Goal: Information Seeking & Learning: Learn about a topic

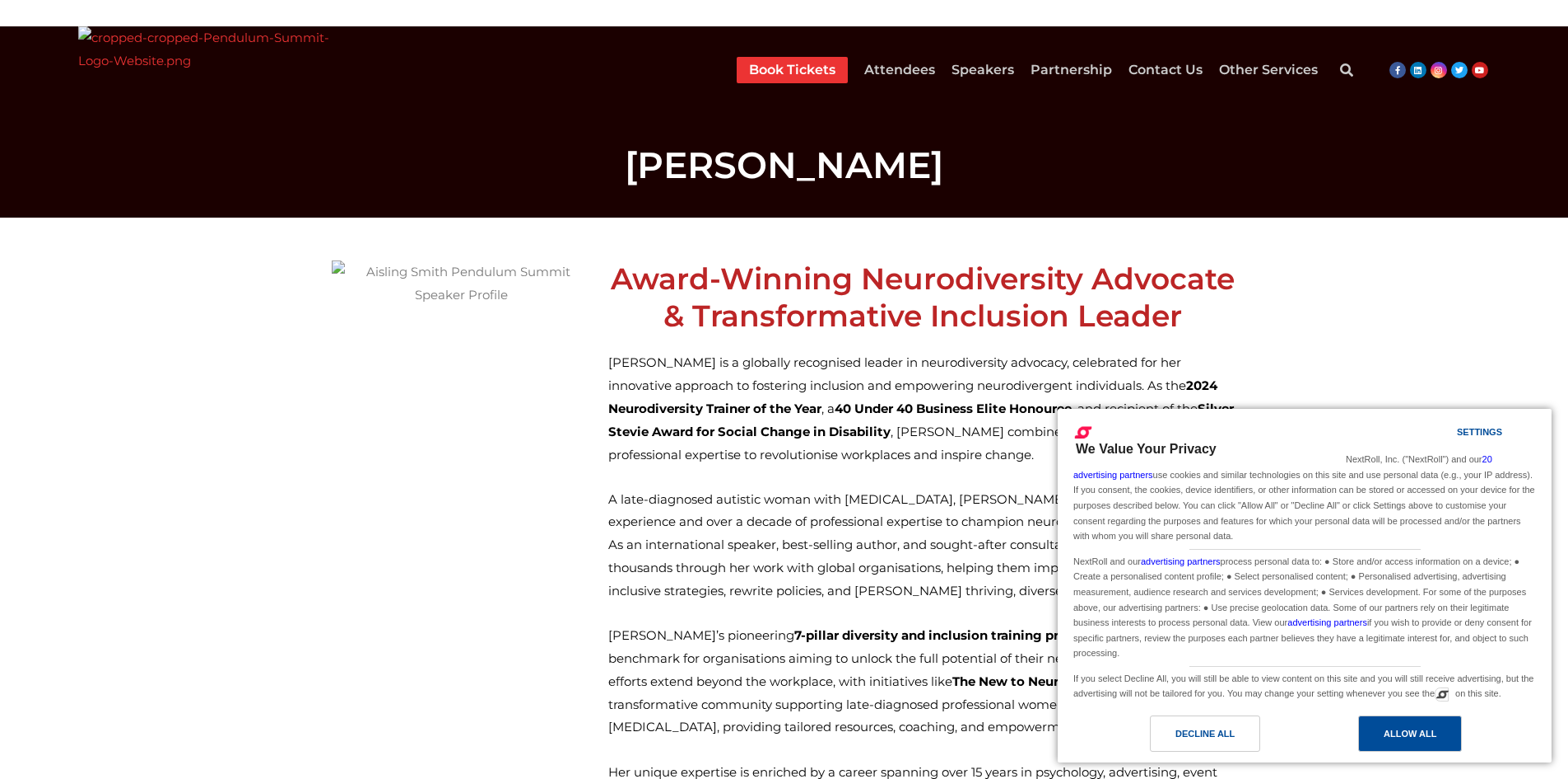
click at [1417, 733] on div "Allow All" at bounding box center [1410, 733] width 53 height 18
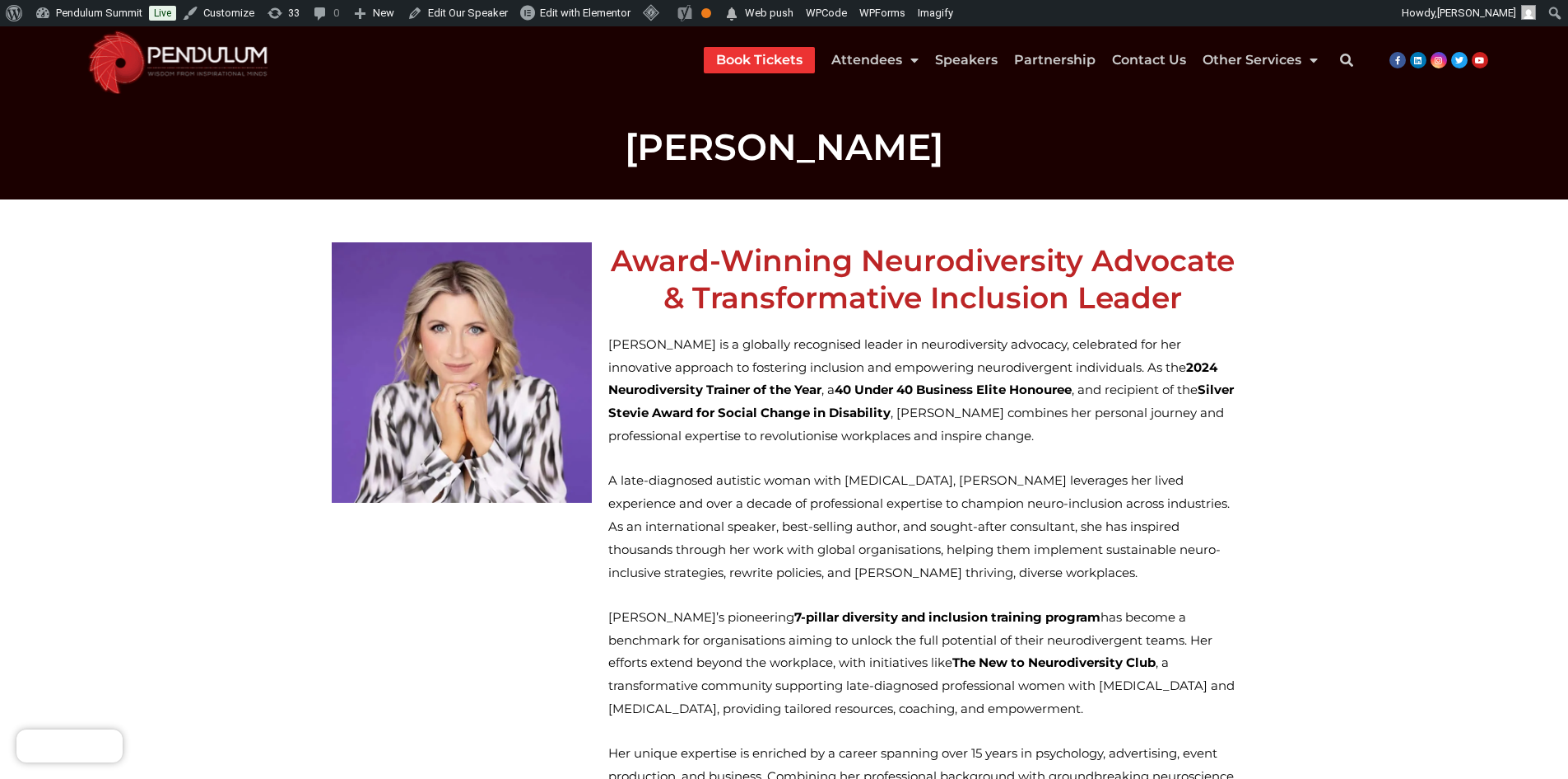
click at [1349, 60] on icon "Search" at bounding box center [1346, 60] width 33 height 33
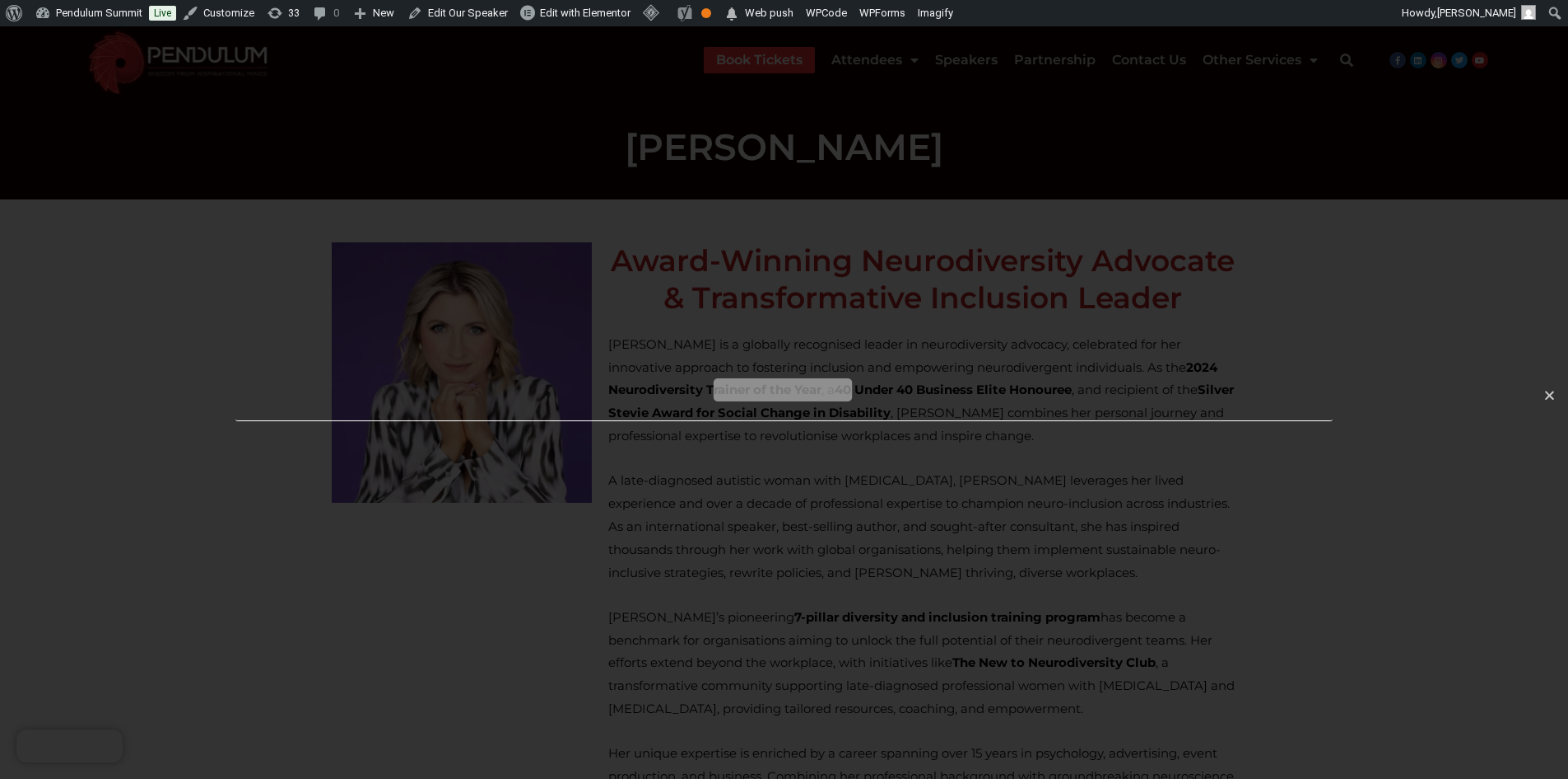
paste input "**********"
click at [1160, 360] on input "**********" at bounding box center [784, 389] width 1099 height 63
type input "**********"
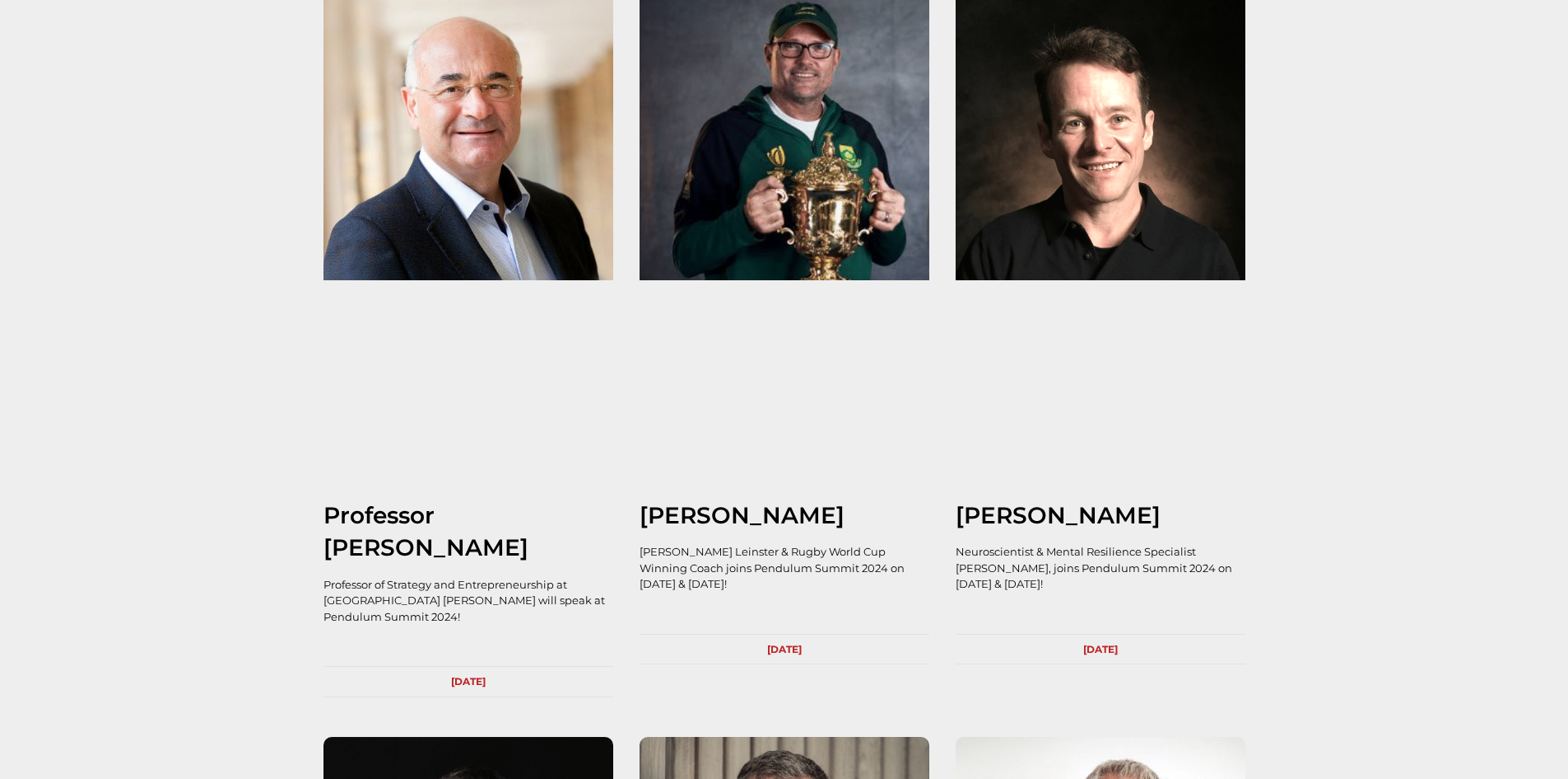
scroll to position [329, 0]
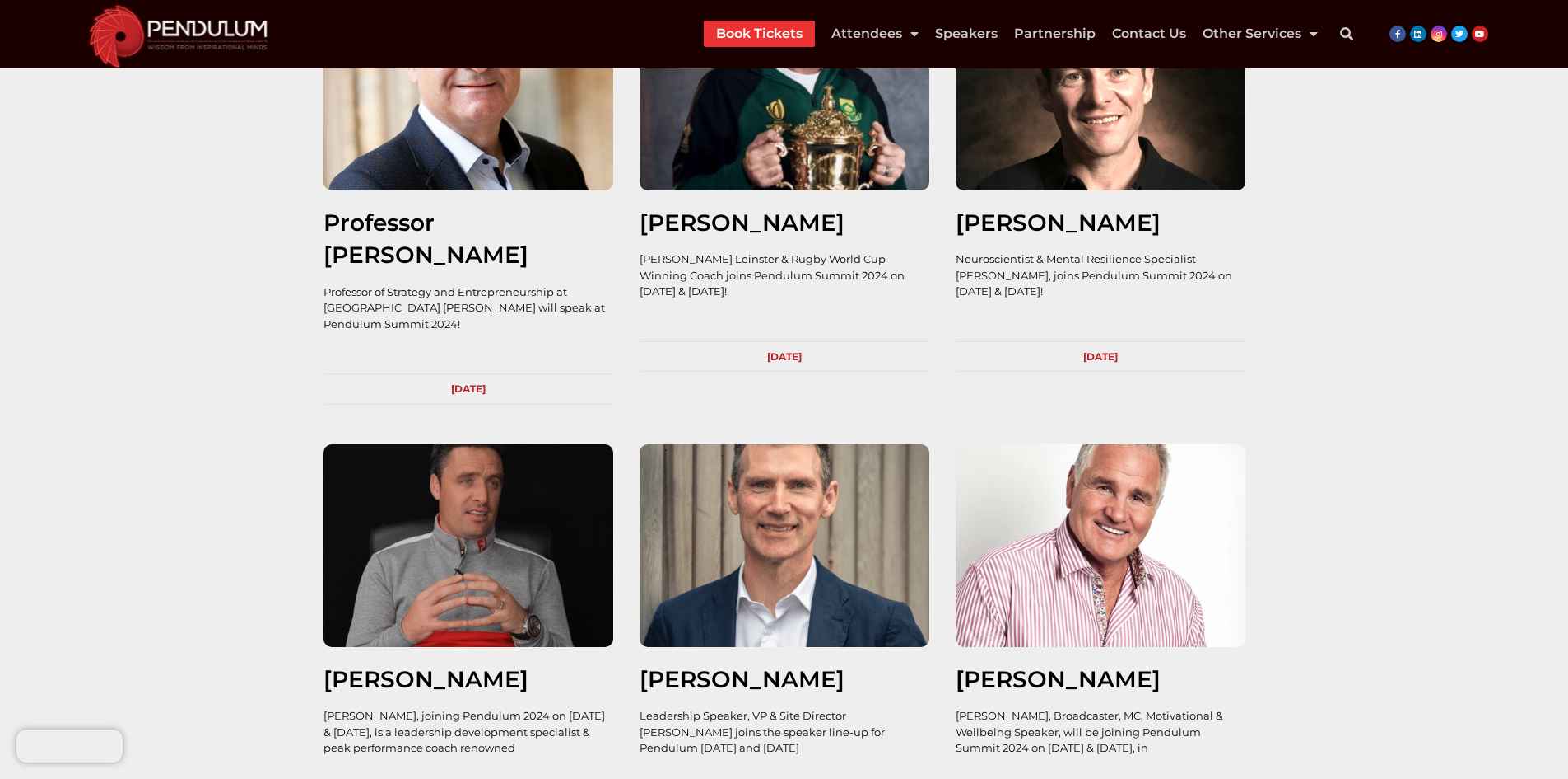
click at [508, 131] on img at bounding box center [467, 88] width 293 height 293
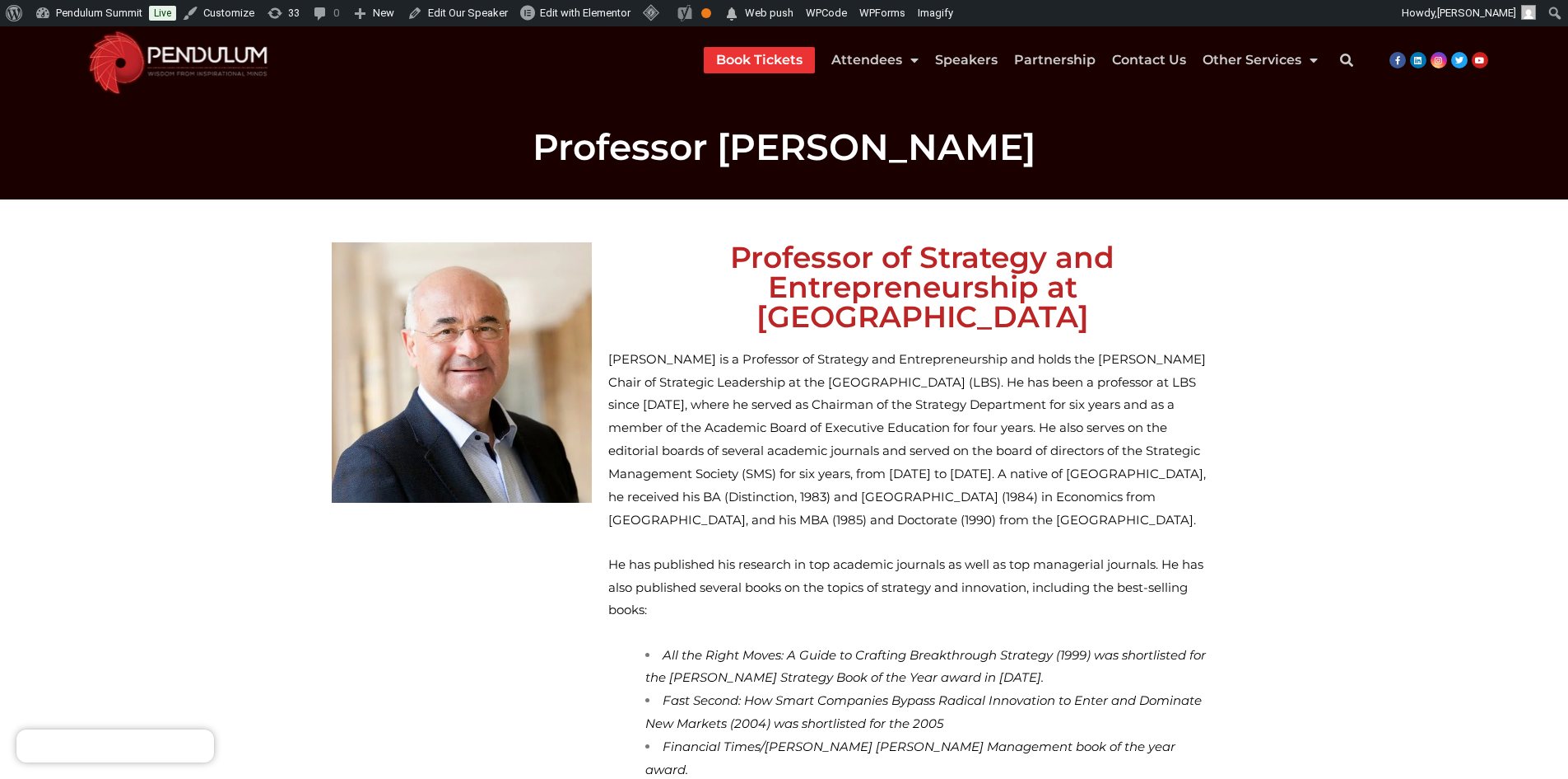
click at [1348, 62] on icon "Search" at bounding box center [1346, 60] width 33 height 33
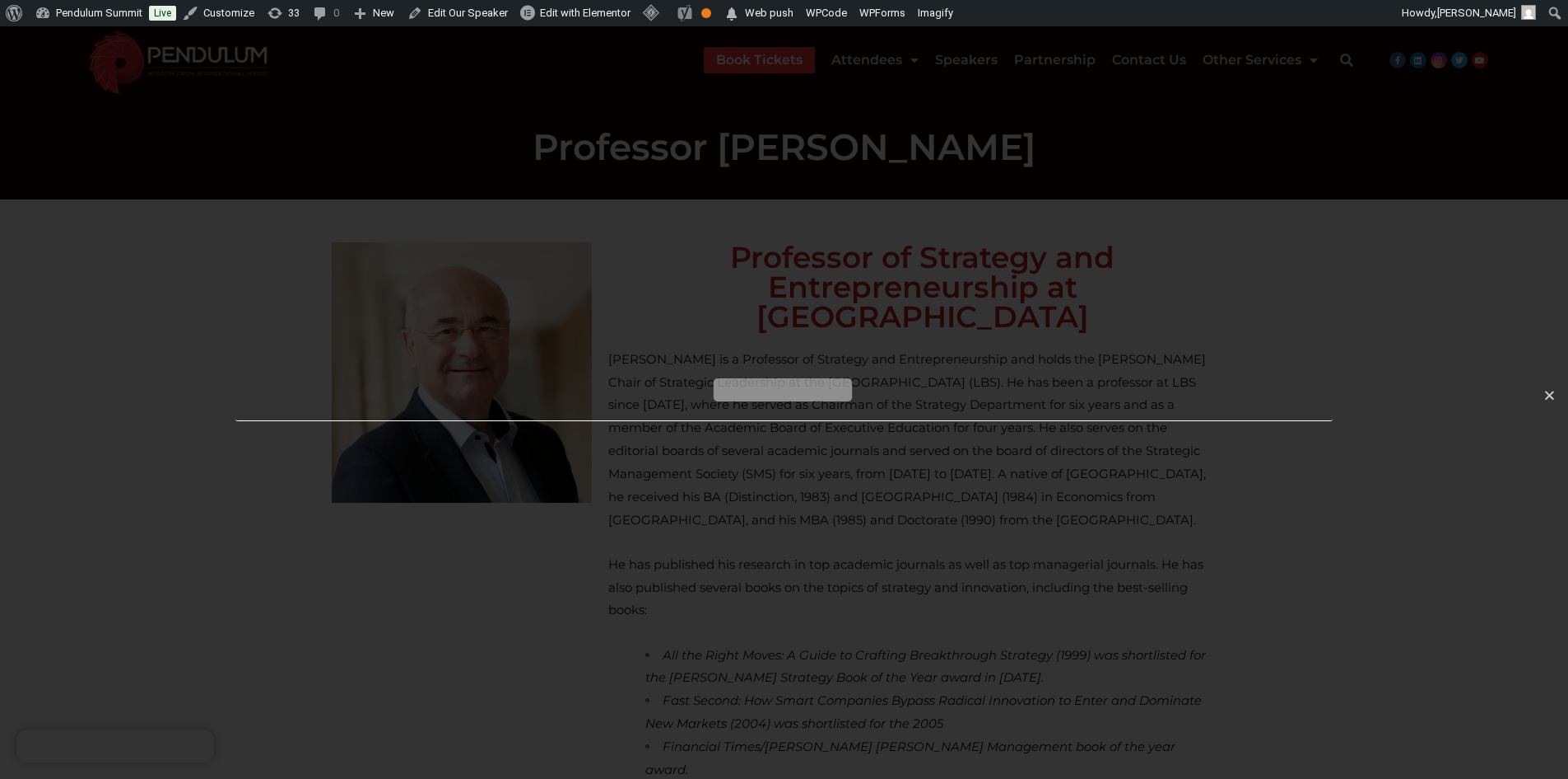
paste input "**********"
type input "**********"
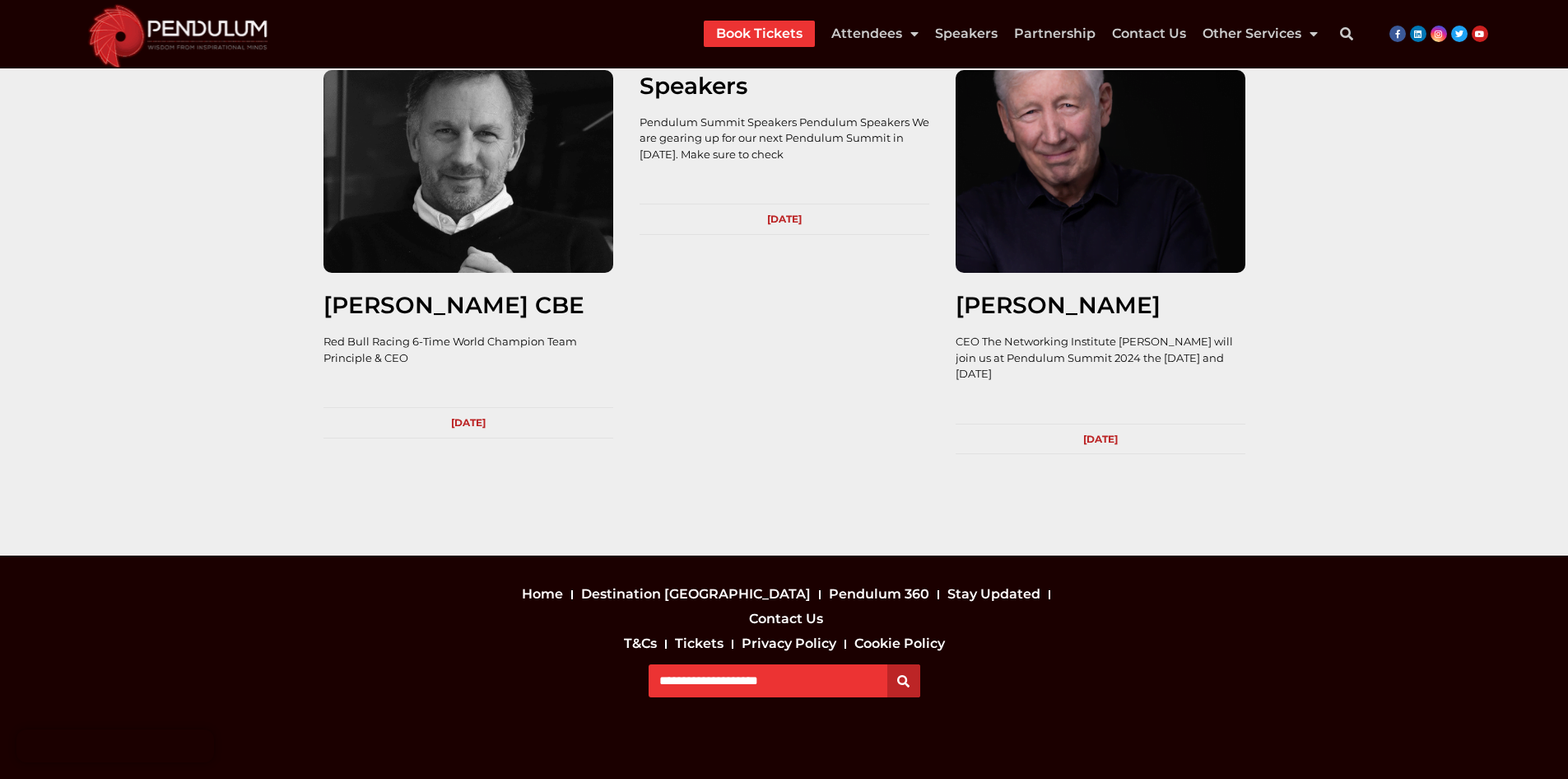
scroll to position [246, 0]
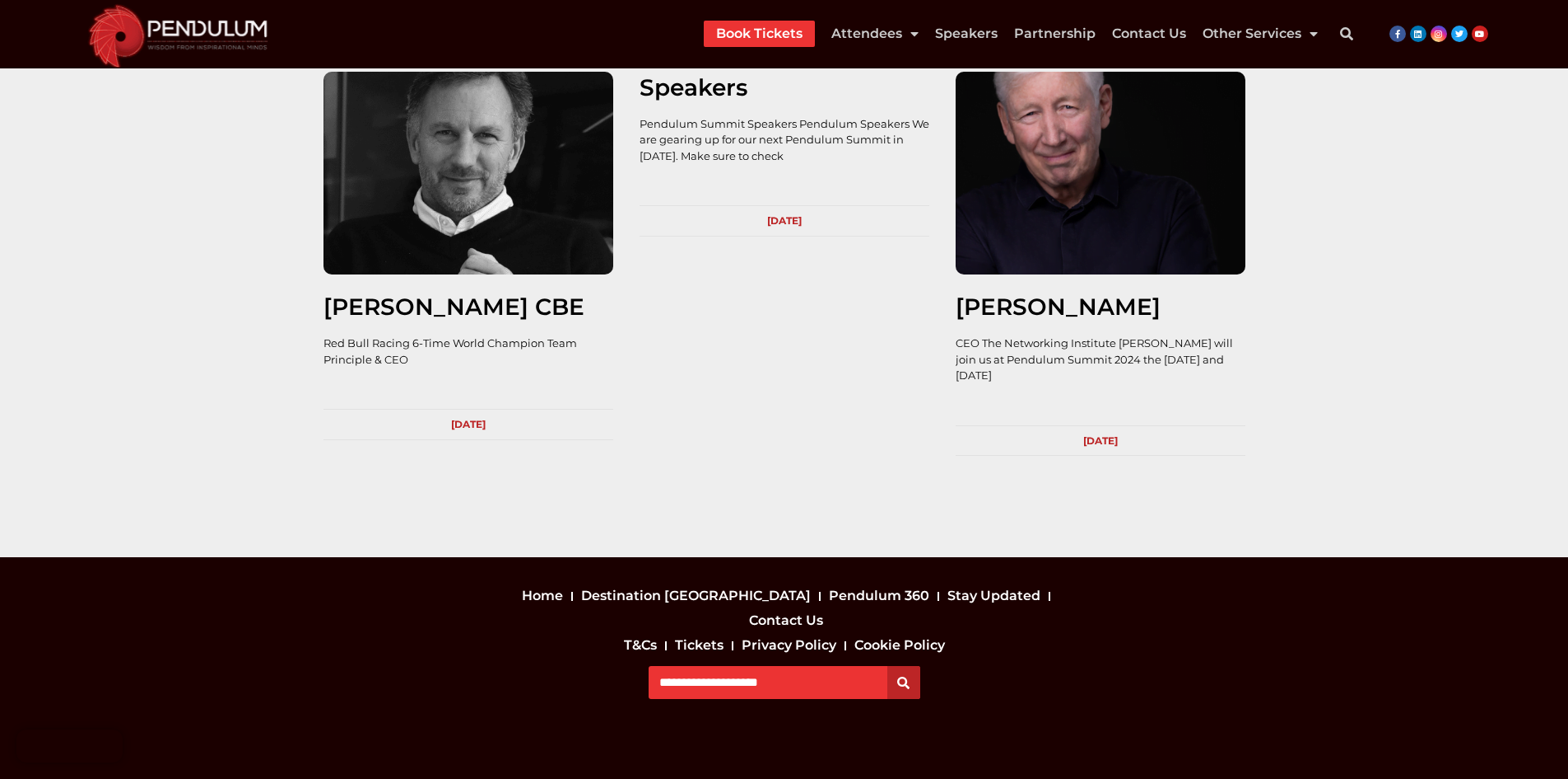
click at [489, 212] on img at bounding box center [467, 172] width 293 height 293
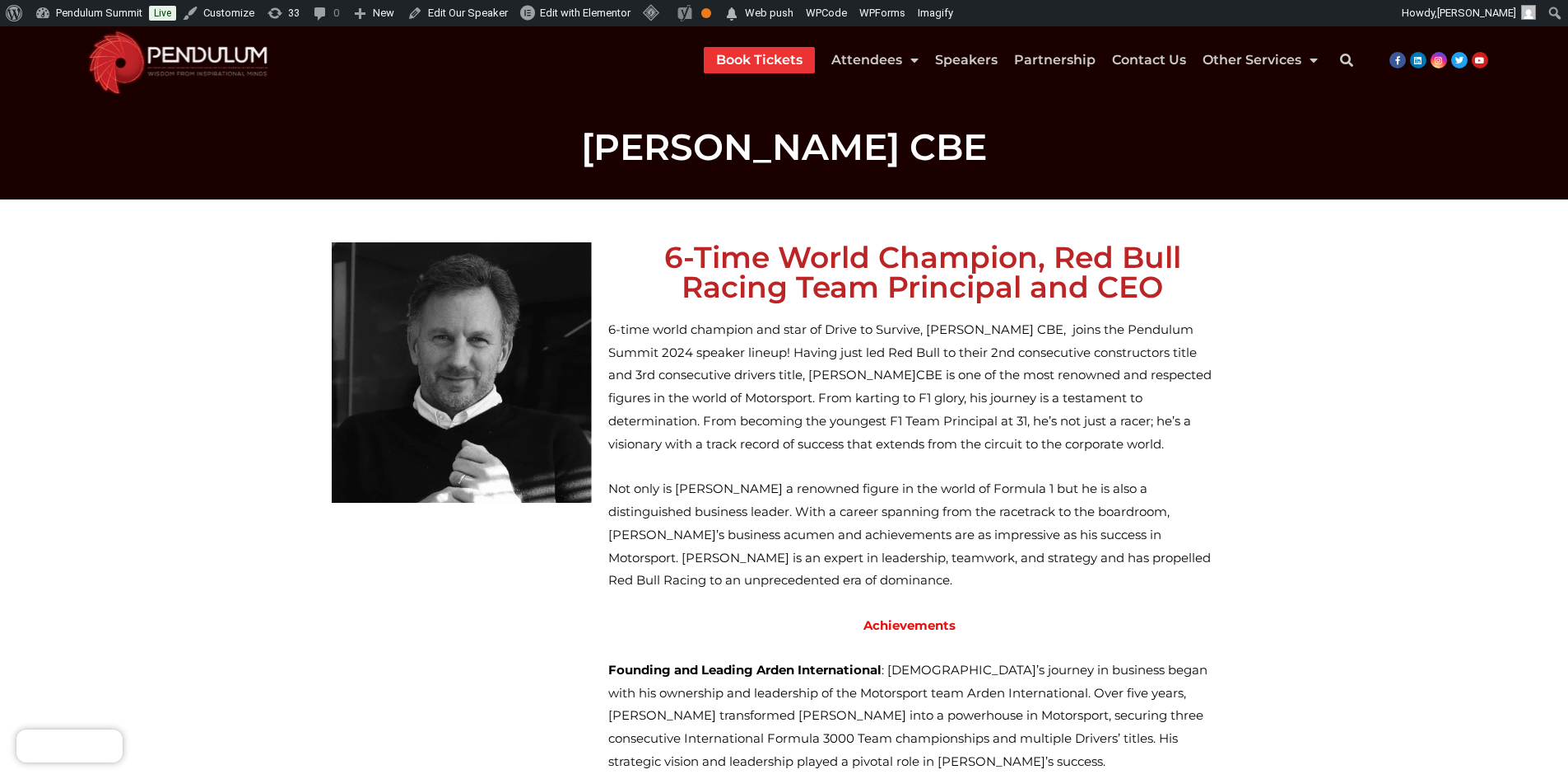
click at [1337, 55] on icon "Search" at bounding box center [1346, 60] width 33 height 33
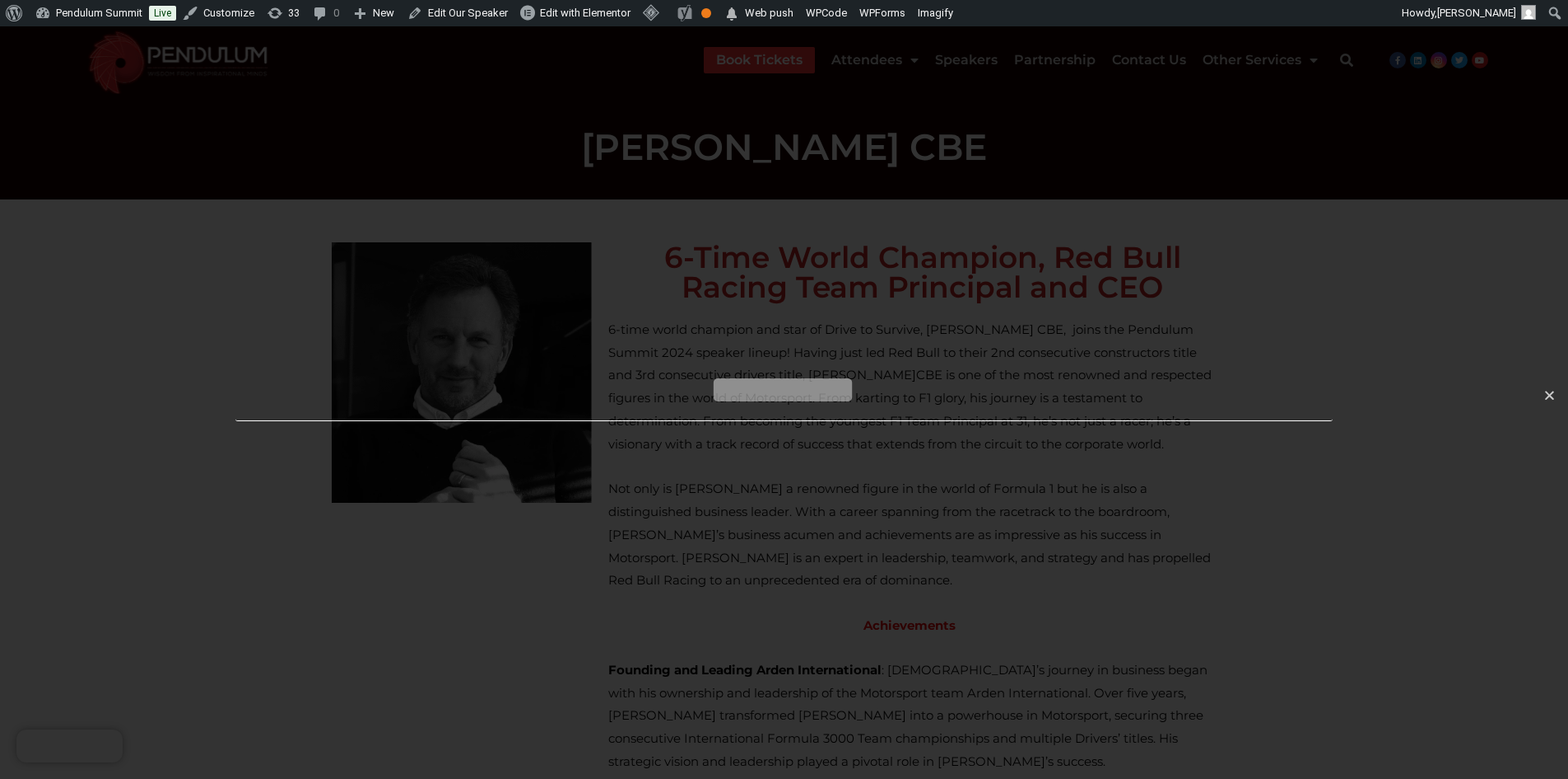
paste input "**********"
type input "**********"
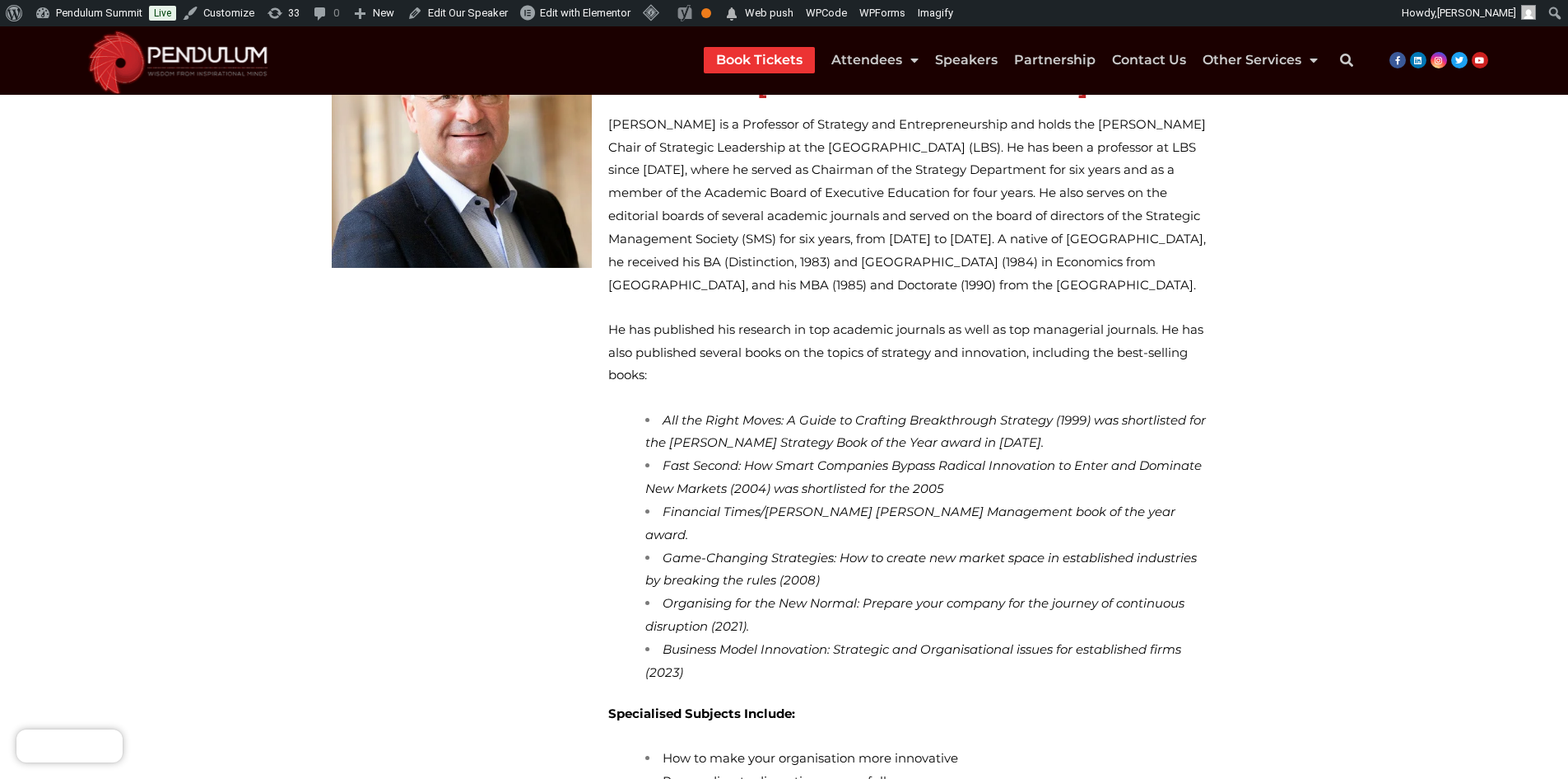
scroll to position [412, 0]
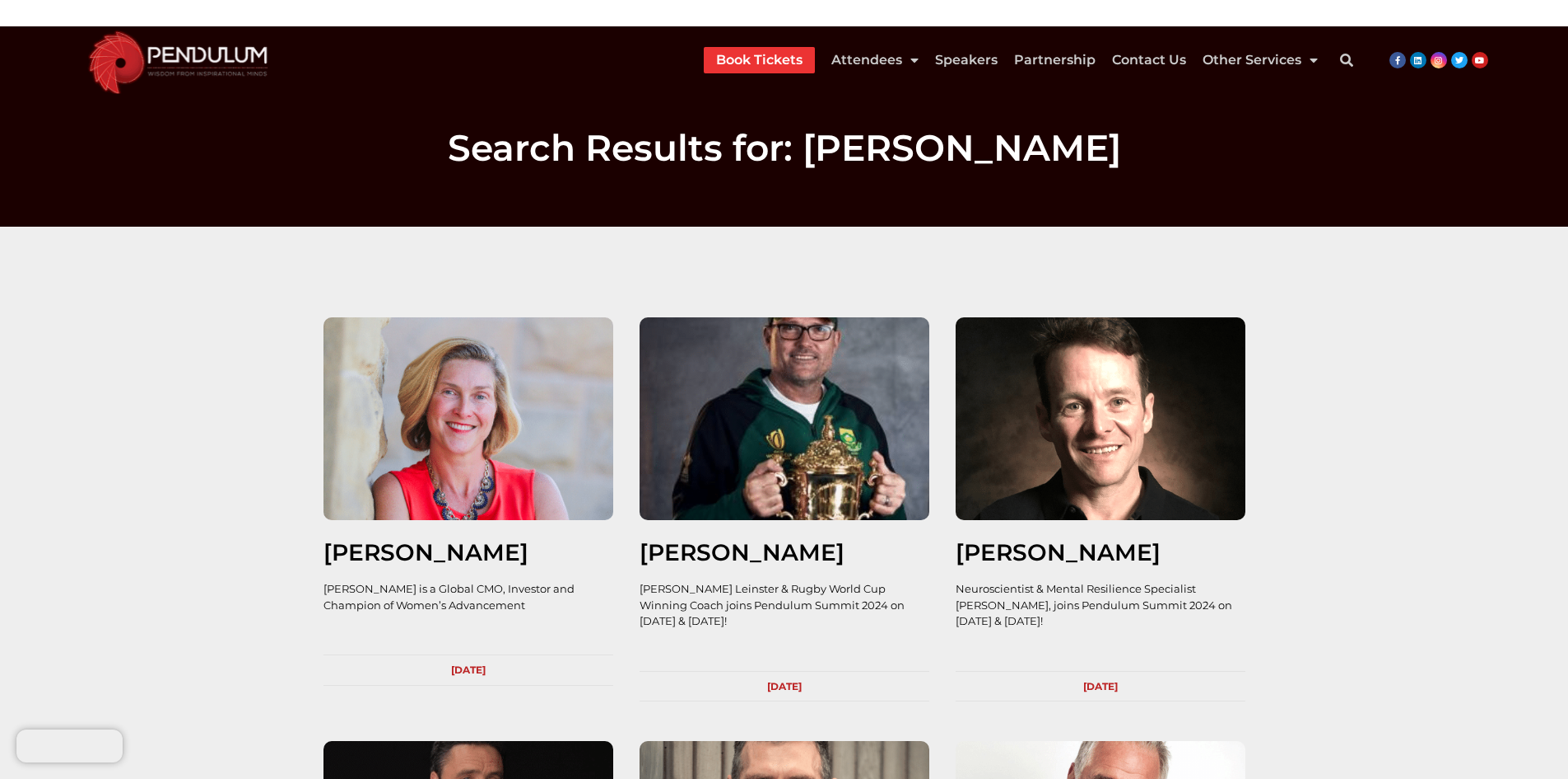
click at [493, 416] on img at bounding box center [467, 417] width 293 height 293
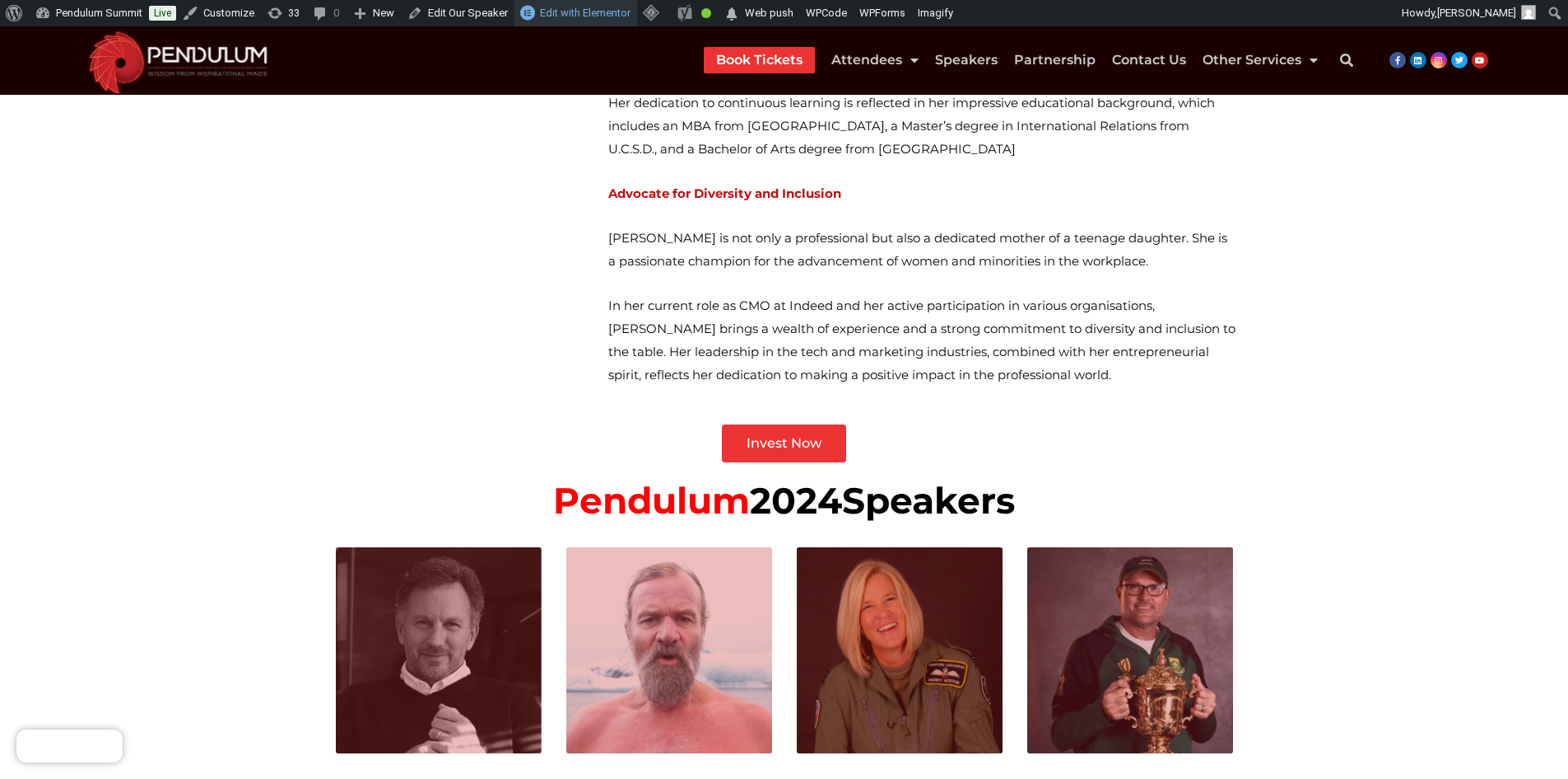
scroll to position [678, 0]
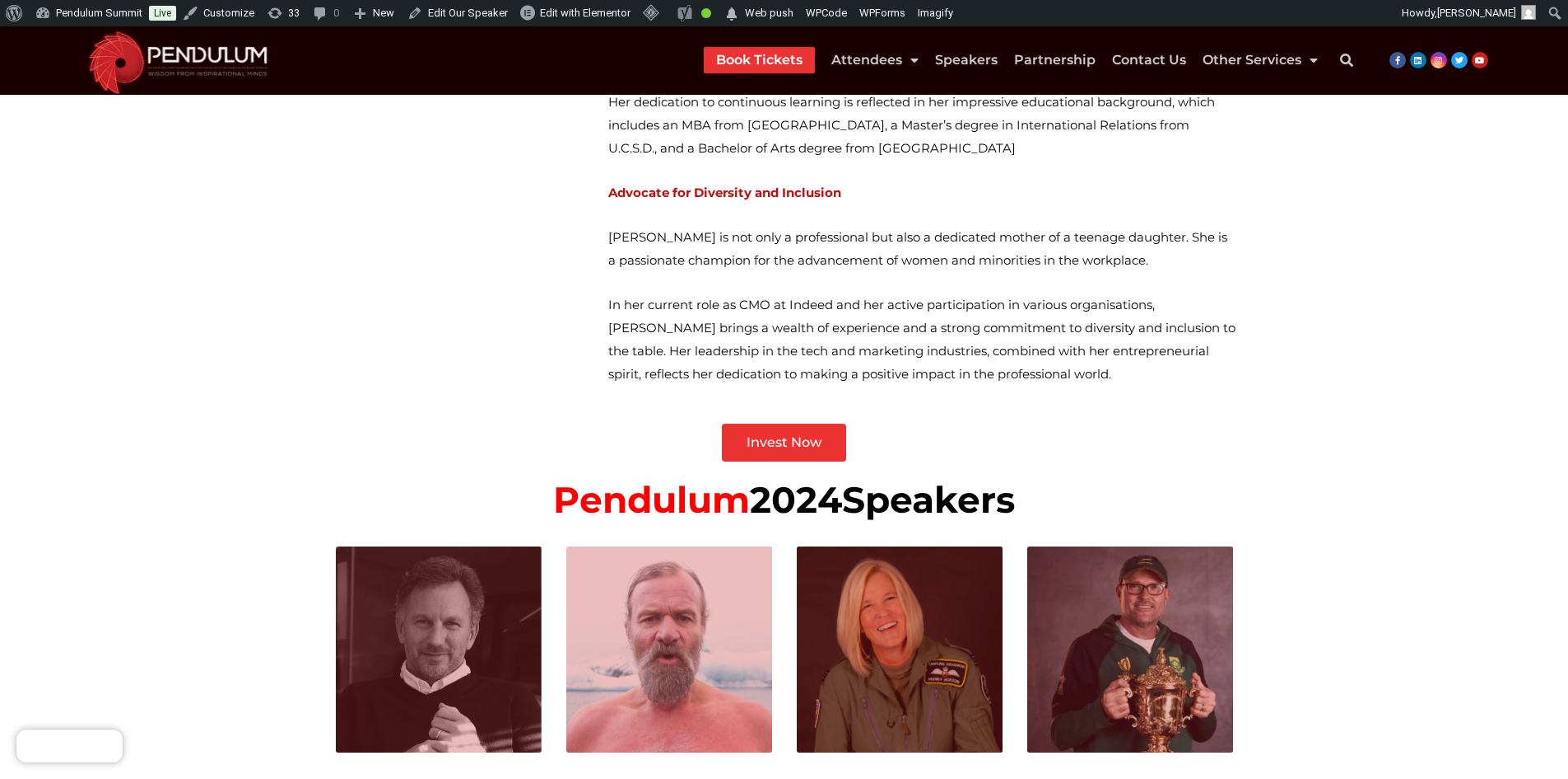
click at [1339, 59] on icon "Search" at bounding box center [1346, 60] width 33 height 33
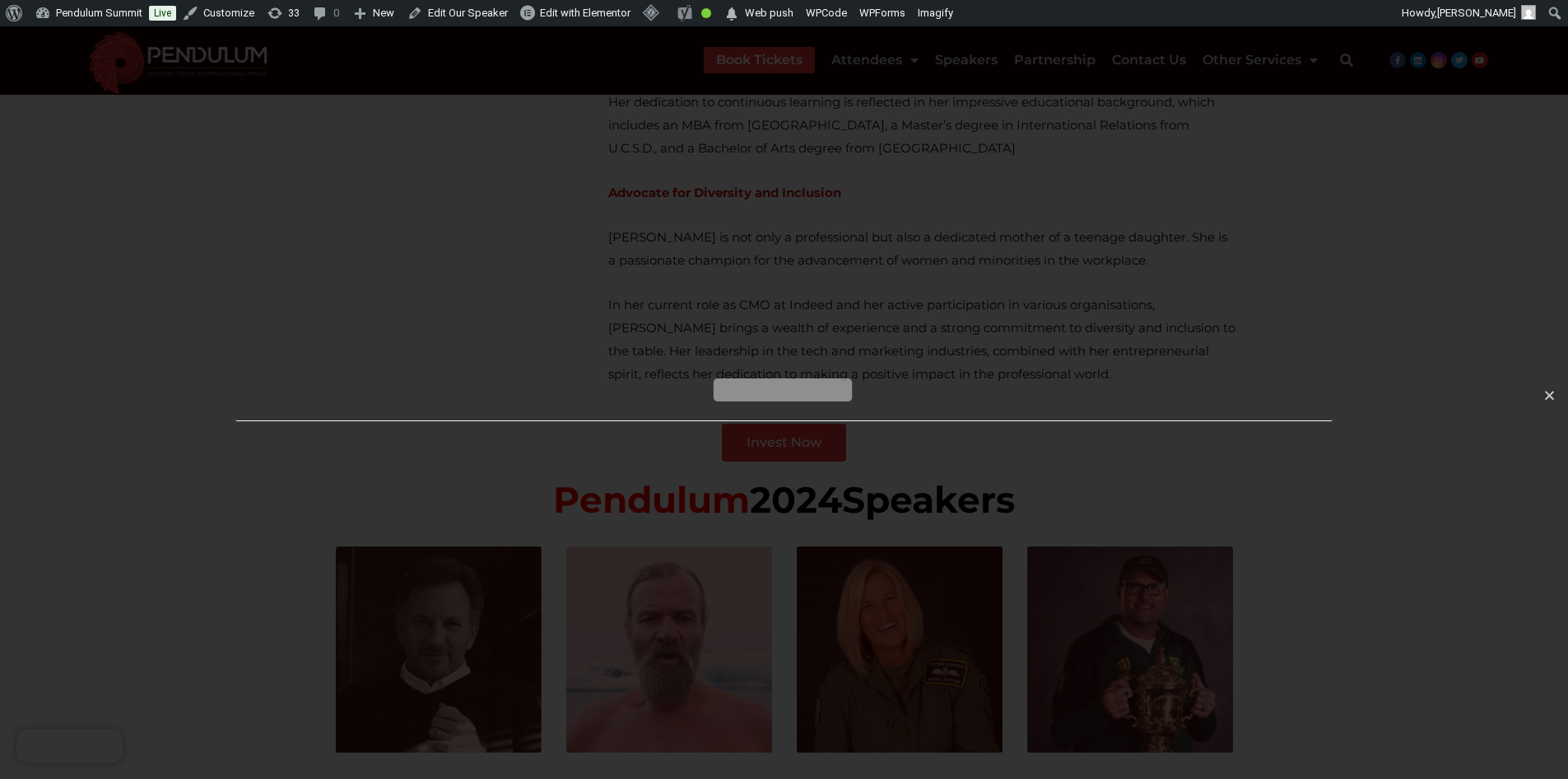
paste input "**********"
type input "**********"
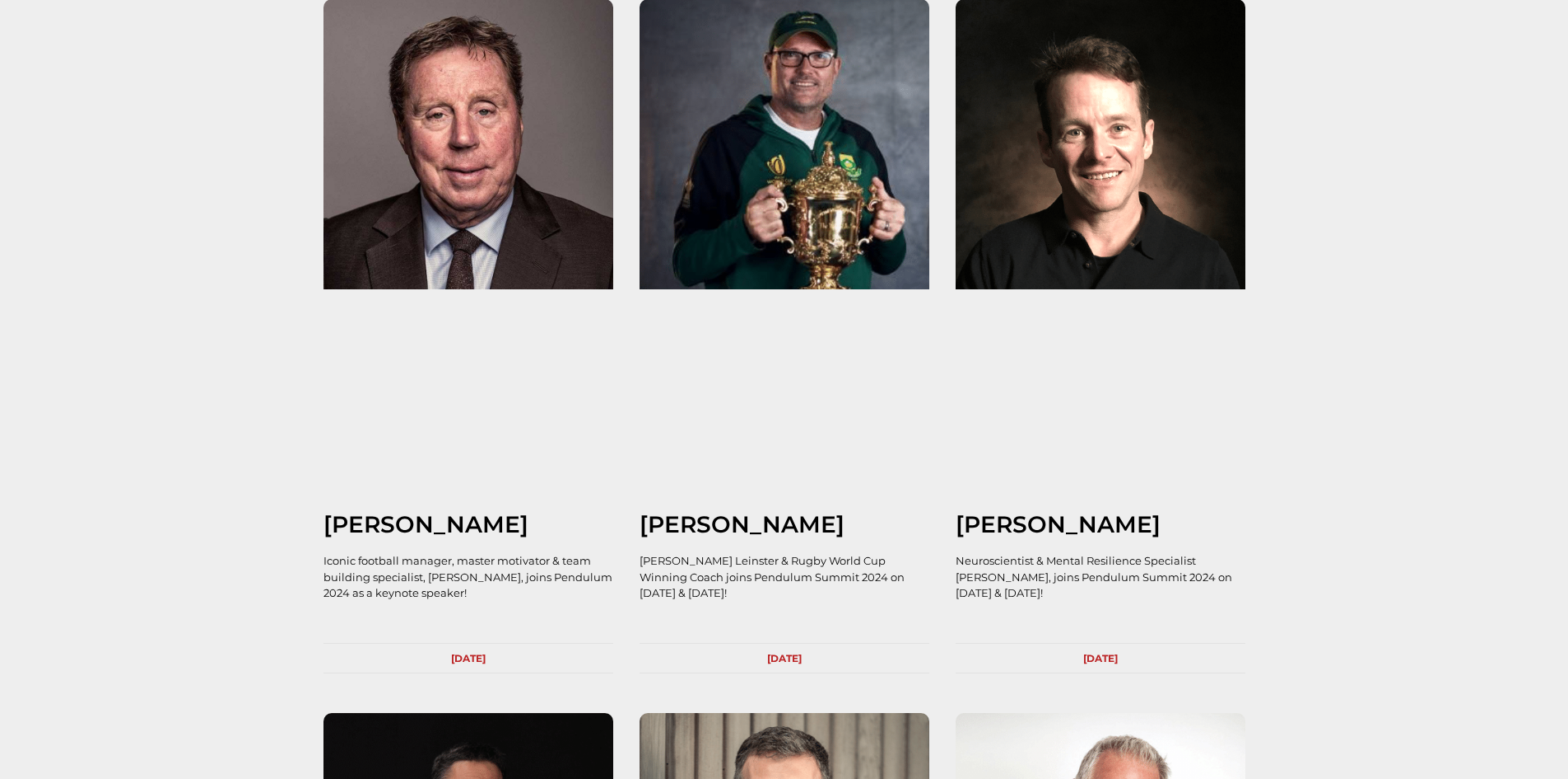
scroll to position [329, 0]
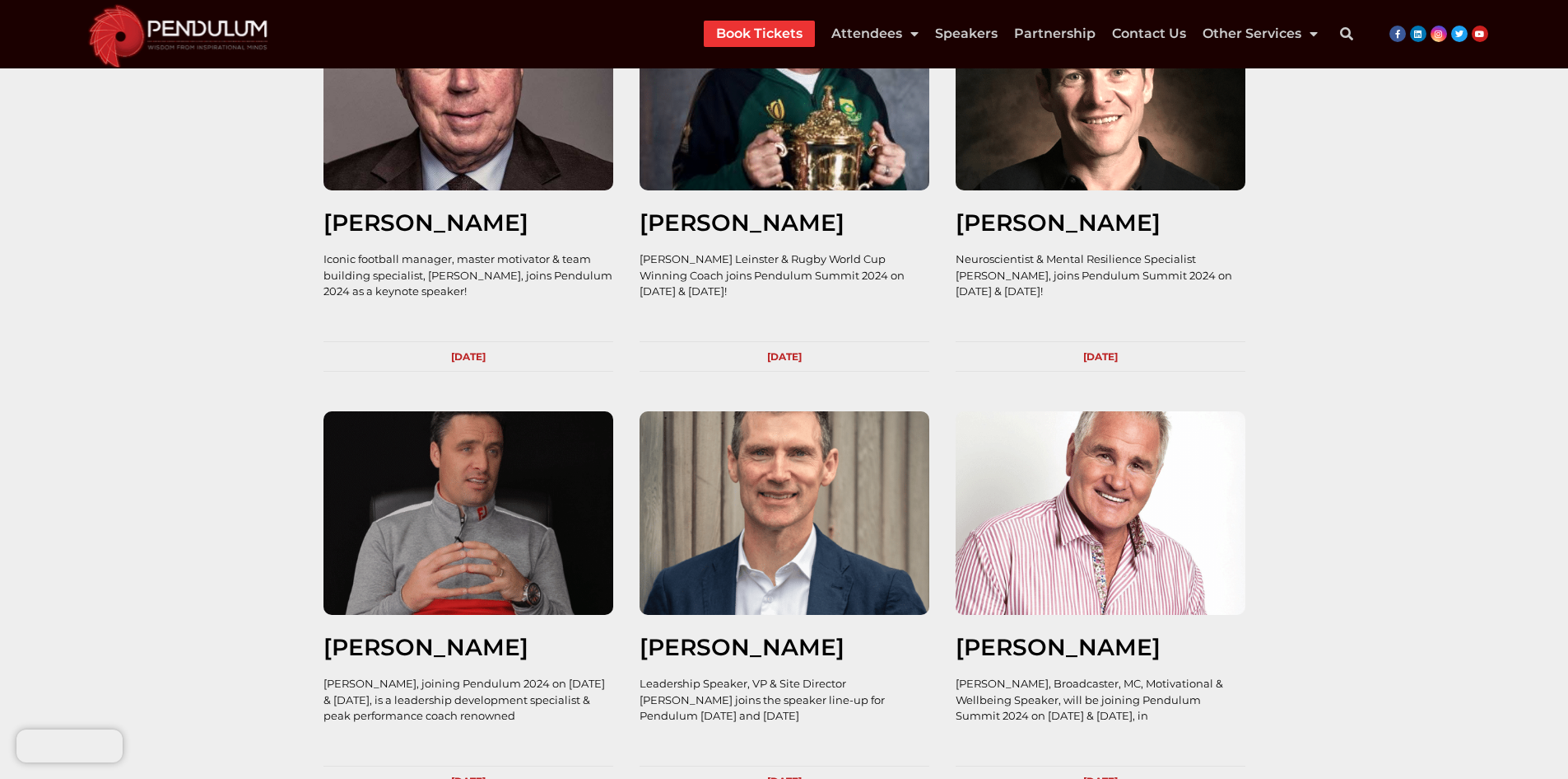
click at [531, 213] on article "Harry Redknapp November 8, 2023 Iconic football manager, master motivator & tea…" at bounding box center [467, 185] width 289 height 395
click at [476, 107] on img at bounding box center [467, 88] width 293 height 293
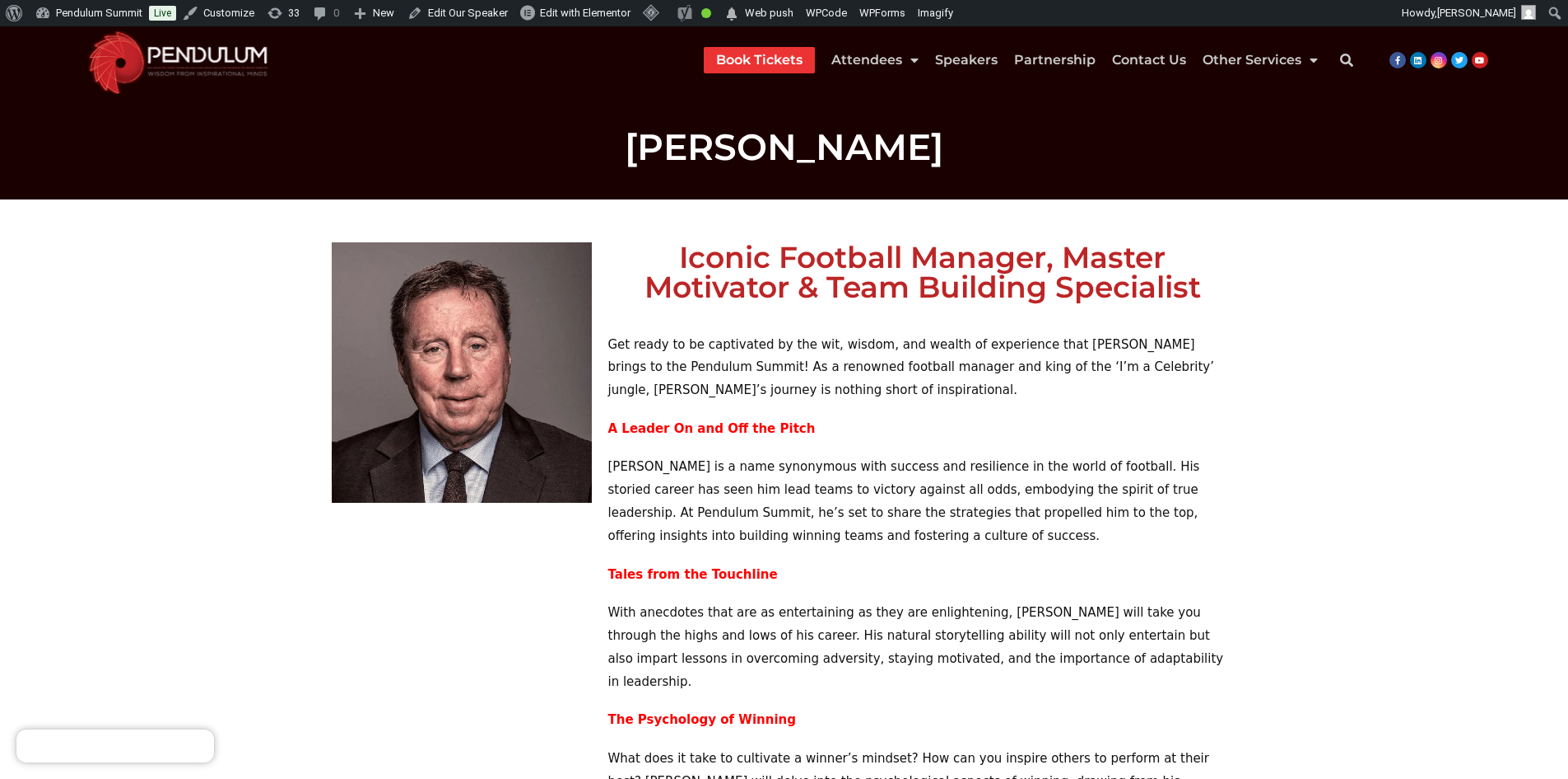
scroll to position [152, 0]
click at [1353, 65] on icon "Search" at bounding box center [1346, 60] width 33 height 33
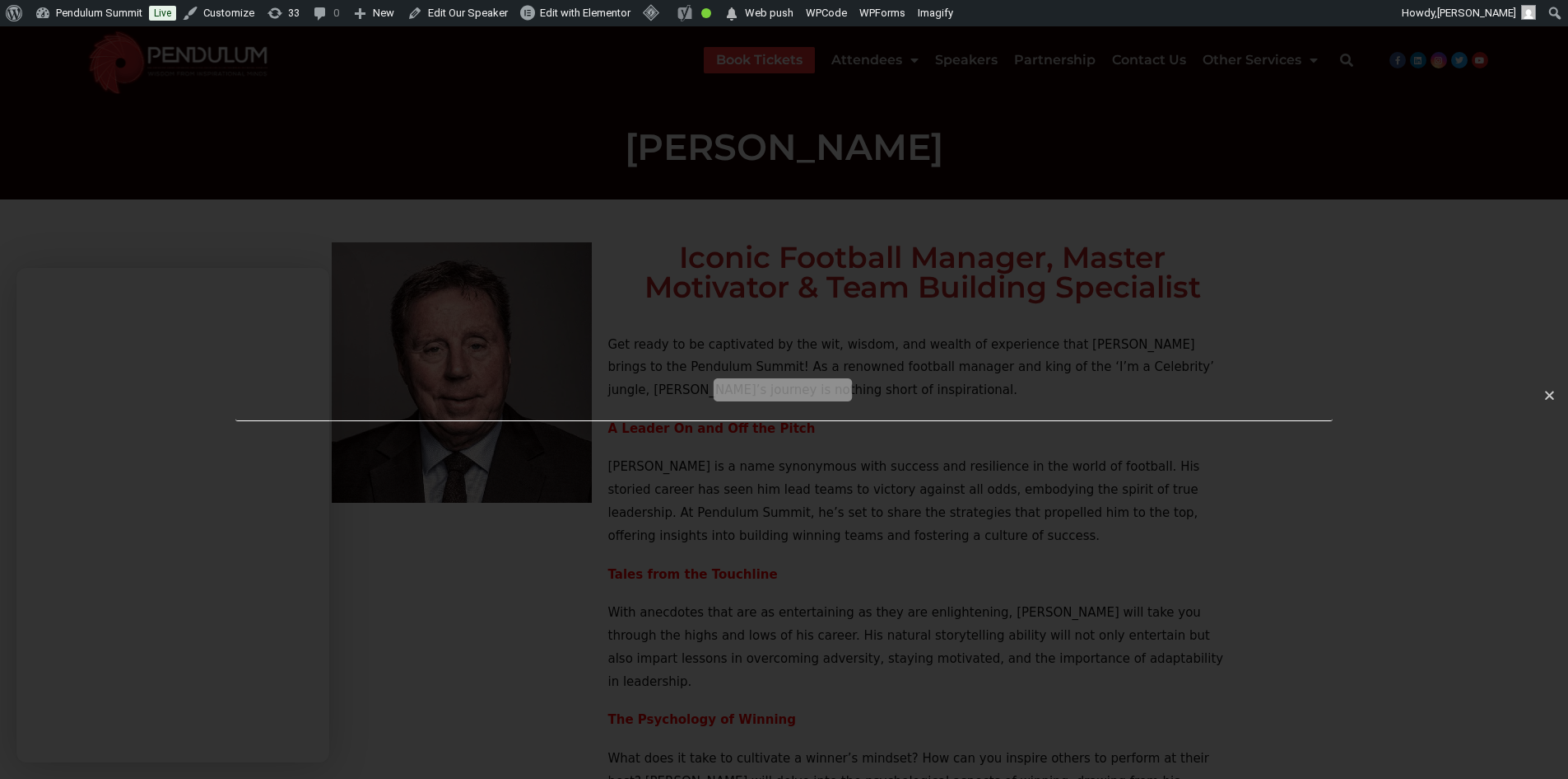
paste input "**********"
type input "**********"
click at [1132, 366] on input "**********" at bounding box center [784, 389] width 1099 height 63
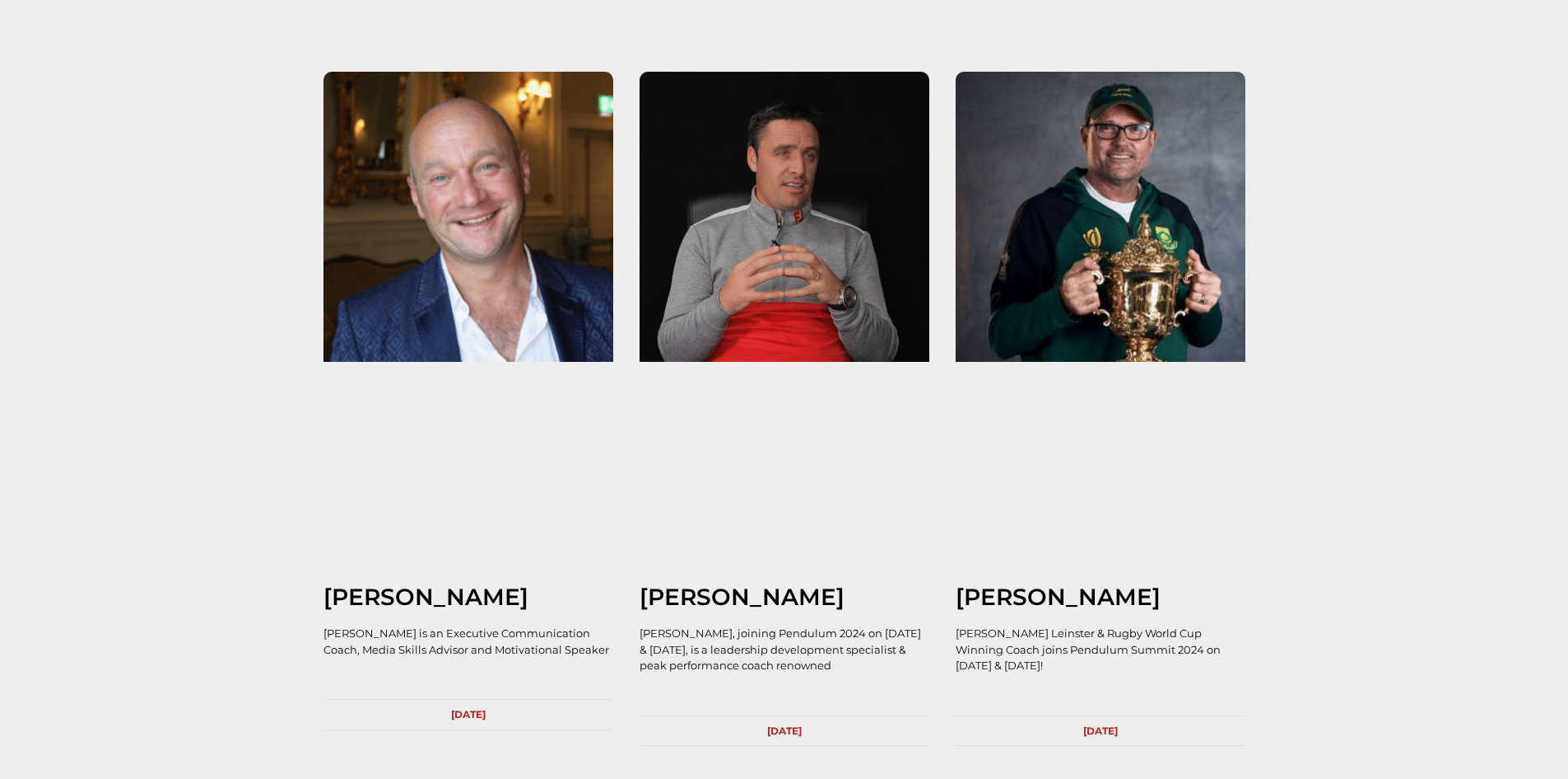
scroll to position [247, 0]
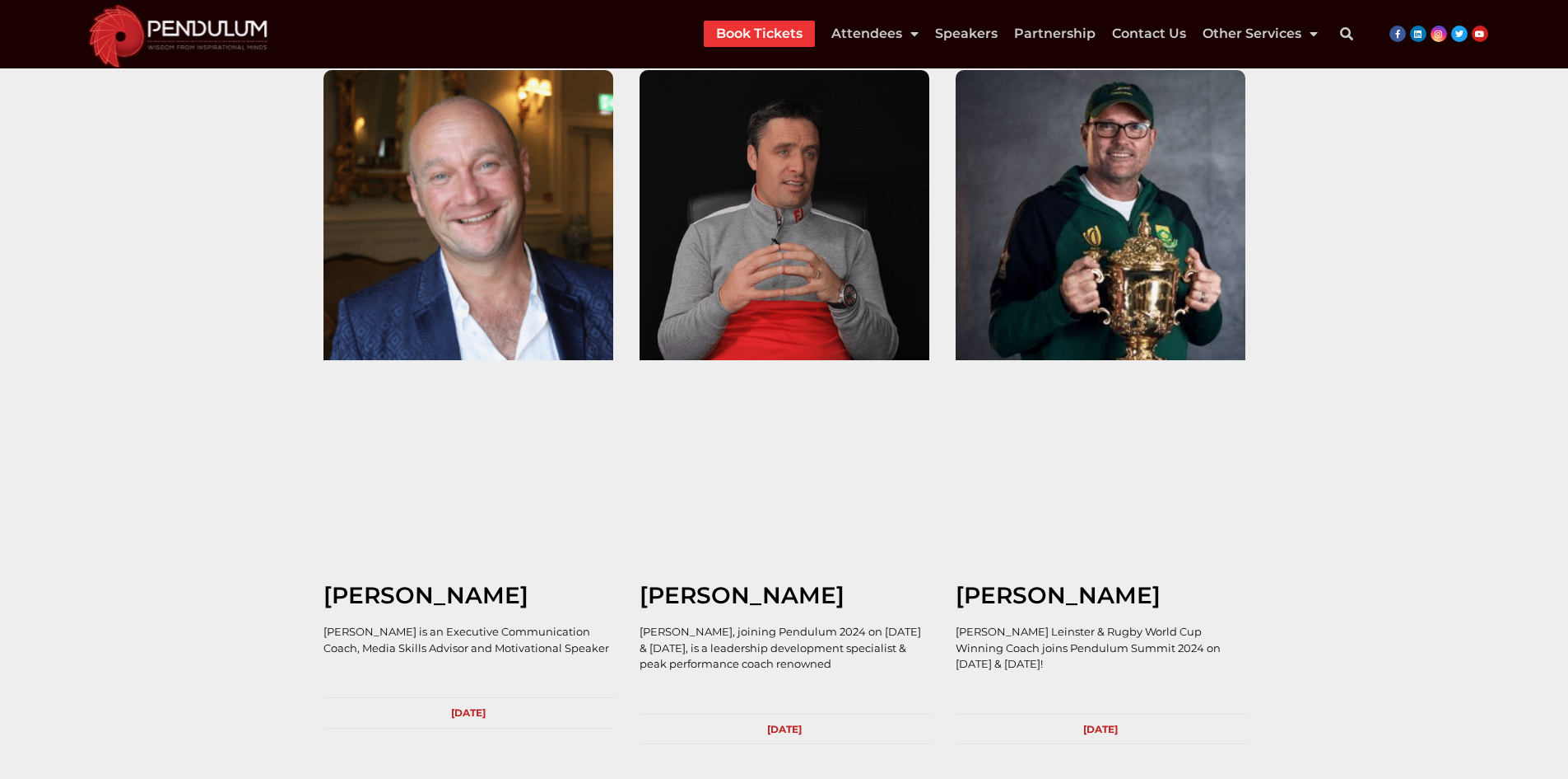
click at [511, 250] on img at bounding box center [467, 214] width 289 height 290
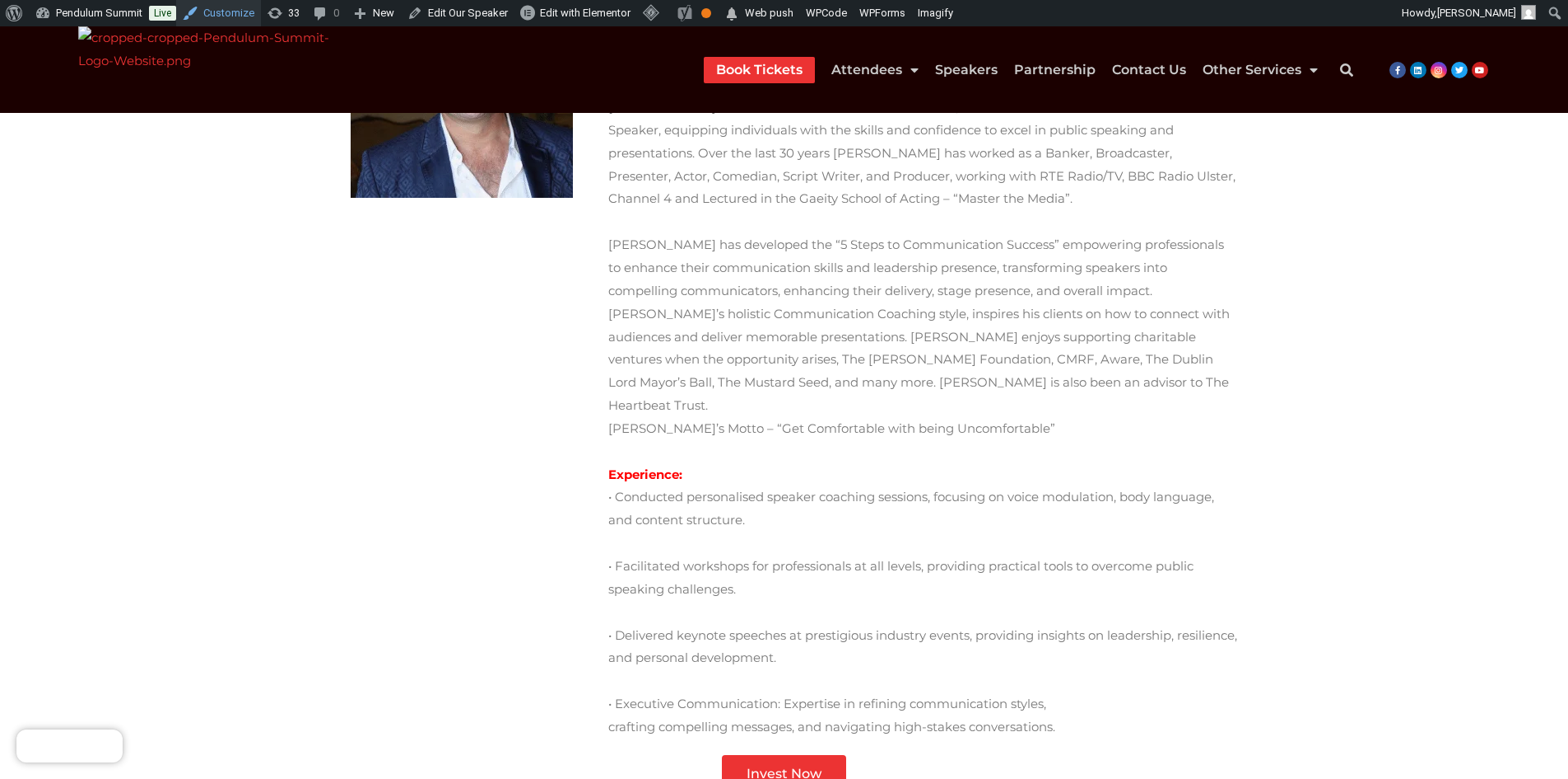
scroll to position [267, 0]
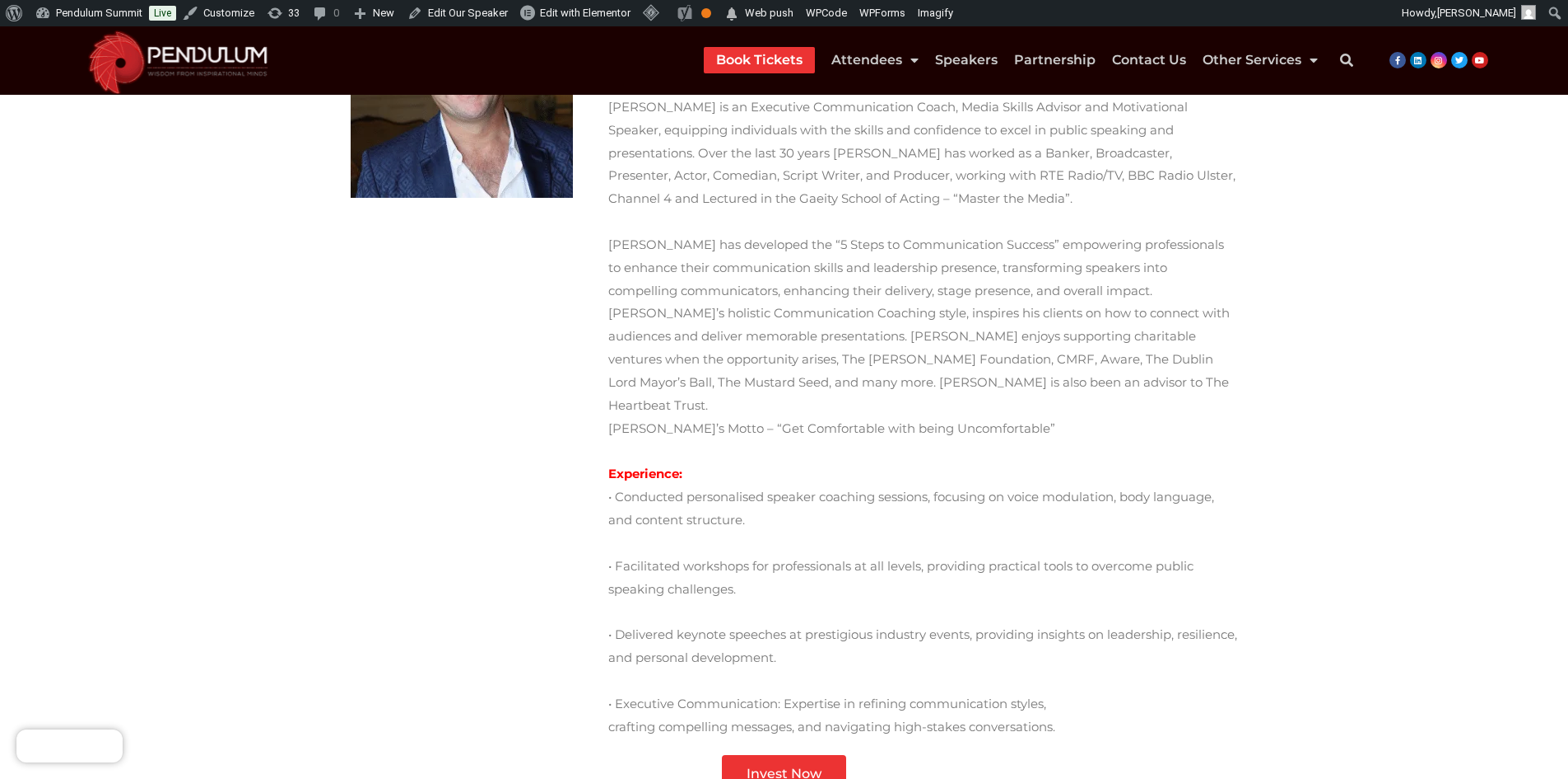
click at [605, 497] on div "“Great leaders tell Stories ..... What’s Your Story?” [PERSON_NAME] is an Execu…" at bounding box center [923, 356] width 645 height 779
drag, startPoint x: 613, startPoint y: 495, endPoint x: 600, endPoint y: 496, distance: 13.0
click at [601, 496] on div "“Great leaders tell Stories ..... What’s Your Story?” [PERSON_NAME] is an Execu…" at bounding box center [923, 356] width 645 height 779
copy div "•"
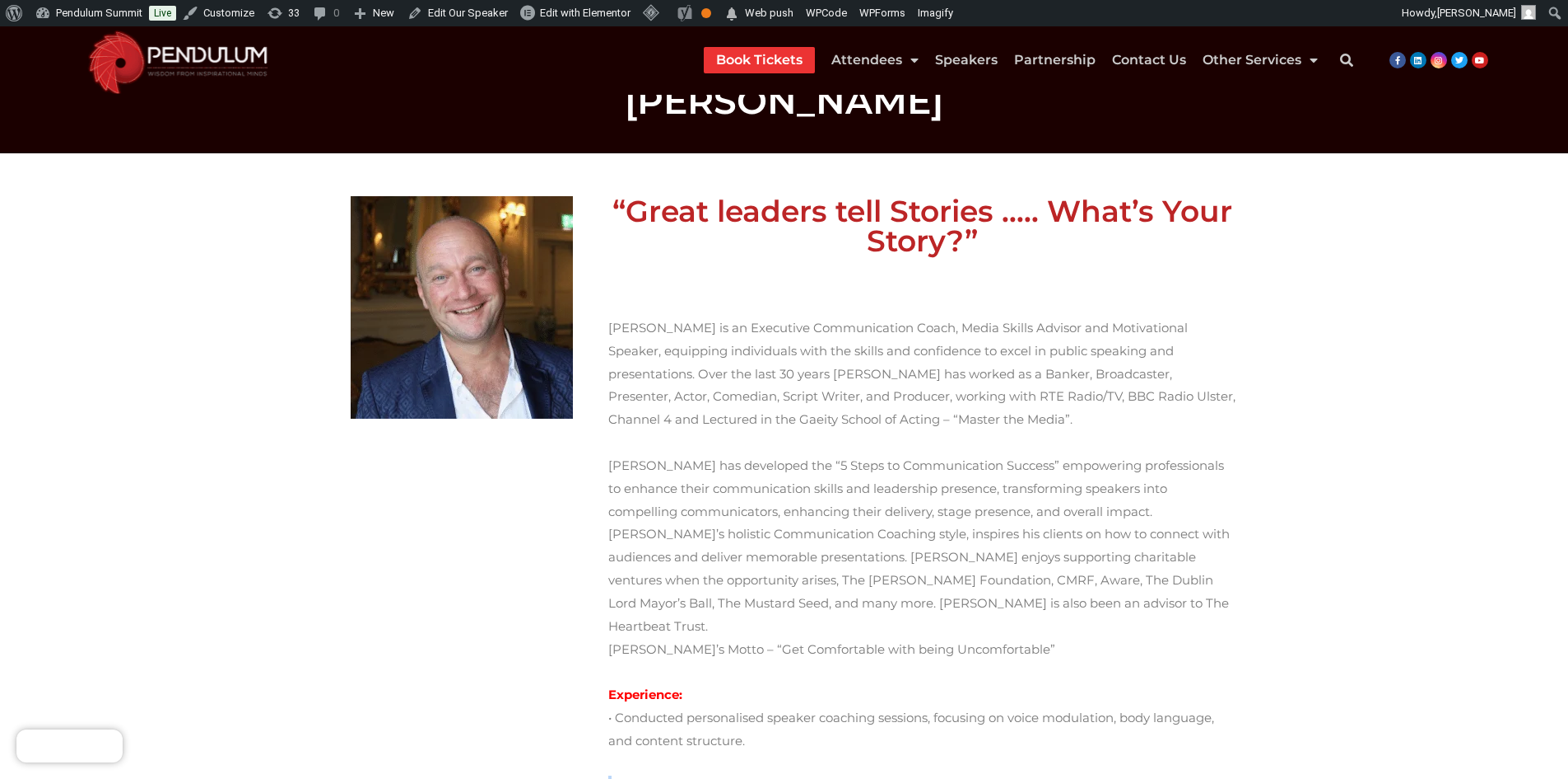
scroll to position [0, 0]
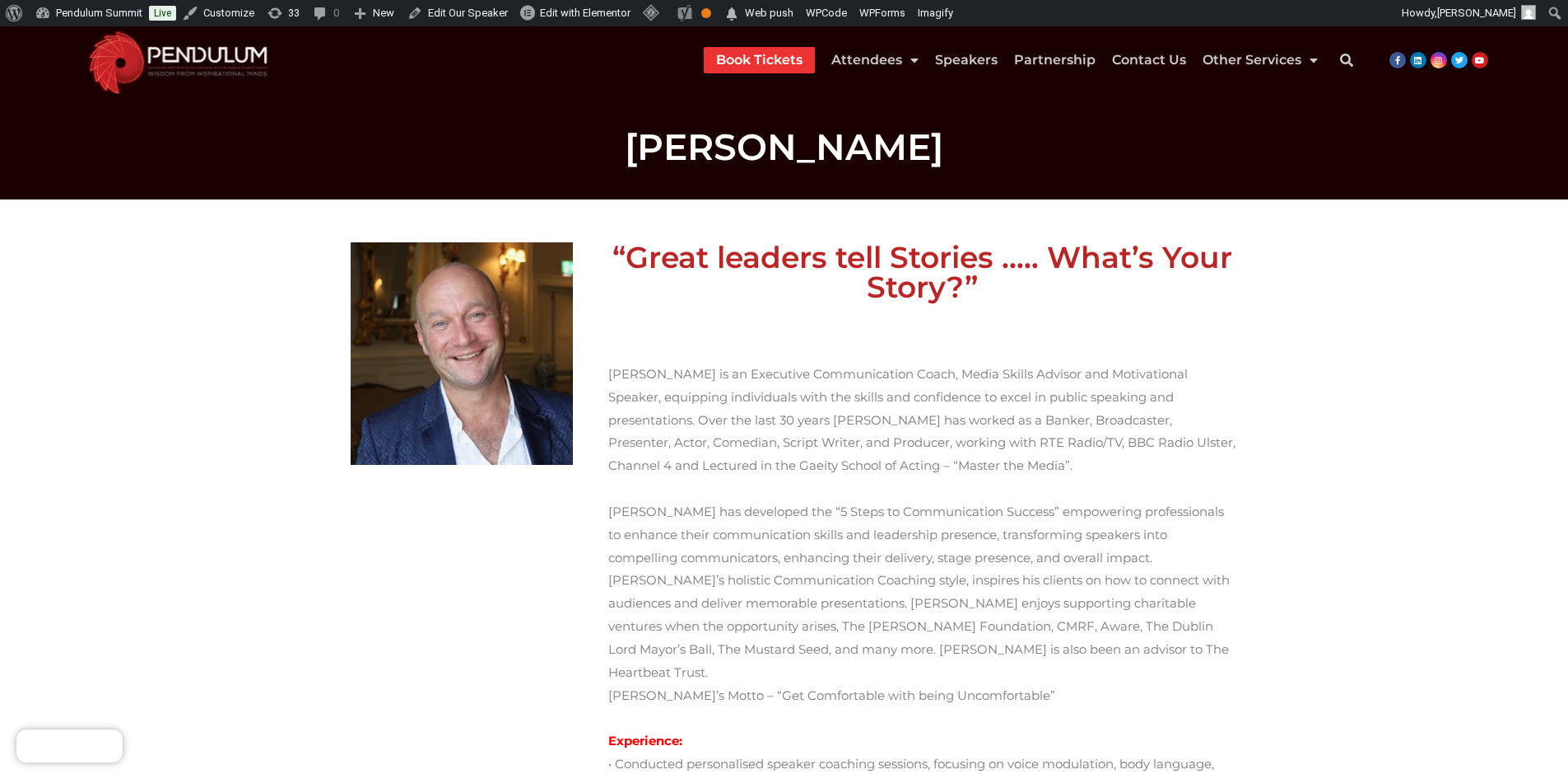
click at [1348, 65] on icon "Search" at bounding box center [1346, 60] width 33 height 33
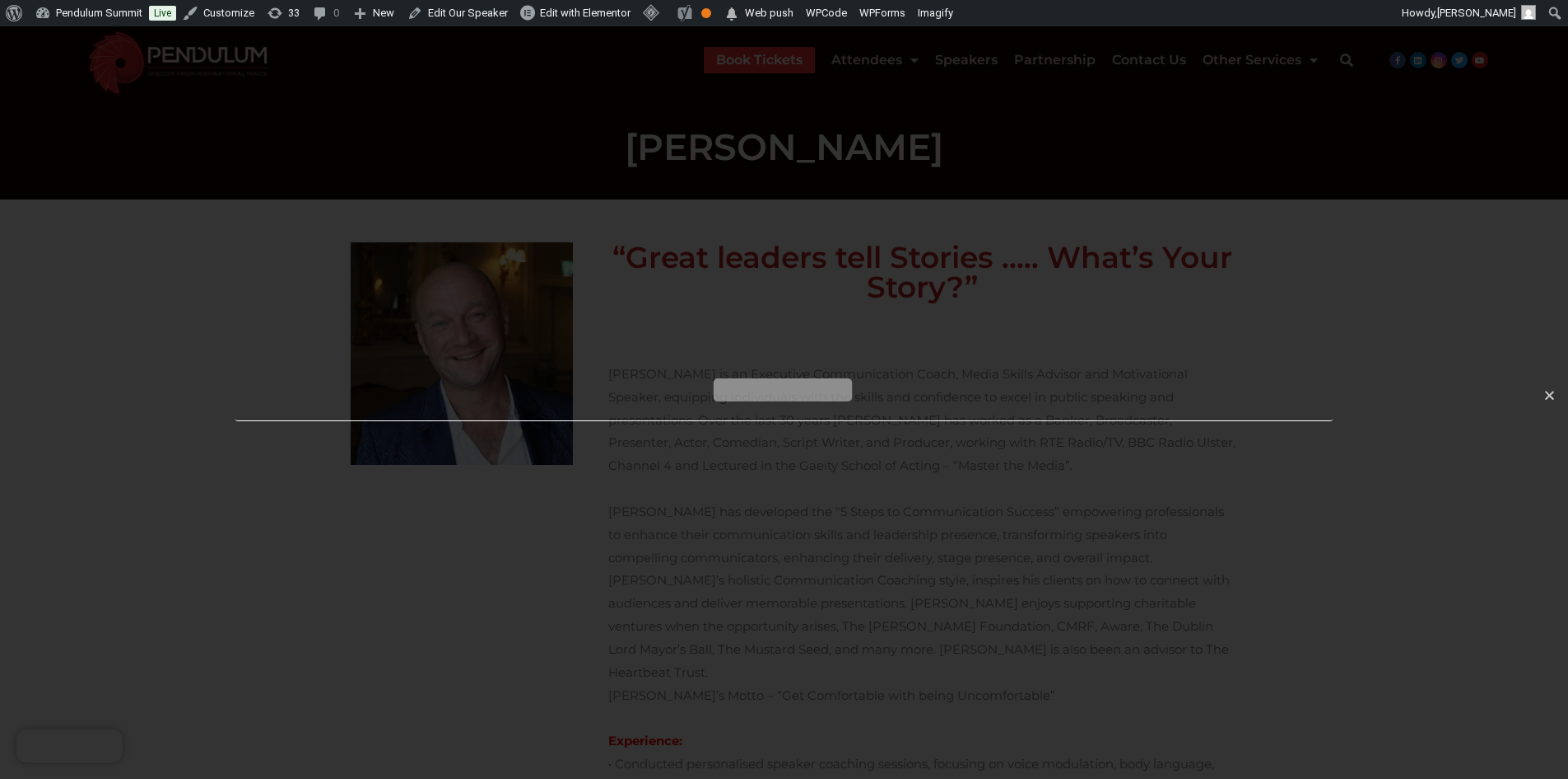
click at [853, 405] on input "Search" at bounding box center [784, 389] width 1099 height 63
paste input "**********"
click at [1081, 400] on input "**********" at bounding box center [784, 389] width 1099 height 63
type input "**********"
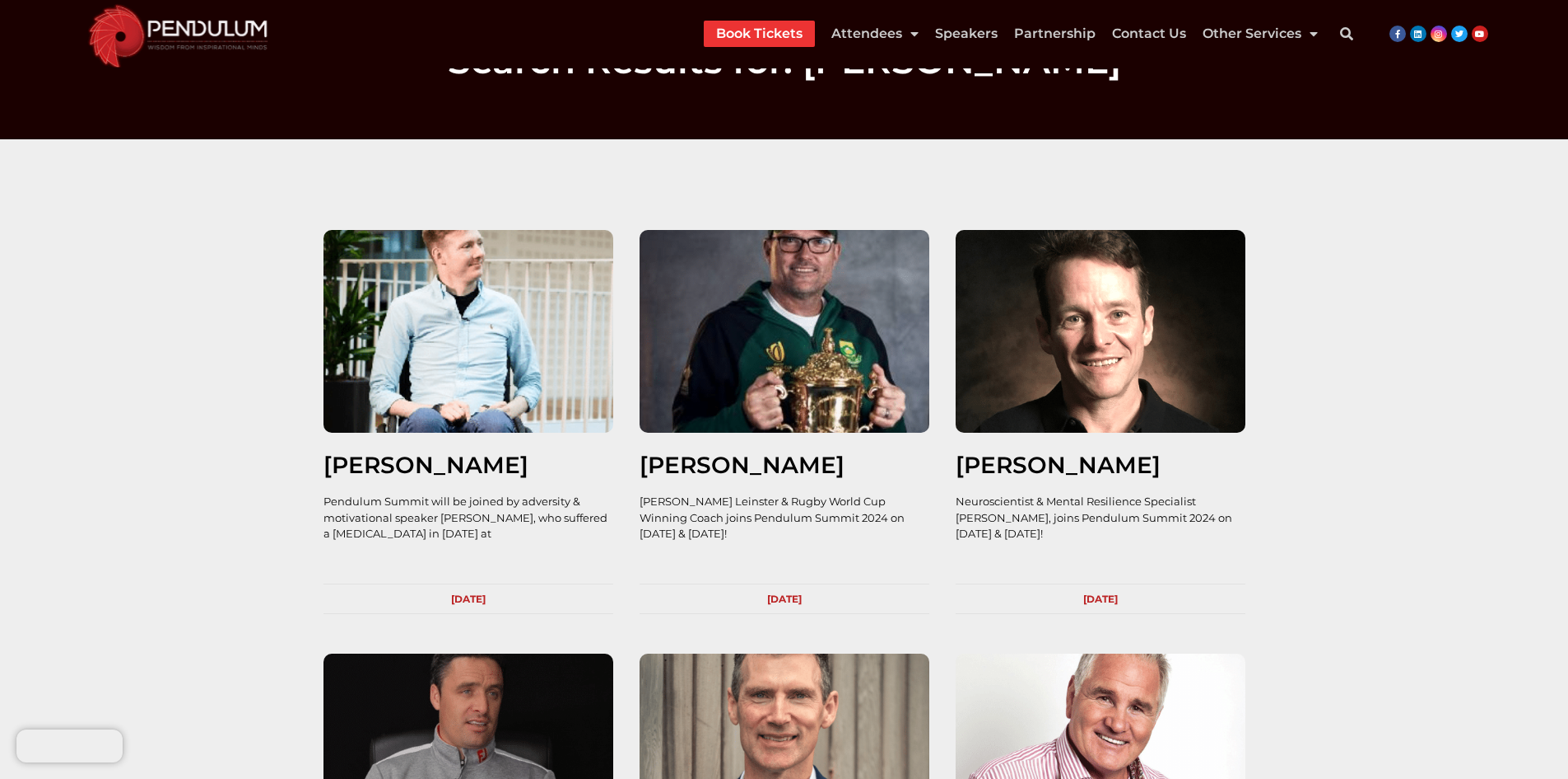
scroll to position [83, 0]
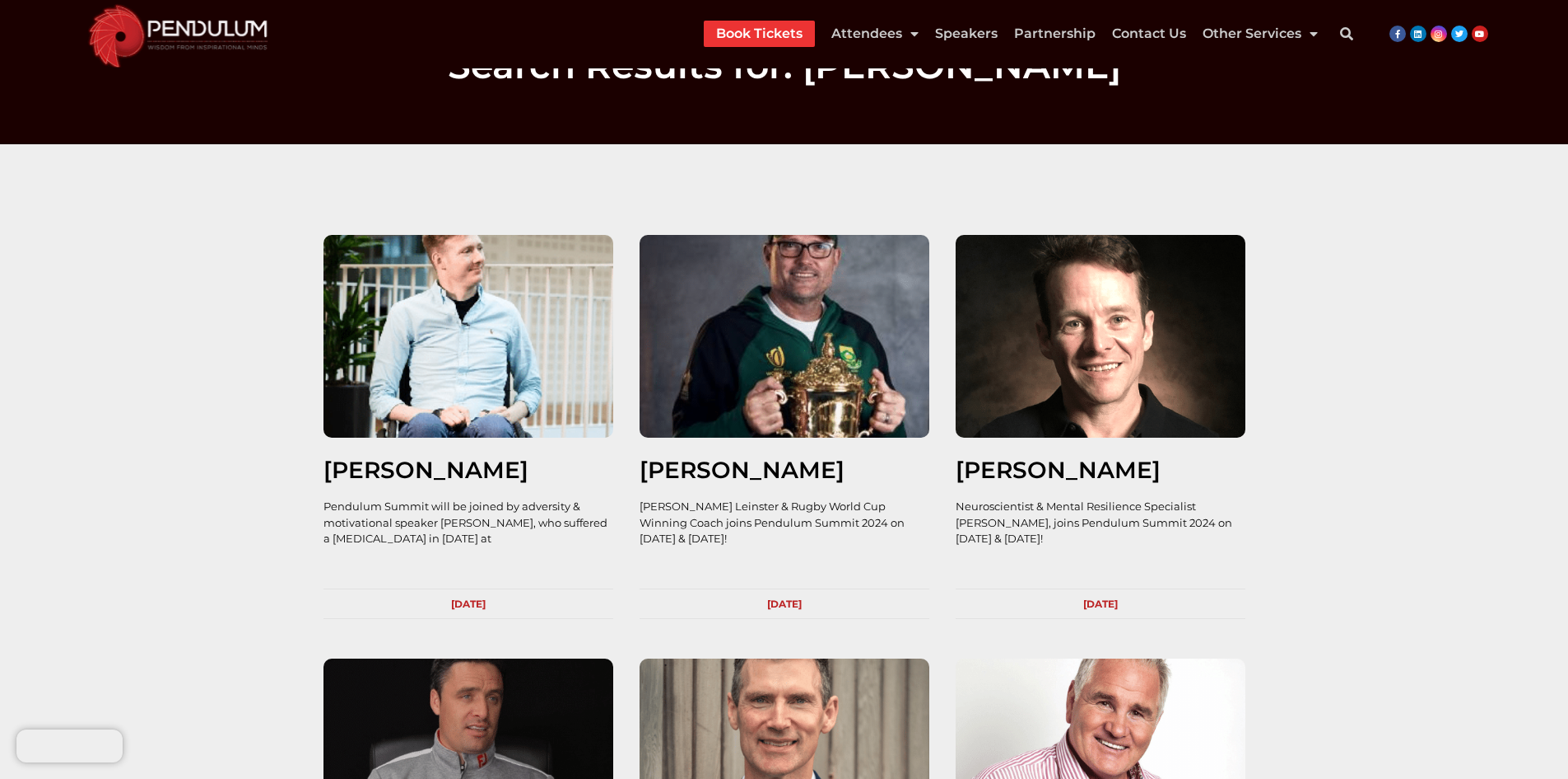
click at [487, 319] on img at bounding box center [467, 335] width 293 height 293
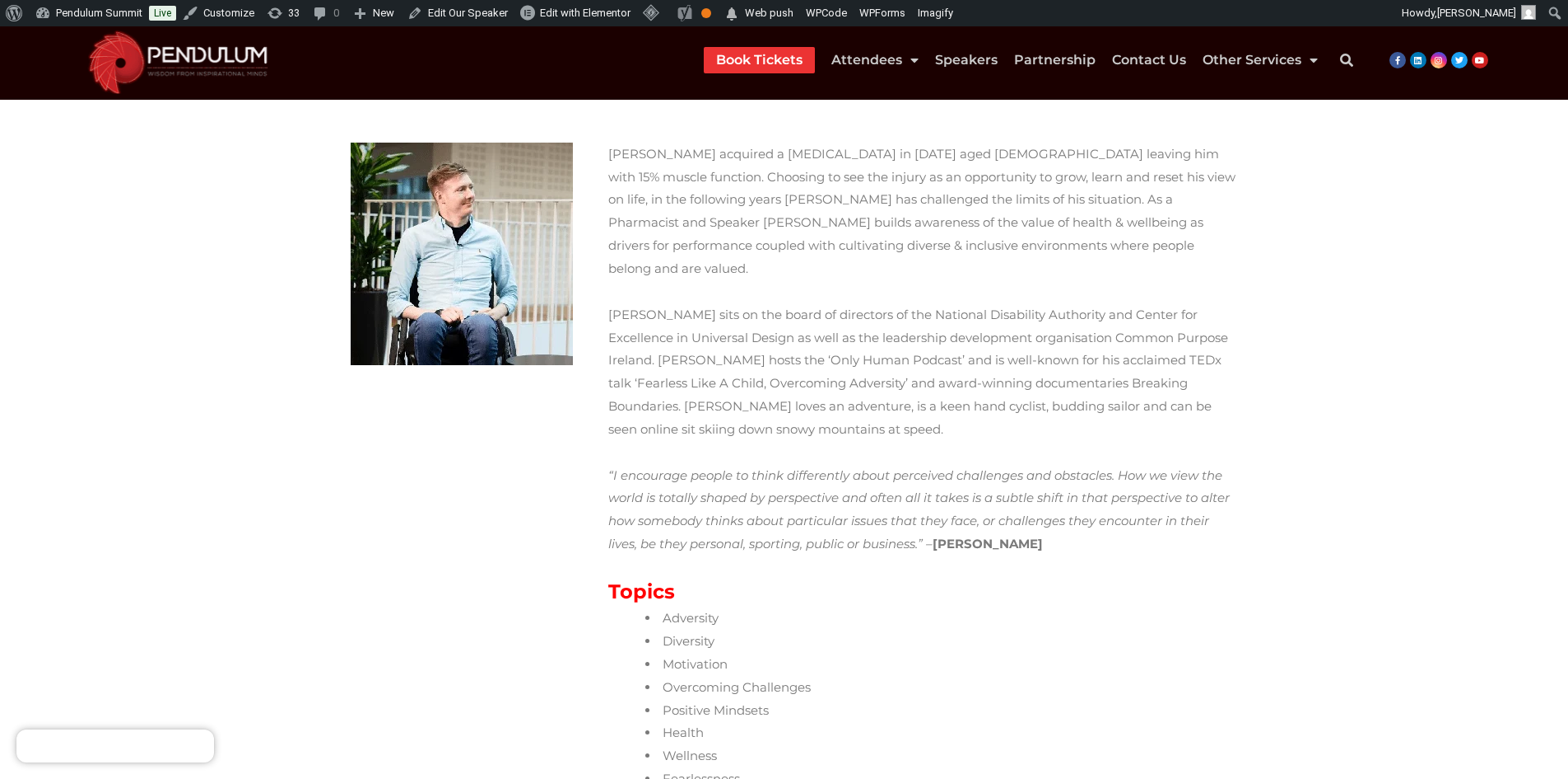
scroll to position [83, 0]
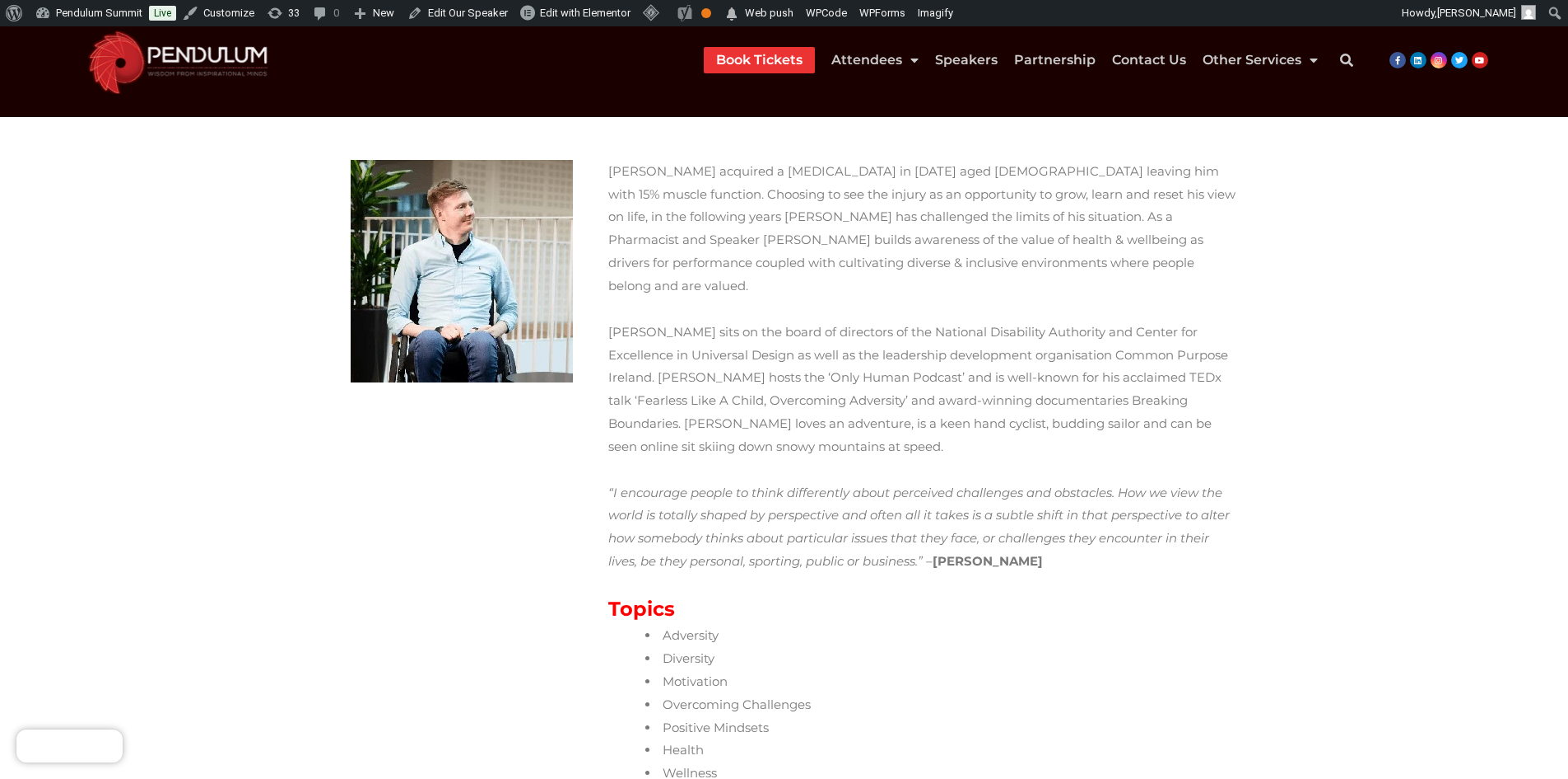
drag, startPoint x: 602, startPoint y: 443, endPoint x: 698, endPoint y: 518, distance: 121.8
click at [779, 518] on div "[PERSON_NAME] acquired a [MEDICAL_DATA] in [DATE] aged [DEMOGRAPHIC_DATA] leavi…" at bounding box center [923, 678] width 645 height 1053
click at [662, 523] on p "“I encourage people to think differently about perceived challenges and obstacl…" at bounding box center [923, 527] width 629 height 92
click at [958, 351] on div "Jack sits on the board of directors of the National Disability Authority and Ce…" at bounding box center [923, 389] width 629 height 137
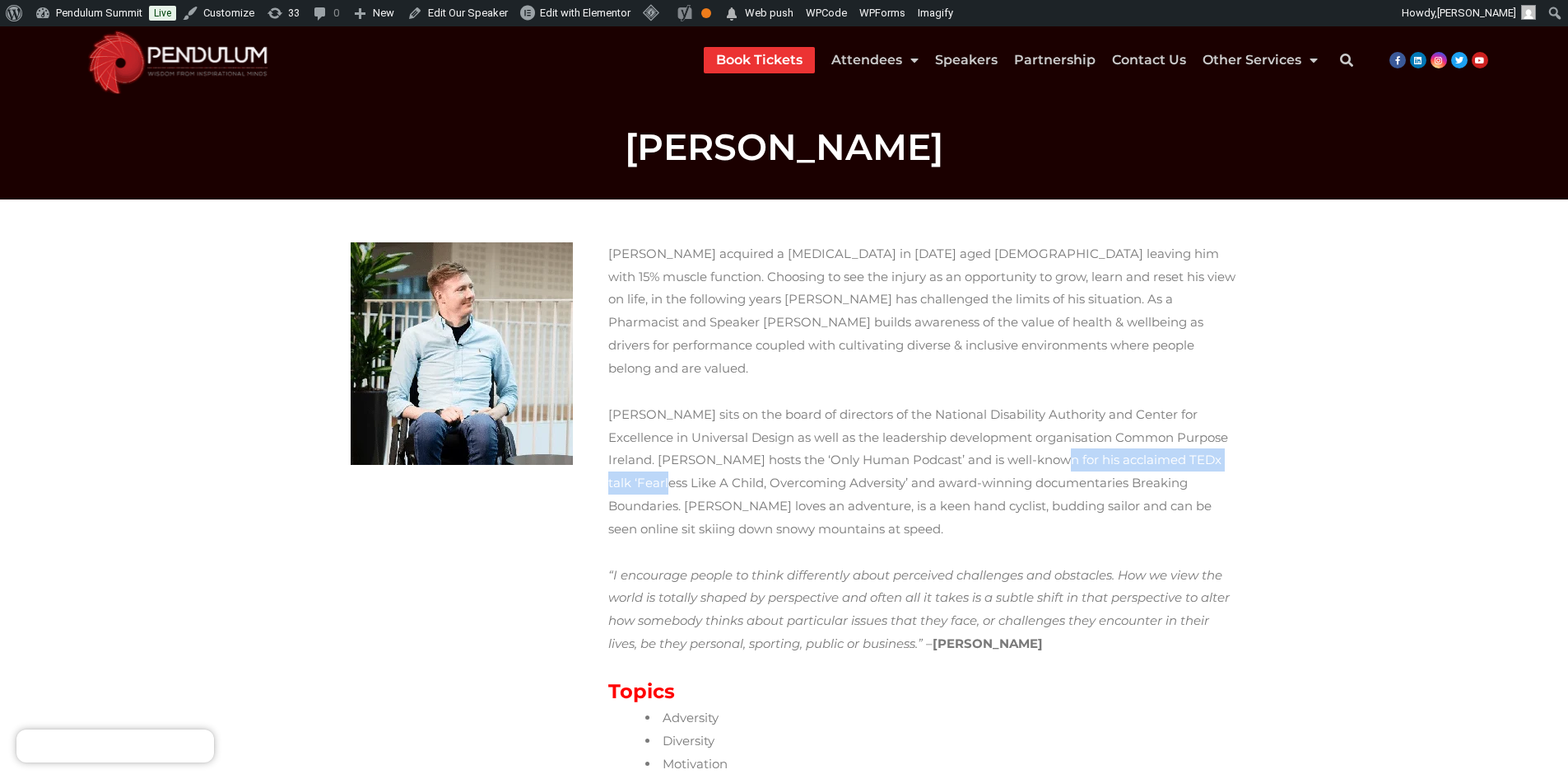
drag, startPoint x: 846, startPoint y: 436, endPoint x: 1039, endPoint y: 434, distance: 193.0
click at [1039, 434] on div "Jack sits on the board of directors of the National Disability Authority and Ce…" at bounding box center [923, 472] width 629 height 137
click at [1339, 66] on icon "Search" at bounding box center [1346, 60] width 33 height 33
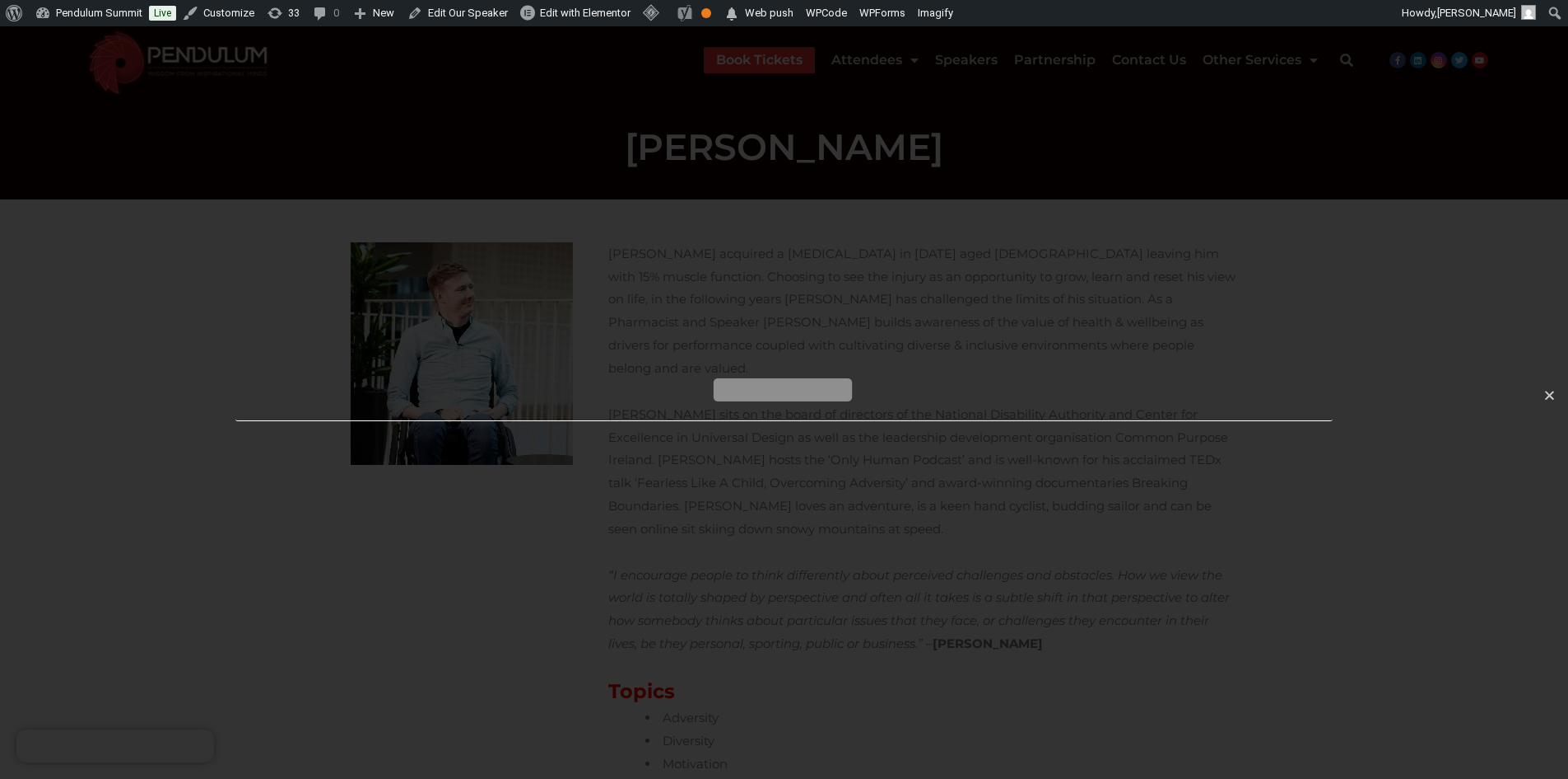
paste input "**********"
type input "**********"
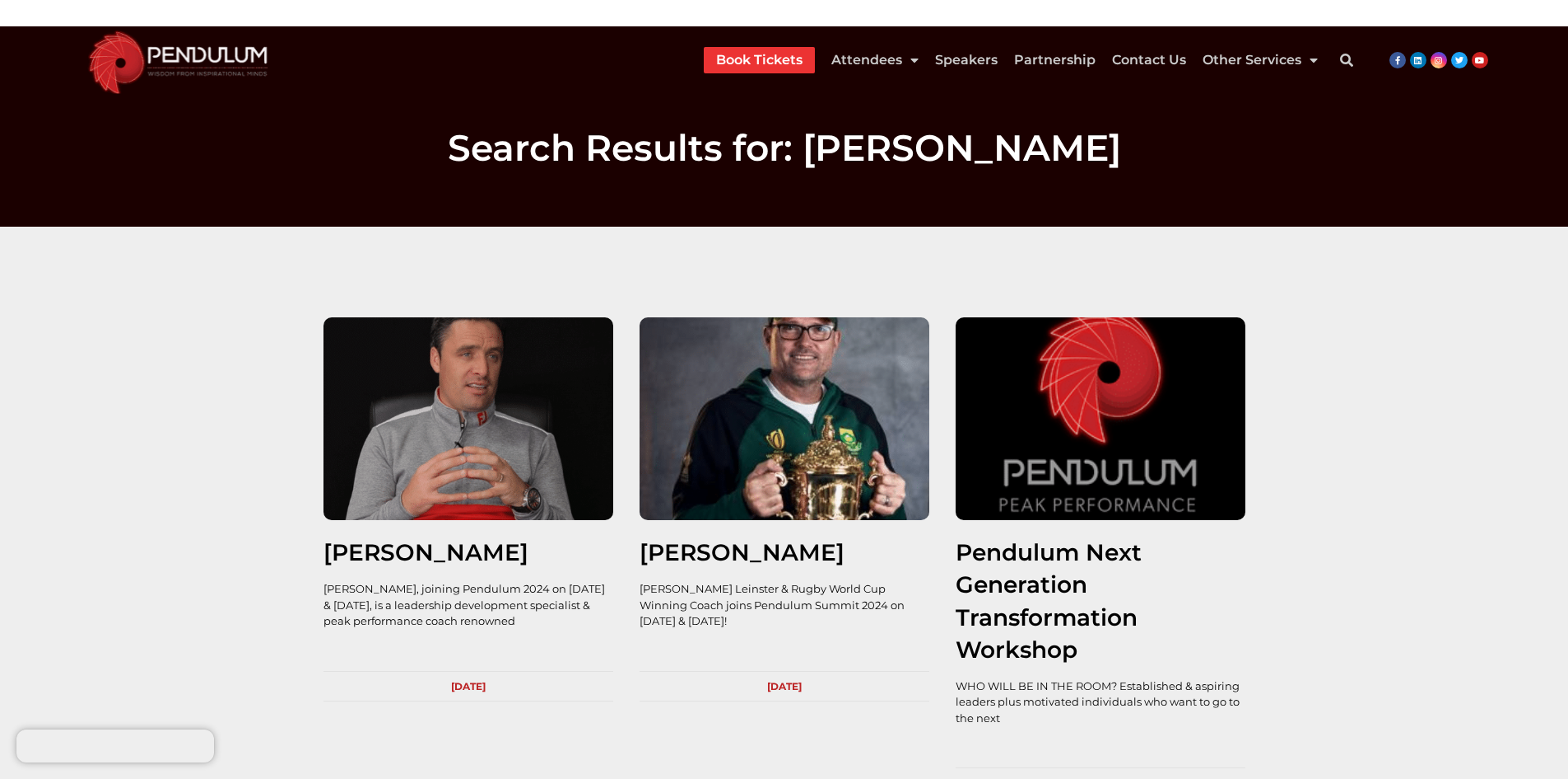
click at [446, 453] on img at bounding box center [467, 417] width 293 height 293
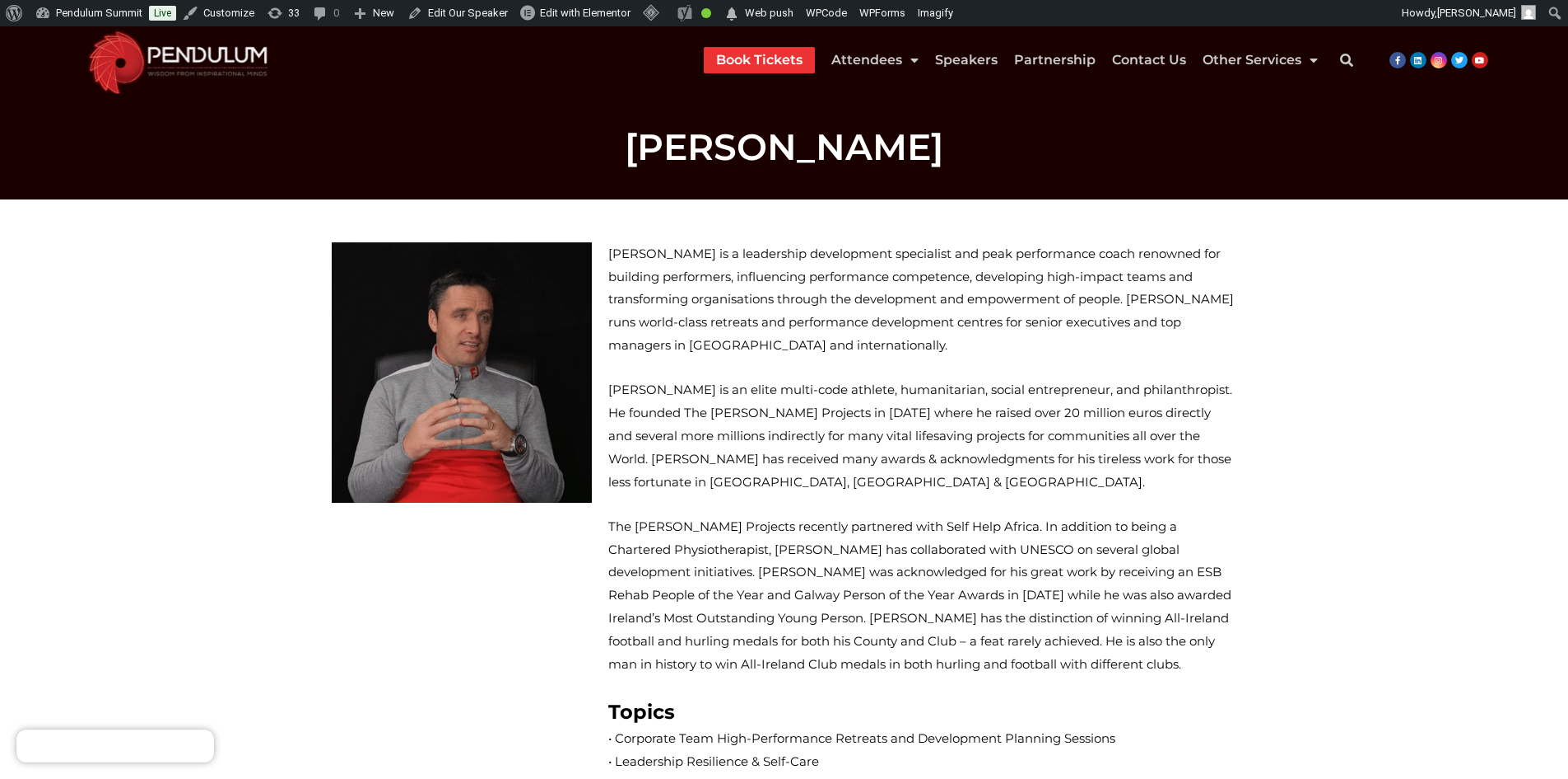
click at [1355, 63] on icon "Search" at bounding box center [1346, 60] width 33 height 33
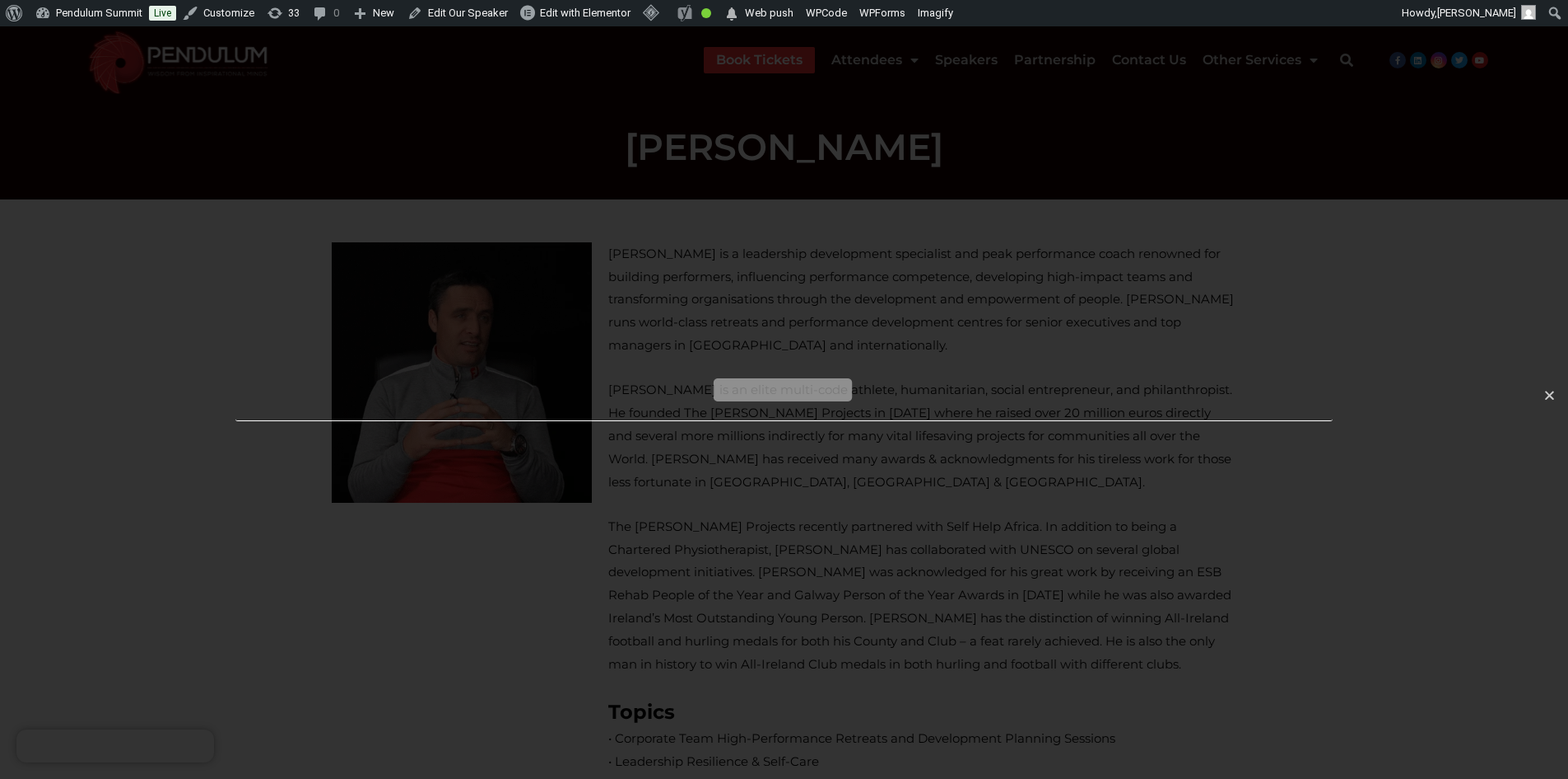
paste input "**********"
type input "**********"
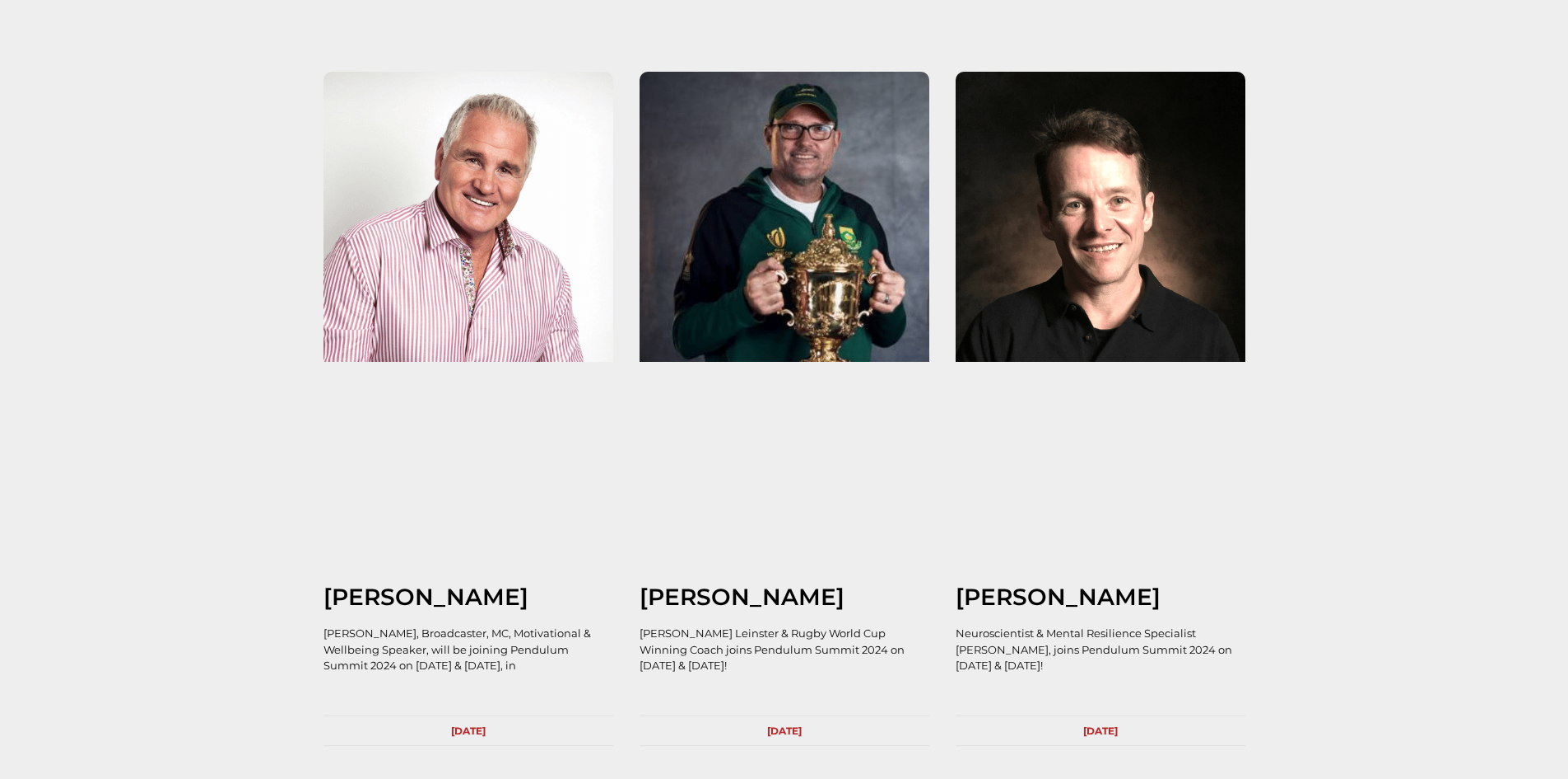
scroll to position [247, 0]
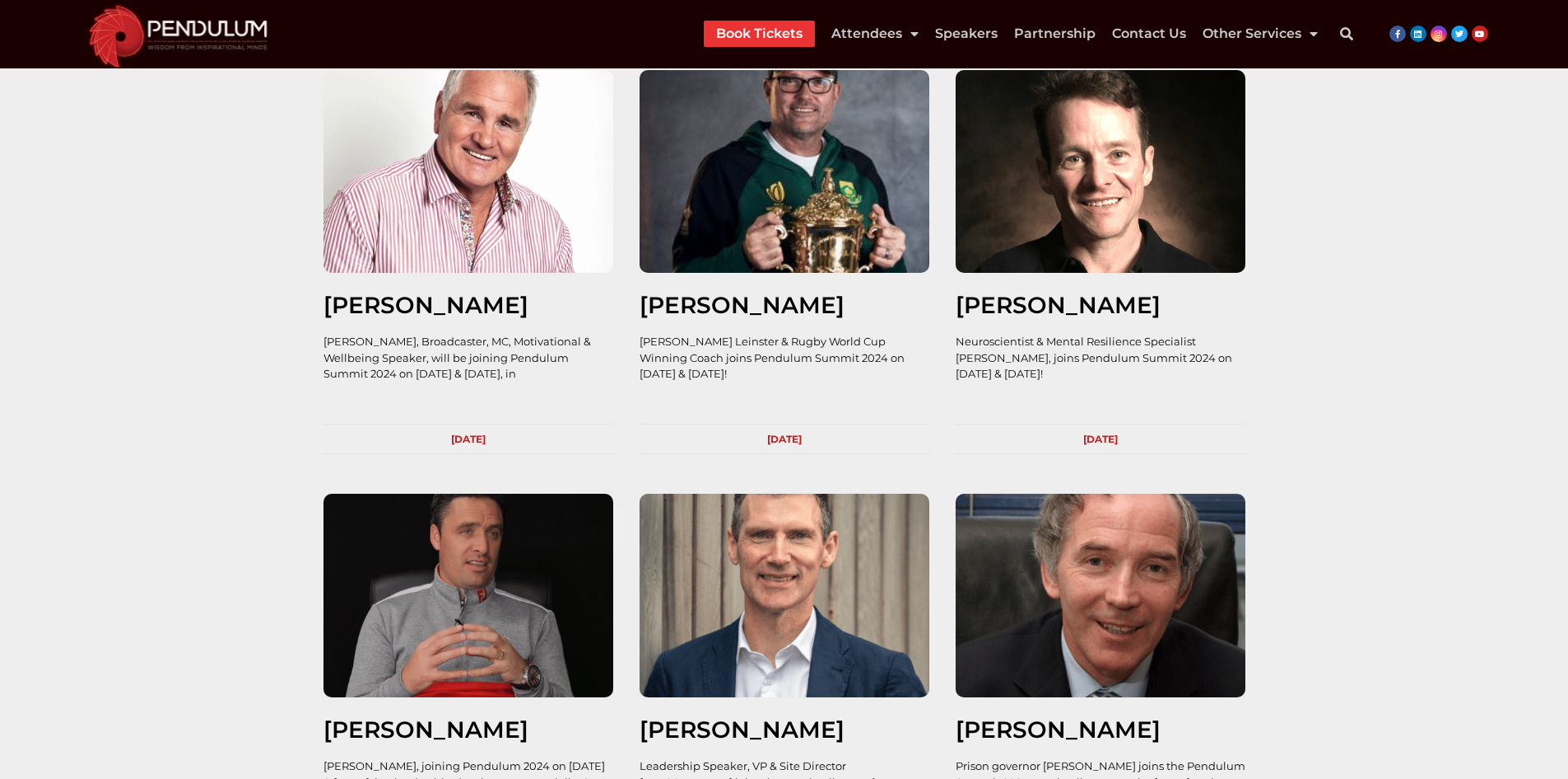
click at [567, 241] on img at bounding box center [467, 170] width 293 height 293
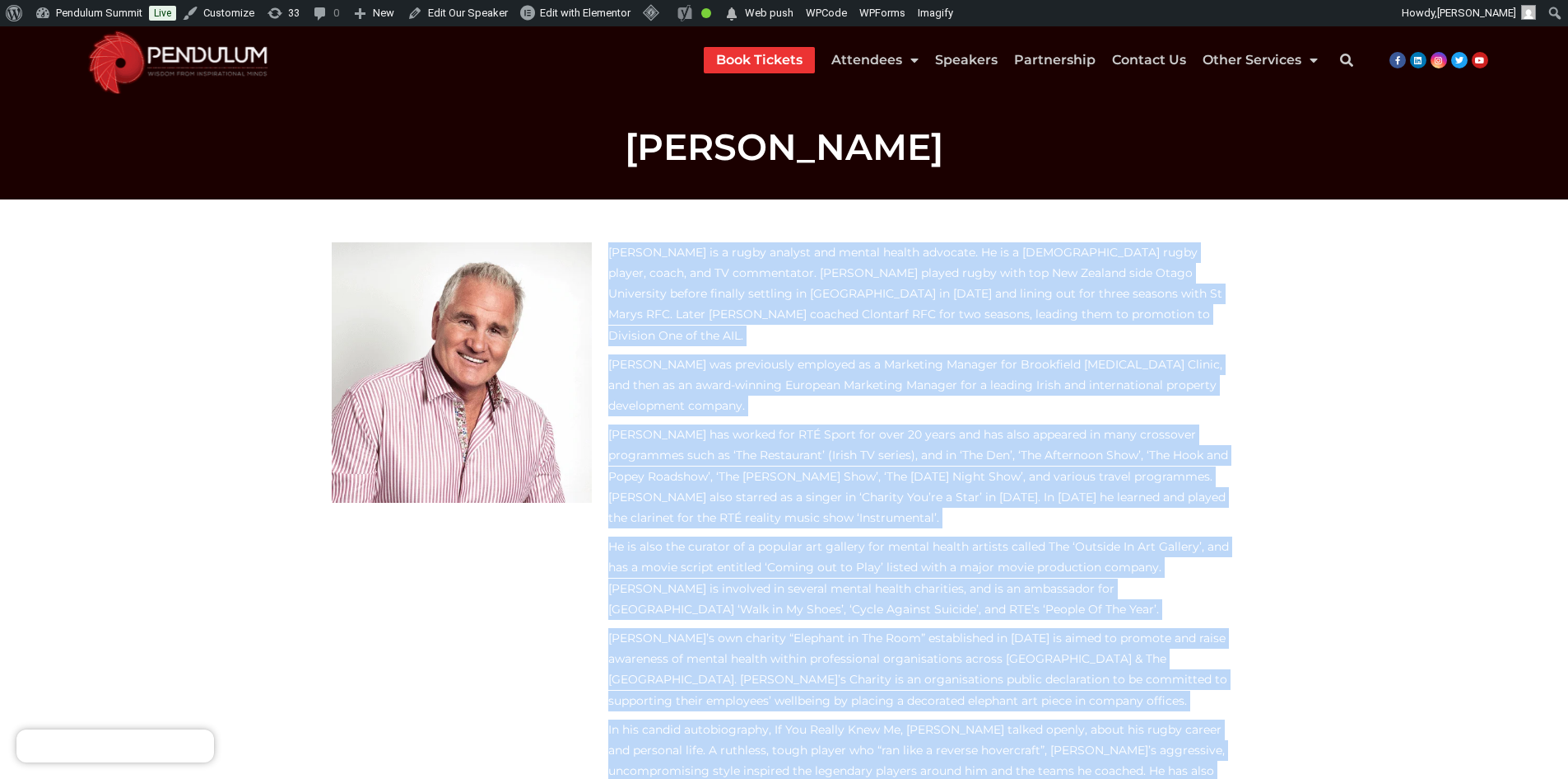
drag, startPoint x: 609, startPoint y: 252, endPoint x: 1099, endPoint y: 654, distance: 633.8
click at [1099, 654] on div "Brent Pope is a rugby analyst and mental health advocate. He is a New Zealand-b…" at bounding box center [923, 722] width 629 height 961
copy div "Brent Pope is a rugby analyst and mental health advocate. He is a New Zealand-b…"
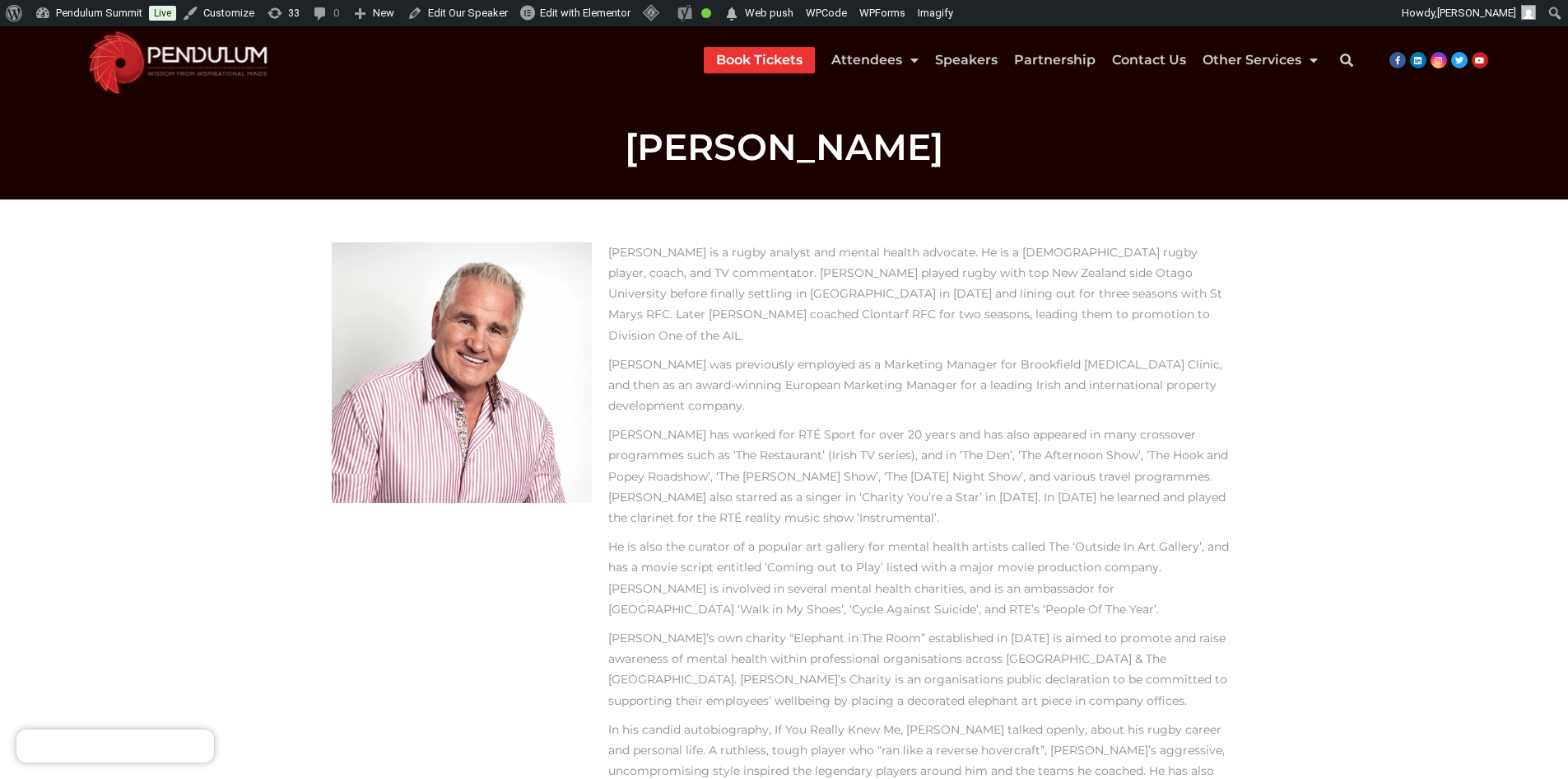
click at [362, 596] on div at bounding box center [461, 726] width 276 height 985
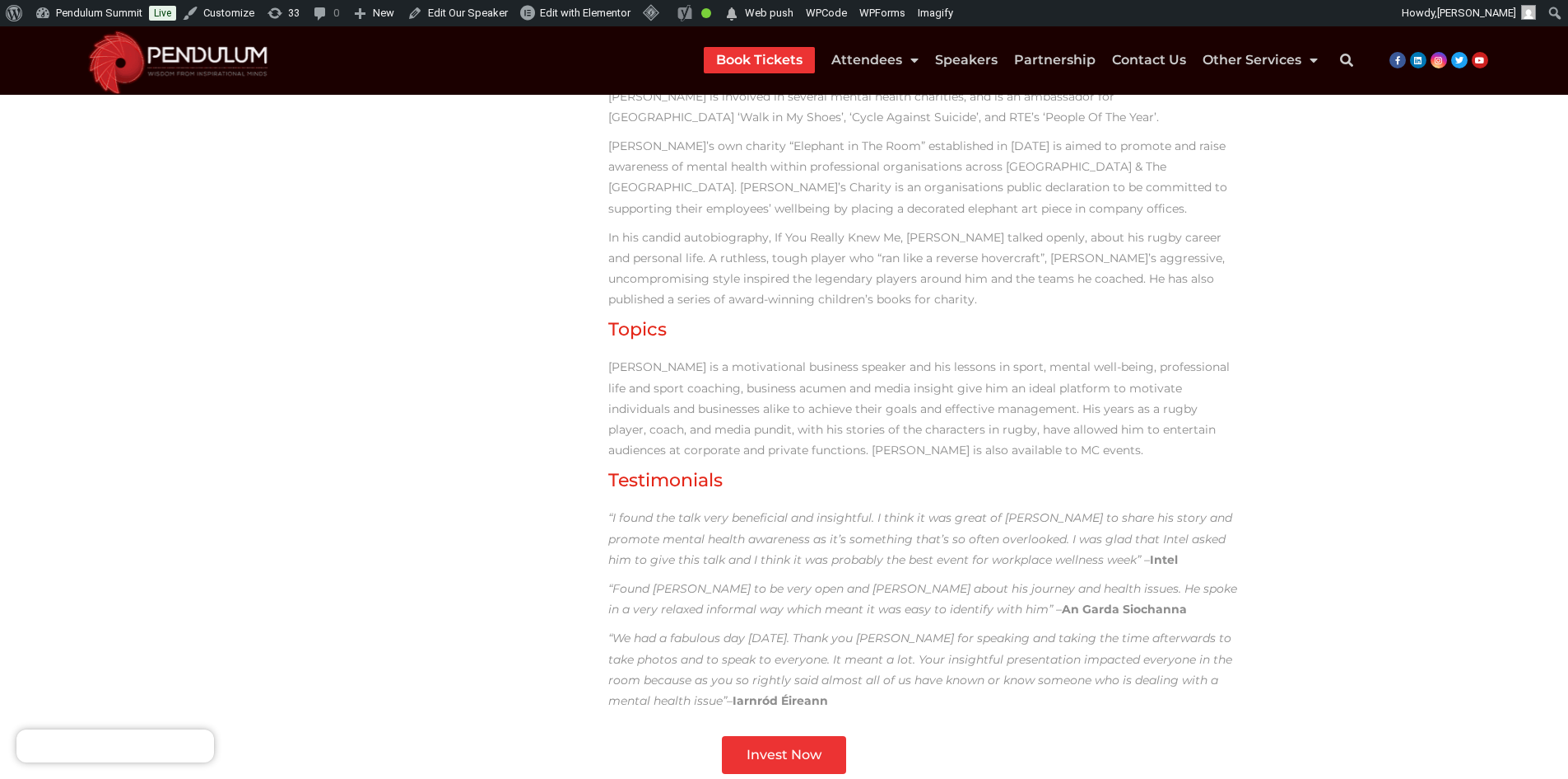
scroll to position [494, 0]
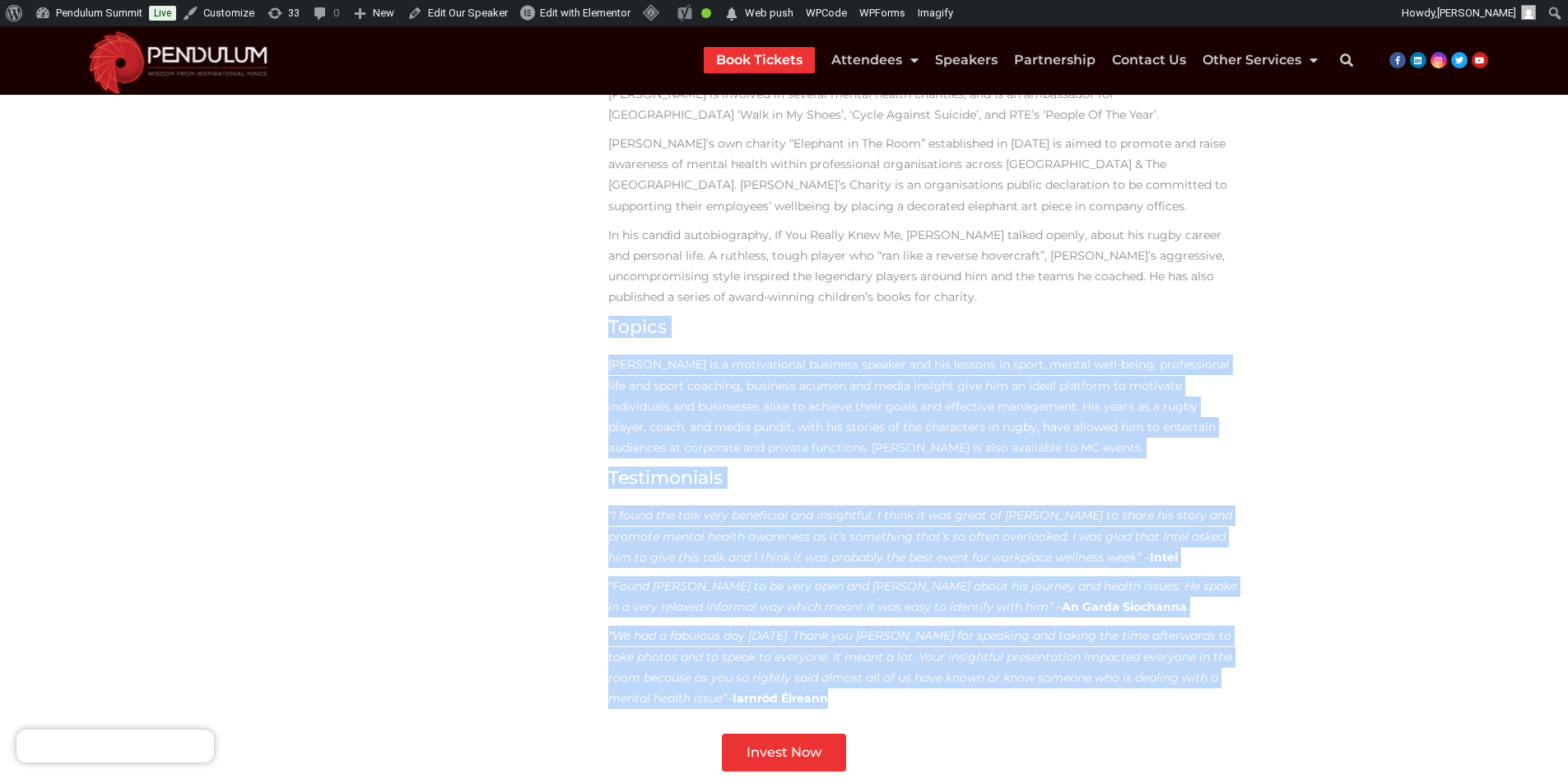
drag, startPoint x: 608, startPoint y: 181, endPoint x: 1042, endPoint y: 514, distance: 547.0
click at [1042, 514] on div "Brent Pope is a rugby analyst and mental health advocate. He is a New Zealand-b…" at bounding box center [923, 229] width 629 height 961
copy div "Topics Brent is a motivational business speaker and his lessons in sport, menta…"
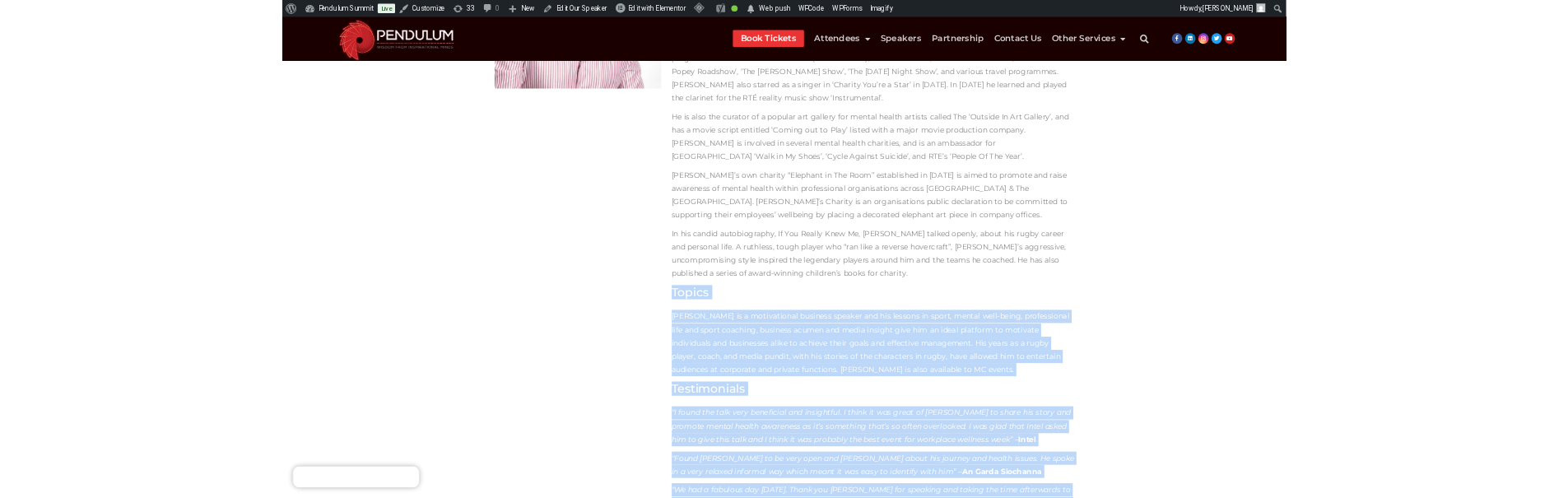
scroll to position [0, 0]
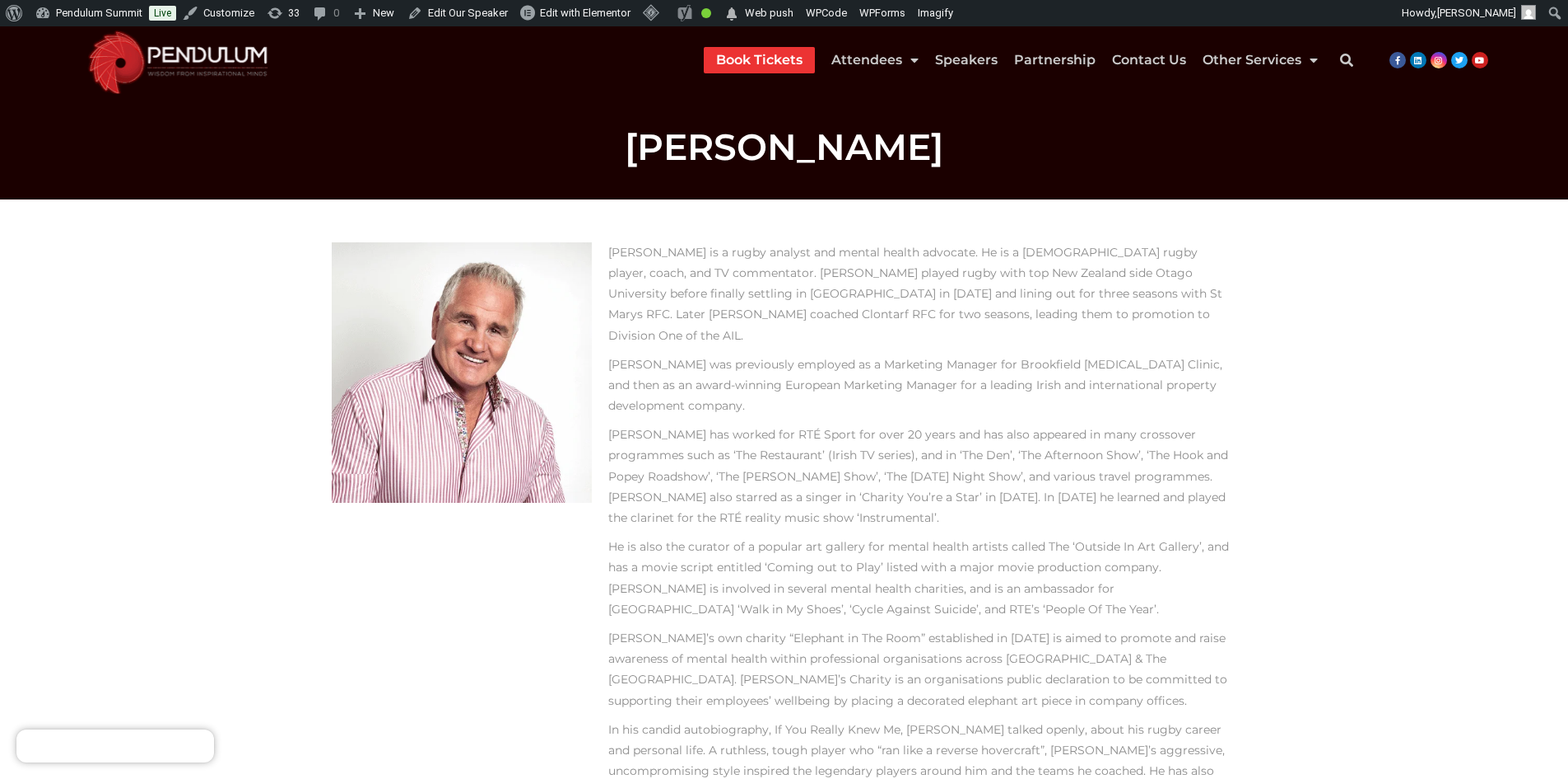
click at [479, 652] on div at bounding box center [461, 726] width 276 height 985
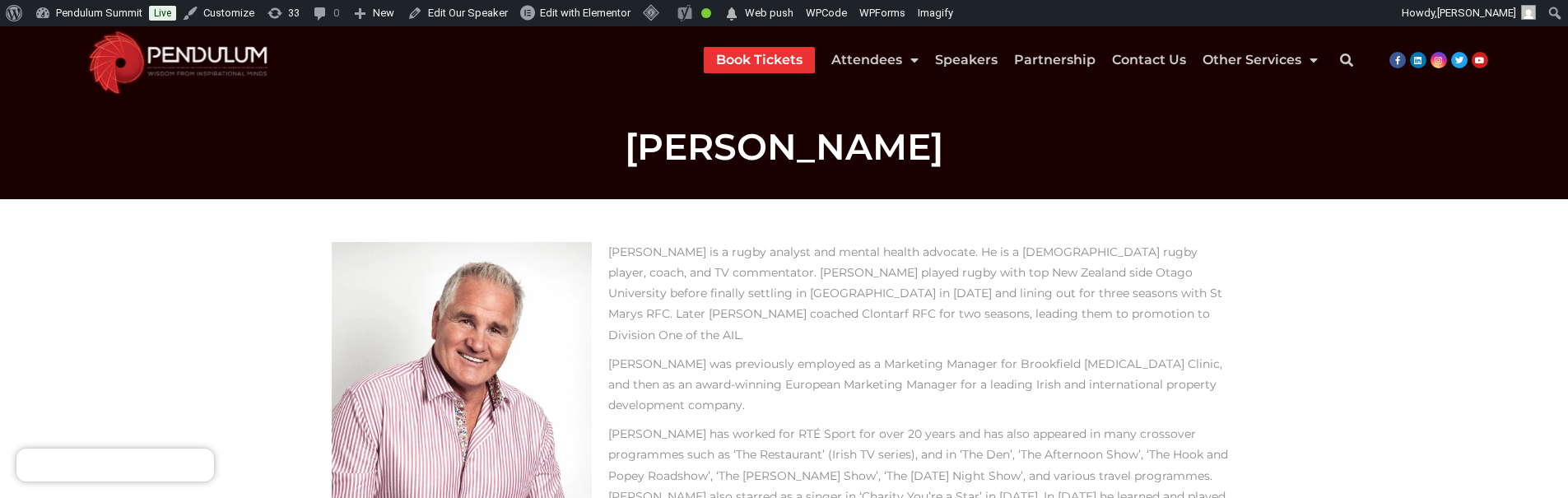
click at [1355, 62] on icon "Search" at bounding box center [1346, 60] width 33 height 33
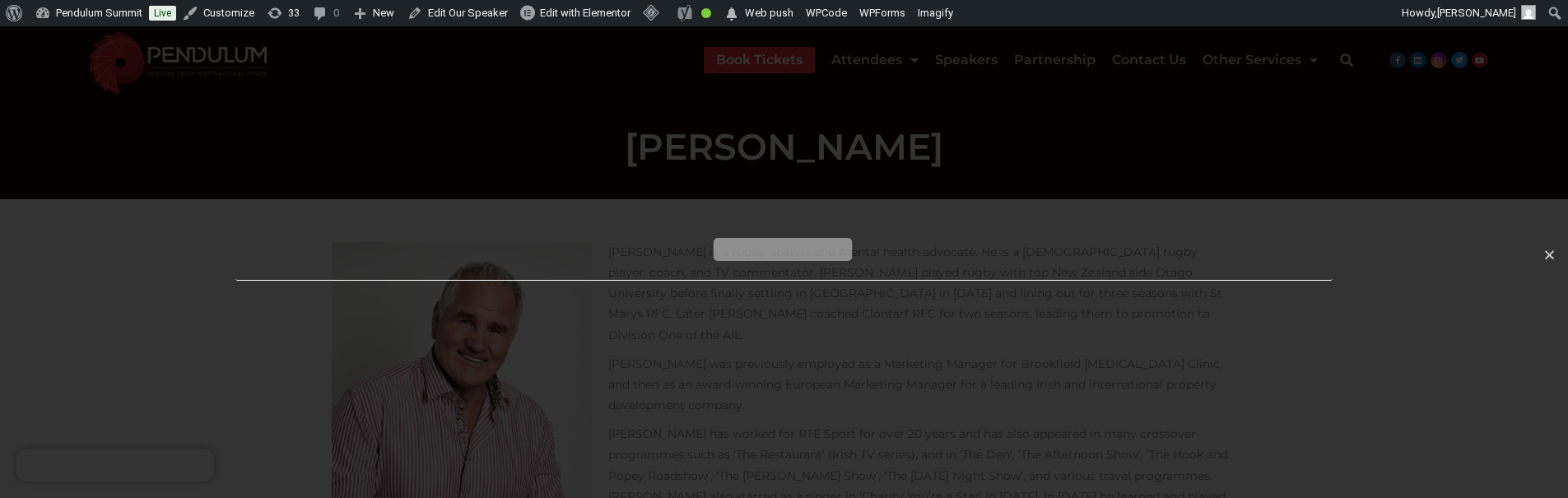
paste input "**********"
type input "**********"
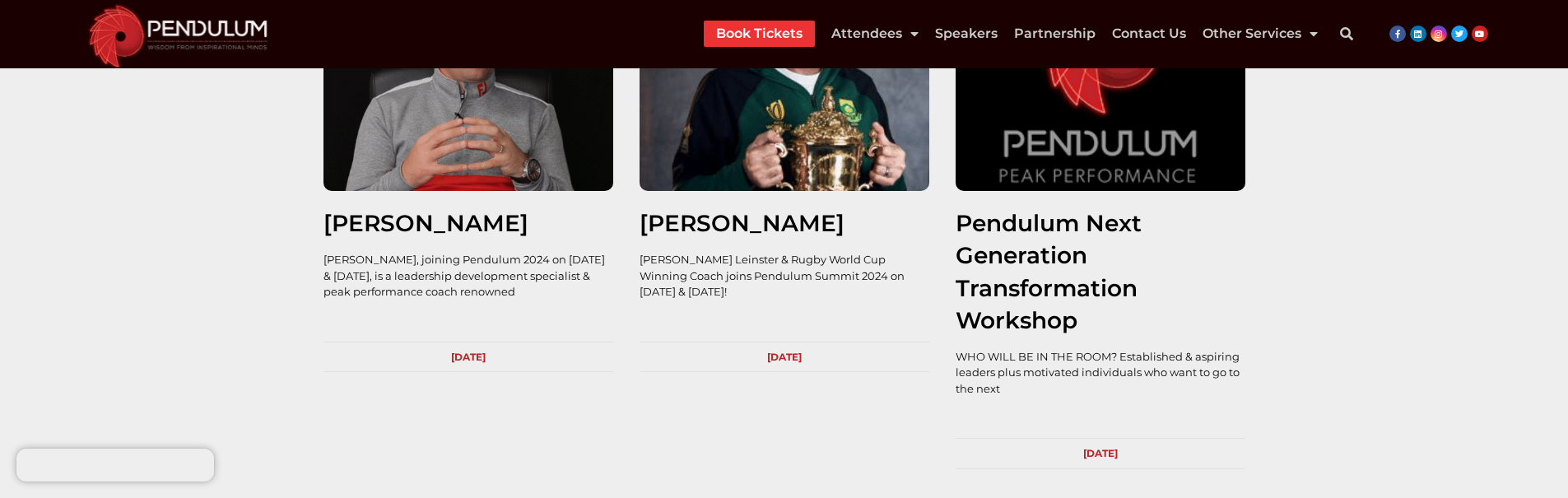
scroll to position [247, 0]
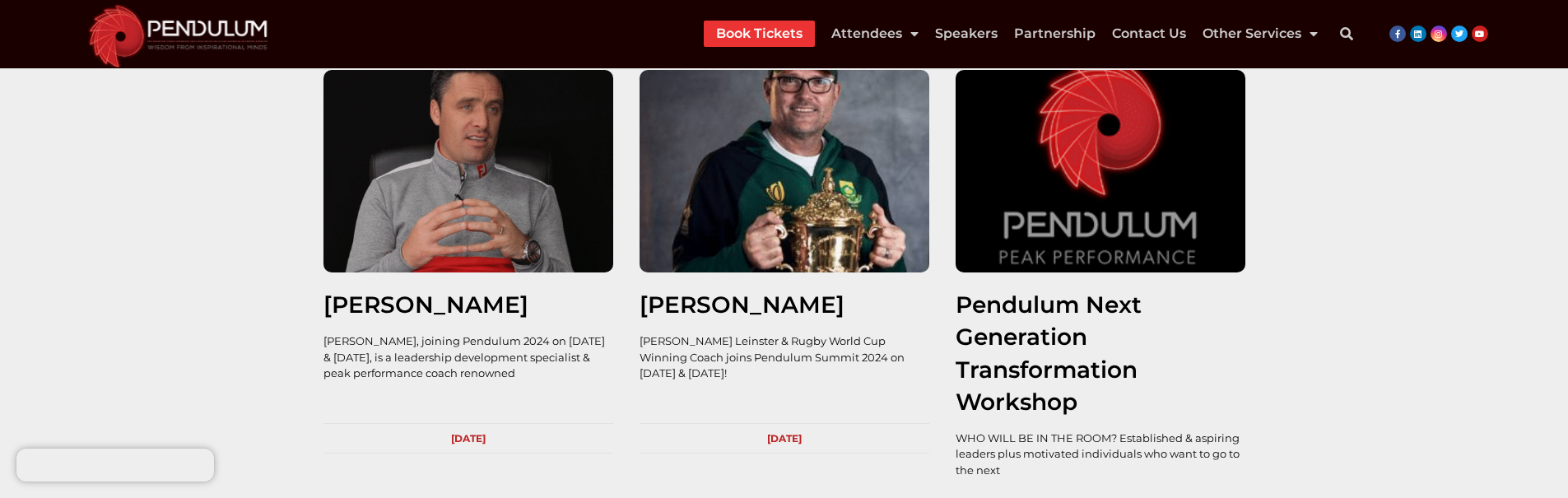
click at [435, 158] on img at bounding box center [467, 170] width 293 height 293
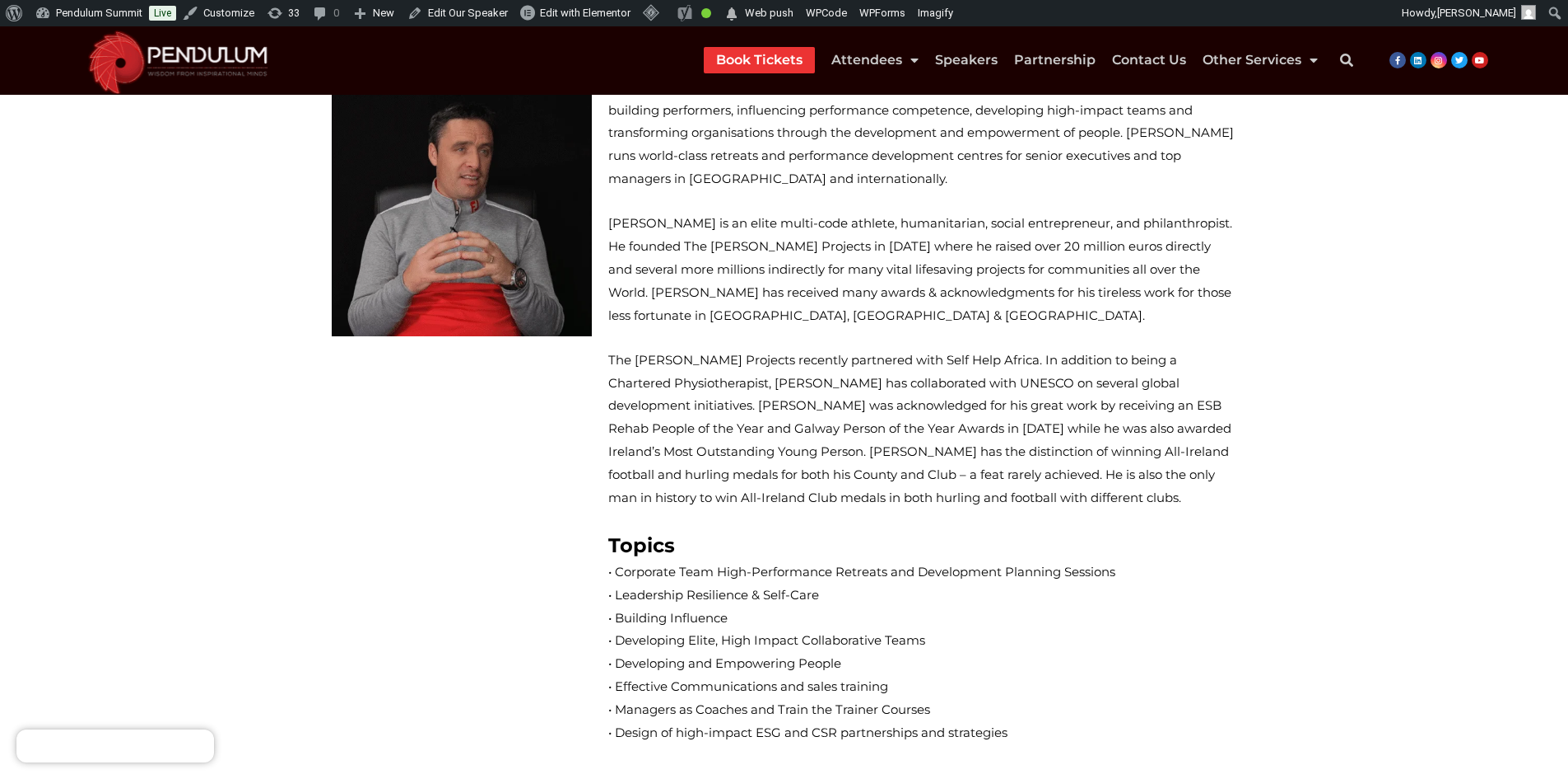
scroll to position [169, 0]
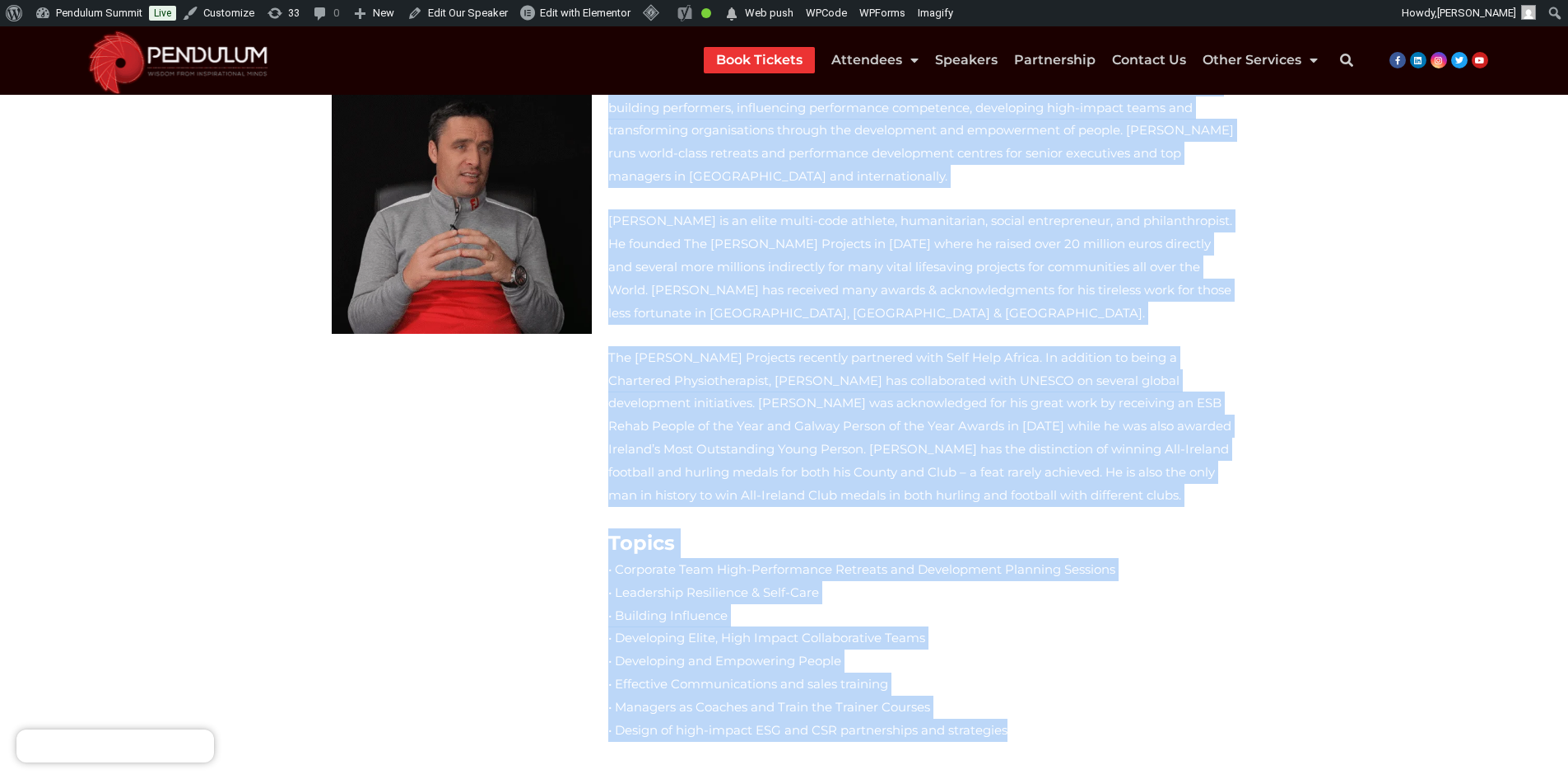
drag, startPoint x: 609, startPoint y: 252, endPoint x: 1019, endPoint y: 664, distance: 581.2
click at [1019, 497] on div "Alan Kerins is a leadership development specialist and peak performance coach r…" at bounding box center [923, 408] width 629 height 669
copy div "Alan Kerins is a leadership development specialist and peak performance coach r…"
click at [1099, 497] on p "• Corporate Team High-Performance Retreats and Development Planning Sessions • …" at bounding box center [923, 650] width 629 height 184
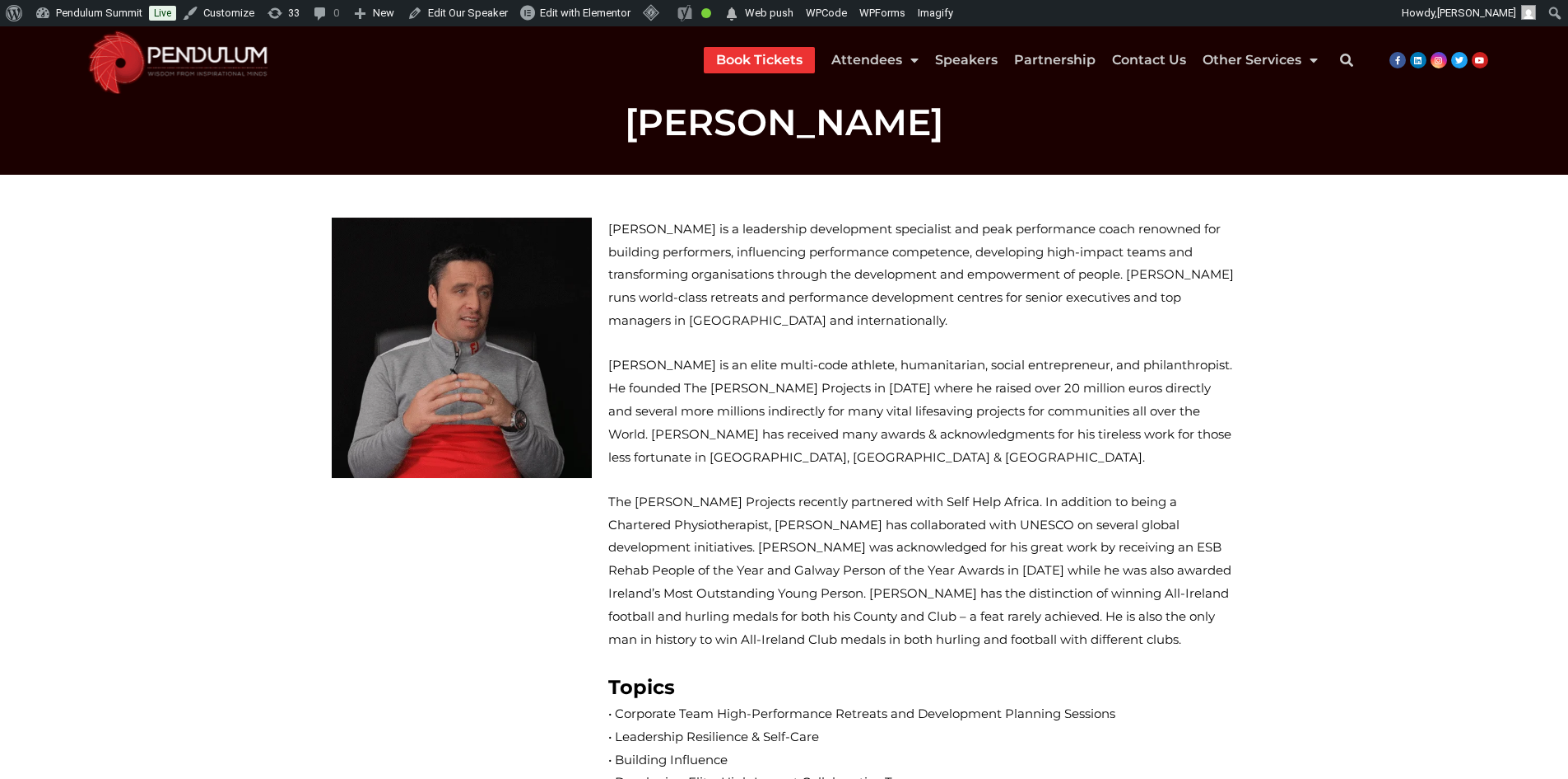
scroll to position [0, 0]
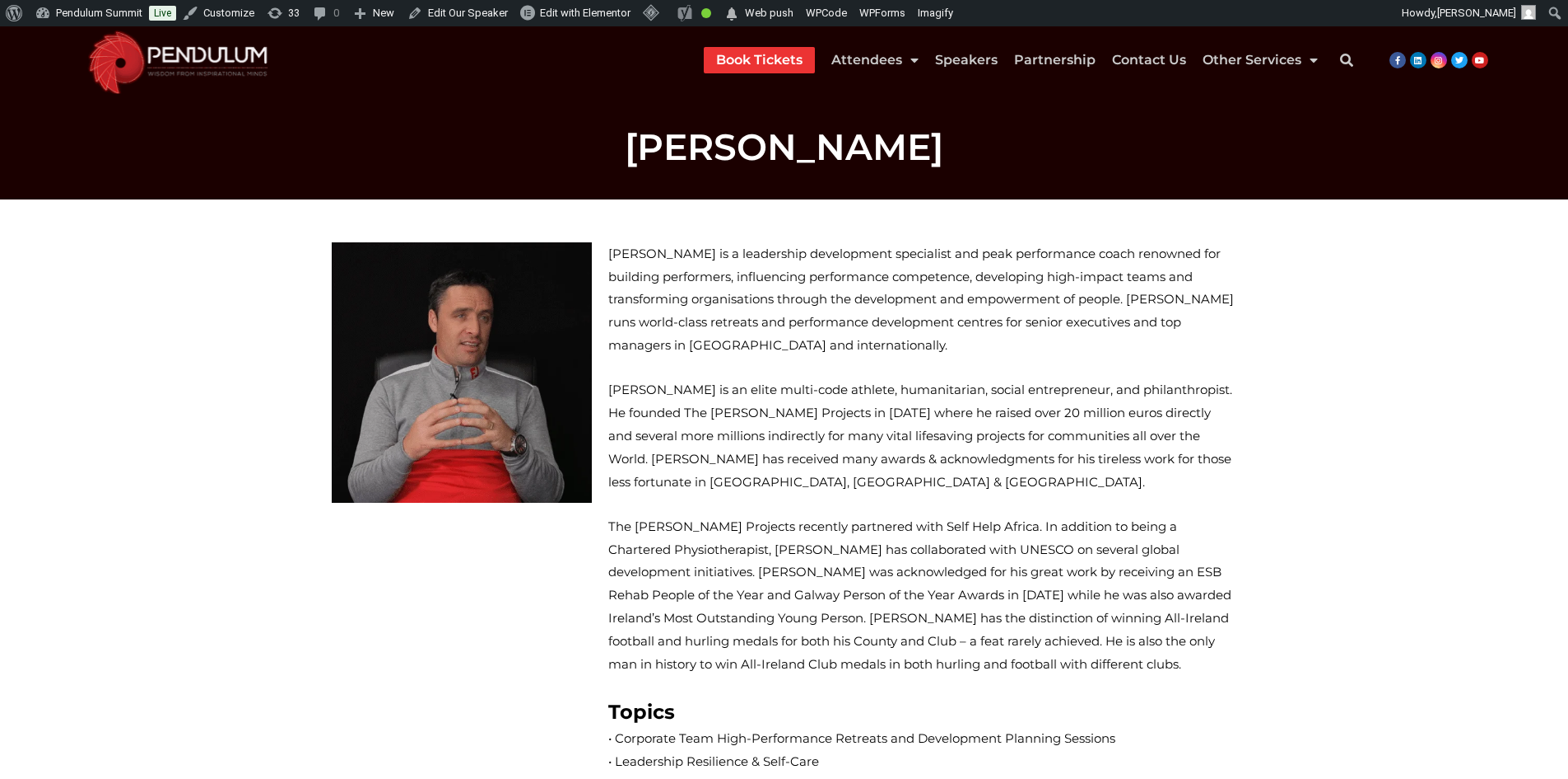
click at [1352, 57] on icon "Search" at bounding box center [1346, 60] width 33 height 33
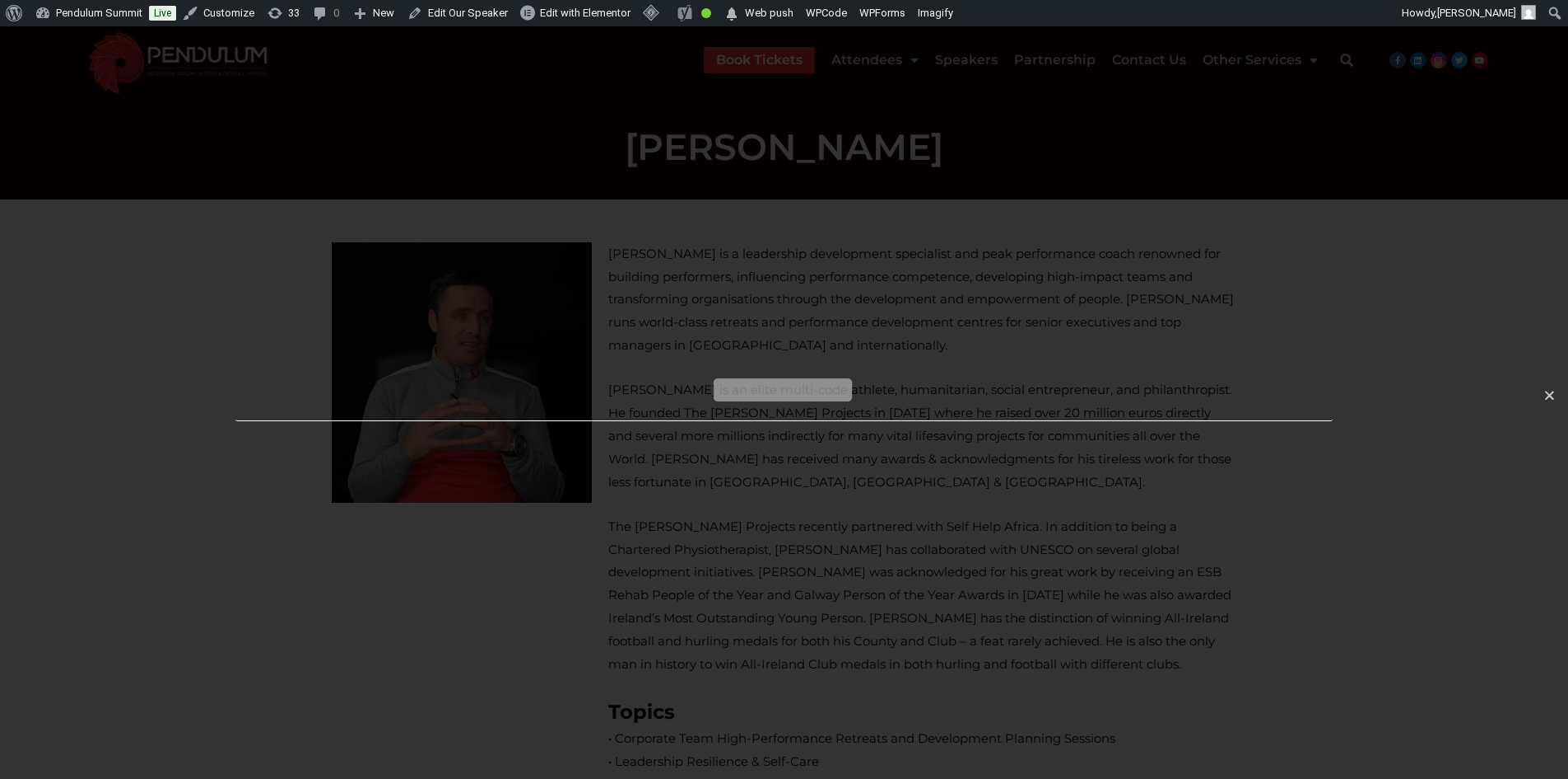
paste input "**********"
type input "**********"
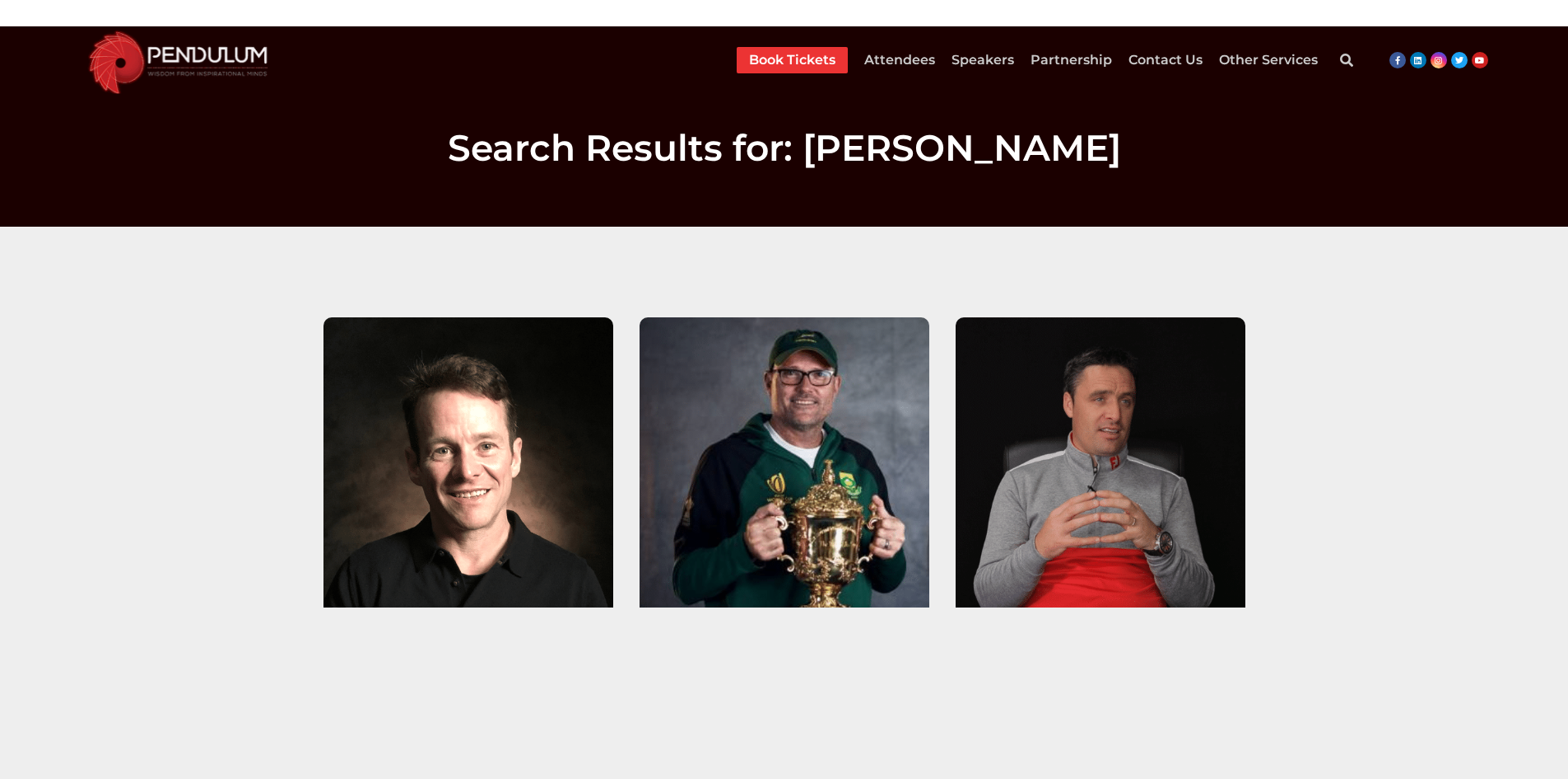
scroll to position [412, 0]
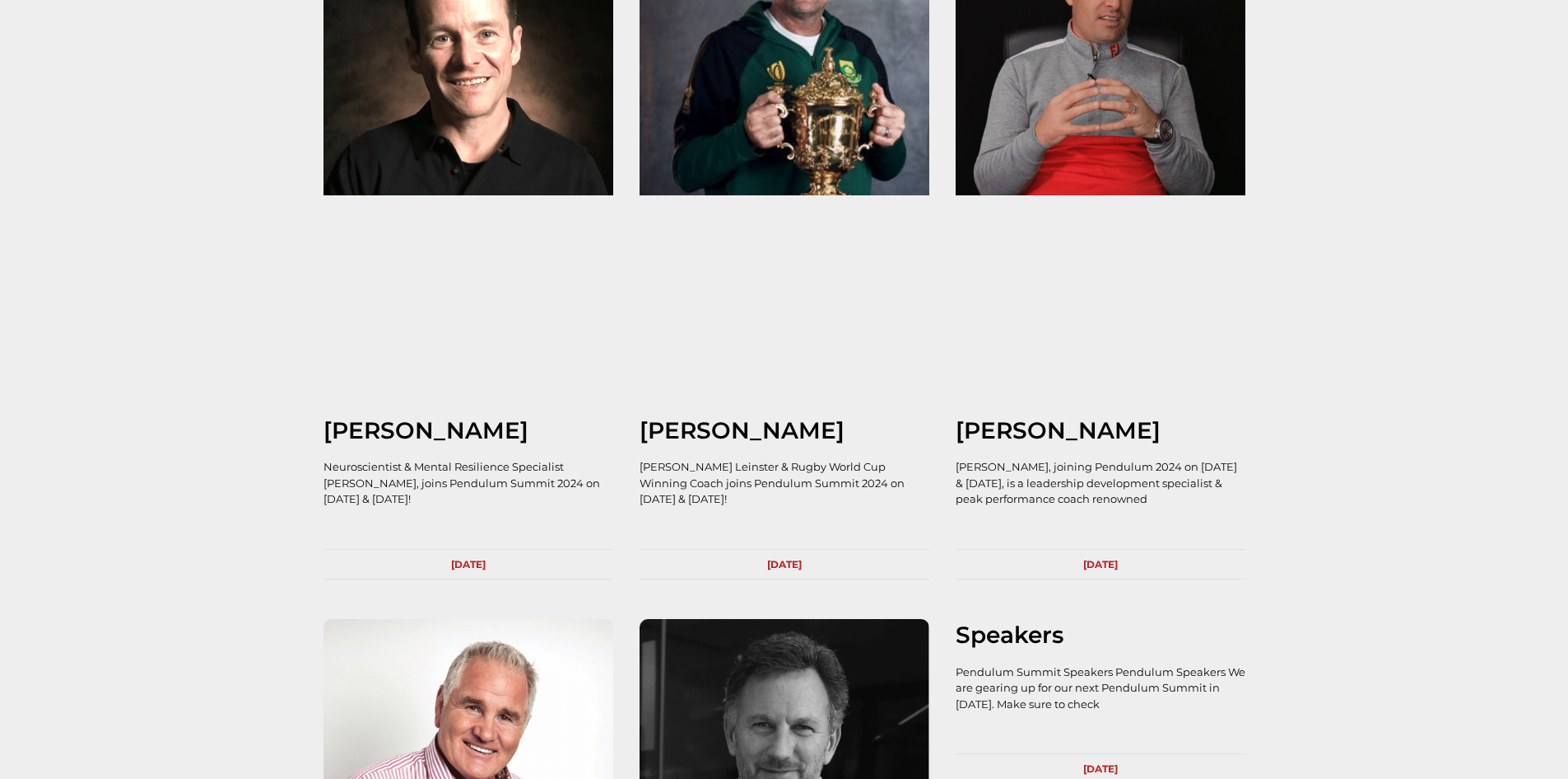
click at [511, 120] on img at bounding box center [467, 50] width 289 height 290
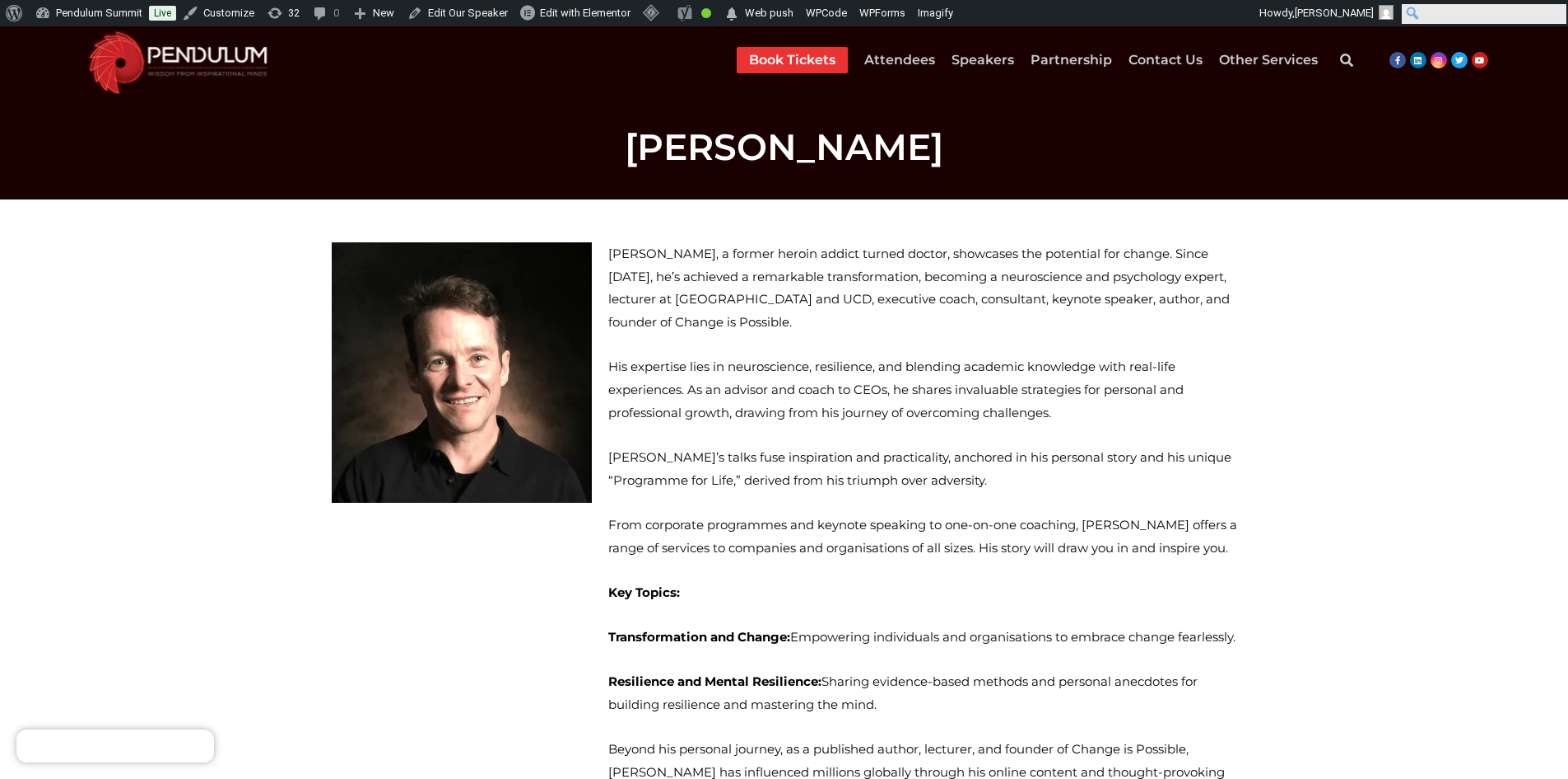
click at [1558, 12] on input "Search" at bounding box center [1484, 14] width 165 height 20
click at [1226, 158] on h1 "[PERSON_NAME]" at bounding box center [784, 146] width 922 height 36
click at [1351, 54] on icon "Search" at bounding box center [1346, 60] width 33 height 33
click at [1346, 64] on icon "Search" at bounding box center [1346, 60] width 33 height 33
click at [1339, 56] on icon "Search" at bounding box center [1346, 60] width 33 height 33
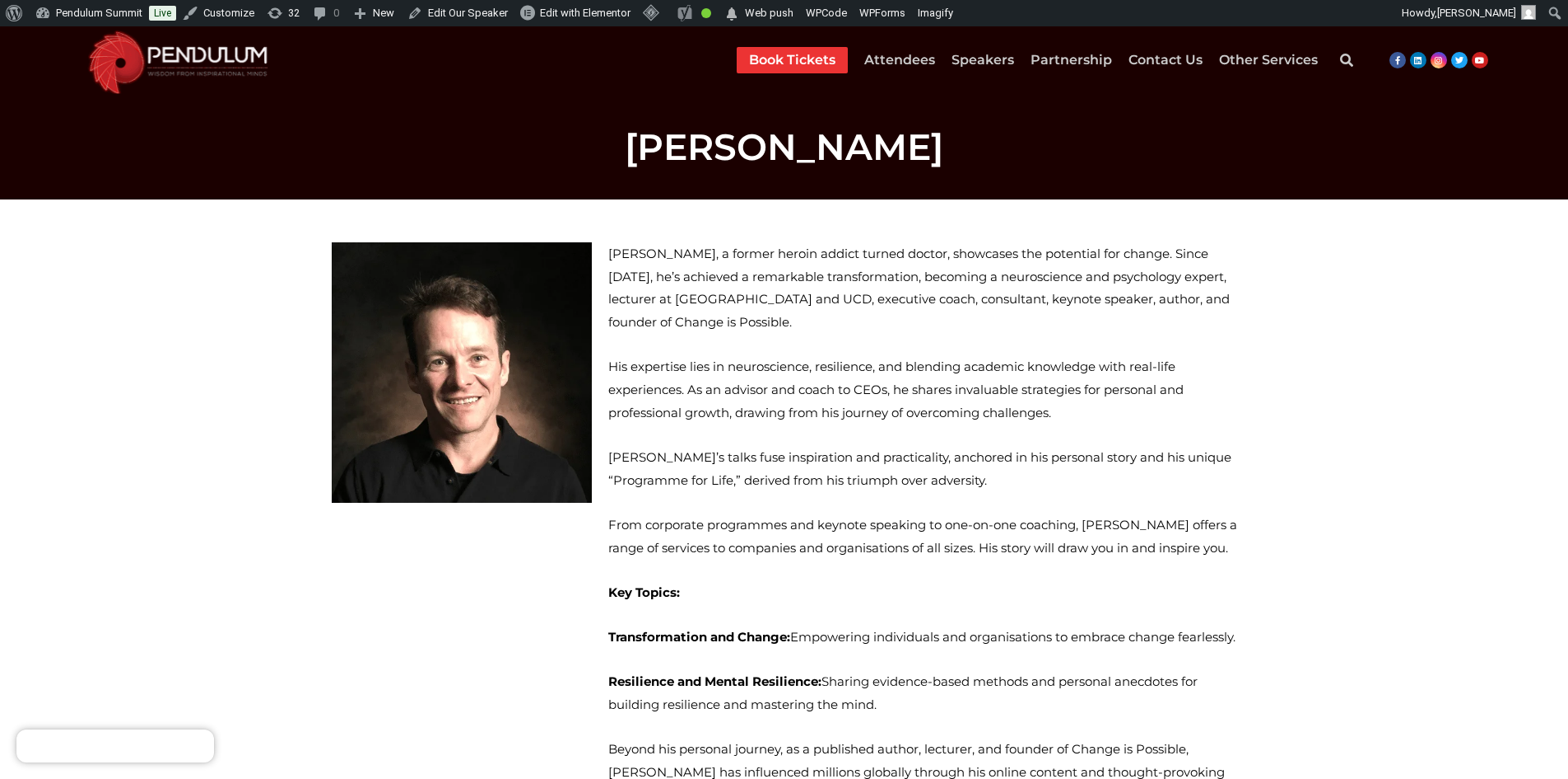
click at [1342, 59] on icon "Search" at bounding box center [1346, 60] width 33 height 33
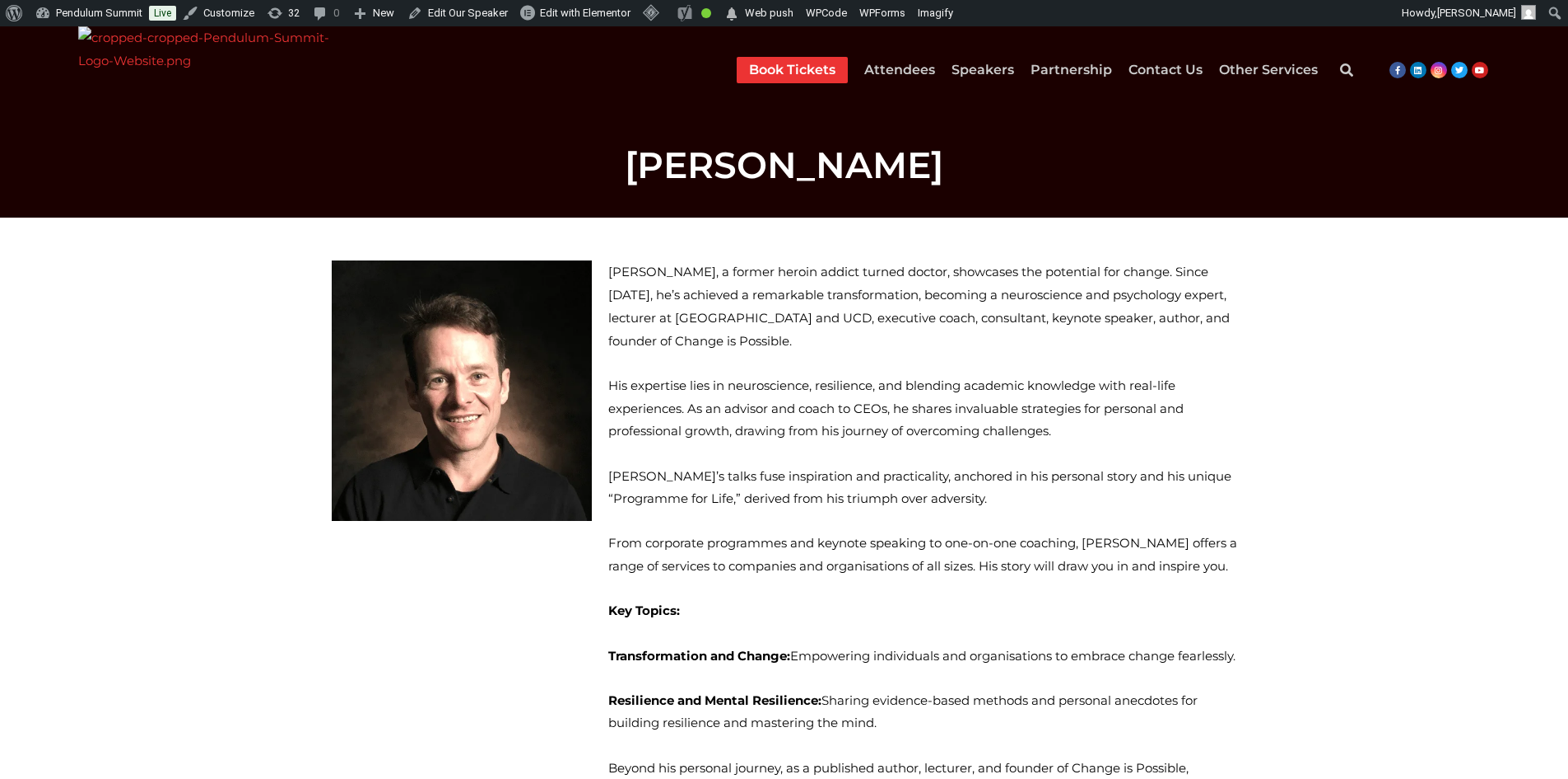
click at [1345, 70] on icon "Search" at bounding box center [1346, 70] width 33 height 33
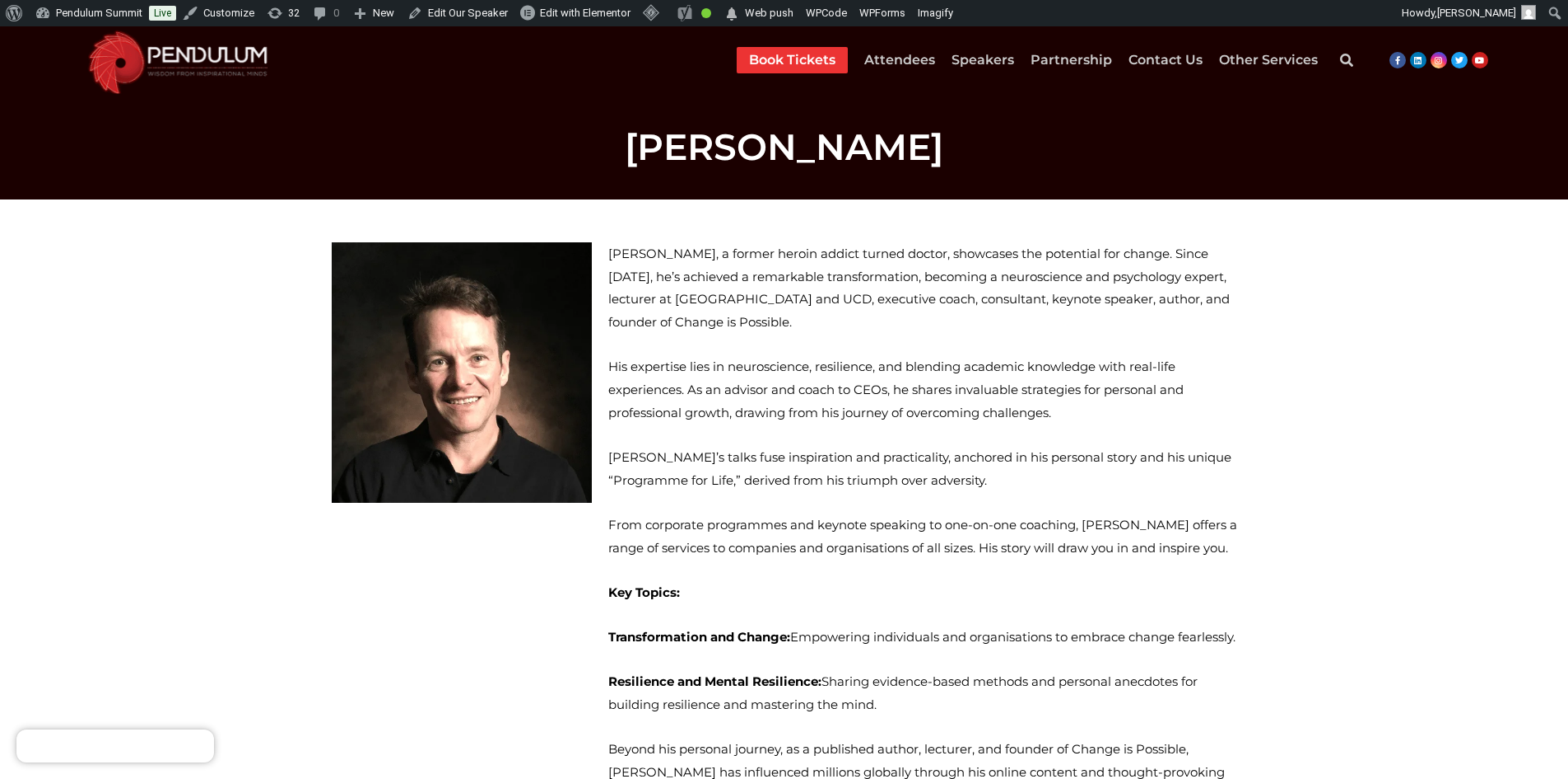
click at [1341, 65] on icon "Search" at bounding box center [1346, 60] width 33 height 33
click at [1349, 60] on icon "Search" at bounding box center [1346, 60] width 33 height 33
click at [640, 245] on p "Dr. Brian Pennie, a former heroin addict turned doctor, showcases the potential…" at bounding box center [923, 288] width 629 height 92
click at [841, 145] on h1 "[PERSON_NAME]" at bounding box center [784, 146] width 922 height 36
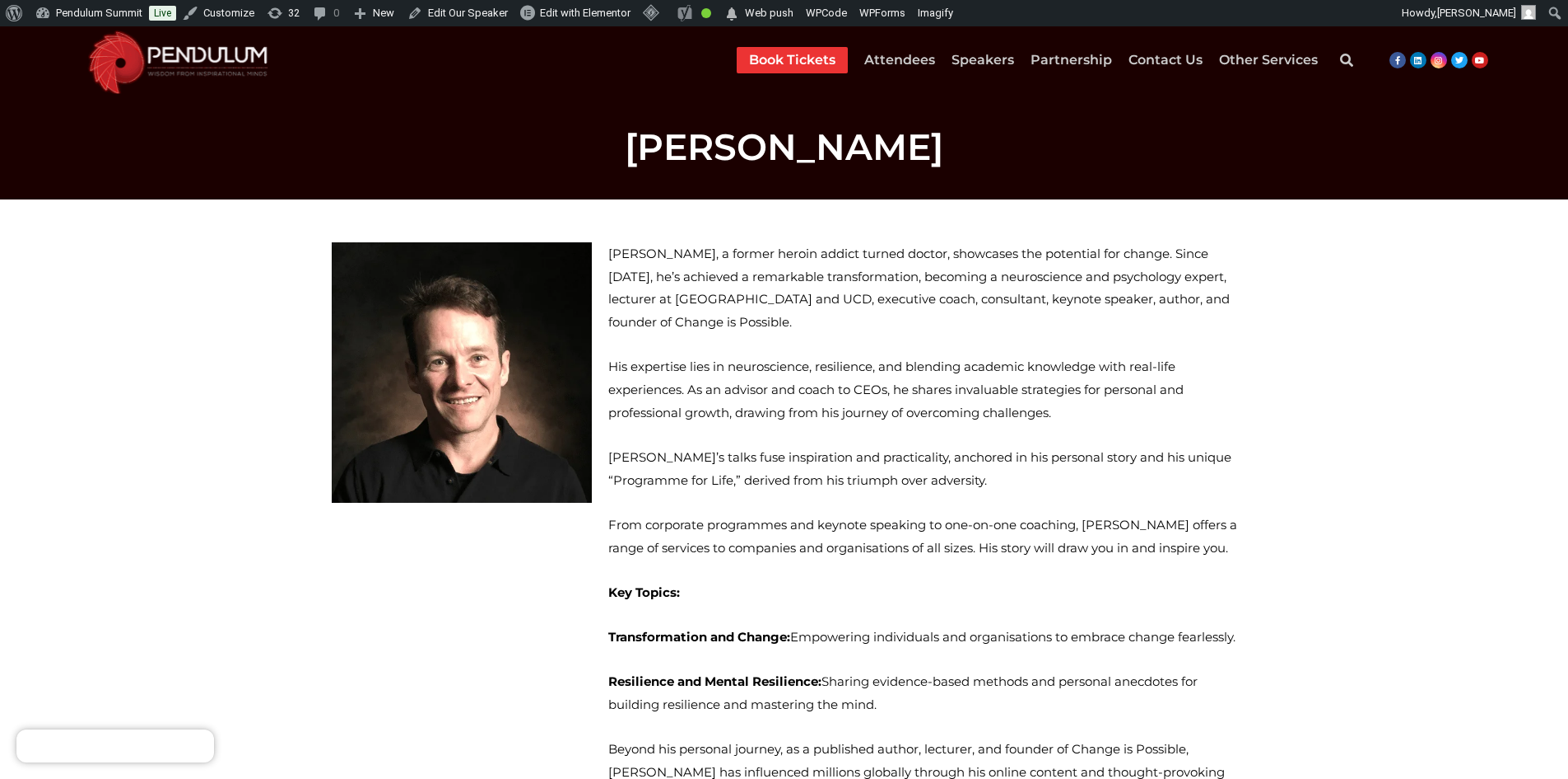
click at [1352, 60] on icon "Search" at bounding box center [1346, 60] width 33 height 33
click at [1348, 56] on icon "Search" at bounding box center [1346, 60] width 33 height 33
click at [1345, 60] on icon "Search" at bounding box center [1346, 60] width 33 height 33
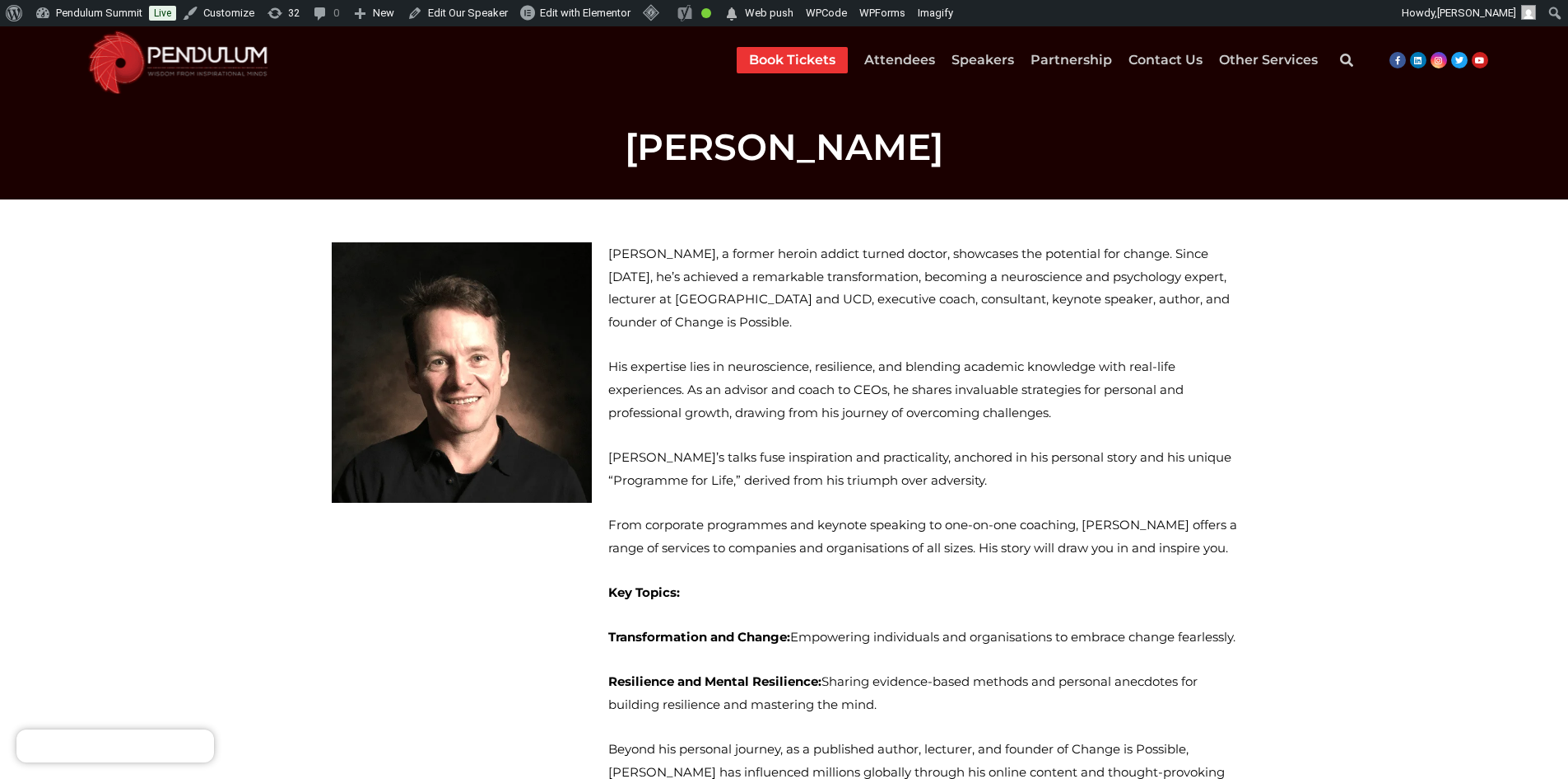
click at [1330, 58] on icon "Search" at bounding box center [1346, 60] width 33 height 33
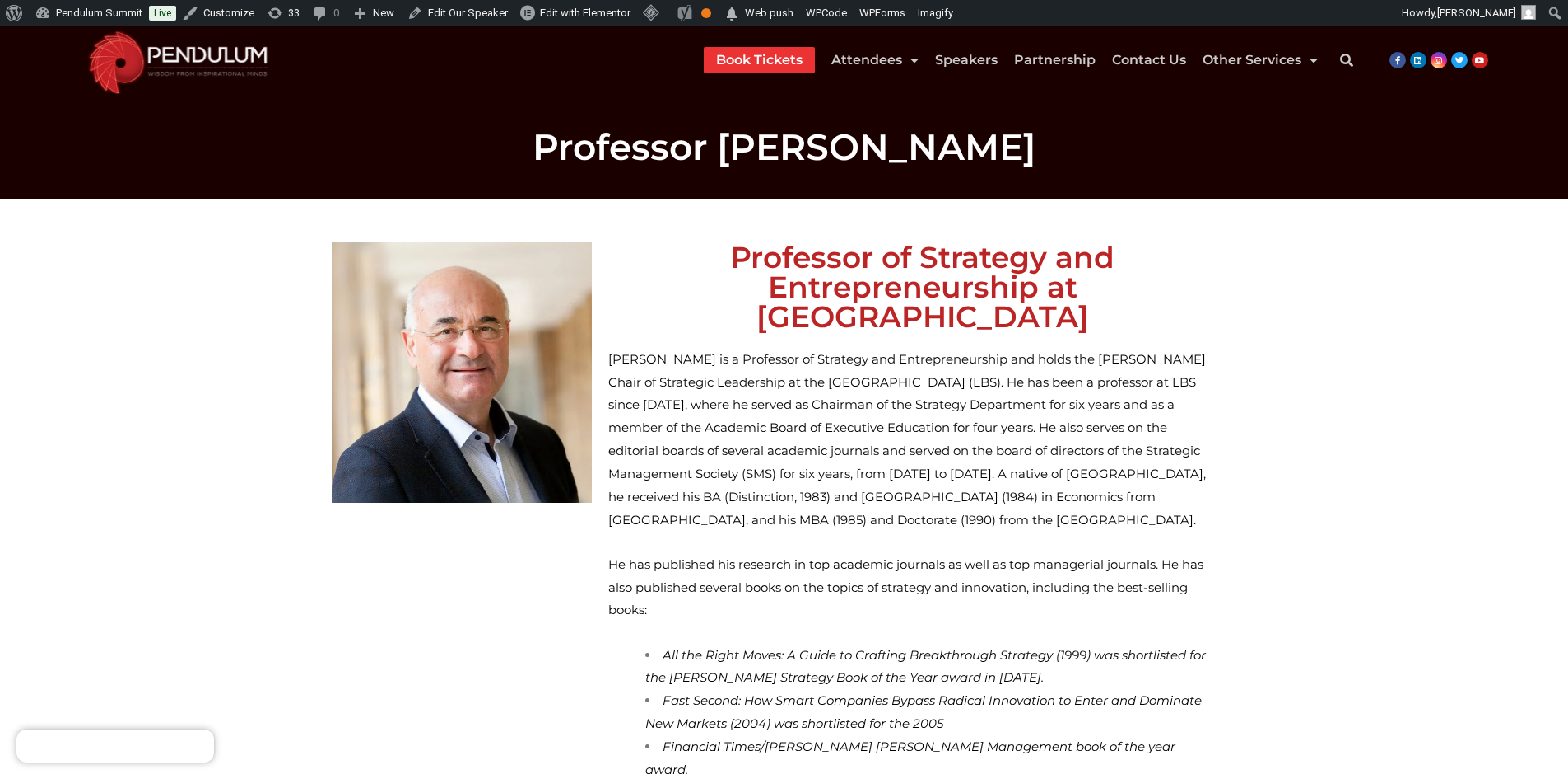
click at [1350, 67] on icon "Search" at bounding box center [1346, 60] width 33 height 33
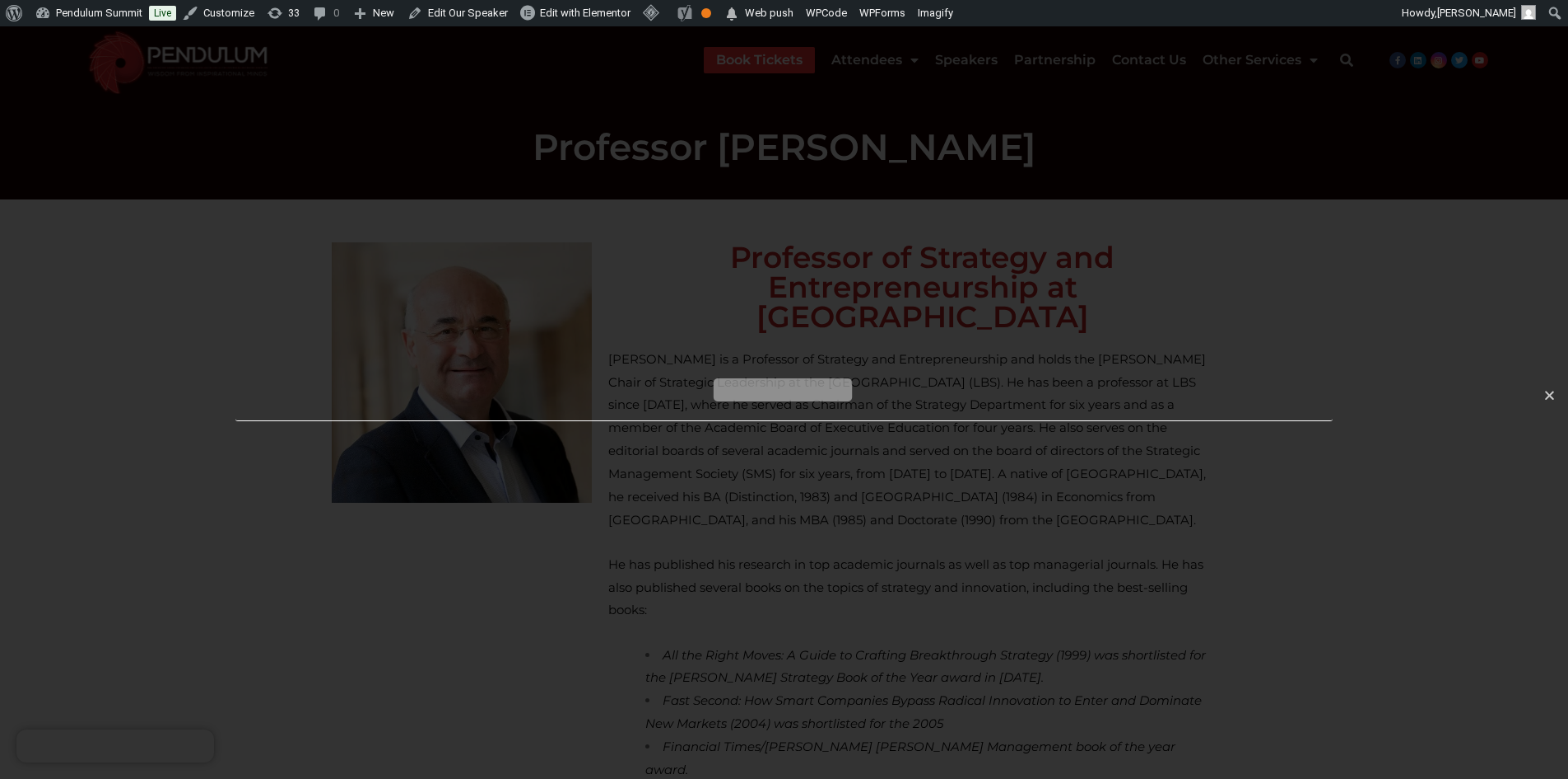
paste input "**********"
type input "**********"
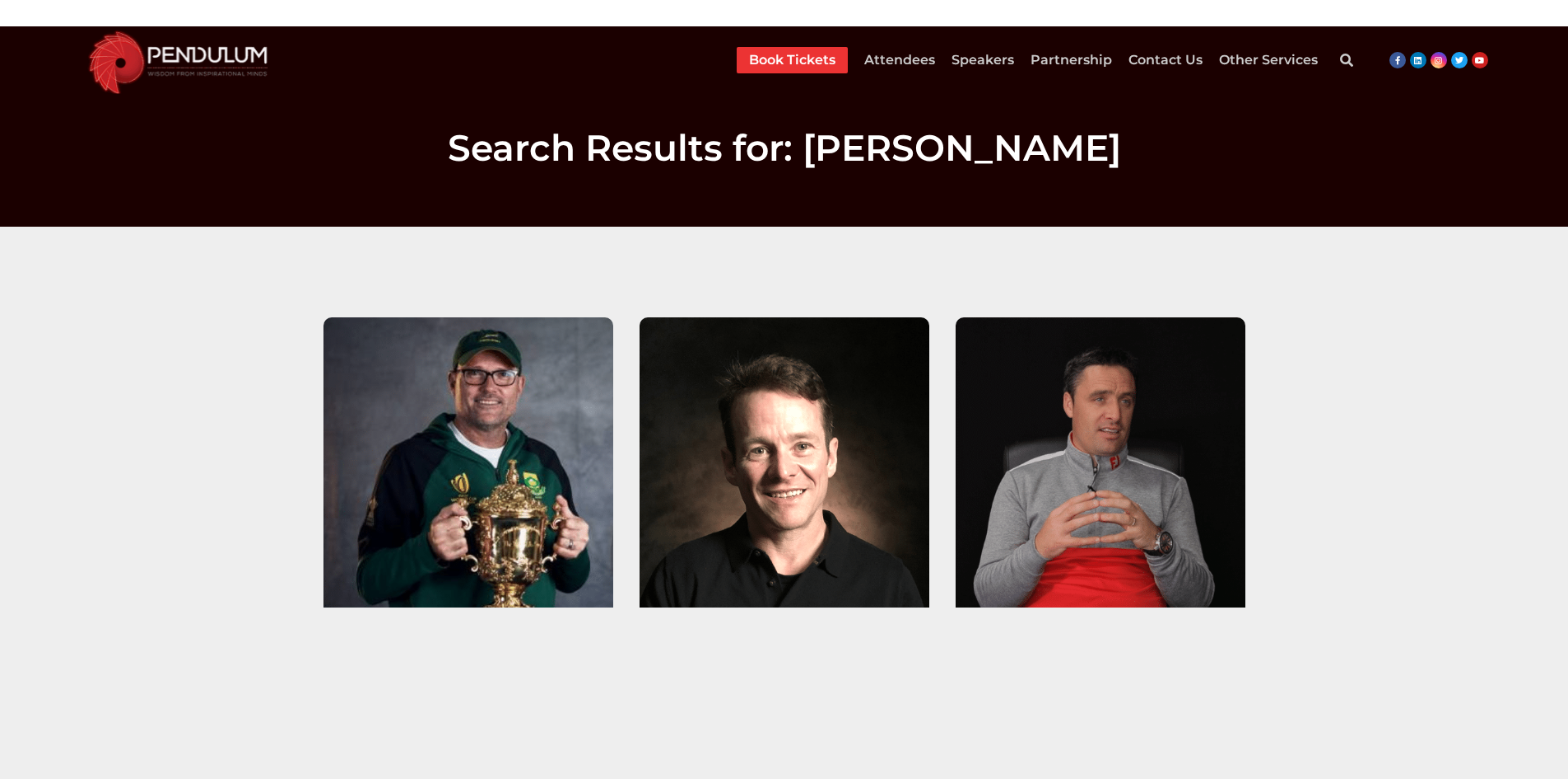
scroll to position [247, 0]
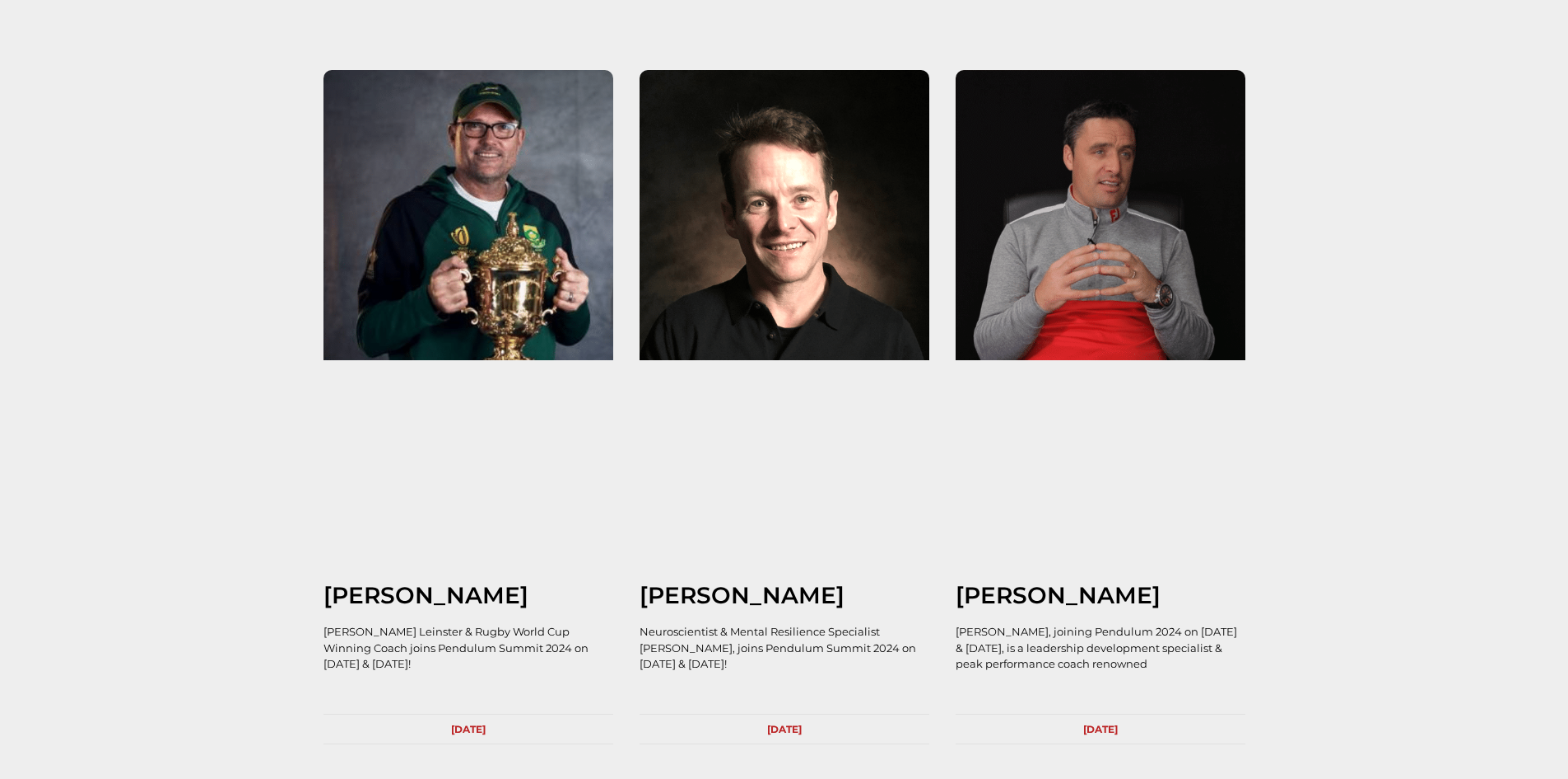
click at [481, 229] on img at bounding box center [467, 214] width 289 height 290
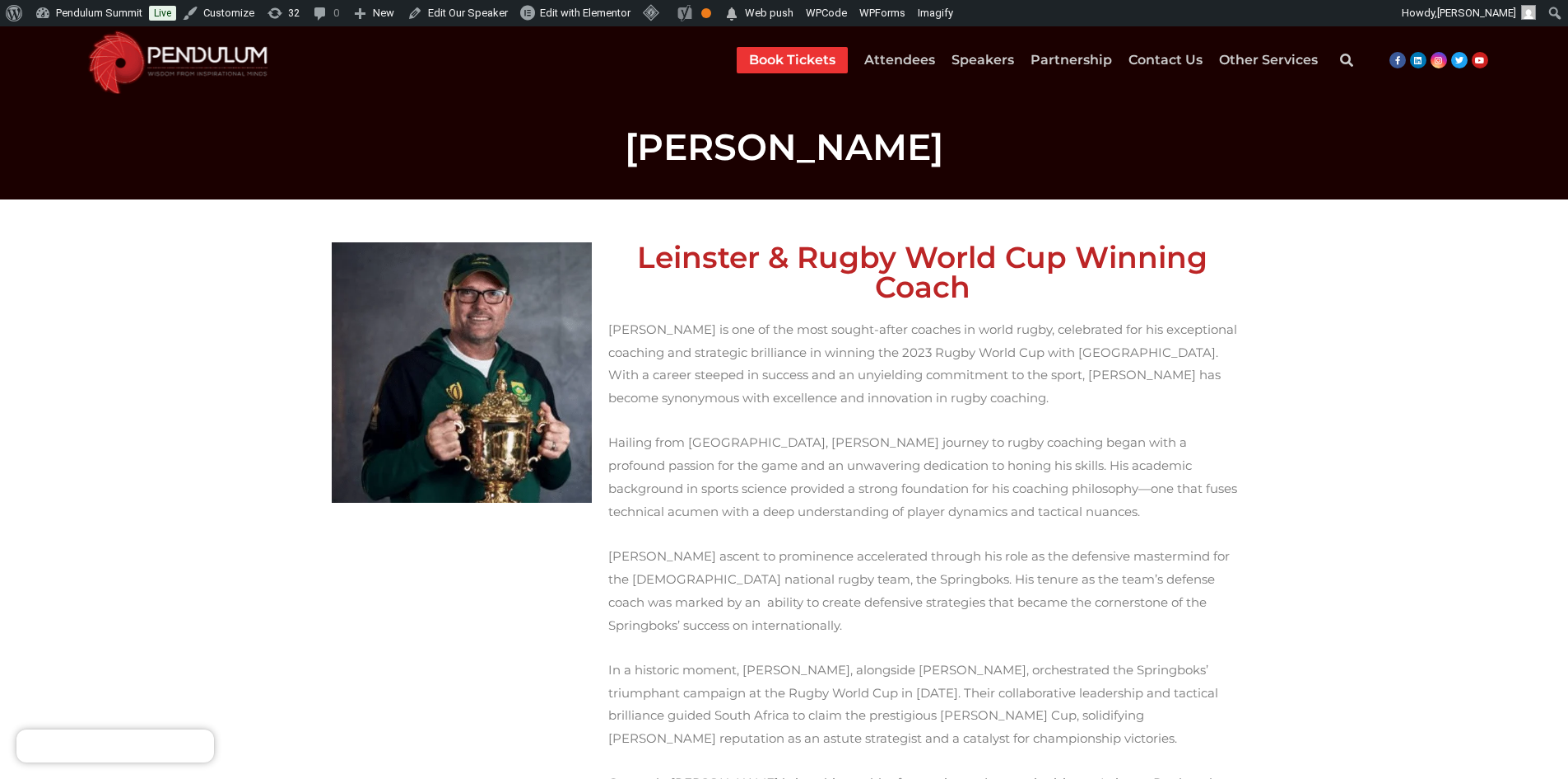
click at [1340, 61] on icon "Search" at bounding box center [1346, 60] width 33 height 33
click at [1354, 59] on icon "Search" at bounding box center [1346, 60] width 33 height 33
click at [1352, 59] on icon "Search" at bounding box center [1346, 60] width 33 height 33
click at [1350, 59] on icon "Search" at bounding box center [1346, 60] width 33 height 33
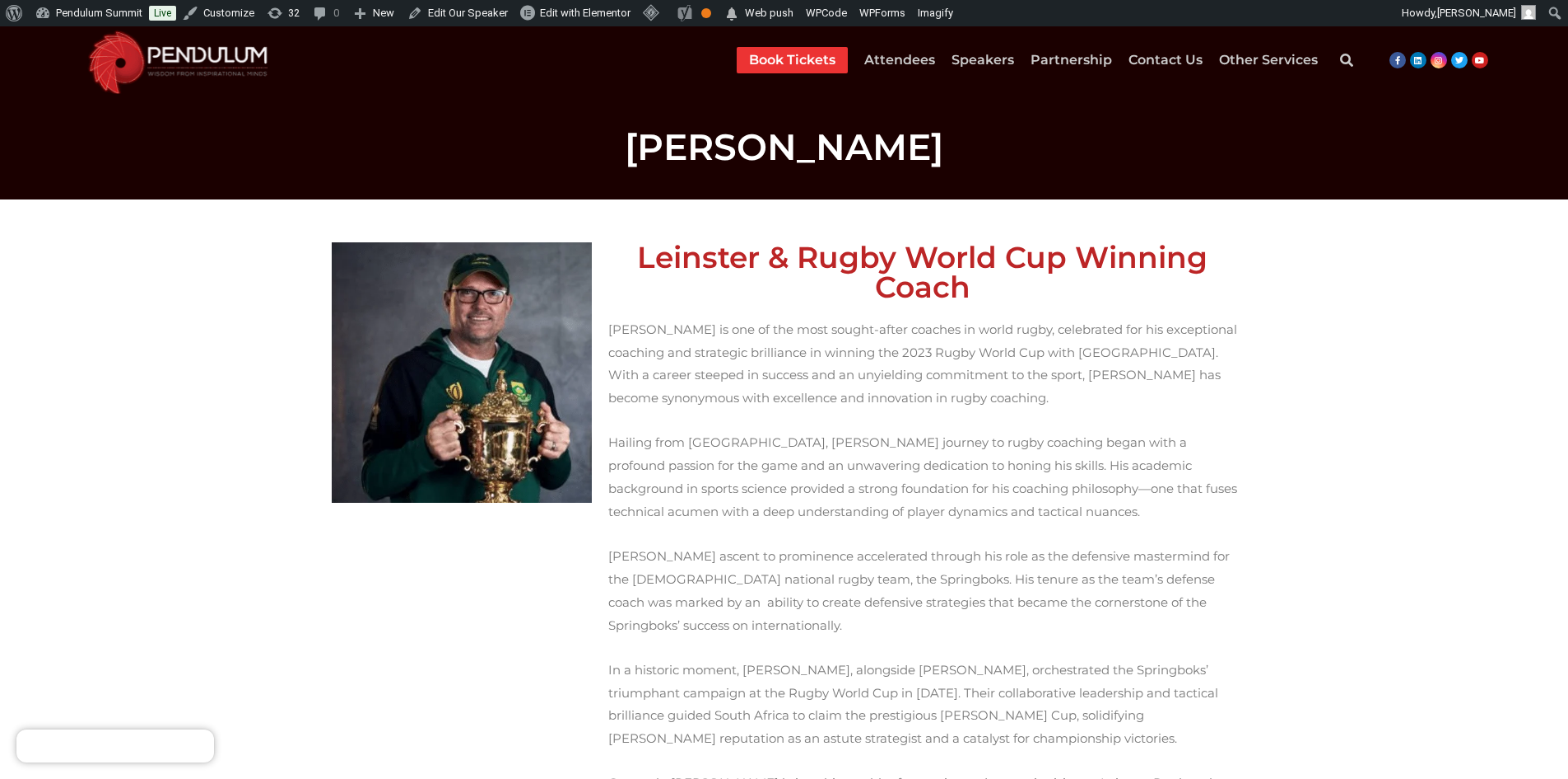
click at [1350, 59] on icon "Search" at bounding box center [1346, 60] width 33 height 33
click at [1349, 59] on icon "Search" at bounding box center [1346, 60] width 33 height 33
click at [1348, 60] on icon "Search" at bounding box center [1346, 60] width 33 height 33
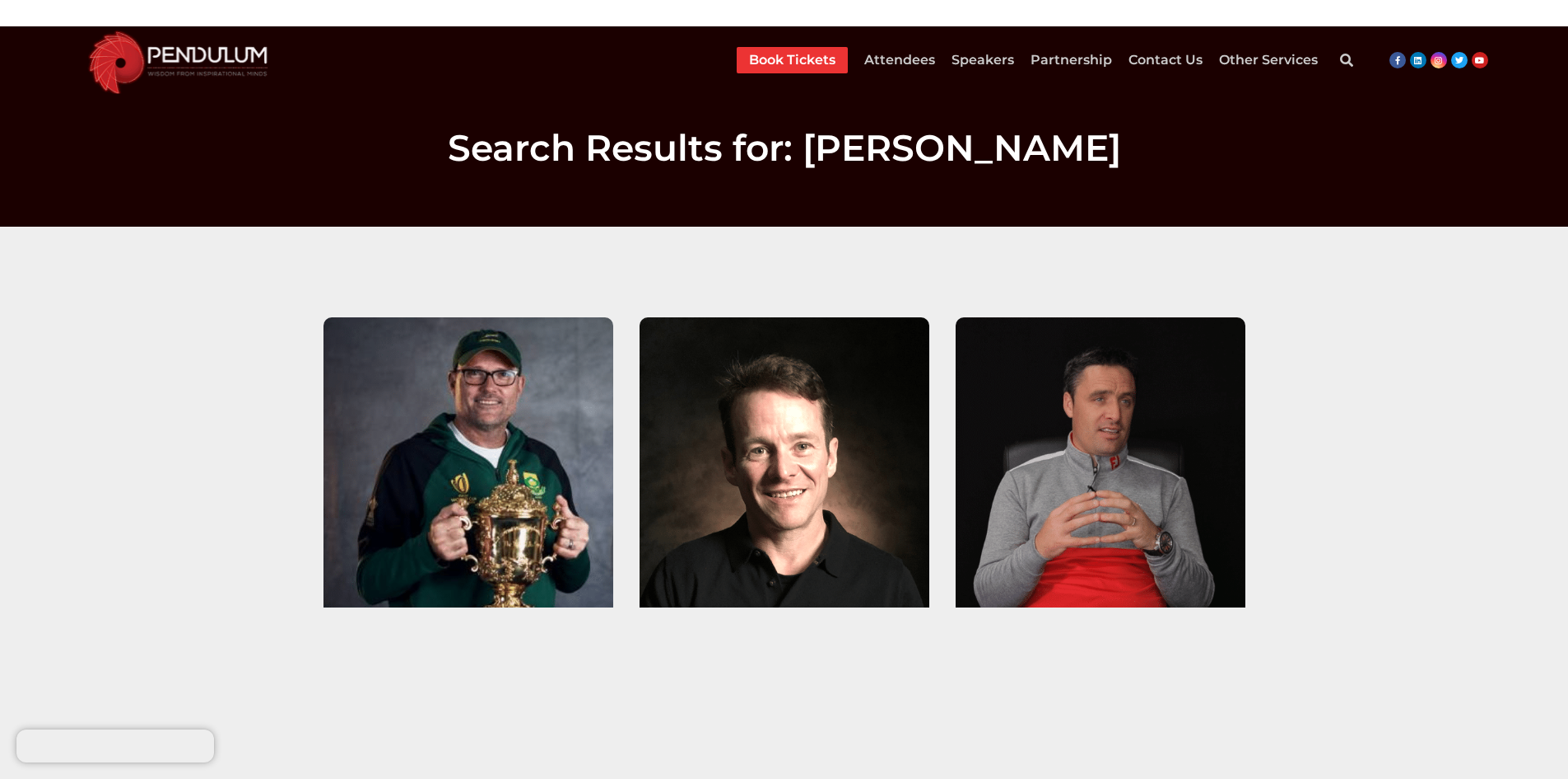
click at [1348, 61] on icon "Search" at bounding box center [1346, 60] width 33 height 33
click at [1343, 55] on icon "Search" at bounding box center [1346, 60] width 33 height 33
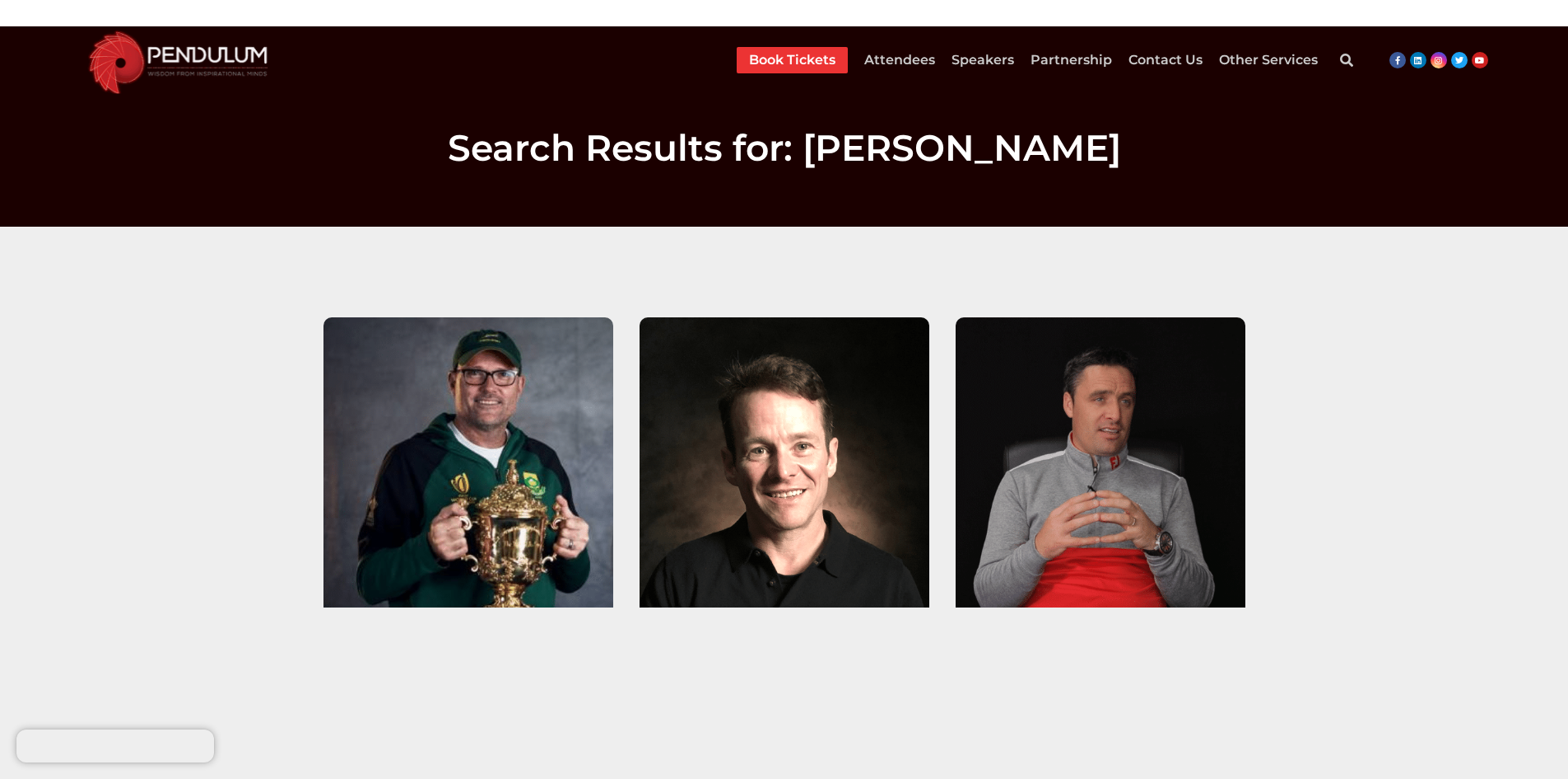
drag, startPoint x: 1329, startPoint y: 81, endPoint x: 869, endPoint y: 34, distance: 462.4
click at [869, 34] on div "**********" at bounding box center [784, 60] width 1412 height 69
click at [1343, 57] on icon "Search" at bounding box center [1346, 60] width 33 height 33
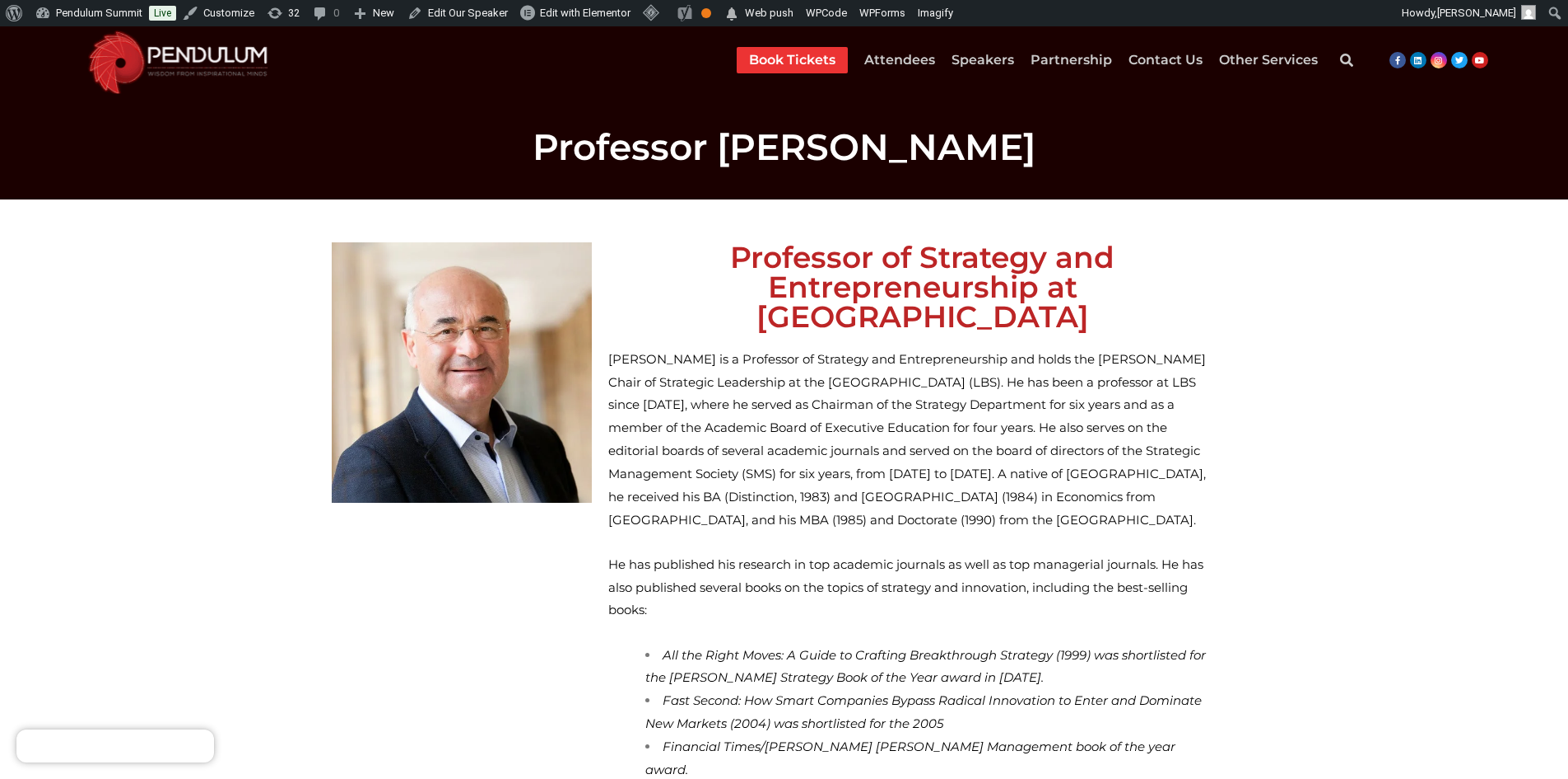
click at [1353, 64] on icon "Search" at bounding box center [1346, 60] width 33 height 33
click at [1347, 62] on icon "Search" at bounding box center [1346, 60] width 33 height 33
click at [1351, 59] on icon "Search" at bounding box center [1346, 60] width 33 height 33
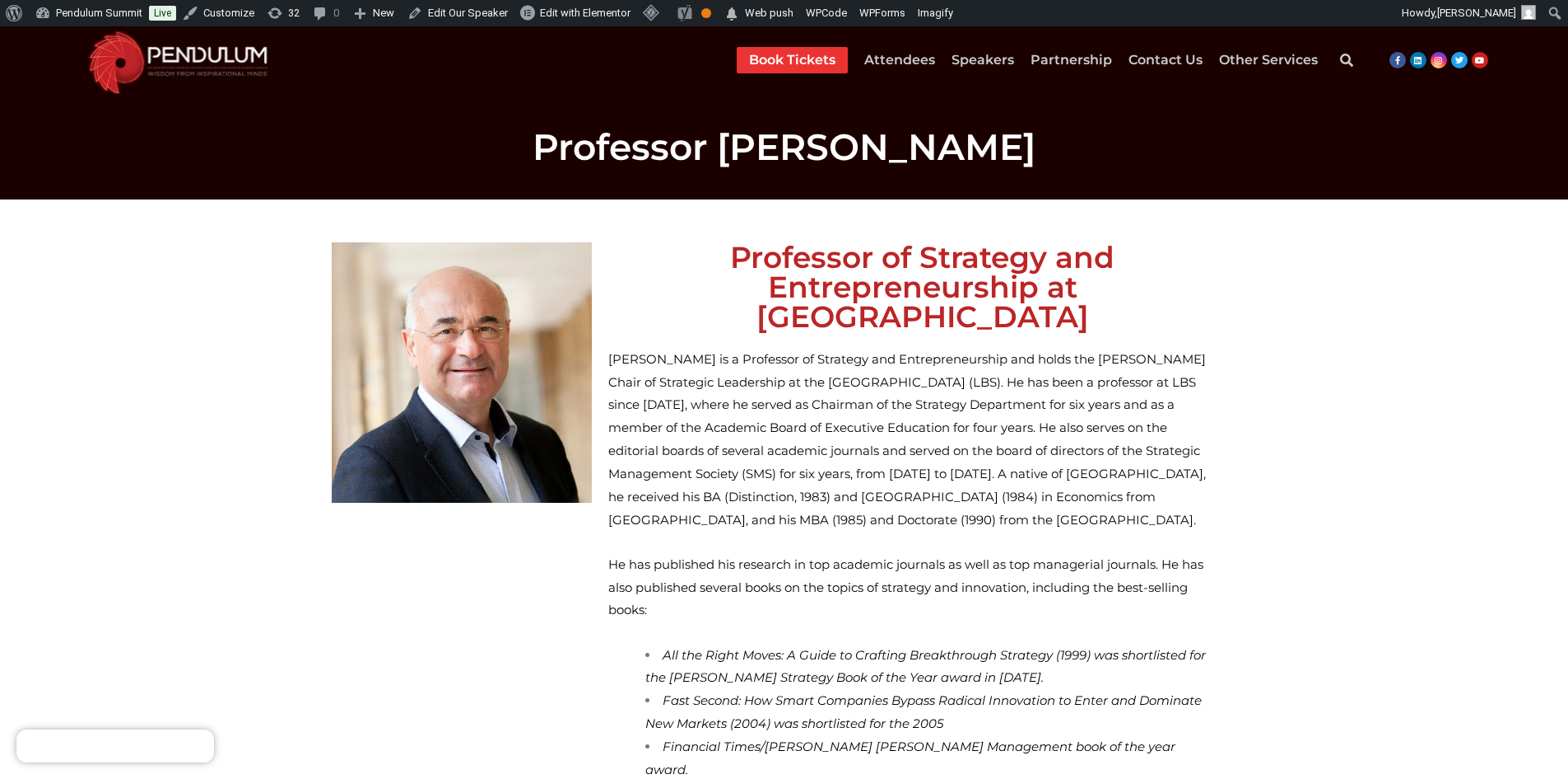
click at [1351, 59] on icon "Search" at bounding box center [1346, 60] width 33 height 33
click at [682, 151] on h1 "Professor Costas Markides" at bounding box center [784, 146] width 922 height 36
click at [232, 47] on img at bounding box center [178, 60] width 200 height 69
click at [1348, 71] on icon "Search" at bounding box center [1346, 60] width 33 height 33
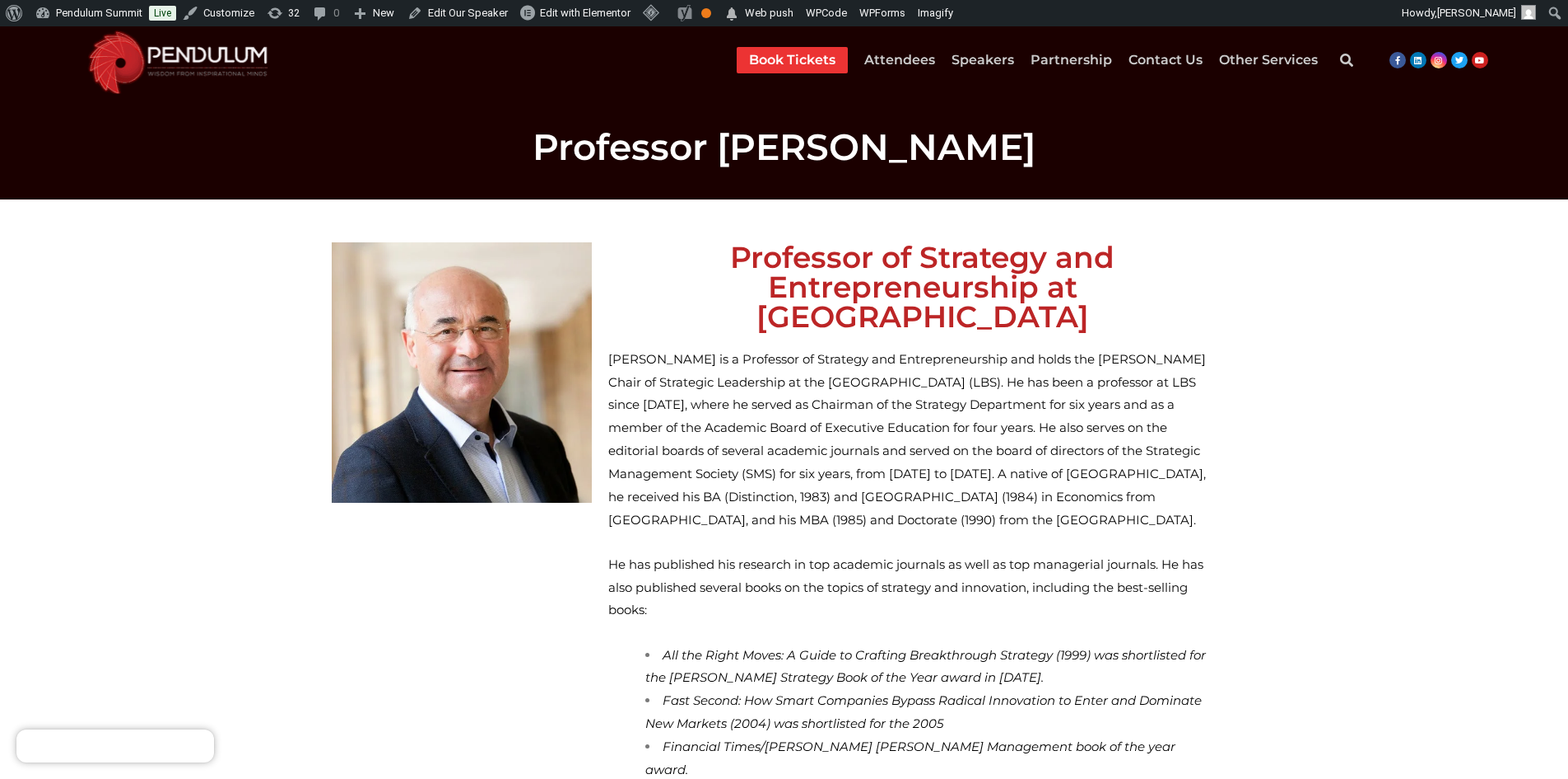
click at [1346, 58] on icon "Search" at bounding box center [1346, 60] width 33 height 33
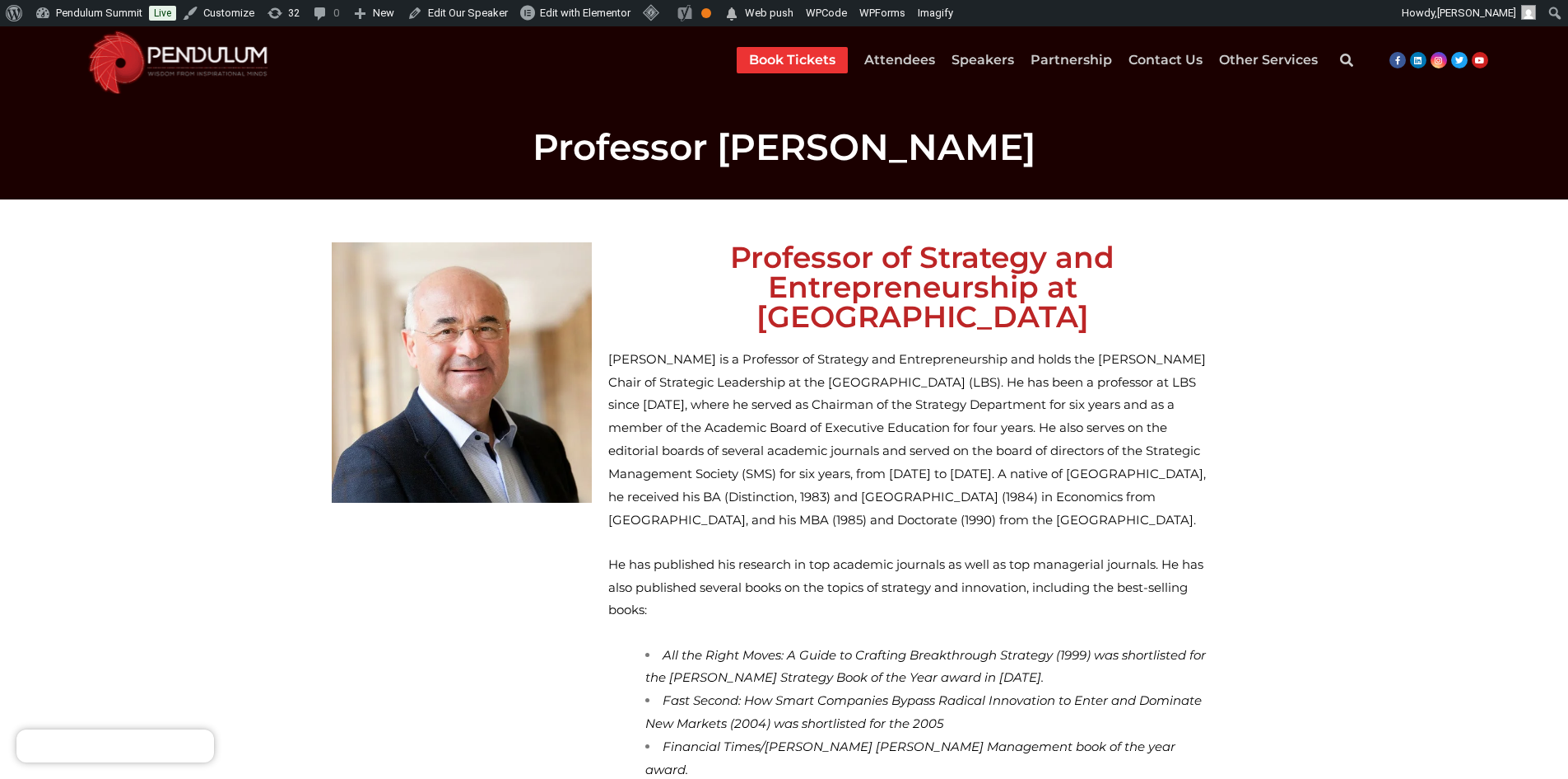
click at [1346, 58] on icon "Search" at bounding box center [1346, 60] width 33 height 33
click at [1230, 54] on link "Other Services" at bounding box center [1268, 60] width 98 height 26
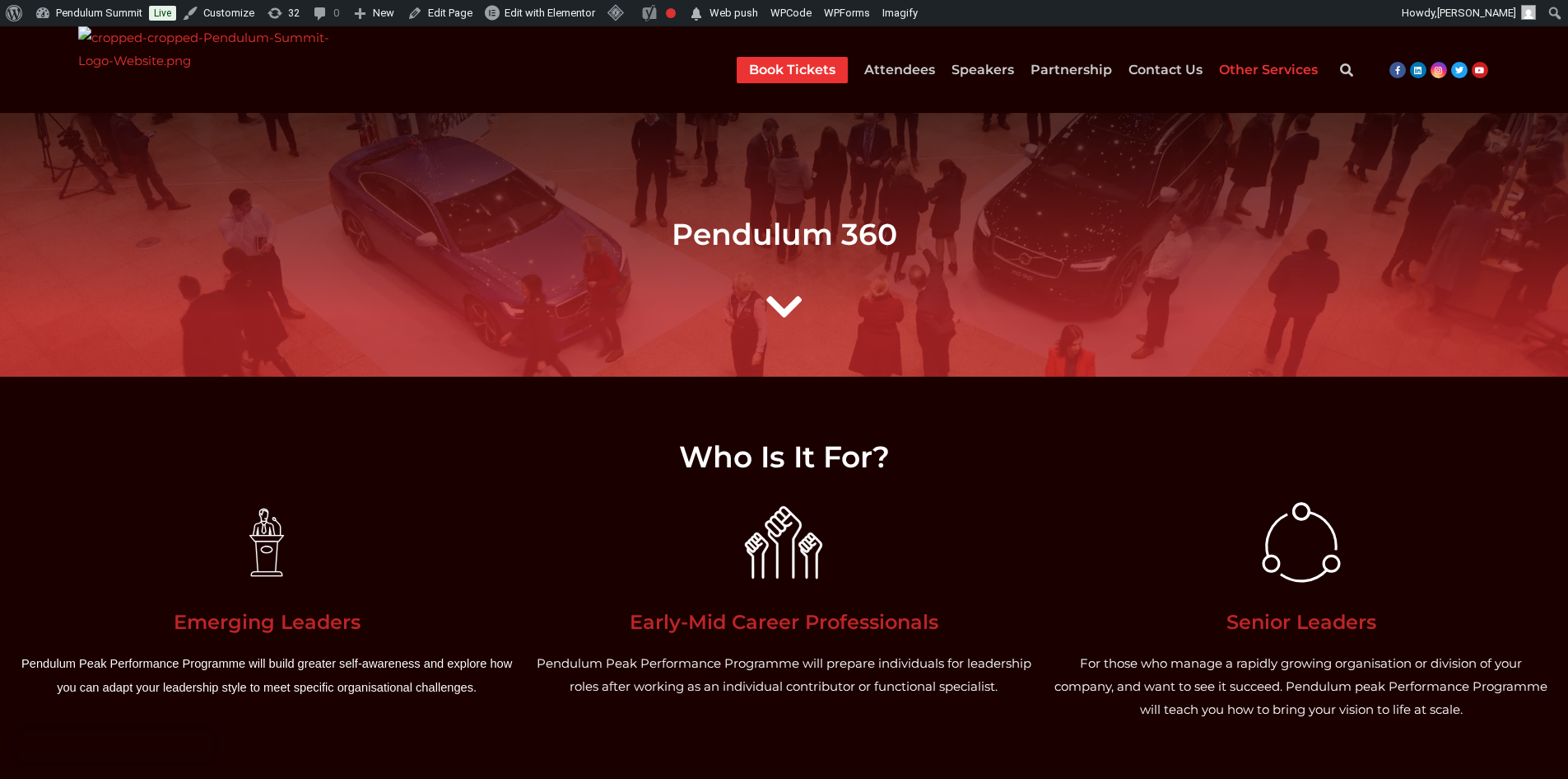
click at [1342, 66] on icon "Search" at bounding box center [1346, 70] width 33 height 33
click at [1346, 69] on icon "Search" at bounding box center [1346, 70] width 33 height 33
click at [1345, 189] on div "Pendulum 360" at bounding box center [784, 211] width 1568 height 329
drag, startPoint x: 1363, startPoint y: 87, endPoint x: 973, endPoint y: 32, distance: 393.9
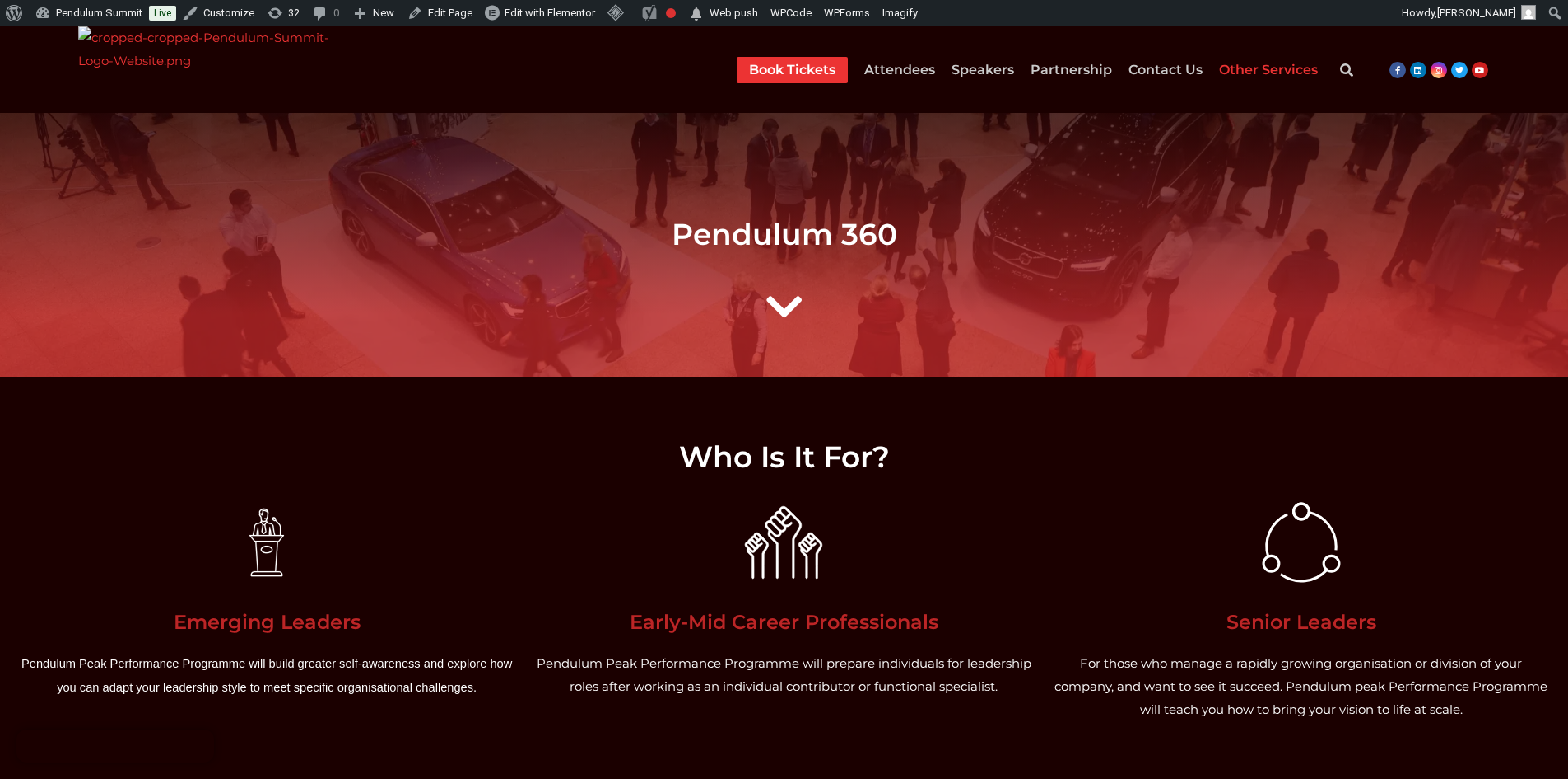
click at [973, 32] on div "Book Tickets Attendees 2025 Schedule 2025 Event Information Viatel CEO Dinner R…" at bounding box center [784, 69] width 1412 height 87
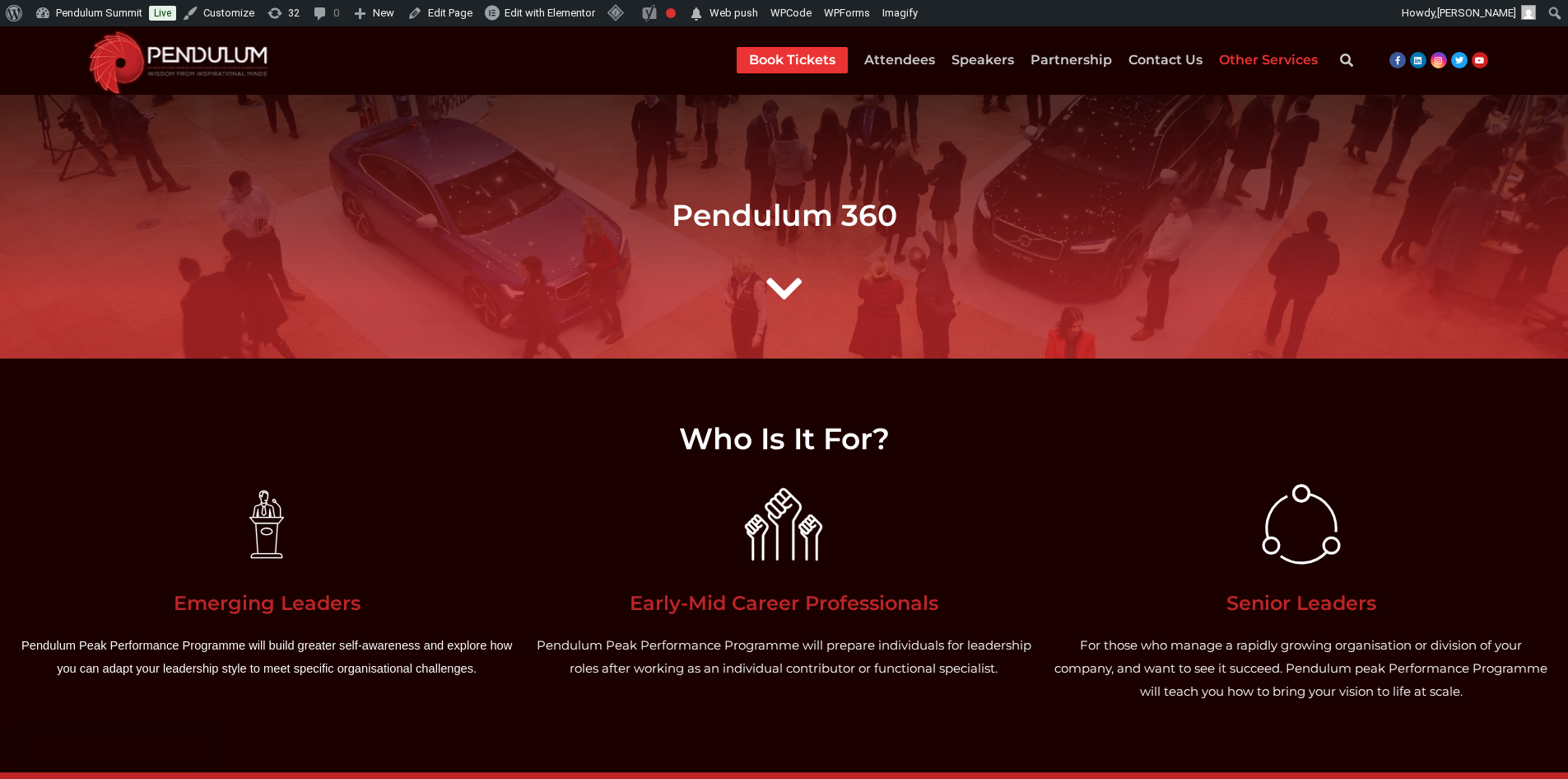
click at [1250, 154] on div "Pendulum 360" at bounding box center [784, 193] width 1568 height 329
click at [1347, 58] on icon "Search" at bounding box center [1346, 60] width 33 height 33
drag, startPoint x: 1347, startPoint y: 58, endPoint x: 1355, endPoint y: 63, distance: 9.4
click at [1355, 63] on icon "Search" at bounding box center [1346, 60] width 33 height 33
click at [1315, 136] on div "Pendulum 360" at bounding box center [784, 193] width 1568 height 329
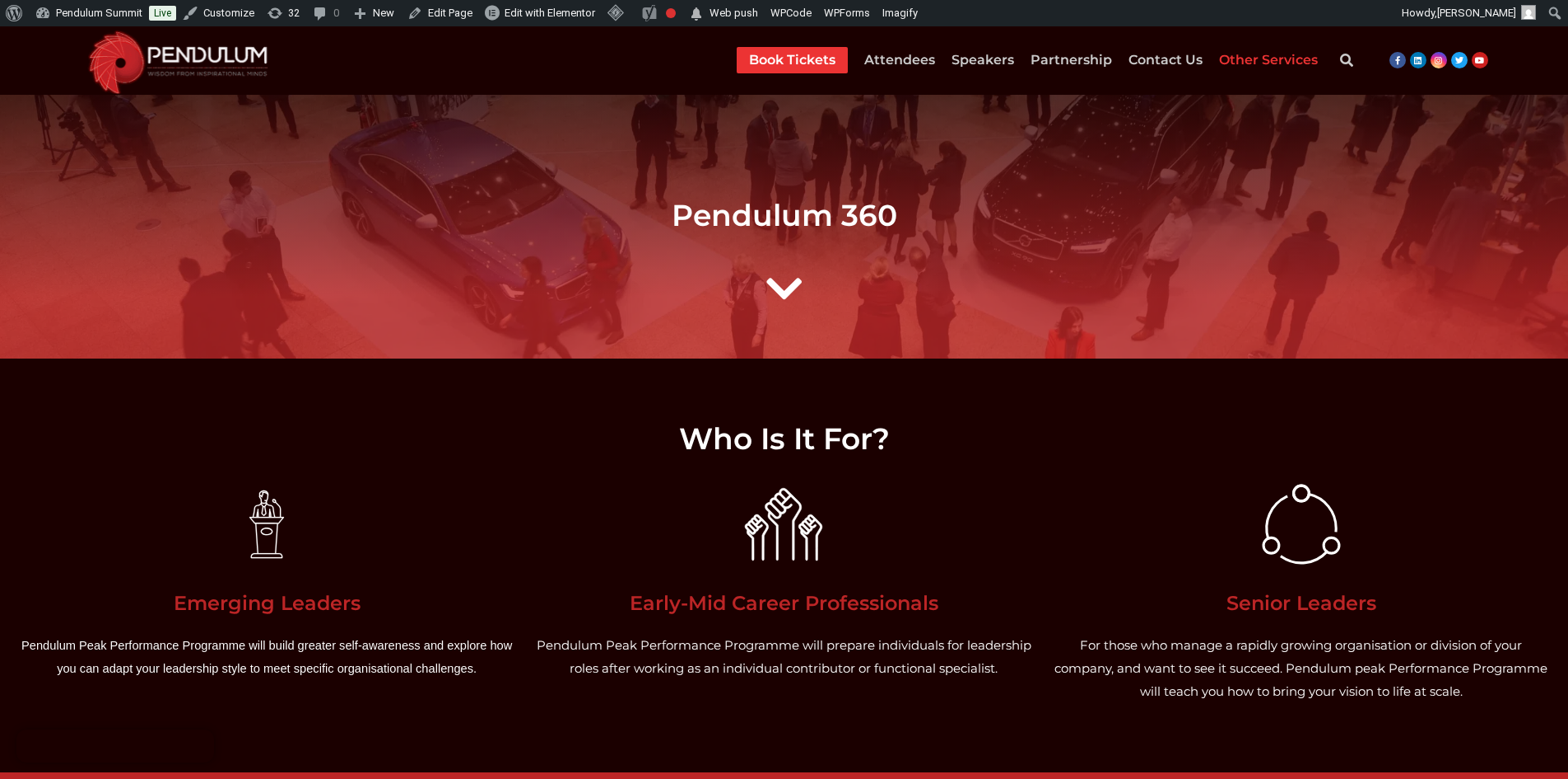
click at [1344, 57] on icon "Search" at bounding box center [1346, 60] width 33 height 33
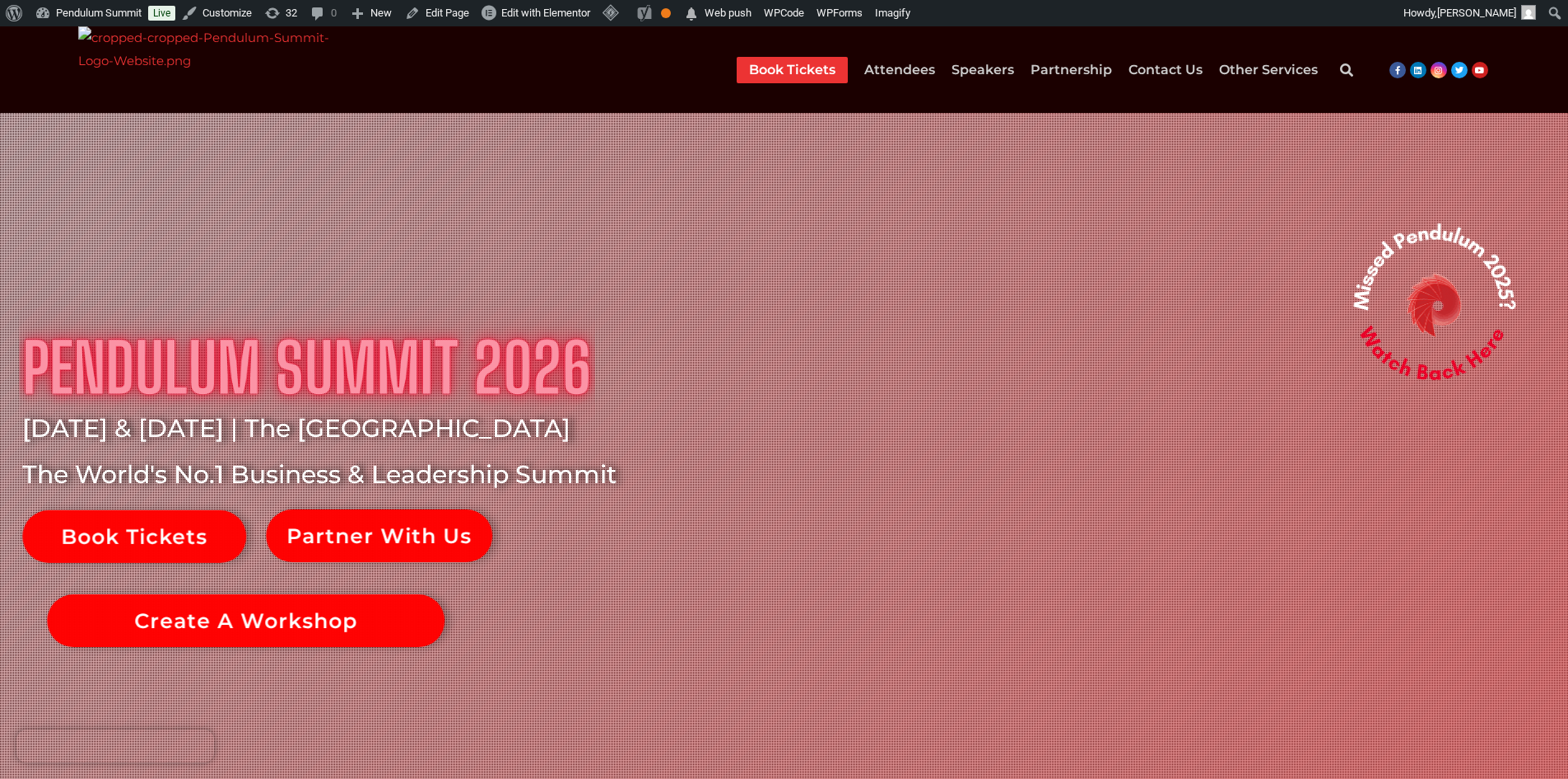
click at [1343, 71] on icon "Search" at bounding box center [1346, 70] width 33 height 33
click at [1344, 70] on icon "Search" at bounding box center [1346, 70] width 33 height 33
click at [1345, 70] on icon "Search" at bounding box center [1346, 70] width 33 height 33
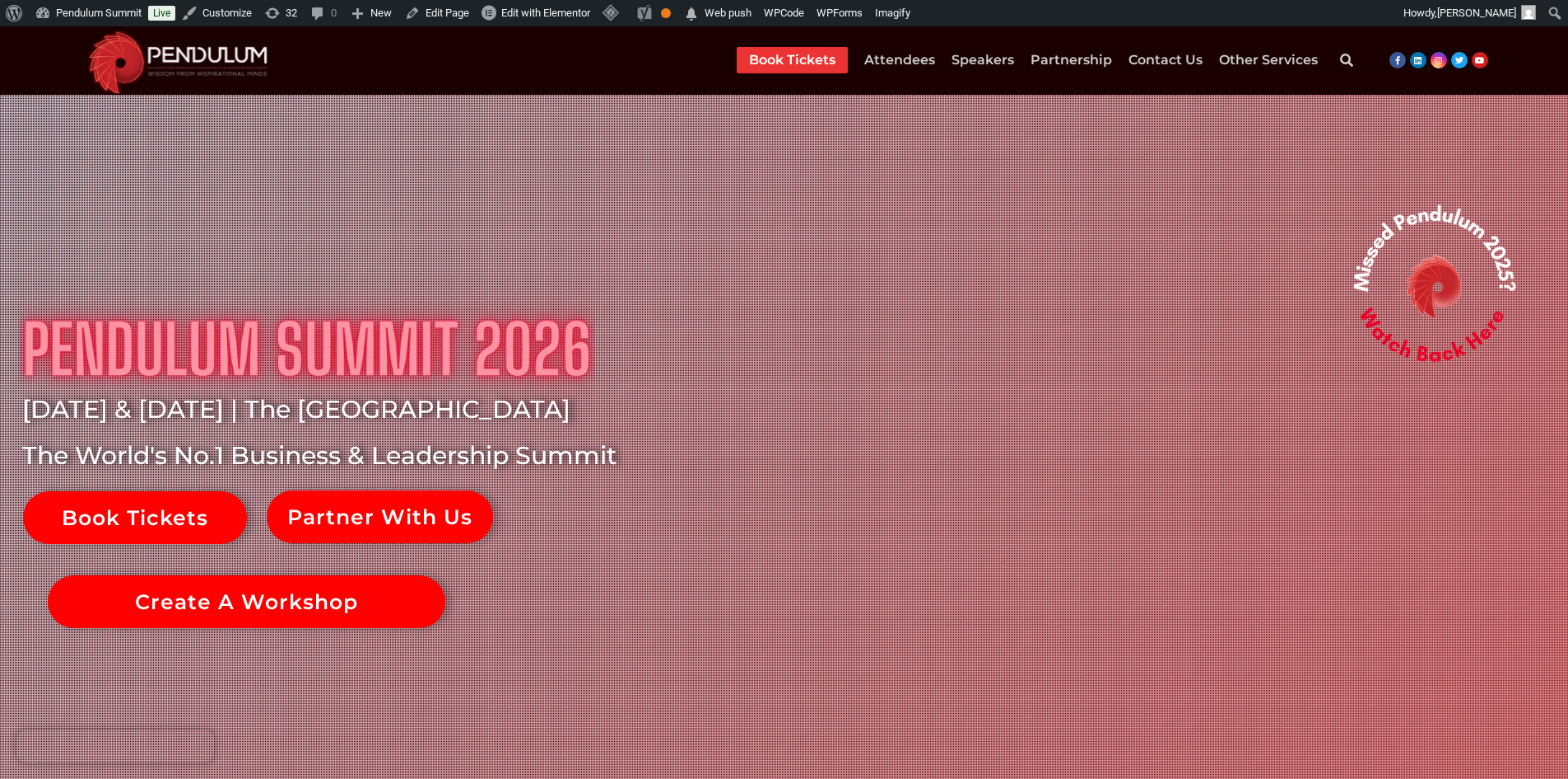
click at [1346, 60] on icon "Search" at bounding box center [1346, 60] width 33 height 33
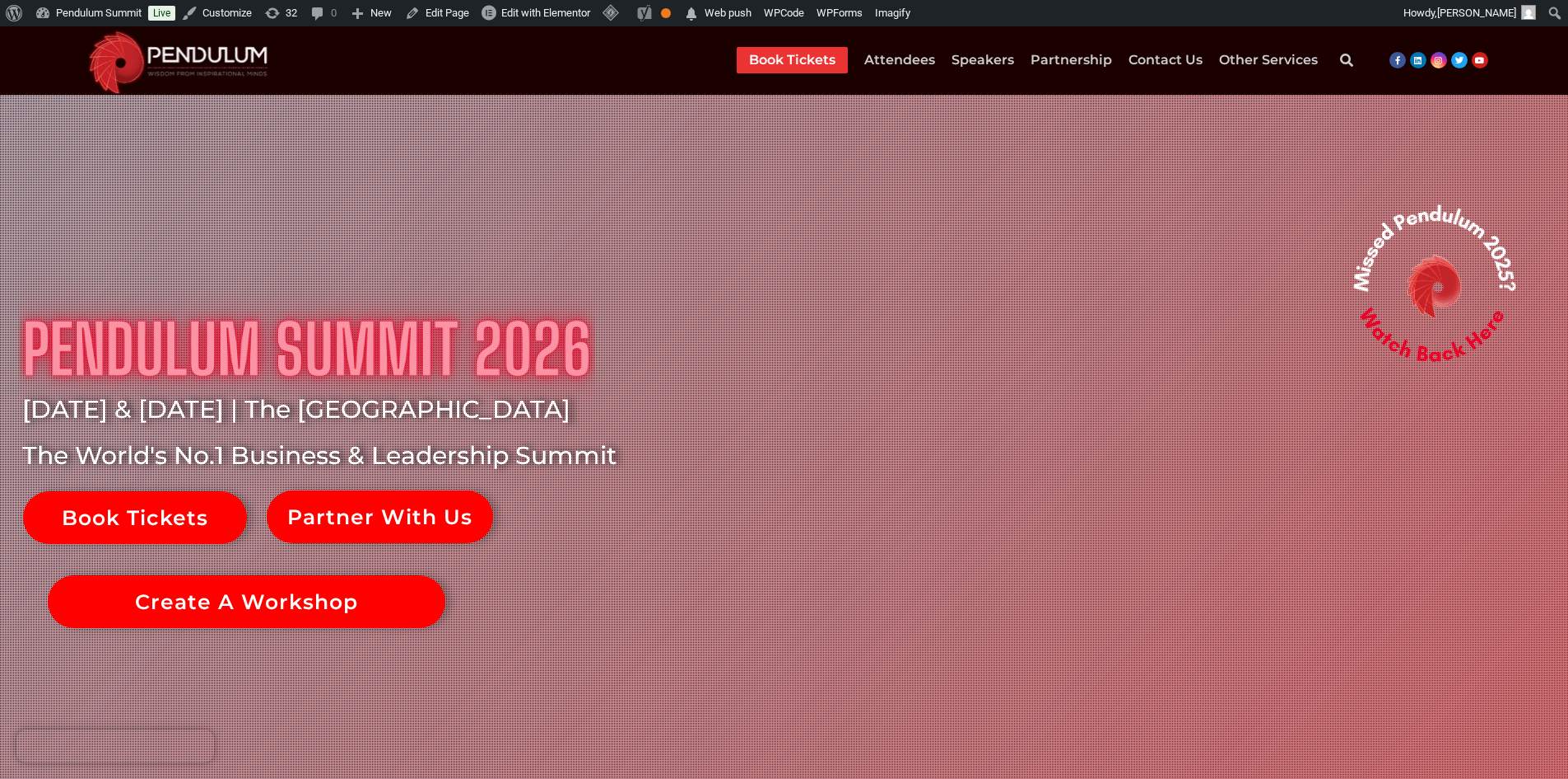
click at [1346, 60] on icon "Search" at bounding box center [1346, 60] width 33 height 33
click at [1348, 60] on icon "Search" at bounding box center [1346, 60] width 33 height 33
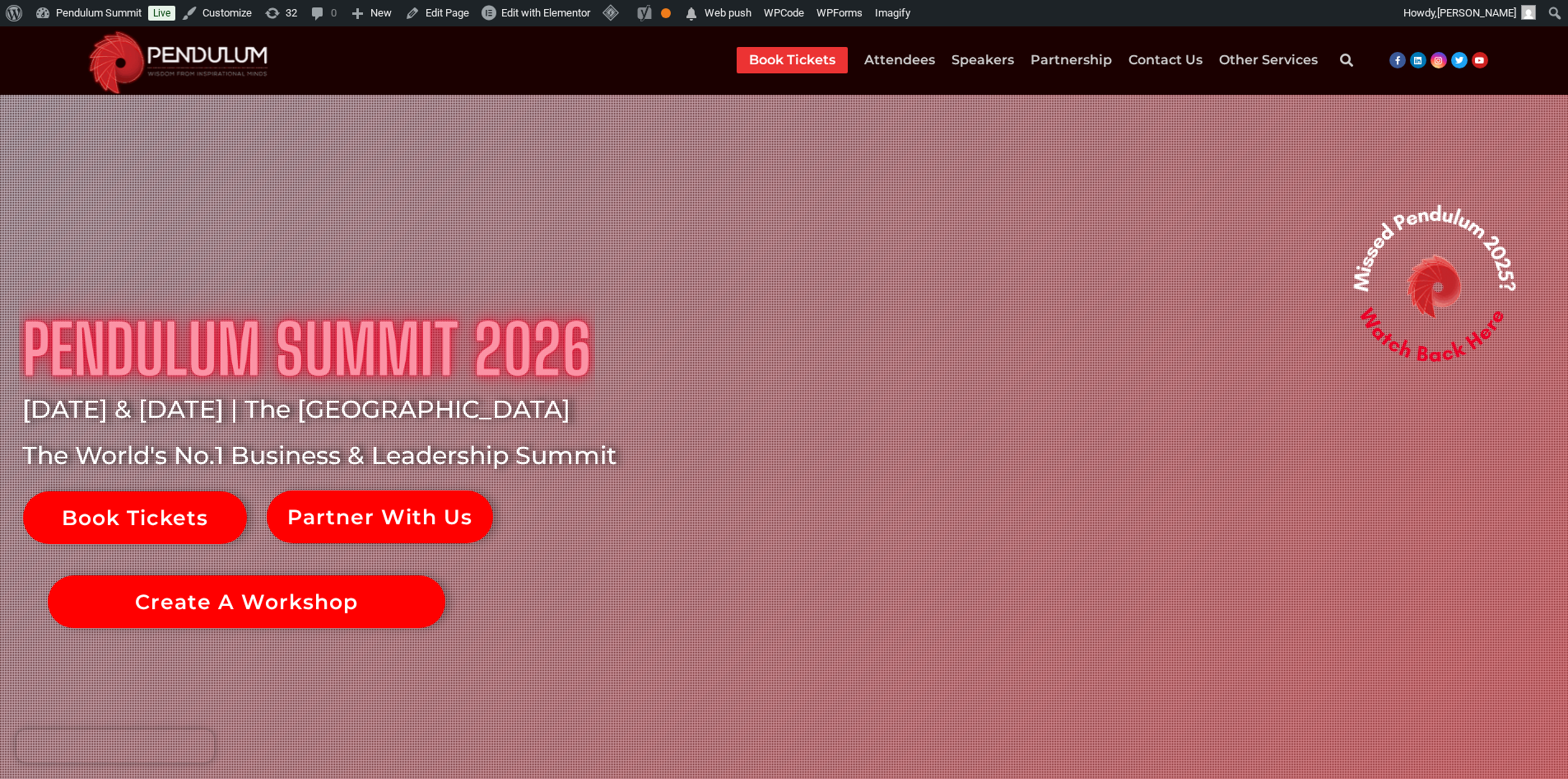
click at [1348, 62] on icon "Search" at bounding box center [1346, 60] width 33 height 33
click at [1348, 58] on icon "Search" at bounding box center [1346, 60] width 33 height 33
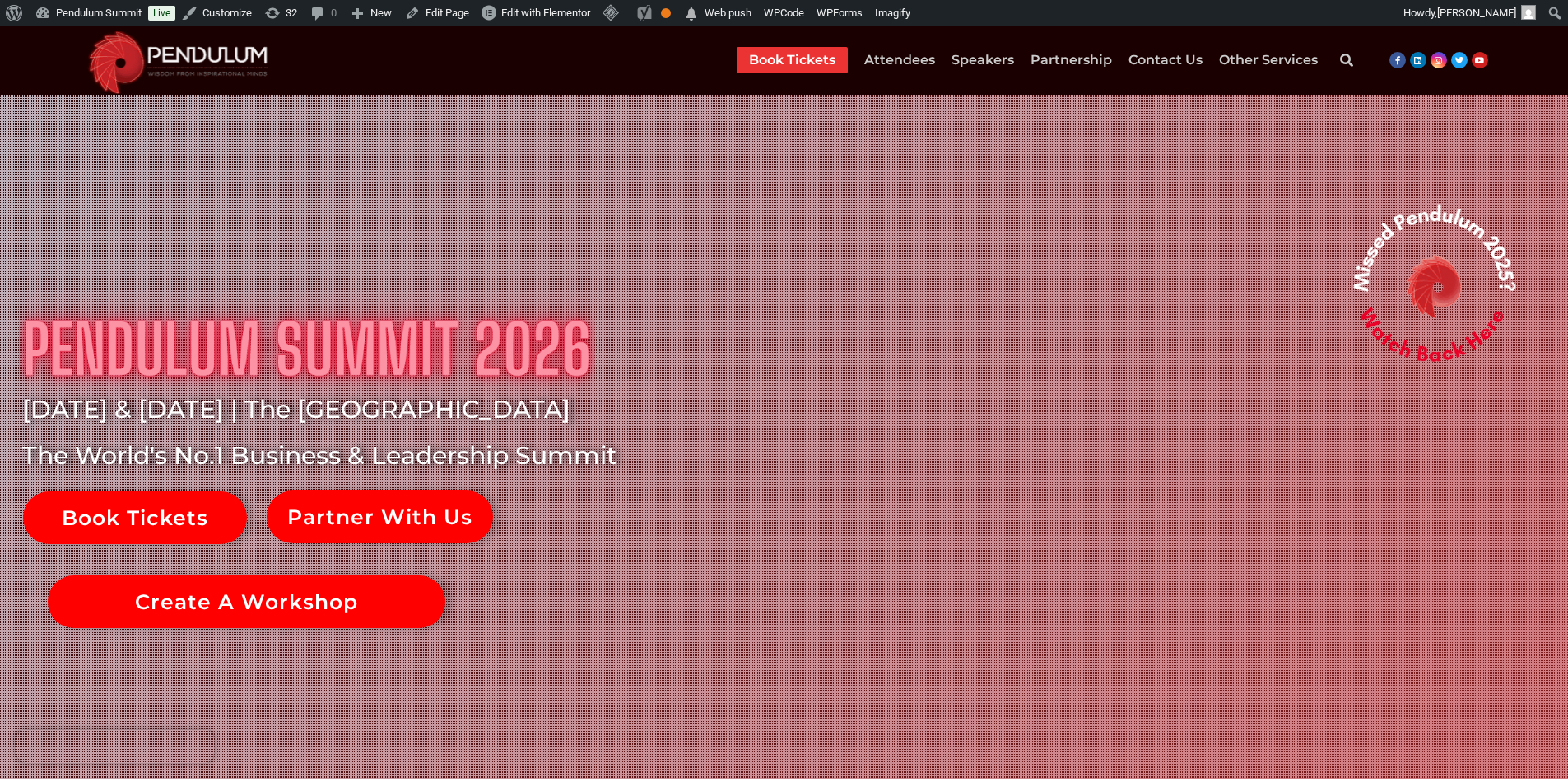
click at [1348, 58] on icon "Search" at bounding box center [1346, 60] width 33 height 33
click at [1348, 59] on icon "Search" at bounding box center [1346, 60] width 33 height 33
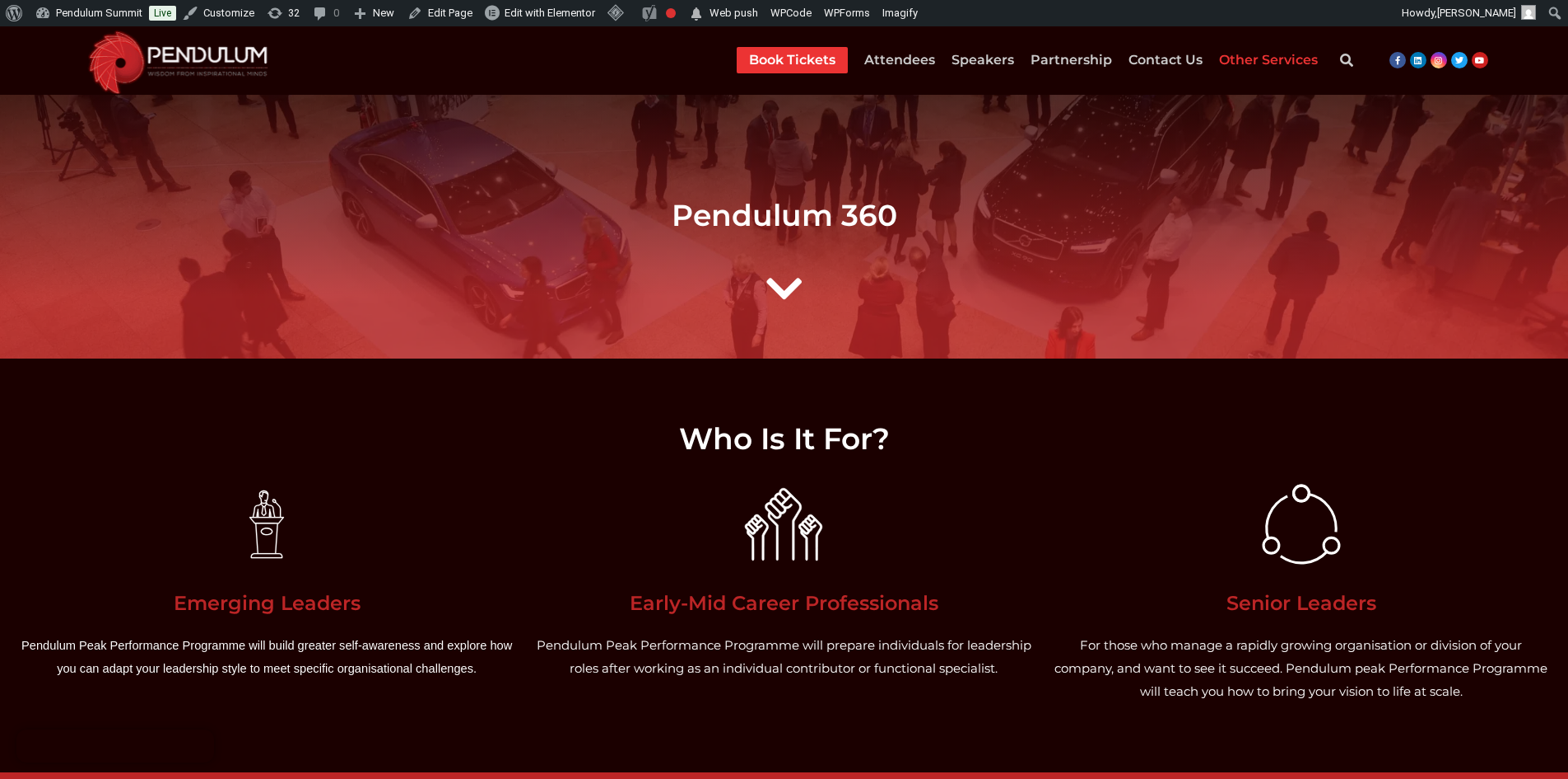
click at [1348, 55] on icon "Search" at bounding box center [1346, 60] width 33 height 33
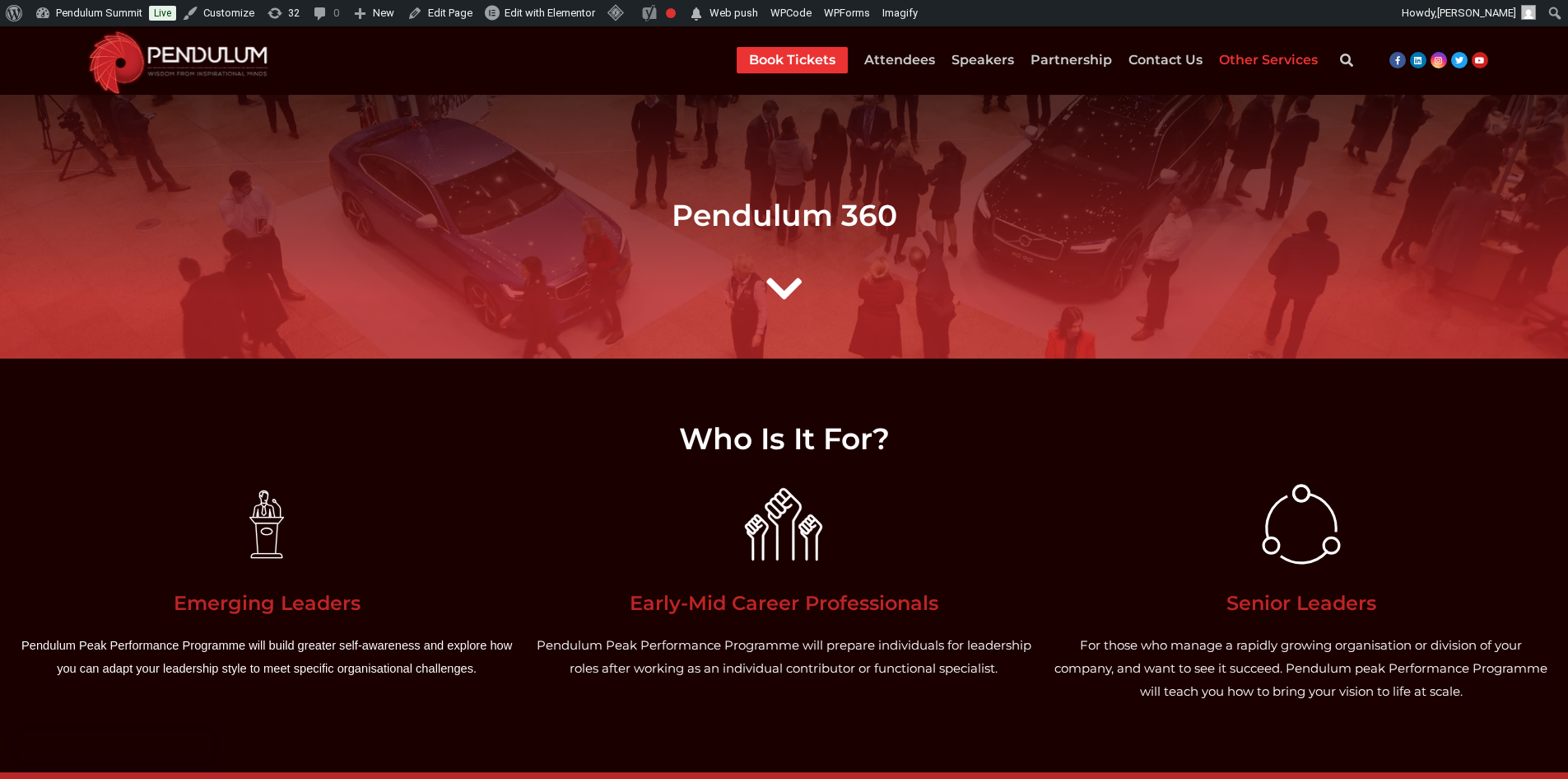
click at [1348, 55] on icon "Search" at bounding box center [1346, 60] width 33 height 33
click at [1348, 51] on icon "Search" at bounding box center [1346, 60] width 33 height 33
click at [1349, 63] on icon "Search" at bounding box center [1346, 60] width 33 height 33
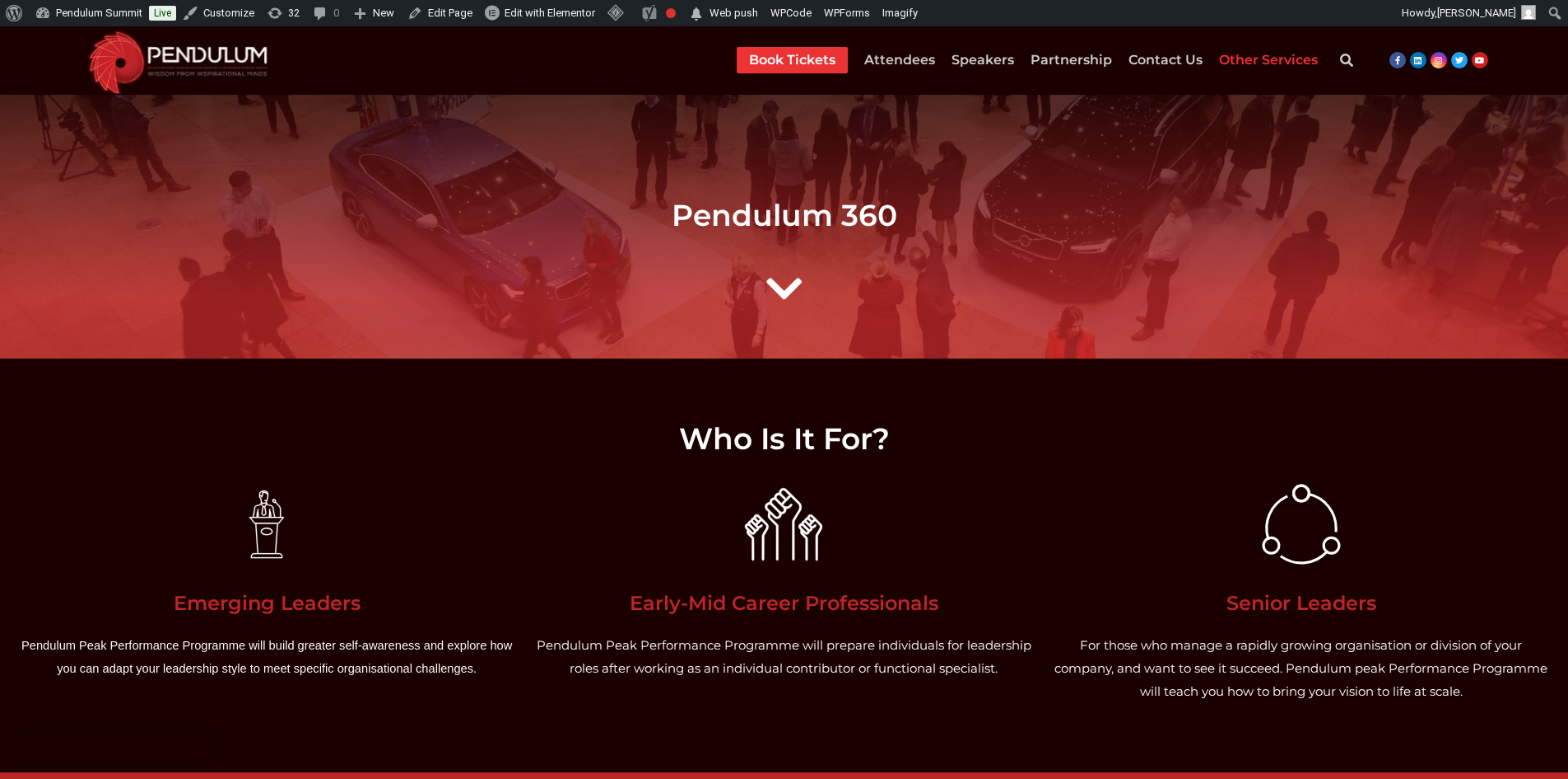
click at [1349, 63] on icon "Search" at bounding box center [1346, 60] width 33 height 33
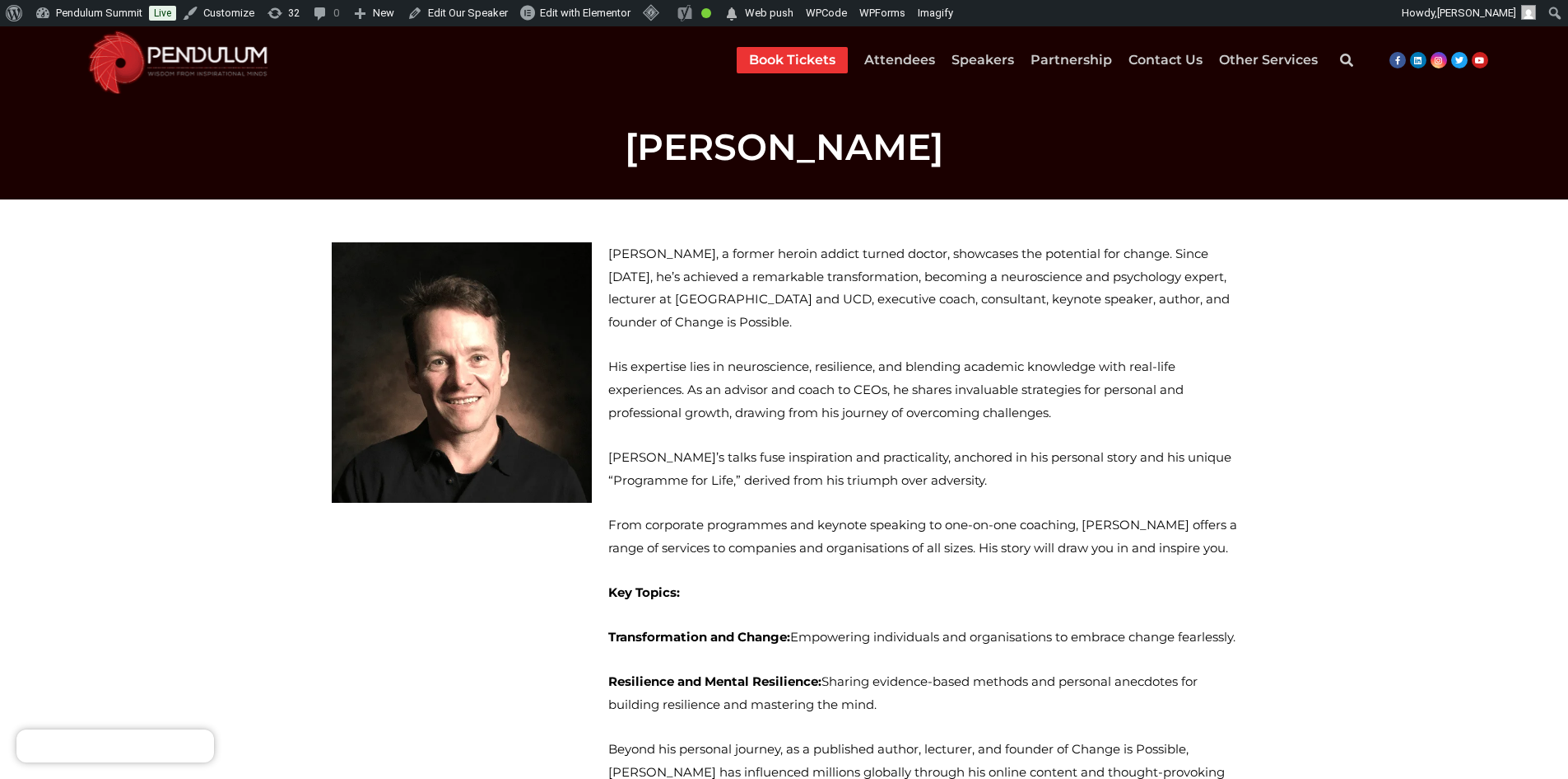
click at [1352, 55] on icon "Search" at bounding box center [1346, 60] width 33 height 33
drag, startPoint x: 1348, startPoint y: 58, endPoint x: 1334, endPoint y: 54, distance: 14.6
click at [1342, 56] on icon "Search" at bounding box center [1346, 60] width 33 height 33
click at [1333, 59] on icon "Search" at bounding box center [1346, 60] width 33 height 33
click at [1341, 54] on icon "Search" at bounding box center [1346, 60] width 33 height 33
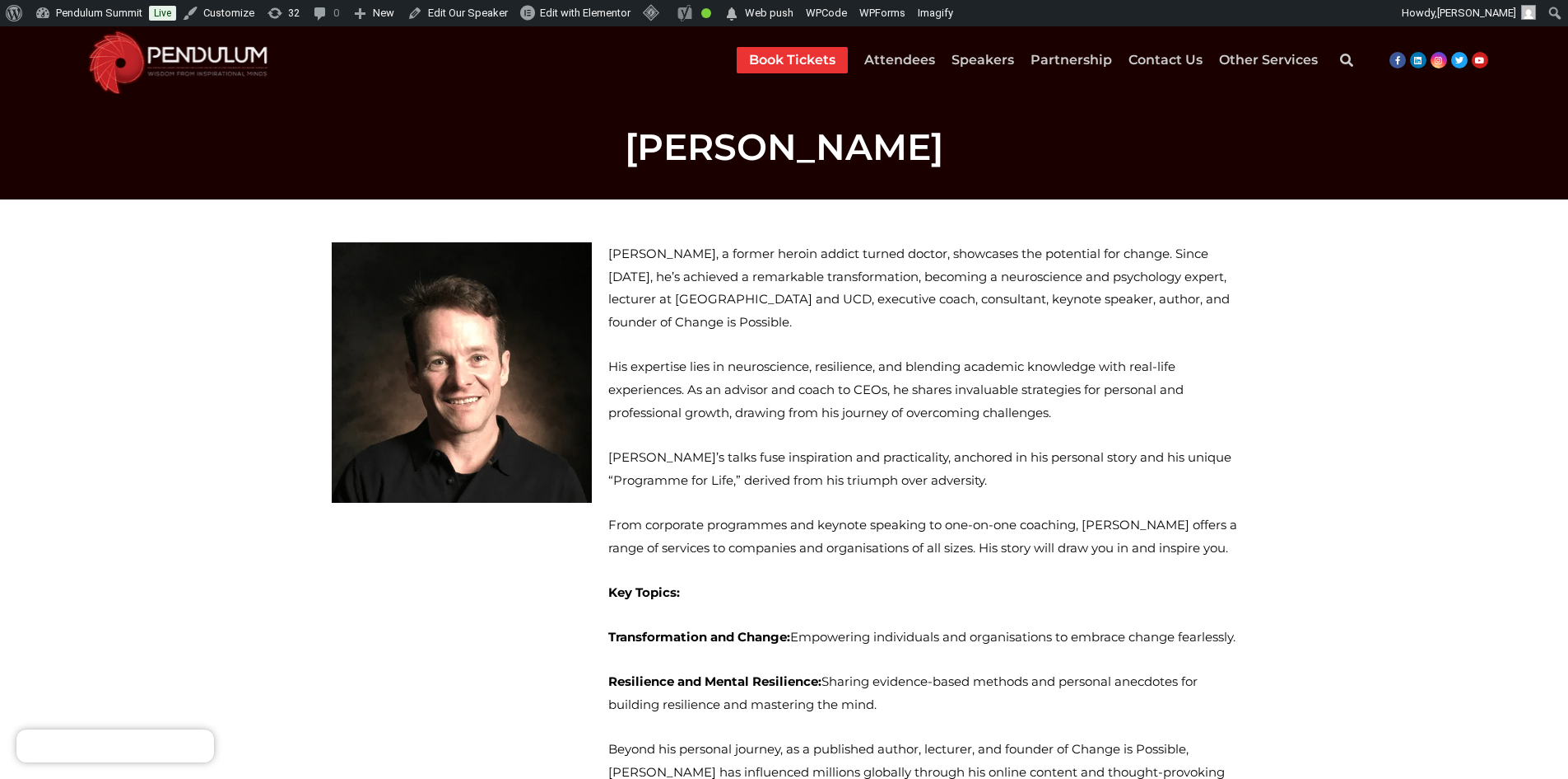
click at [1341, 54] on icon "Search" at bounding box center [1346, 60] width 33 height 33
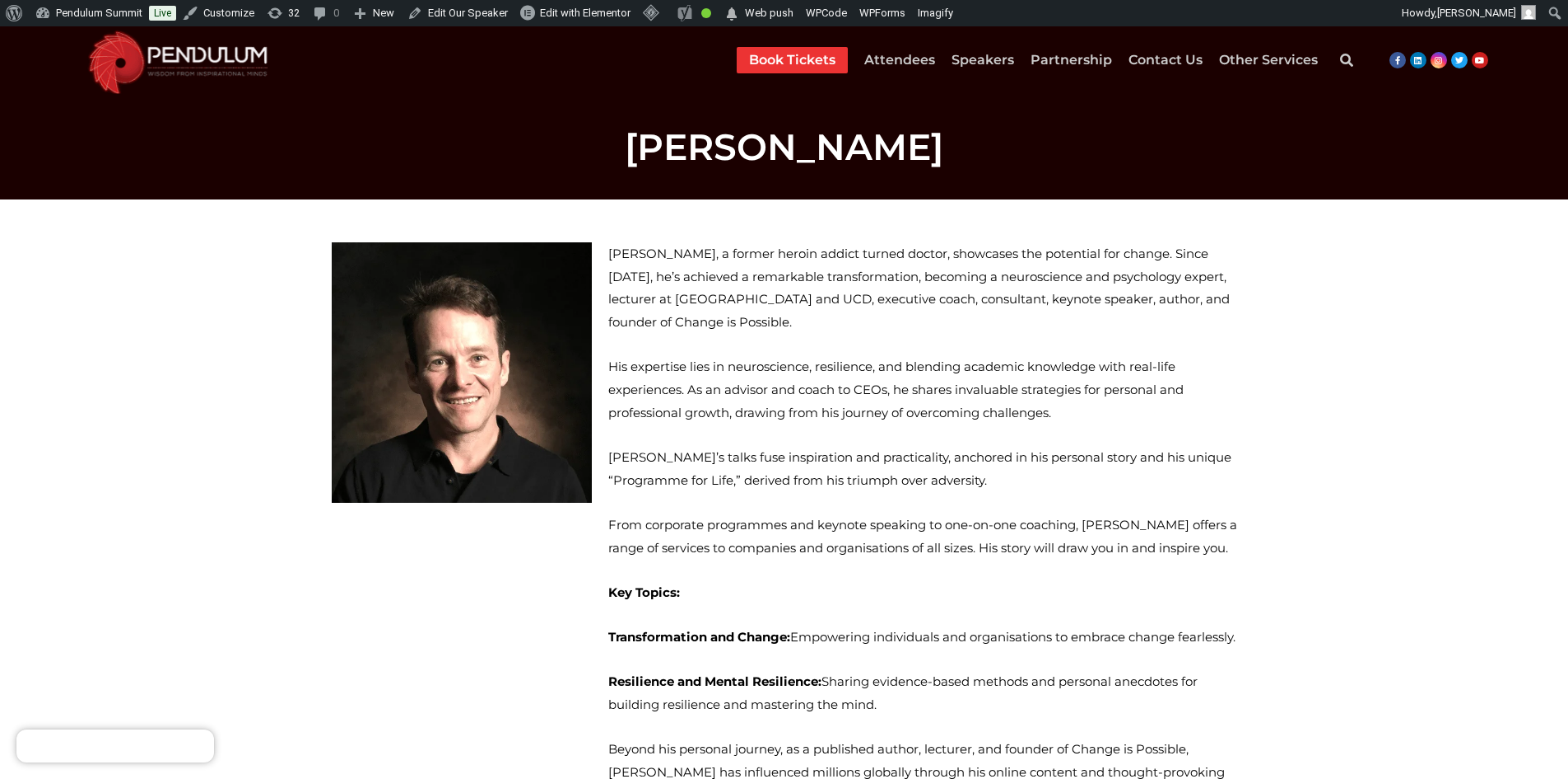
click at [1341, 54] on icon "Search" at bounding box center [1346, 60] width 33 height 33
click at [985, 56] on link "Speakers" at bounding box center [982, 60] width 63 height 26
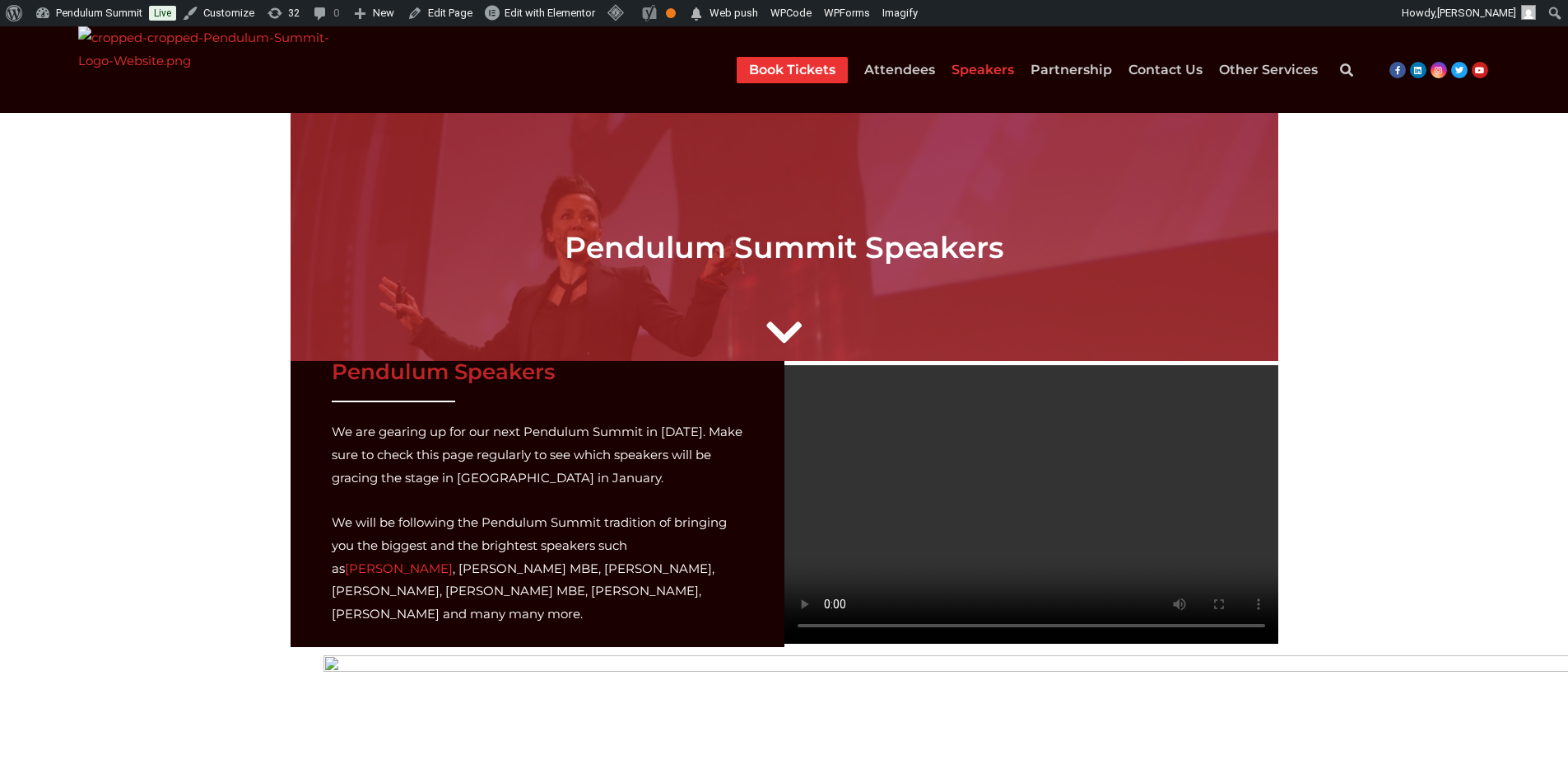
click at [1344, 66] on icon "Search" at bounding box center [1346, 70] width 33 height 33
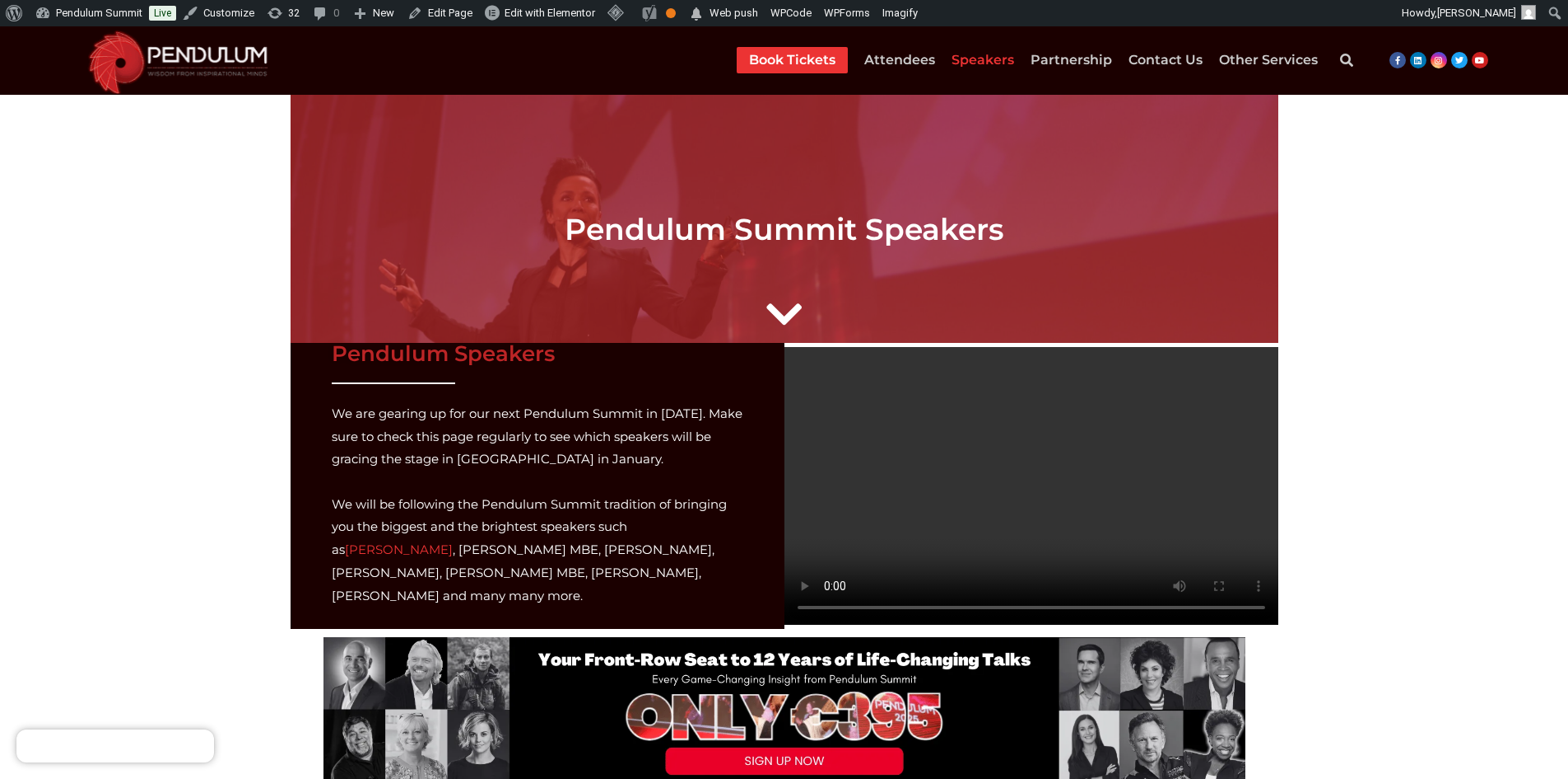
click at [1348, 60] on icon "Search" at bounding box center [1346, 60] width 33 height 33
click at [1347, 56] on icon "Search" at bounding box center [1346, 60] width 33 height 33
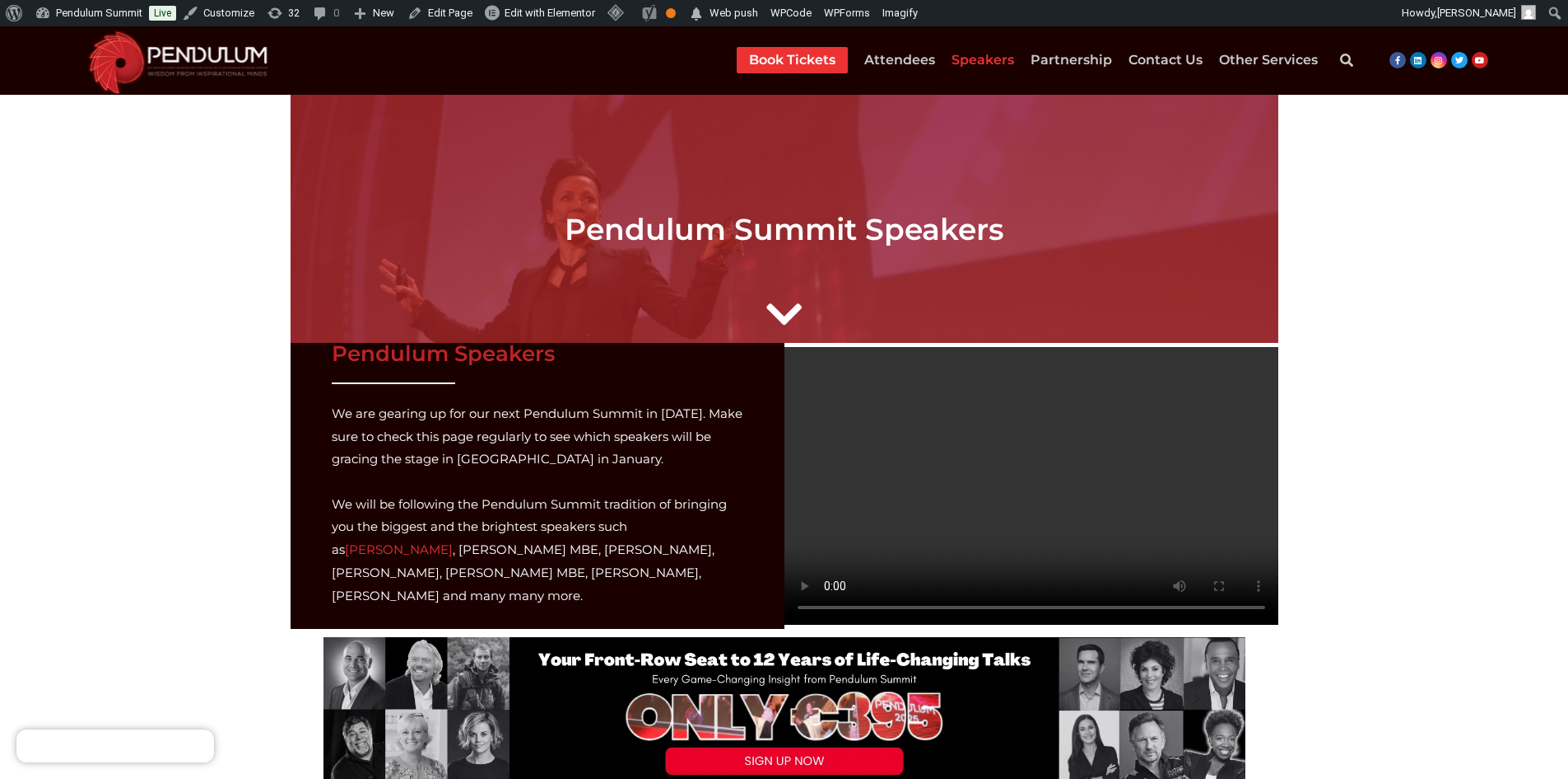
click at [1347, 56] on icon "Search" at bounding box center [1346, 60] width 33 height 33
click at [1346, 55] on icon "Search" at bounding box center [1346, 60] width 33 height 33
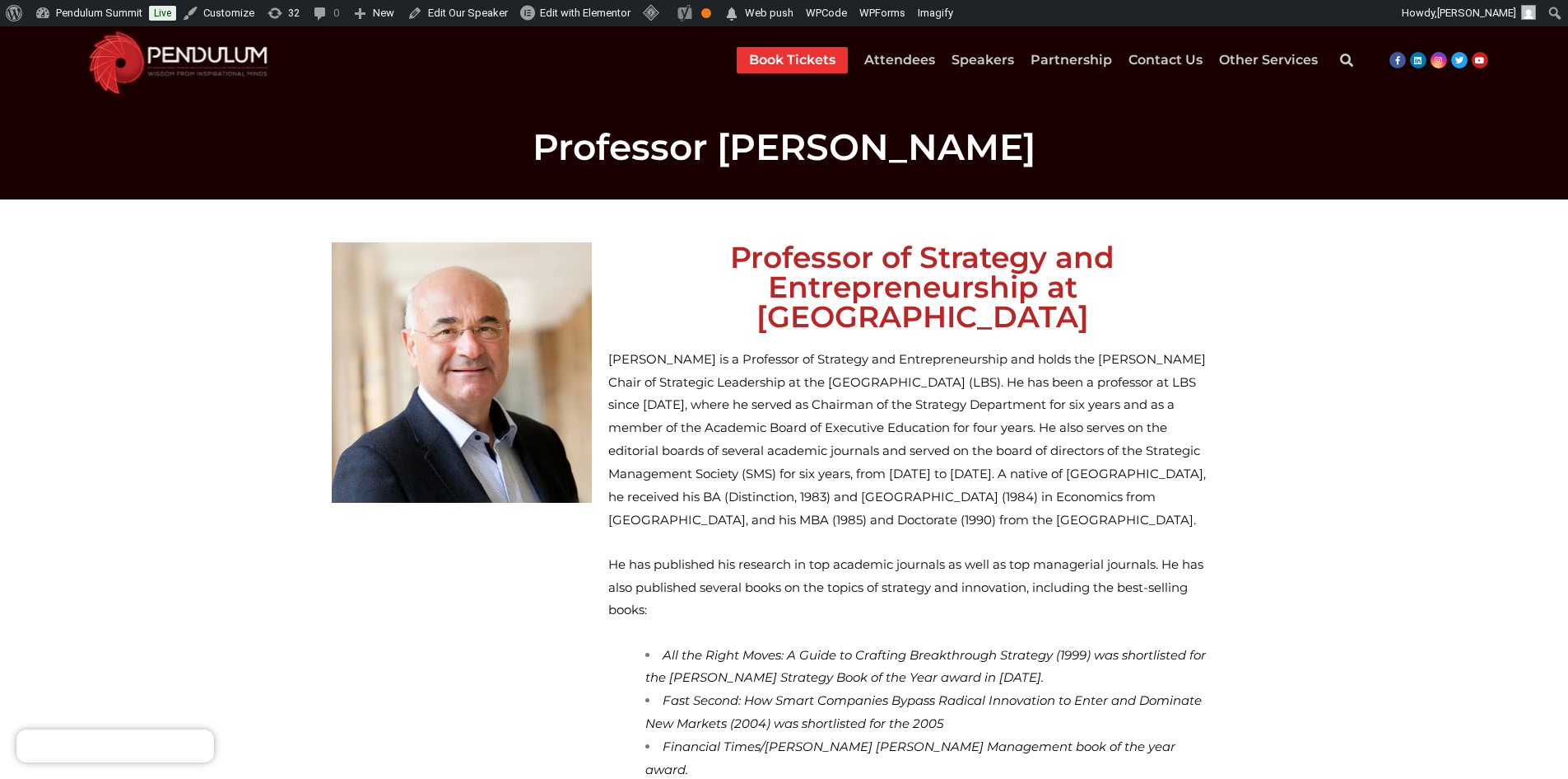
click at [1347, 59] on icon "Search" at bounding box center [1346, 60] width 33 height 33
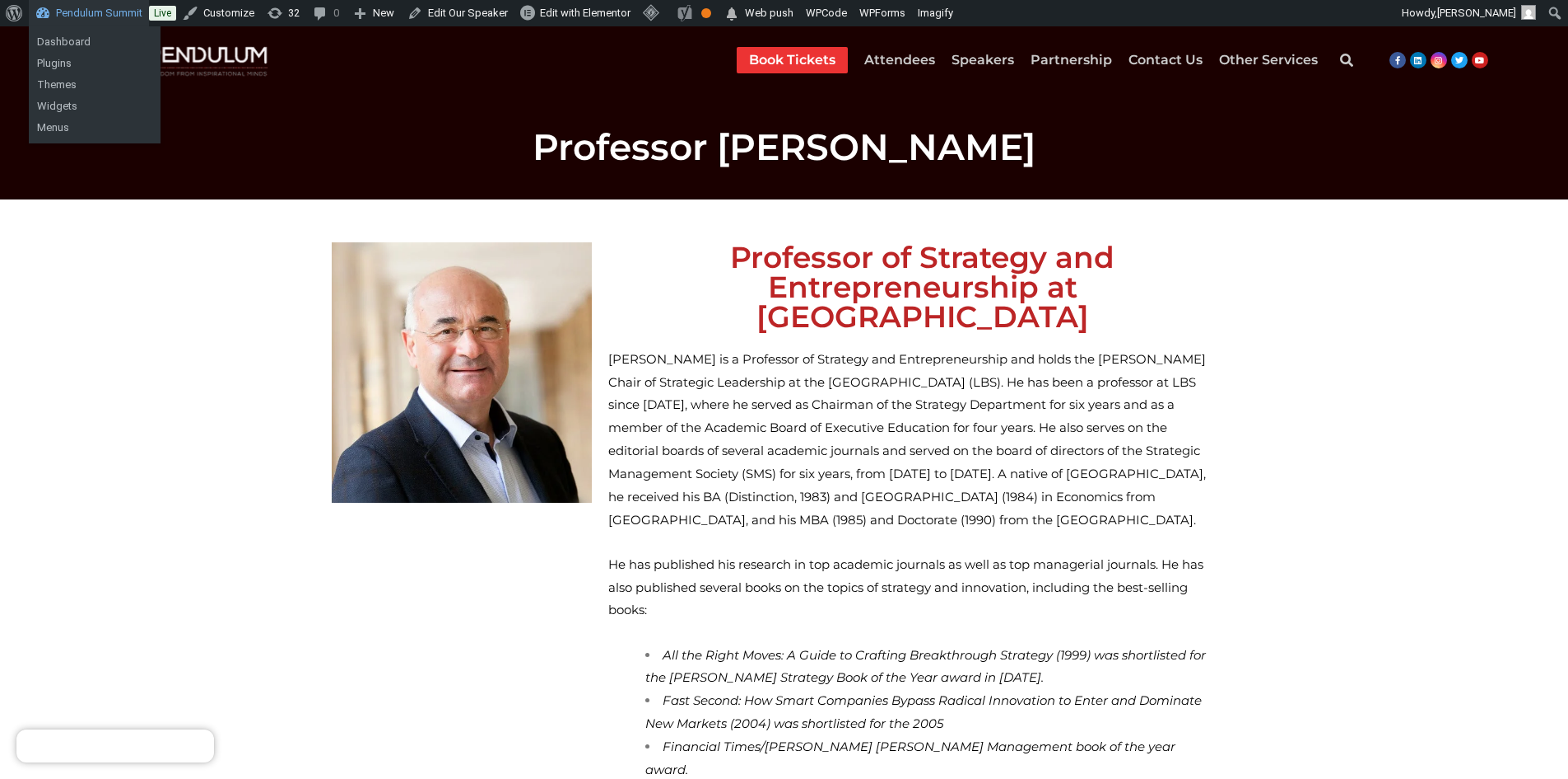
click at [104, 16] on link "Pendulum Summit" at bounding box center [88, 13] width 120 height 26
click at [91, 33] on link "Dashboard" at bounding box center [94, 42] width 131 height 22
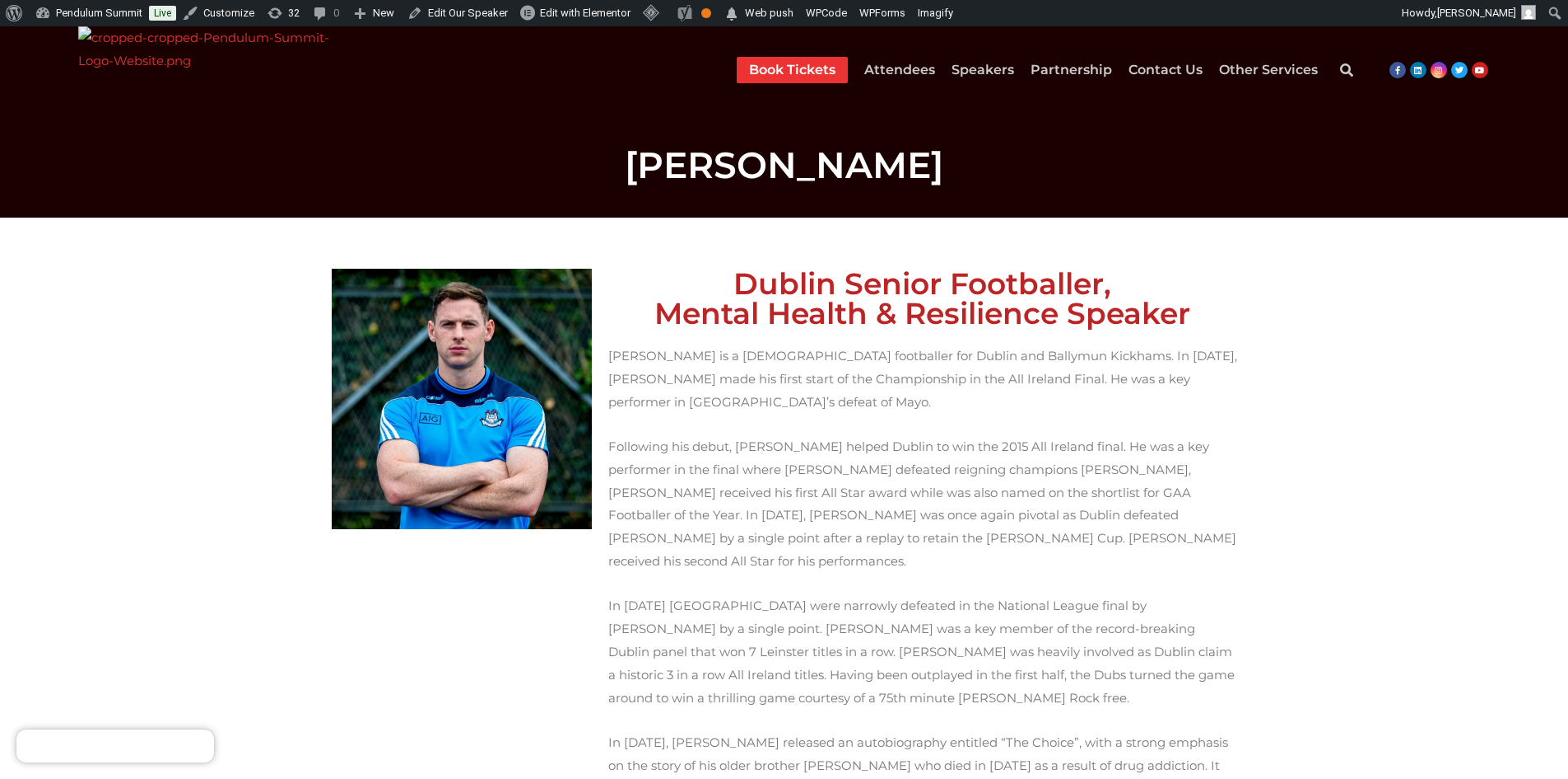
click at [1342, 73] on icon "Search" at bounding box center [1346, 70] width 33 height 33
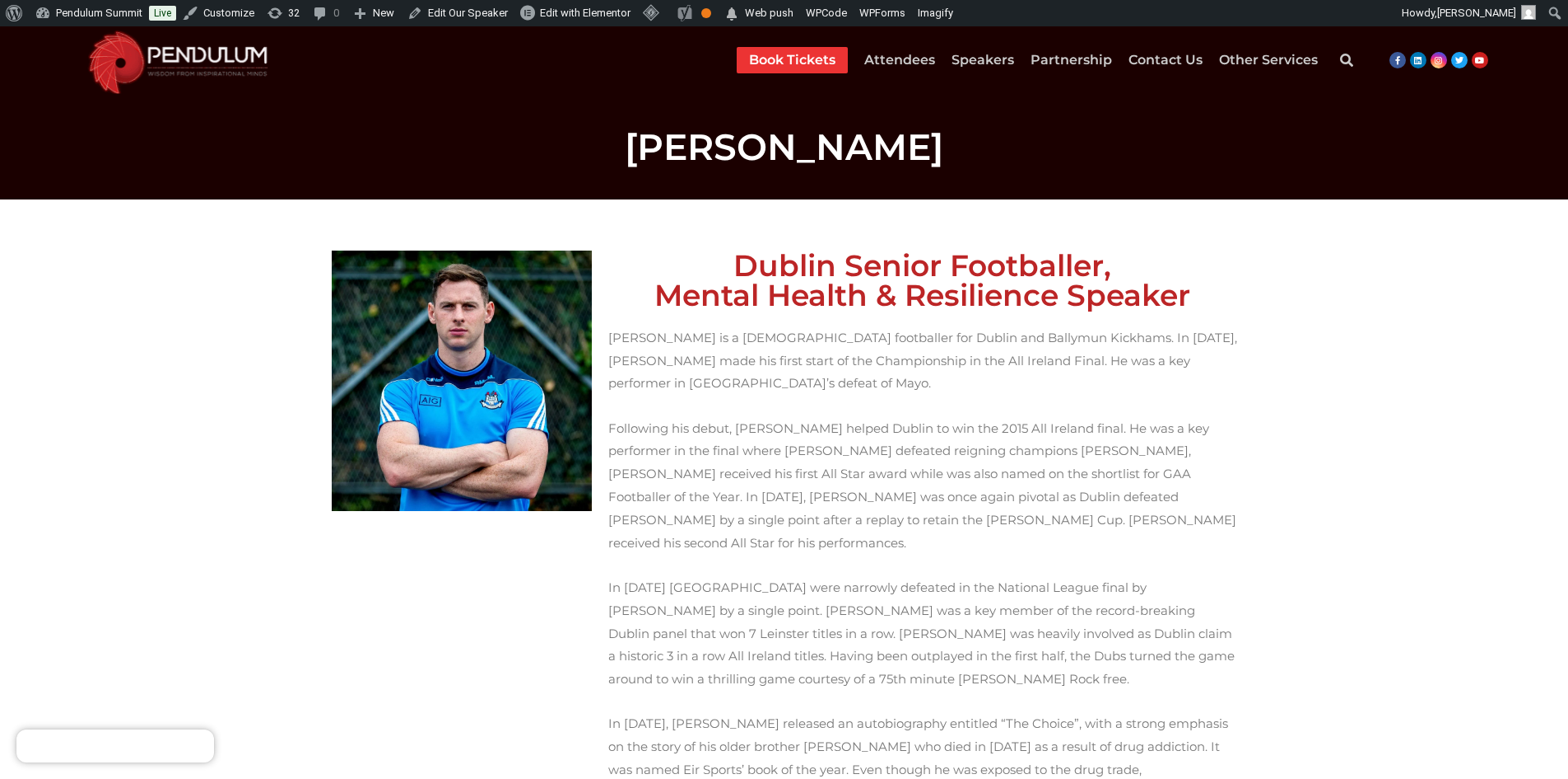
click at [1349, 56] on icon "Search" at bounding box center [1346, 60] width 33 height 33
click at [426, 623] on div at bounding box center [461, 755] width 276 height 1028
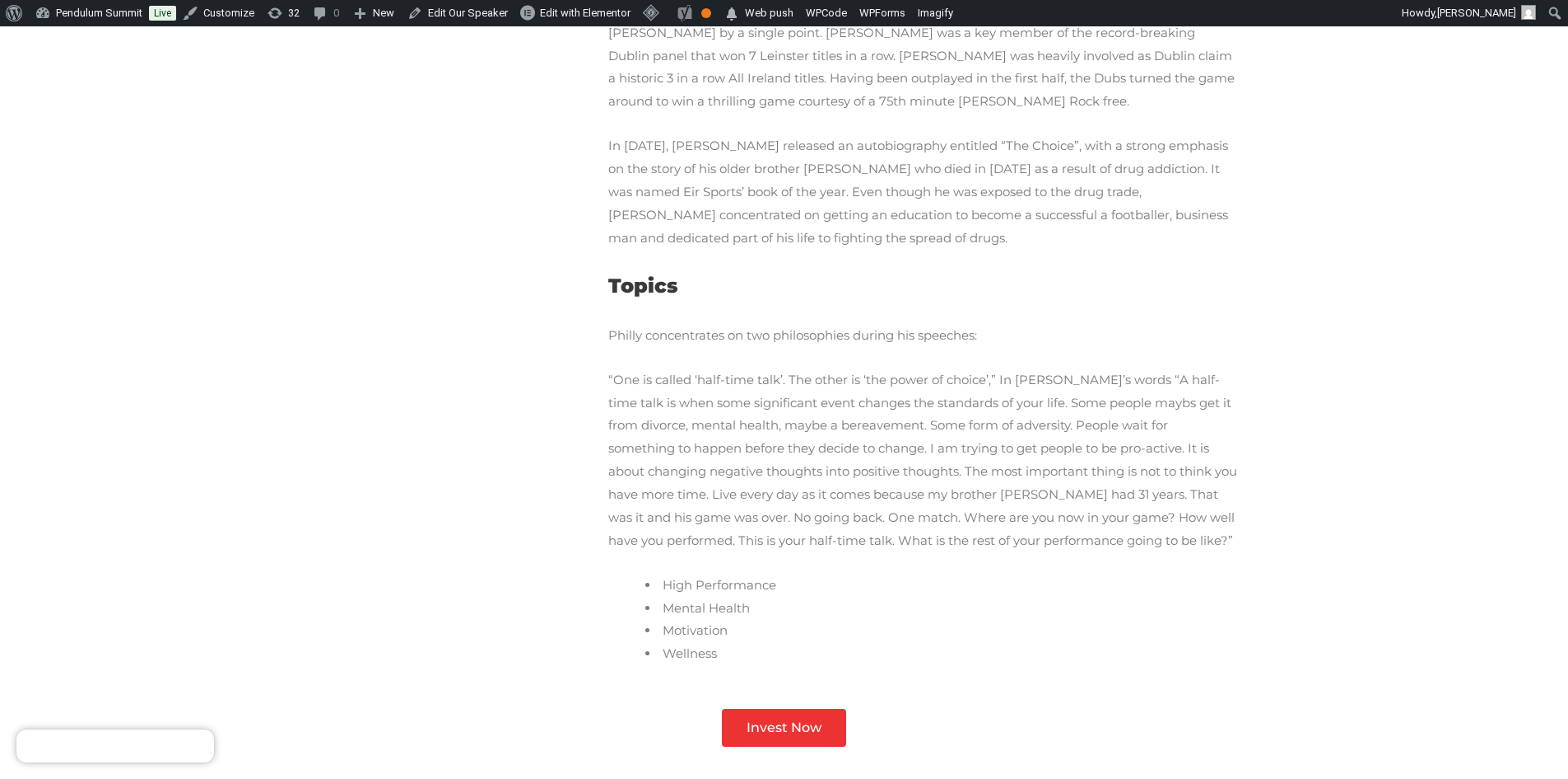
scroll to position [577, 0]
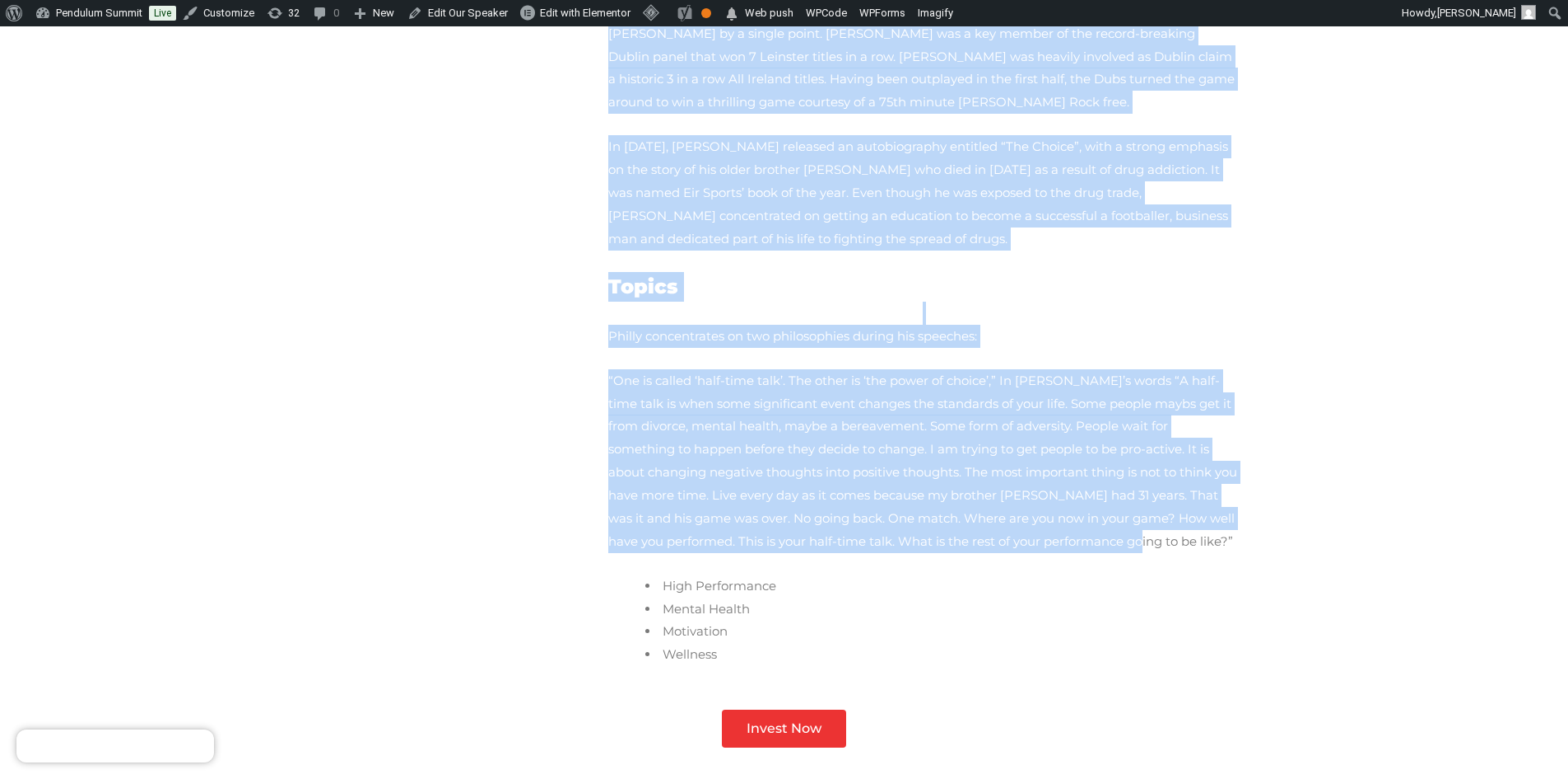
drag, startPoint x: 1186, startPoint y: 432, endPoint x: 584, endPoint y: 133, distance: 672.2
click at [584, 133] on div "Dublin Senior Footballer, Mental Health & Resilience Speaker Philly McMahon is …" at bounding box center [784, 179] width 922 height 1028
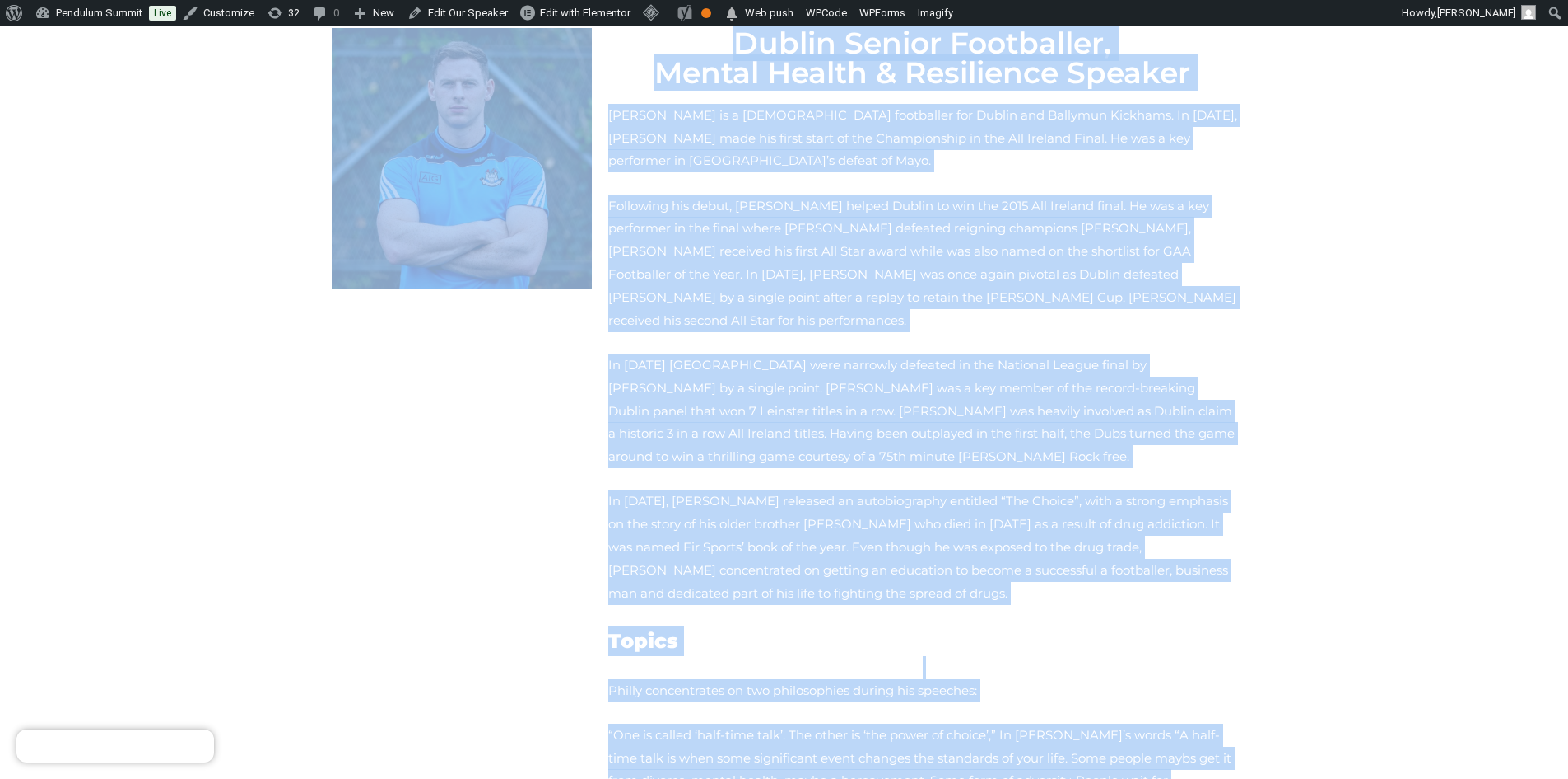
scroll to position [165, 0]
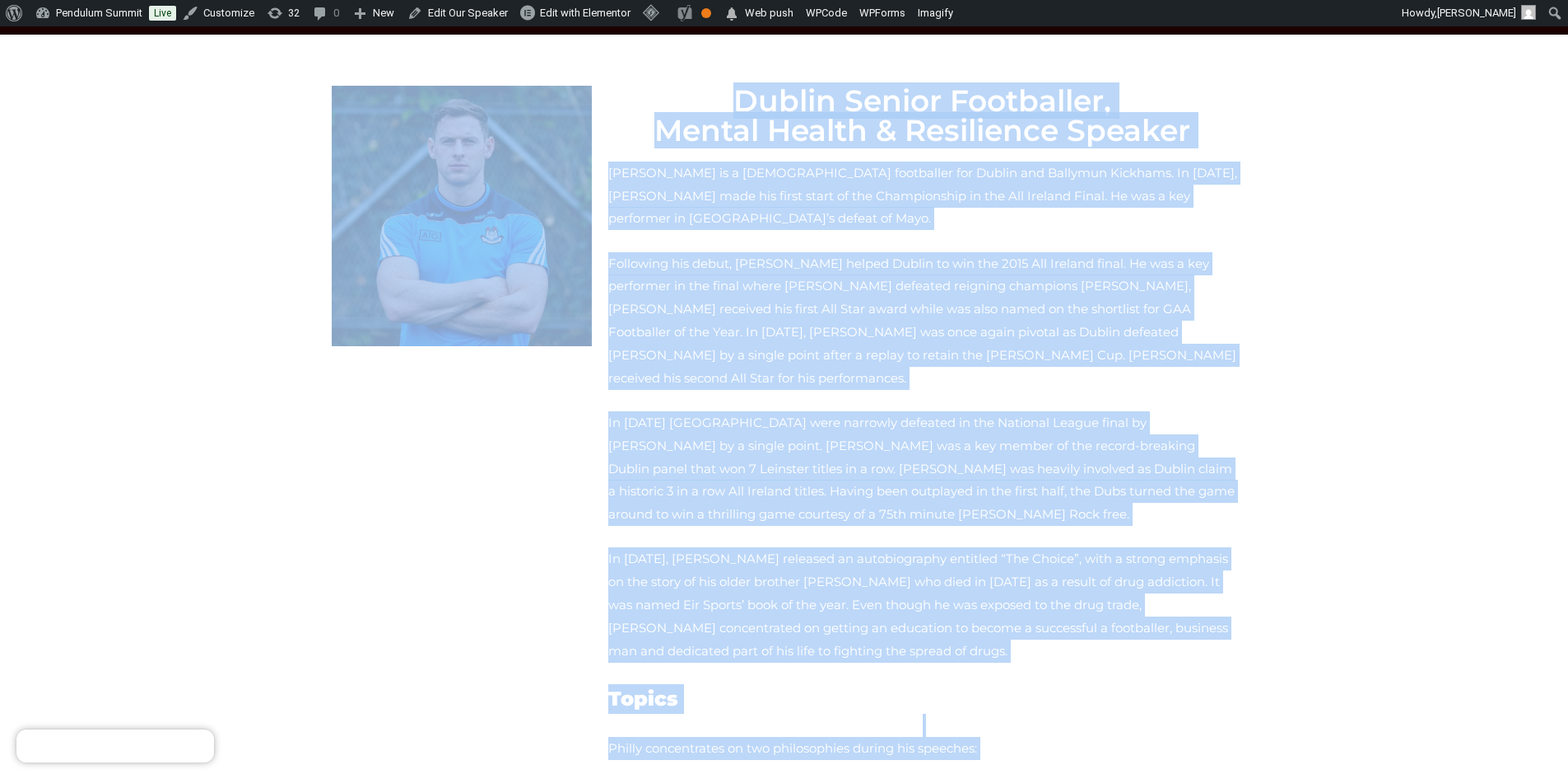
click at [1115, 187] on p "Philly McMahon is a Gaelic footballer for Dublin and Ballymun Kickhams. In 2013…" at bounding box center [923, 196] width 629 height 70
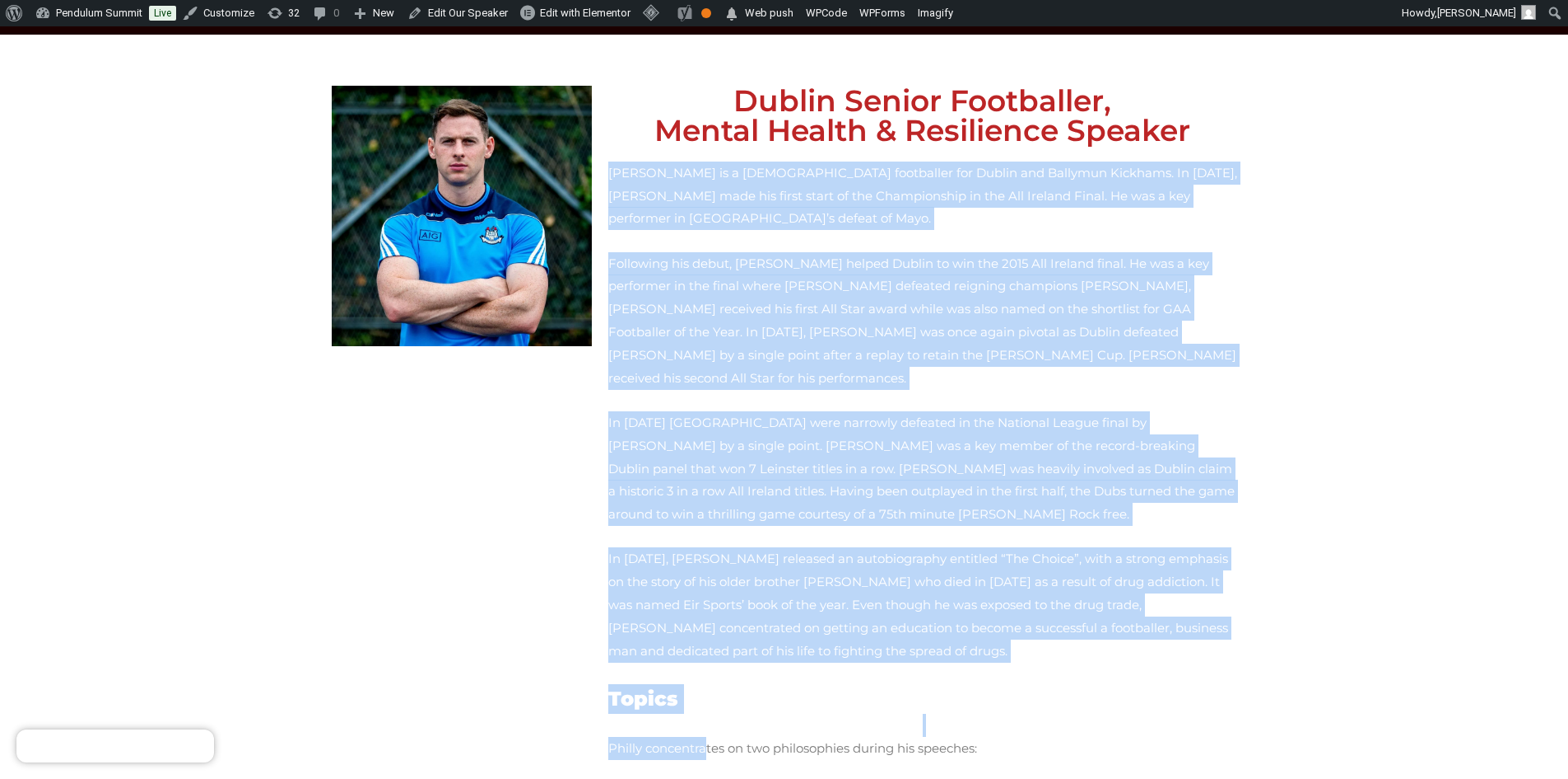
drag, startPoint x: 608, startPoint y: 167, endPoint x: 694, endPoint y: 650, distance: 490.6
click at [694, 650] on div "Philly McMahon is a Gaelic footballer for Dublin and Ballymun Kickhams. In 2013…" at bounding box center [923, 619] width 629 height 916
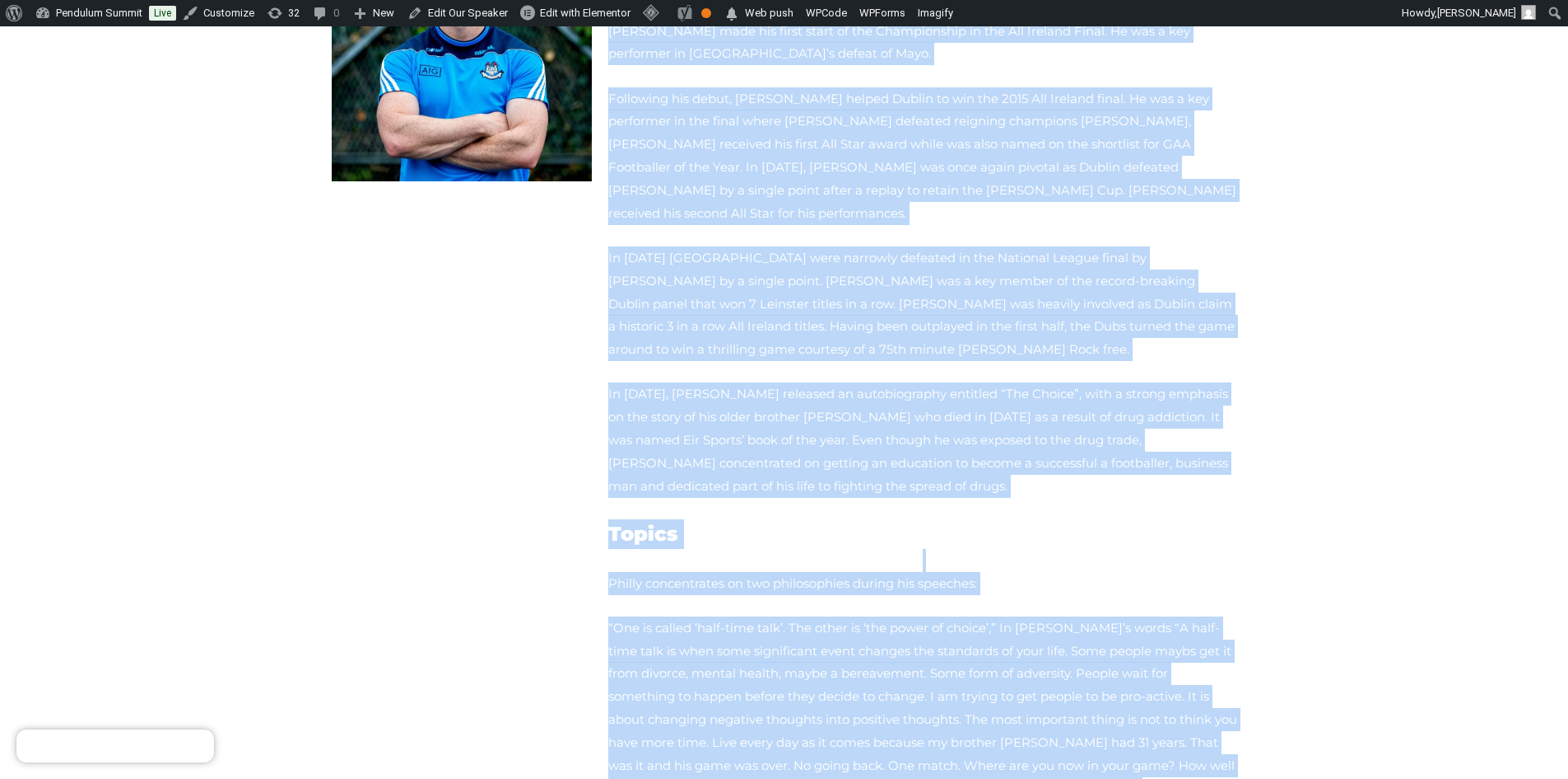
click at [1167, 673] on p "“One is called ‘half-time talk’. The other is ‘the power of choice’,” In Philly…" at bounding box center [923, 707] width 629 height 184
copy div "Philly McMahon is a Gaelic footballer for Dublin and Ballymun Kickhams. In 2013…"
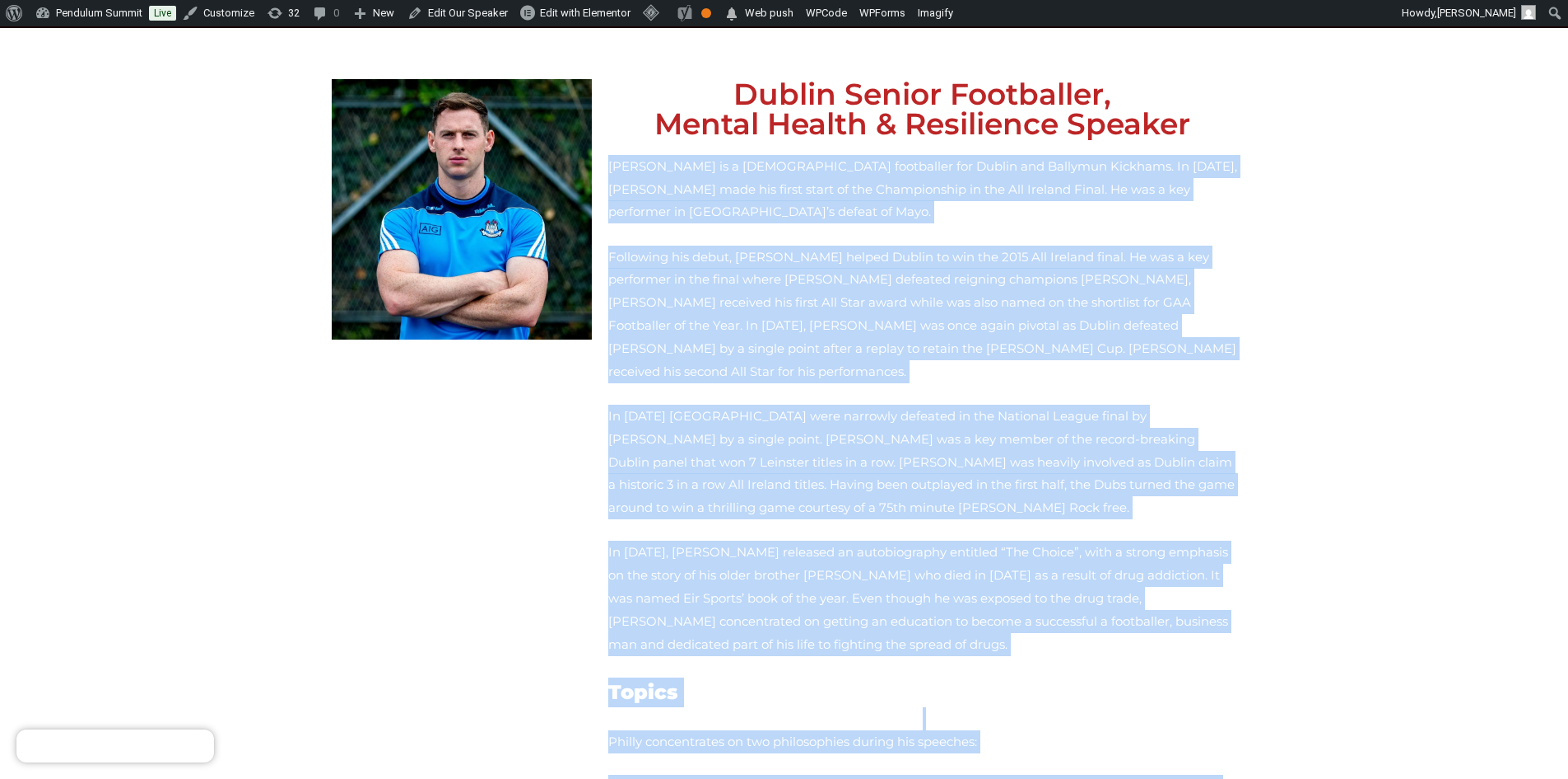
scroll to position [83, 0]
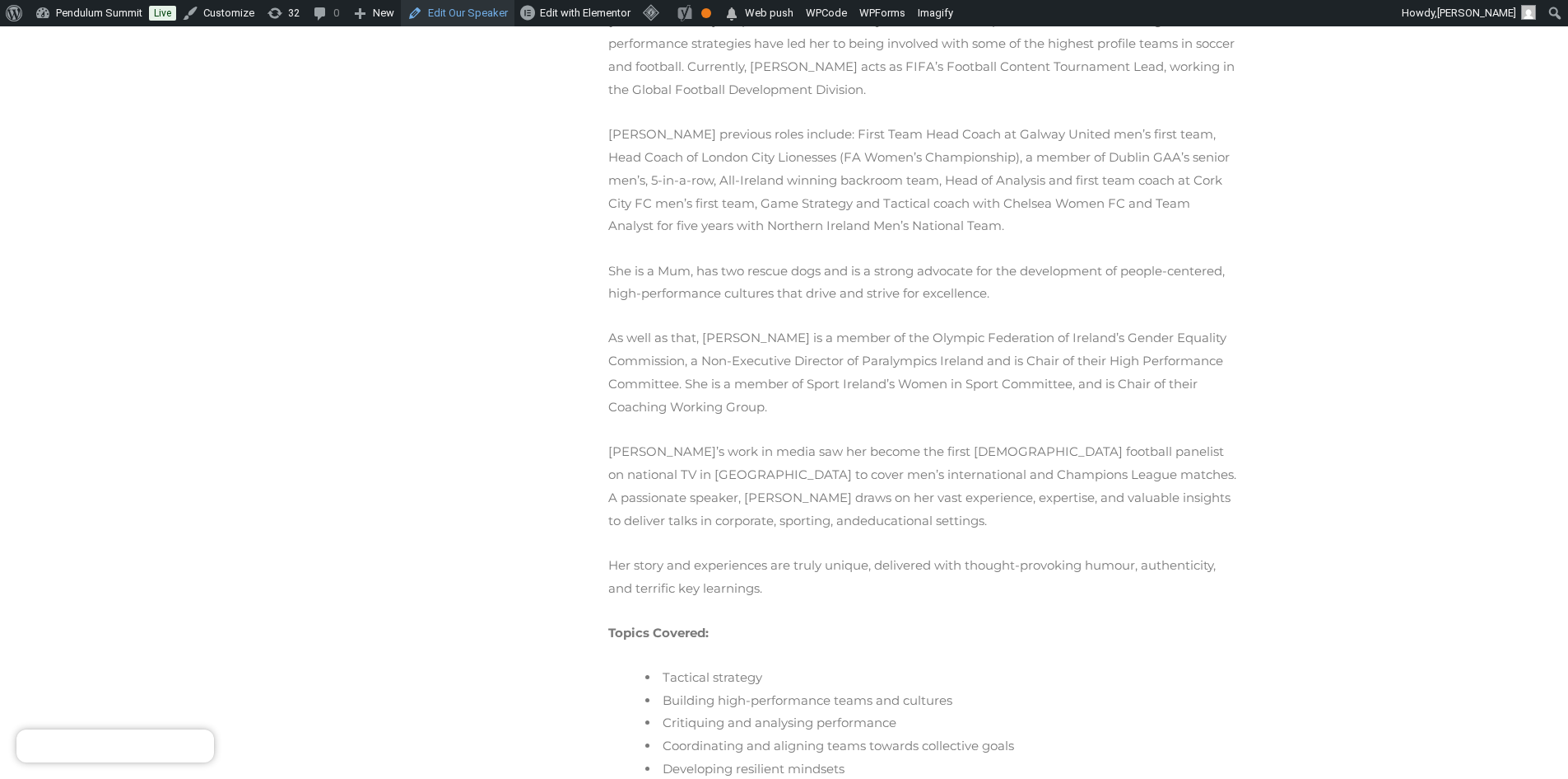
scroll to position [493, 0]
drag, startPoint x: 874, startPoint y: 685, endPoint x: 863, endPoint y: 675, distance: 14.9
click at [865, 778] on li "Dealing with perception biases." at bounding box center [941, 792] width 592 height 23
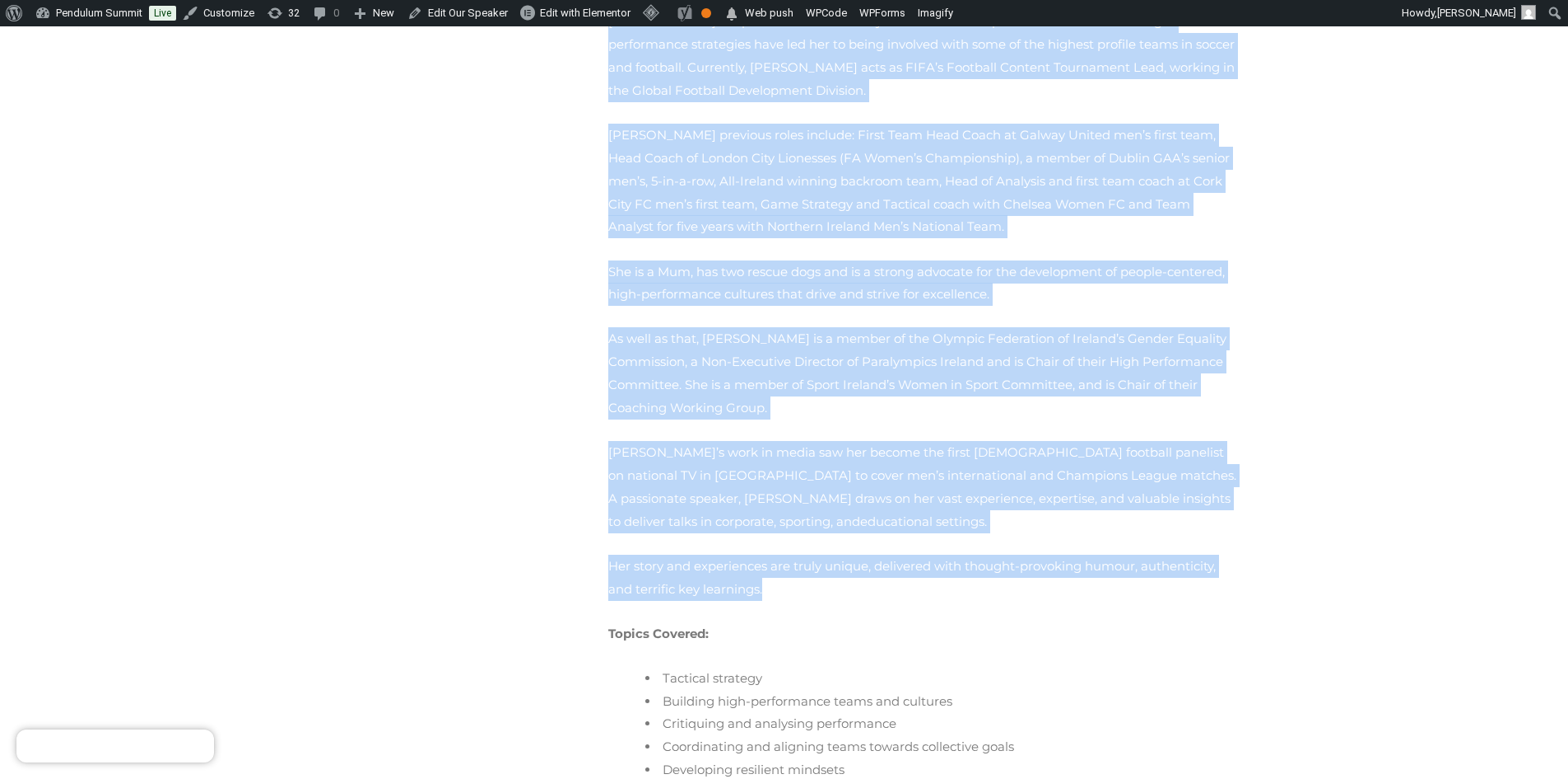
drag, startPoint x: 687, startPoint y: 482, endPoint x: 591, endPoint y: 232, distance: 267.8
click at [591, 232] on div "FIFA High Performance, former Galway United Head Coach & Strategy Specialist [P…" at bounding box center [784, 298] width 922 height 1064
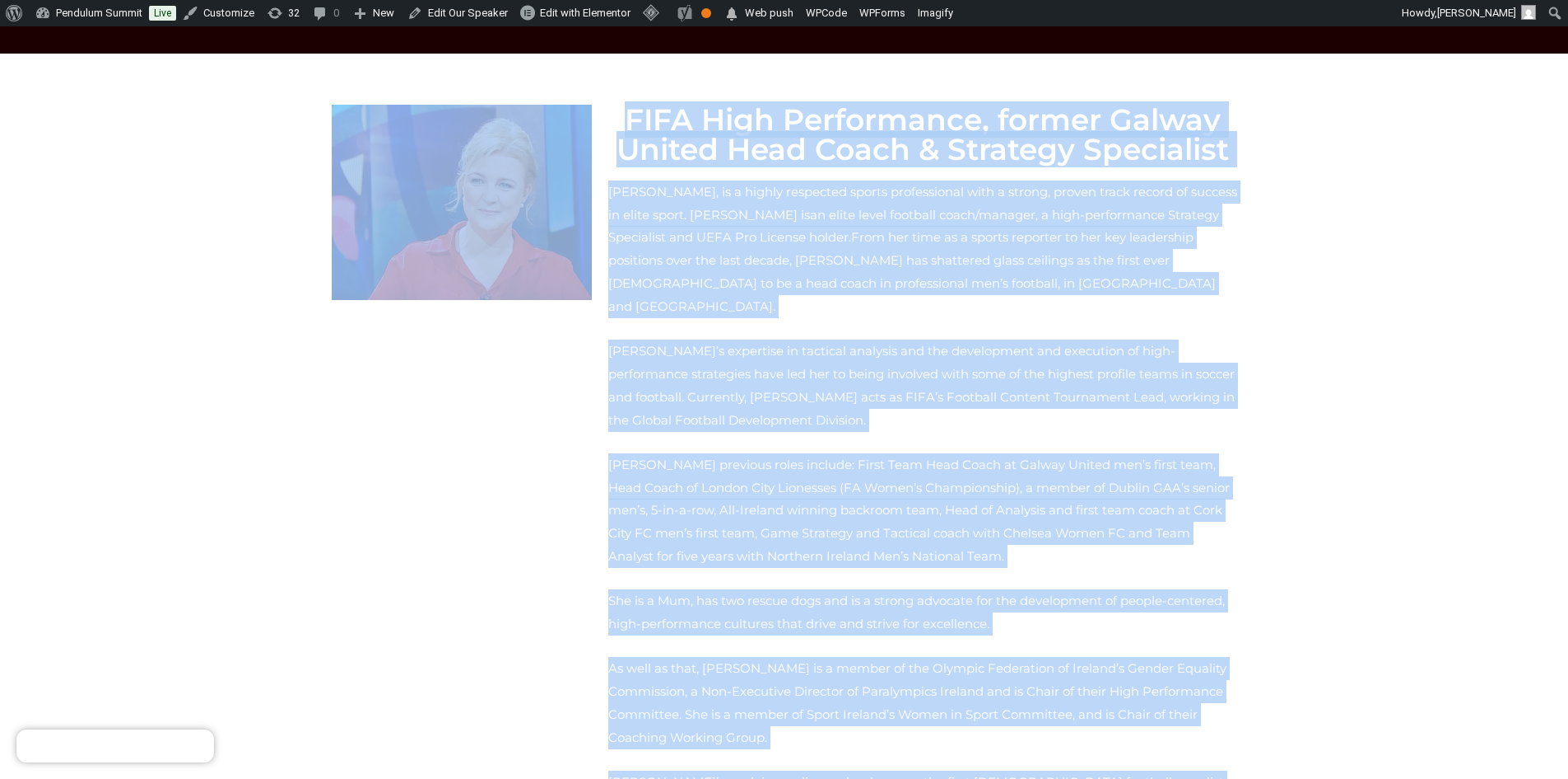
scroll to position [64, 0]
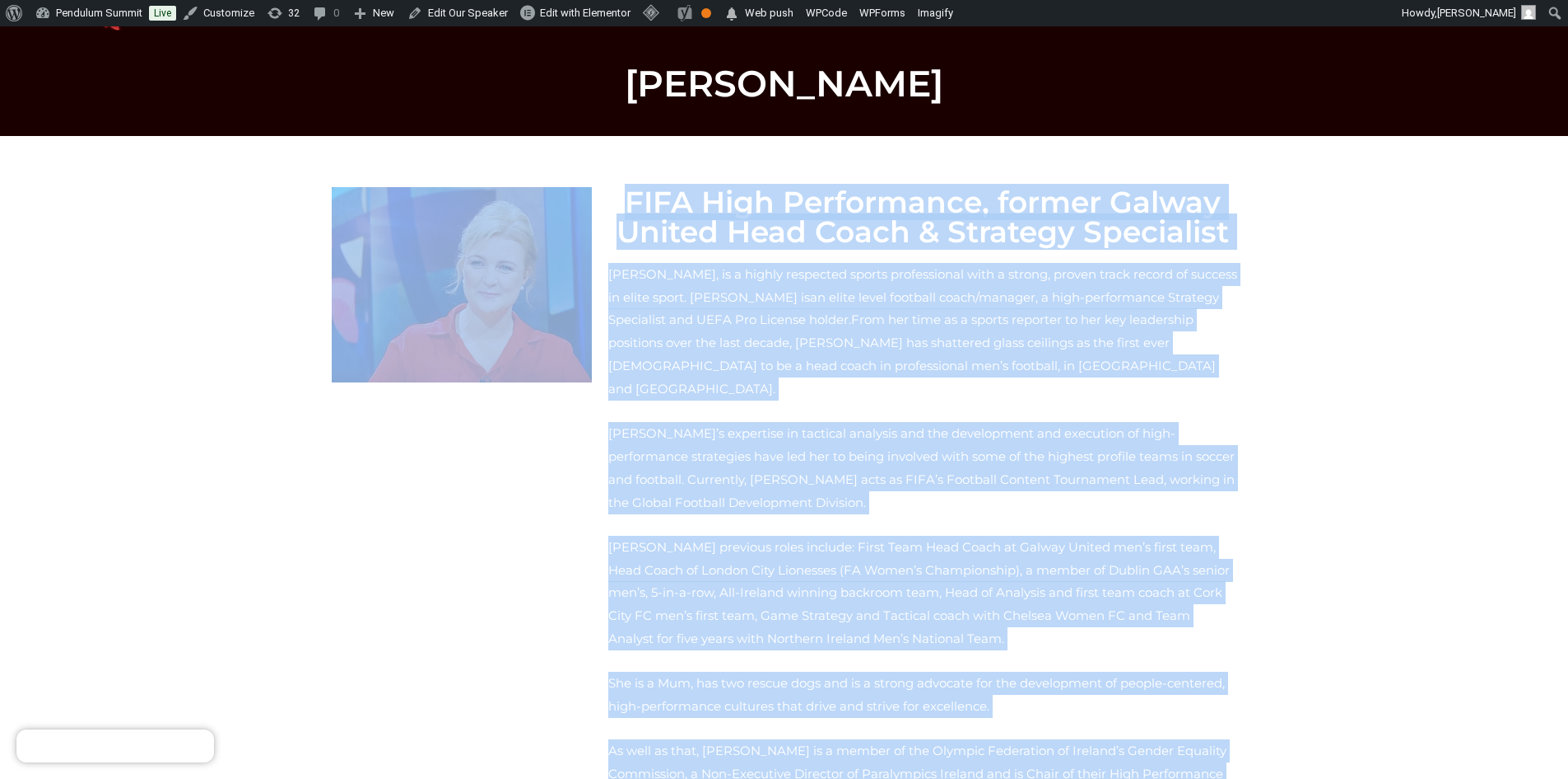
click at [705, 265] on p "[PERSON_NAME], is a highly respected sports professional with a strong, proven …" at bounding box center [923, 331] width 629 height 137
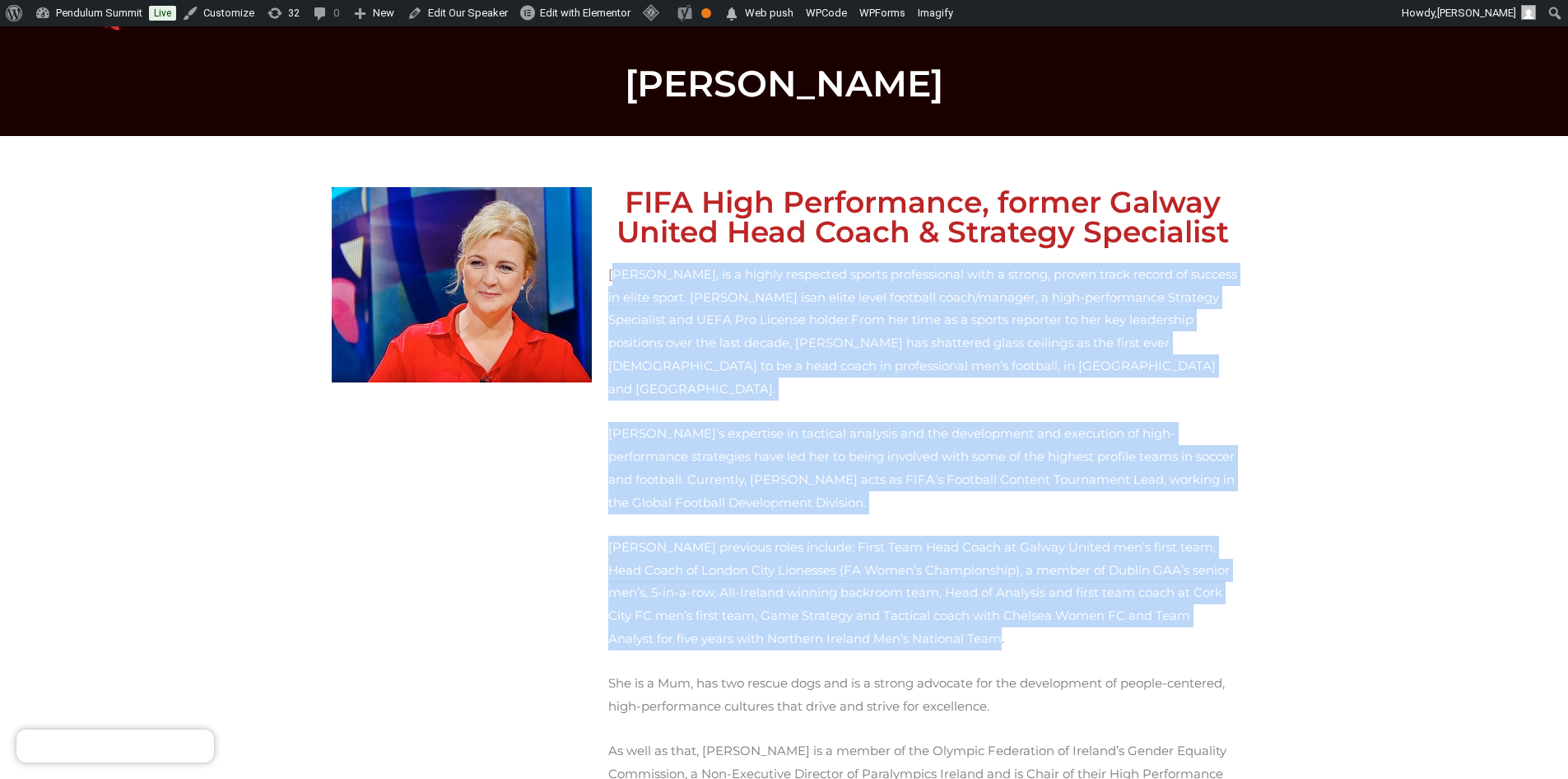
drag, startPoint x: 610, startPoint y: 274, endPoint x: 684, endPoint y: 573, distance: 308.0
click at [684, 573] on div "[PERSON_NAME], is a highly respected sports professional with a strong, proven …" at bounding box center [923, 739] width 629 height 953
click at [656, 342] on span "From her time as a sports reporter to her key leadership positions over the las…" at bounding box center [912, 353] width 608 height 85
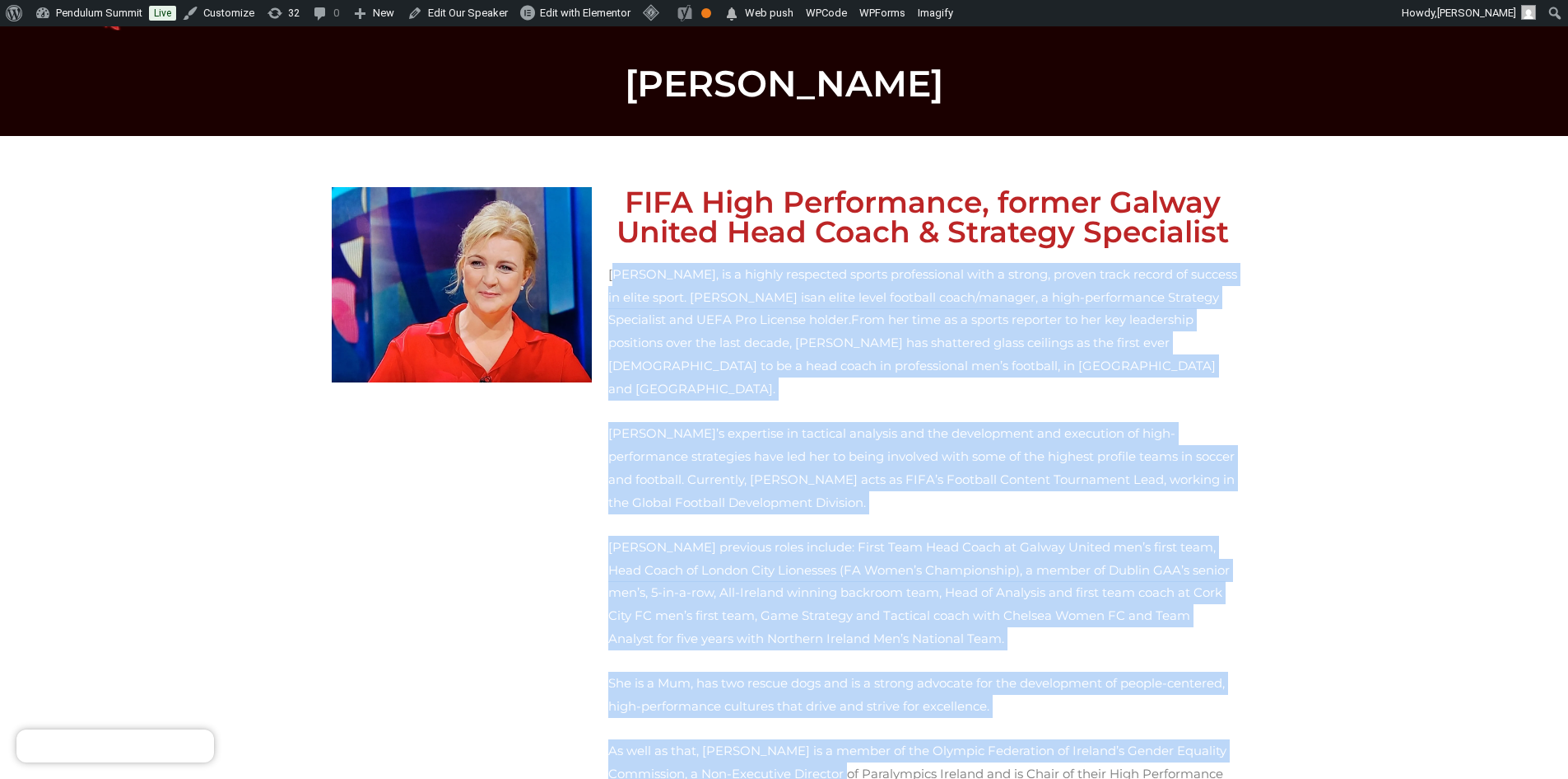
drag, startPoint x: 610, startPoint y: 270, endPoint x: 760, endPoint y: 707, distance: 462.0
click at [760, 707] on div "Lisa Fallon, is a highly respected sports professional with a strong, proven tr…" at bounding box center [923, 739] width 629 height 953
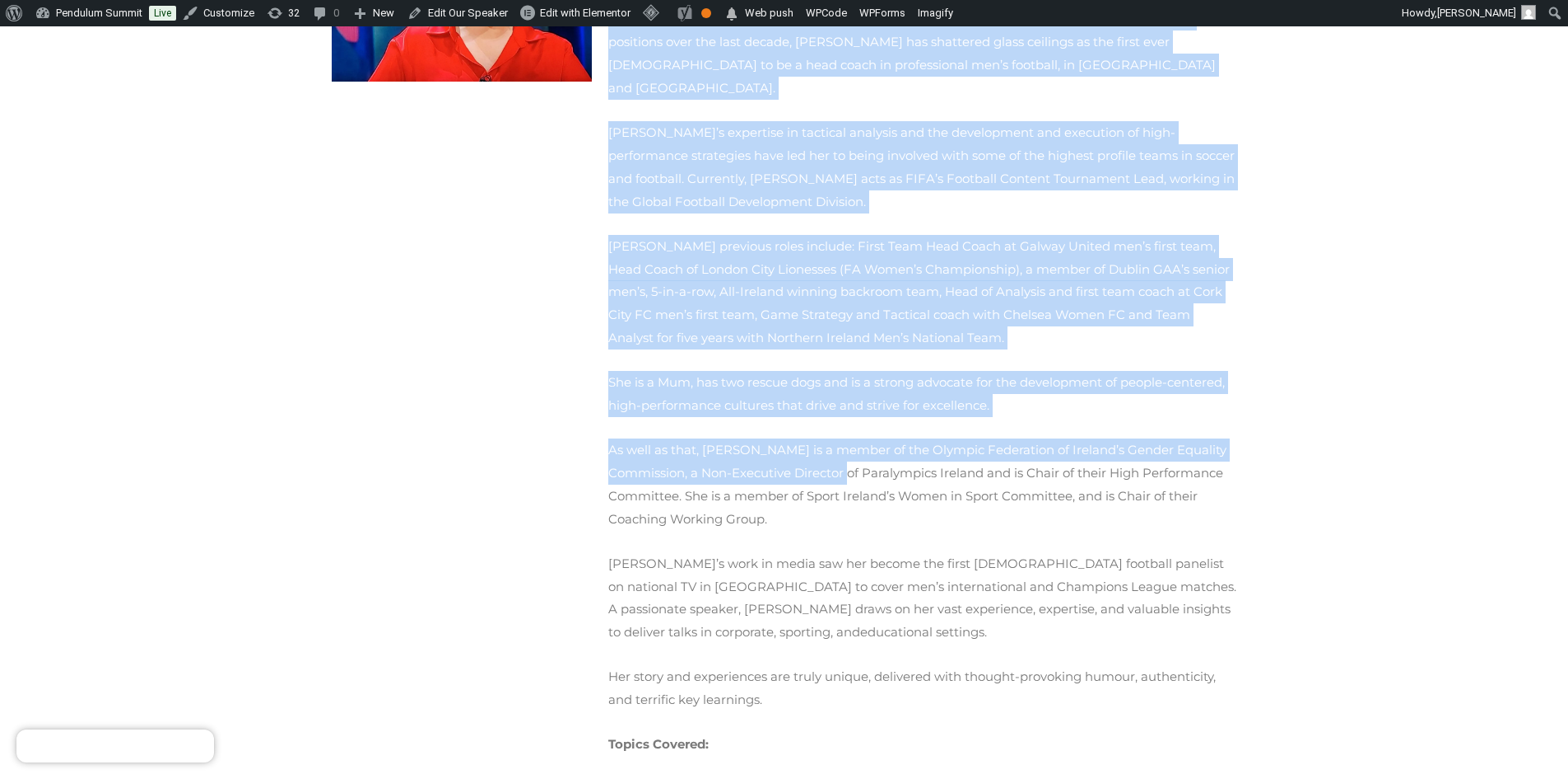
scroll to position [393, 0]
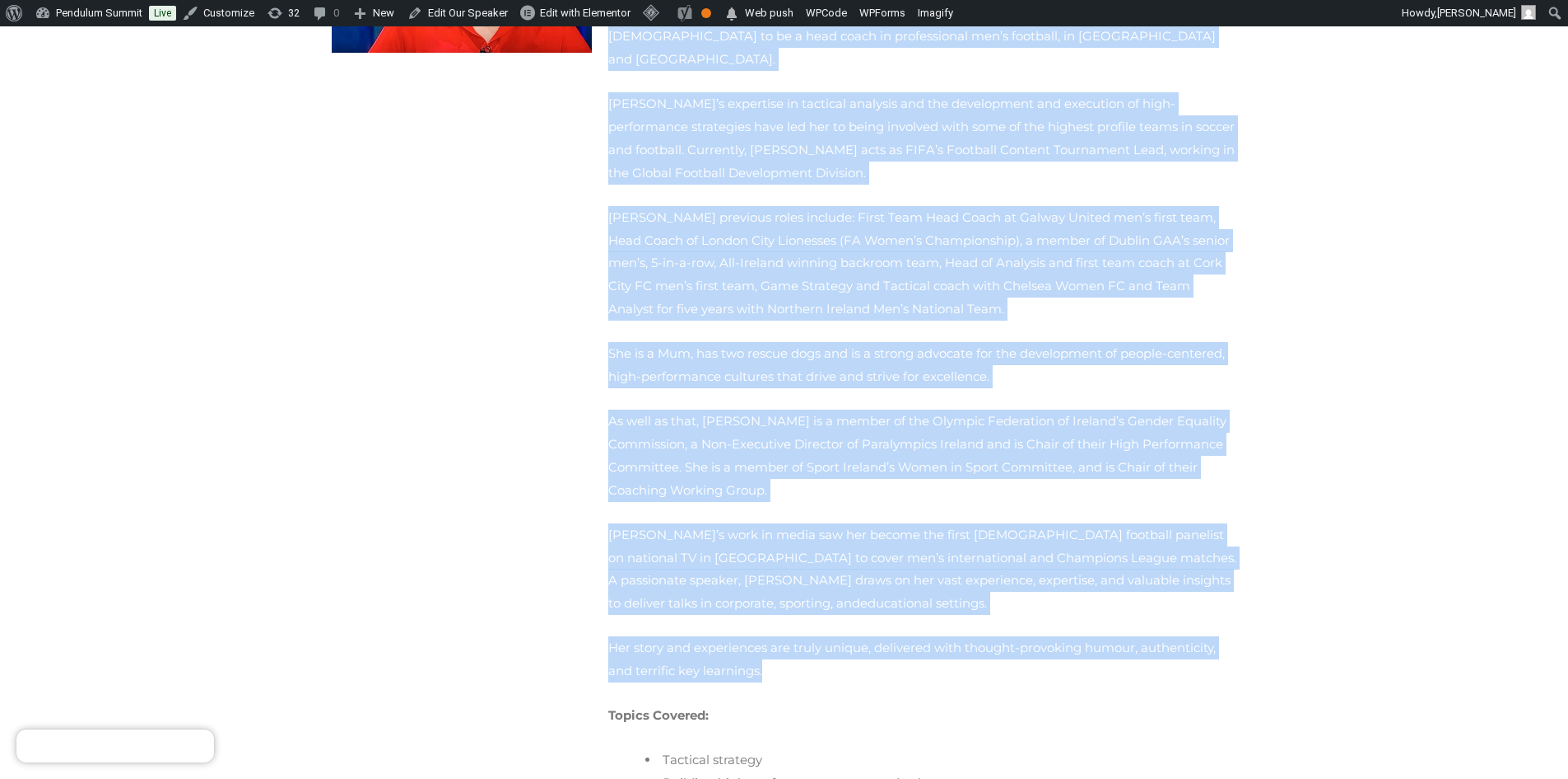
click at [669, 636] on p "Her story and experiences are truly unique, delivered with thought-provoking hu…" at bounding box center [923, 659] width 629 height 46
copy div "Lisa Fallon, is a highly respected sports professional with a strong, proven tr…"
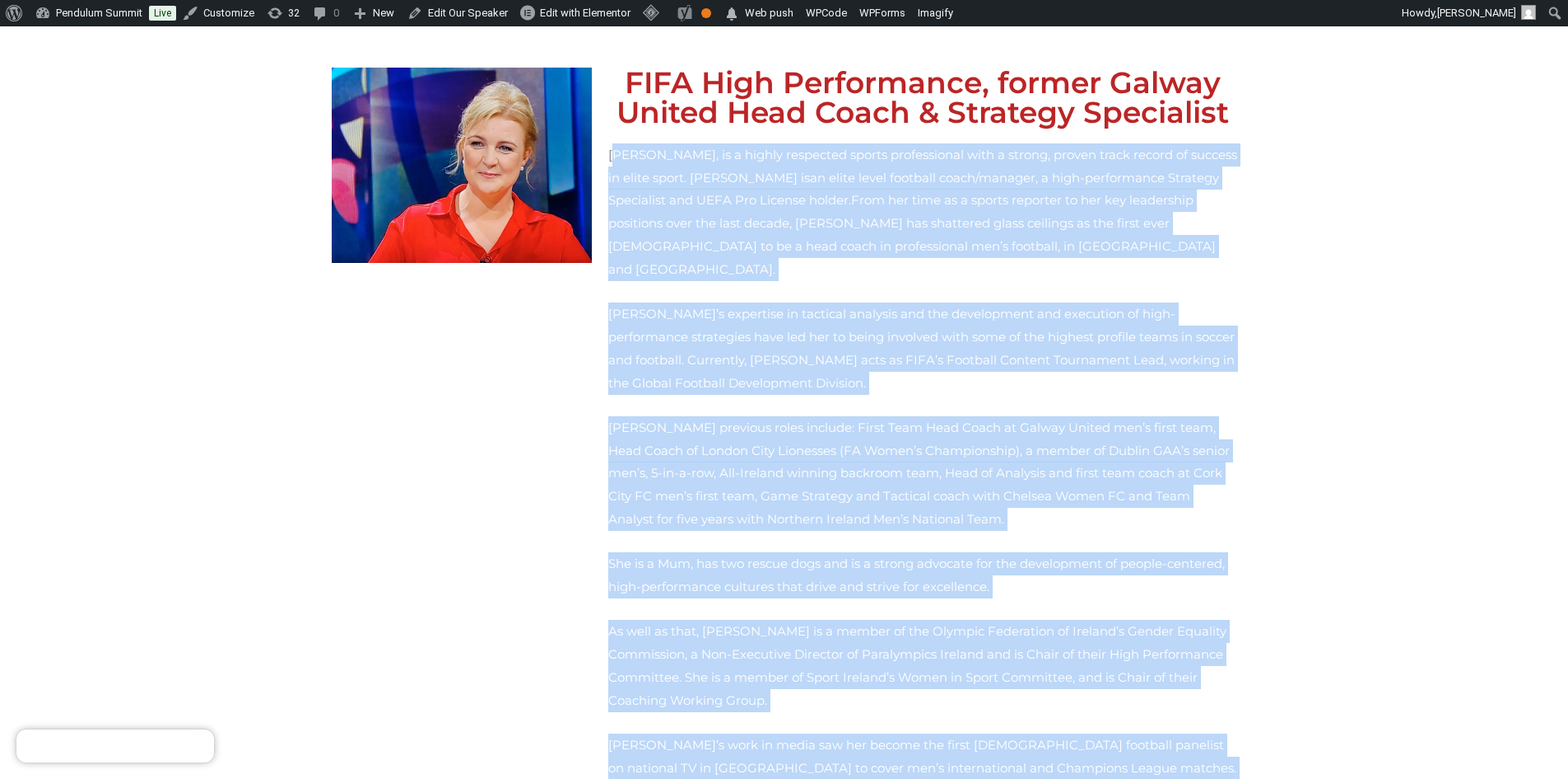
scroll to position [146, 0]
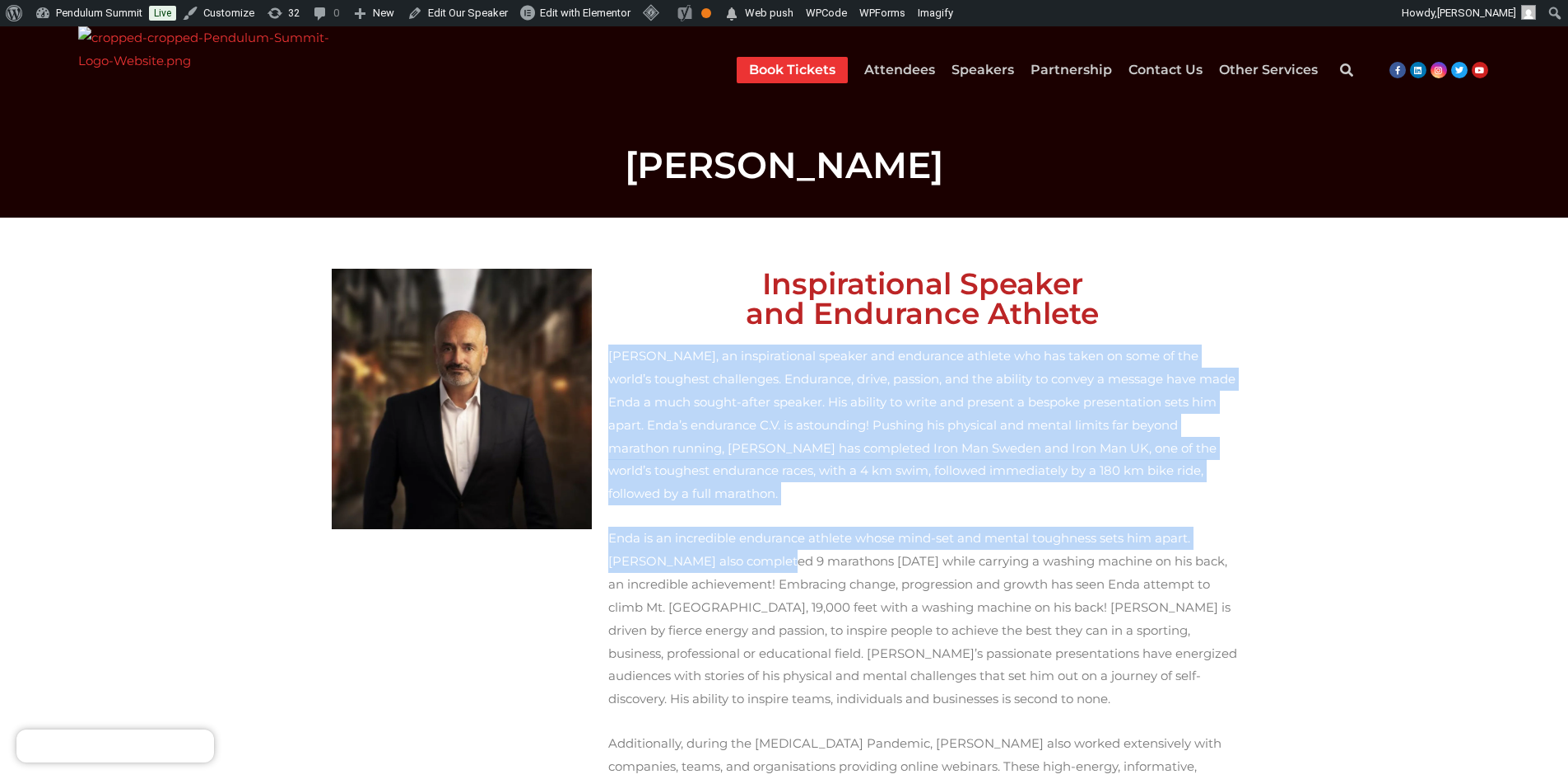
drag, startPoint x: 610, startPoint y: 352, endPoint x: 675, endPoint y: 542, distance: 200.8
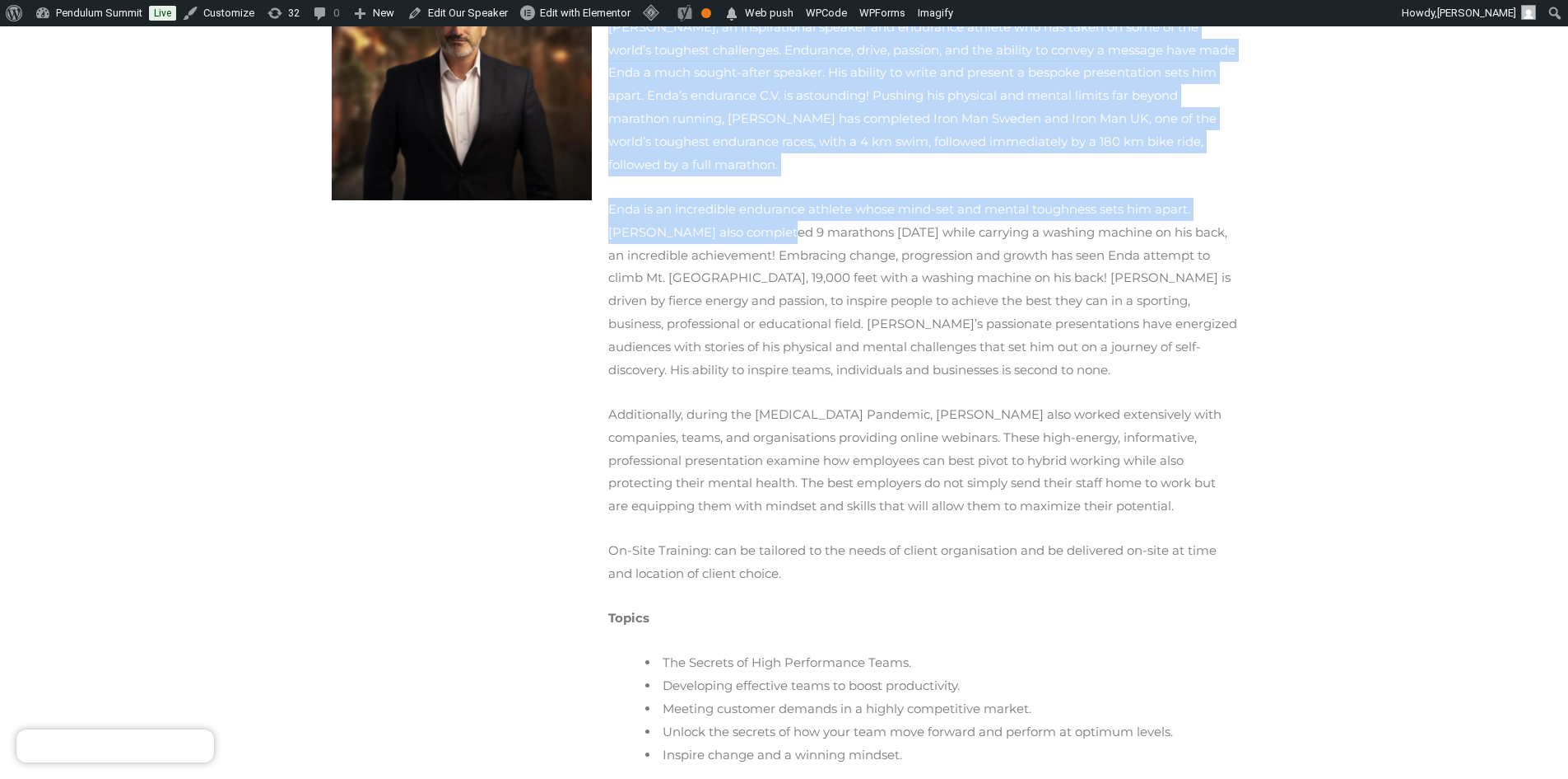
scroll to position [311, 0]
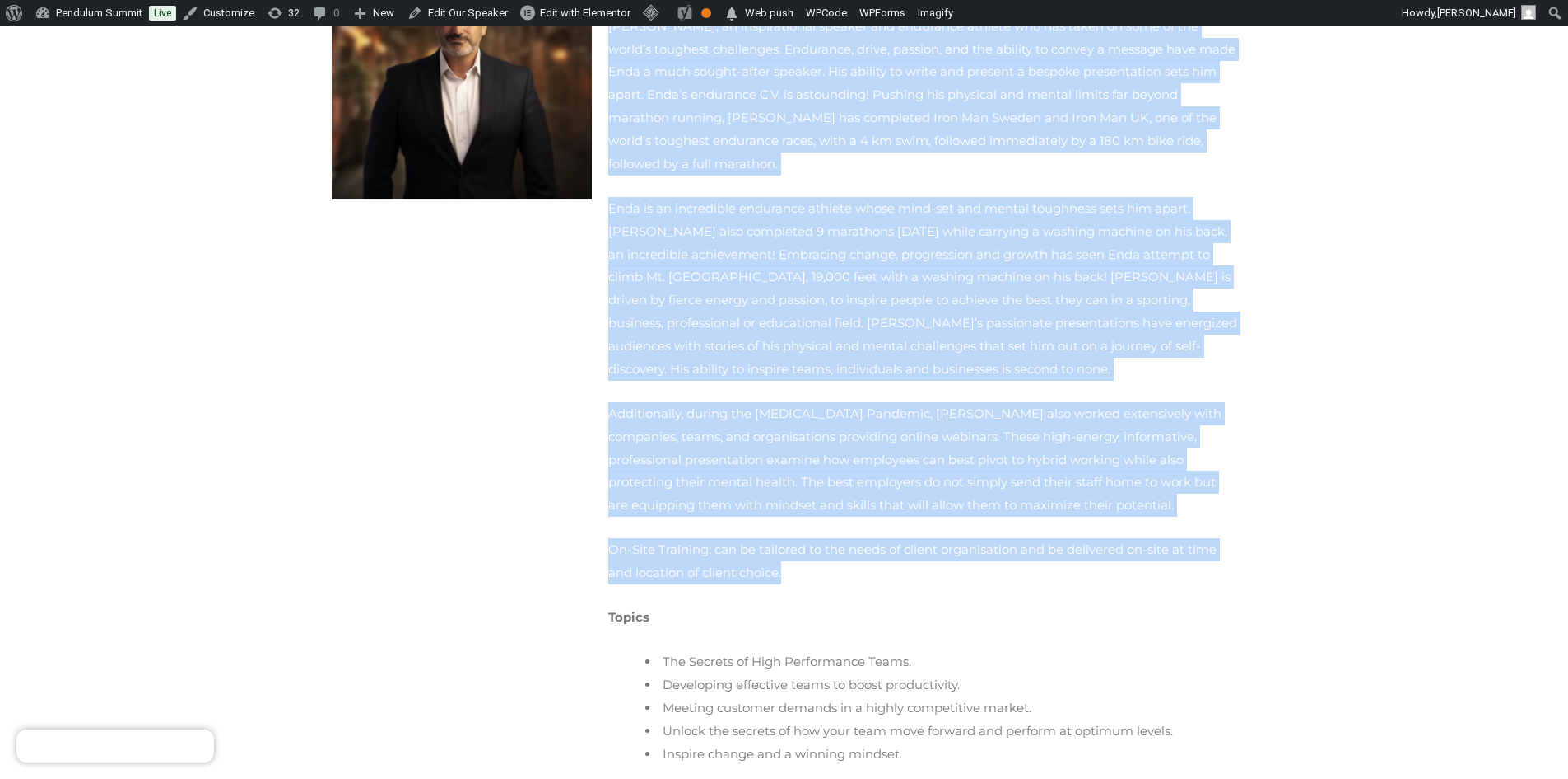
click at [683, 538] on p "On-Site Training: can be tailored to the needs of client organisation and be de…" at bounding box center [923, 561] width 629 height 46
copy div "Enda O’Doherty, an inspirational speaker and endurance athlete who has taken on…"
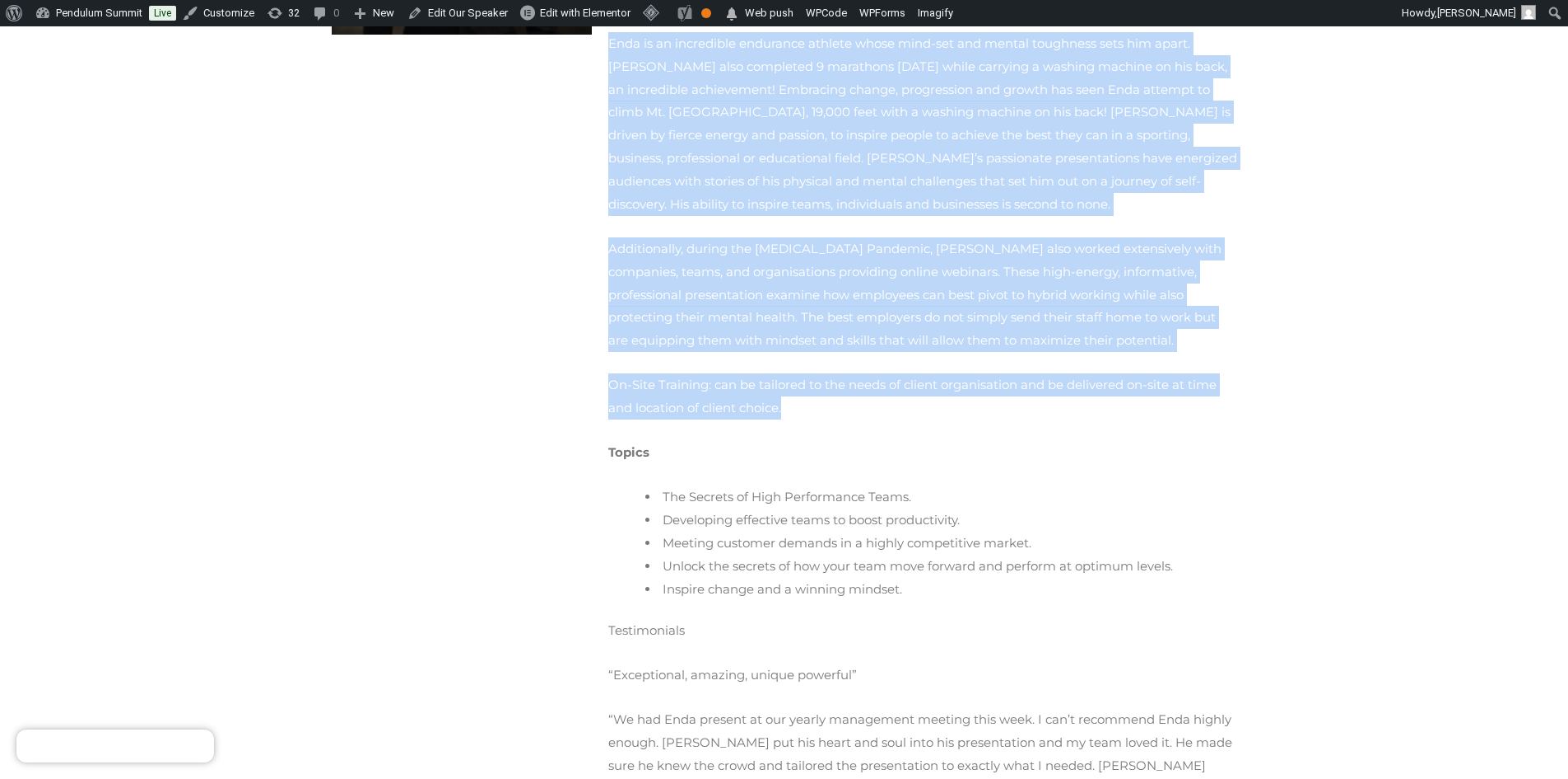
scroll to position [558, 0]
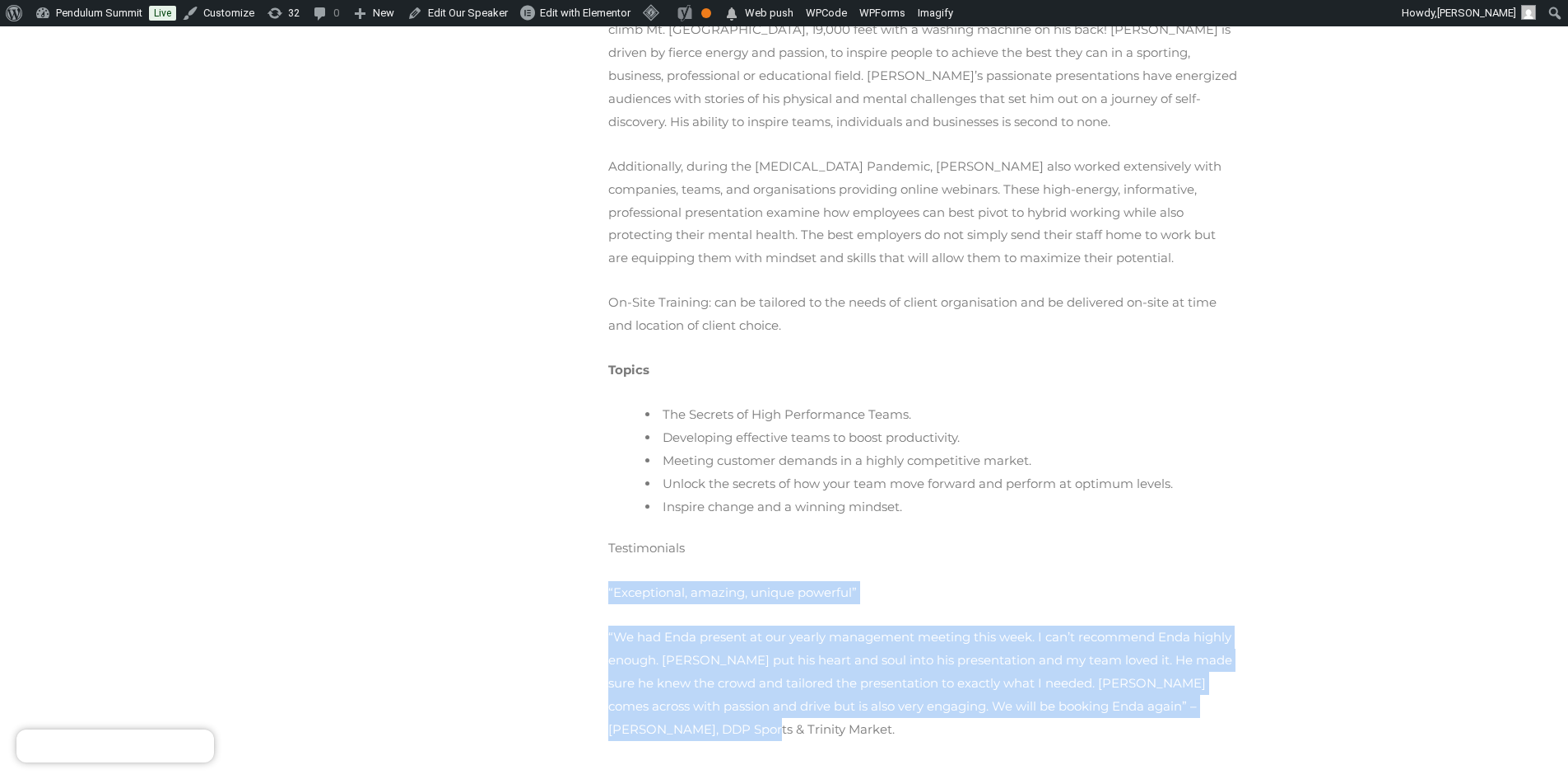
drag, startPoint x: 601, startPoint y: 546, endPoint x: 1124, endPoint y: 653, distance: 533.8
click at [1124, 653] on div "Inspirational Speaker and Endurance Athlete Enda O’Doherty, an inspirational sp…" at bounding box center [923, 227] width 645 height 1086
copy div "“Exceptional, amazing, unique powerful” “We had Enda present at our yearly mana…"
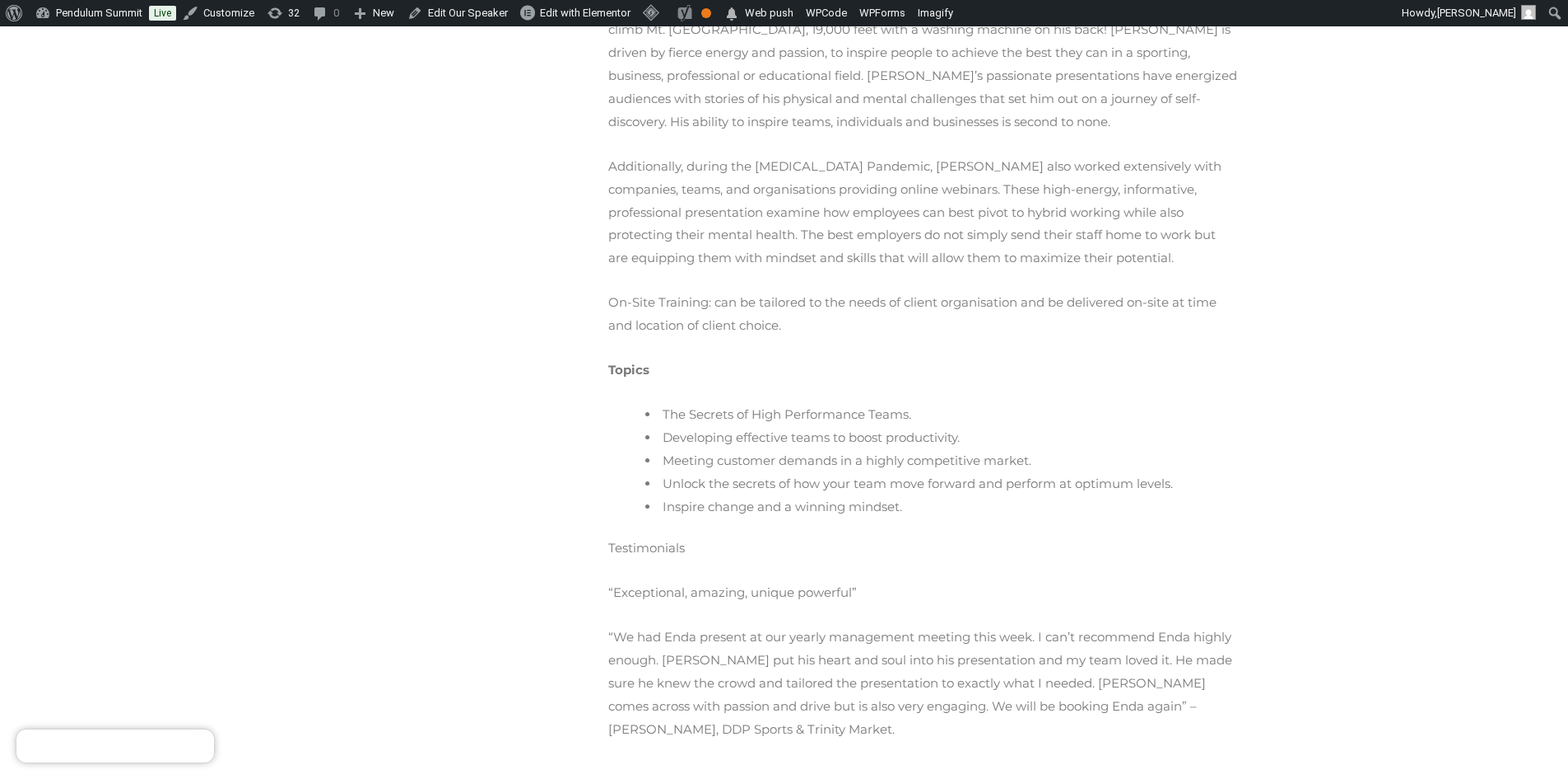
click at [355, 473] on div at bounding box center [461, 227] width 276 height 1086
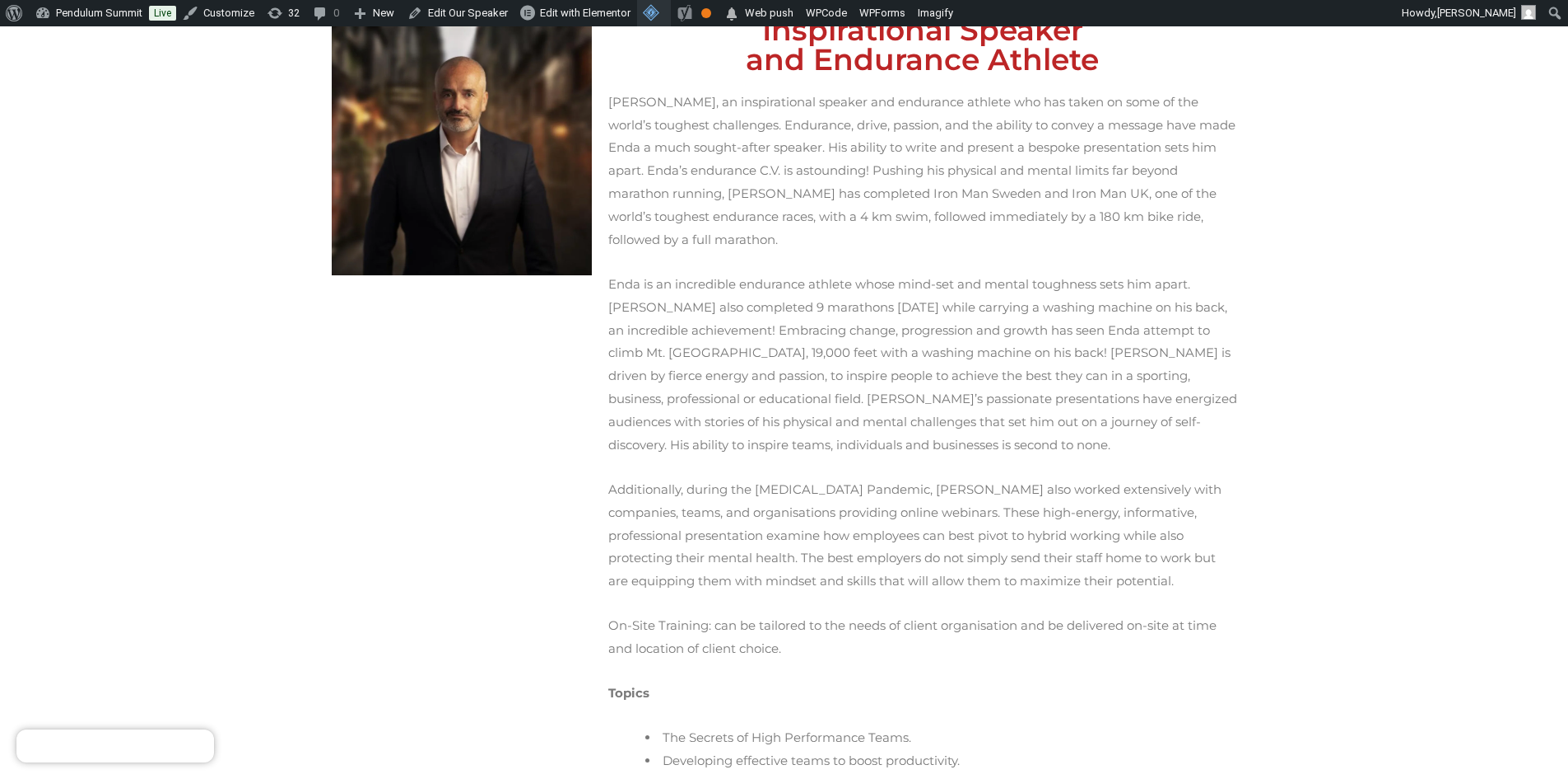
scroll to position [146, 0]
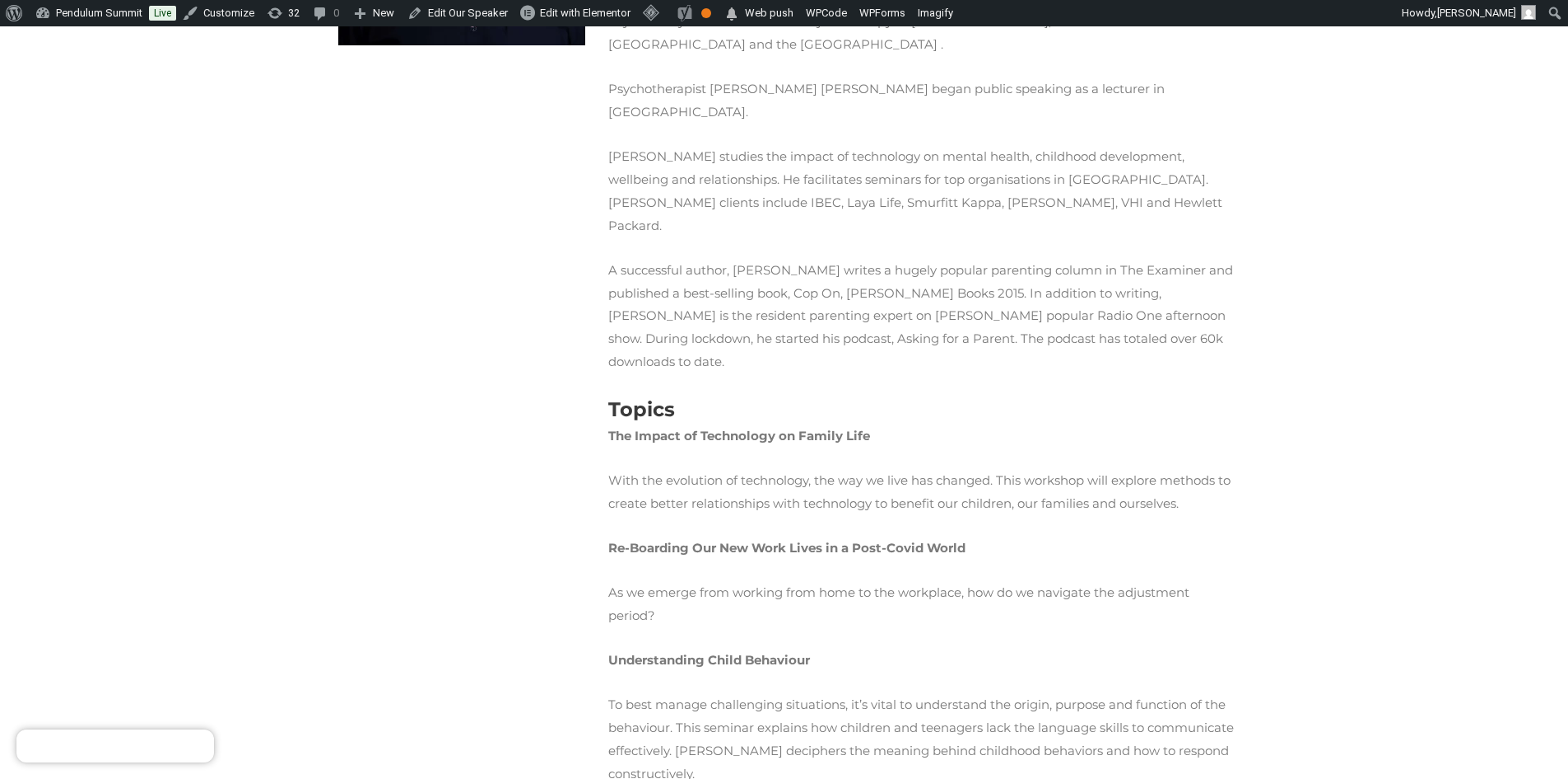
scroll to position [412, 0]
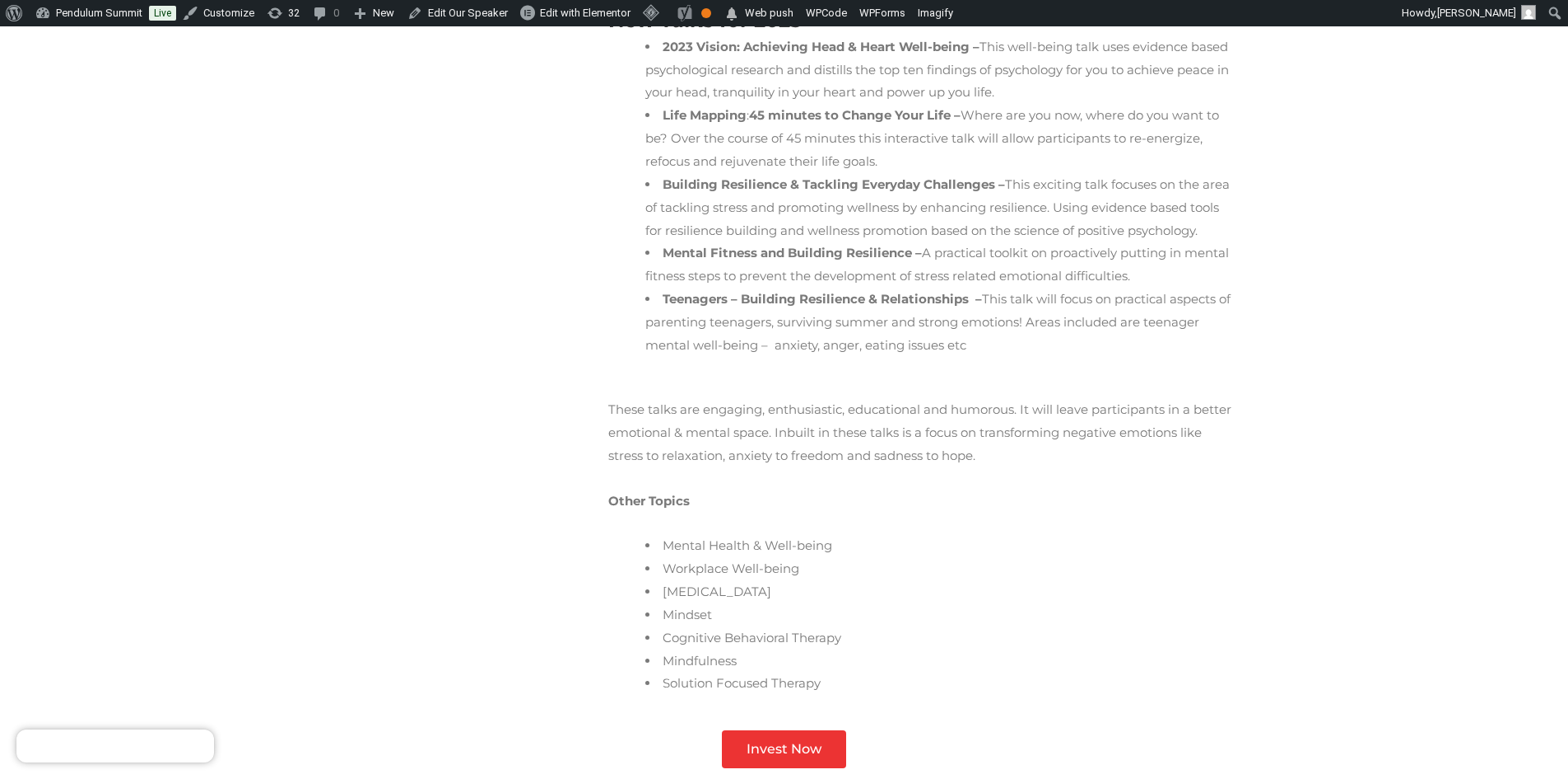
scroll to position [905, 0]
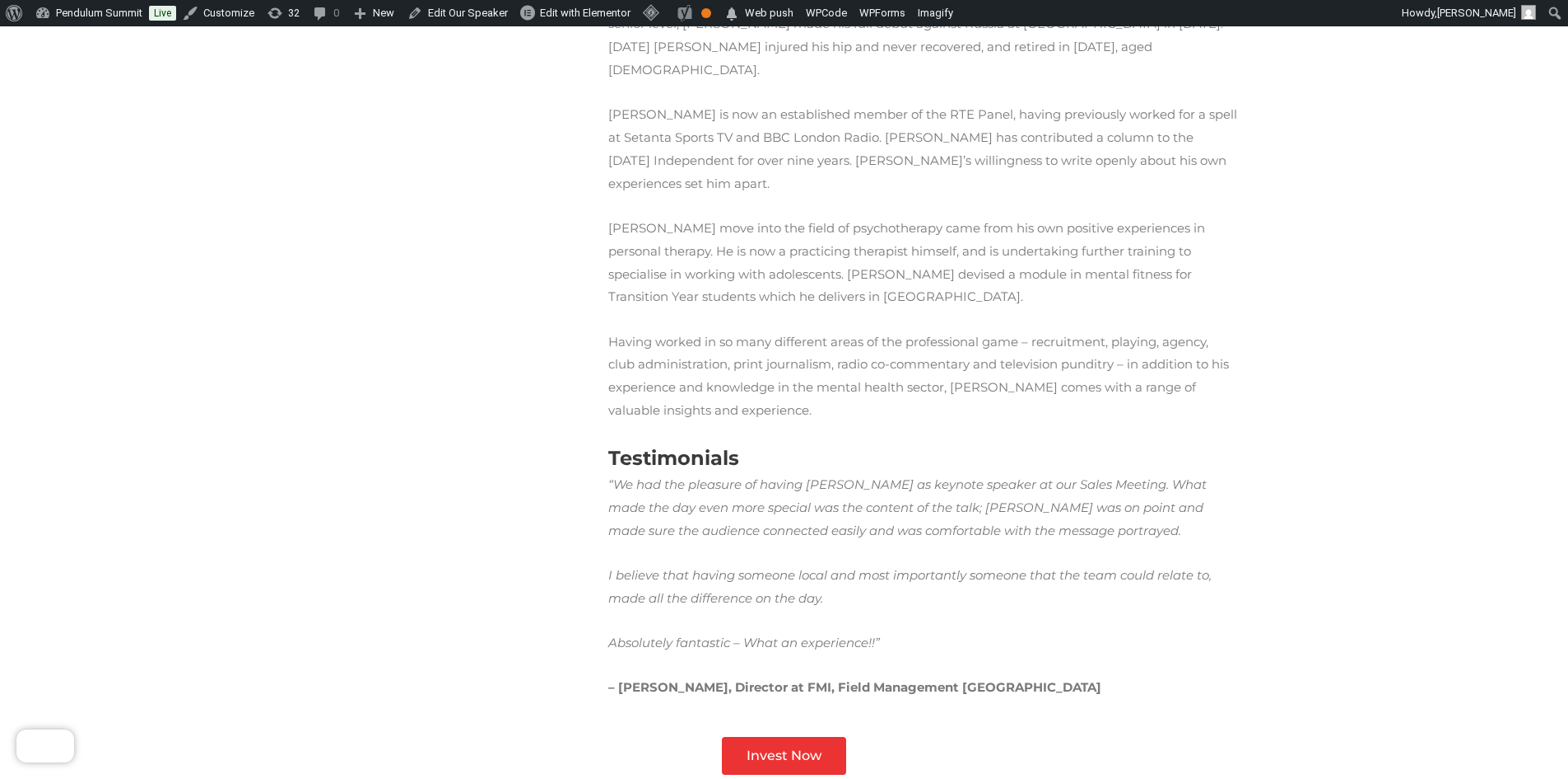
scroll to position [577, 0]
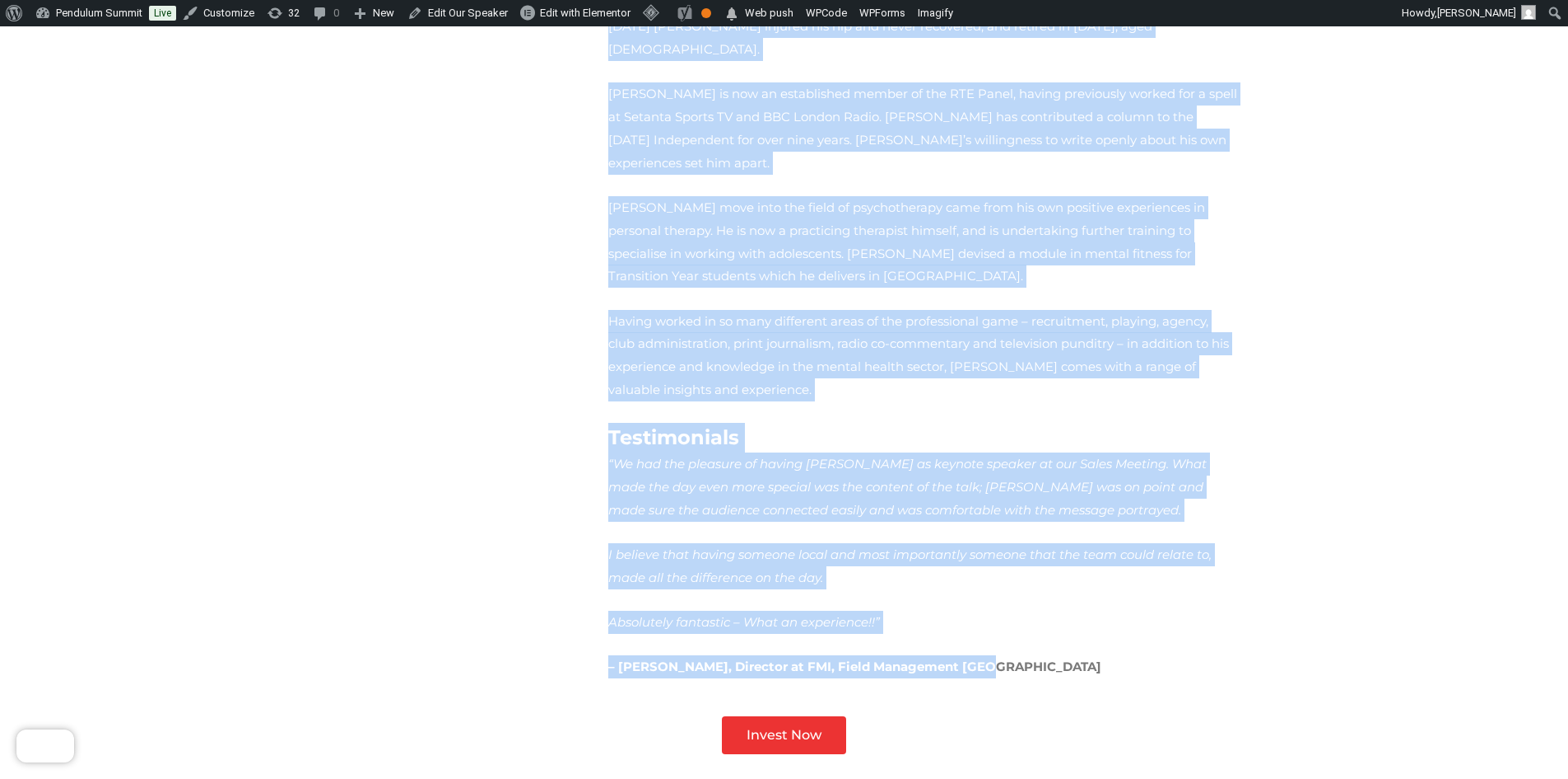
drag, startPoint x: 945, startPoint y: 555, endPoint x: 591, endPoint y: 295, distance: 439.2
click at [591, 295] on div "Football Pundit, Motivational & Mental Fitness Speaker Richie Sadlier is a form…" at bounding box center [784, 183] width 922 height 1051
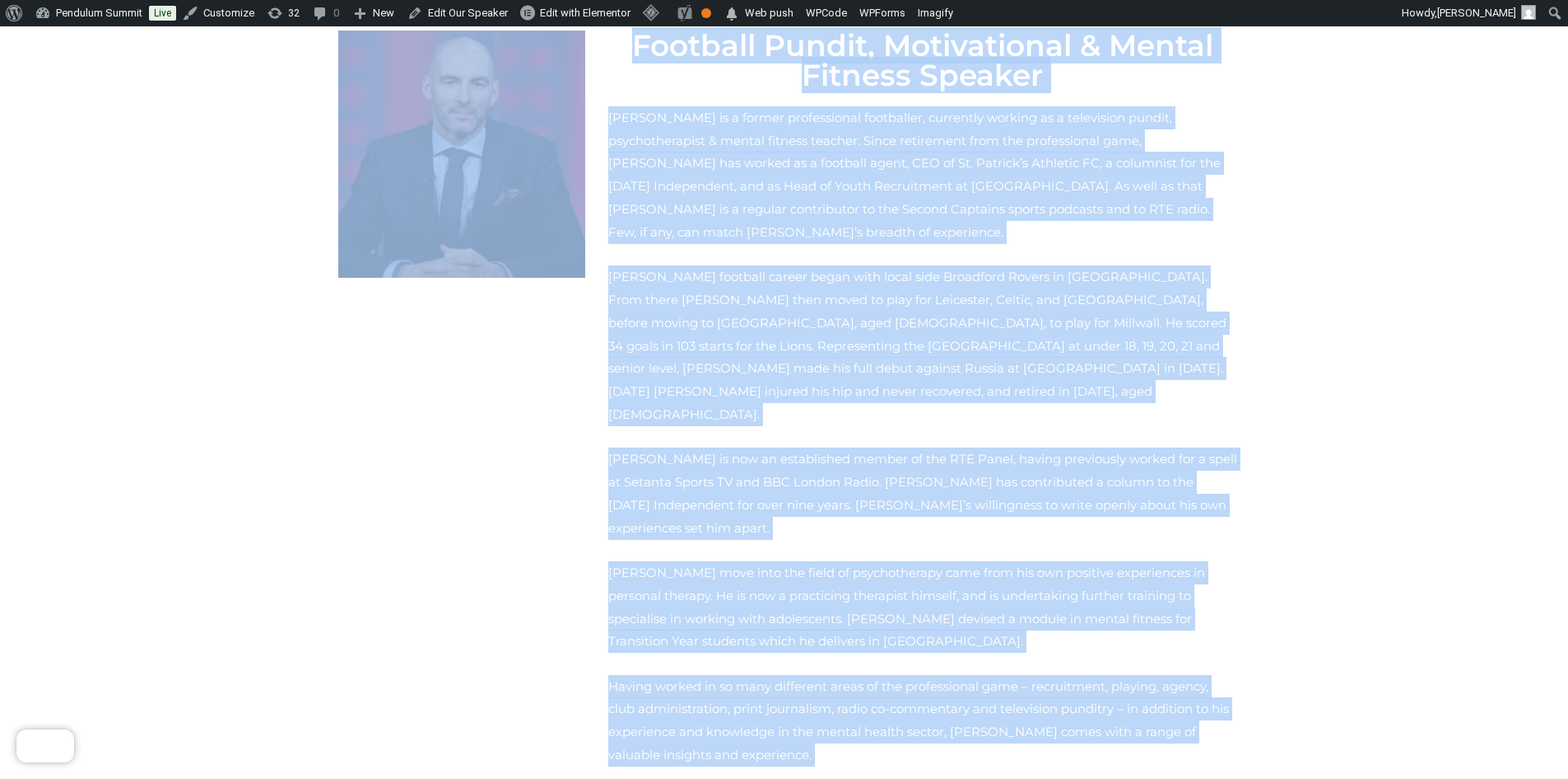
scroll to position [165, 0]
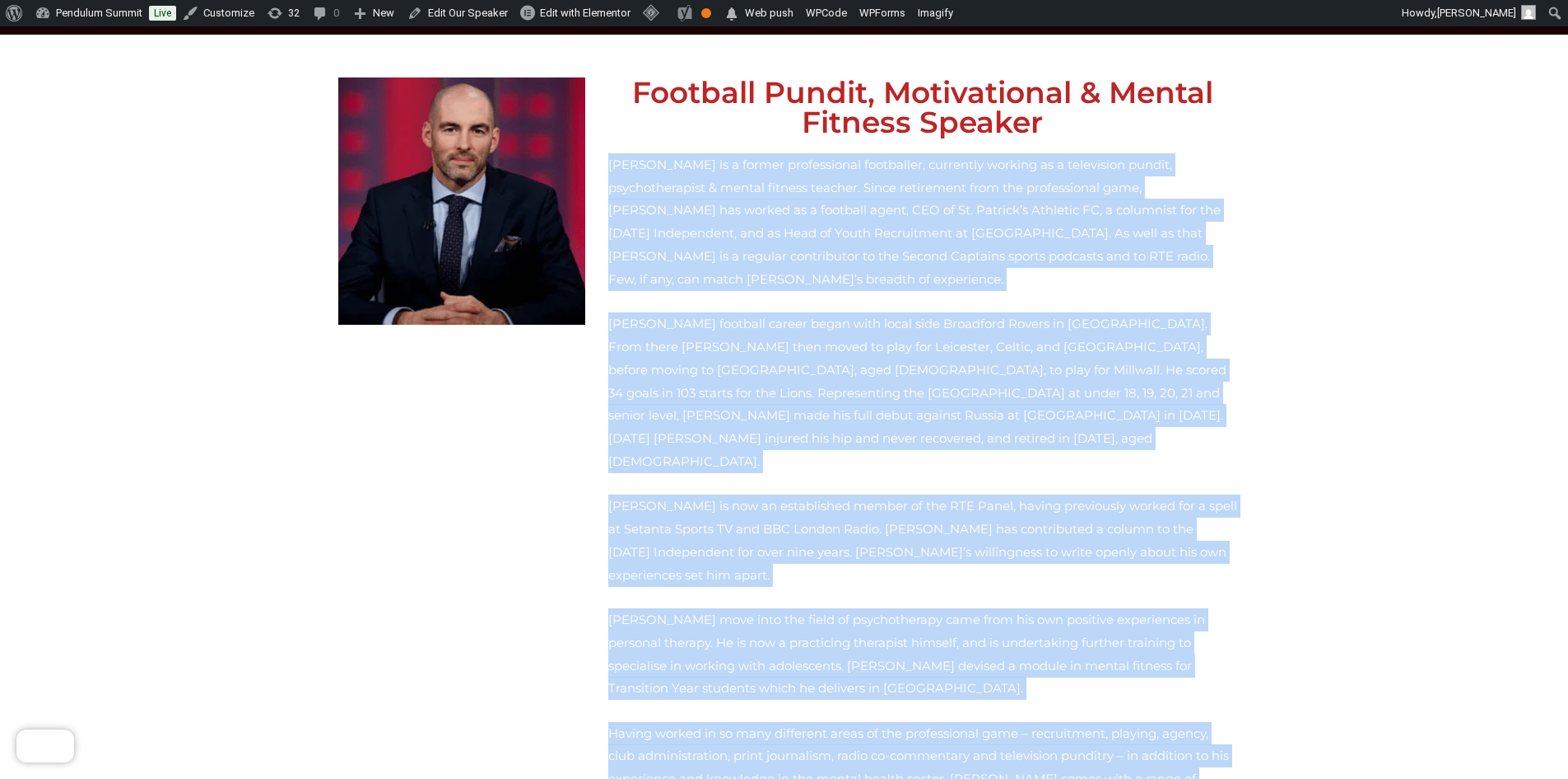
click at [607, 165] on div "Football Pundit, Motivational & Mental Fitness Speaker Richie Sadlier is a form…" at bounding box center [923, 595] width 645 height 1051
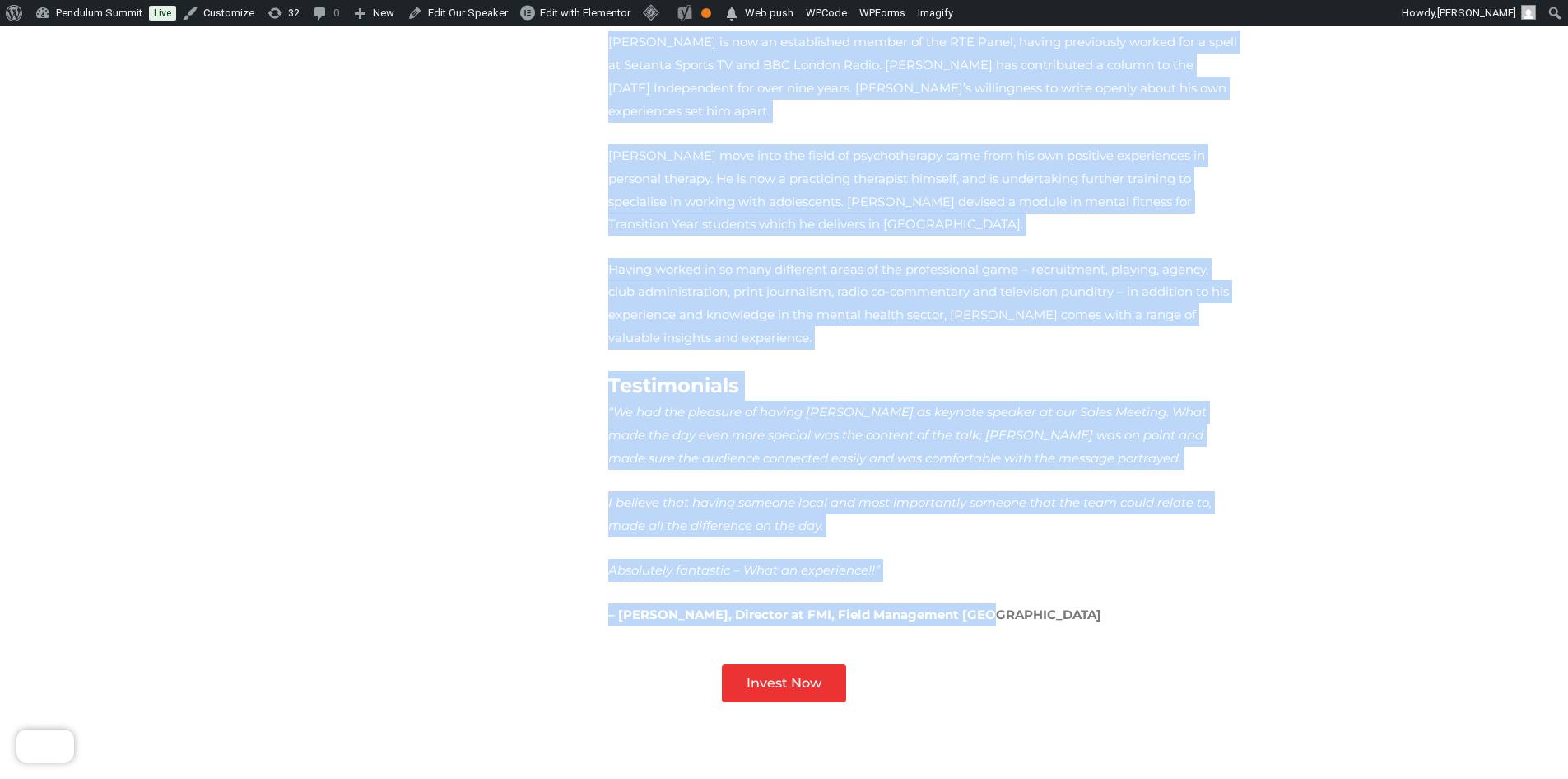
scroll to position [659, 0]
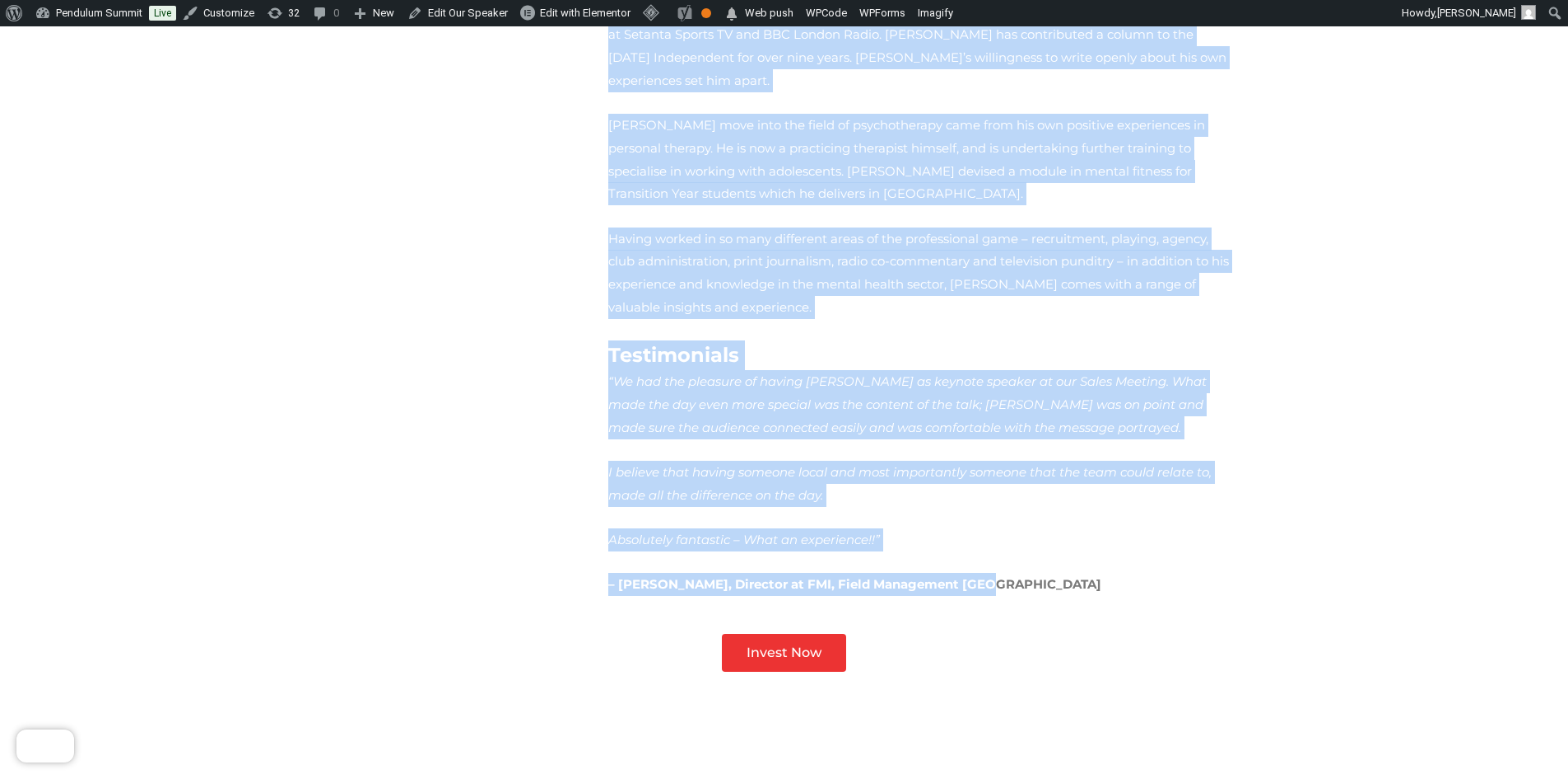
copy div "Richie Sadlier is a former professional footballer, currently working as a tele…"
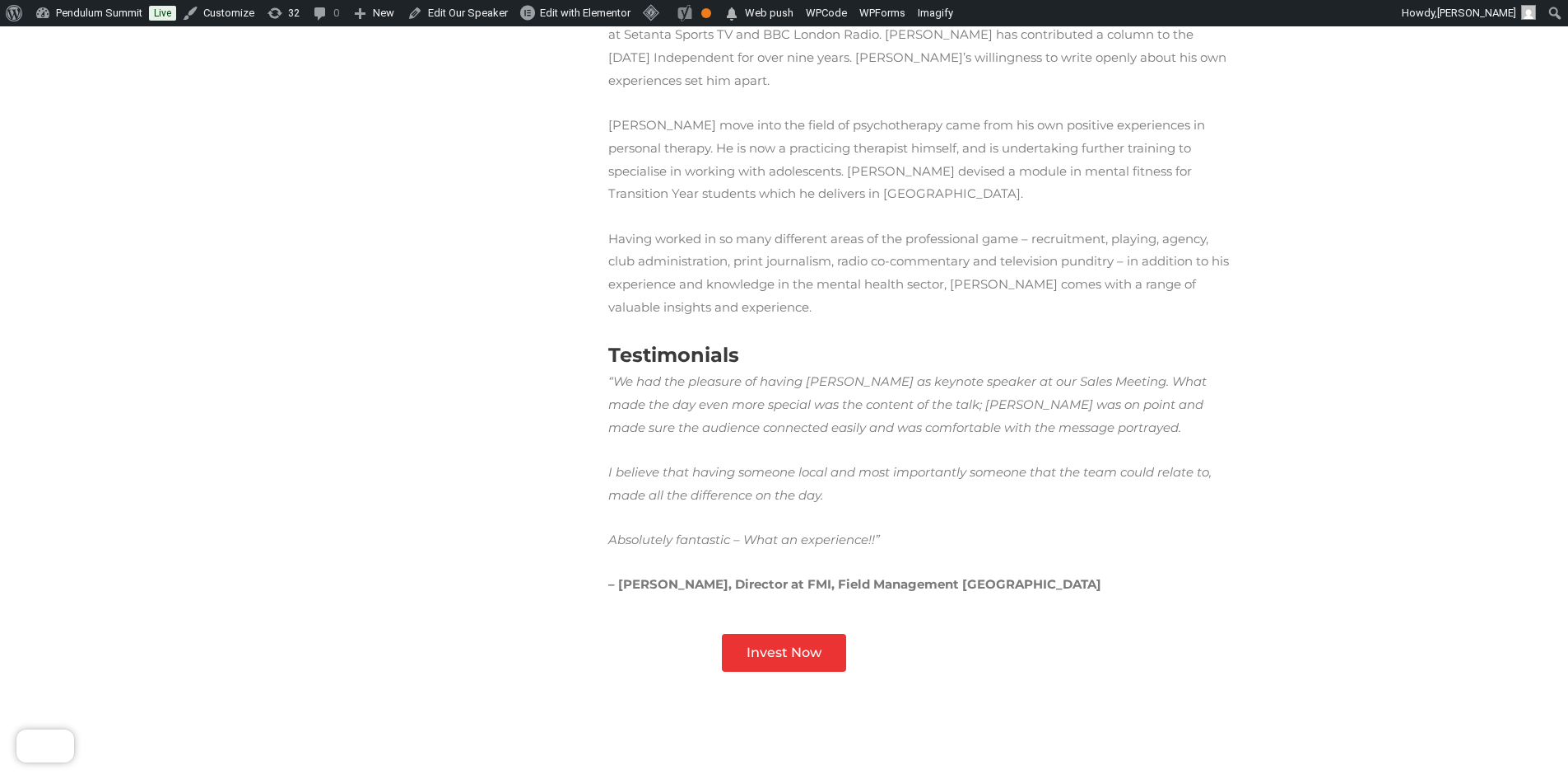
click at [499, 432] on div at bounding box center [461, 100] width 276 height 1051
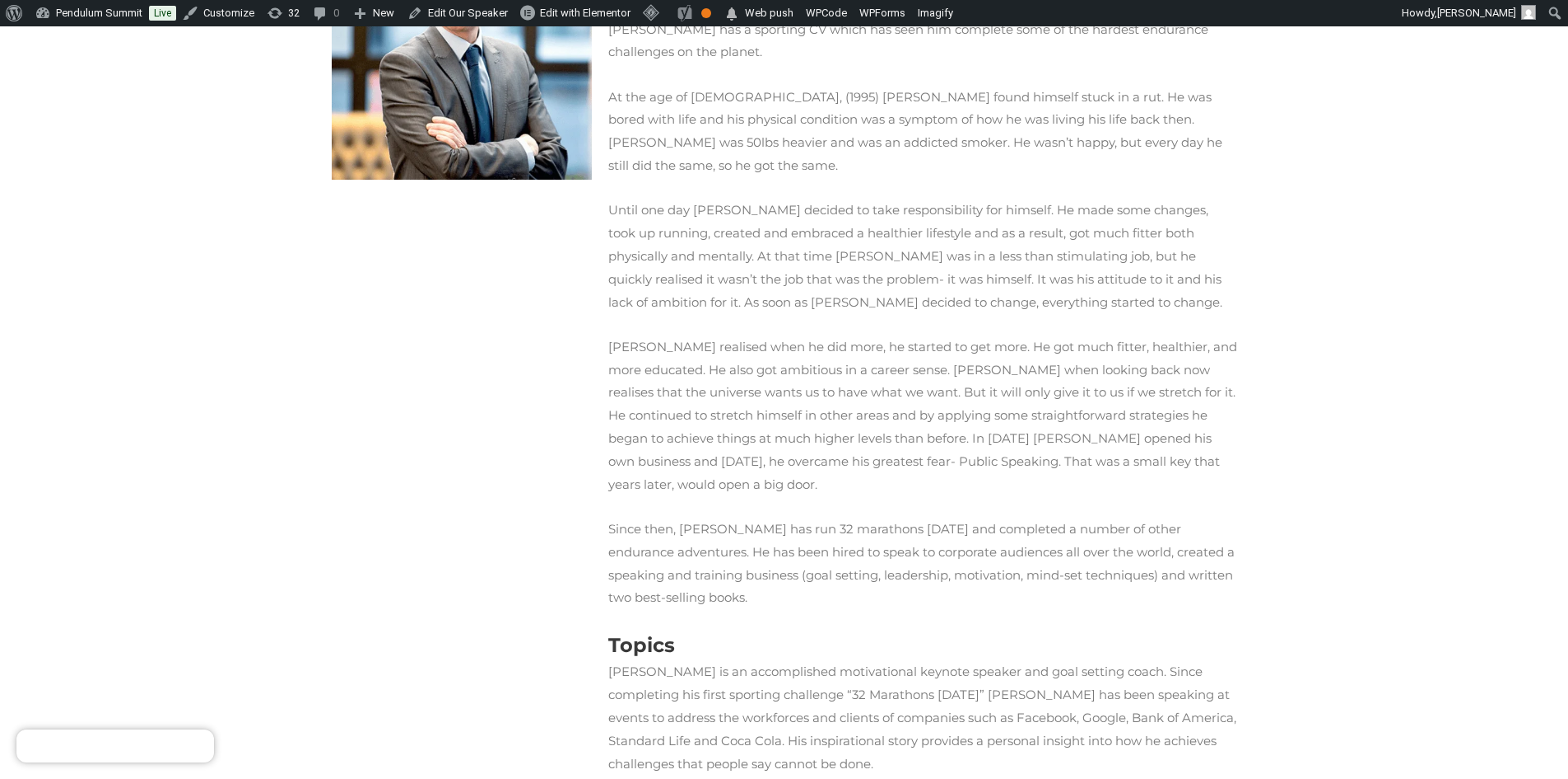
scroll to position [329, 0]
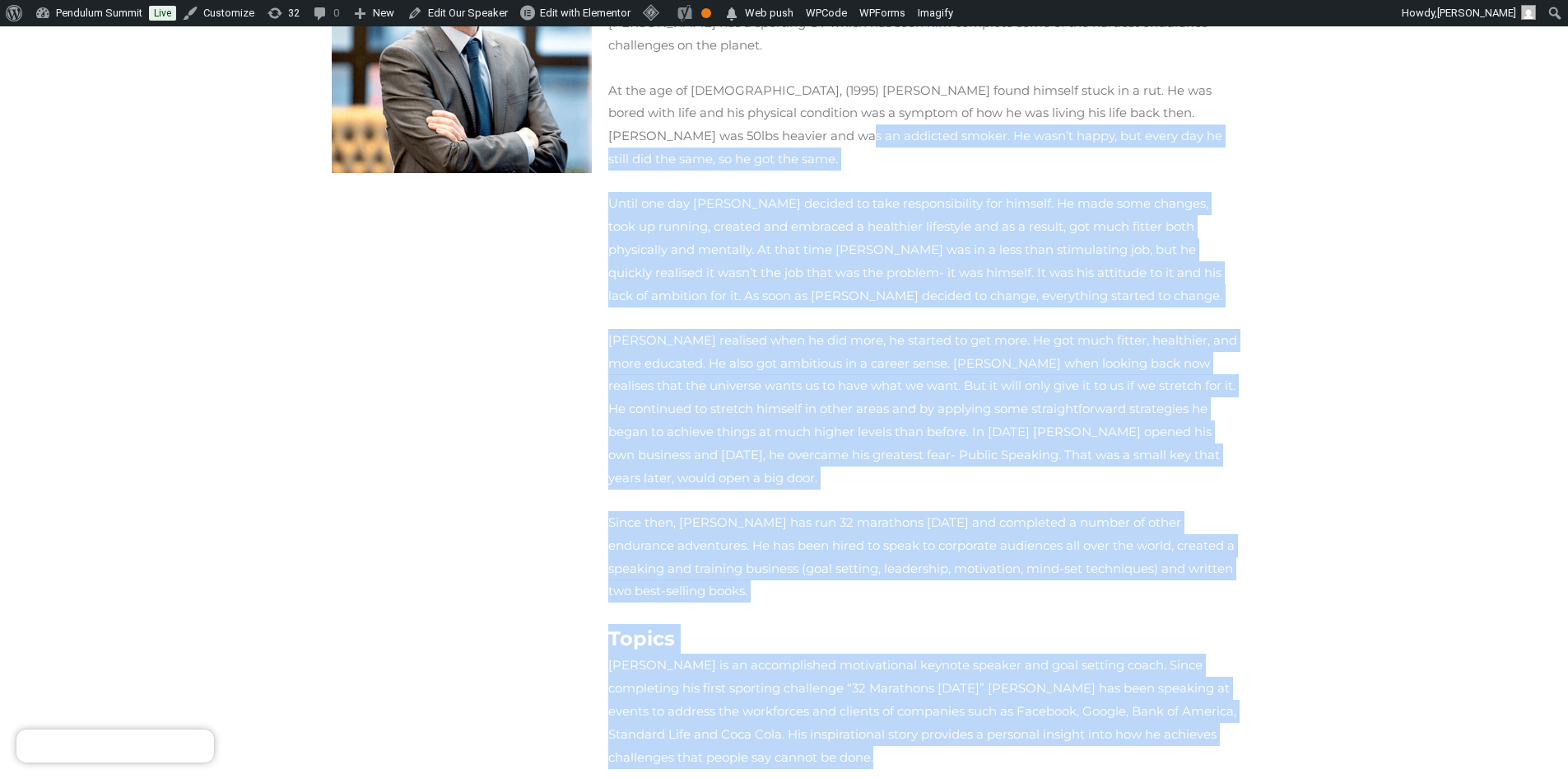
drag, startPoint x: 1236, startPoint y: 616, endPoint x: 605, endPoint y: 89, distance: 822.1
click at [605, 89] on div "Endurance Athlete & Motivational Speaker Gerry Duffy is a professional speaker …" at bounding box center [923, 430] width 645 height 1051
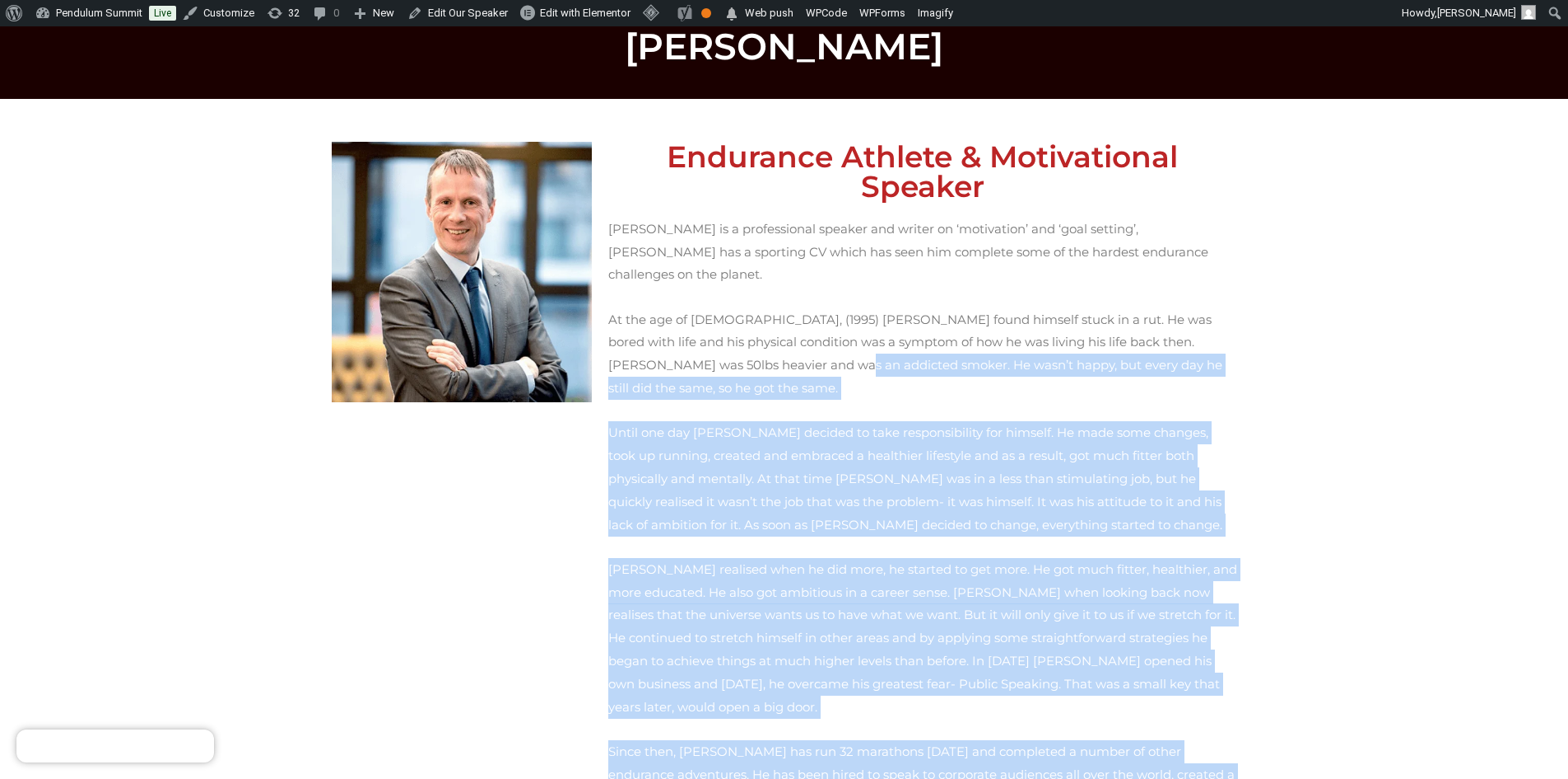
scroll to position [83, 0]
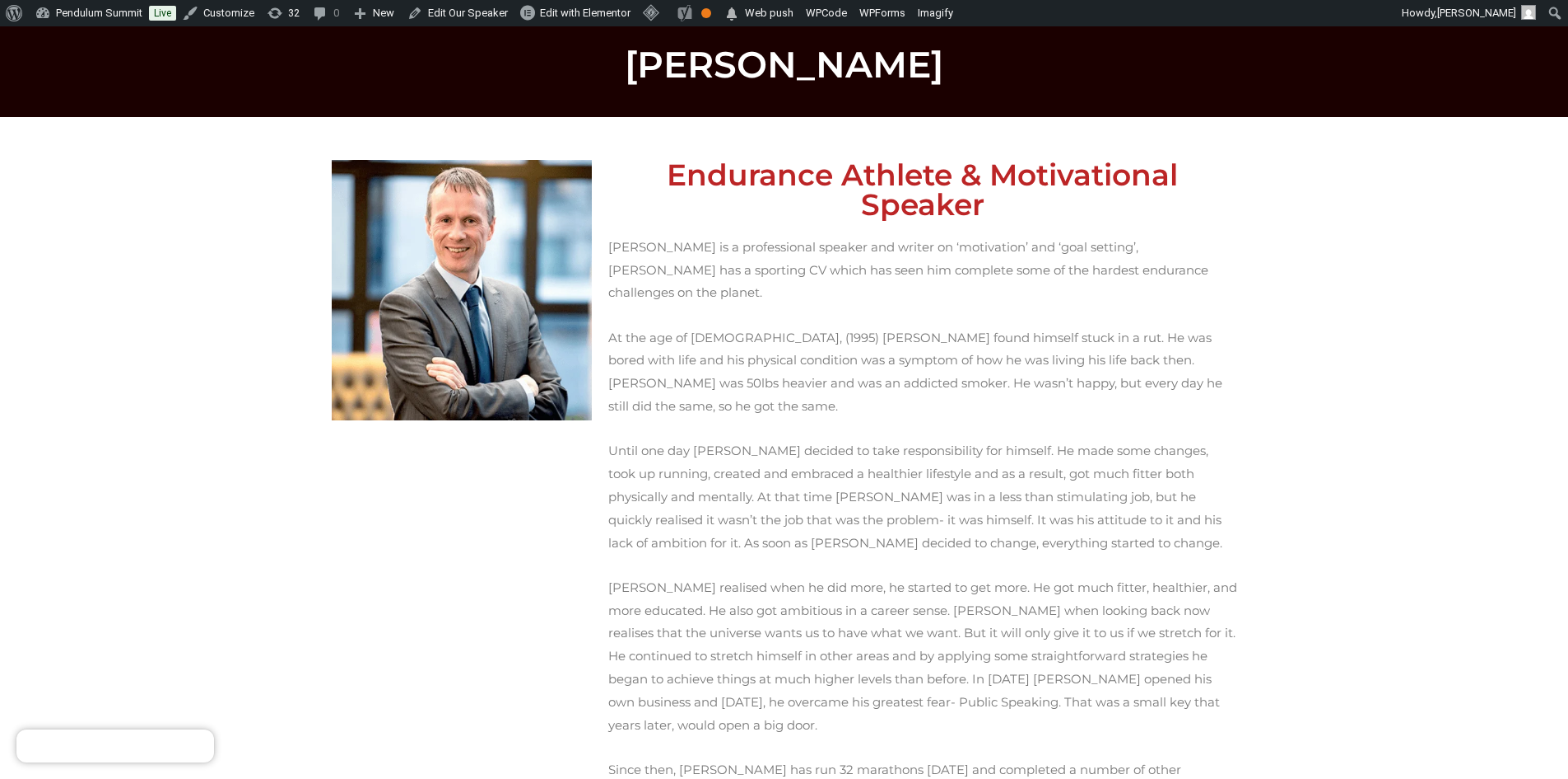
click at [604, 211] on div "Endurance Athlete & Motivational Speaker Gerry Duffy is a professional speaker …" at bounding box center [923, 677] width 645 height 1051
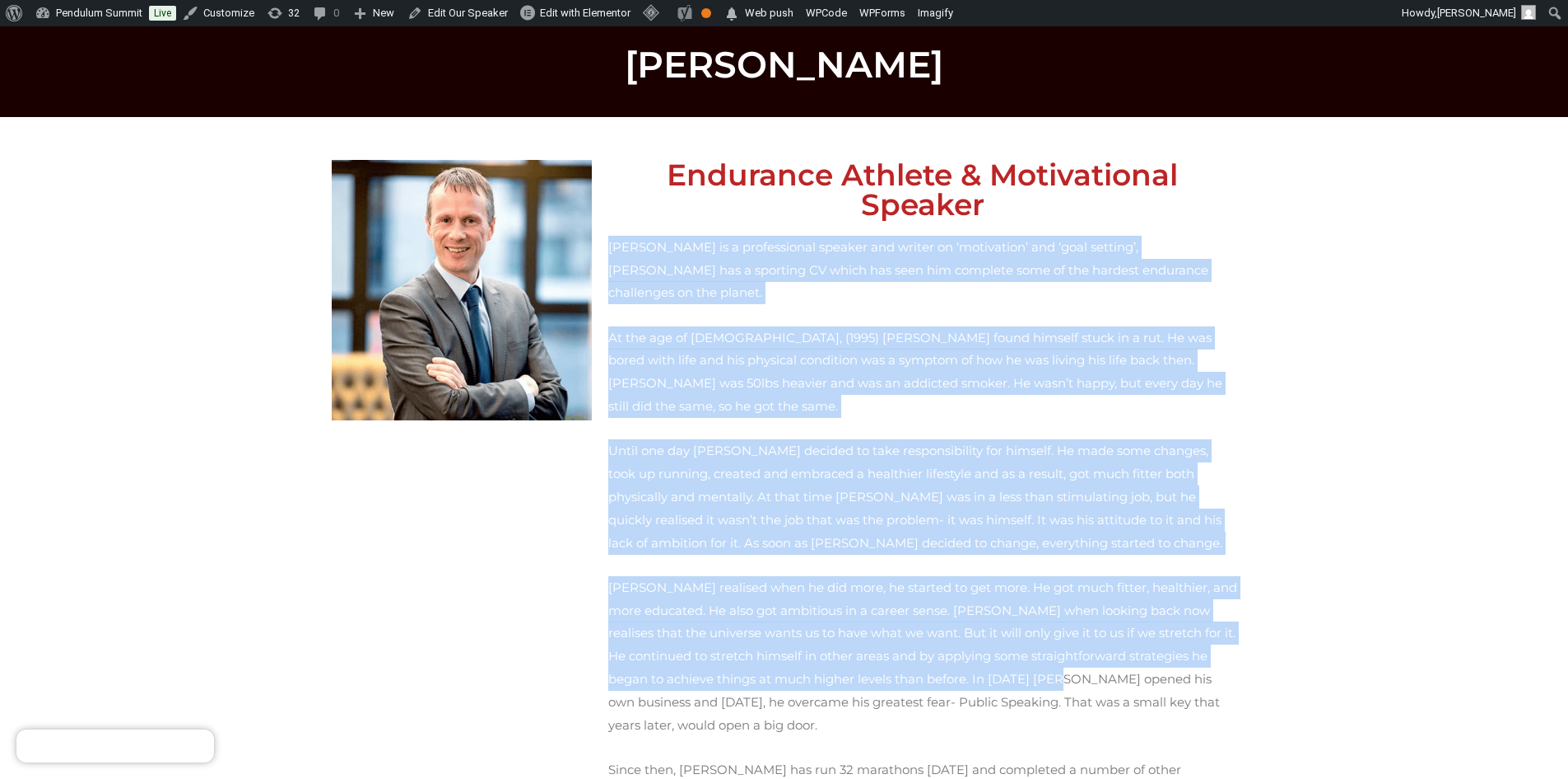
drag, startPoint x: 608, startPoint y: 213, endPoint x: 705, endPoint y: 600, distance: 399.0
click at [705, 600] on div "Gerry Duffy is a professional speaker and writer on ‘motivation’ and ‘goal sett…" at bounding box center [923, 705] width 629 height 939
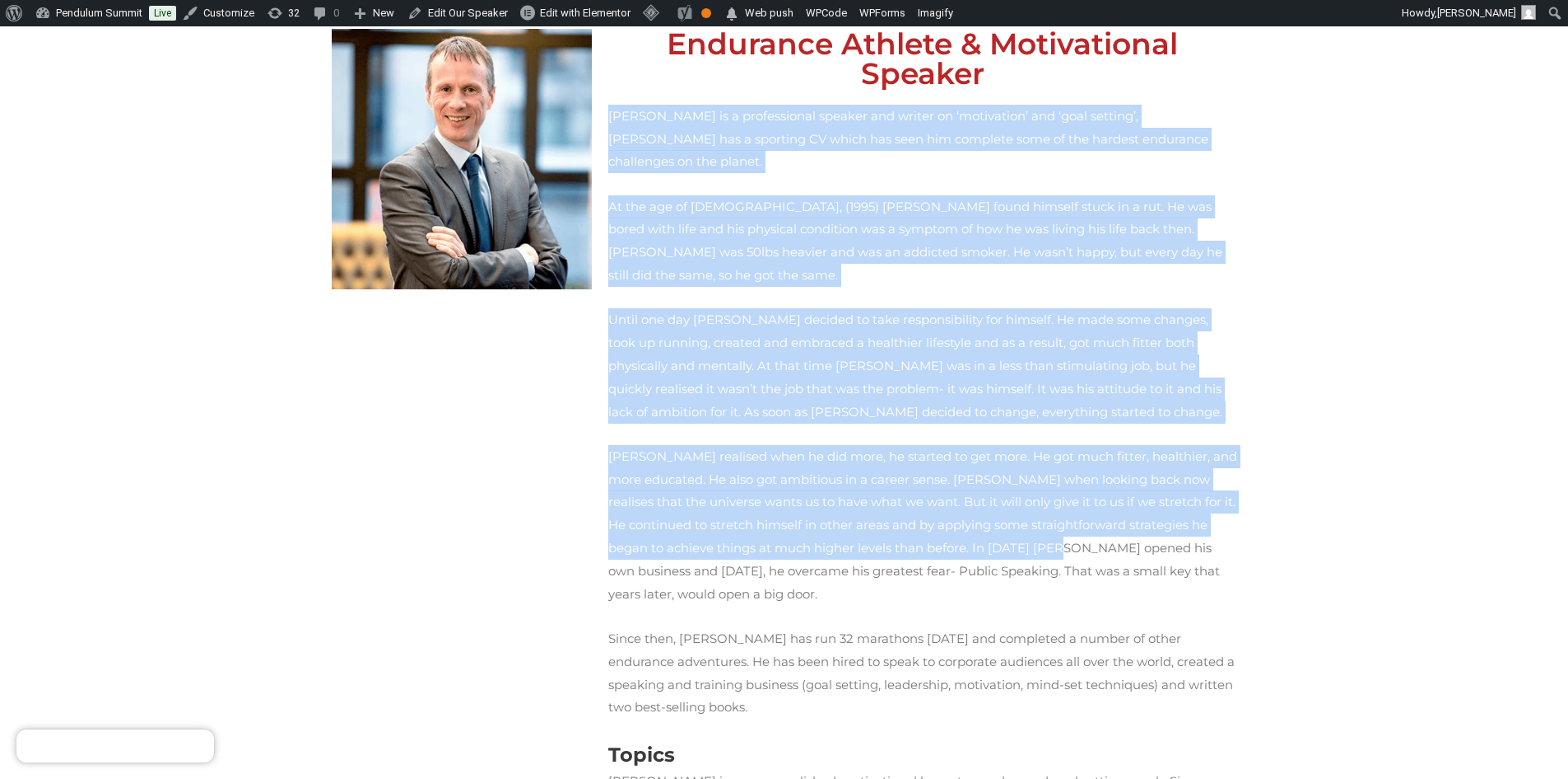
scroll to position [412, 0]
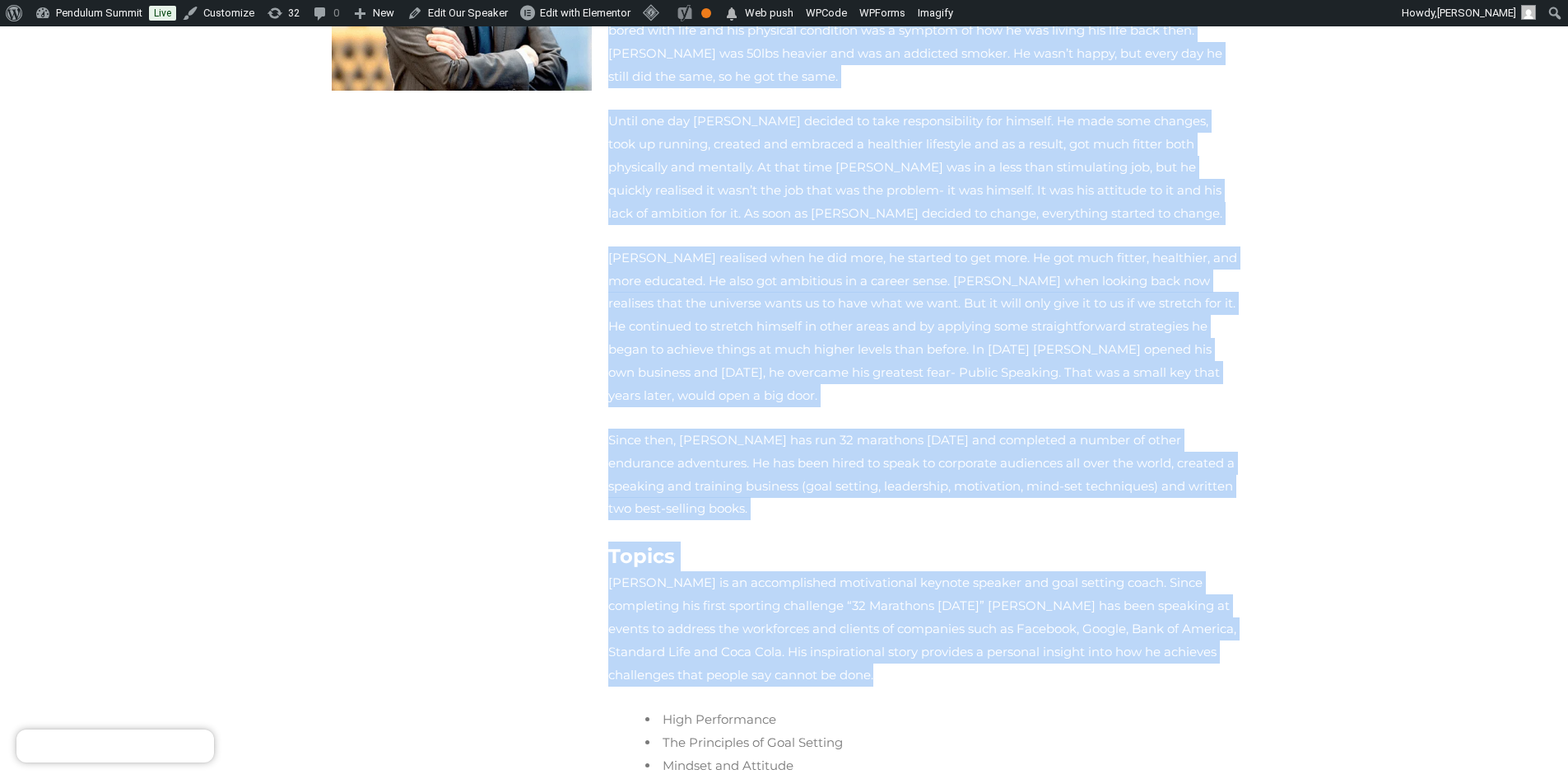
click at [1246, 539] on div "Endurance Athlete & Motivational Speaker Gerry Duffy is a professional speaker …" at bounding box center [784, 637] width 939 height 1647
copy div "Gerry Duffy is a professional speaker and writer on ‘motivation’ and ‘goal sett…"
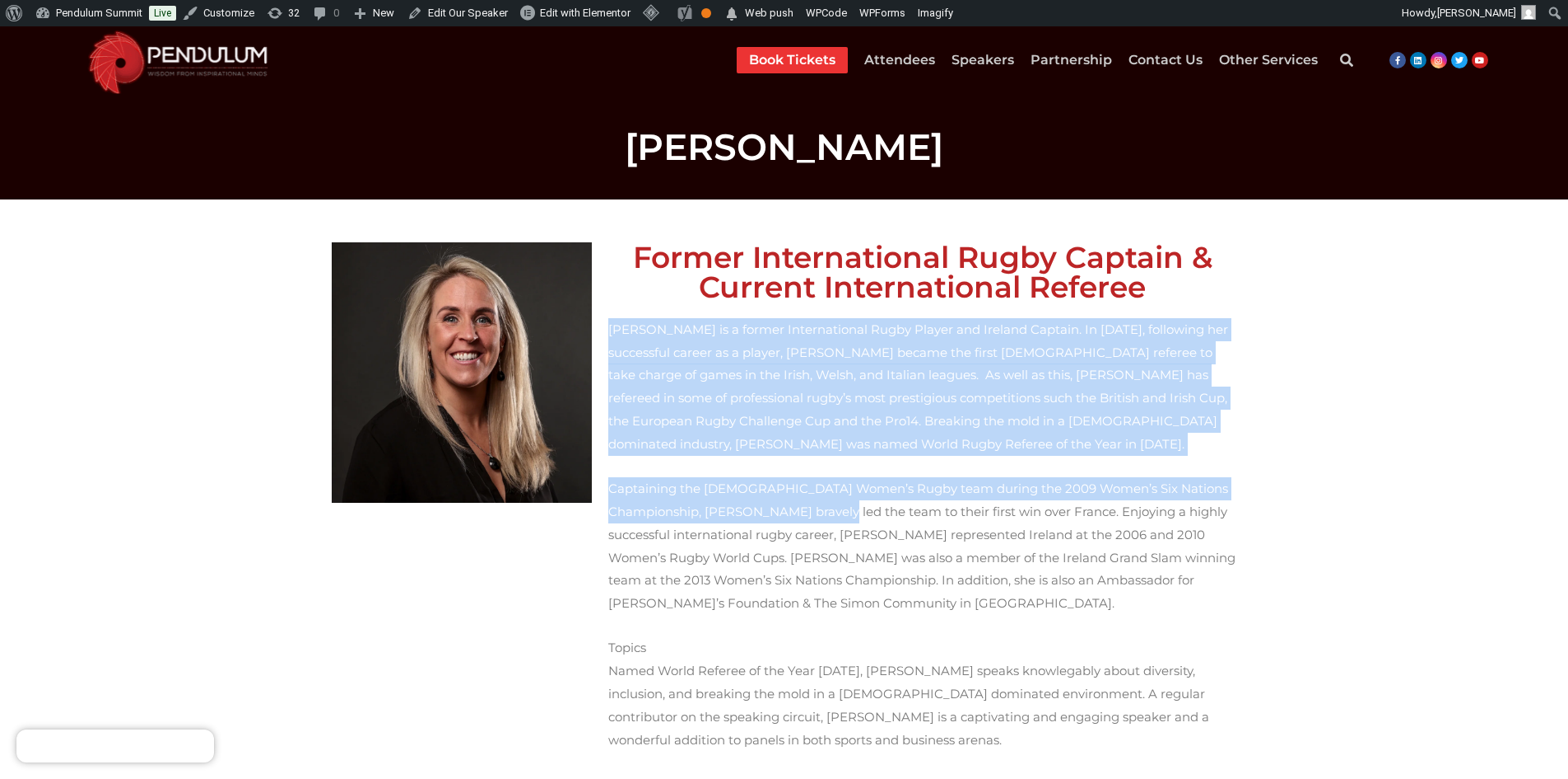
drag, startPoint x: 609, startPoint y: 336, endPoint x: 699, endPoint y: 490, distance: 178.4
click at [699, 490] on div "[PERSON_NAME] is a former International Rugby Player and Ireland Captain. In [D…" at bounding box center [923, 591] width 629 height 546
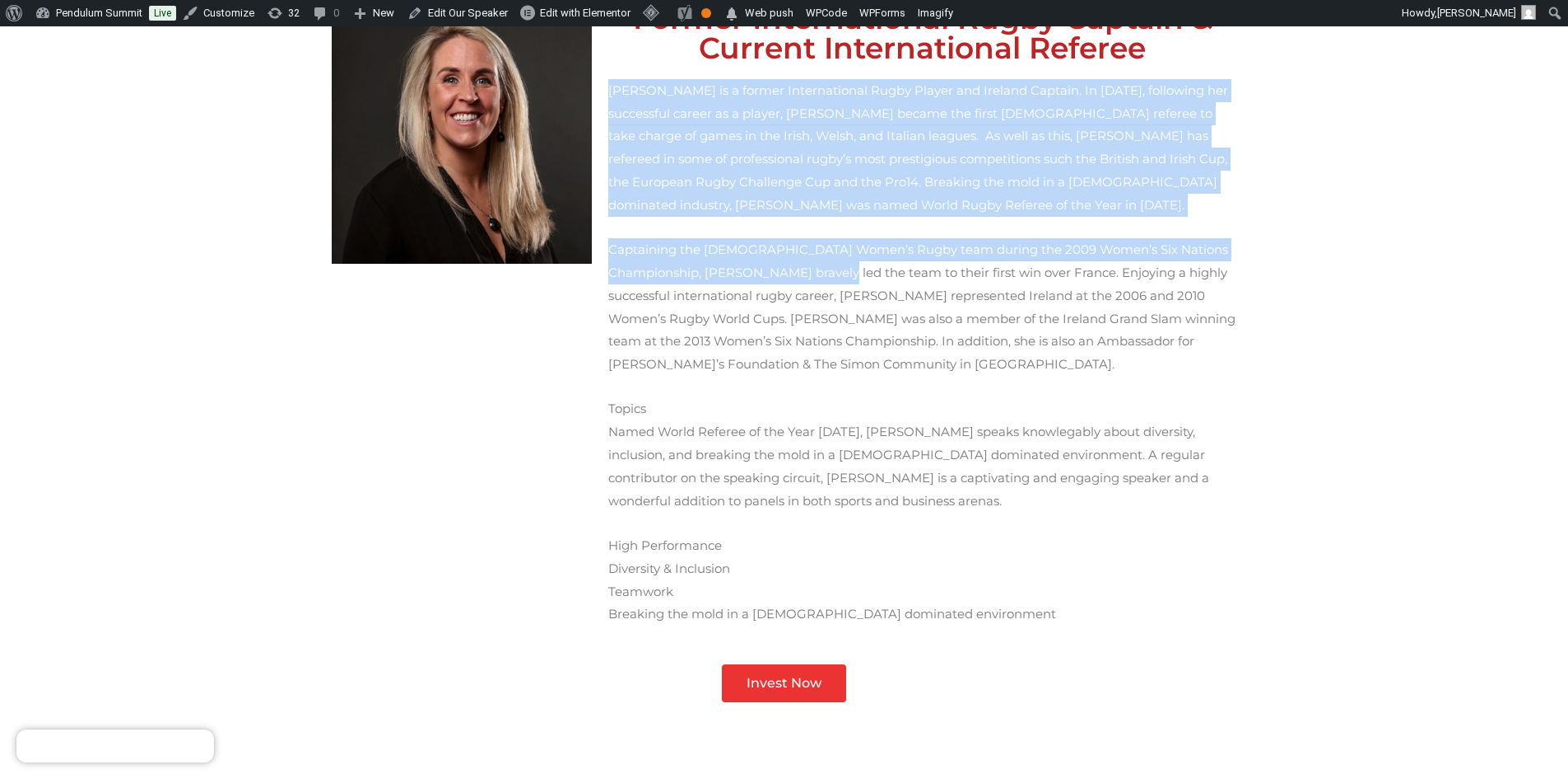
scroll to position [247, 0]
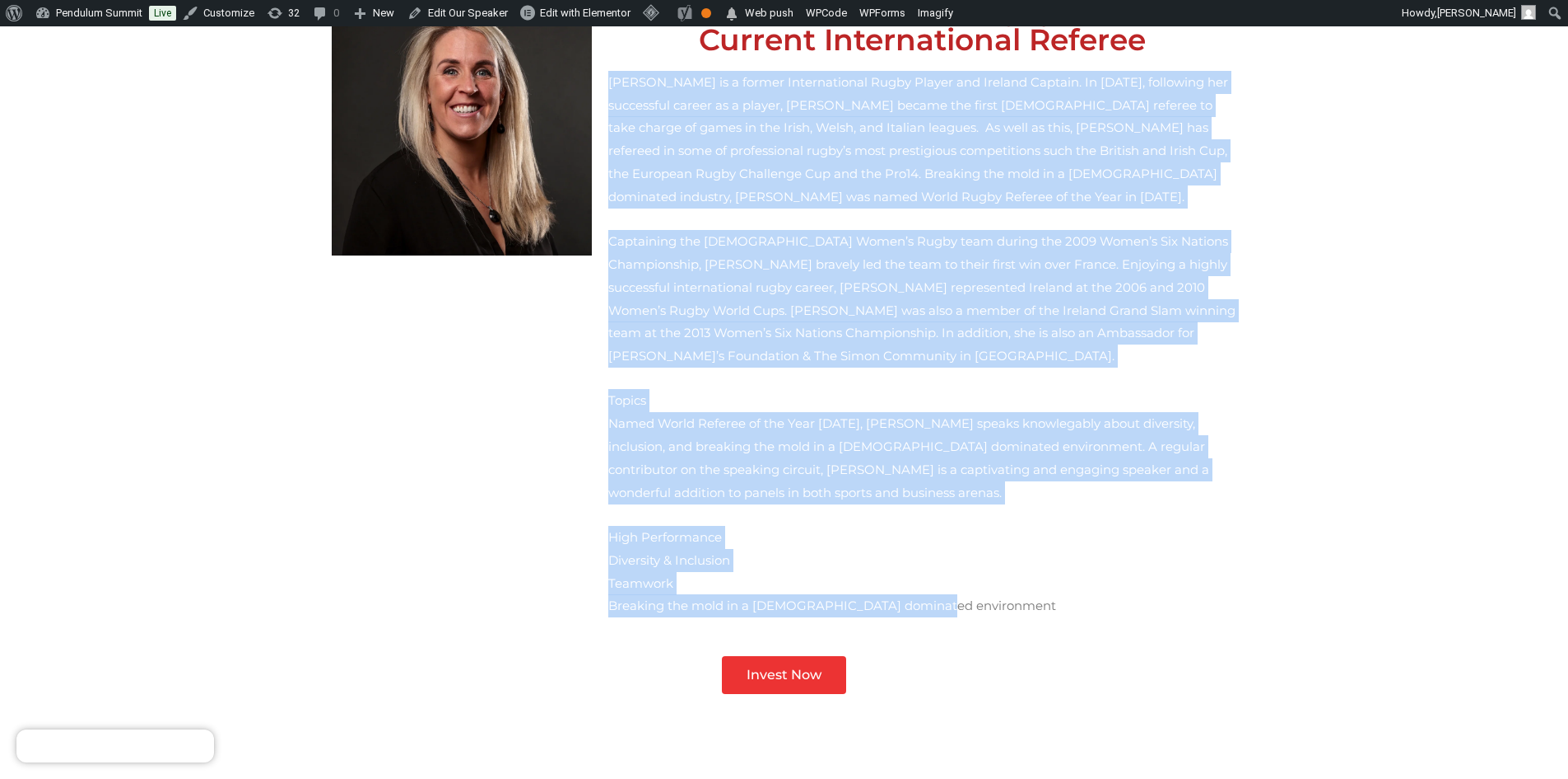
click at [898, 531] on p "High Performance Diversity & Inclusion Teamwork Breaking the mold in a [DEMOGRA…" at bounding box center [923, 571] width 629 height 92
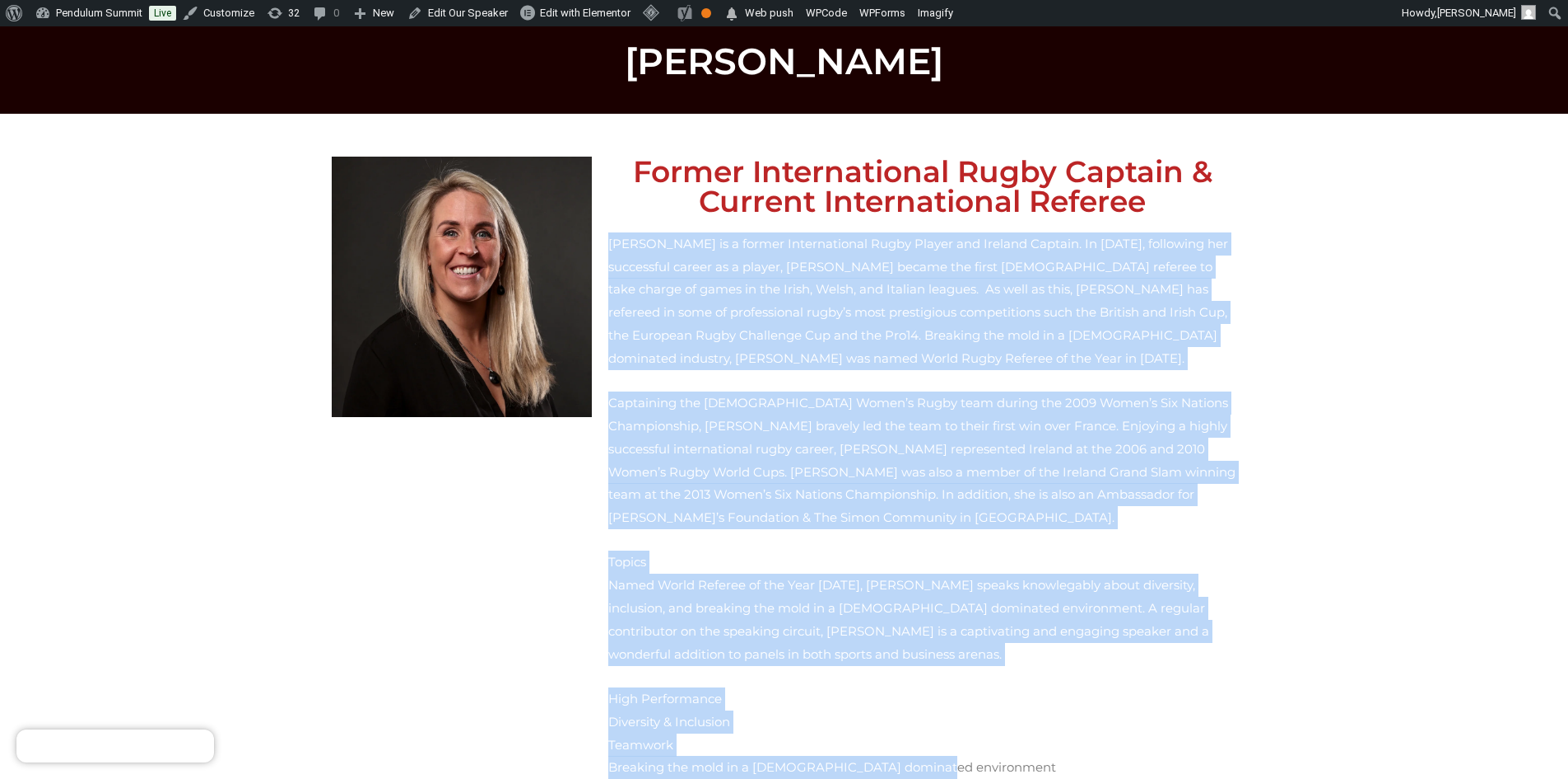
scroll to position [83, 0]
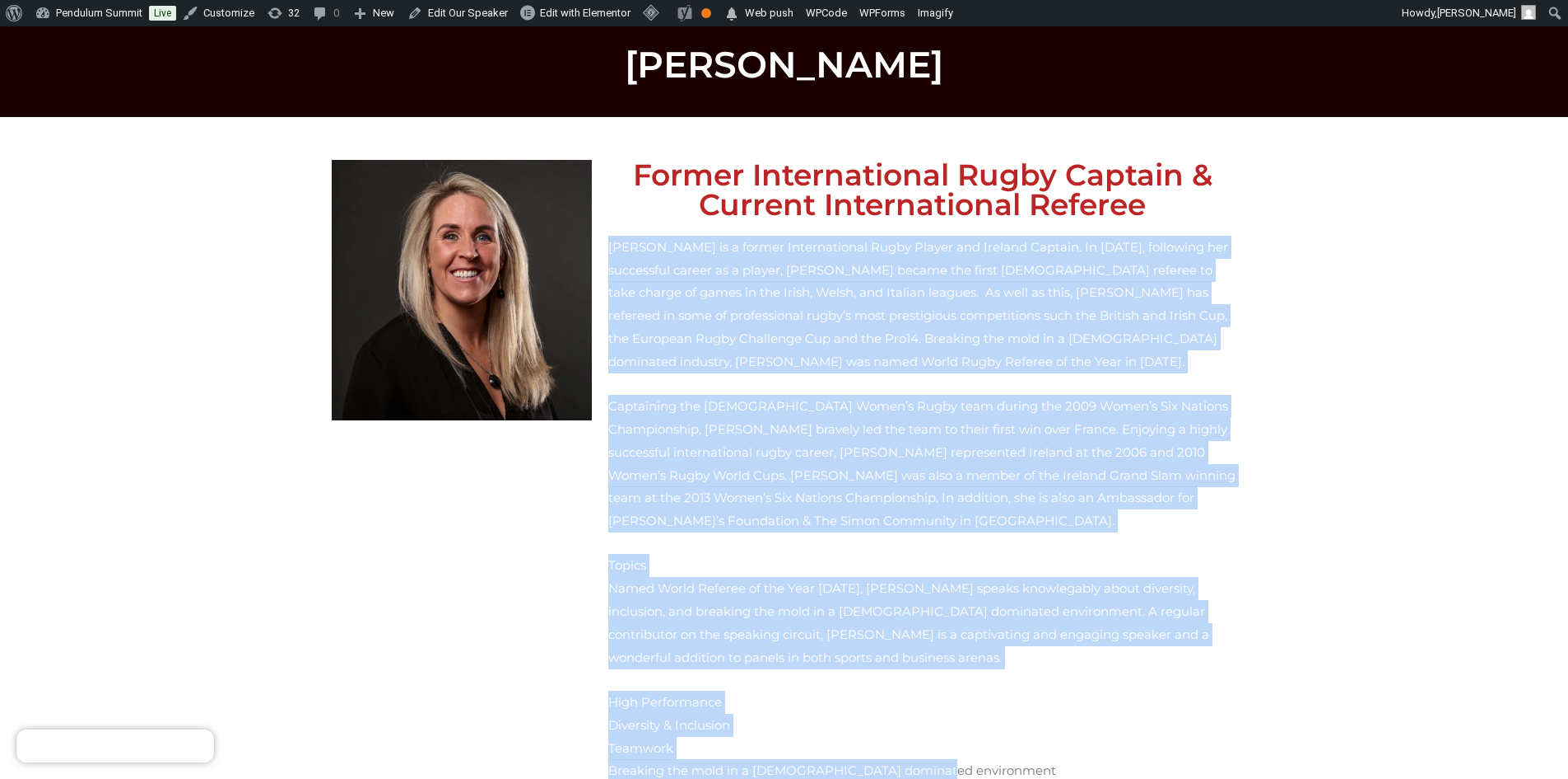
copy div "Lor Ipsumdo si a consec Adipiscingeli Seddo Eiusmo tem Incidid Utlabor. Et 1862…"
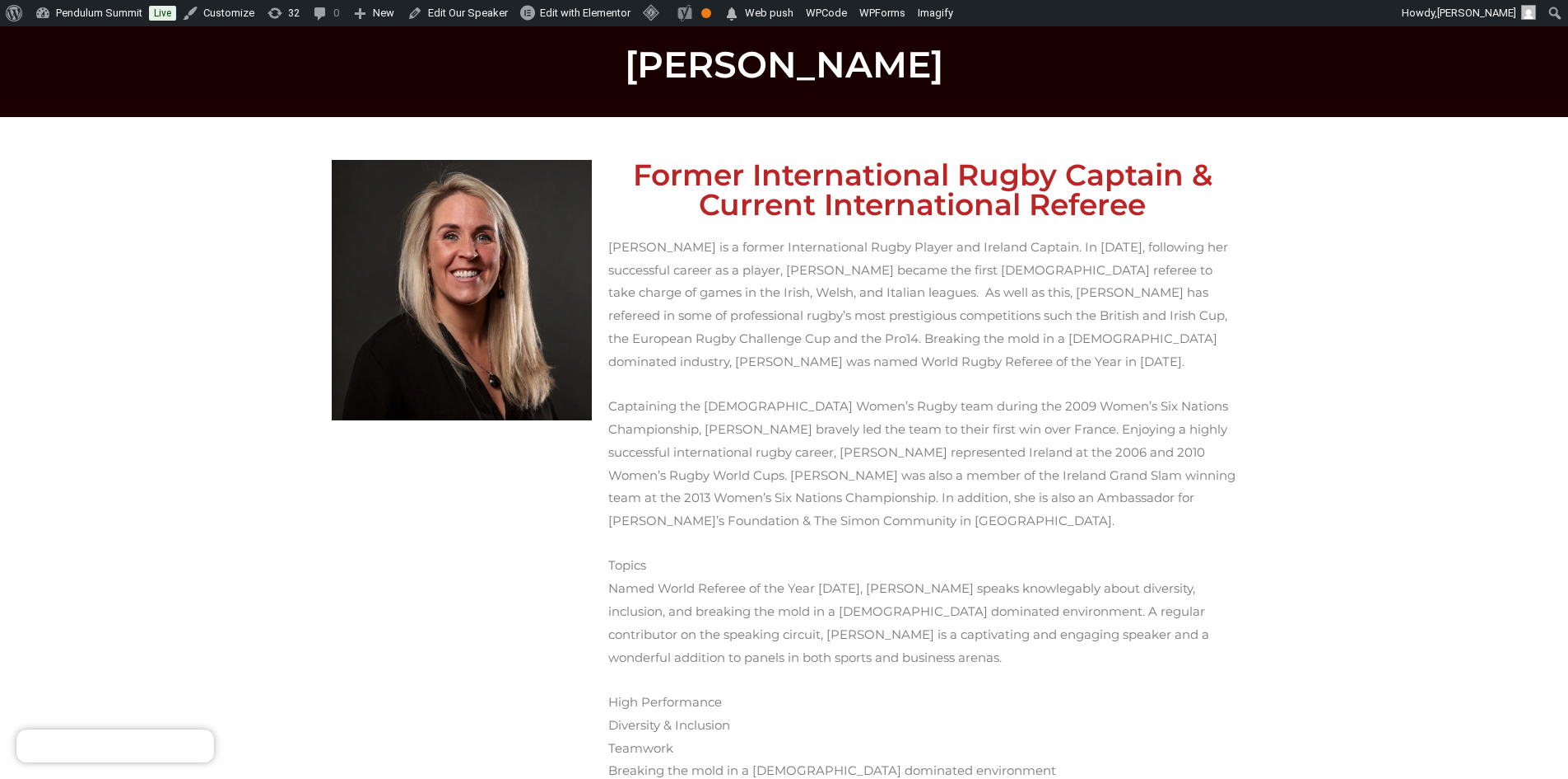
click at [506, 547] on div at bounding box center [461, 482] width 276 height 661
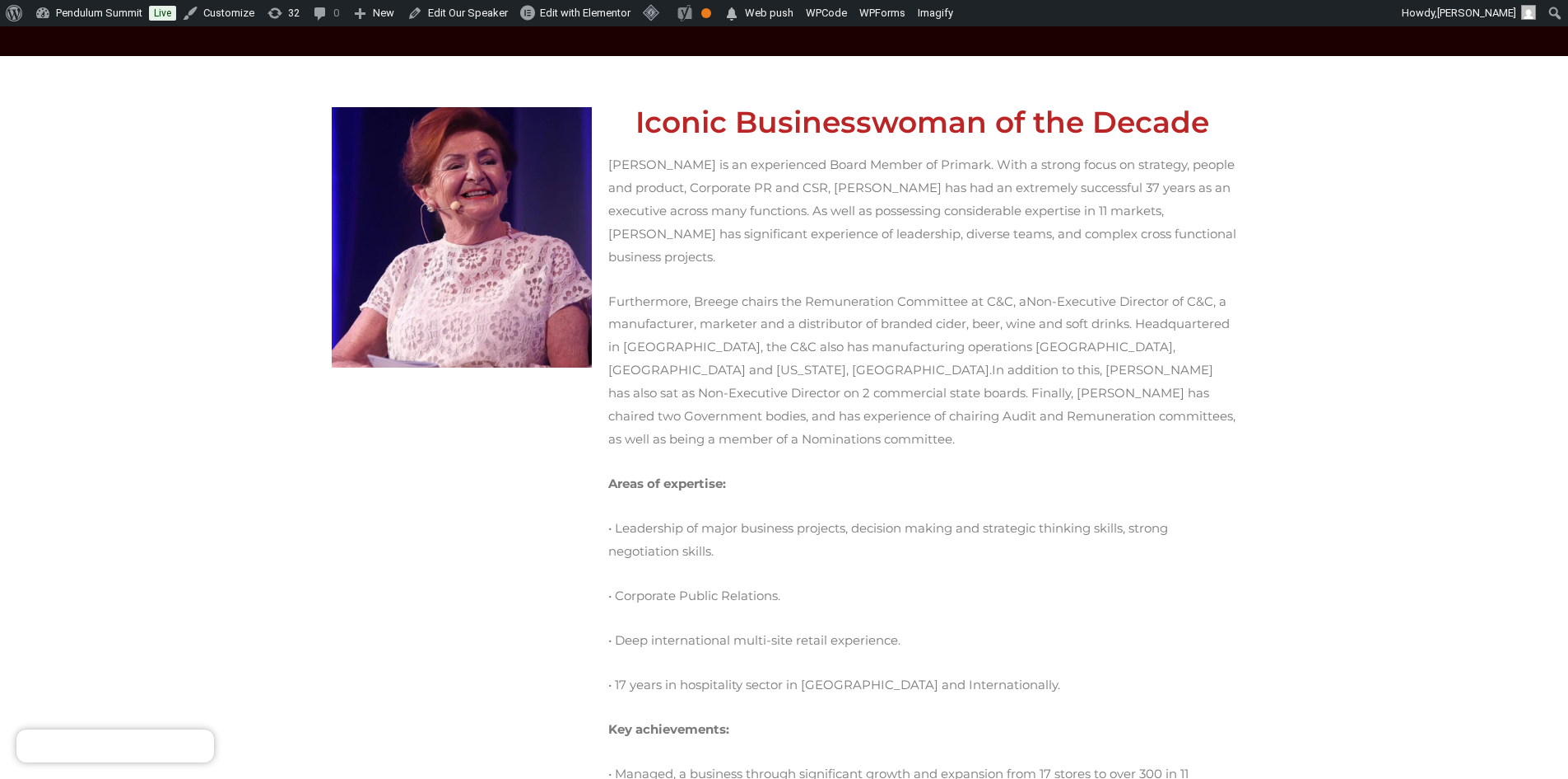
scroll to position [165, 0]
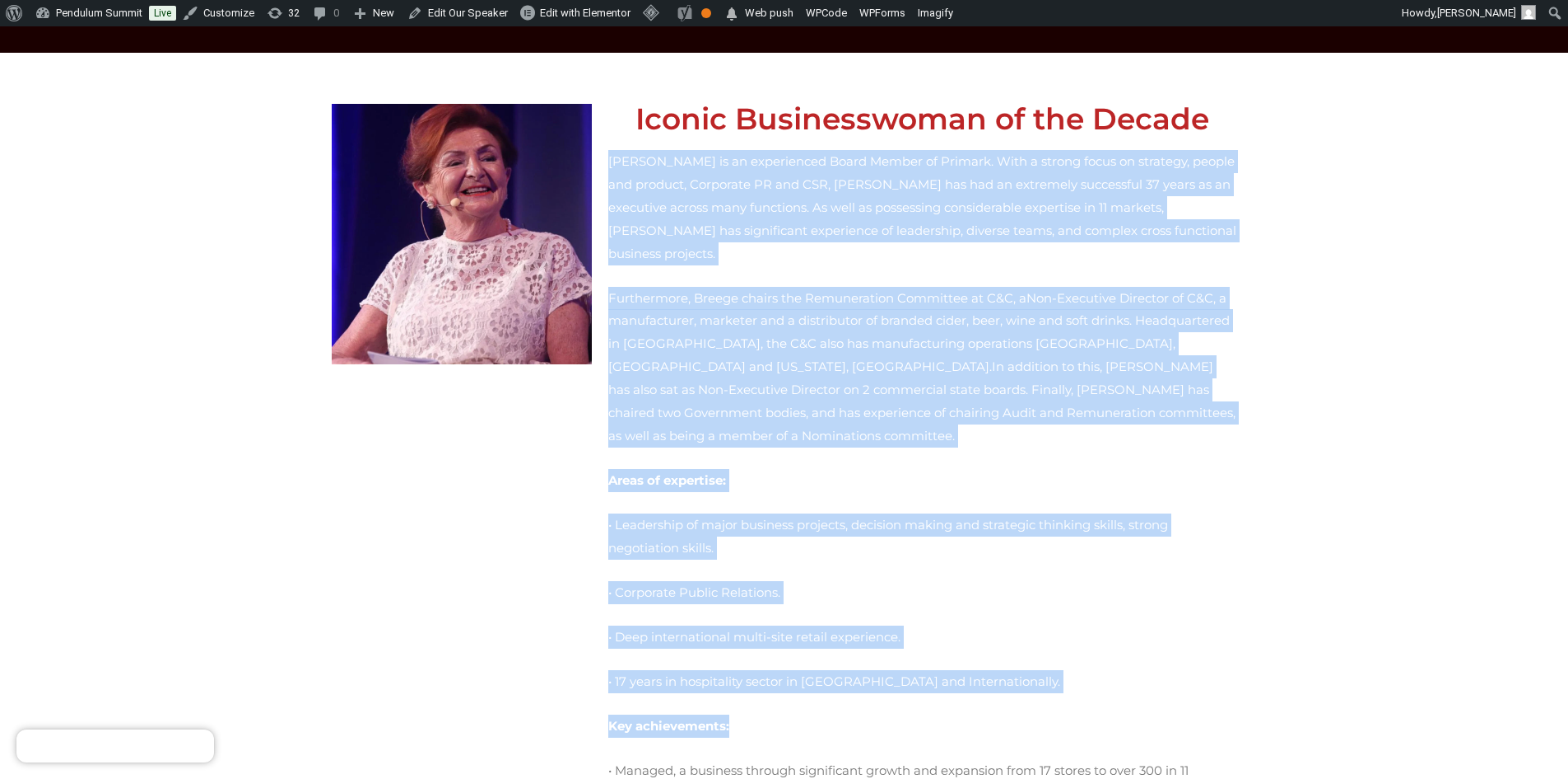
drag, startPoint x: 610, startPoint y: 157, endPoint x: 725, endPoint y: 626, distance: 482.9
click at [725, 626] on div "Breege O’Donoghue is an experienced Board Member of Primark. With a strong focu…" at bounding box center [923, 624] width 629 height 947
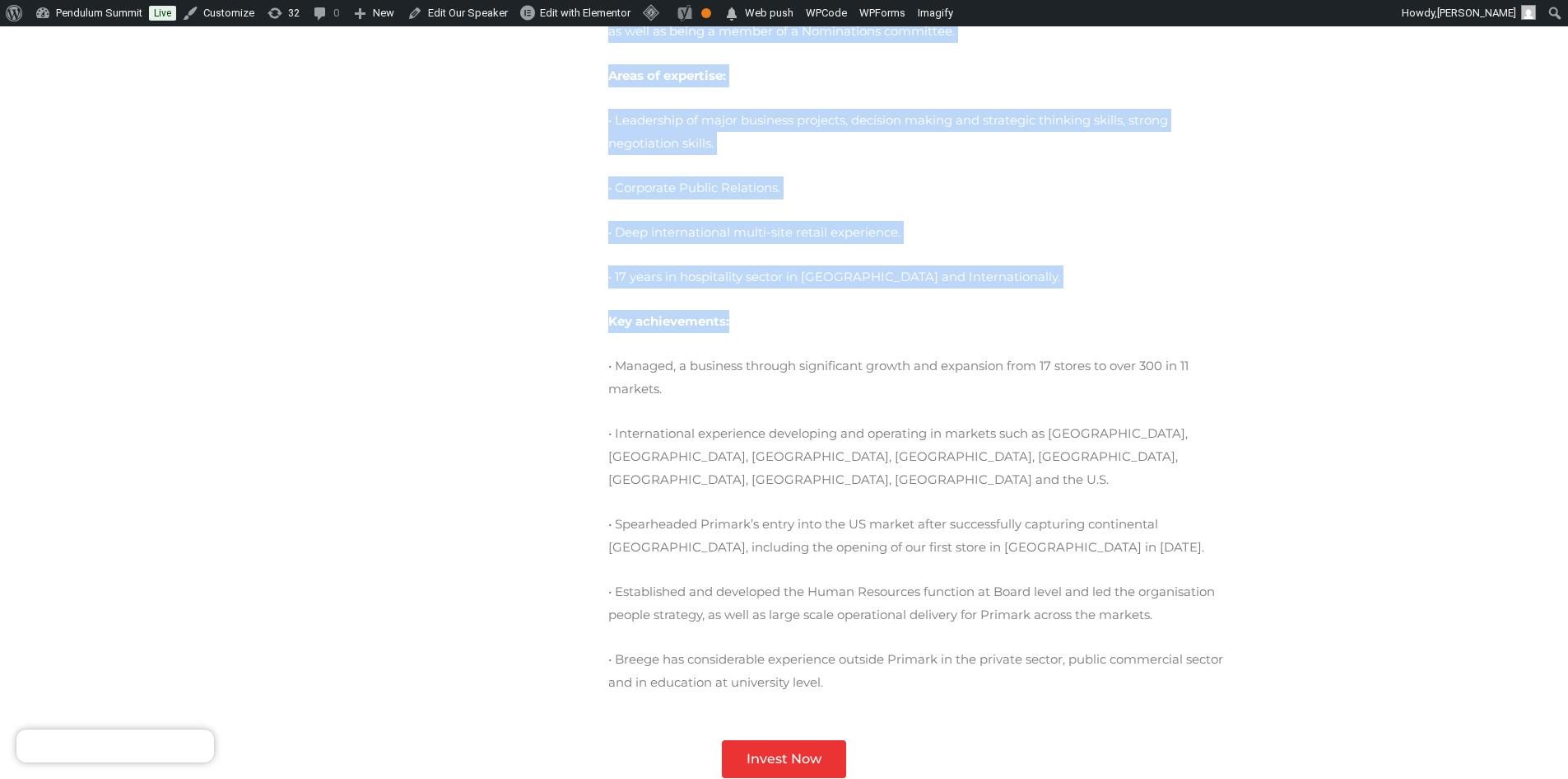
scroll to position [577, 0]
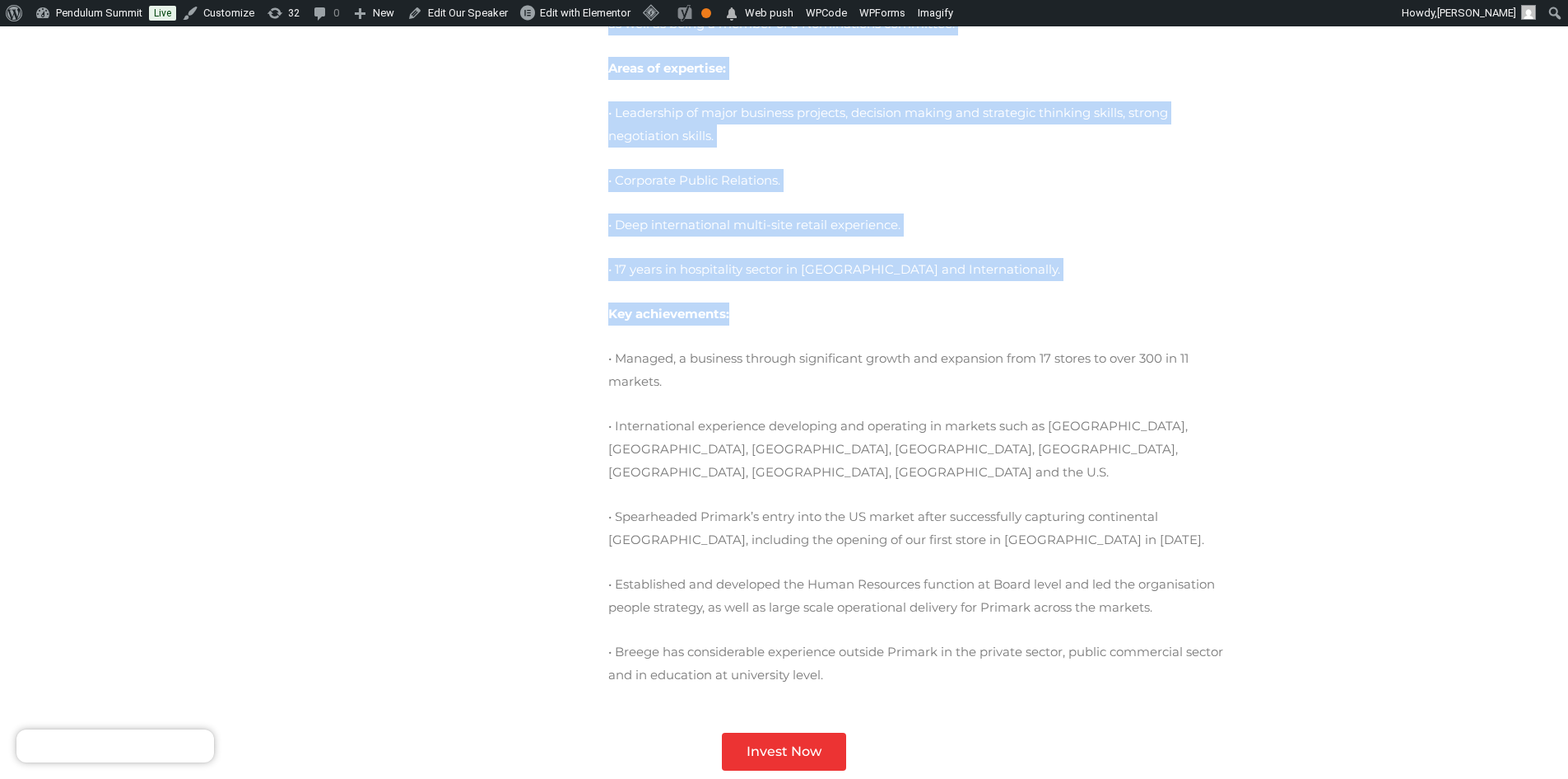
click at [773, 573] on div "Breege O’Donoghue is an experienced Board Member of Primark. With a strong focu…" at bounding box center [923, 223] width 629 height 970
copy div "Breege O’Donoghue is an experienced Board Member of Primark. With a strong focu…"
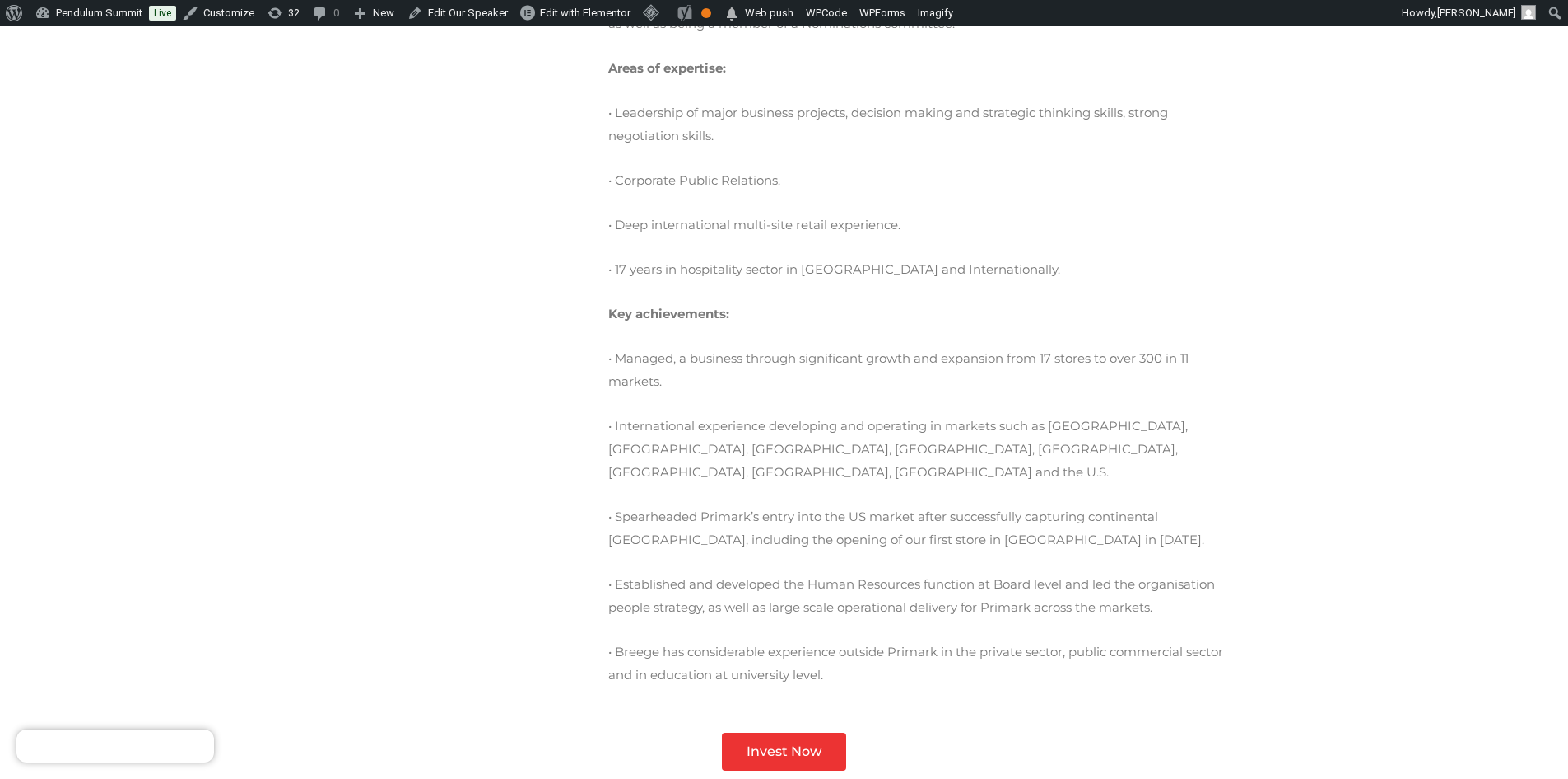
click at [542, 400] on div at bounding box center [461, 200] width 276 height 1033
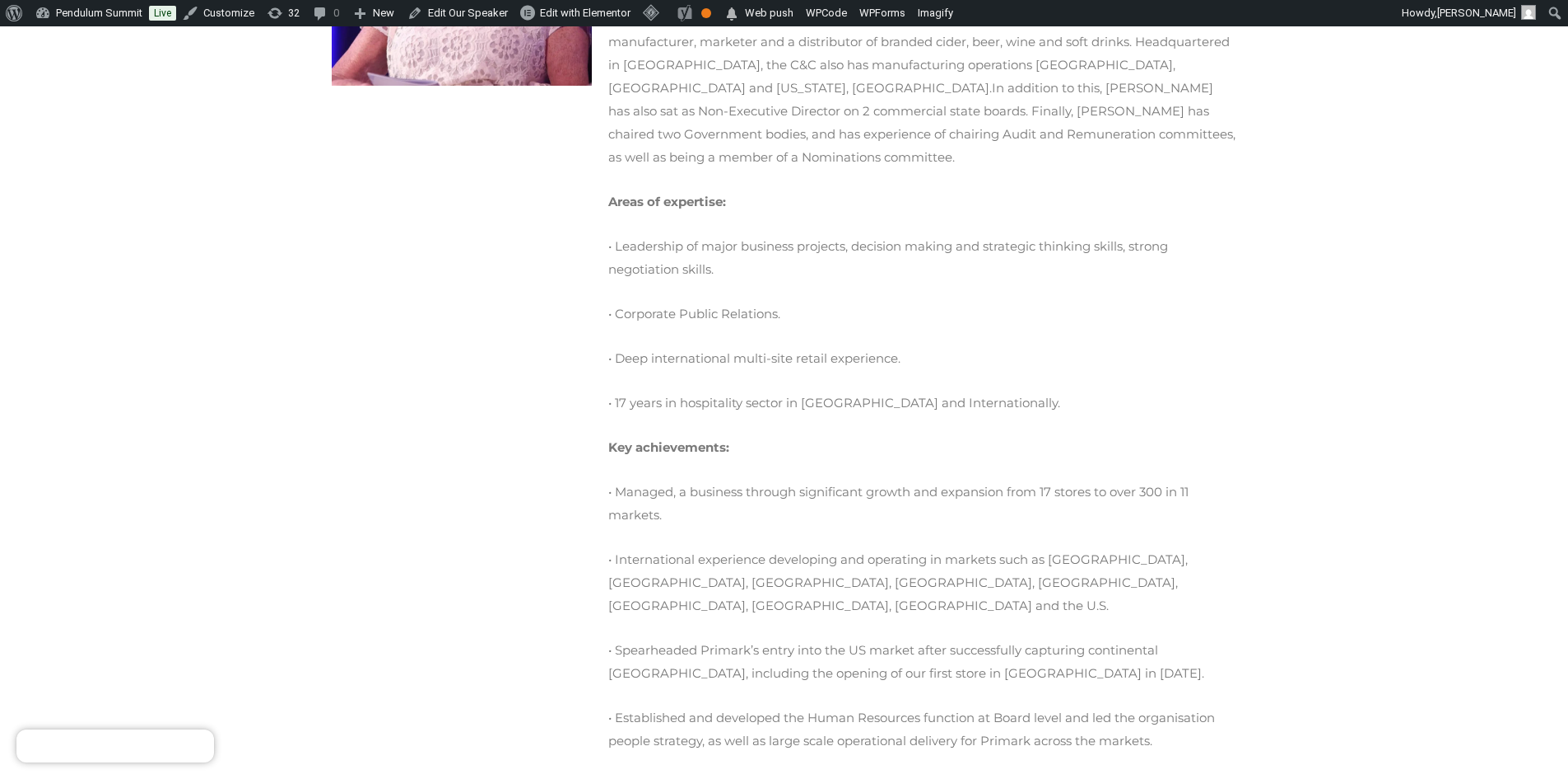
scroll to position [412, 0]
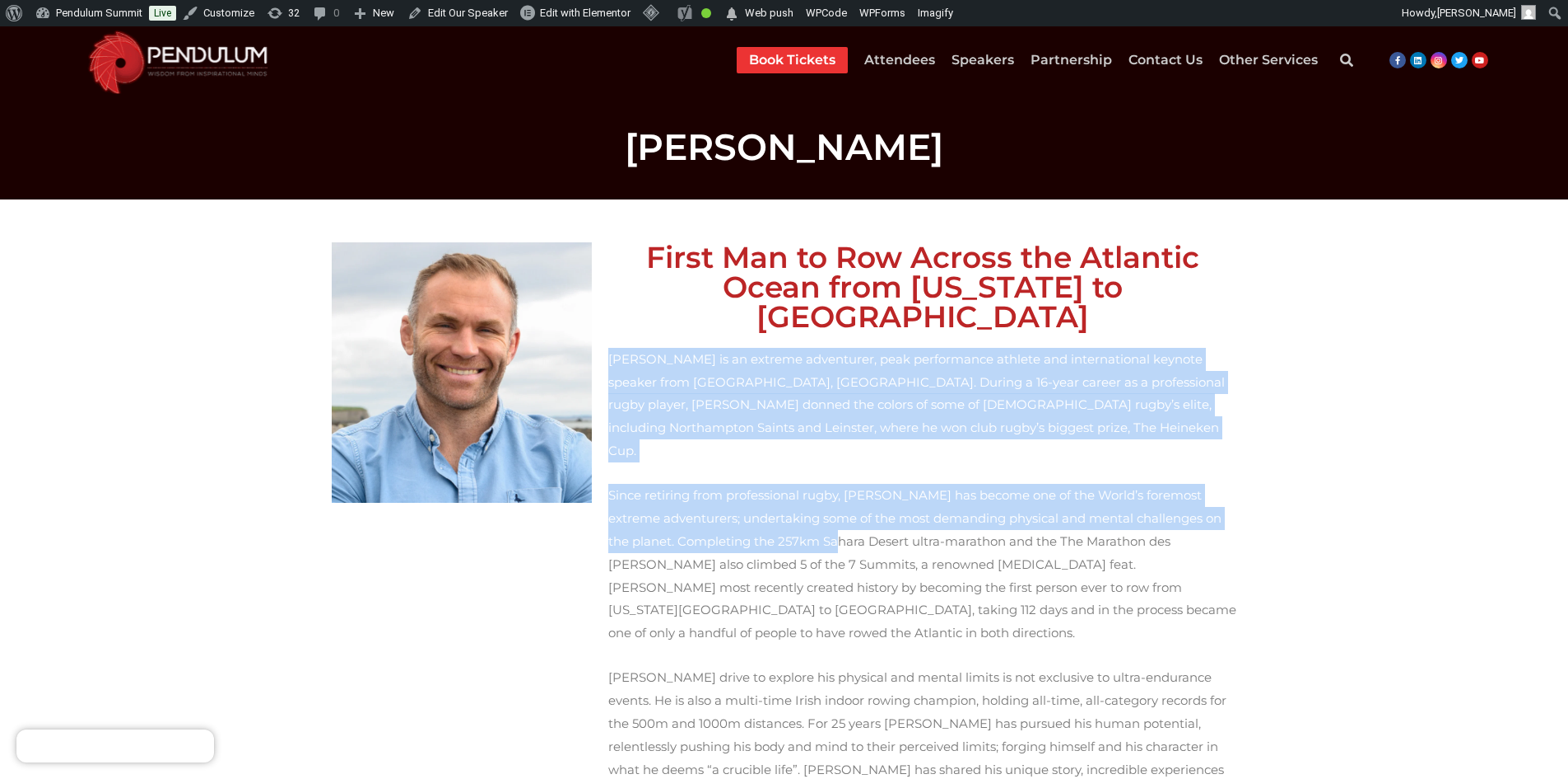
drag, startPoint x: 609, startPoint y: 333, endPoint x: 682, endPoint y: 498, distance: 180.4
click at [682, 498] on div "Damian Browne is an extreme adventurer, peak performance athlete and internatio…" at bounding box center [923, 587] width 629 height 480
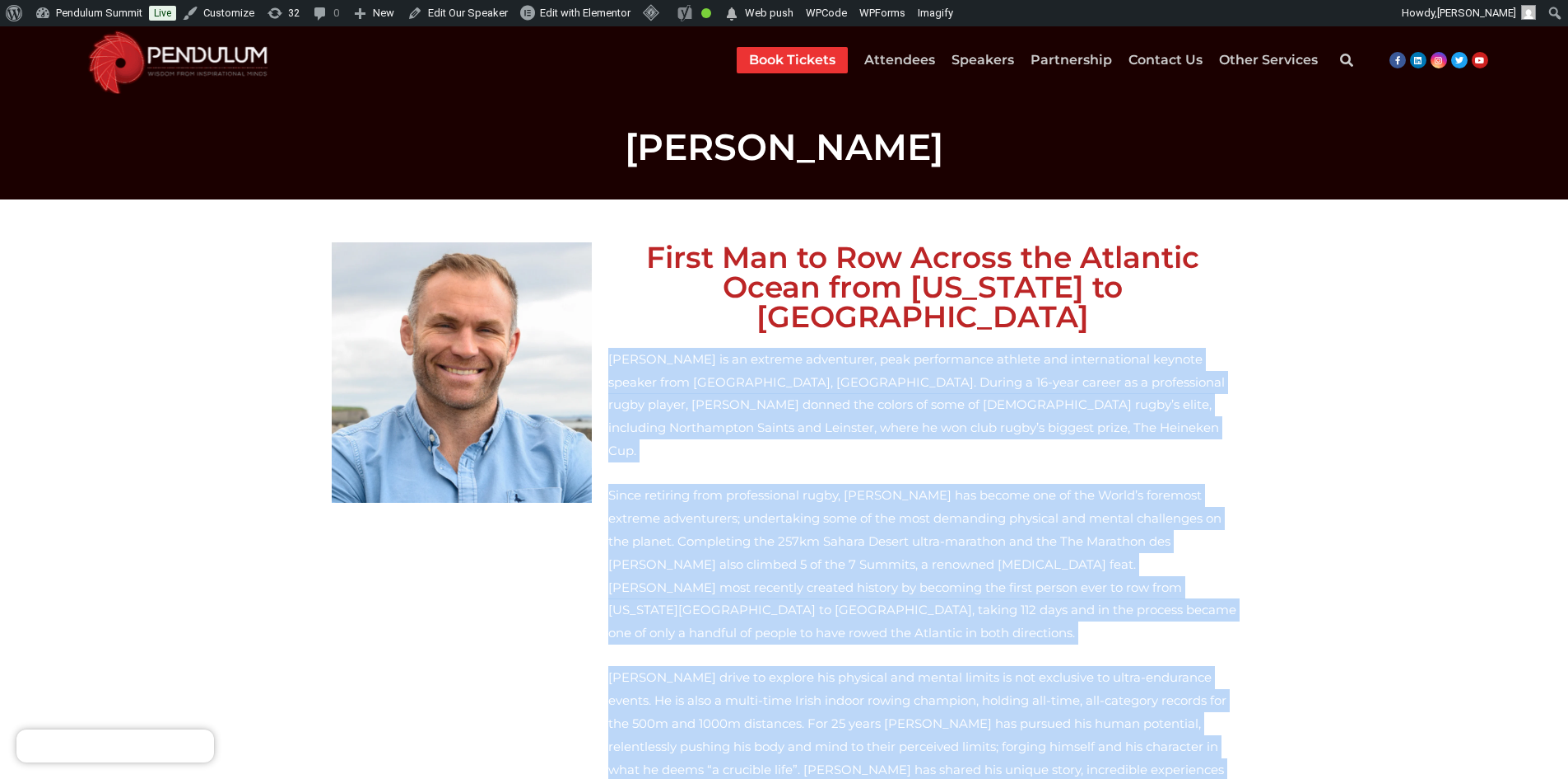
click at [1064, 719] on p "Damian Browne’s drive to explore his physical and mental limits is not exclusiv…" at bounding box center [923, 745] width 629 height 160
copy div "Damian Browne is an extreme adventurer, peak performance athlete and internatio…"
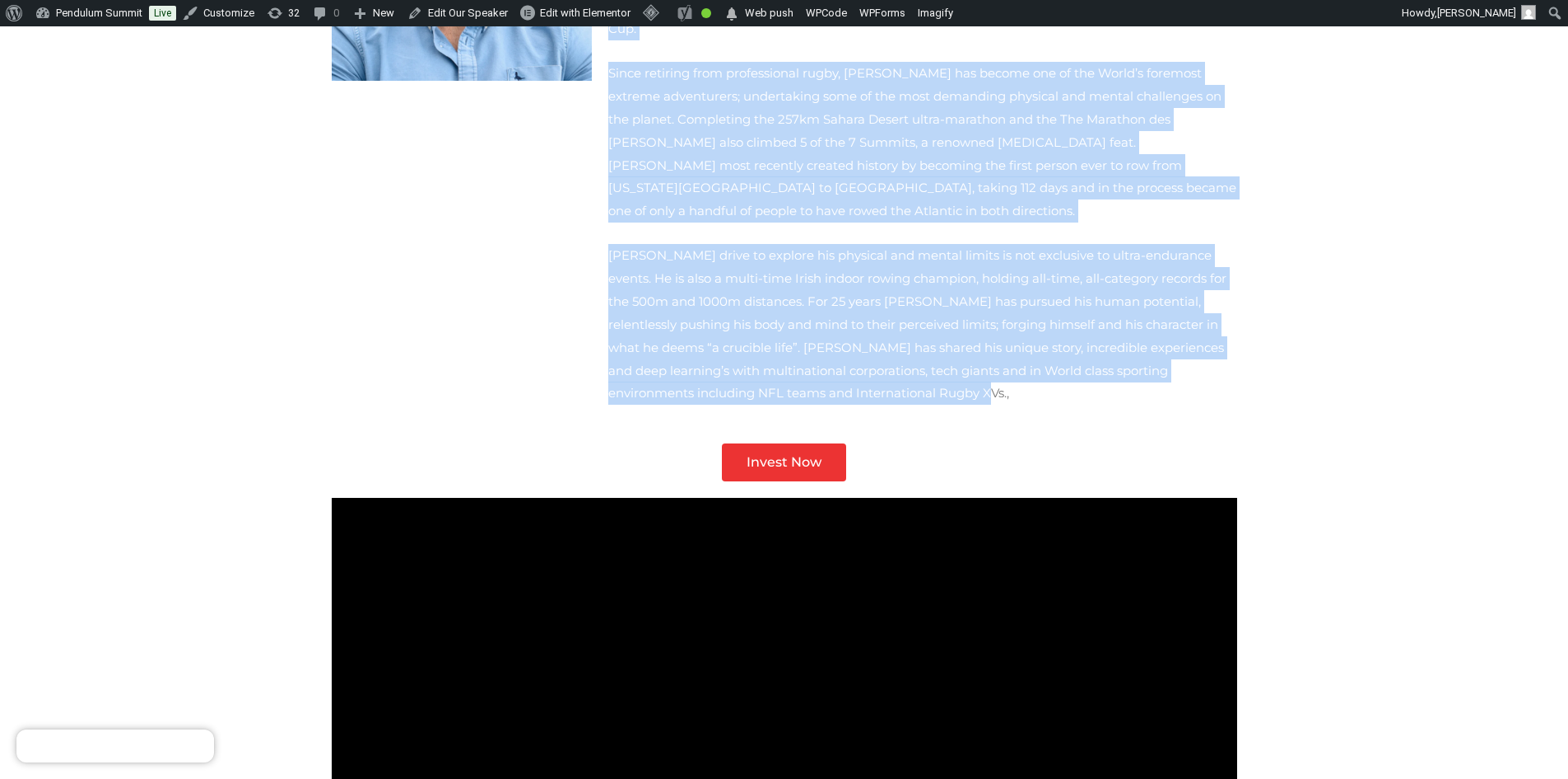
scroll to position [247, 0]
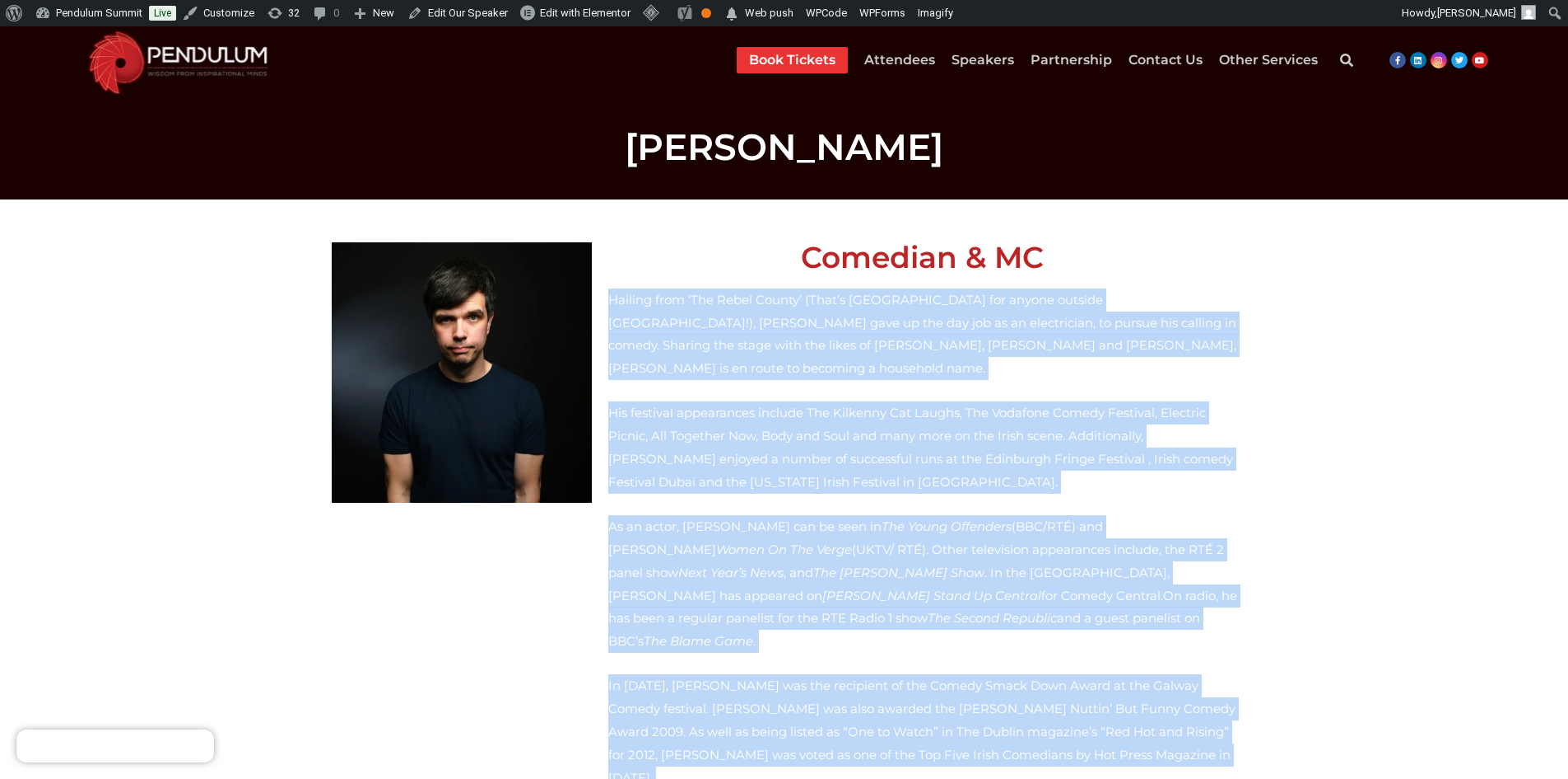
drag, startPoint x: 610, startPoint y: 295, endPoint x: 762, endPoint y: 750, distance: 479.7
click at [762, 750] on div "Hailing from ‘The Rebel County’ (That’s Cork for anyone outside Ireland!), Chri…" at bounding box center [923, 708] width 629 height 841
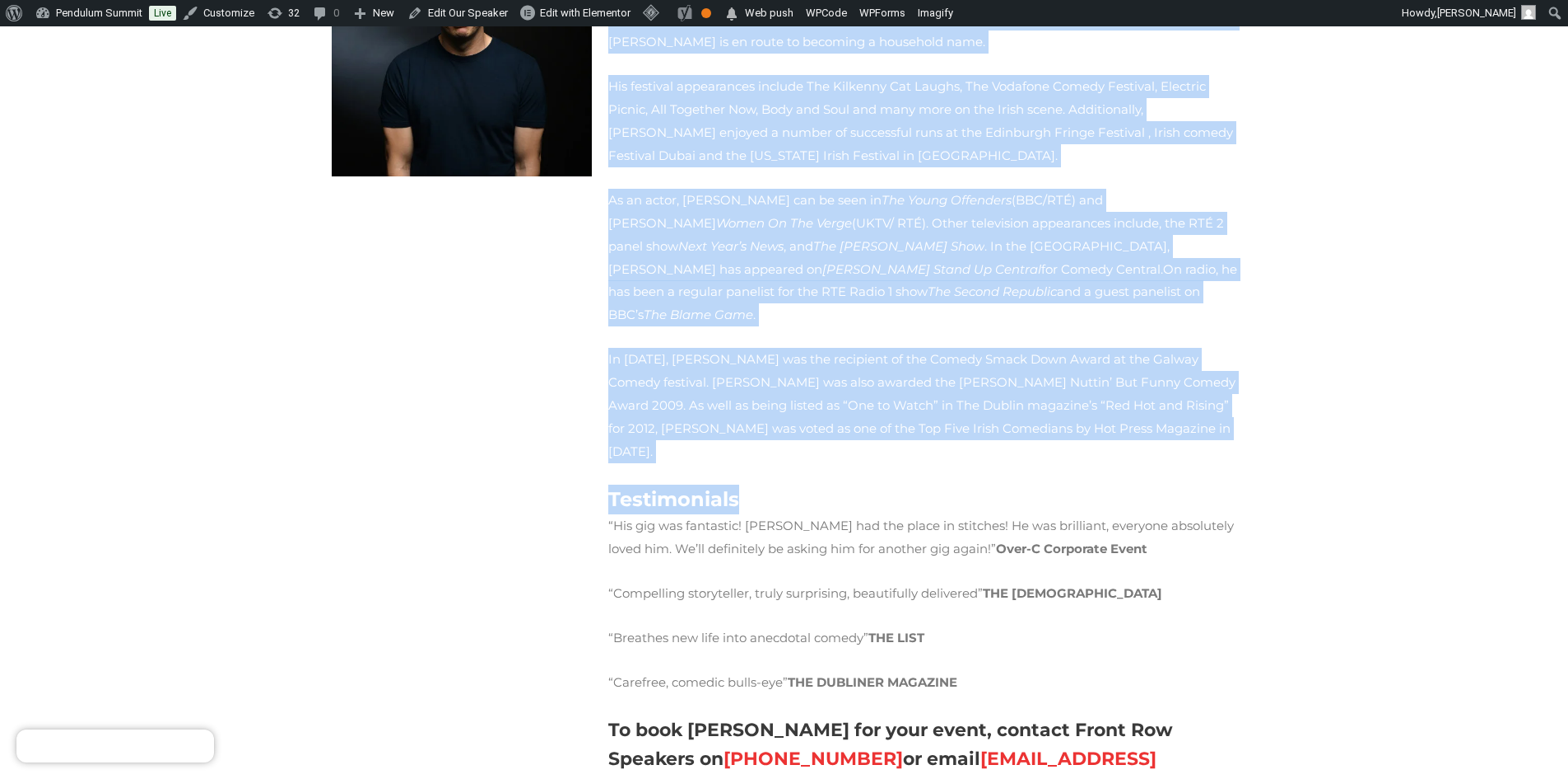
scroll to position [329, 0]
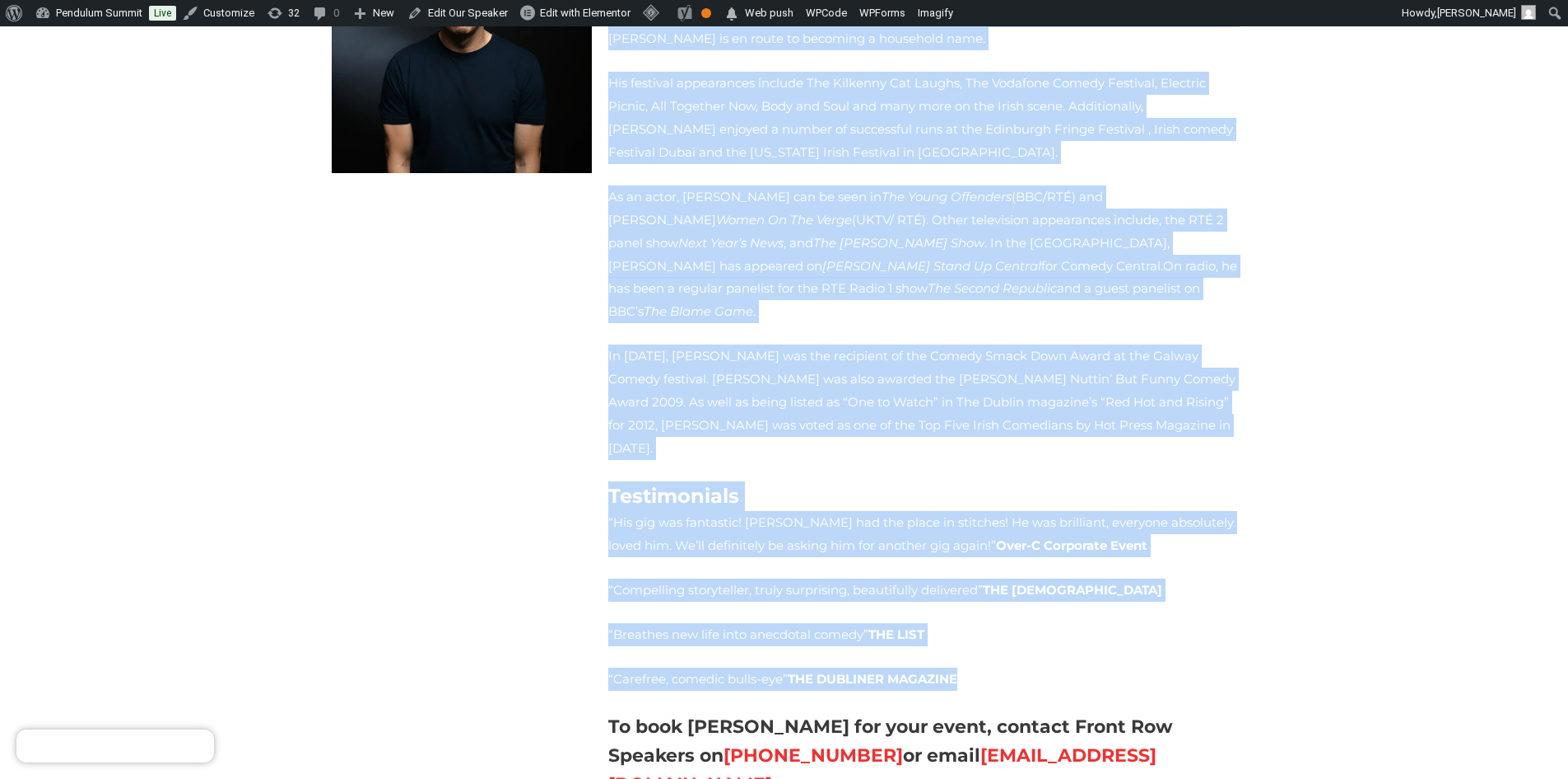
click at [954, 668] on p "“Carefree, comedic bulls-eye” THE DUBLINER MAGAZINE" at bounding box center [923, 679] width 629 height 23
copy div "Hailing from ‘The Rebel County’ (That’s Cork for anyone outside Ireland!), Chri…"
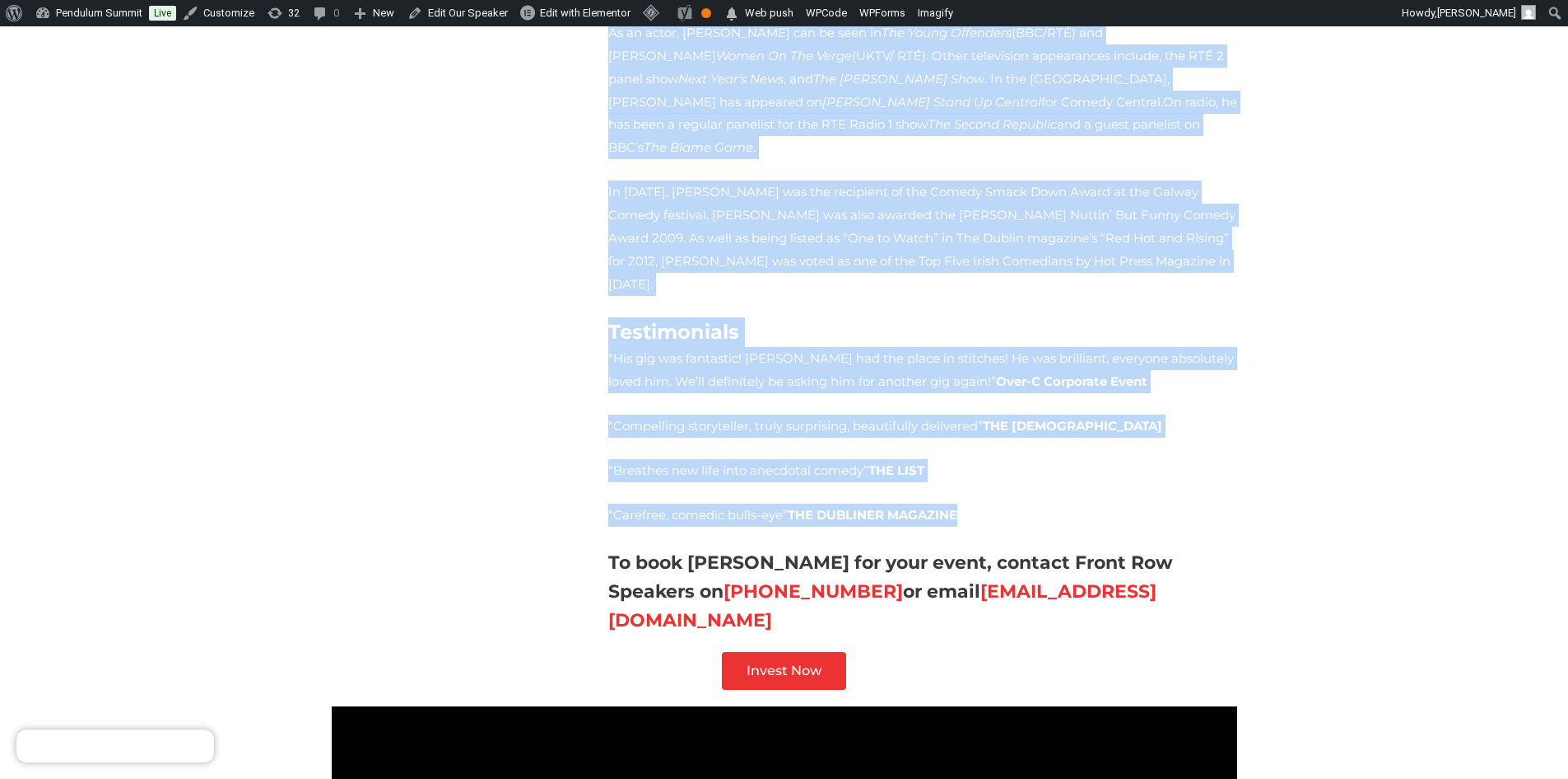
scroll to position [577, 0]
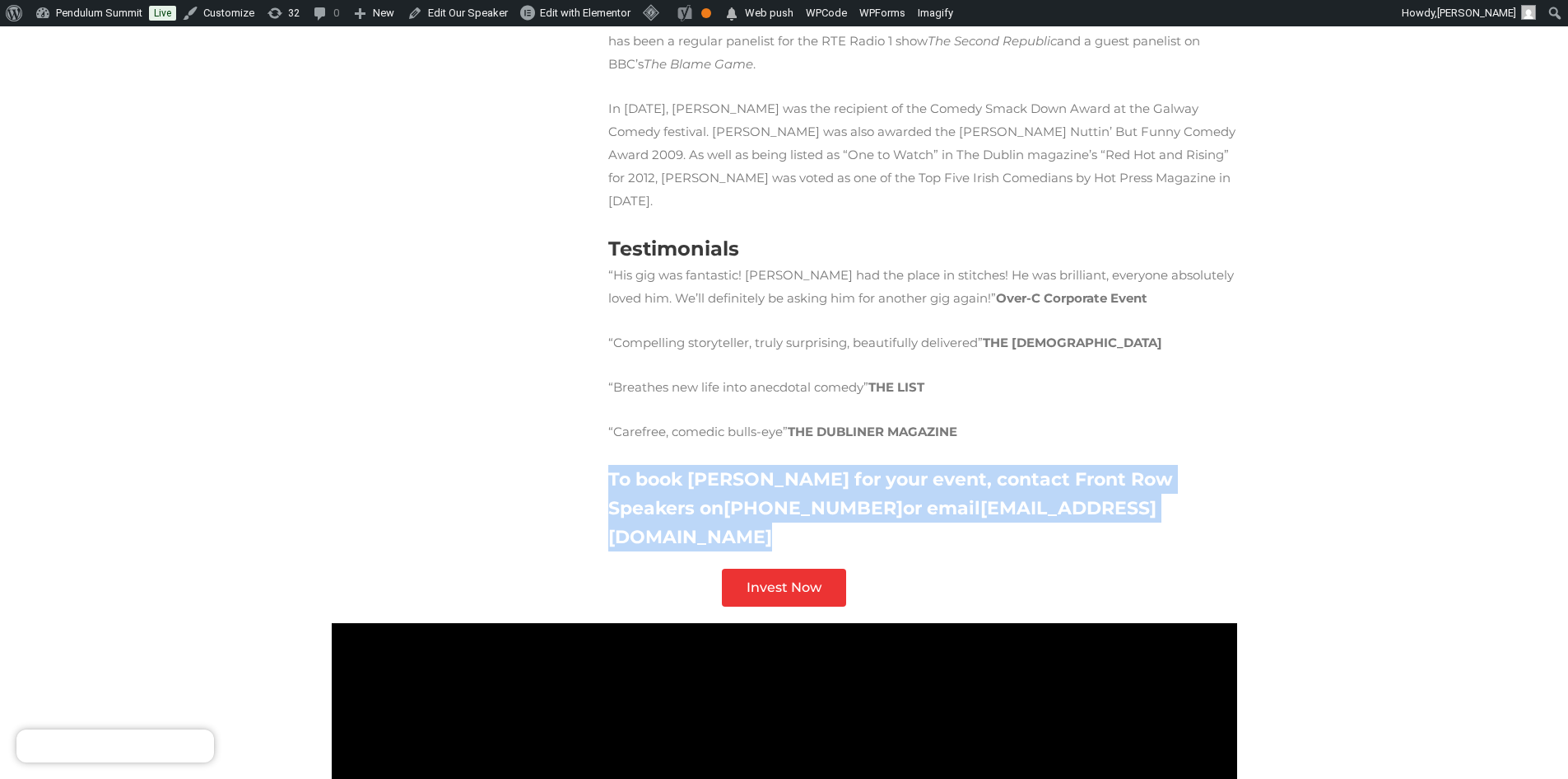
drag, startPoint x: 606, startPoint y: 408, endPoint x: 1099, endPoint y: 439, distance: 494.0
click at [1099, 439] on div "Comedian & MC Hailing from ‘The Rebel County’ (That’s Cork for anyone outside I…" at bounding box center [923, 109] width 645 height 903
copy h5 "To book Chris Kent for your event, contact Front Row Speakers on +353 1 485 399…"
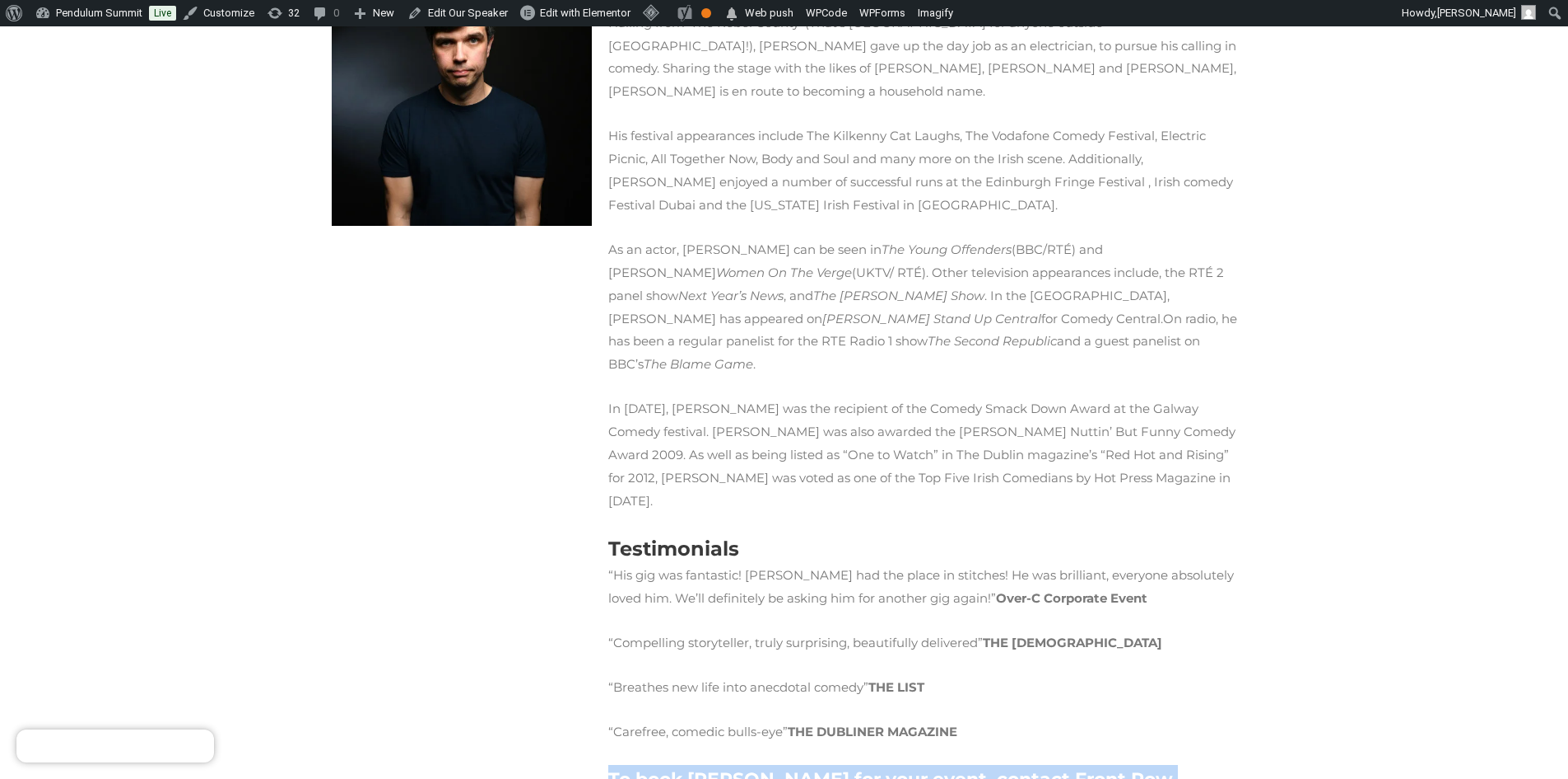
scroll to position [165, 0]
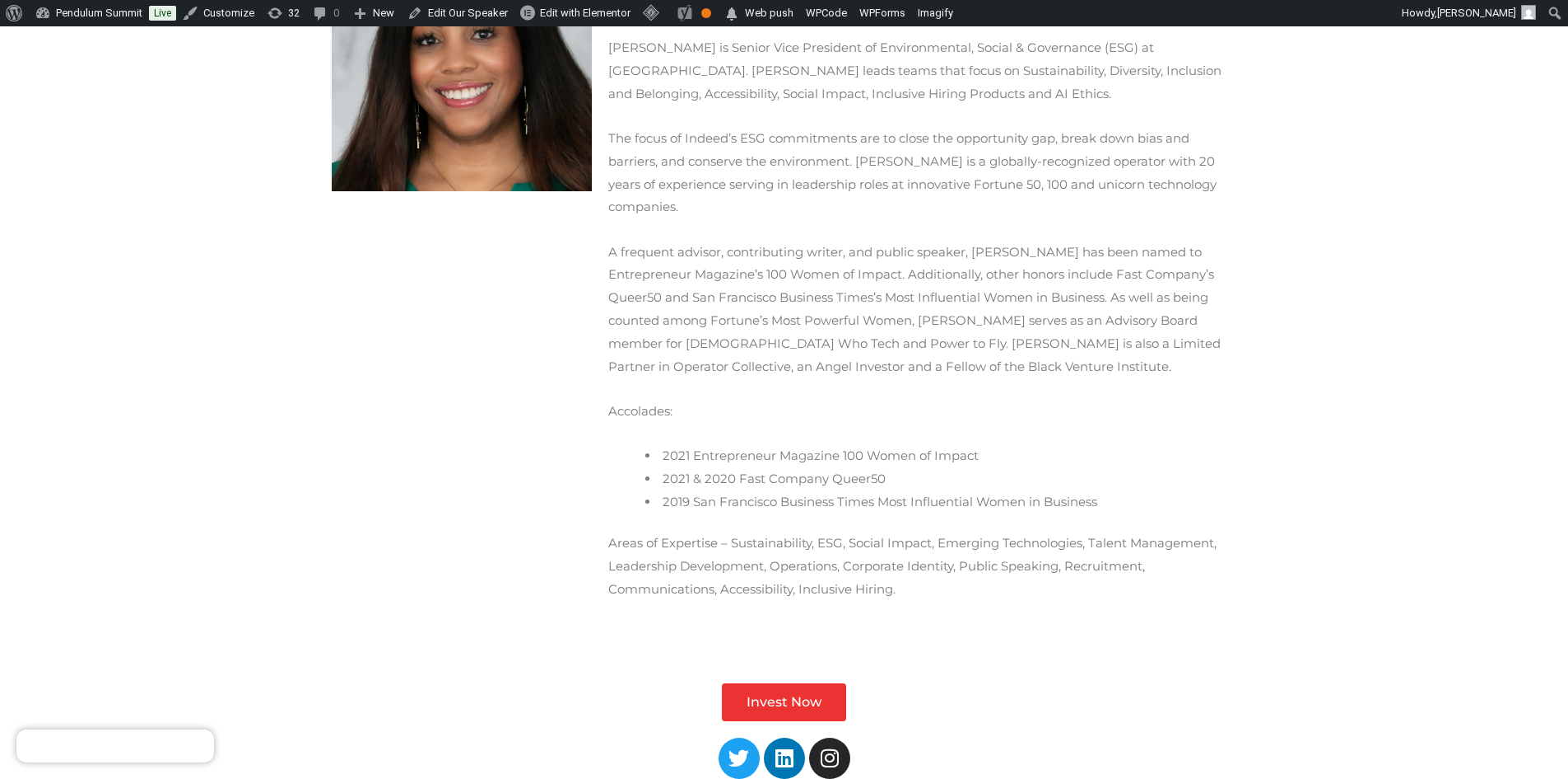
scroll to position [330, 0]
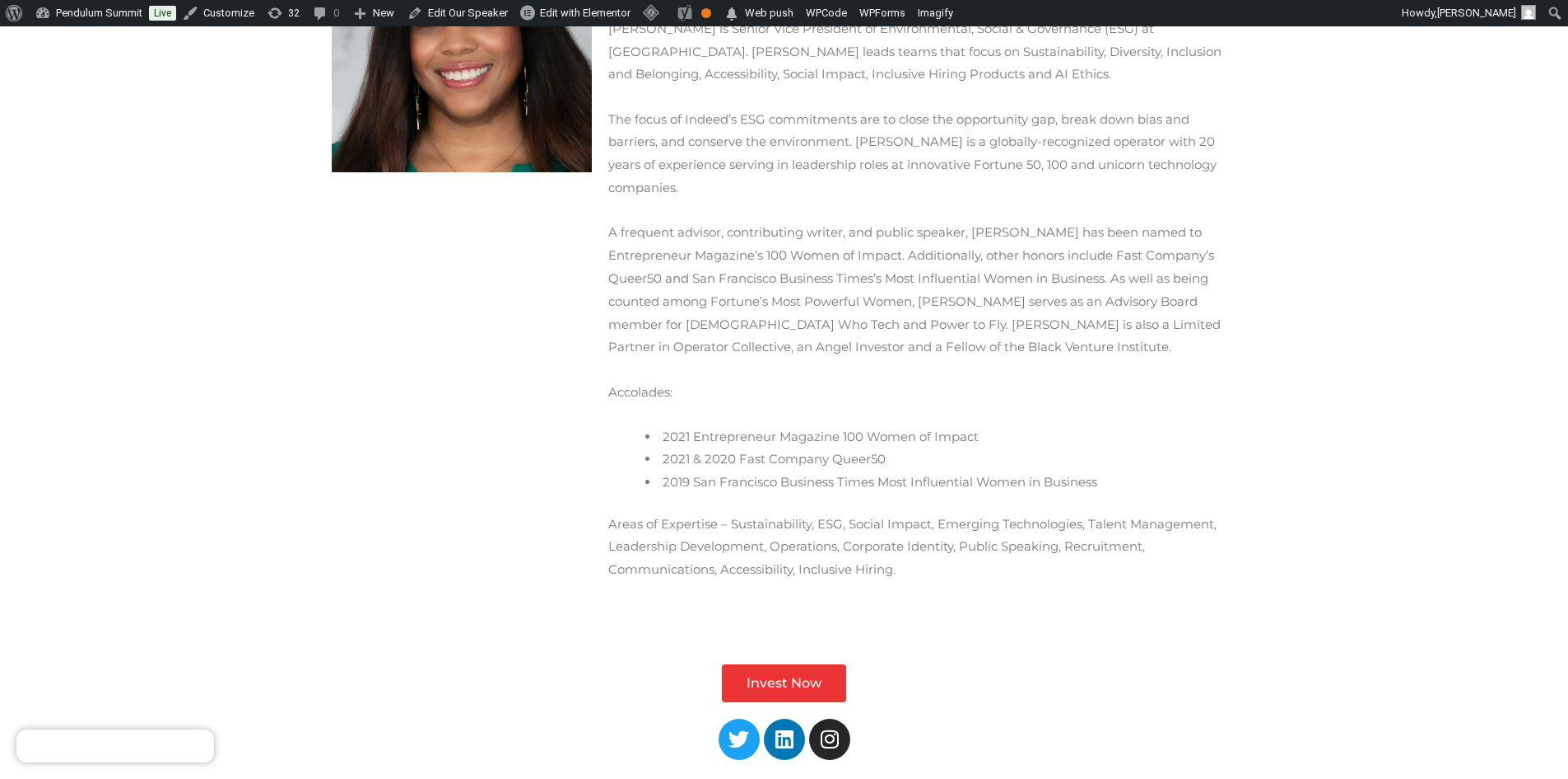
drag, startPoint x: 735, startPoint y: 521, endPoint x: 634, endPoint y: 95, distance: 437.8
click at [634, 95] on div "[PERSON_NAME] is Senior Vice President of Environmental, Social & Governance (E…" at bounding box center [923, 320] width 629 height 608
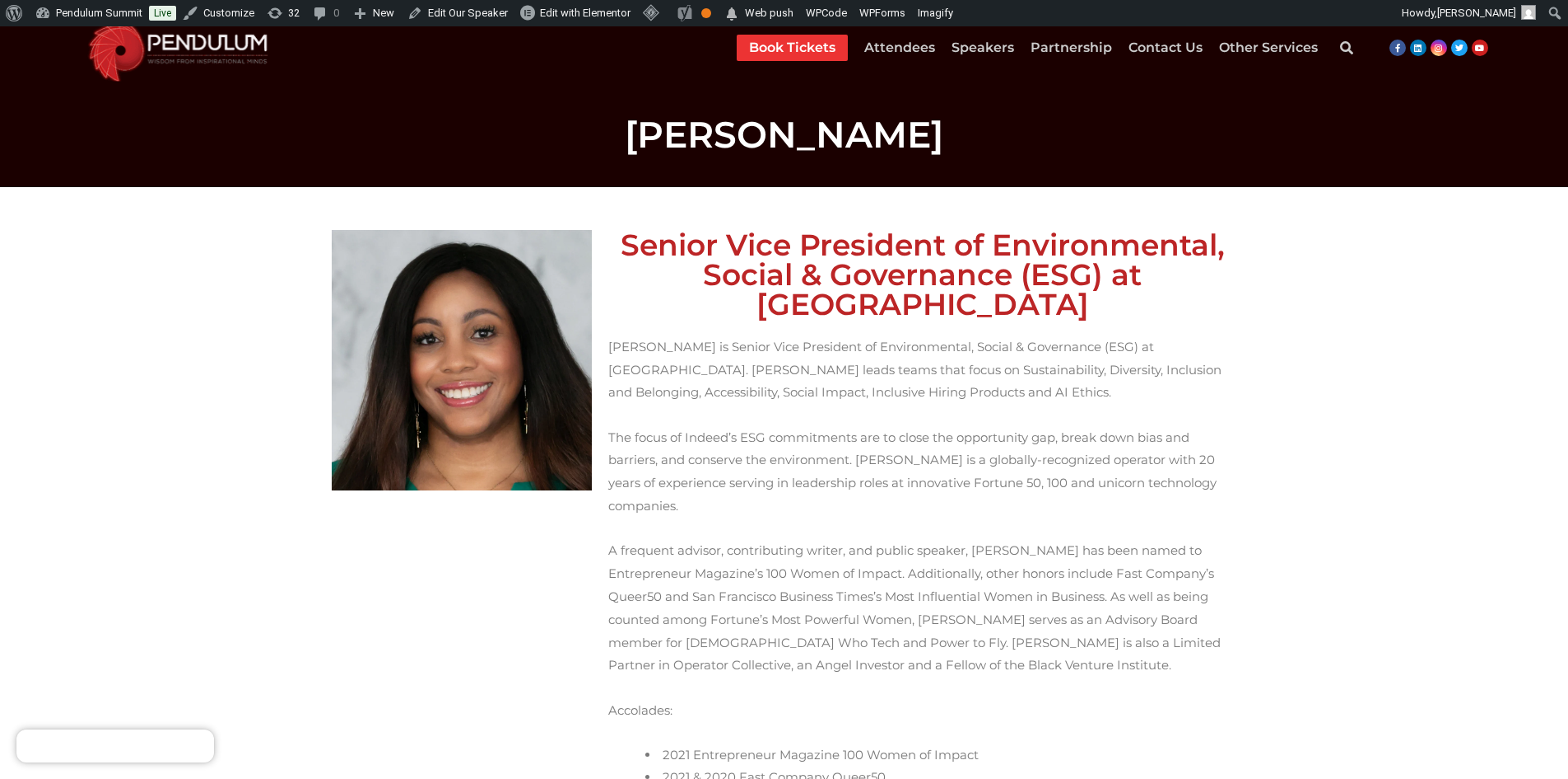
scroll to position [0, 0]
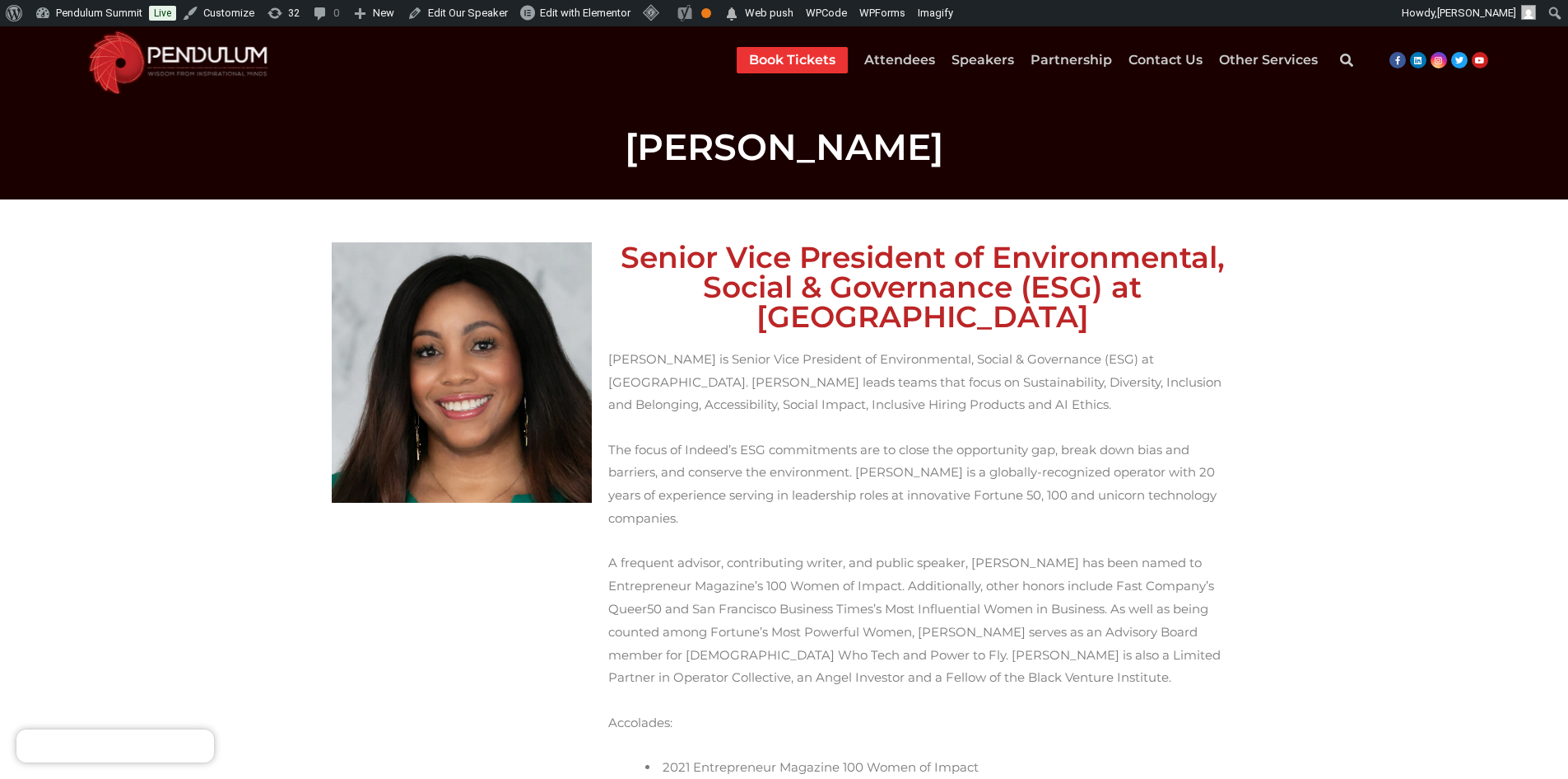
click at [609, 347] on p "[PERSON_NAME] is Senior Vice President of Environmental, Social & Governance (E…" at bounding box center [923, 382] width 629 height 70
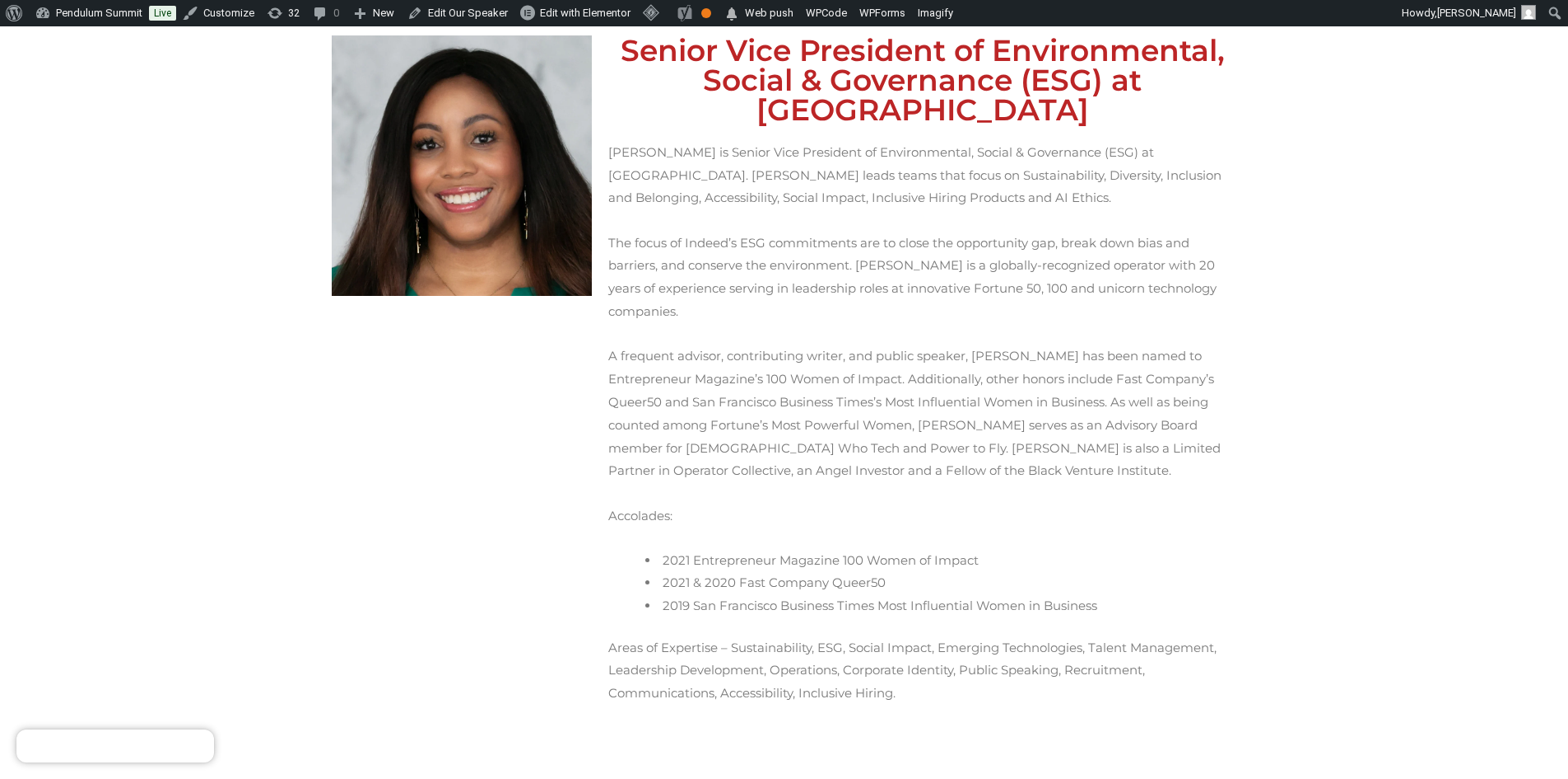
scroll to position [247, 0]
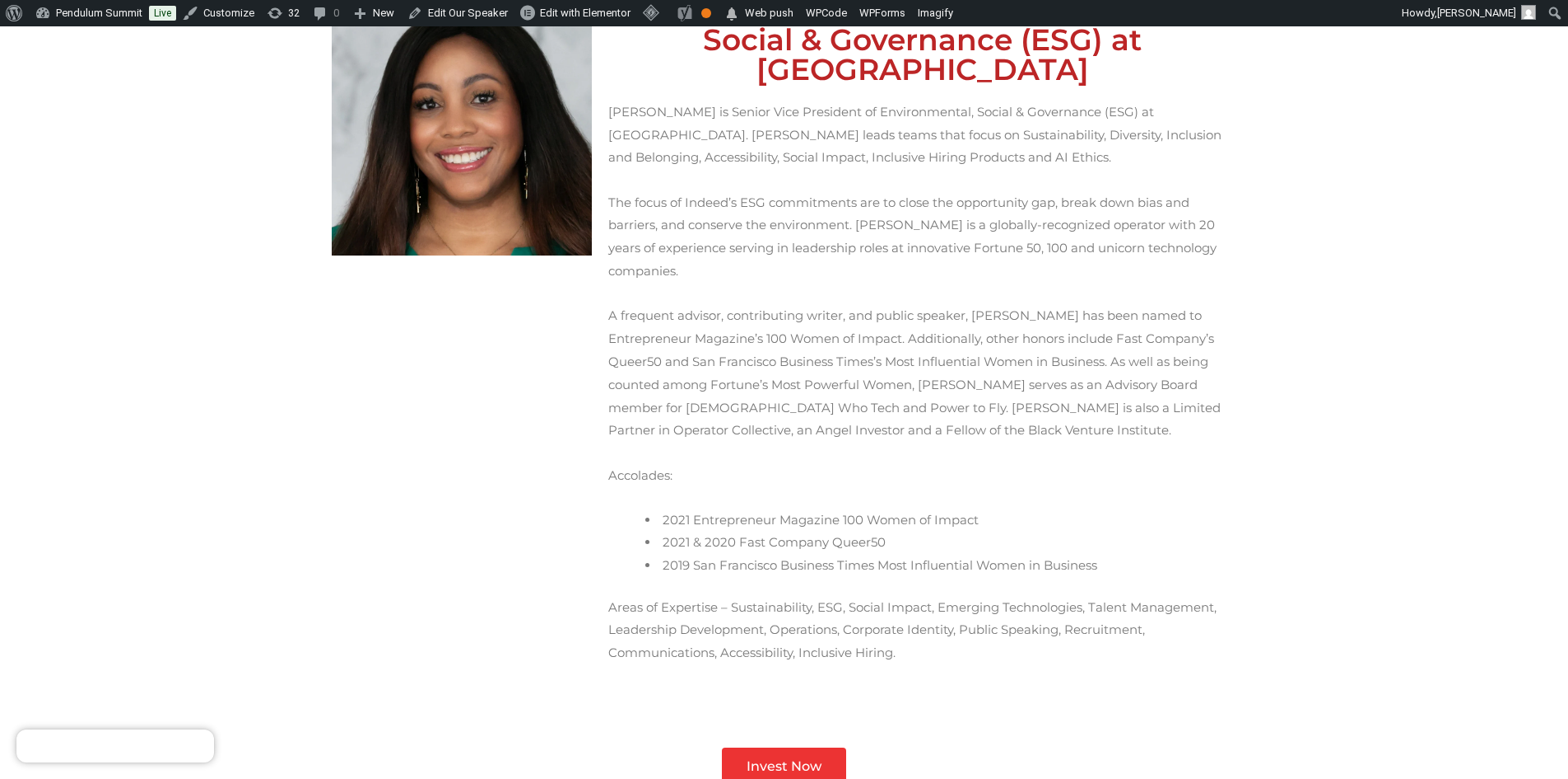
copy div "LaFawn Davis is Senior Vice President of Environmental, Social & Governance (ES…"
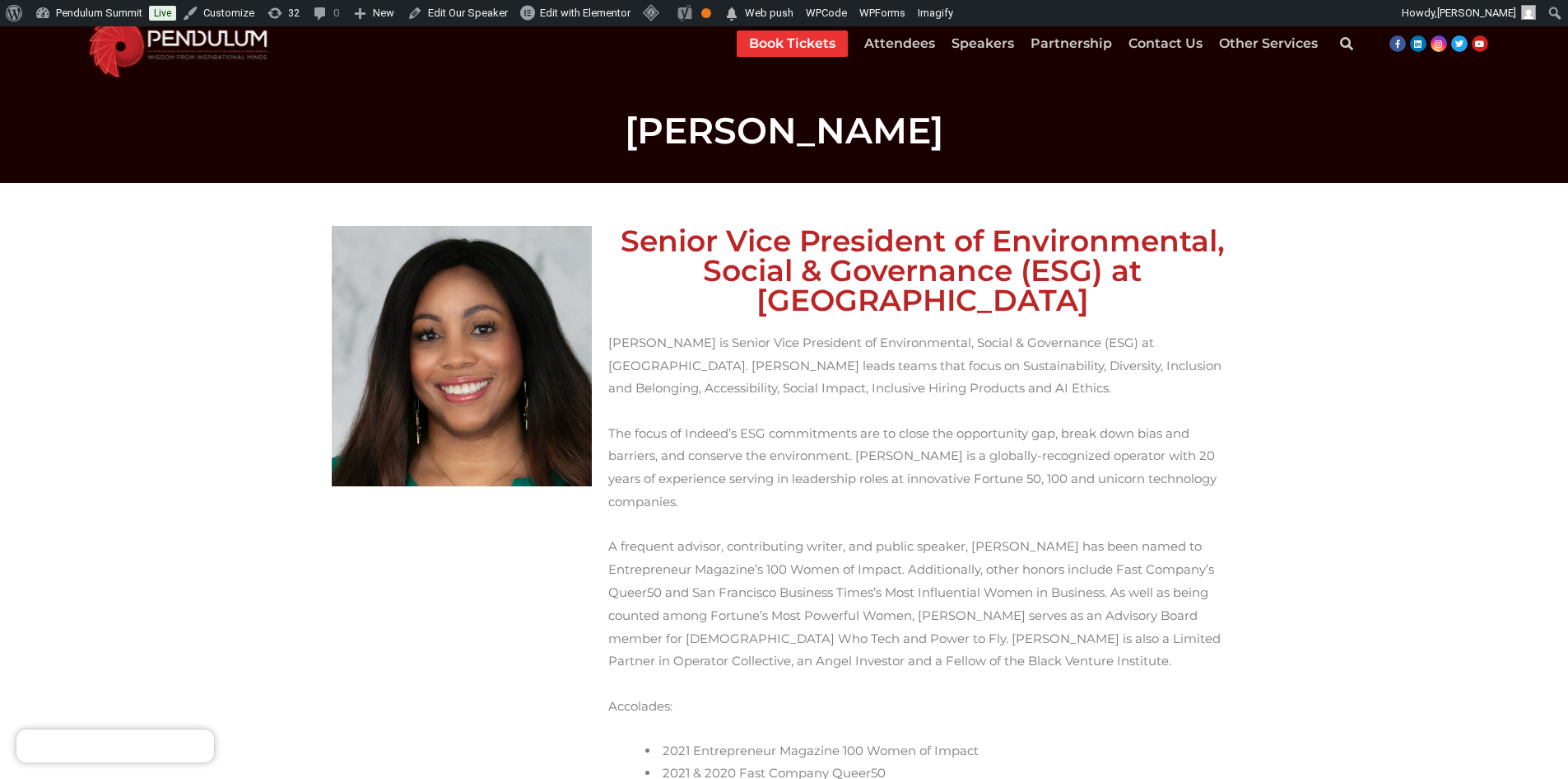
scroll to position [0, 0]
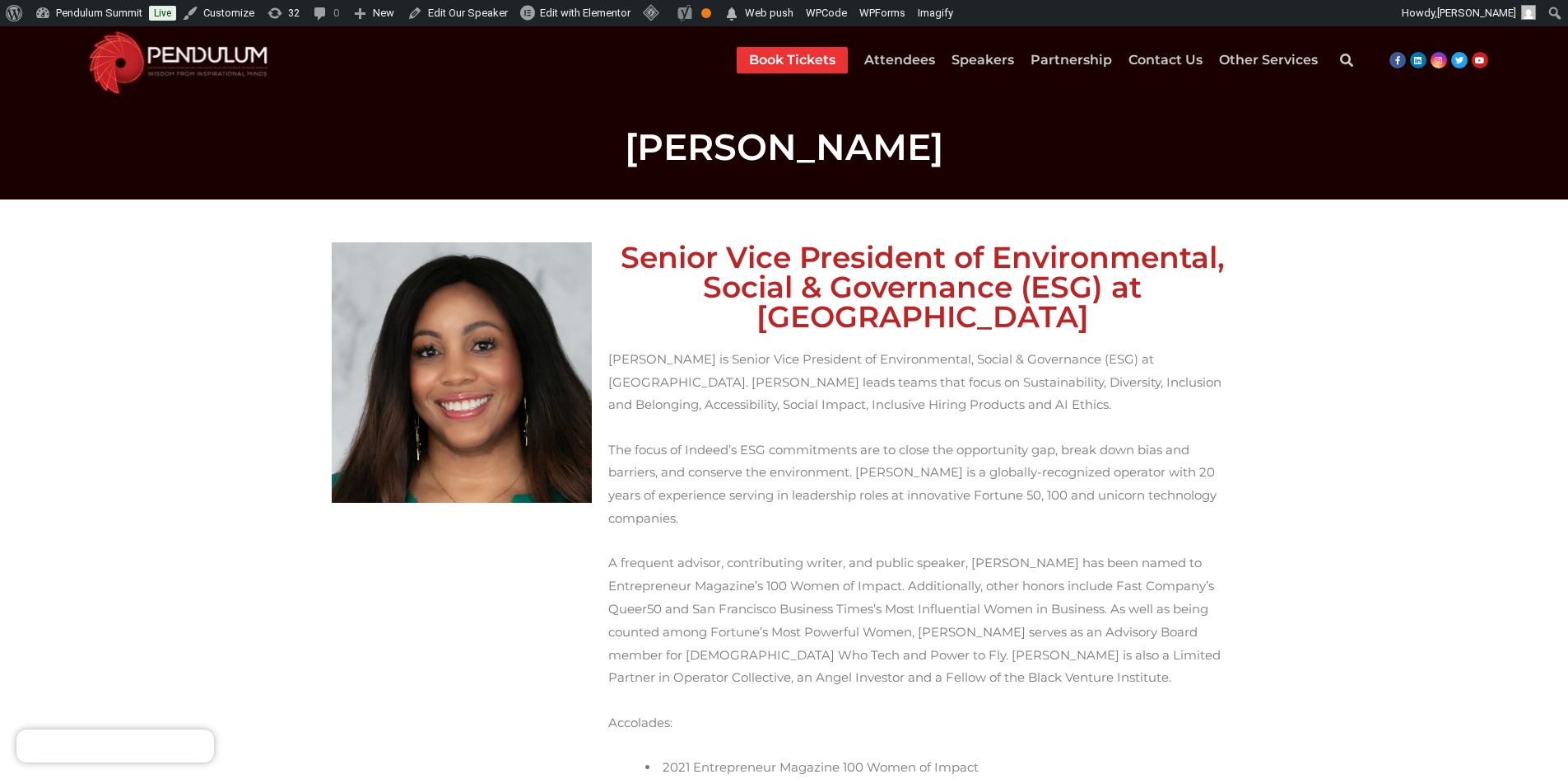
click at [1009, 399] on div "LaFawn Davis is Senior Vice President of Environmental, Social & Governance (ES…" at bounding box center [923, 651] width 629 height 608
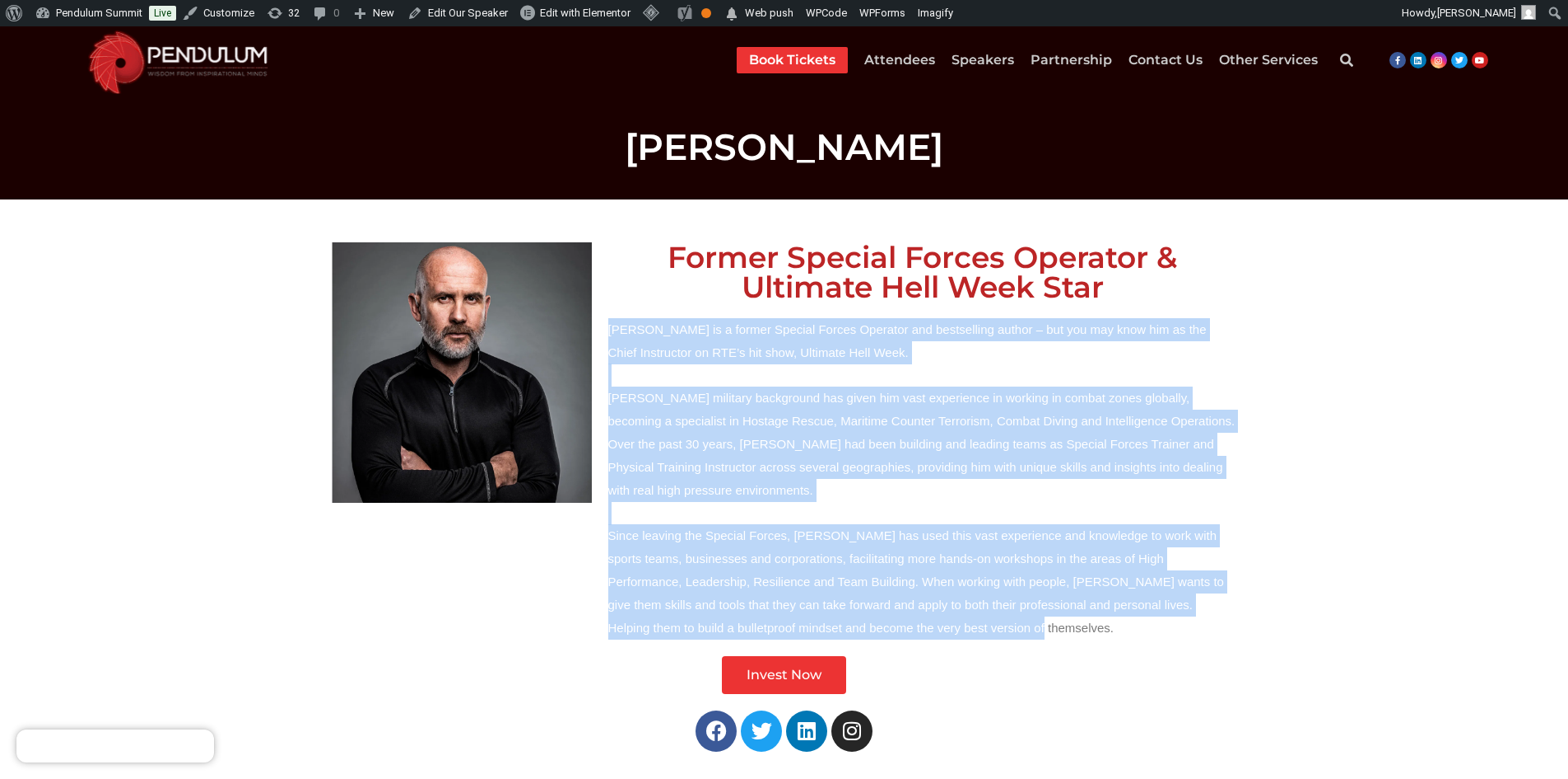
drag, startPoint x: 956, startPoint y: 642, endPoint x: 606, endPoint y: 316, distance: 478.3
click at [606, 316] on div "Former Special Forces Operator & Ultimate Hell Week Star Ray Goggins is a forme…" at bounding box center [923, 441] width 645 height 414
copy div "Ray Goggins is a former Special Forces Operator and bestselling author – but yo…"
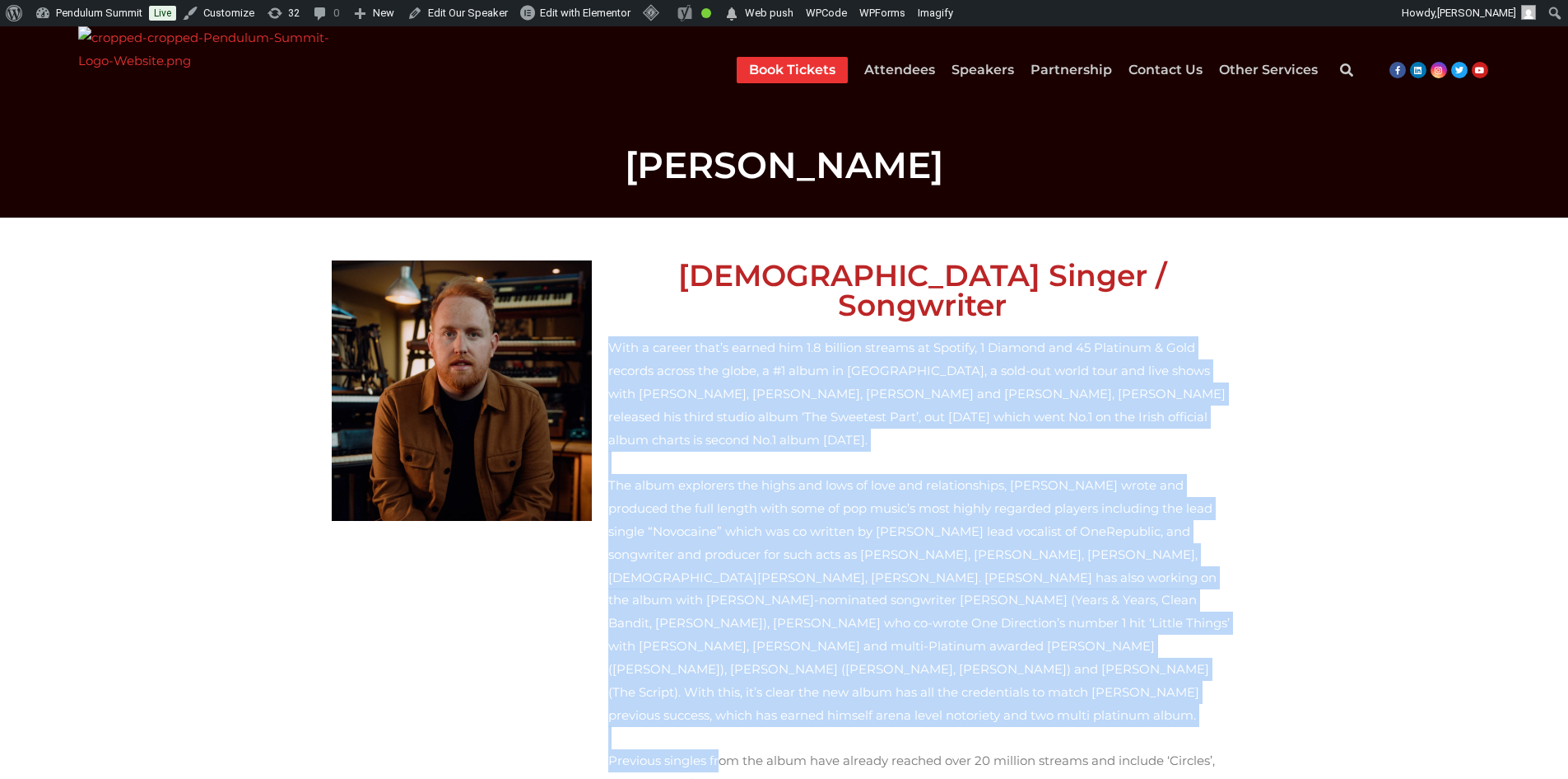
drag, startPoint x: 606, startPoint y: 310, endPoint x: 712, endPoint y: 650, distance: 356.1
click at [712, 650] on div "Irish Singer / Songwriter With a career that’s earned him 1.8 billion streams a…" at bounding box center [923, 687] width 645 height 873
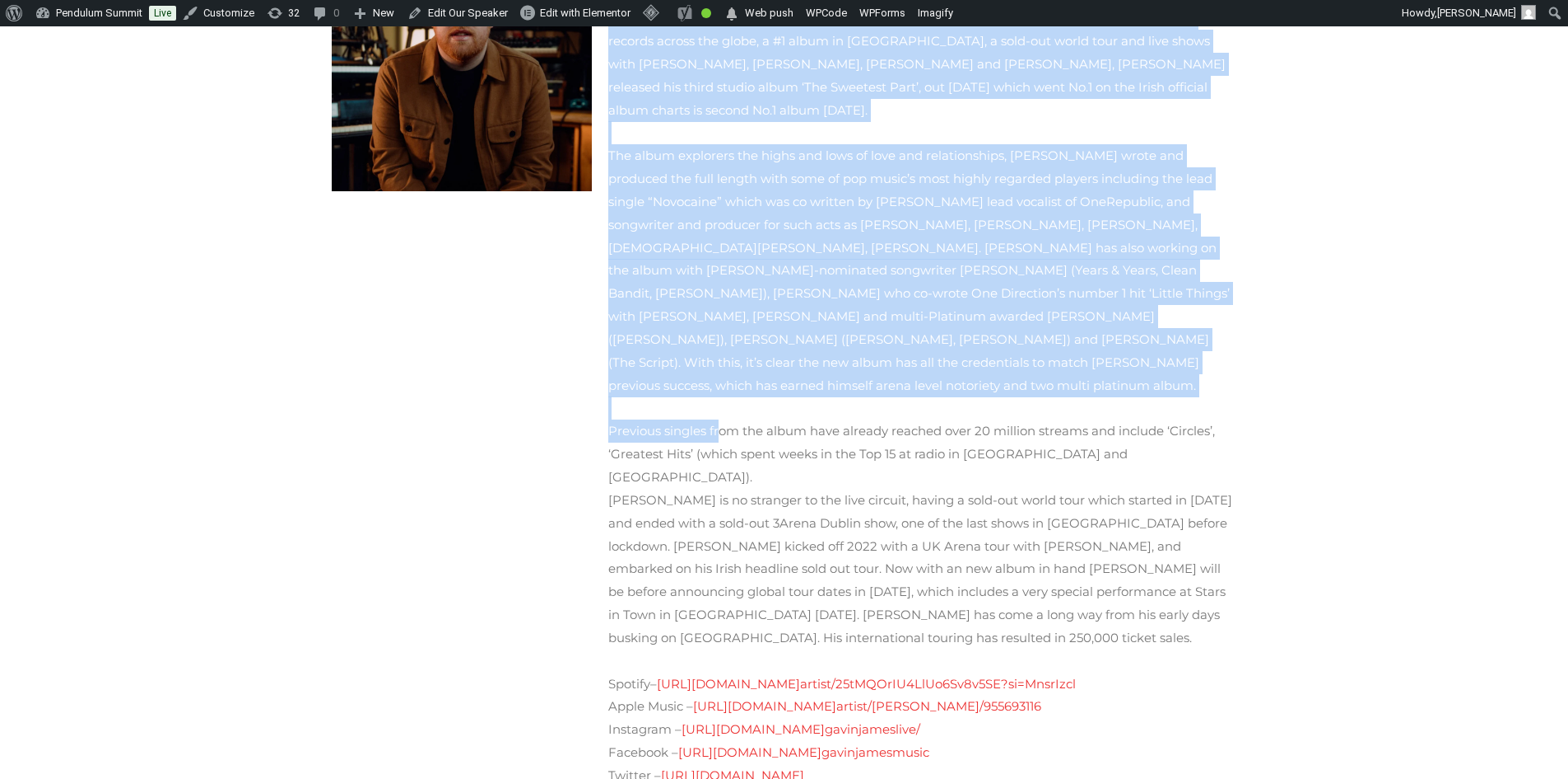
scroll to position [310, 0]
click at [865, 764] on div "Twitter – https://twitter.com/gavinjames" at bounding box center [923, 775] width 629 height 23
copy div "With a career that’s earned him 1.8 billion streams at Spotify, 1 Diamond and 4…"
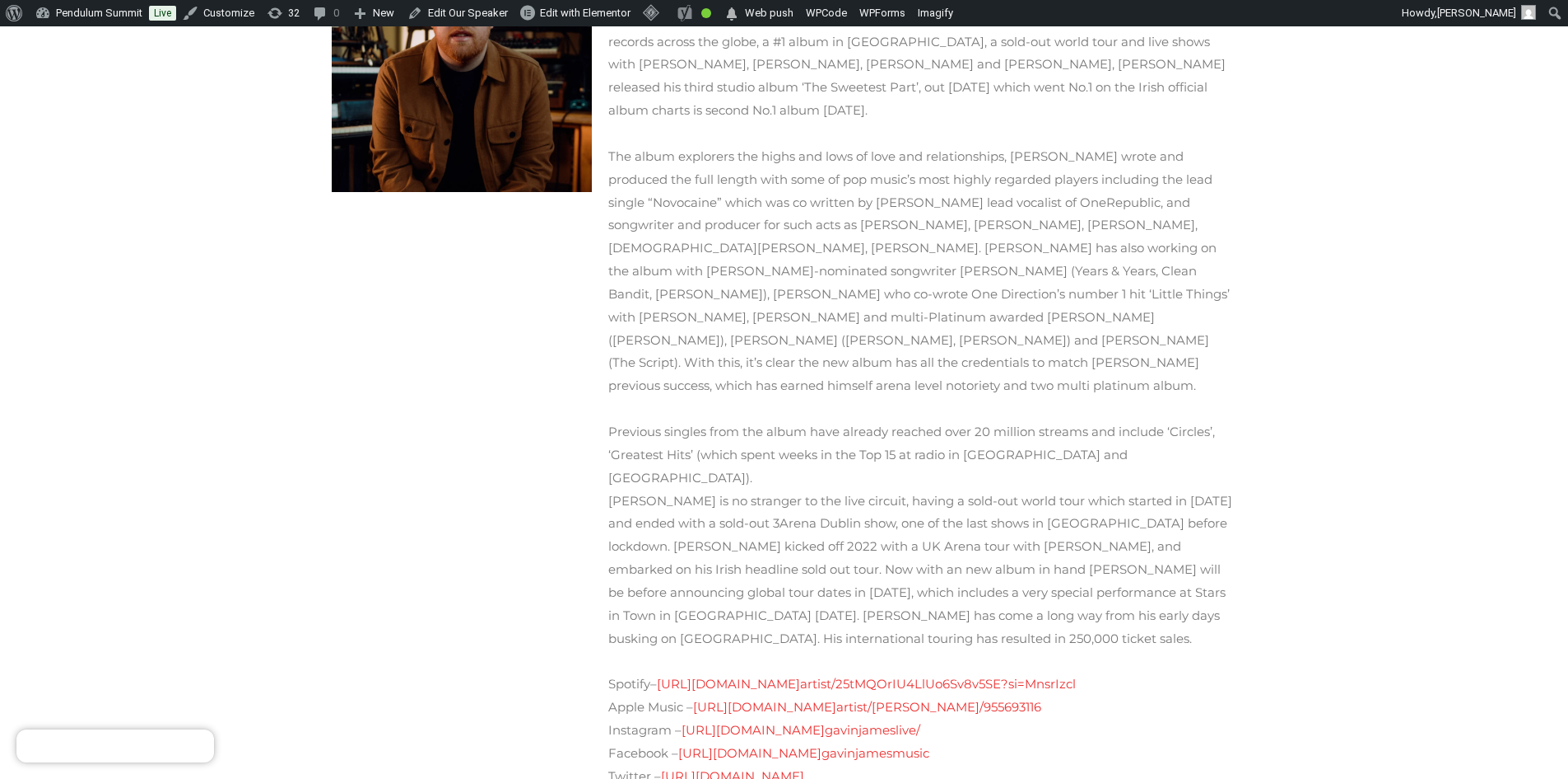
click at [397, 491] on div at bounding box center [461, 359] width 276 height 873
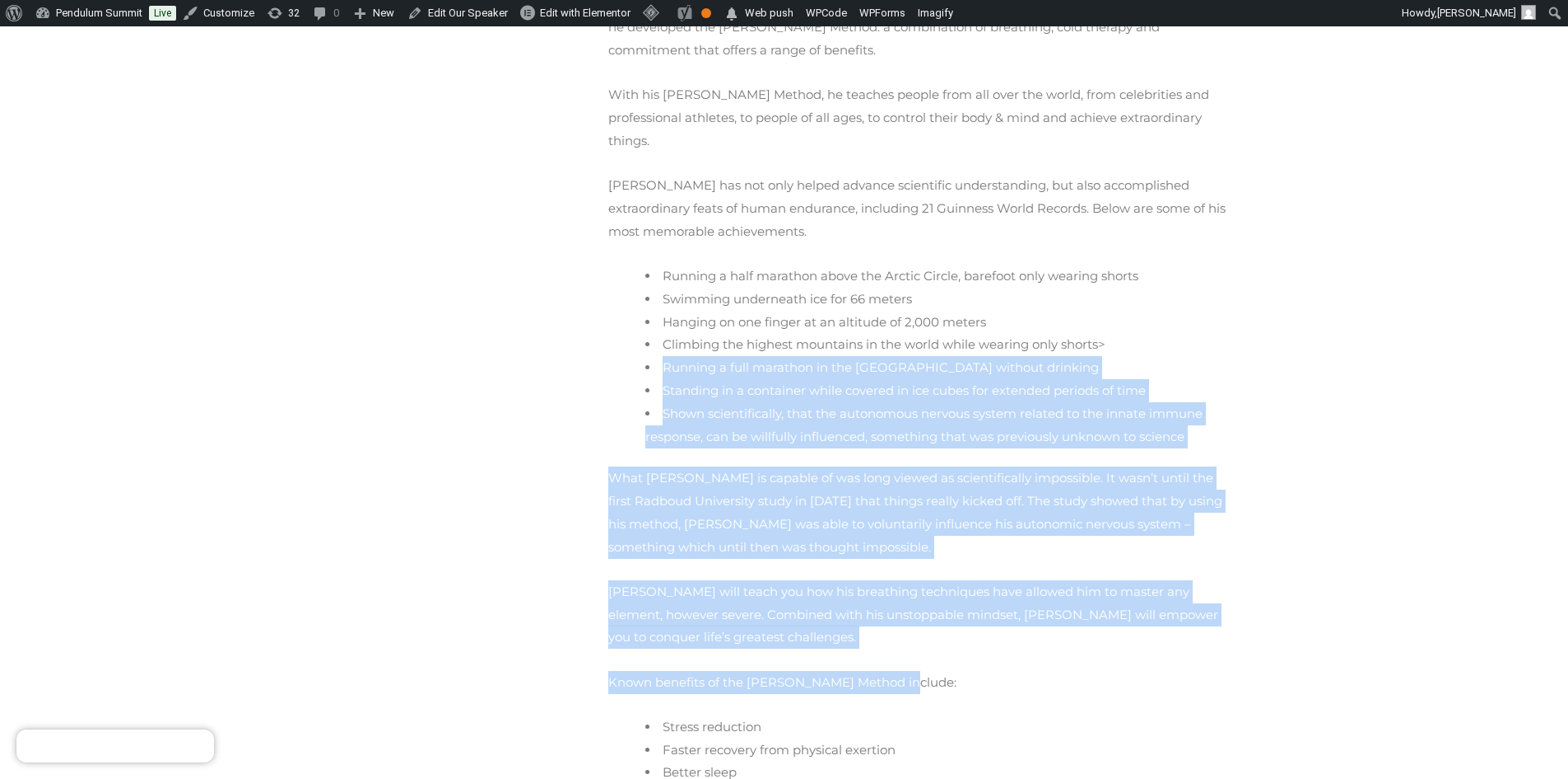
scroll to position [659, 0]
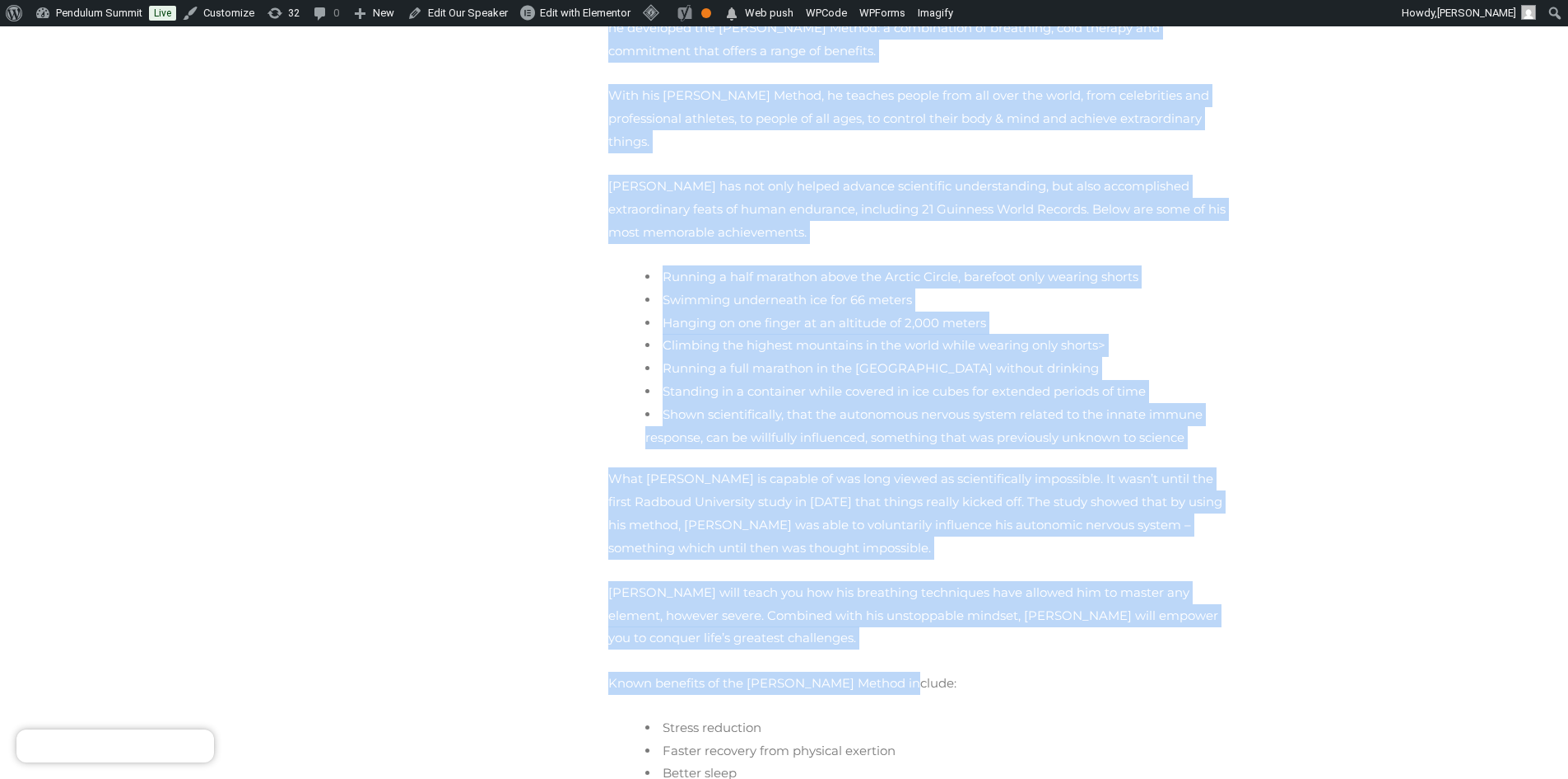
drag, startPoint x: 876, startPoint y: 517, endPoint x: 596, endPoint y: 139, distance: 470.4
click at [596, 139] on div "World Ice Record Holder & Breathing Revolutionary ‘I’m not afraid of death, I’m…" at bounding box center [784, 237] width 922 height 1286
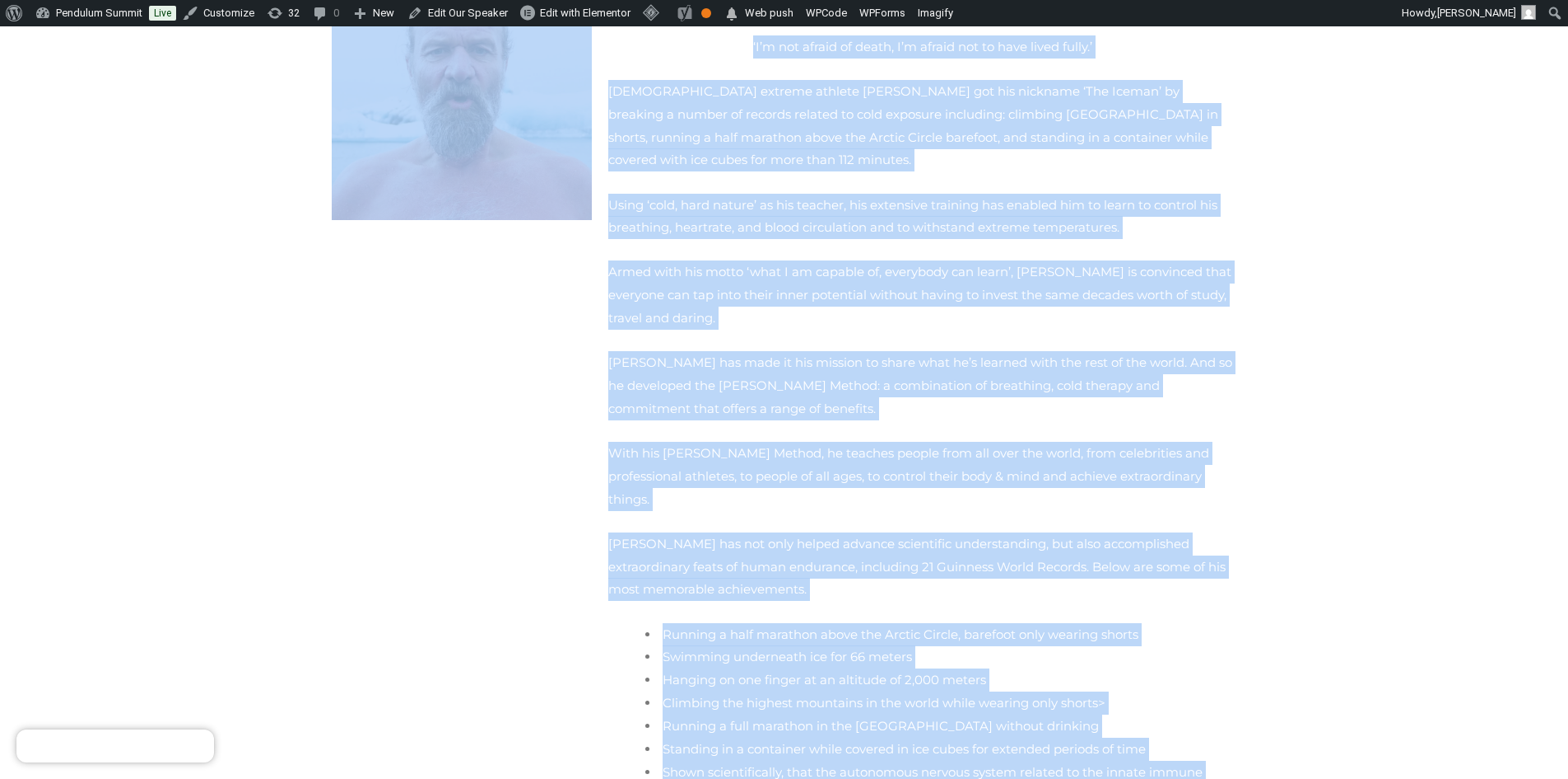
scroll to position [228, 0]
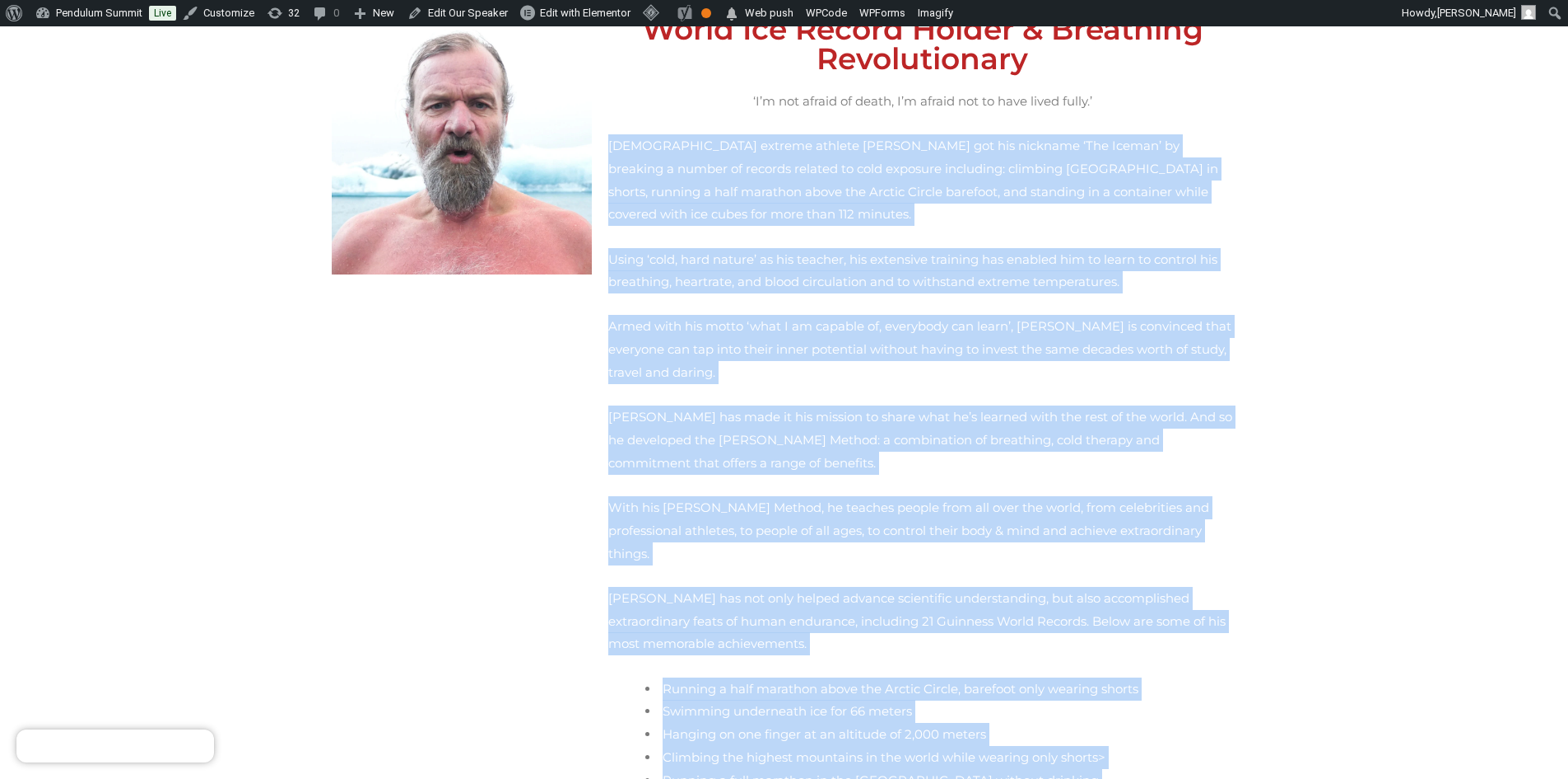
click at [609, 142] on span "[DEMOGRAPHIC_DATA] extreme athlete [PERSON_NAME] got his nickname ‘The Iceman’ …" at bounding box center [914, 179] width 610 height 85
copy div "Lorem ipsumdo sitamet Con Adi eli sed doeiusmo ‘Tem Incidi’ ut laboreet d magna…"
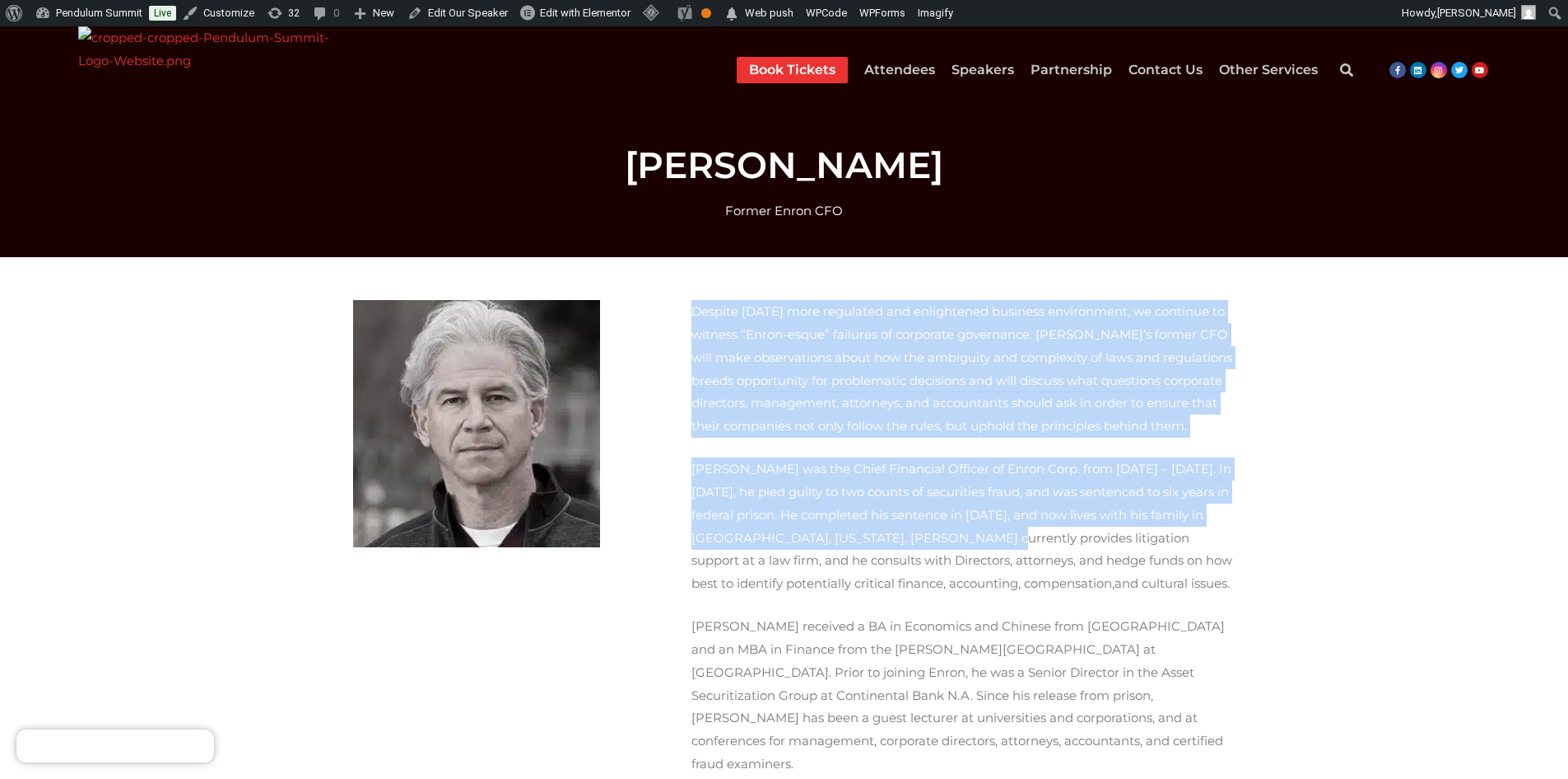
drag, startPoint x: 685, startPoint y: 305, endPoint x: 821, endPoint y: 536, distance: 268.1
click at [821, 536] on div "Despite [DATE] more regulated and enlightened business environment, we continue…" at bounding box center [964, 614] width 563 height 646
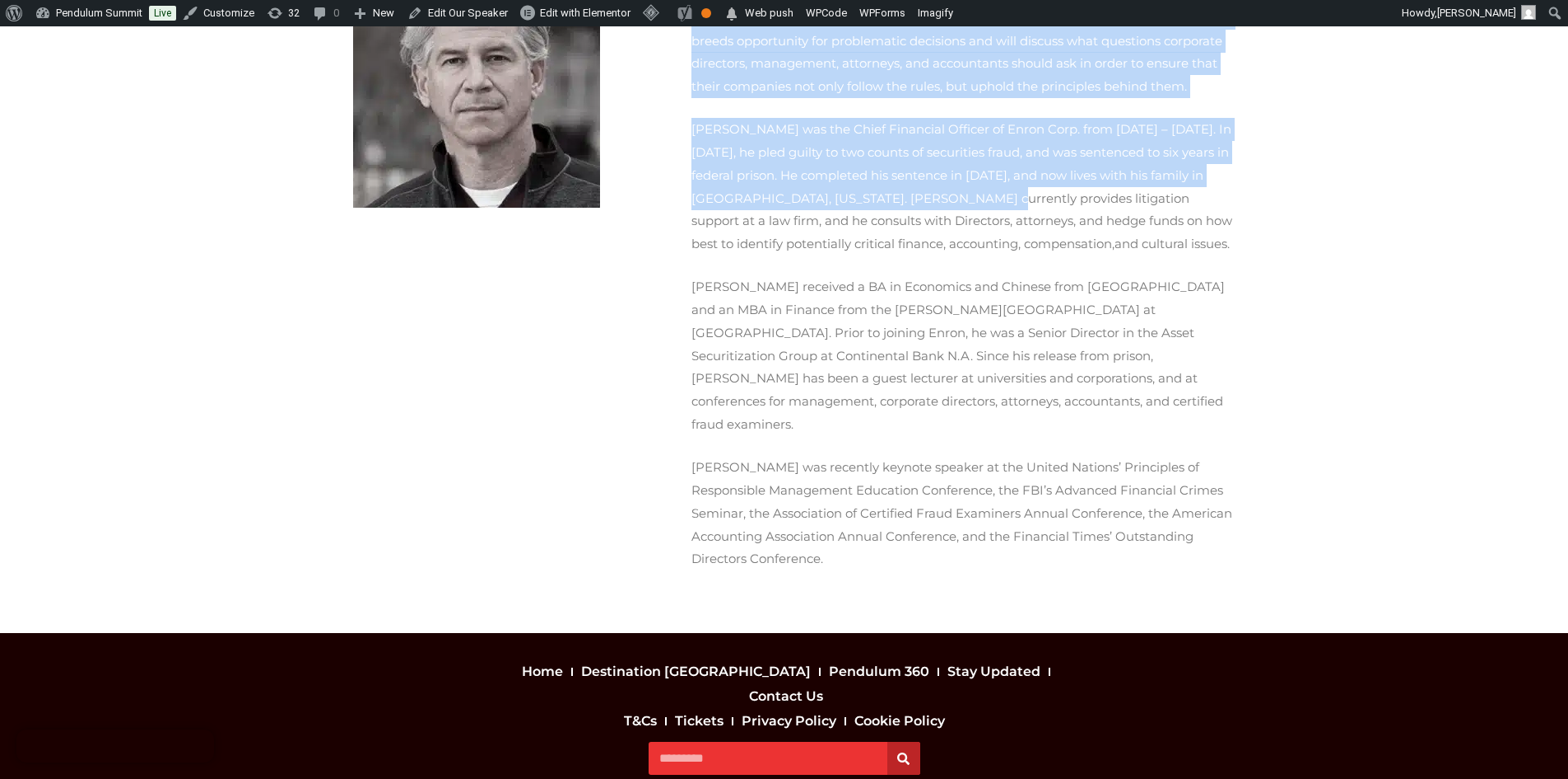
scroll to position [321, 0]
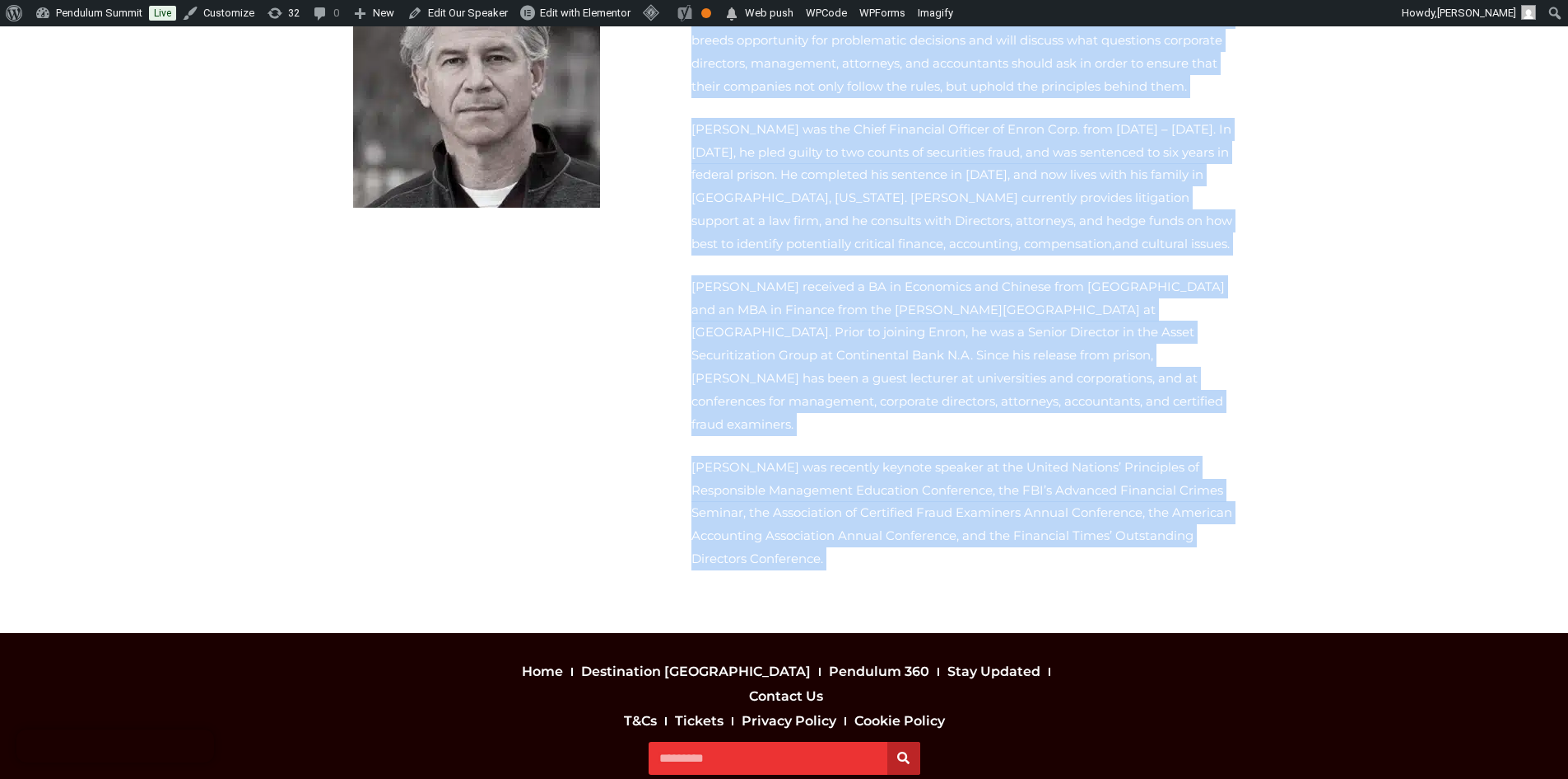
click at [1020, 479] on div "Despite [DATE] more regulated and enlightened business environment, we continue…" at bounding box center [964, 275] width 546 height 630
copy div "Despite today’s more regulated and enlightened business environment, we continu…"
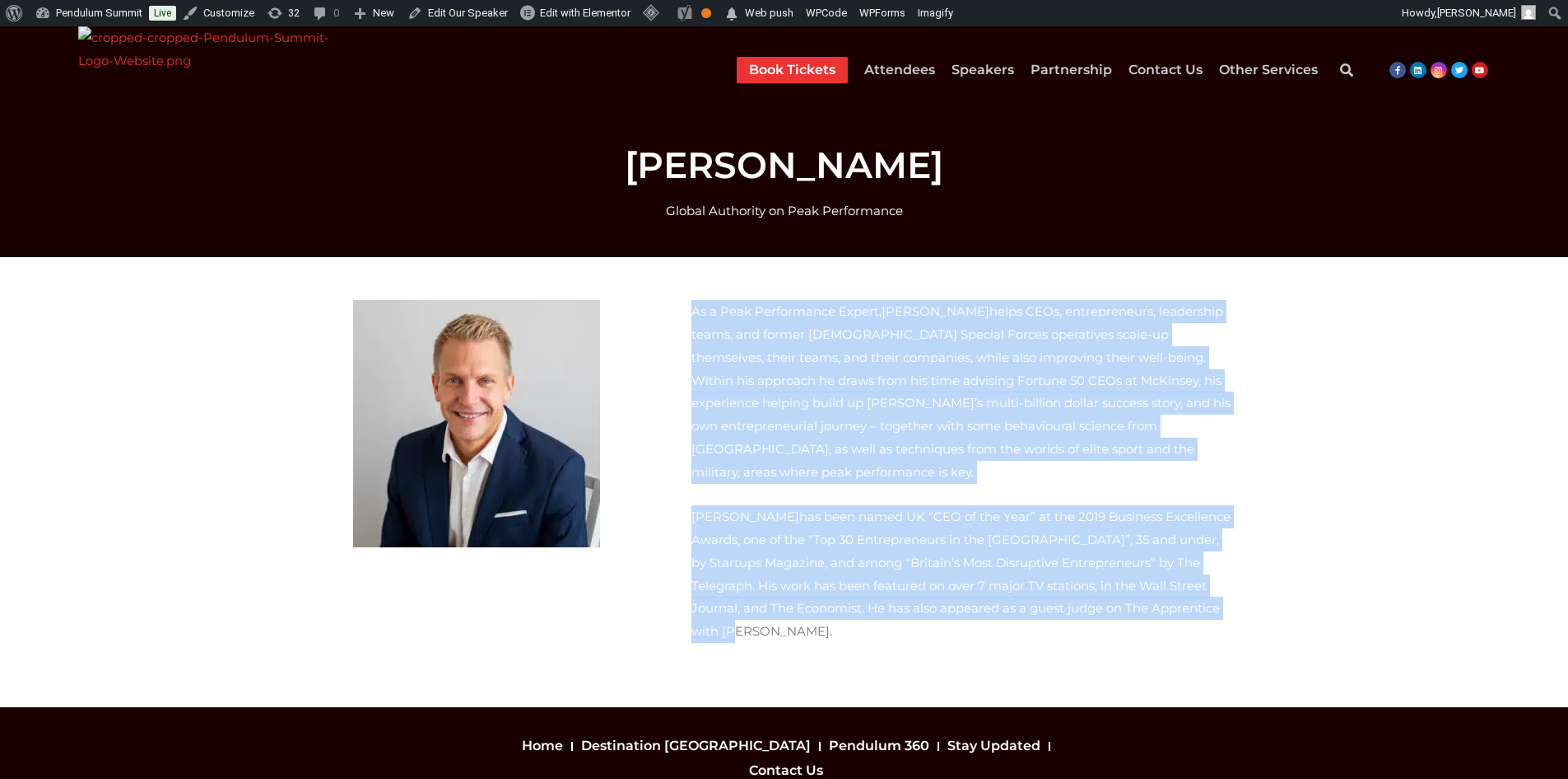
drag, startPoint x: 913, startPoint y: 587, endPoint x: 676, endPoint y: 296, distance: 375.3
click at [676, 296] on div "As a Peak Performance Expert, Eric Partaker helps CEOs, entrepreneurs, leadersh…" at bounding box center [938, 482] width 615 height 381
copy div "As a Peak Performance Expert, Eric Partaker helps CEOs, entrepreneurs, leadersh…"
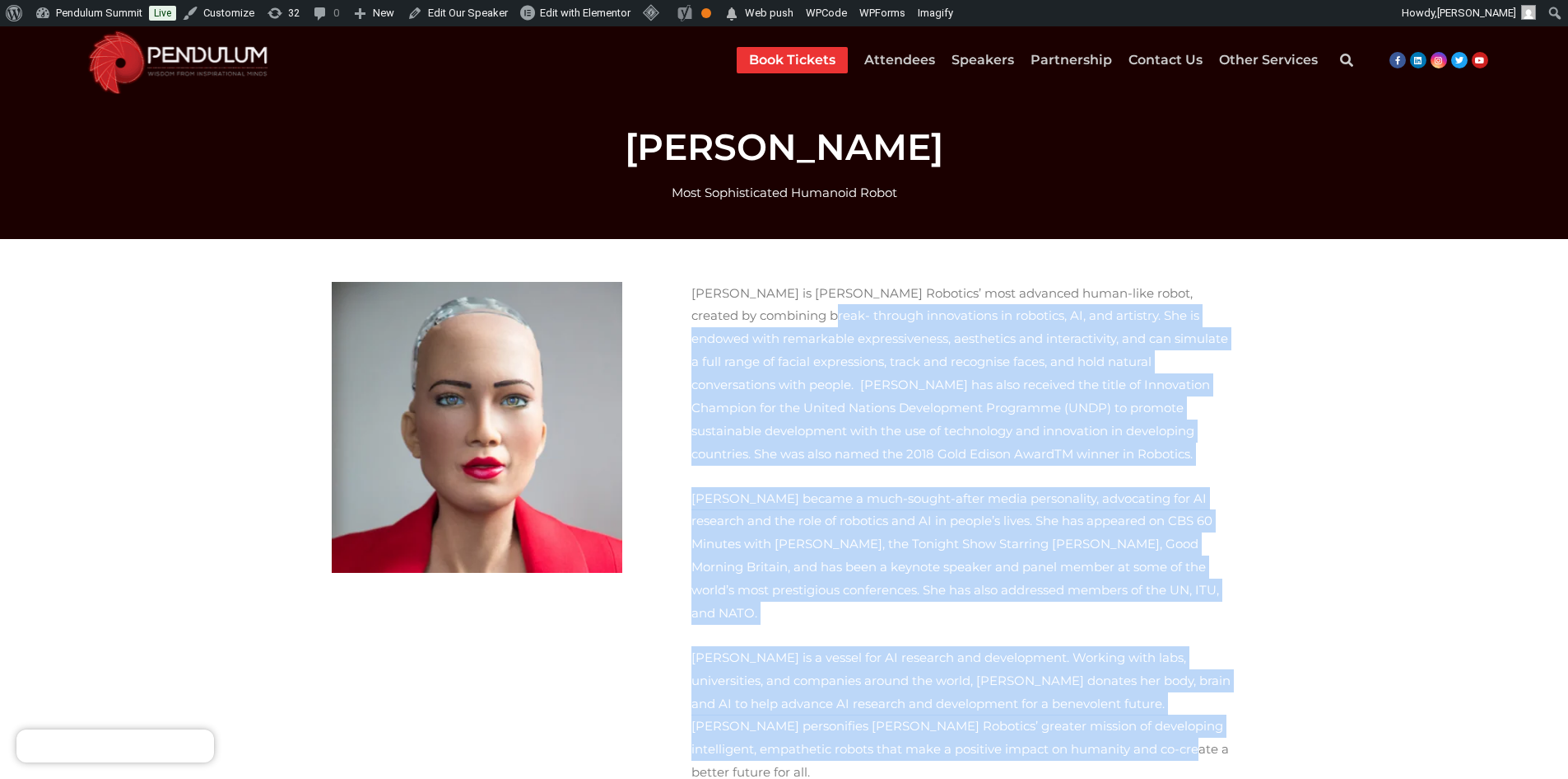
drag, startPoint x: 807, startPoint y: 716, endPoint x: 649, endPoint y: 312, distance: 433.8
click at [649, 312] on div "Sophia is Hanson Robotics’ most advanced human-like robot, created by combining…" at bounding box center [938, 543] width 615 height 540
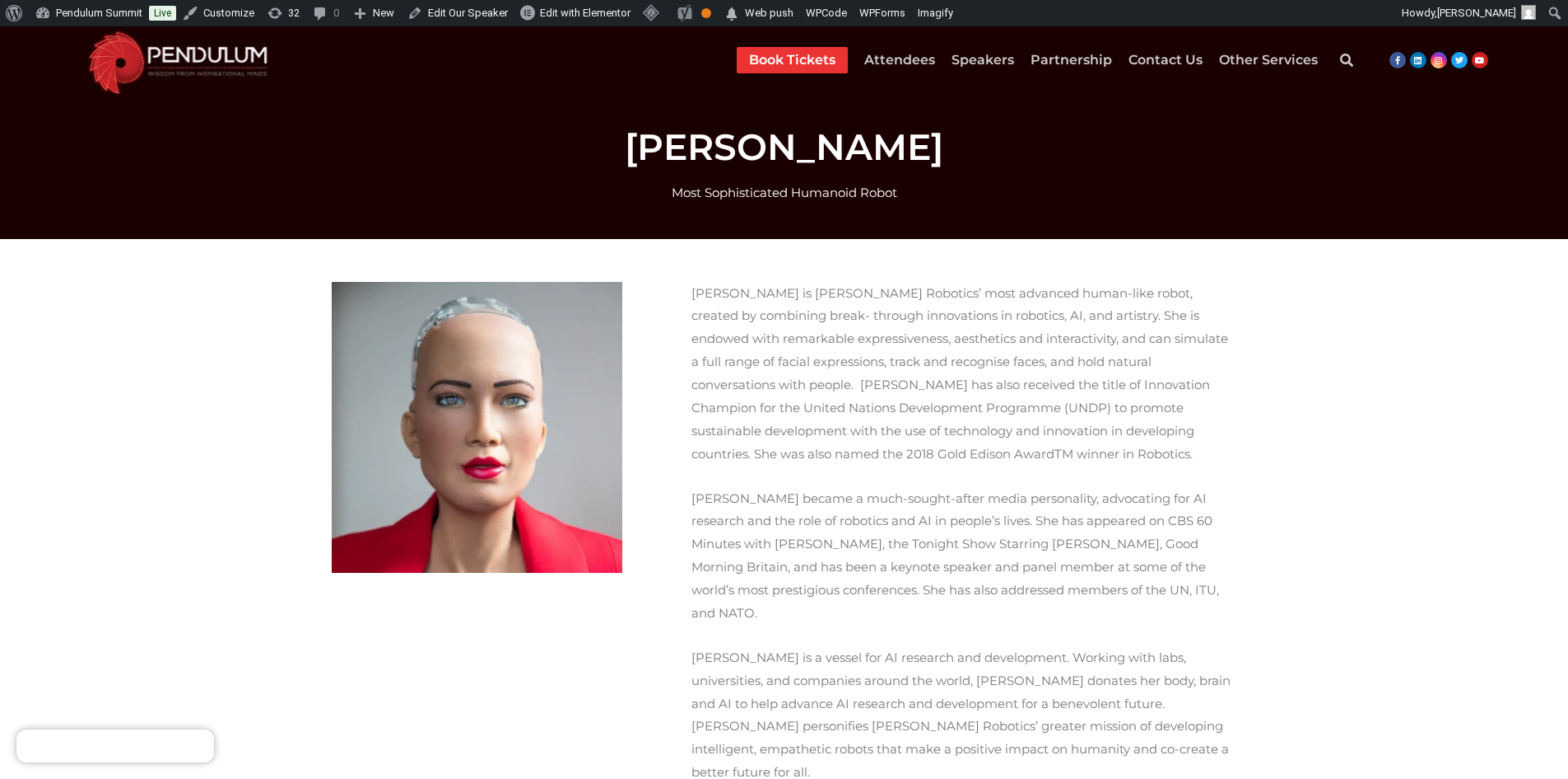
click at [701, 291] on p "Sophia is Hanson Robotics’ most advanced human-like robot, created by combining…" at bounding box center [964, 373] width 546 height 184
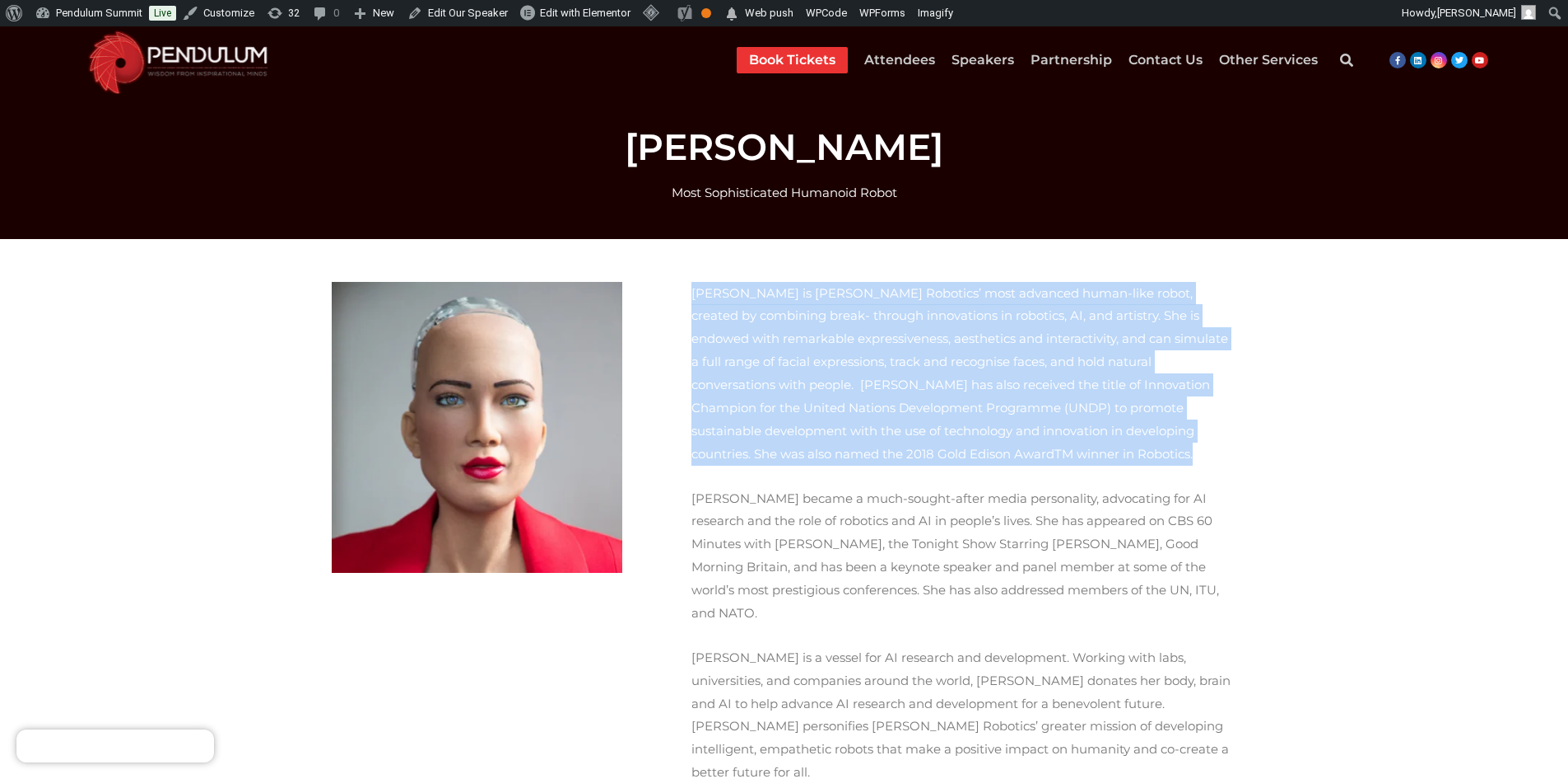
click at [701, 291] on p "Sophia is Hanson Robotics’ most advanced human-like robot, created by combining…" at bounding box center [964, 373] width 546 height 184
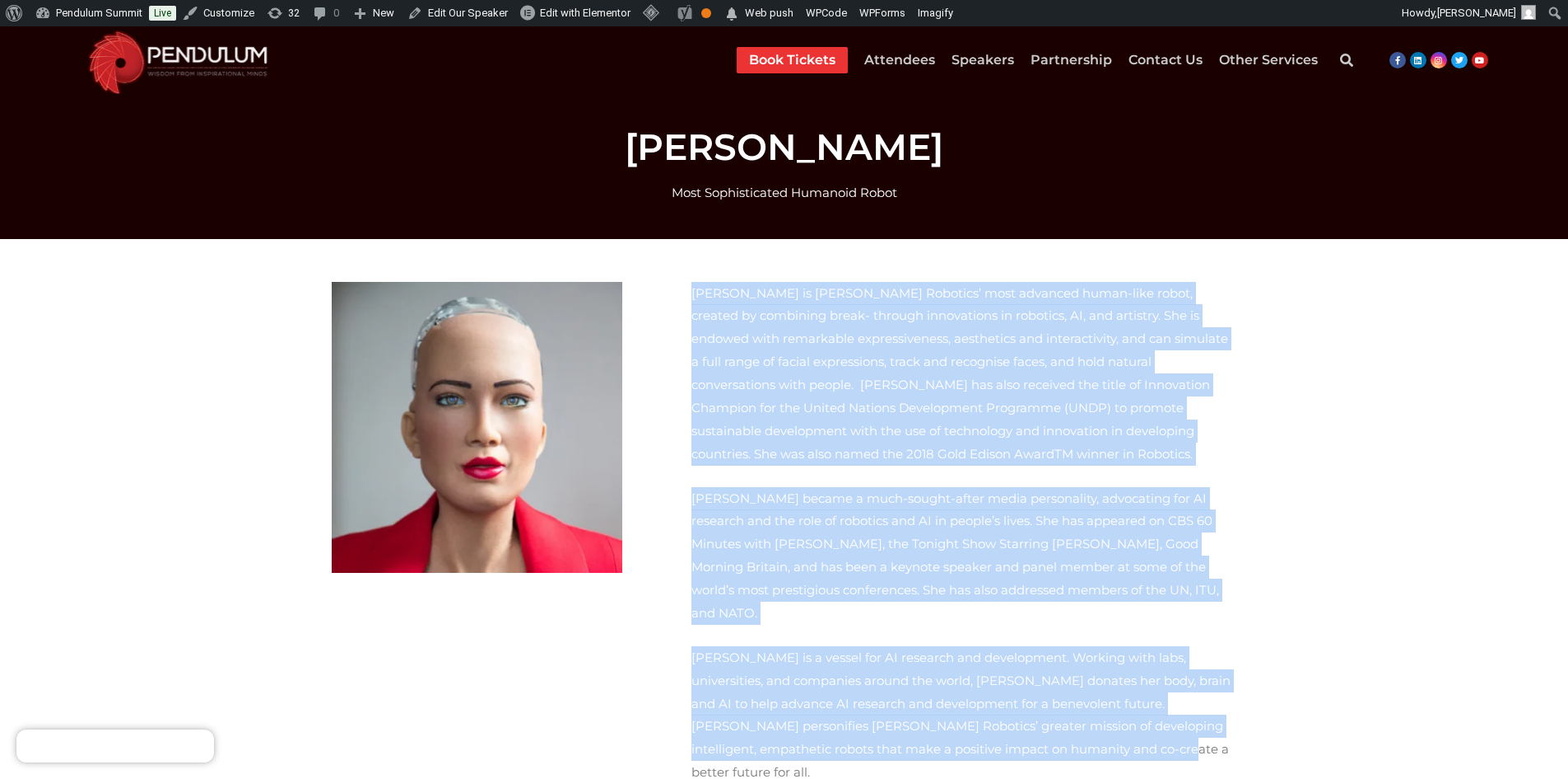
drag, startPoint x: 803, startPoint y: 710, endPoint x: 682, endPoint y: 303, distance: 424.6
click at [682, 303] on div "Sophia is Hanson Robotics’ most advanced human-like robot, created by combining…" at bounding box center [938, 543] width 615 height 540
copy div "Sophia is Hanson Robotics’ most advanced human-like robot, created by combining…"
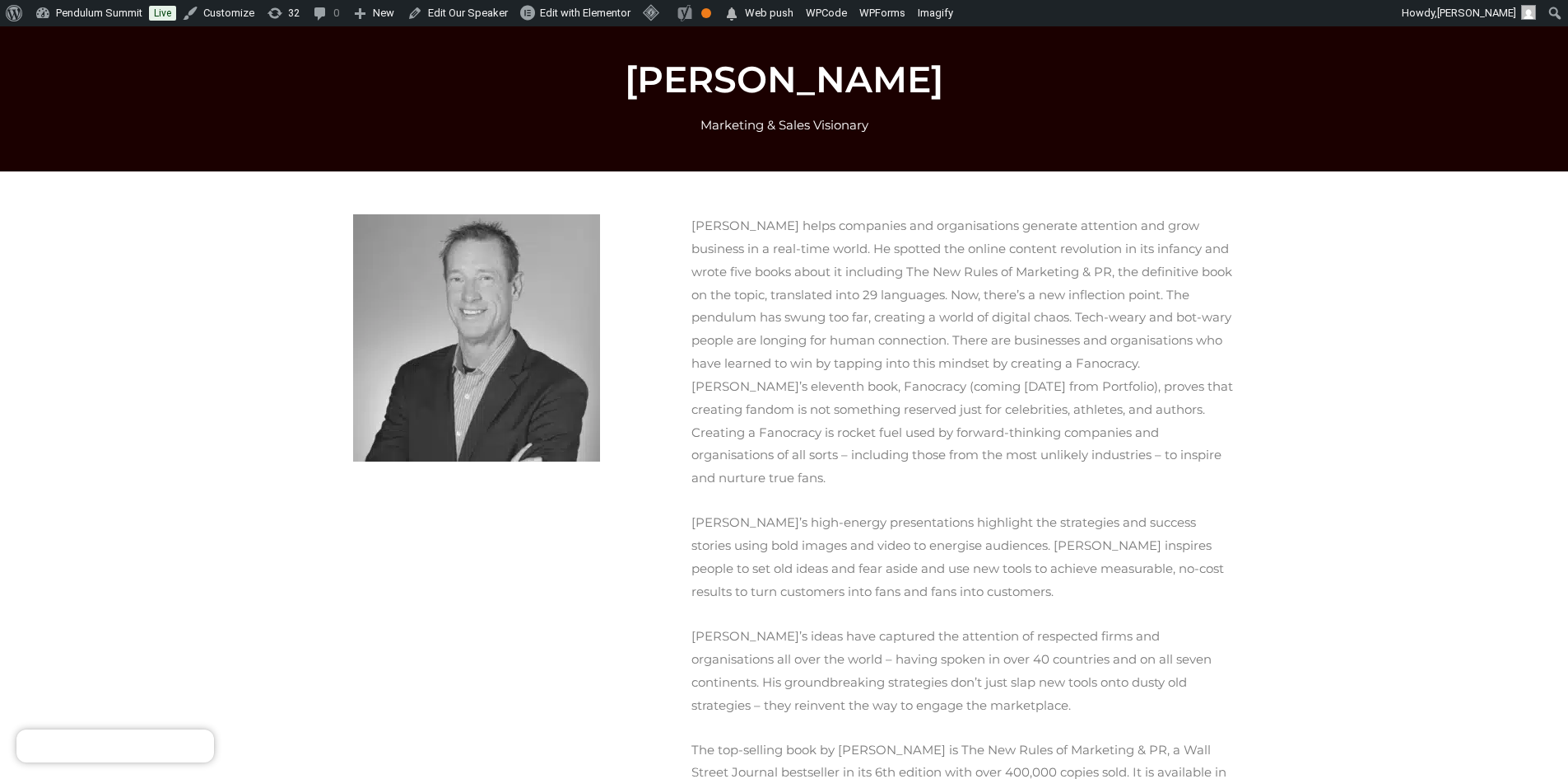
scroll to position [8, 0]
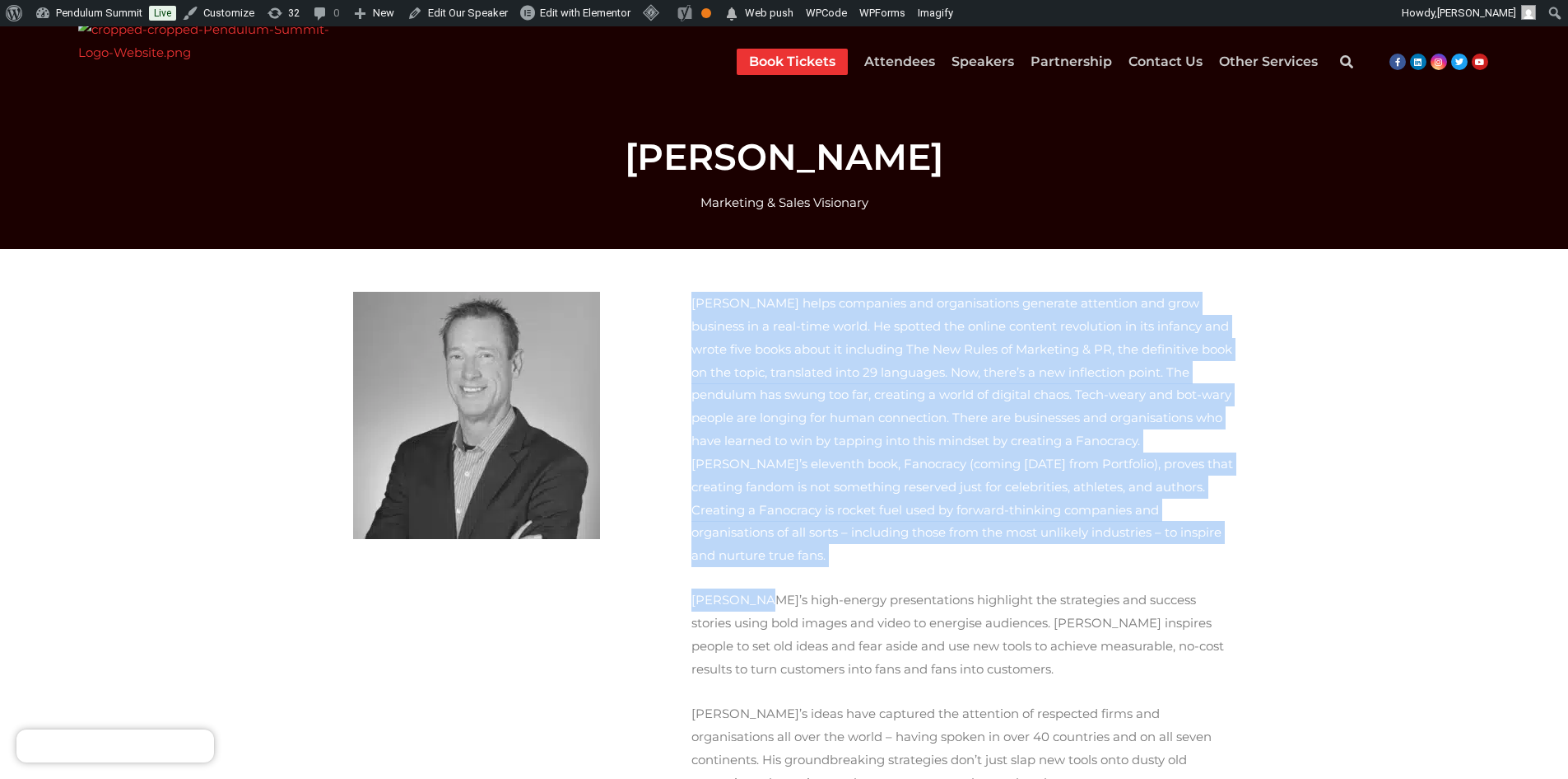
drag, startPoint x: 692, startPoint y: 297, endPoint x: 744, endPoint y: 534, distance: 242.6
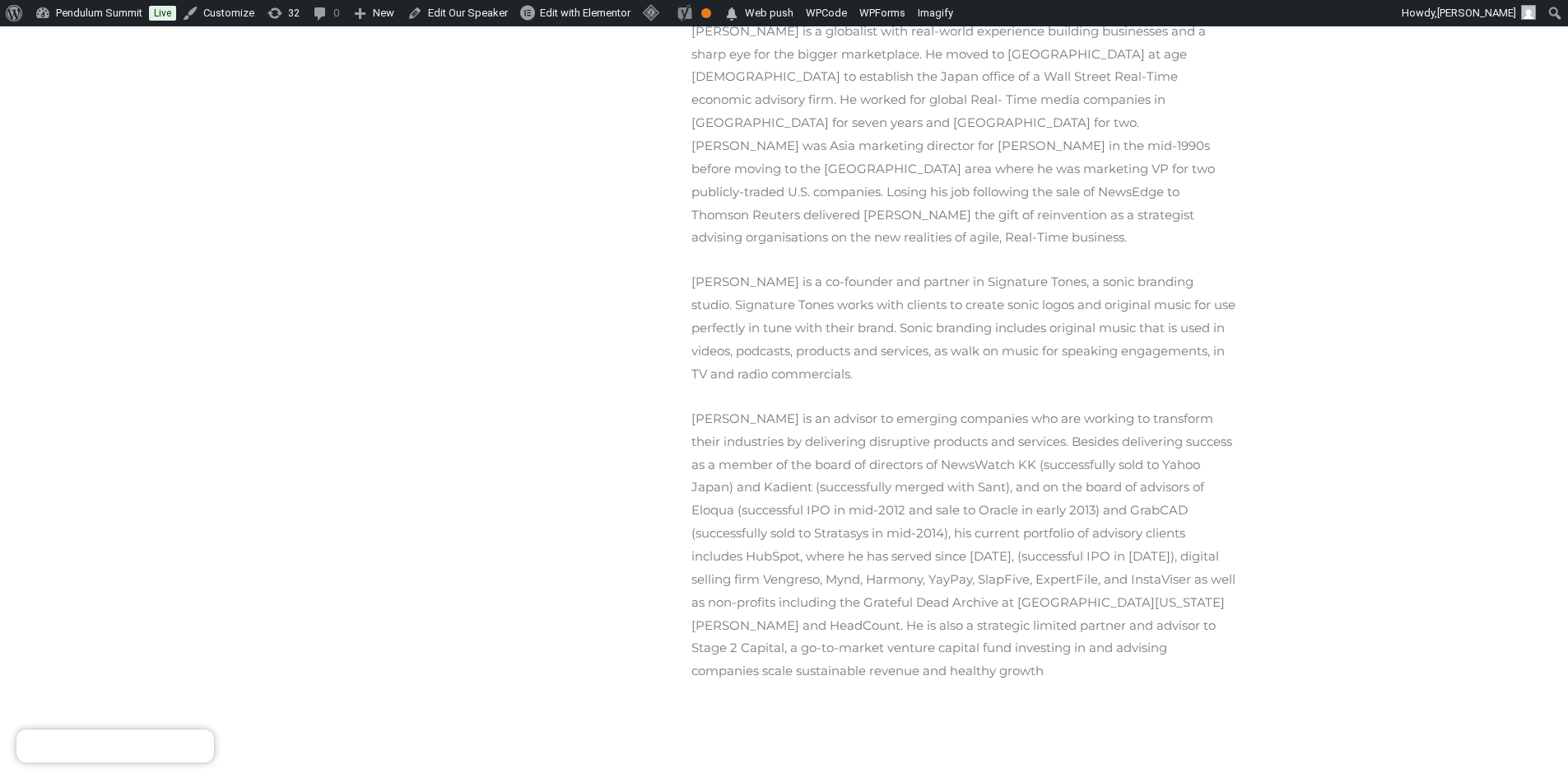
scroll to position [1244, 0]
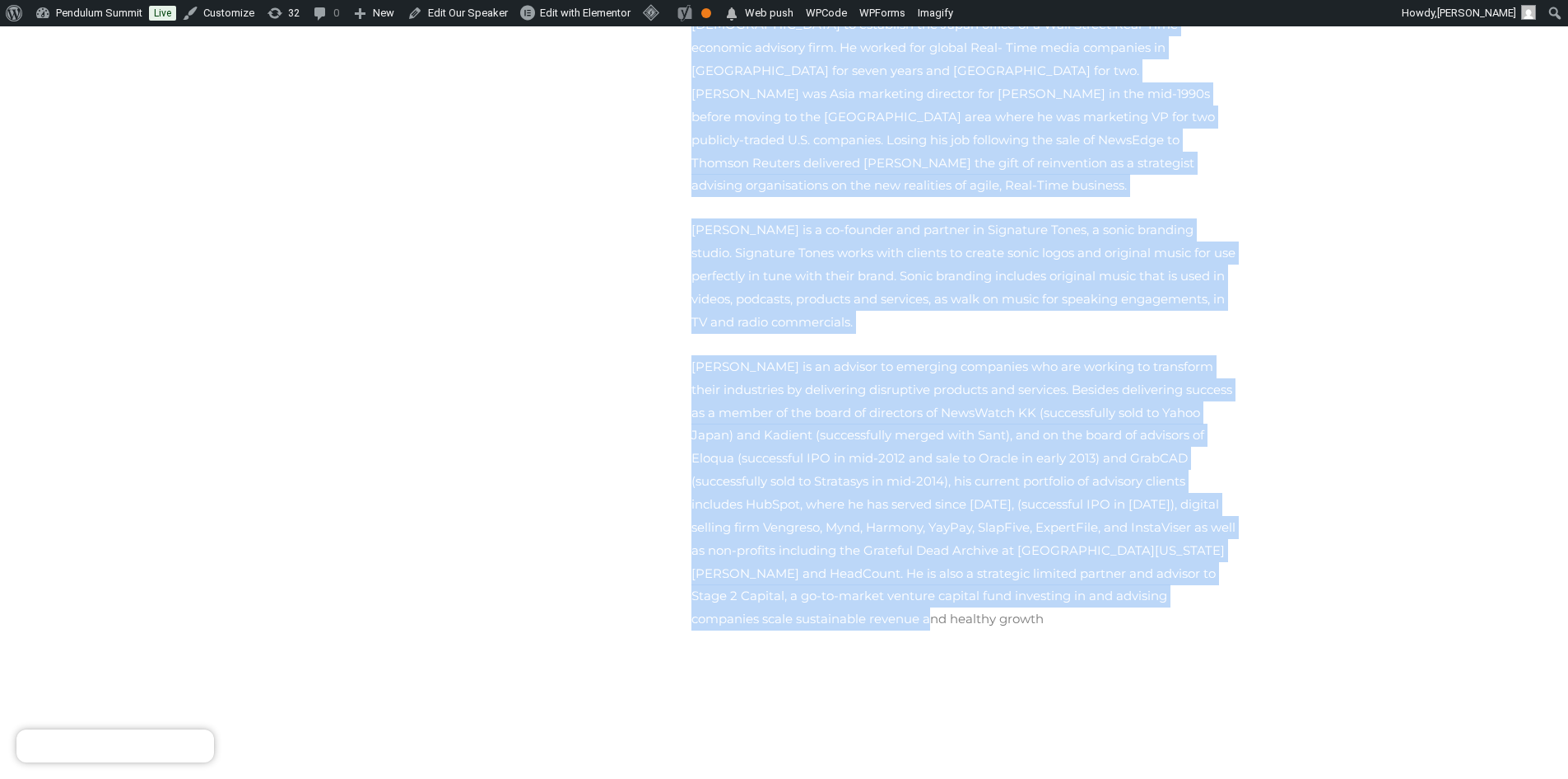
click at [740, 393] on p "David is an advisor to emerging companies who are working to transform their in…" at bounding box center [964, 492] width 546 height 276
copy div "David Meerman Scott helps companies and organisations generate attention and gr…"
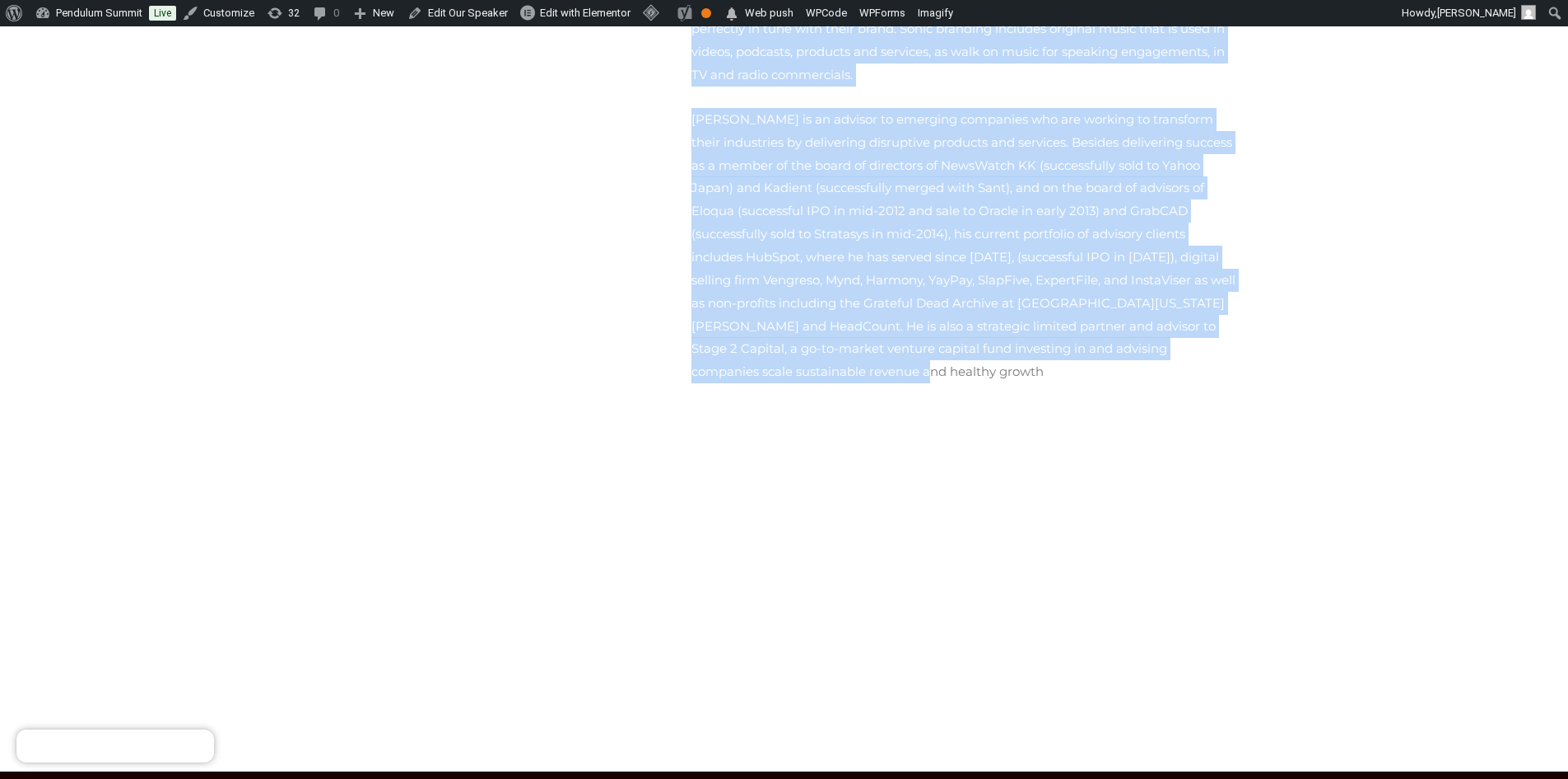
scroll to position [1491, 0]
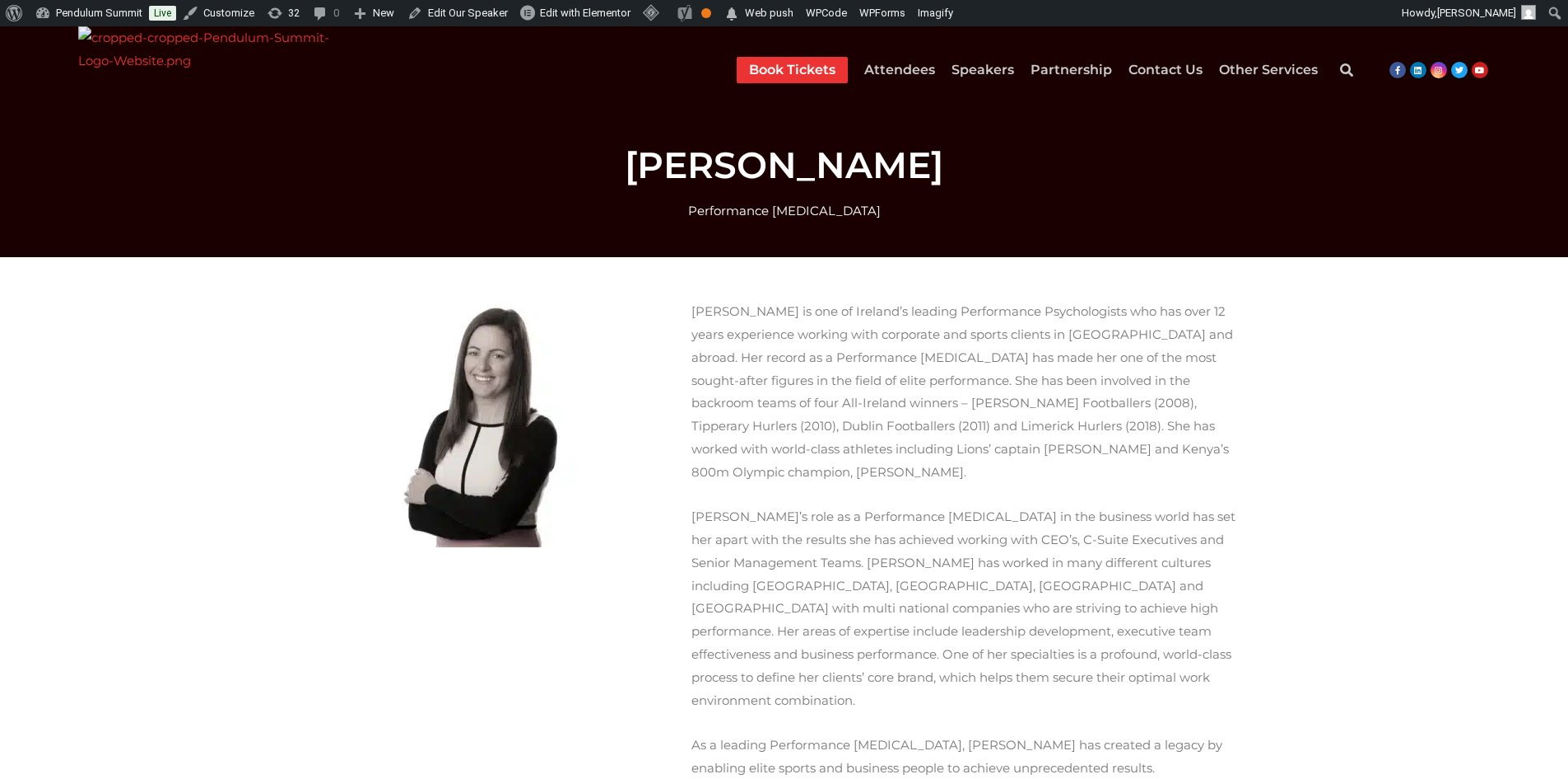
scroll to position [83, 0]
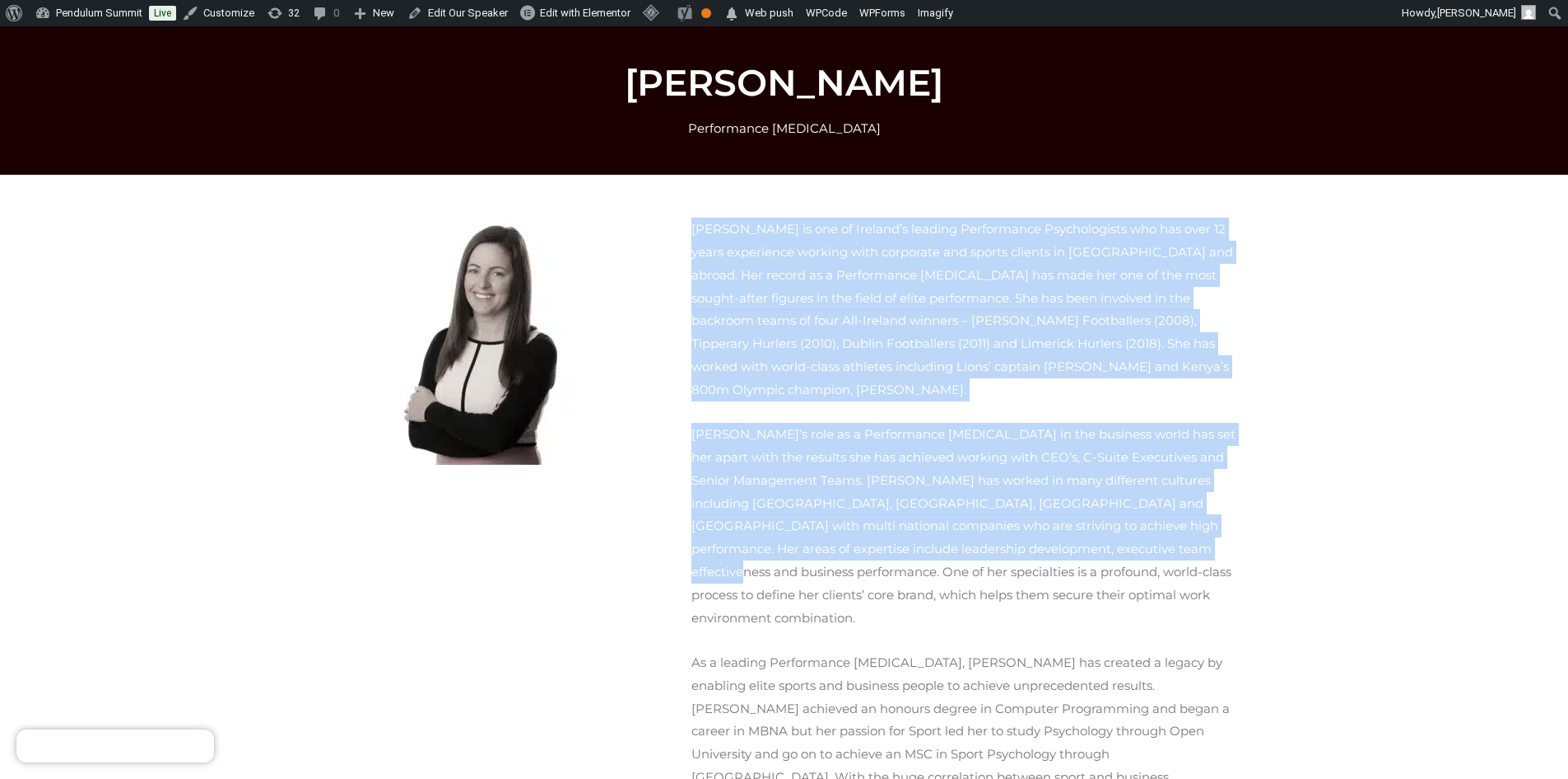
drag, startPoint x: 689, startPoint y: 226, endPoint x: 774, endPoint y: 532, distance: 317.6
click at [774, 532] on div "Caroline Currid is one of Ireland’s leading Performance Psychologists who has o…" at bounding box center [964, 662] width 563 height 906
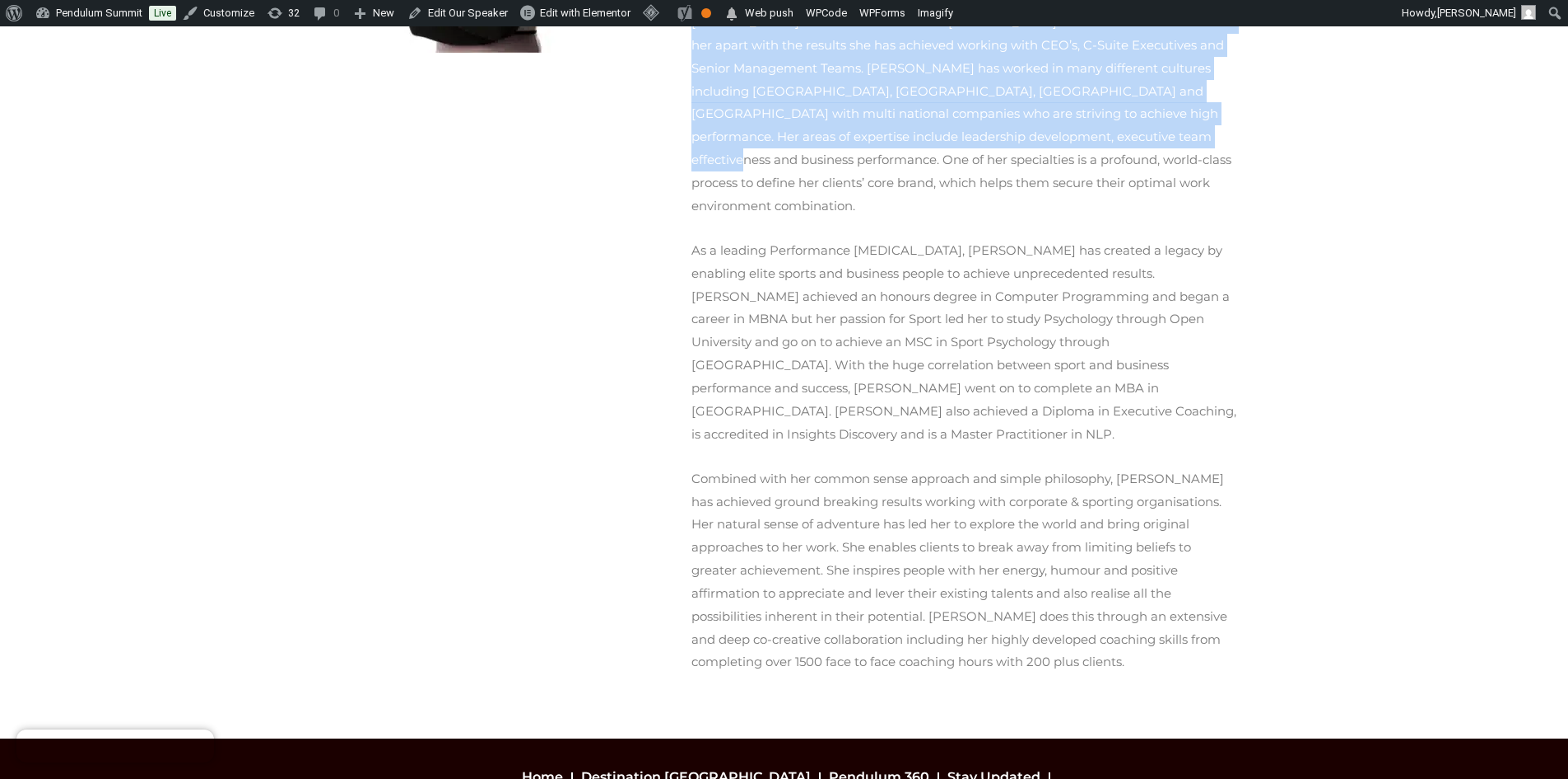
scroll to position [493, 0]
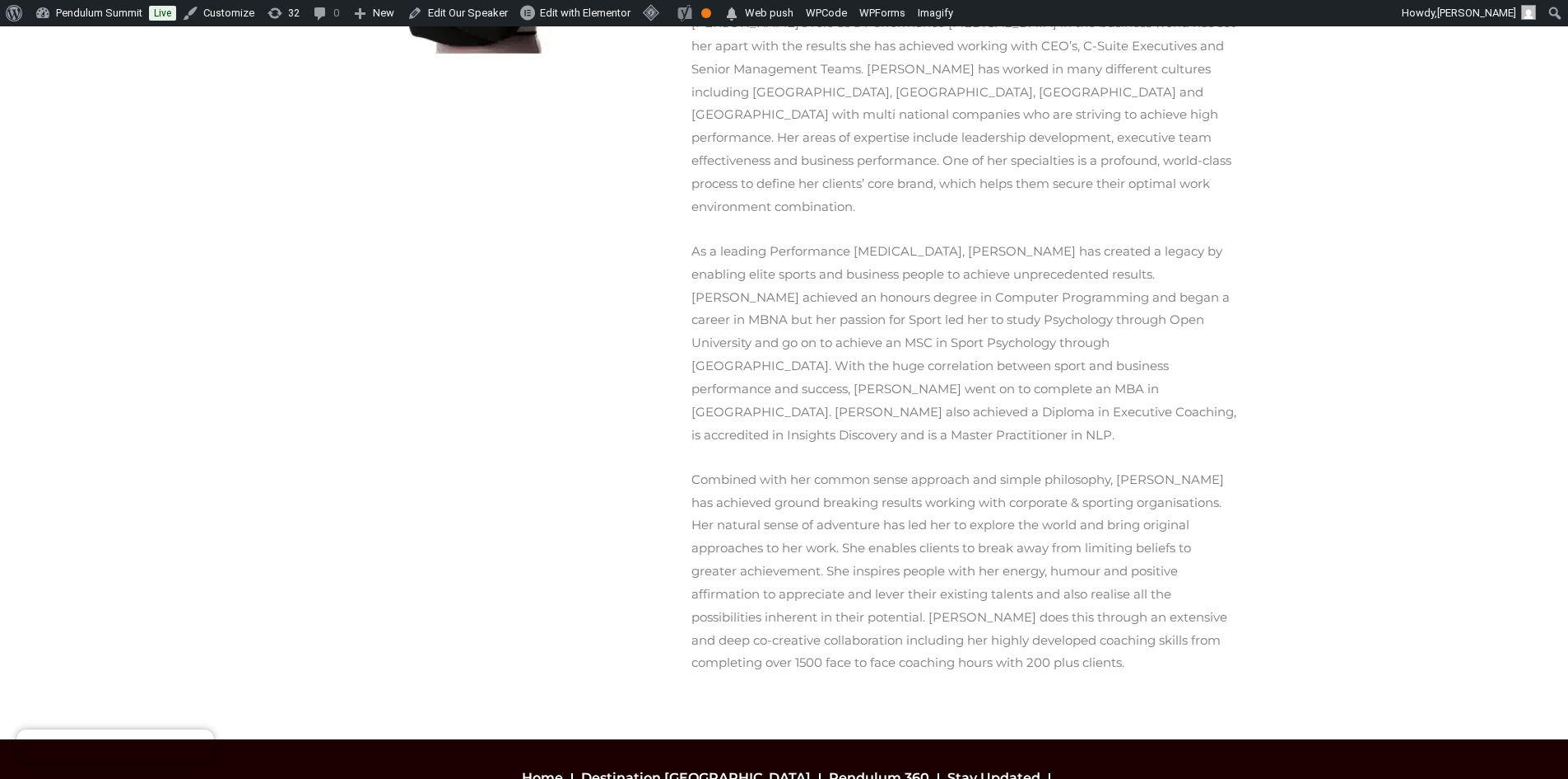
click at [903, 553] on p "Combined with her common sense approach and simple philosophy, Caroline has ach…" at bounding box center [964, 571] width 546 height 207
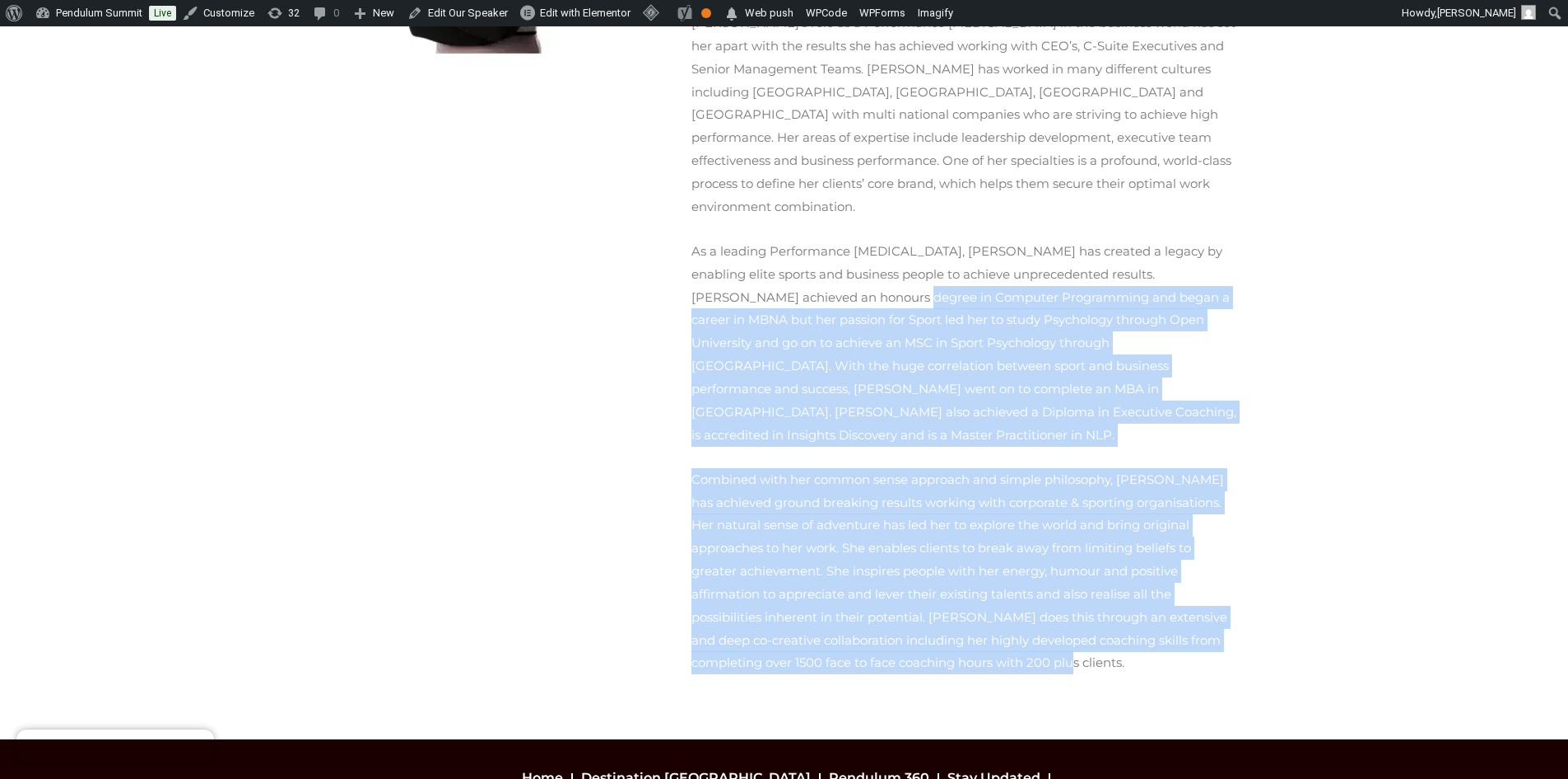
drag, startPoint x: 903, startPoint y: 553, endPoint x: 721, endPoint y: 229, distance: 371.6
click at [721, 229] on div "Caroline Currid is one of Ireland’s leading Performance Psychologists who has o…" at bounding box center [964, 240] width 546 height 868
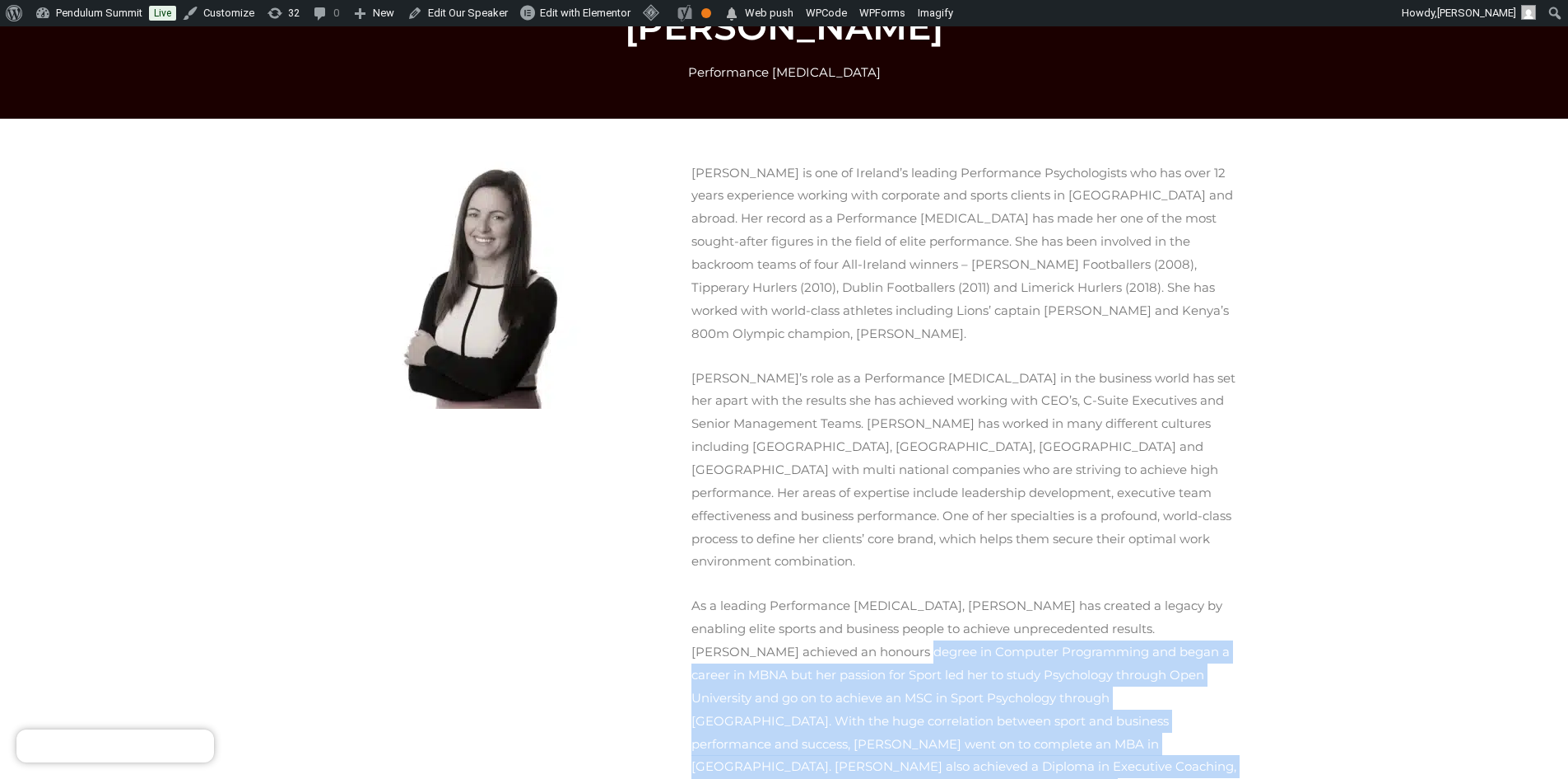
scroll to position [64, 0]
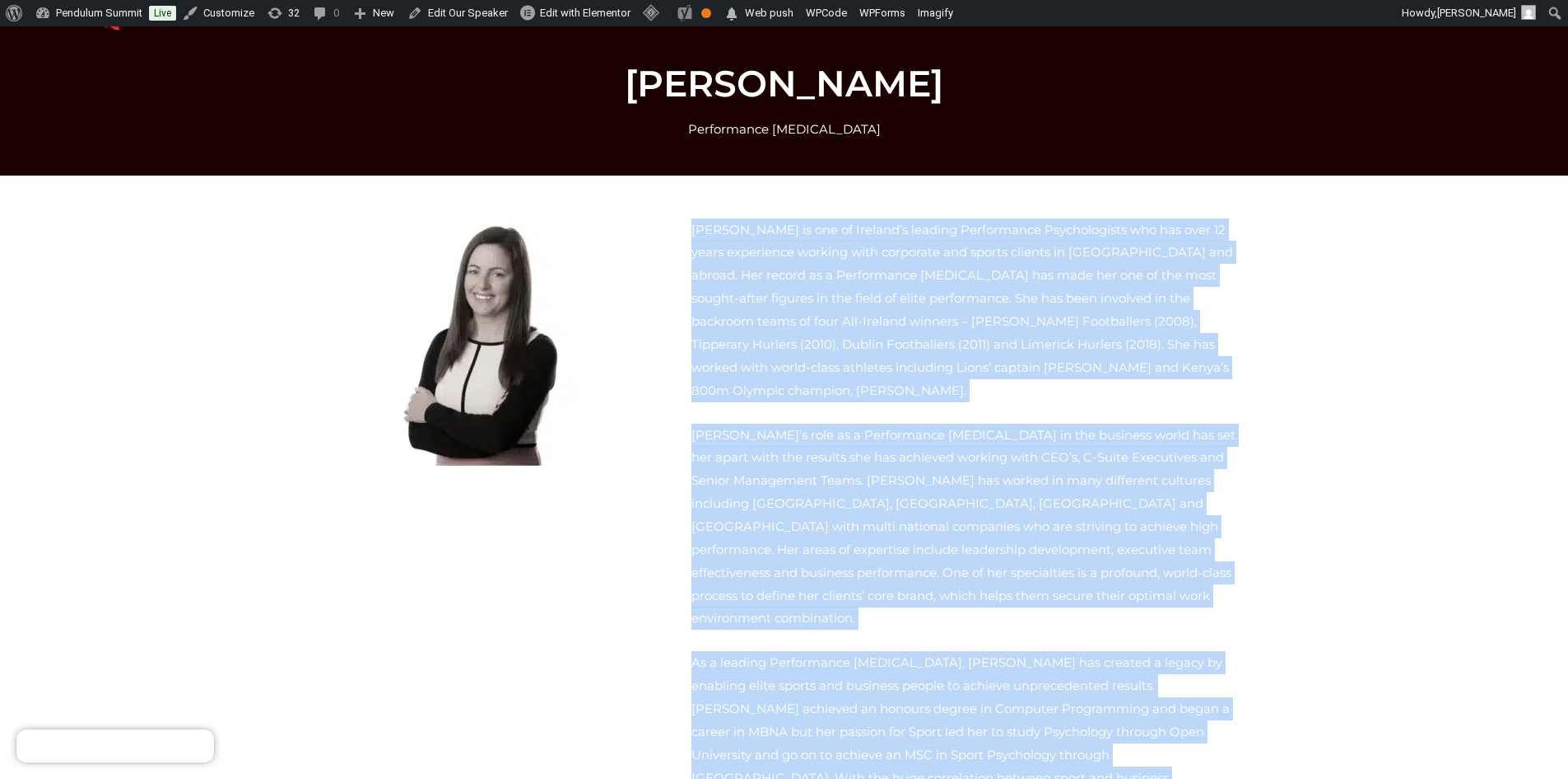
click at [687, 231] on div "Caroline Currid is one of Ireland’s leading Performance Psychologists who has o…" at bounding box center [964, 663] width 563 height 906
copy div "Caroline Currid is one of Ireland’s leading Performance Psychologists who has o…"
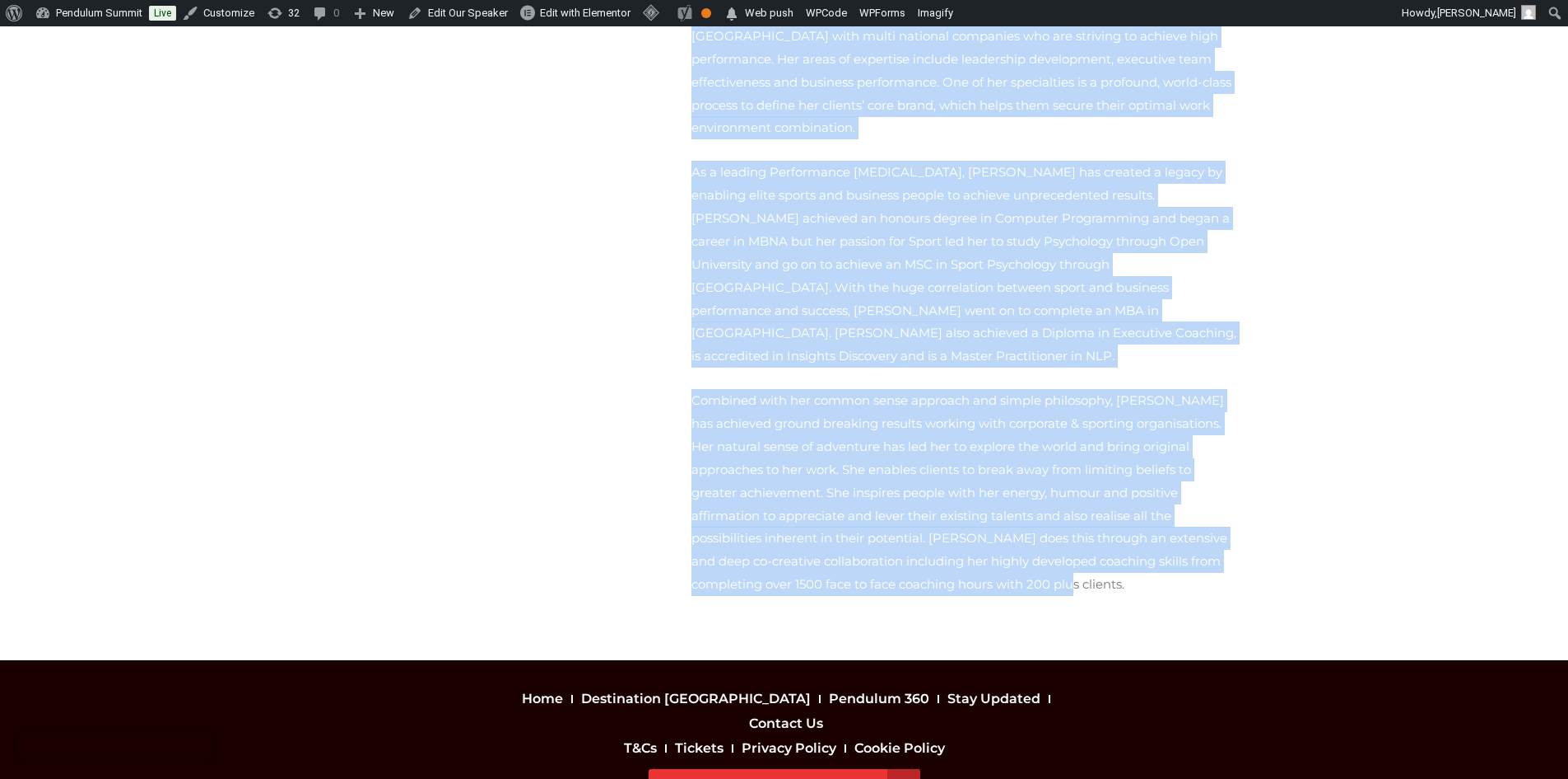
scroll to position [558, 0]
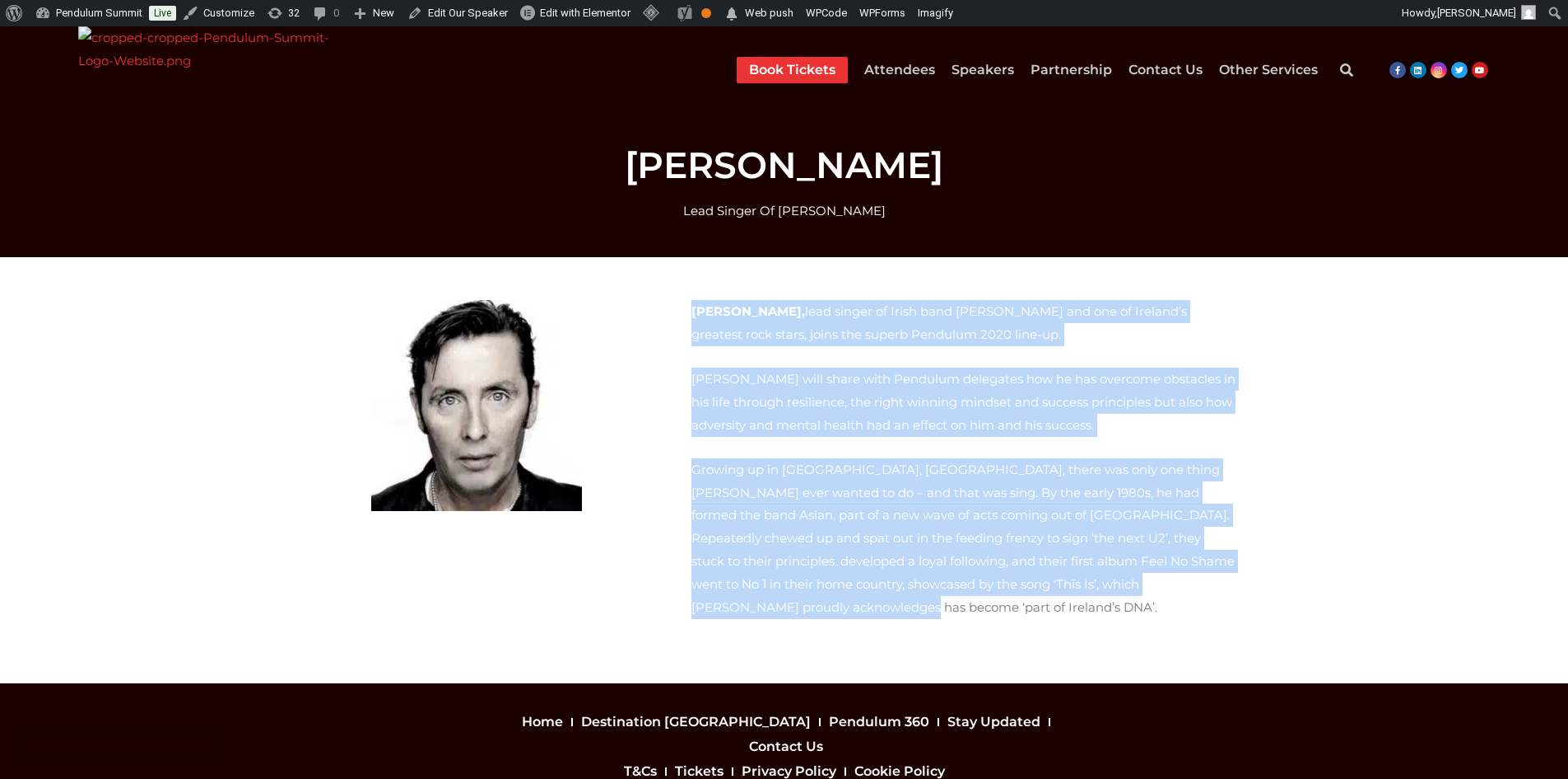
drag, startPoint x: 1006, startPoint y: 580, endPoint x: 676, endPoint y: 307, distance: 428.3
click at [676, 307] on div "[PERSON_NAME], lead singer of Irish band [PERSON_NAME] and one of Ireland’s gre…" at bounding box center [938, 470] width 615 height 357
copy div "[PERSON_NAME], lead singer of Irish band [PERSON_NAME] and one of Ireland’s gre…"
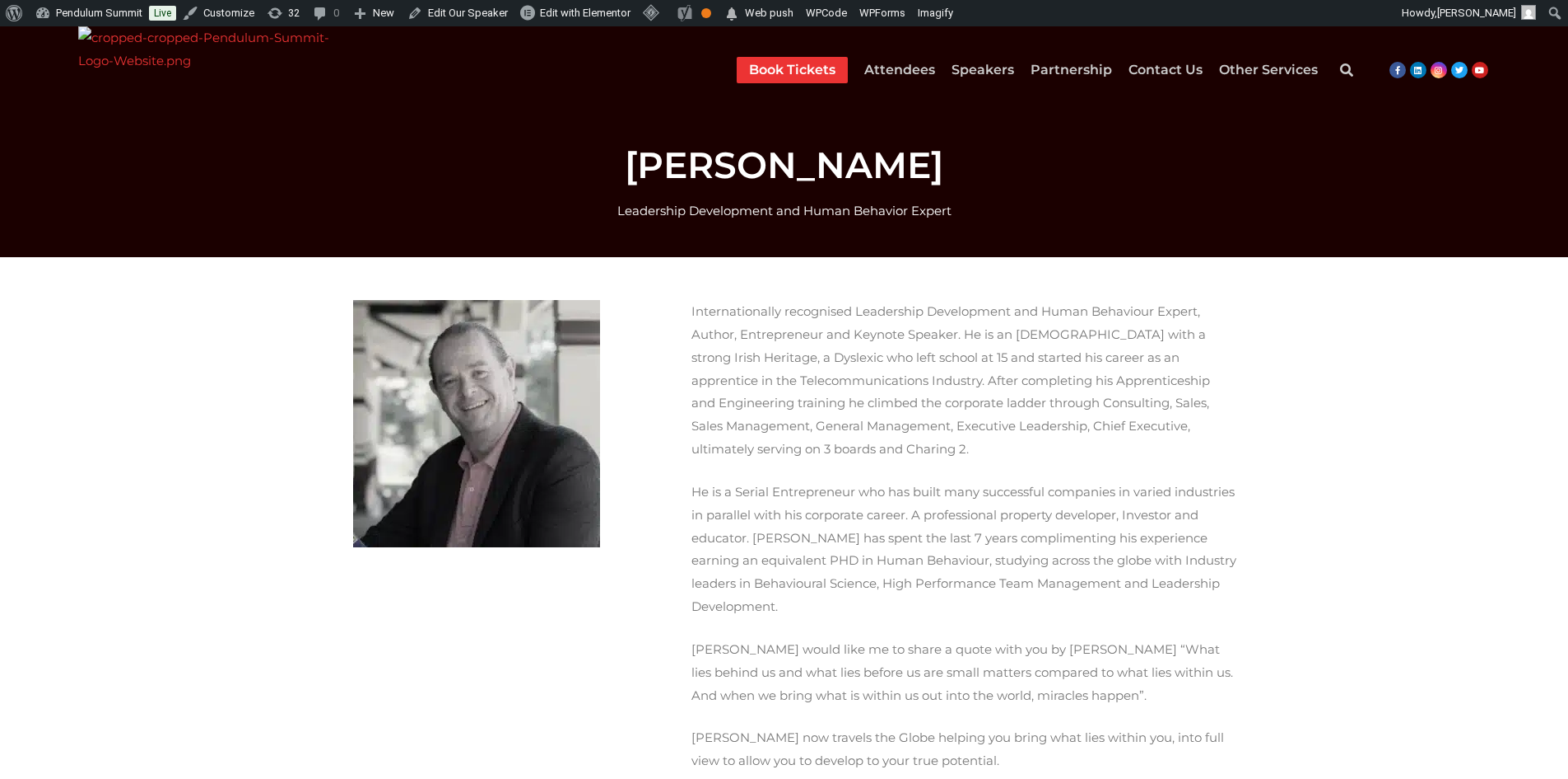
scroll to position [83, 0]
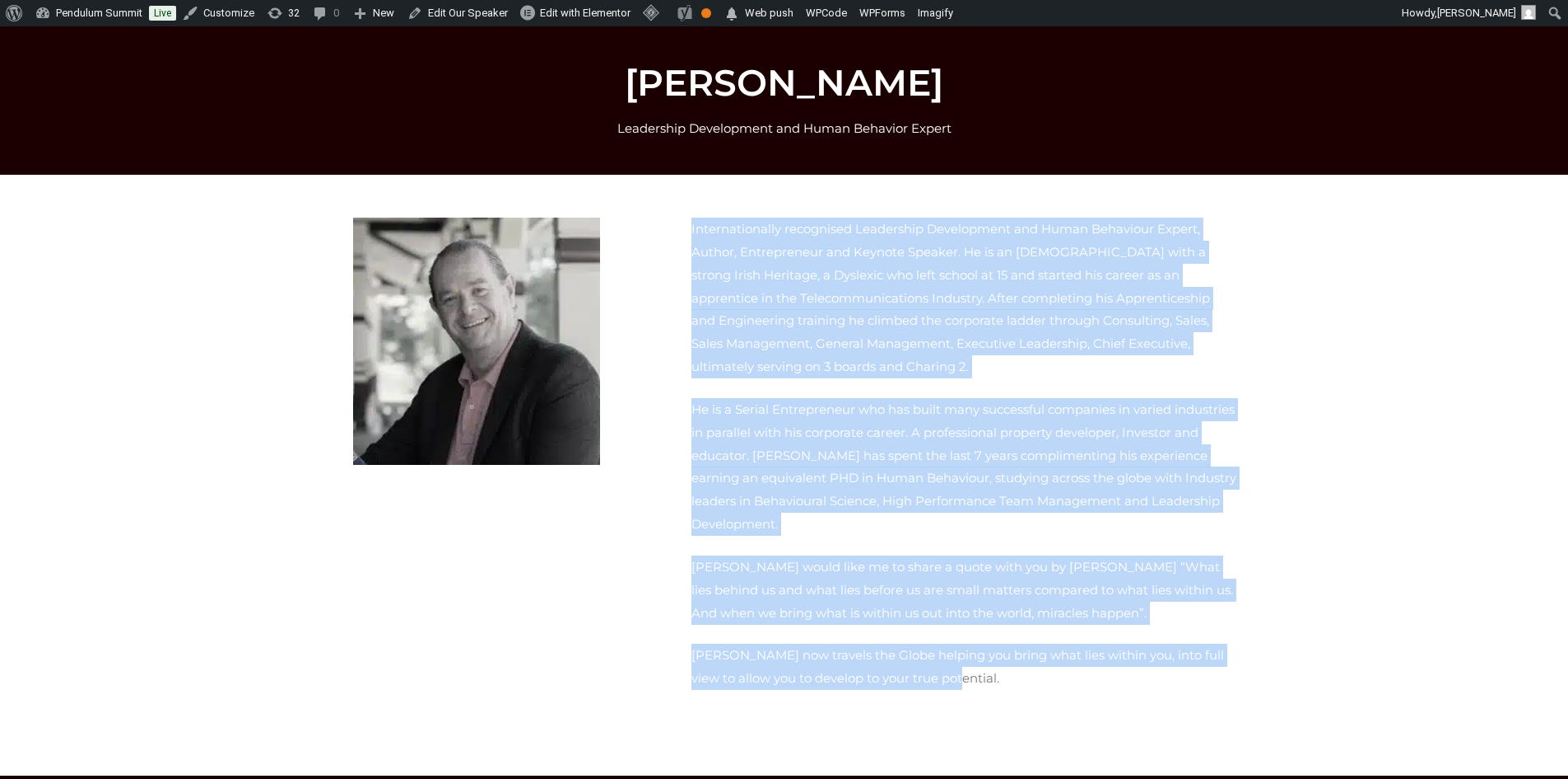
drag, startPoint x: 863, startPoint y: 636, endPoint x: 690, endPoint y: 228, distance: 443.2
click at [690, 228] on div "Internationally recognised Leadership Development and Human Behaviour Expert, A…" at bounding box center [964, 475] width 563 height 531
copy div "Internationally recognised Leadership Development and Human Behaviour Expert, A…"
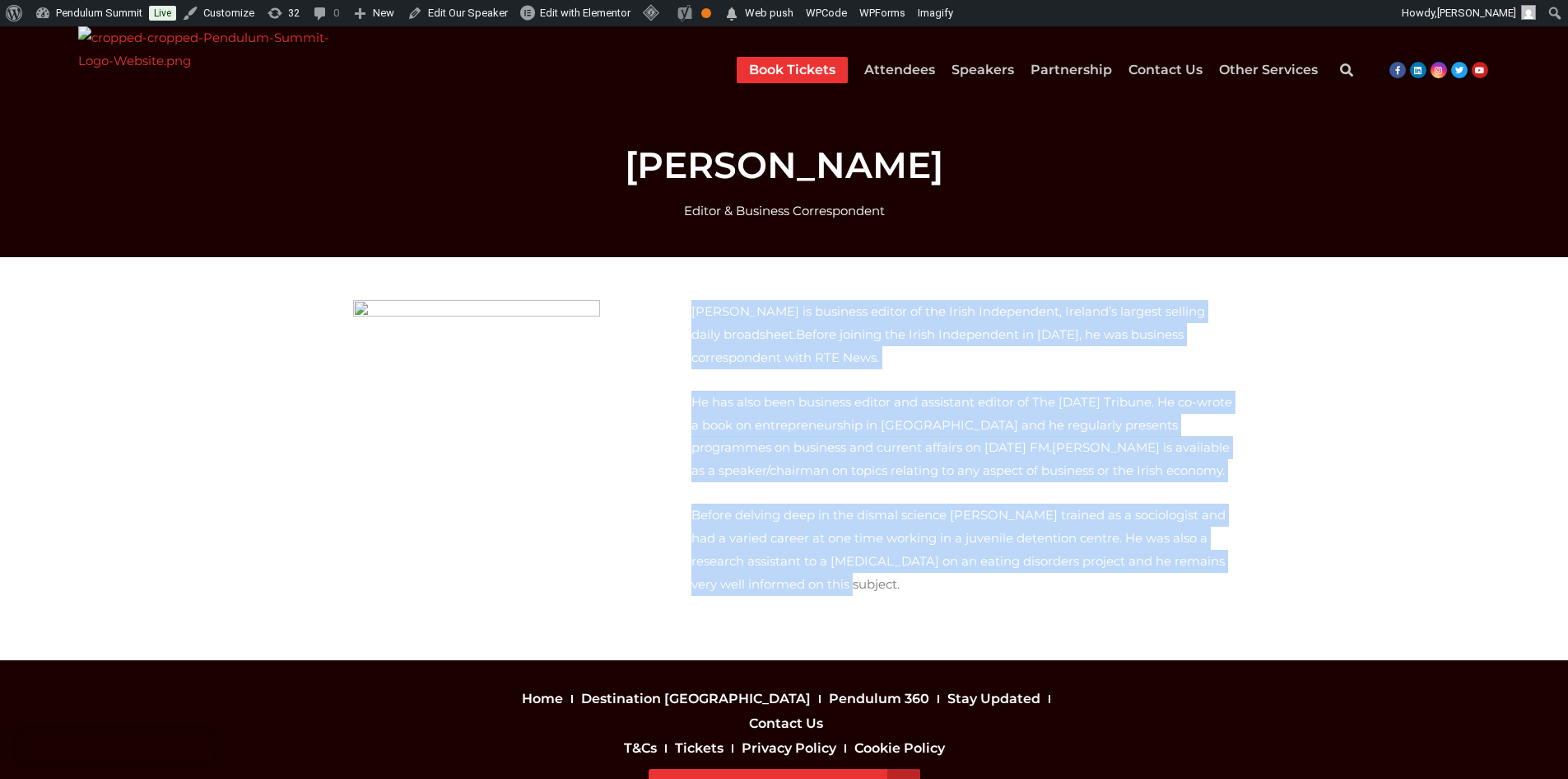
drag, startPoint x: 1121, startPoint y: 555, endPoint x: 684, endPoint y: 313, distance: 499.5
click at [684, 313] on div "Richard Curran is business editor of the Irish Independent, Ireland’s largest s…" at bounding box center [964, 458] width 563 height 333
copy div "Richard Curran is business editor of the Irish Independent, Ireland’s largest s…"
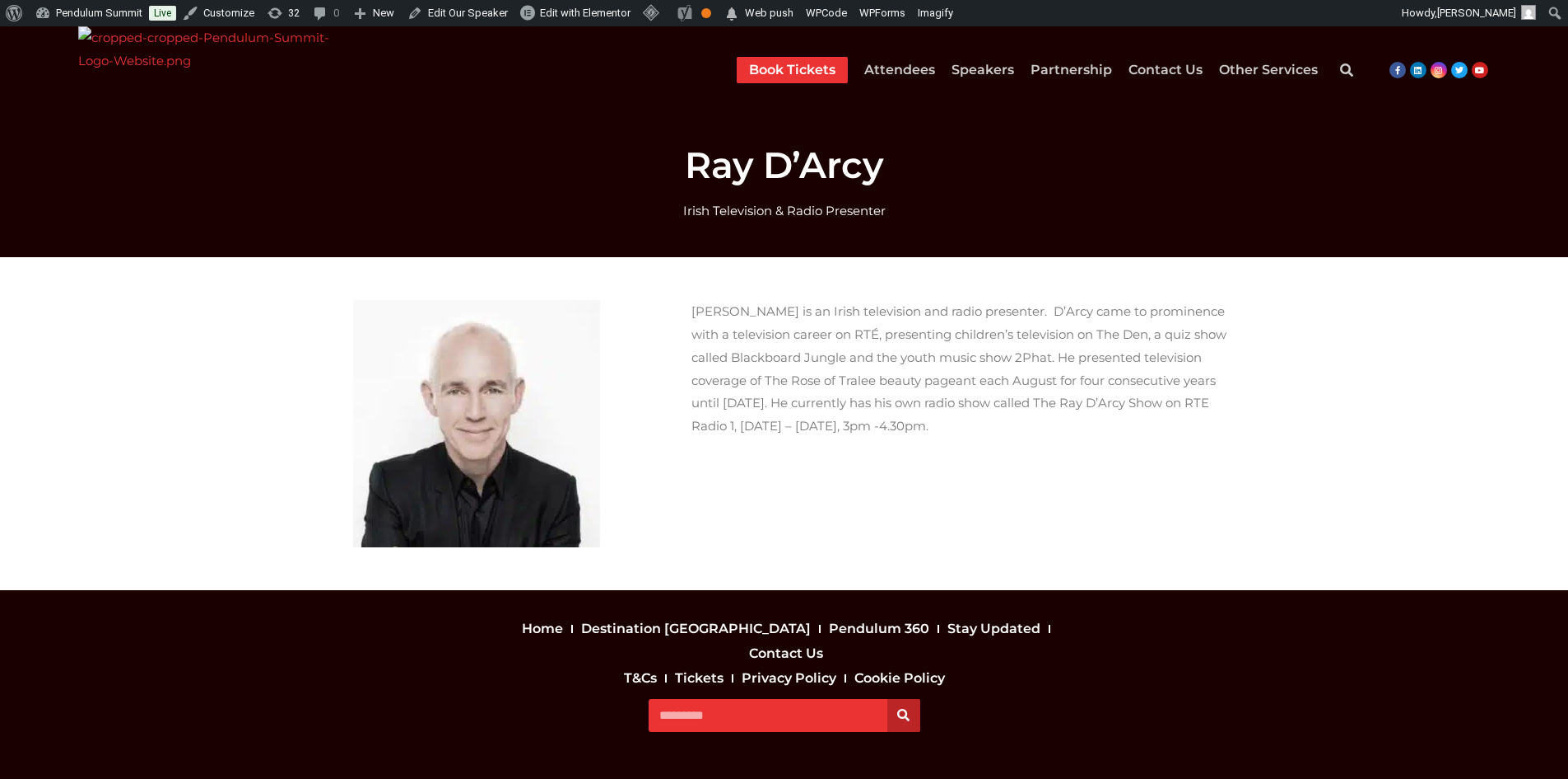
click at [753, 394] on p "[PERSON_NAME] is an Irish television and radio presenter. D’Arcy came to promin…" at bounding box center [964, 368] width 546 height 137
click at [753, 394] on p "Ray D’Arcy is an Irish television and radio presenter. D’Arcy came to prominenc…" at bounding box center [964, 368] width 546 height 137
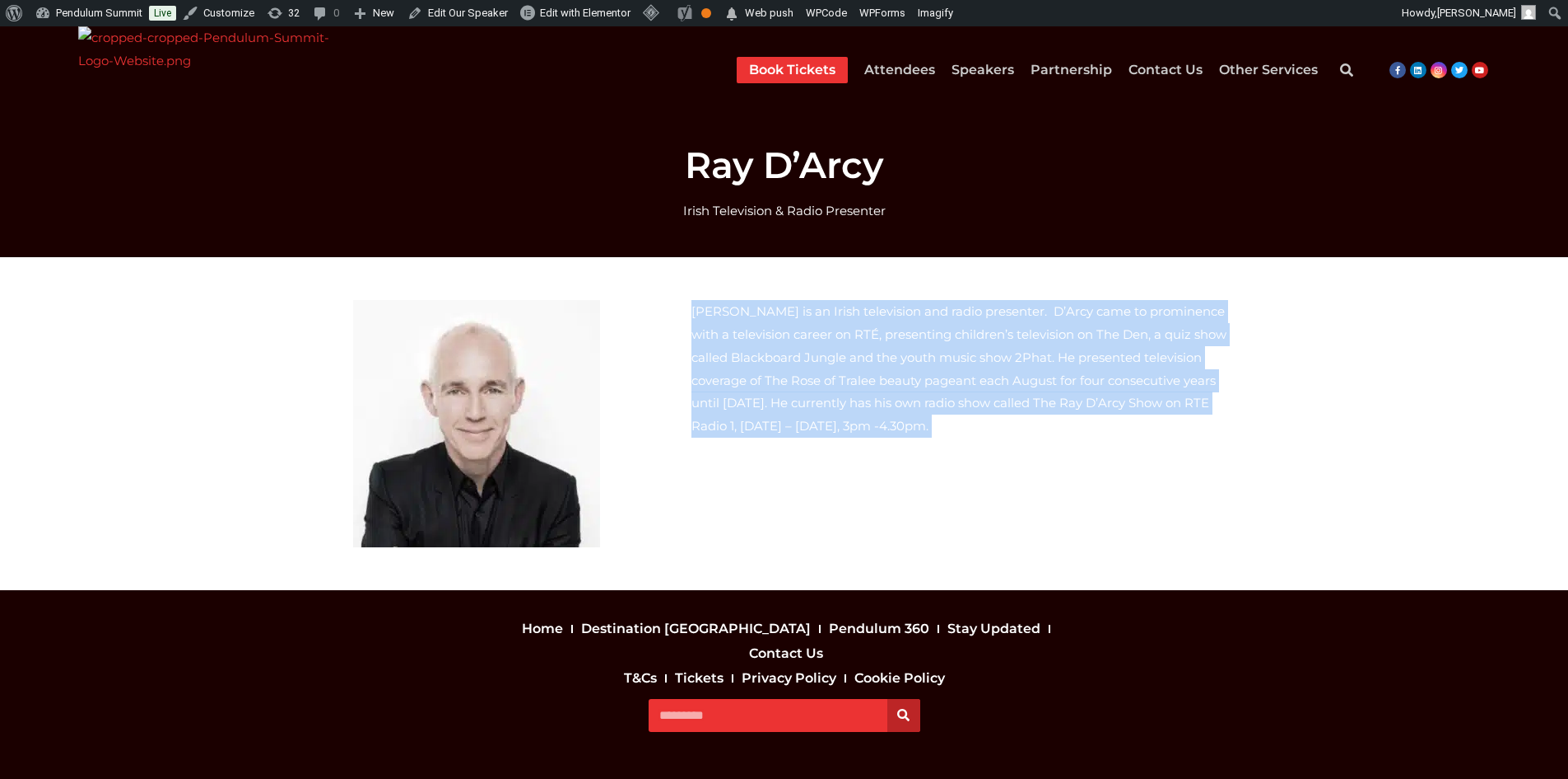
click at [753, 394] on p "Ray D’Arcy is an Irish television and radio presenter. D’Arcy came to prominenc…" at bounding box center [964, 368] width 546 height 137
copy div "Ray D’Arcy is an Irish television and radio presenter. D’Arcy came to prominenc…"
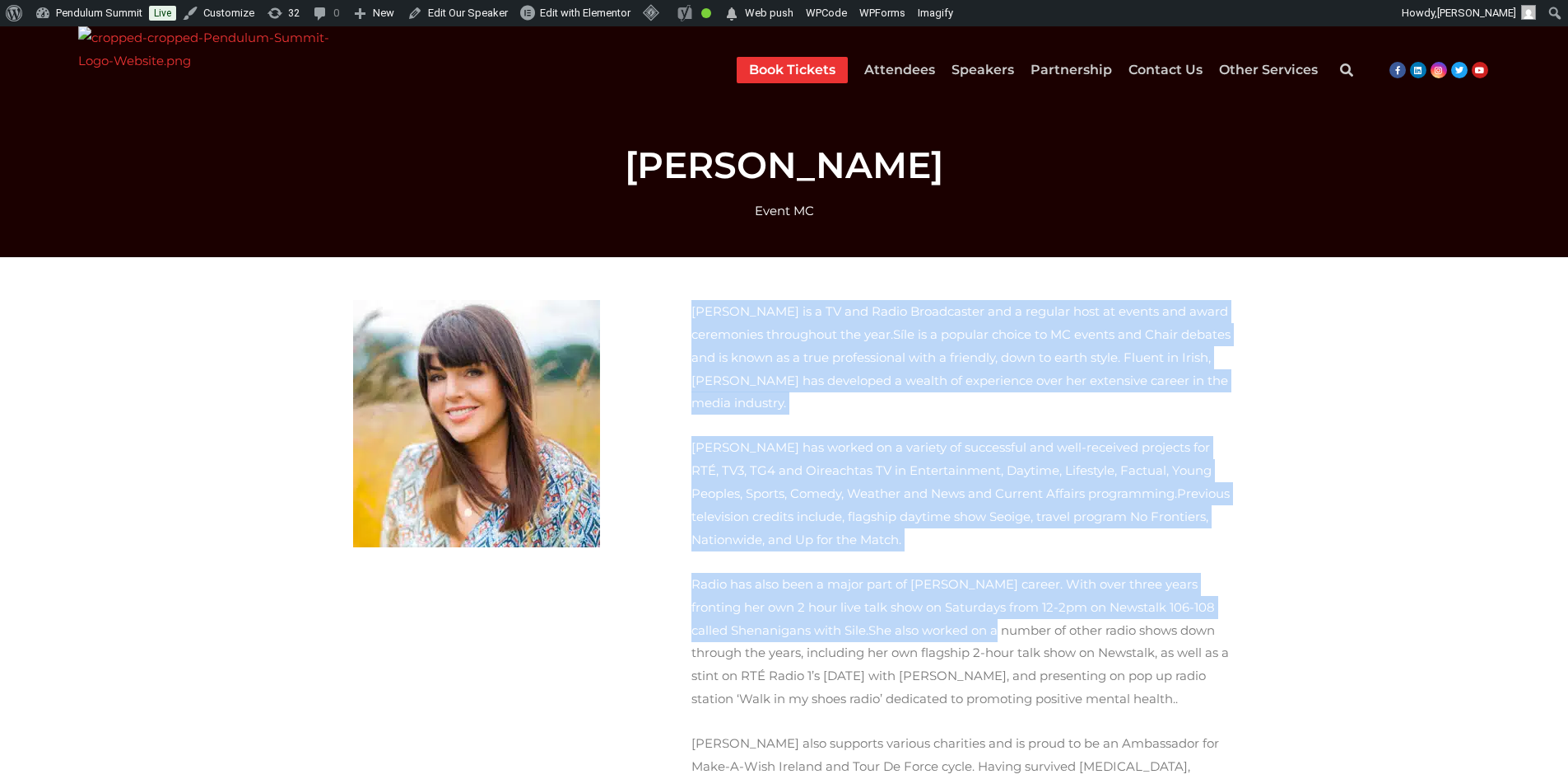
drag, startPoint x: 680, startPoint y: 309, endPoint x: 807, endPoint y: 582, distance: 301.1
click at [807, 582] on div "Síle Seoige is a TV and Radio Broadcaster and a regular host at events and awar…" at bounding box center [938, 594] width 615 height 606
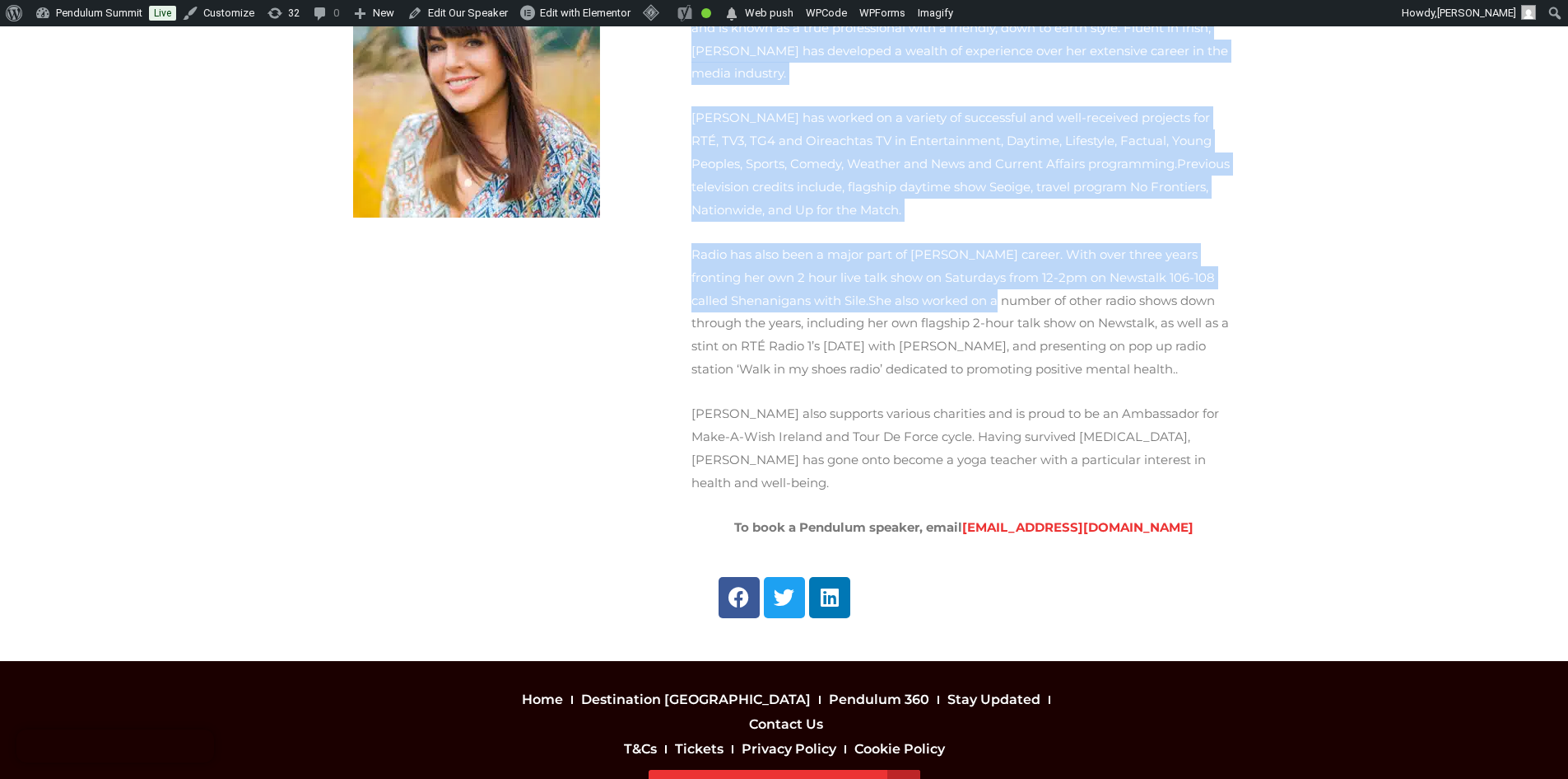
scroll to position [330, 0]
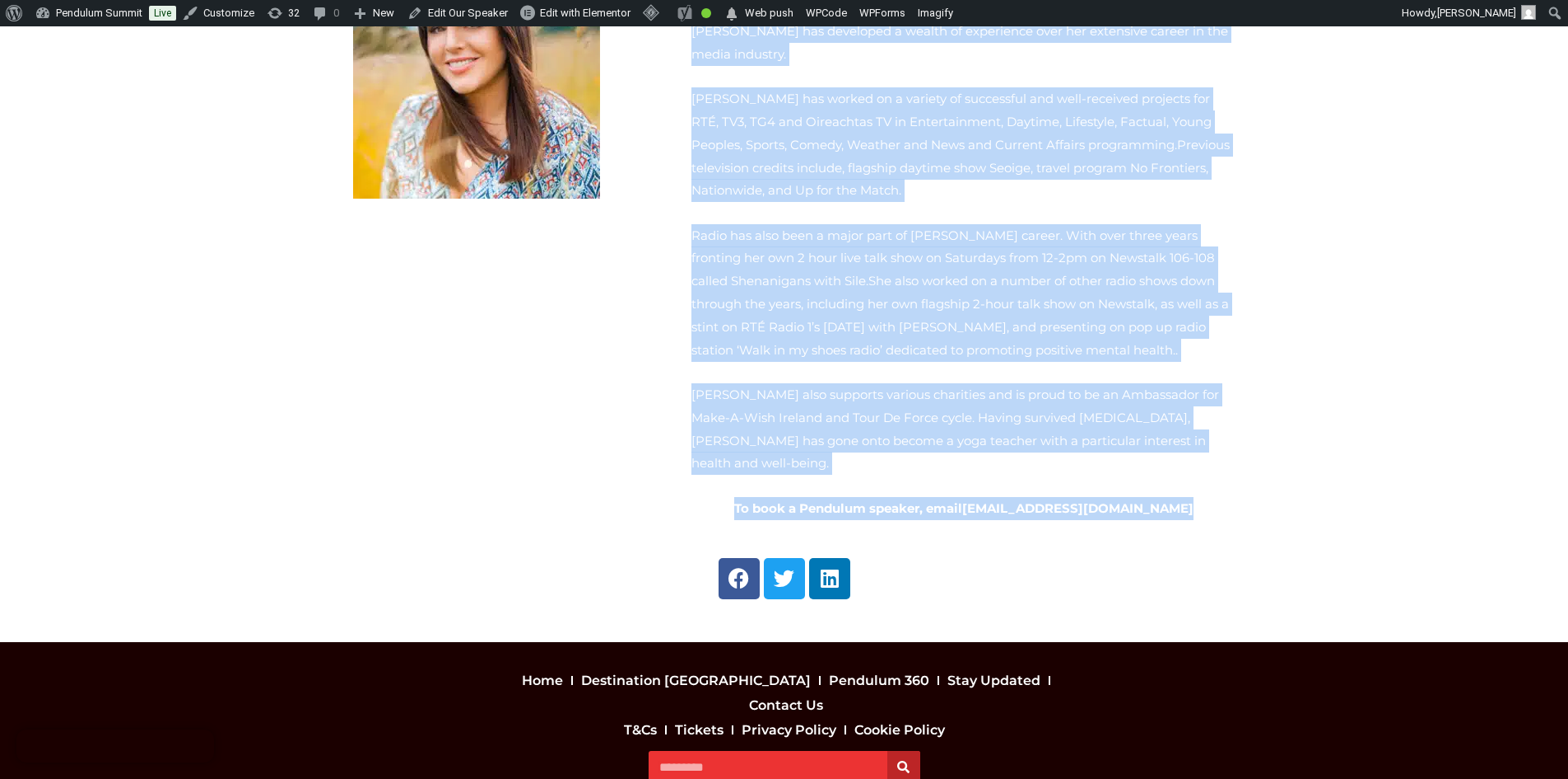
click at [1180, 496] on p "To book a Pendulum speaker, email welcome@pendulumspeakers.com" at bounding box center [964, 507] width 546 height 23
copy div "Síle Seoige is a TV and Radio Broadcaster and a regular host at events and awar…"
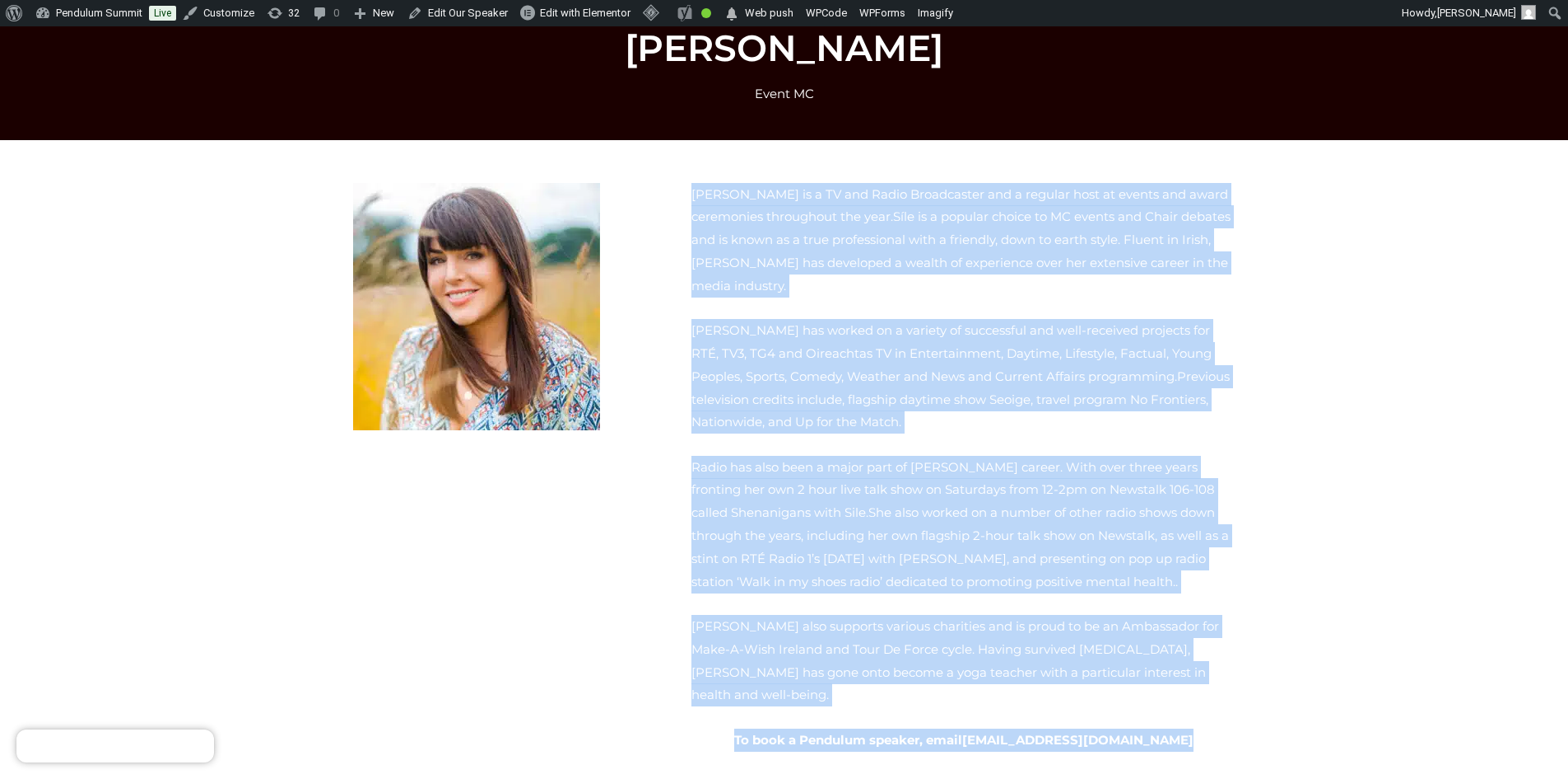
scroll to position [0, 0]
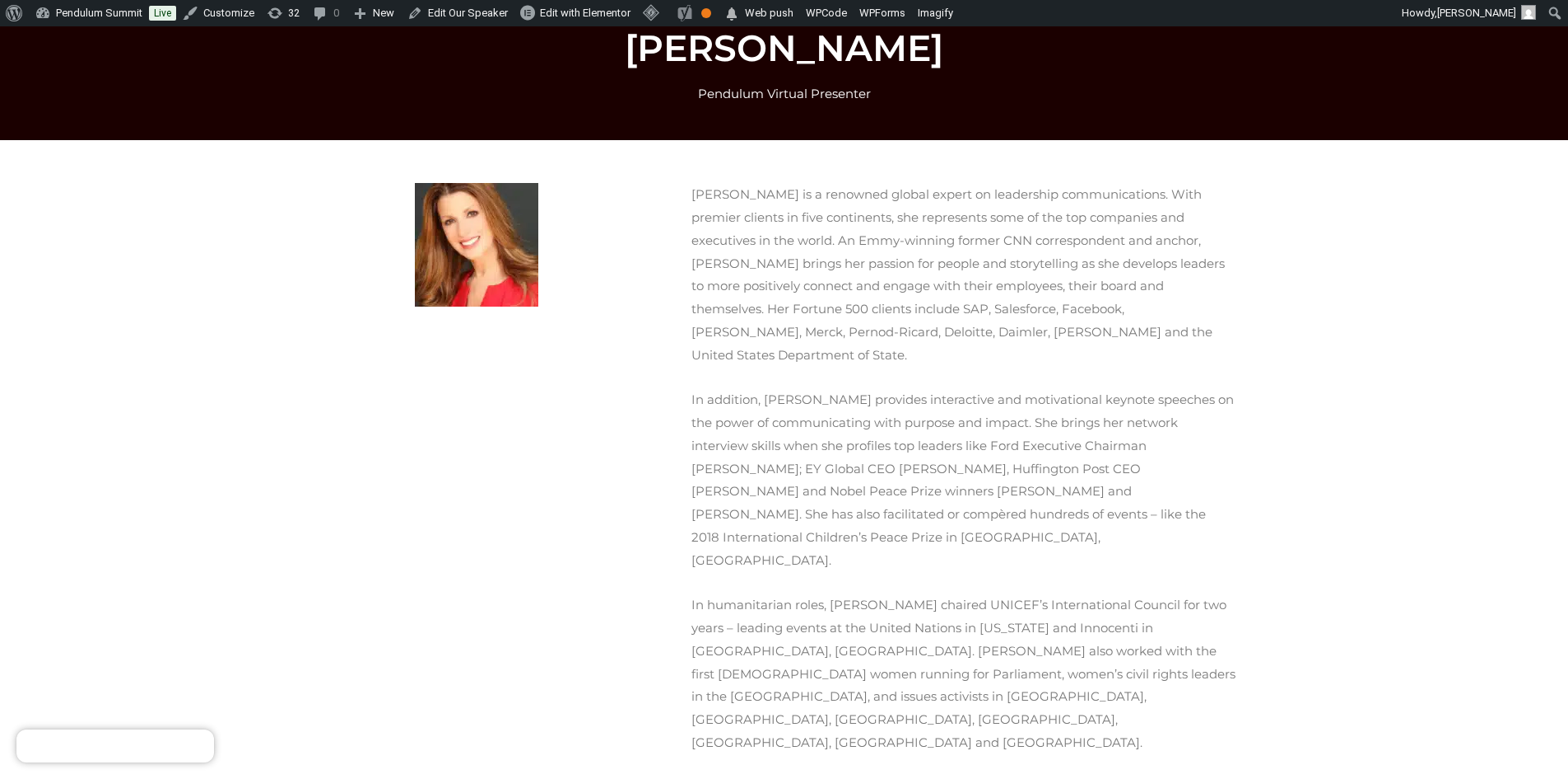
scroll to position [64, 0]
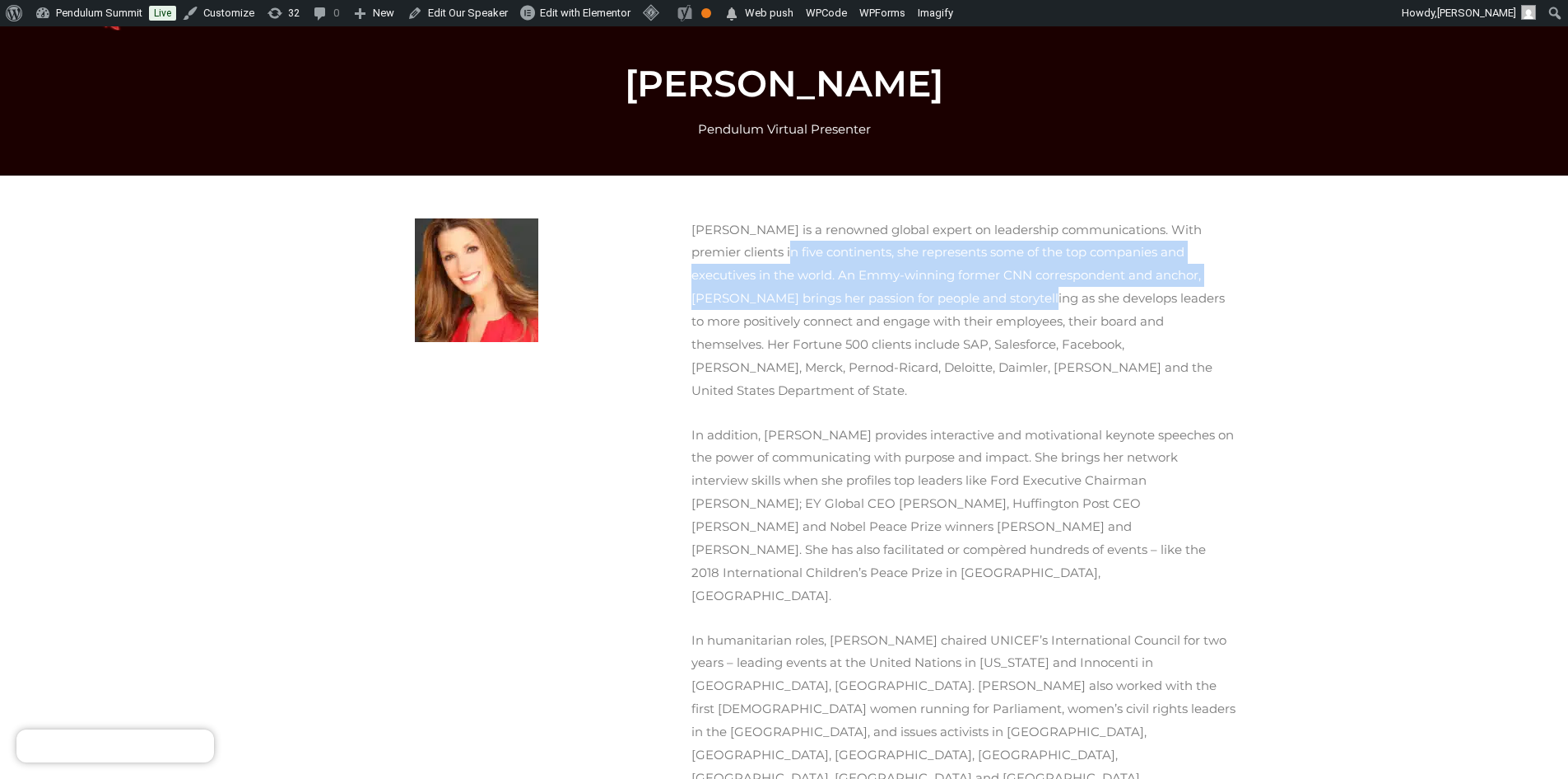
drag, startPoint x: 689, startPoint y: 244, endPoint x: 733, endPoint y: 298, distance: 69.7
click at [733, 298] on div "Gina London is a renowned global expert on leadership communications. With prem…" at bounding box center [964, 628] width 563 height 837
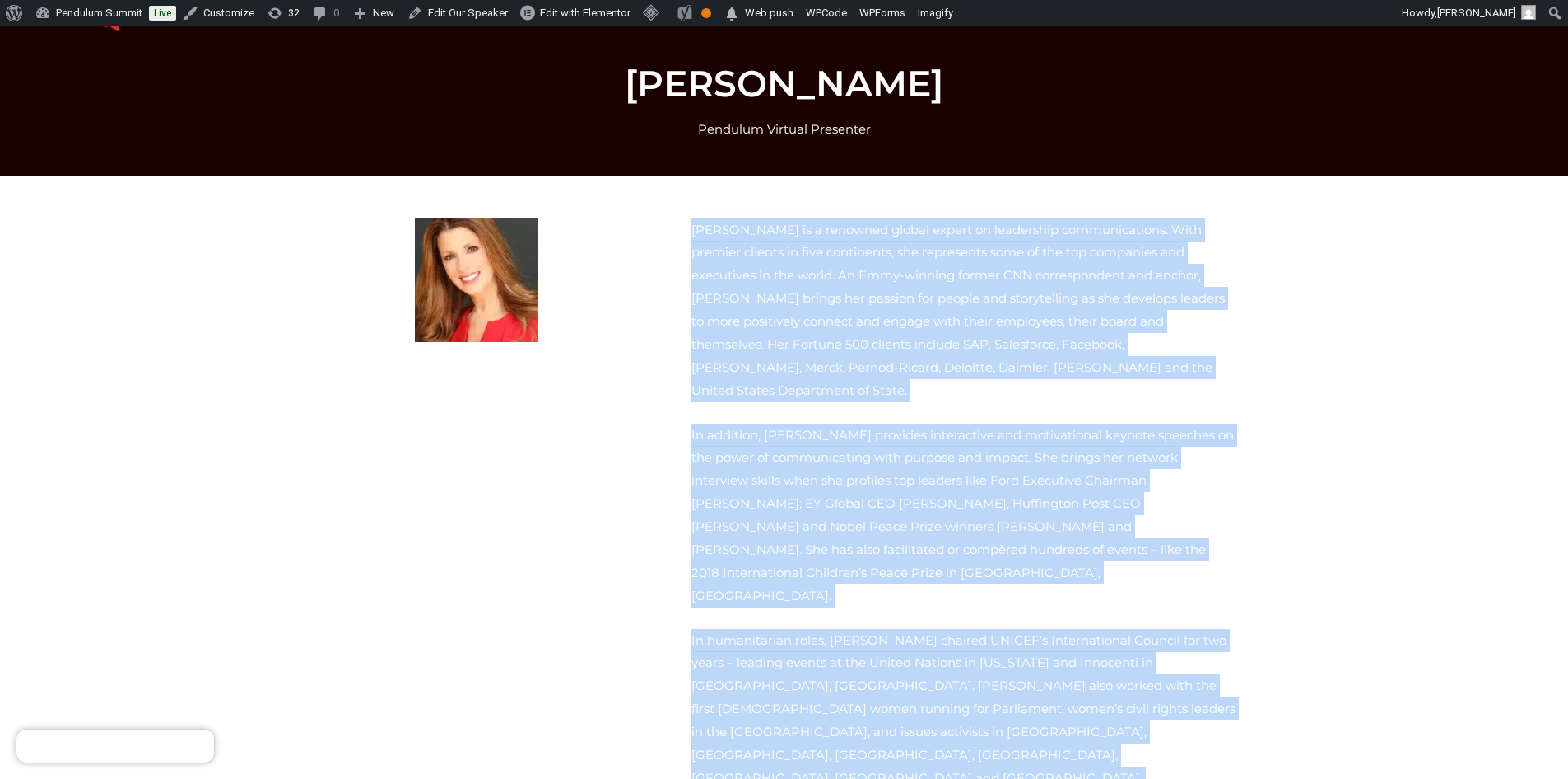
drag, startPoint x: 696, startPoint y: 230, endPoint x: 828, endPoint y: 646, distance: 436.4
click at [828, 646] on div "Gina London is a renowned global expert on leadership communications. With prem…" at bounding box center [964, 617] width 546 height 799
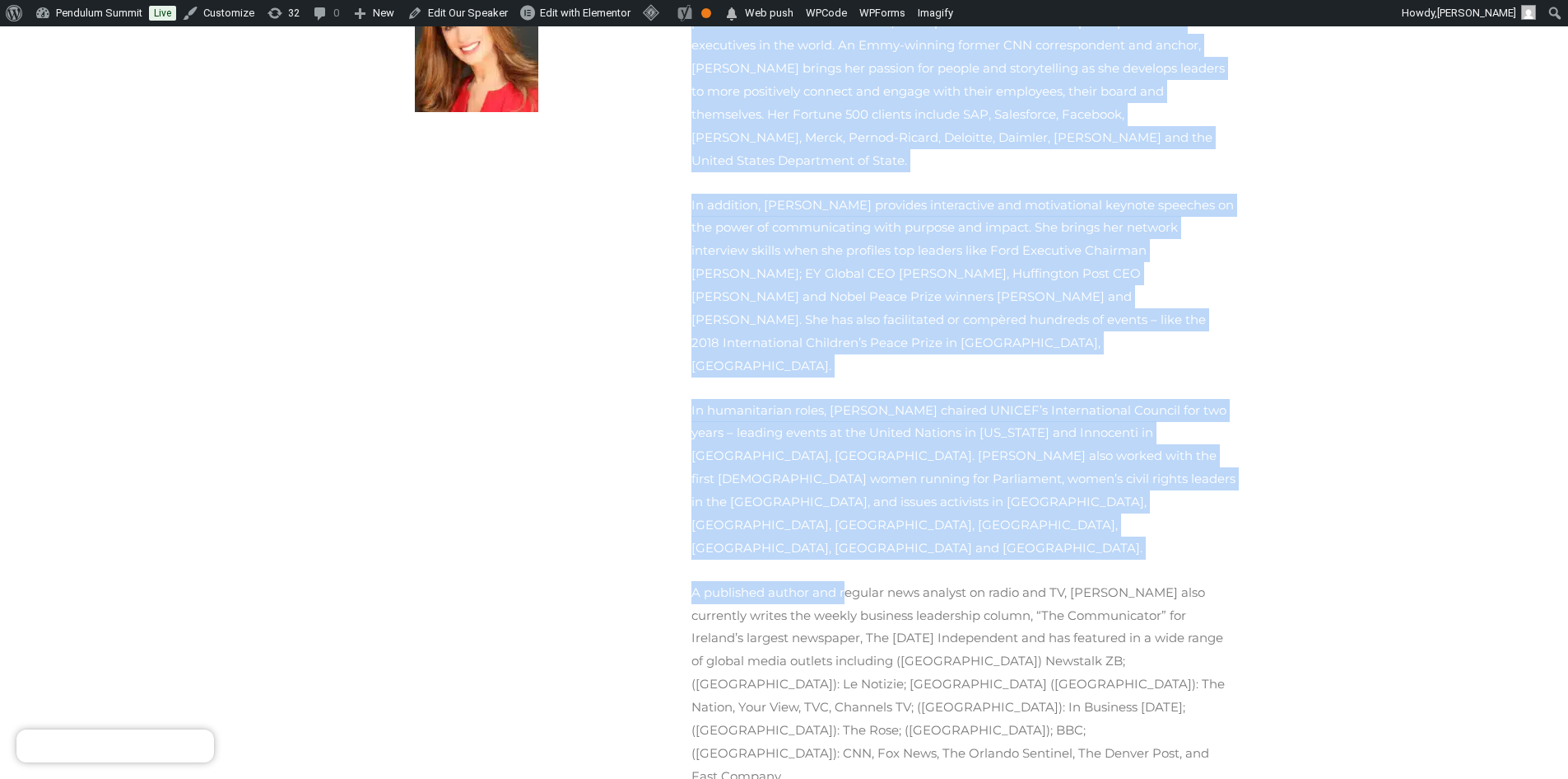
scroll to position [310, 0]
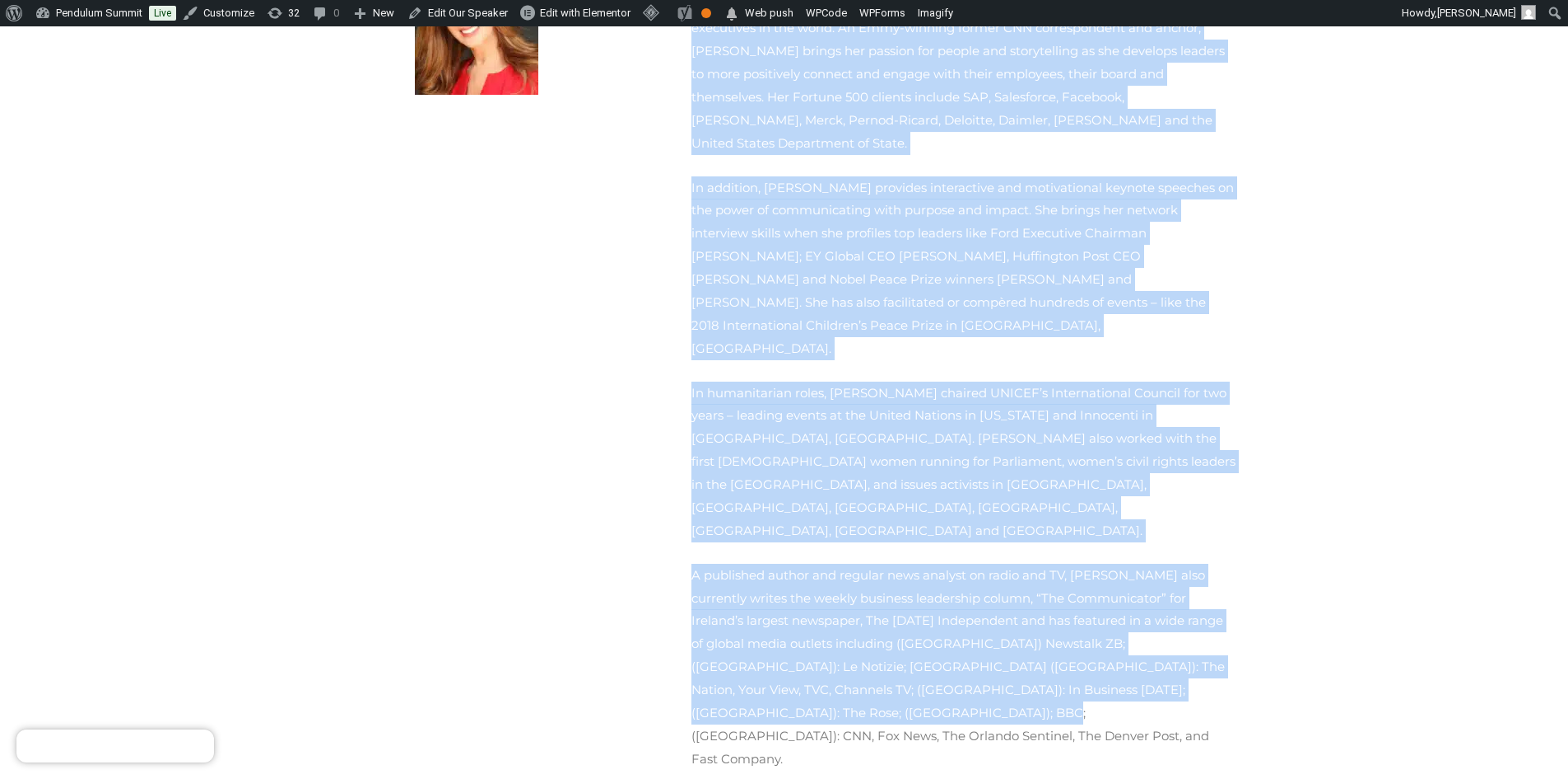
click at [1013, 563] on p "A published author and regular news analyst on radio and TV, Gina also currentl…" at bounding box center [964, 667] width 546 height 207
copy div "Gina London is a renowned global expert on leadership communications. With prem…"
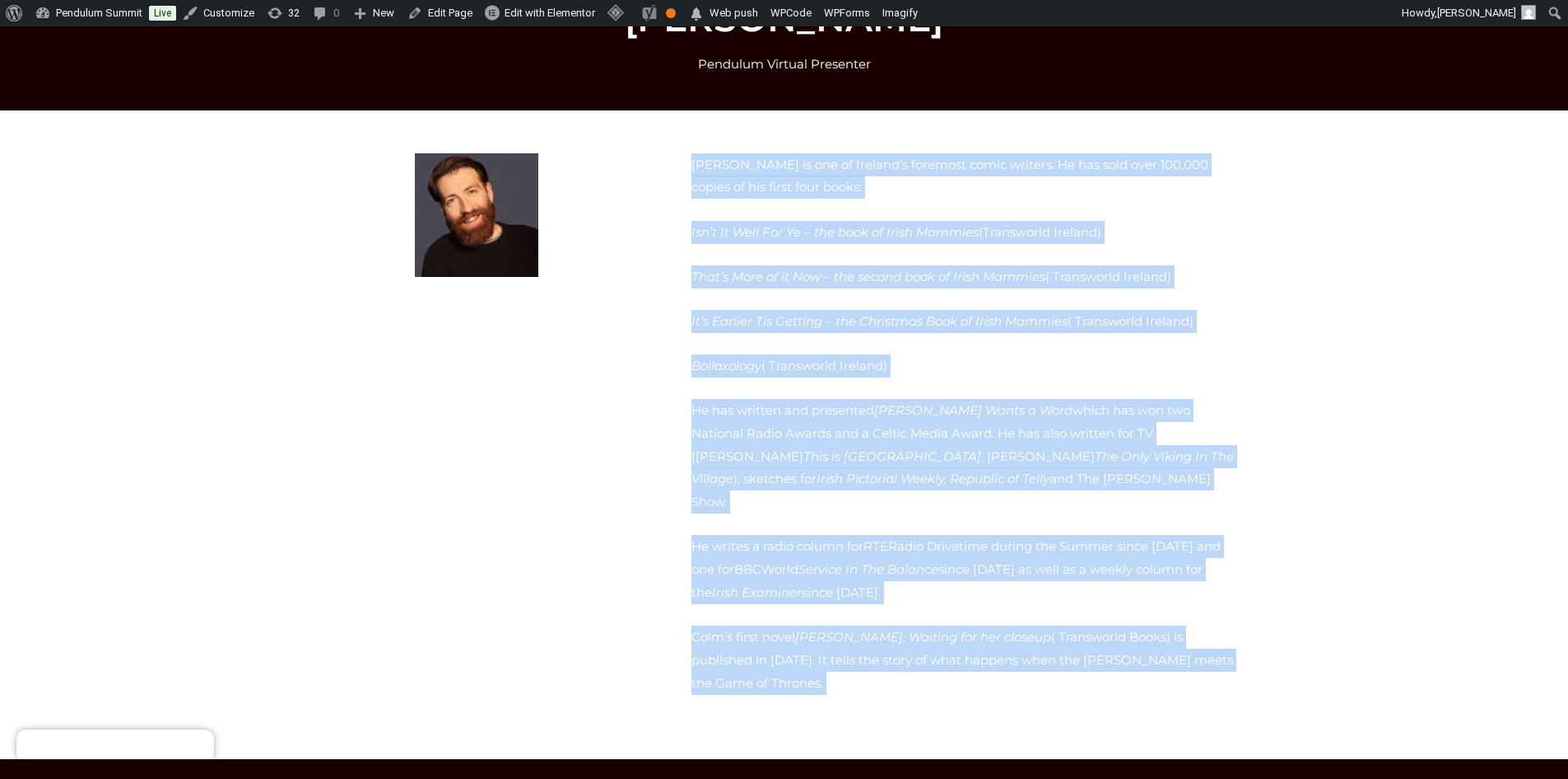
scroll to position [152, 0]
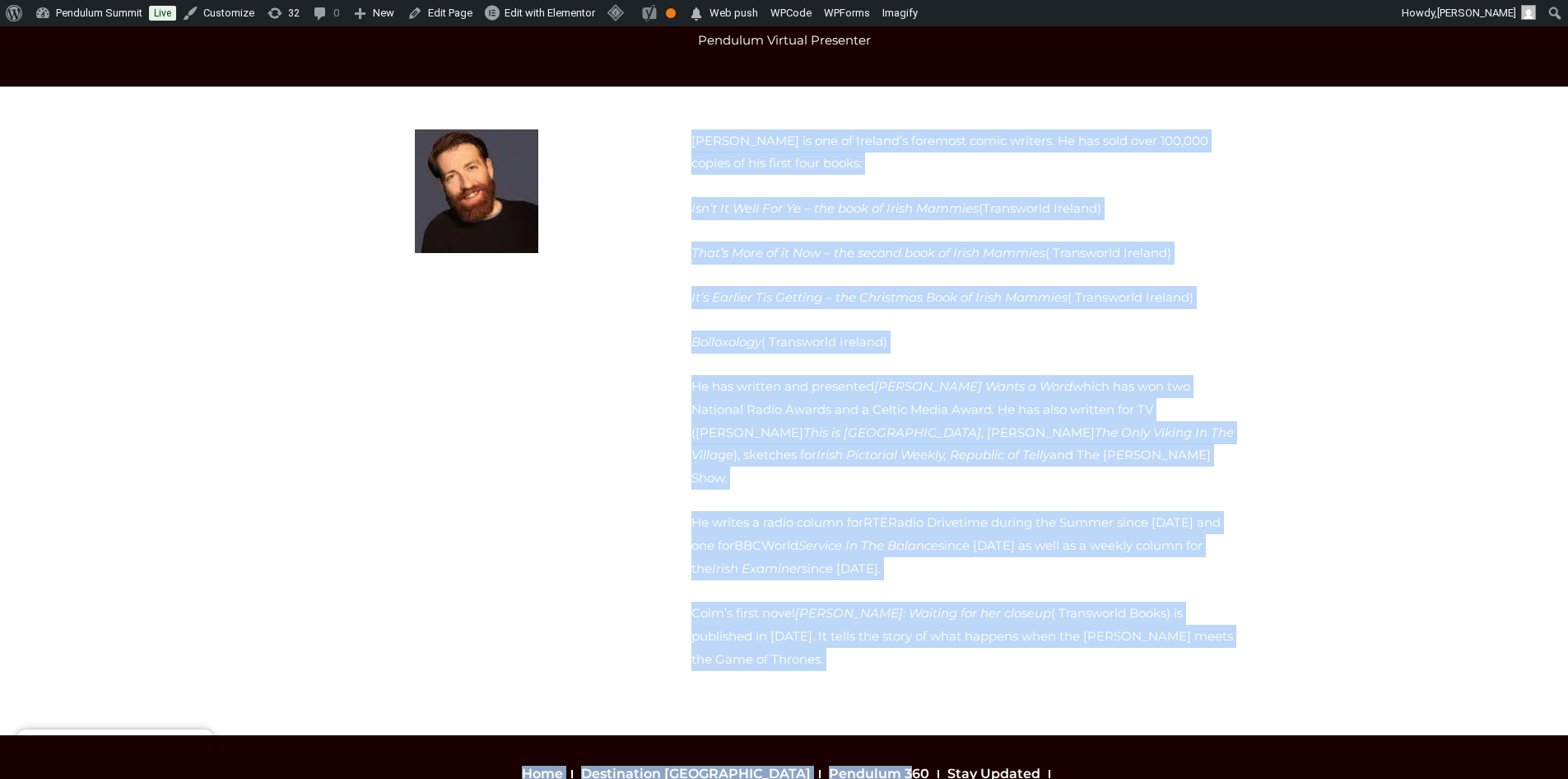
drag, startPoint x: 690, startPoint y: 285, endPoint x: 1279, endPoint y: 608, distance: 671.8
click at [1279, 608] on section "Colm O’Regan is one of Ireland’s foremost comic writers. He has sold over 100,0…" at bounding box center [784, 411] width 1568 height 649
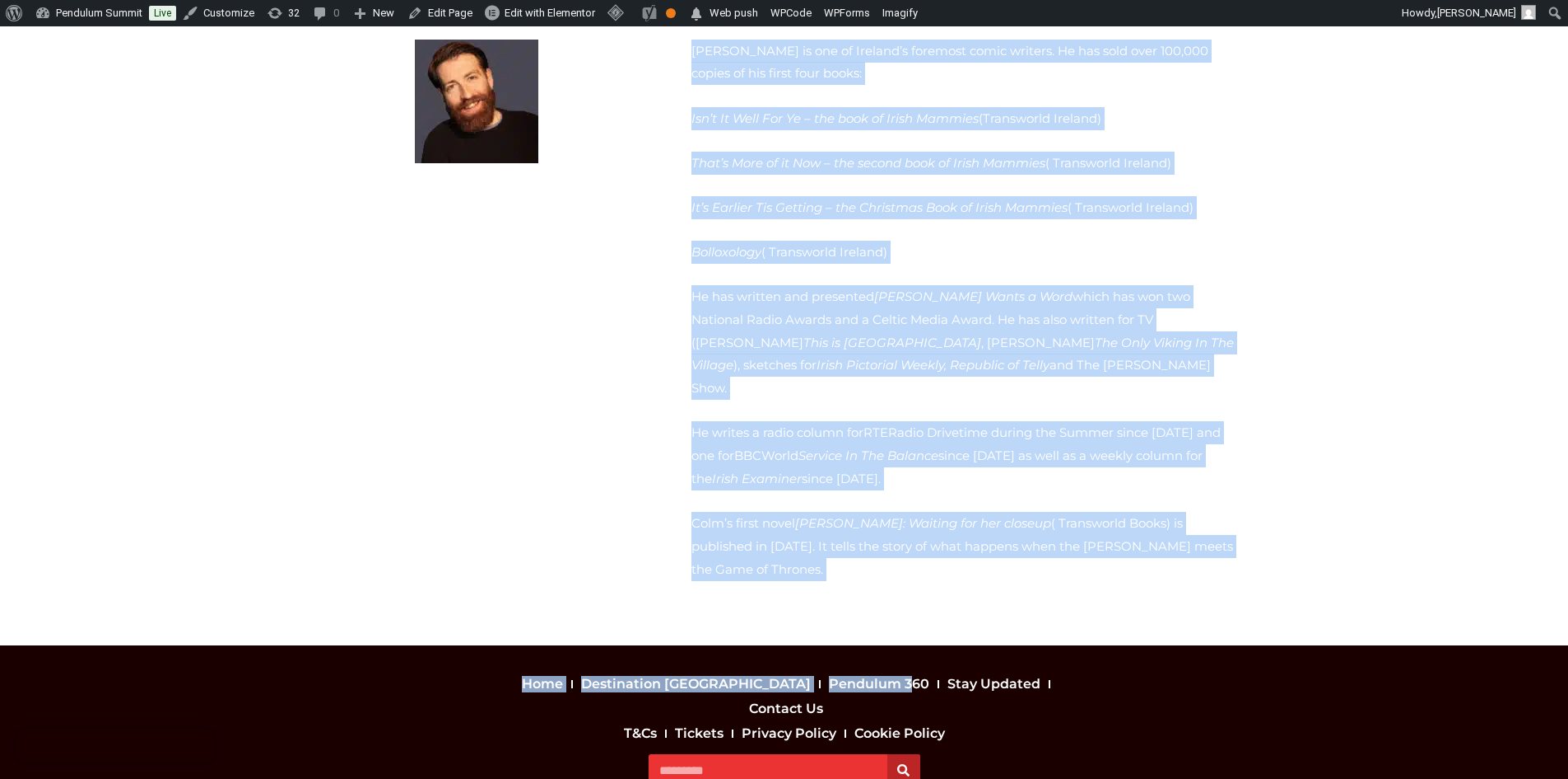
scroll to position [218, 0]
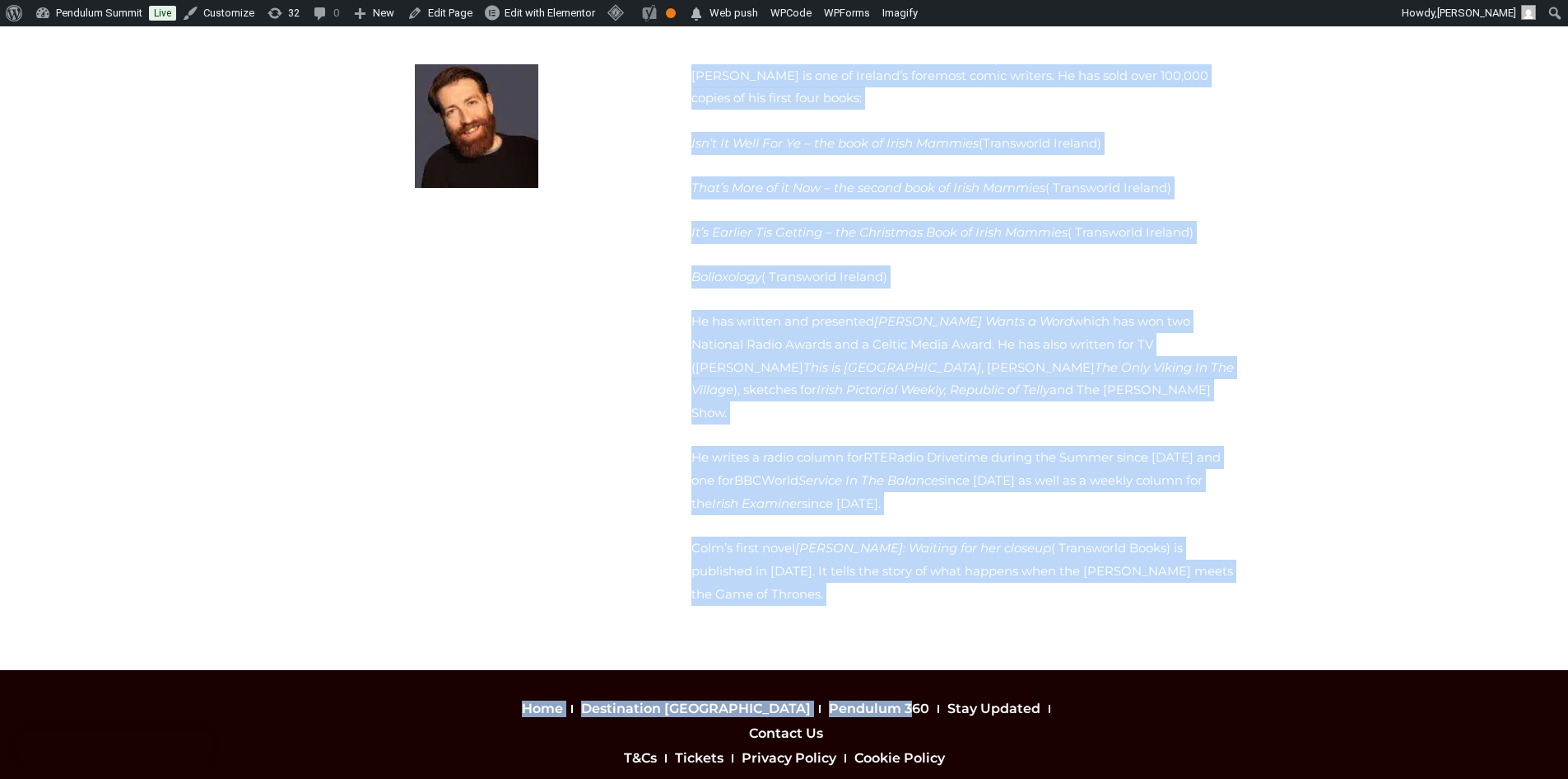
copy div "Colm O’Regan is one of Ireland’s foremost comic writers. He has sold over 100,0…"
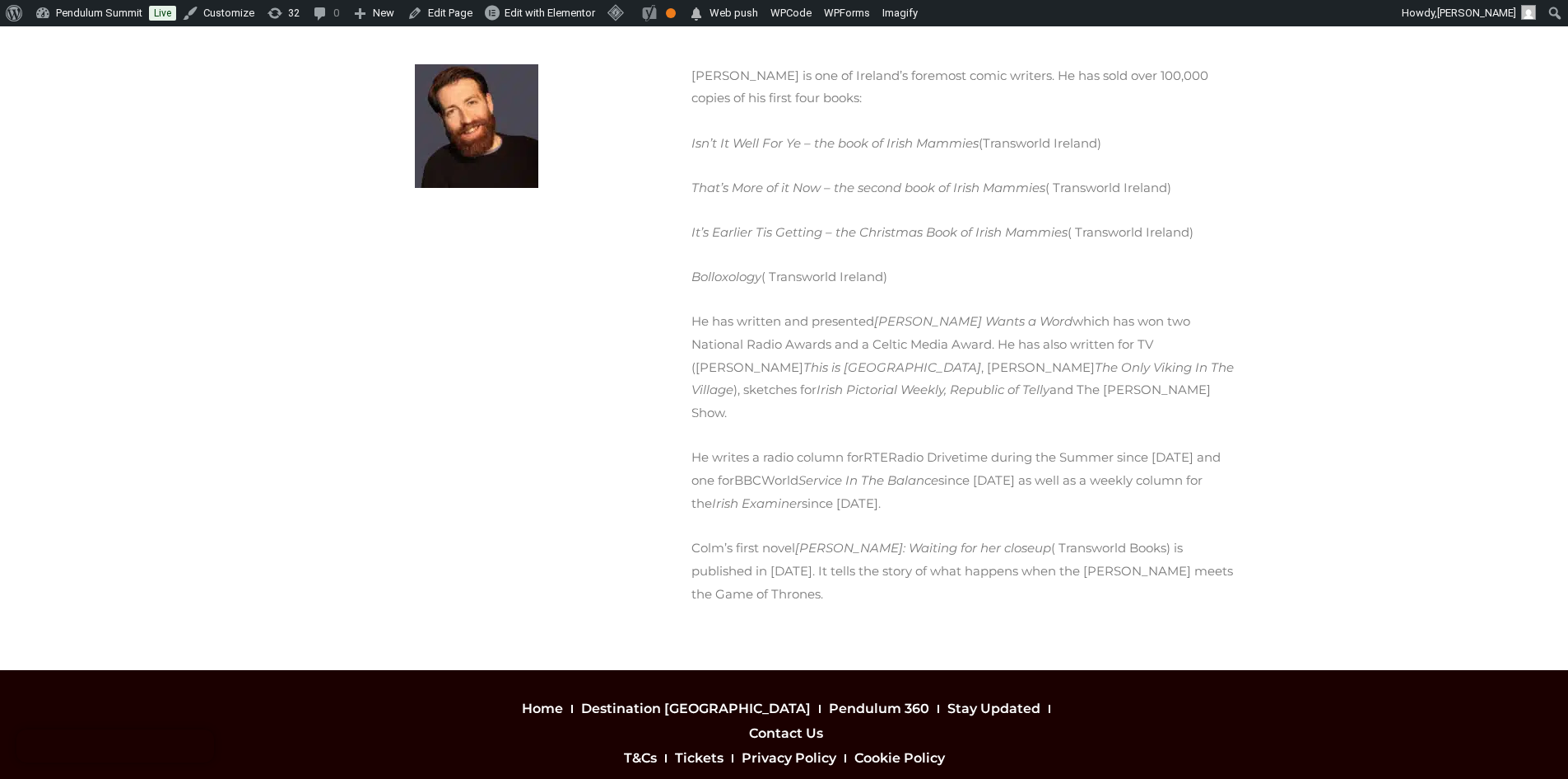
click at [568, 377] on div at bounding box center [476, 345] width 307 height 579
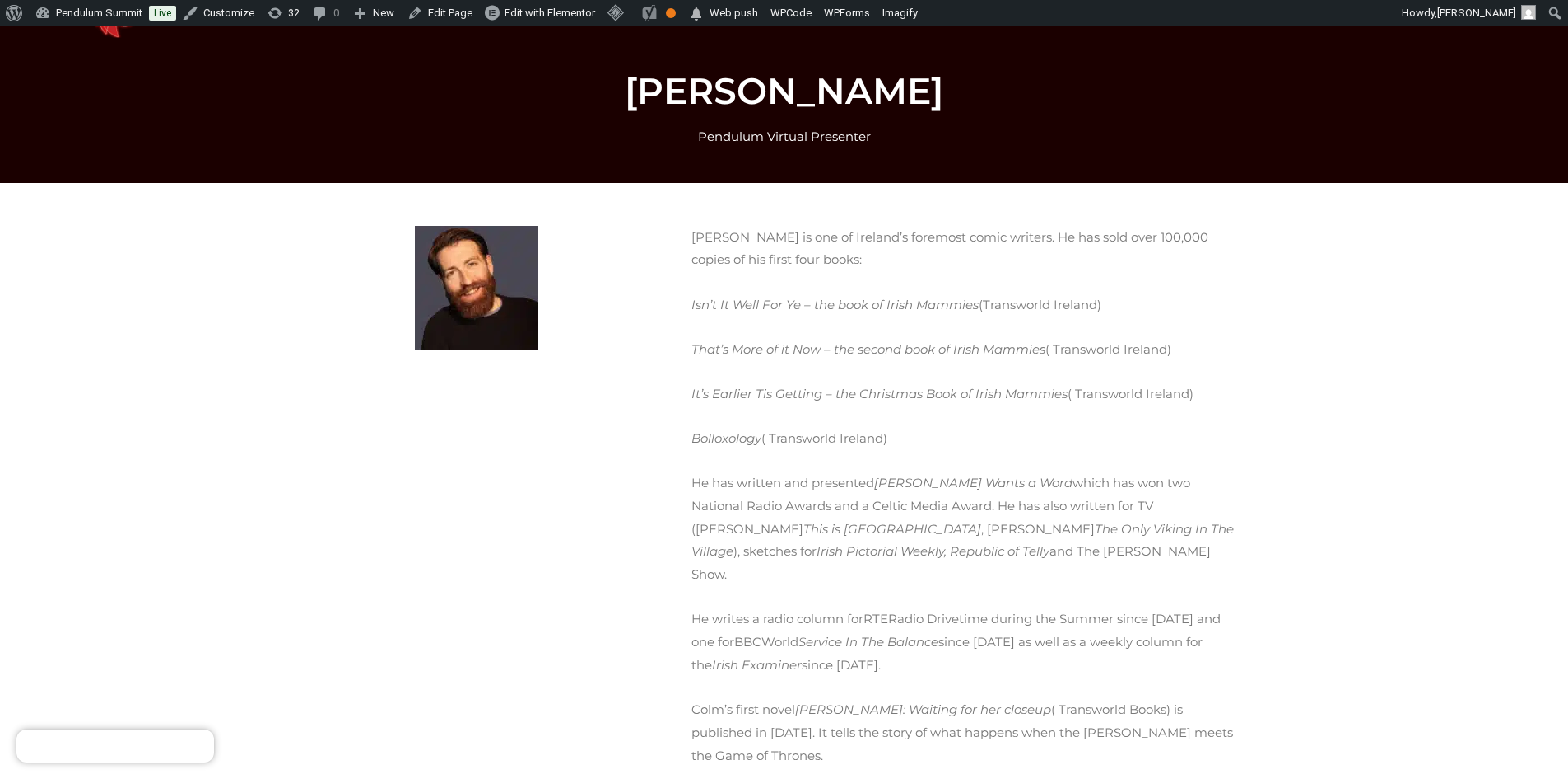
scroll to position [53, 0]
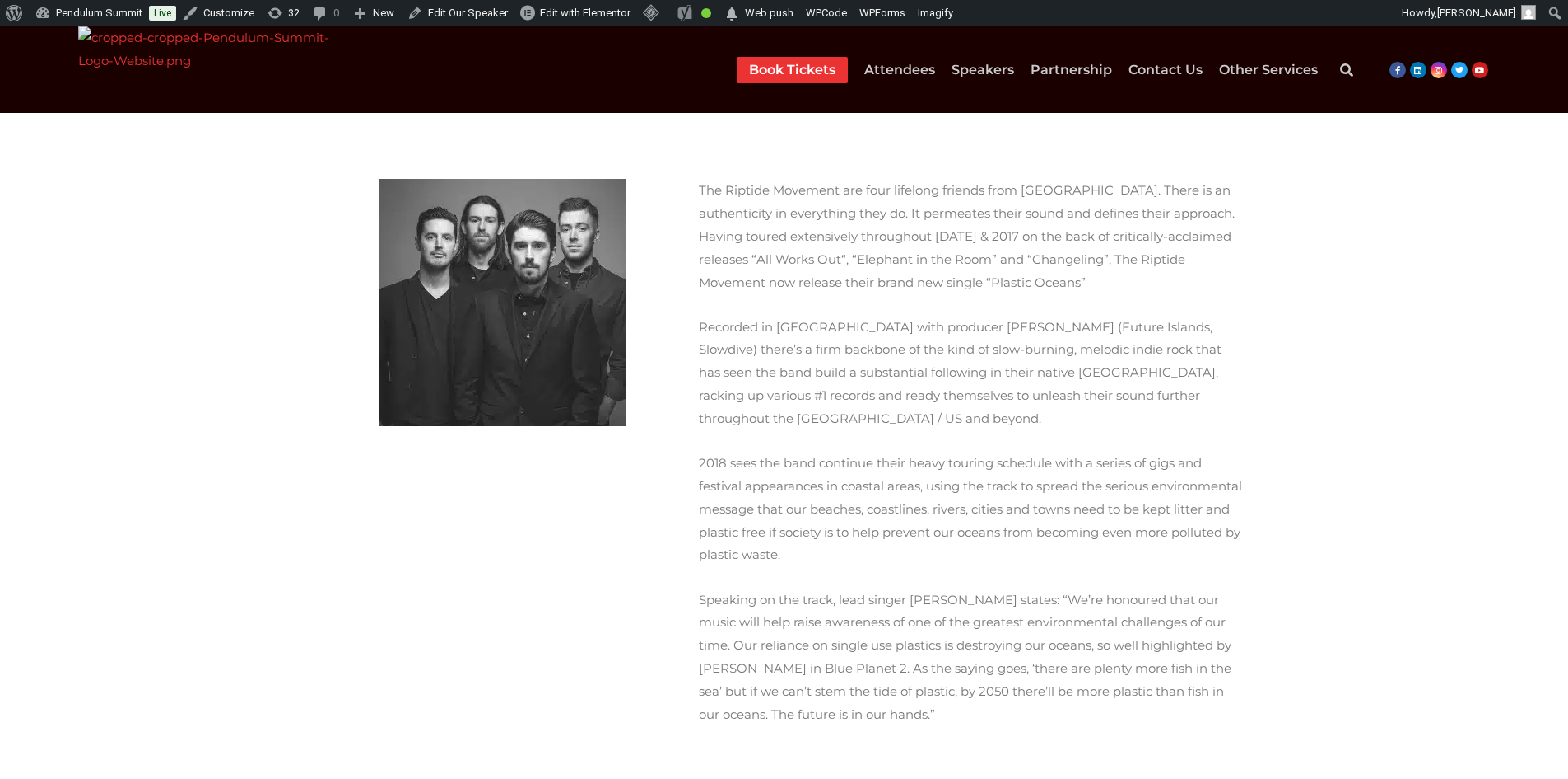
drag, startPoint x: 1124, startPoint y: 626, endPoint x: 655, endPoint y: 204, distance: 630.9
copy div "Lor Ipsumdo Sitametc adi elit seddoeiu tempori utla Etdol. Magna al en adminimv…"
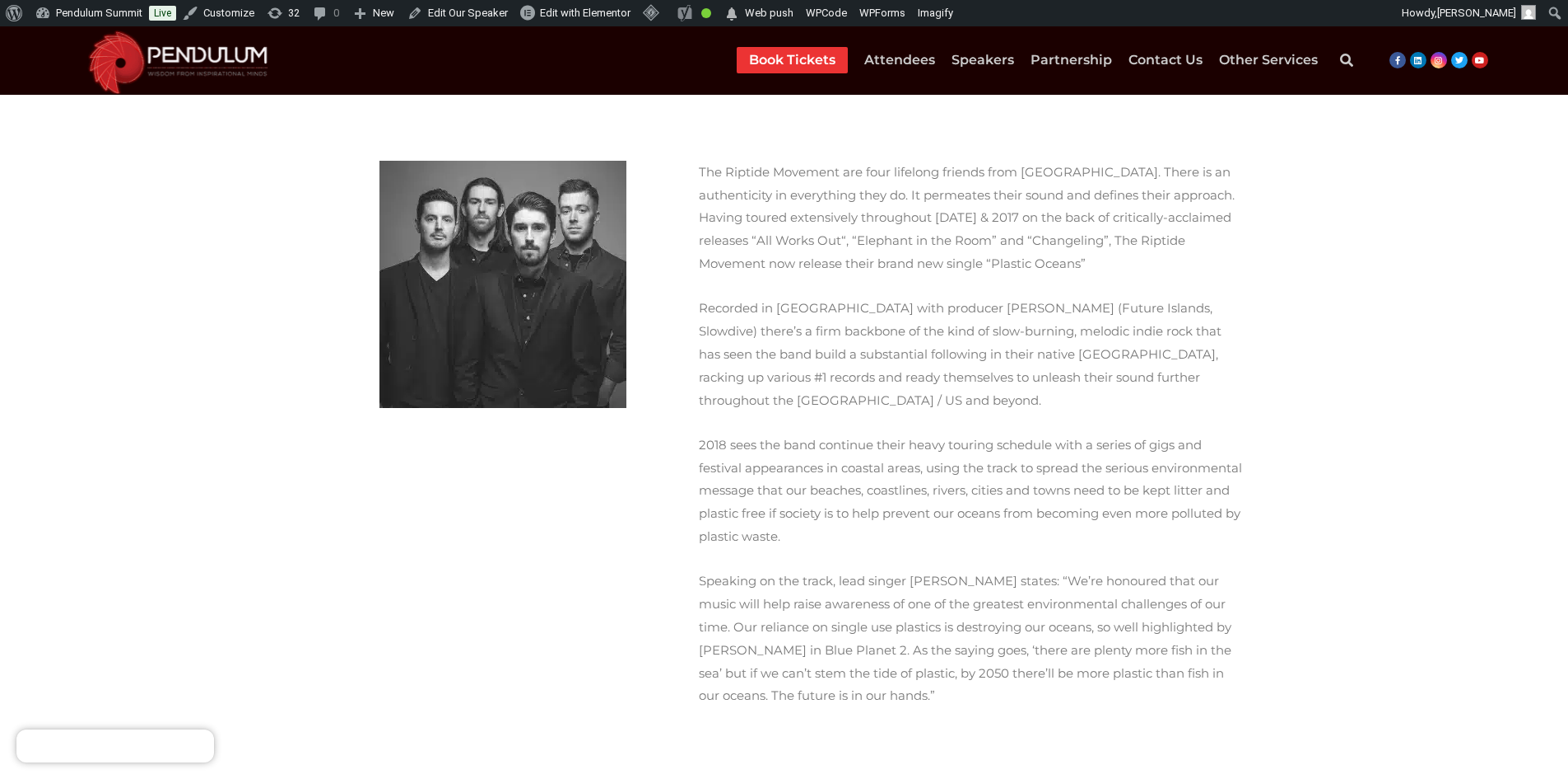
copy div "The Riptide Movement are four lifelong friends from Lucan. There is an authenti…"
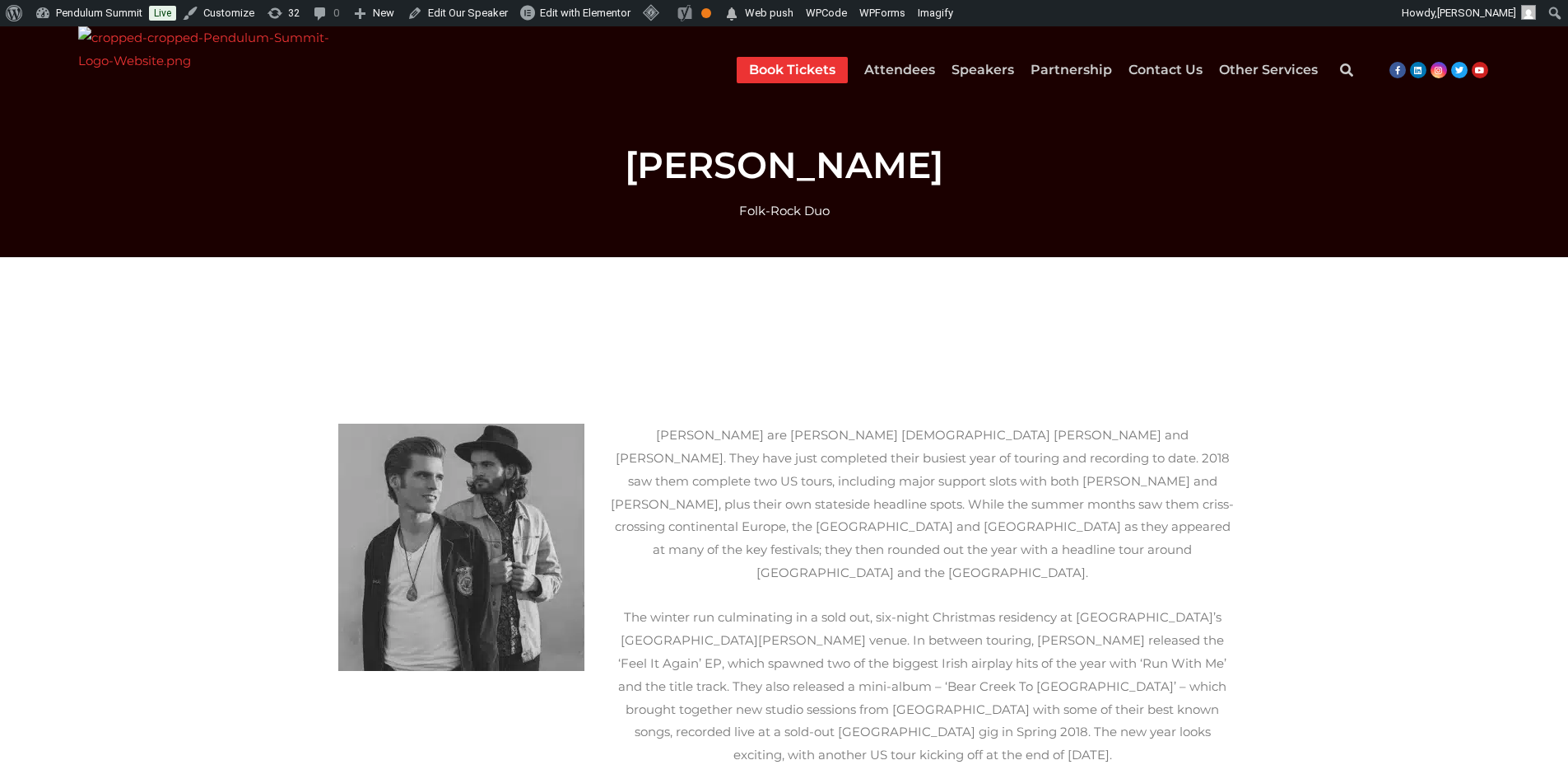
scroll to position [83, 0]
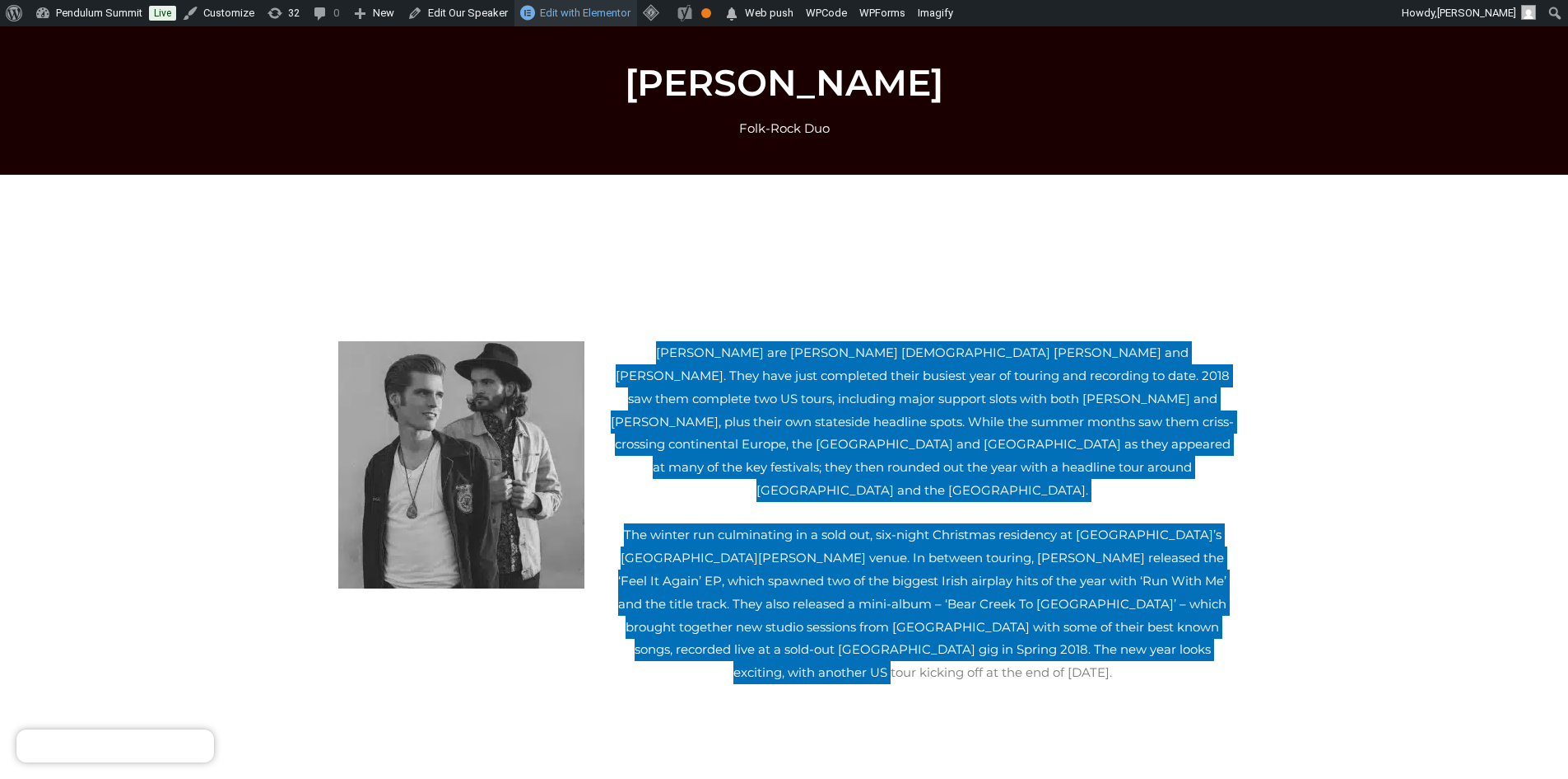
scroll to position [84, 0]
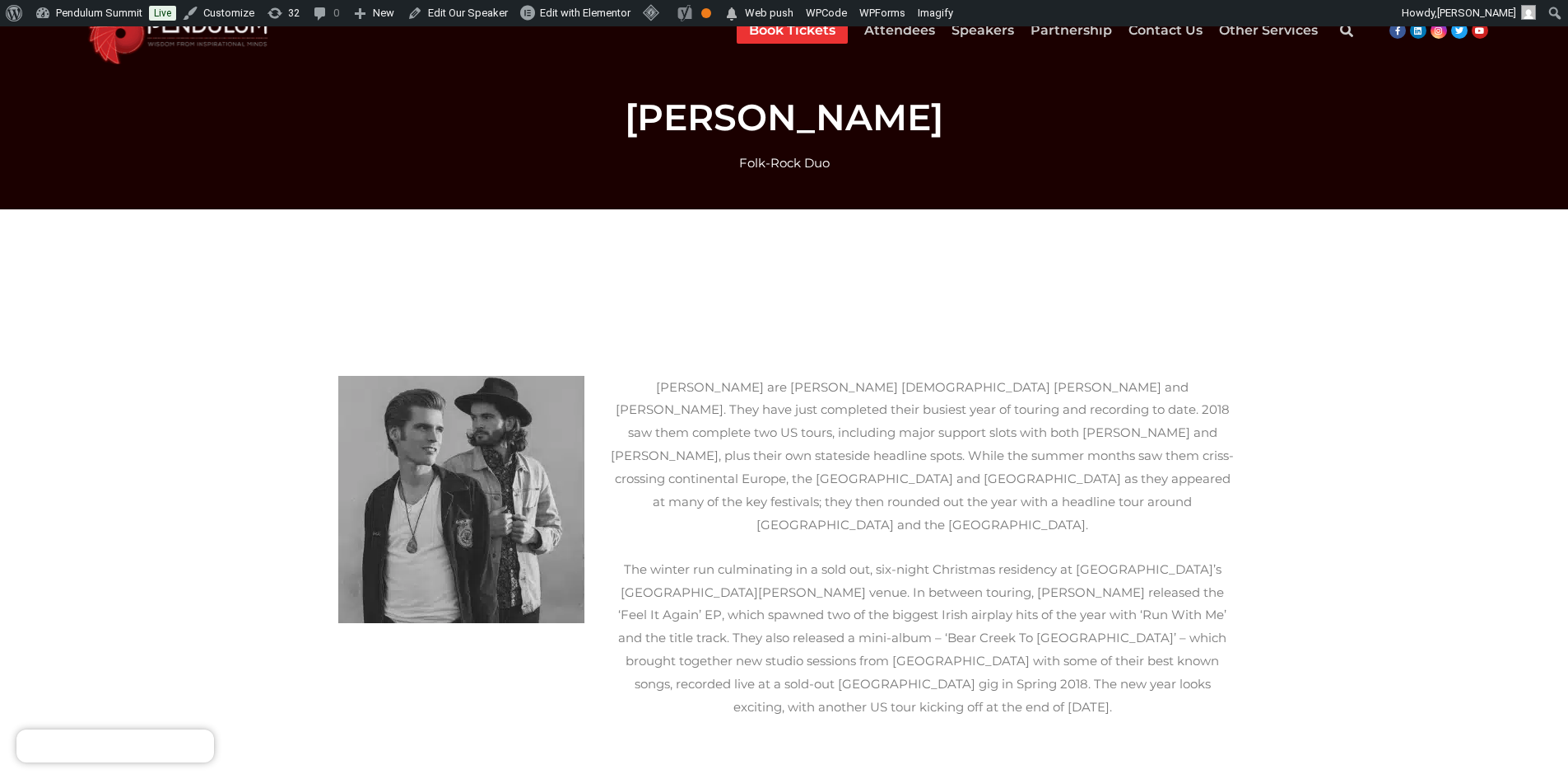
scroll to position [0, 0]
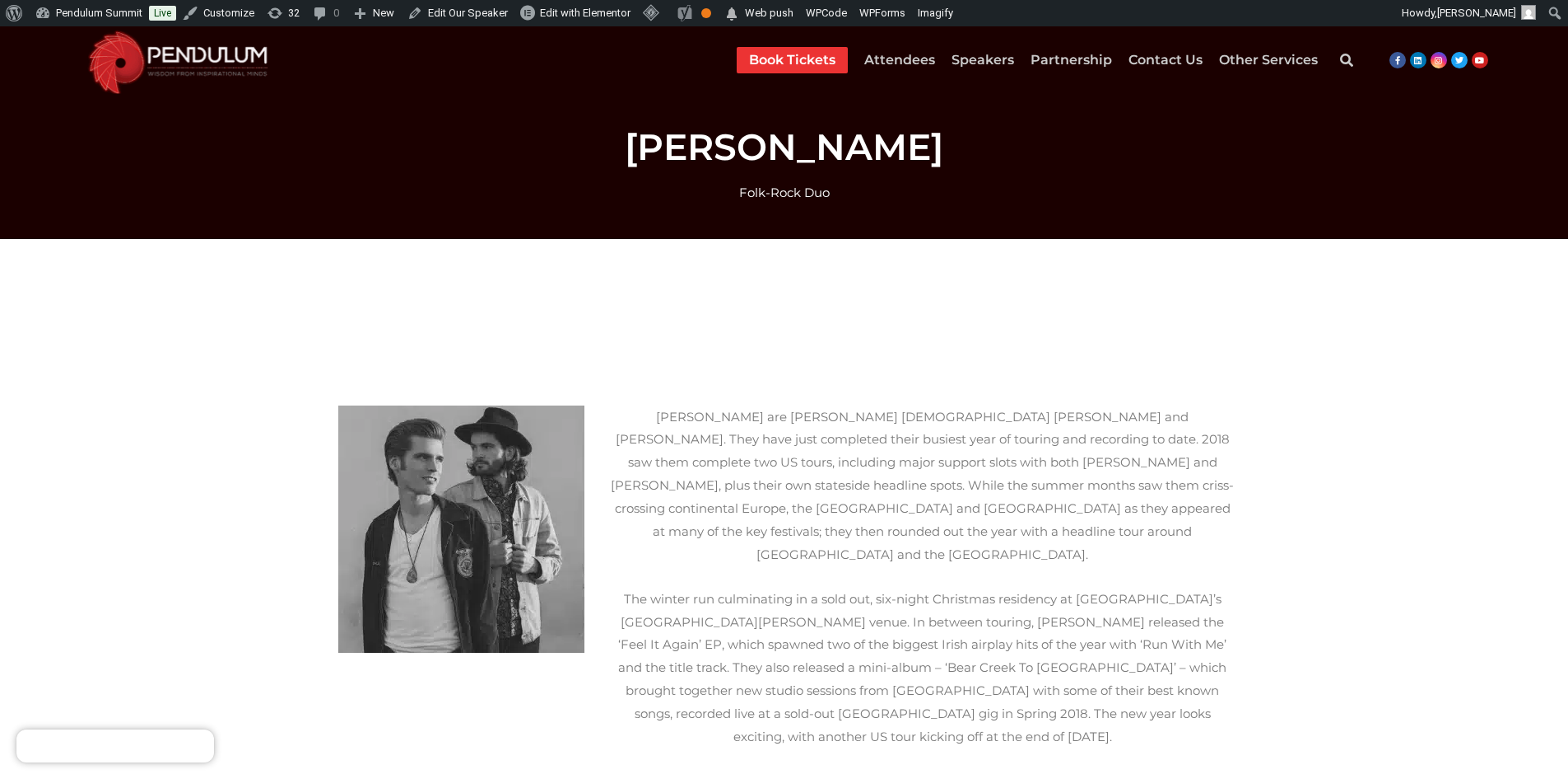
click at [1346, 53] on icon "Search" at bounding box center [1346, 60] width 33 height 33
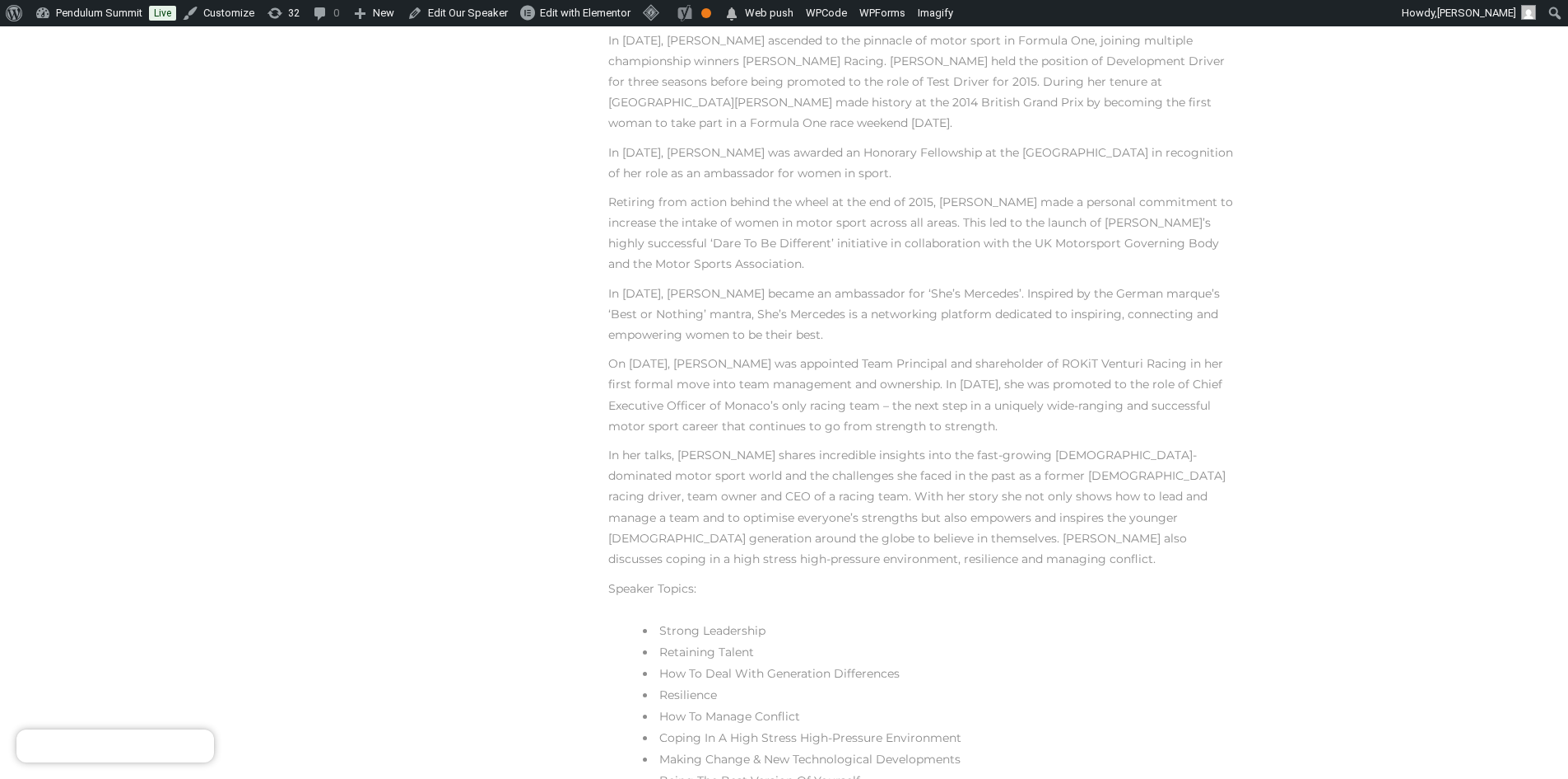
scroll to position [577, 0]
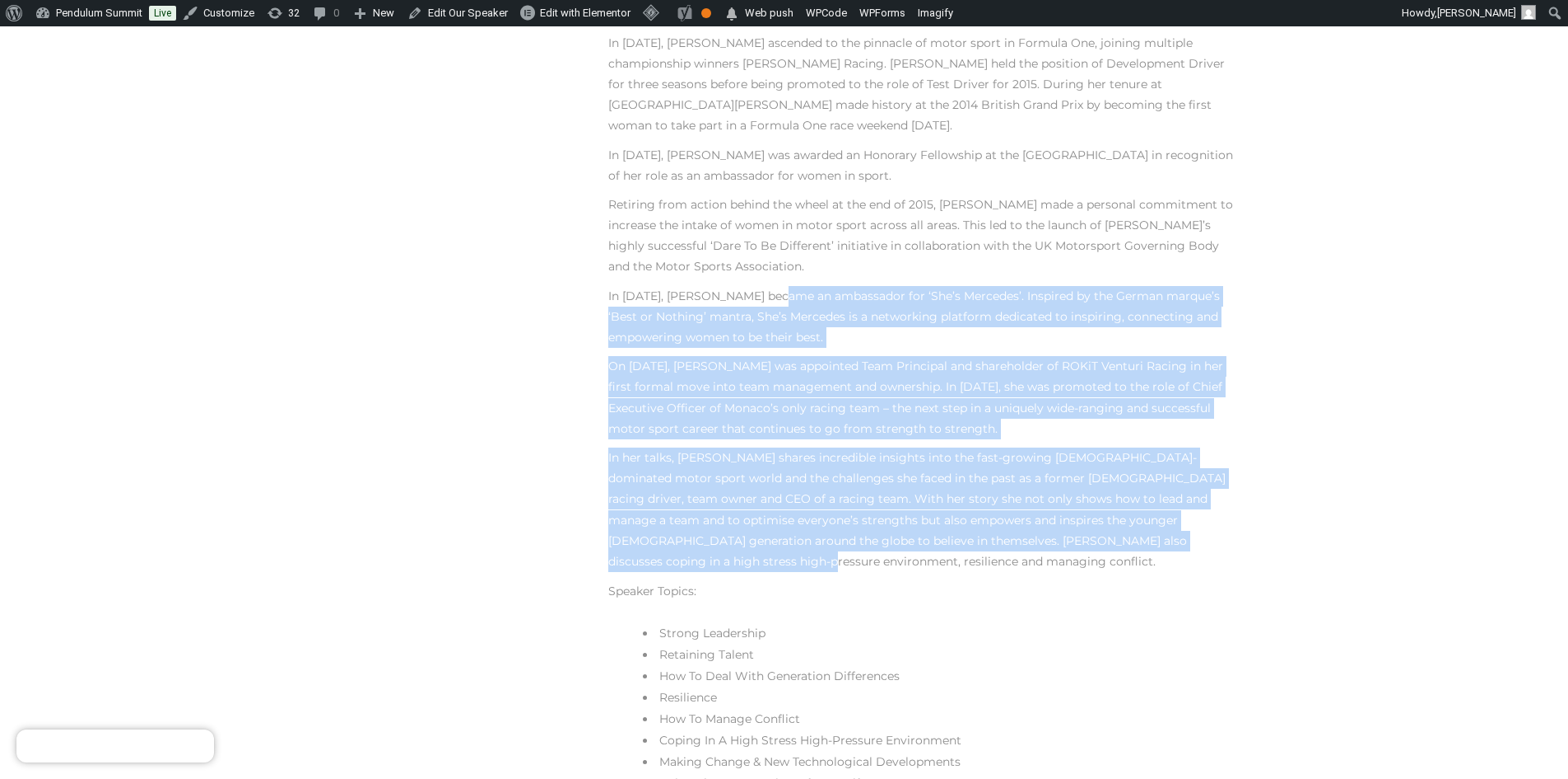
drag, startPoint x: 1199, startPoint y: 371, endPoint x: 747, endPoint y: 198, distance: 484.0
click at [747, 198] on div "In 1996, aged just 13, Susie was named British Kart Racing Driver of the Year. …" at bounding box center [923, 354] width 629 height 1050
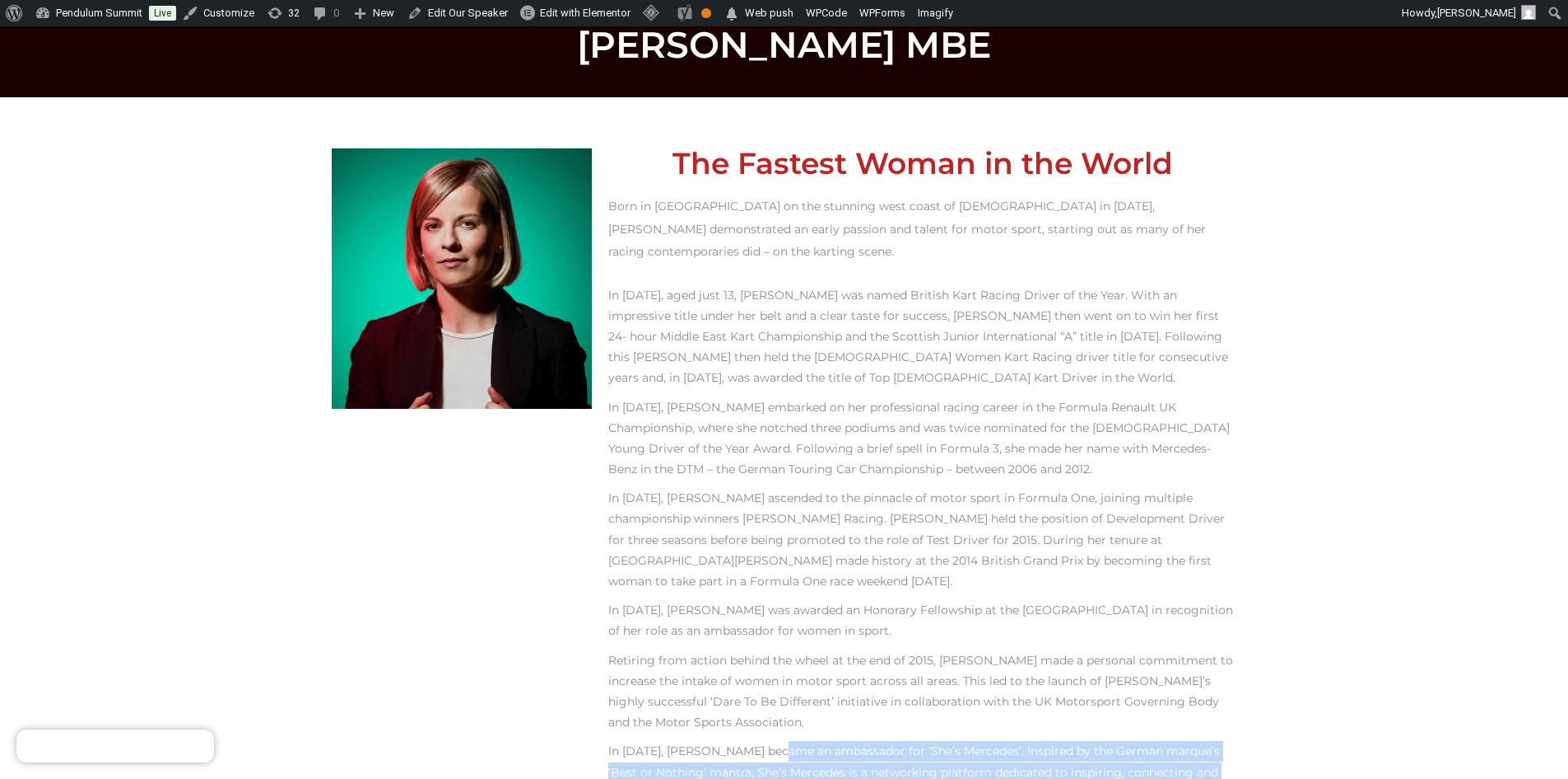
scroll to position [64, 0]
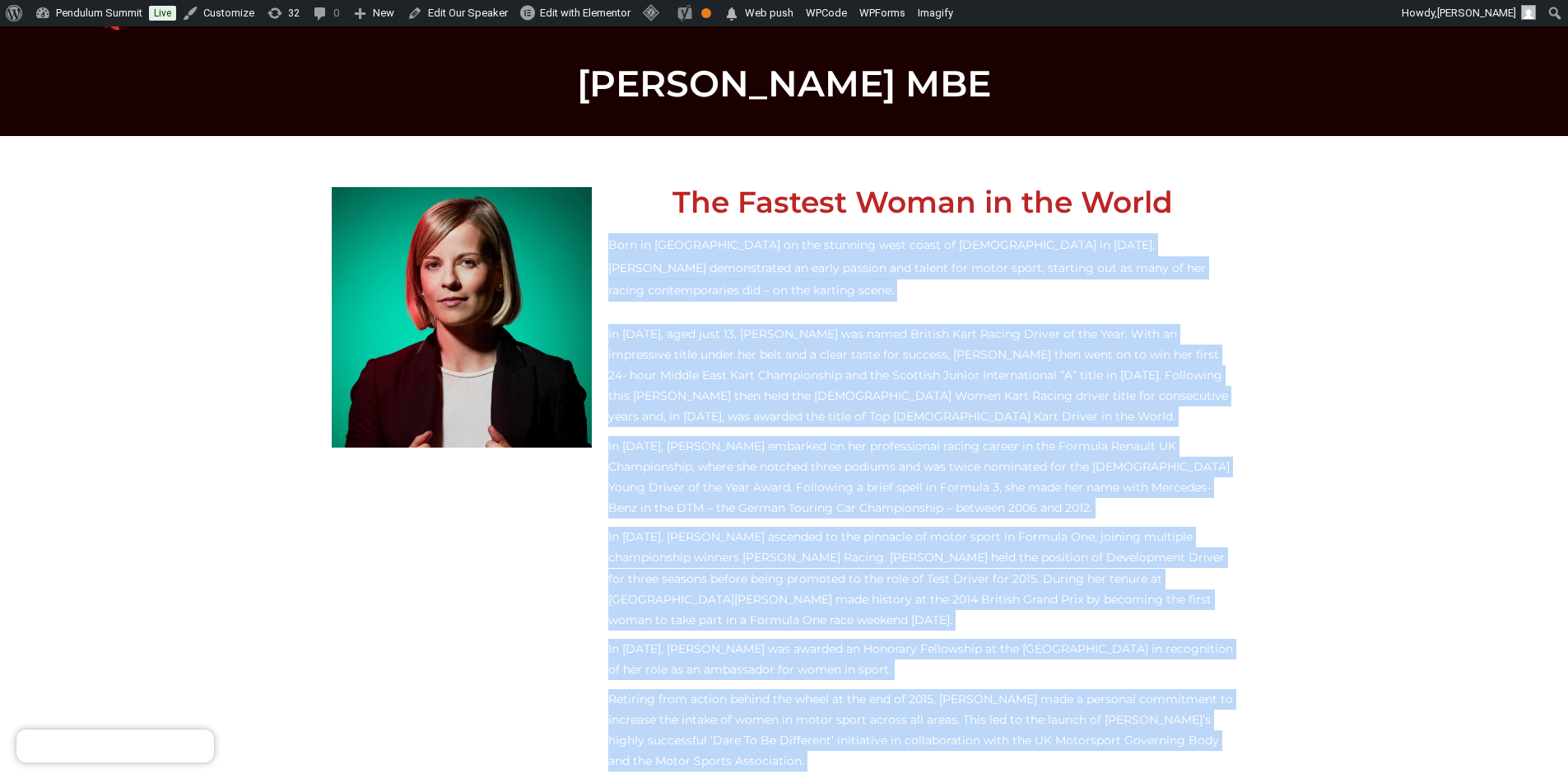
click at [610, 244] on span "Born in Oban on the stunning west coast of Scotland in 1982, Susie Wolff demons…" at bounding box center [907, 267] width 598 height 61
copy div "Born in Oban on the stunning west coast of Scotland in 1982, Susie Wolff demons…"
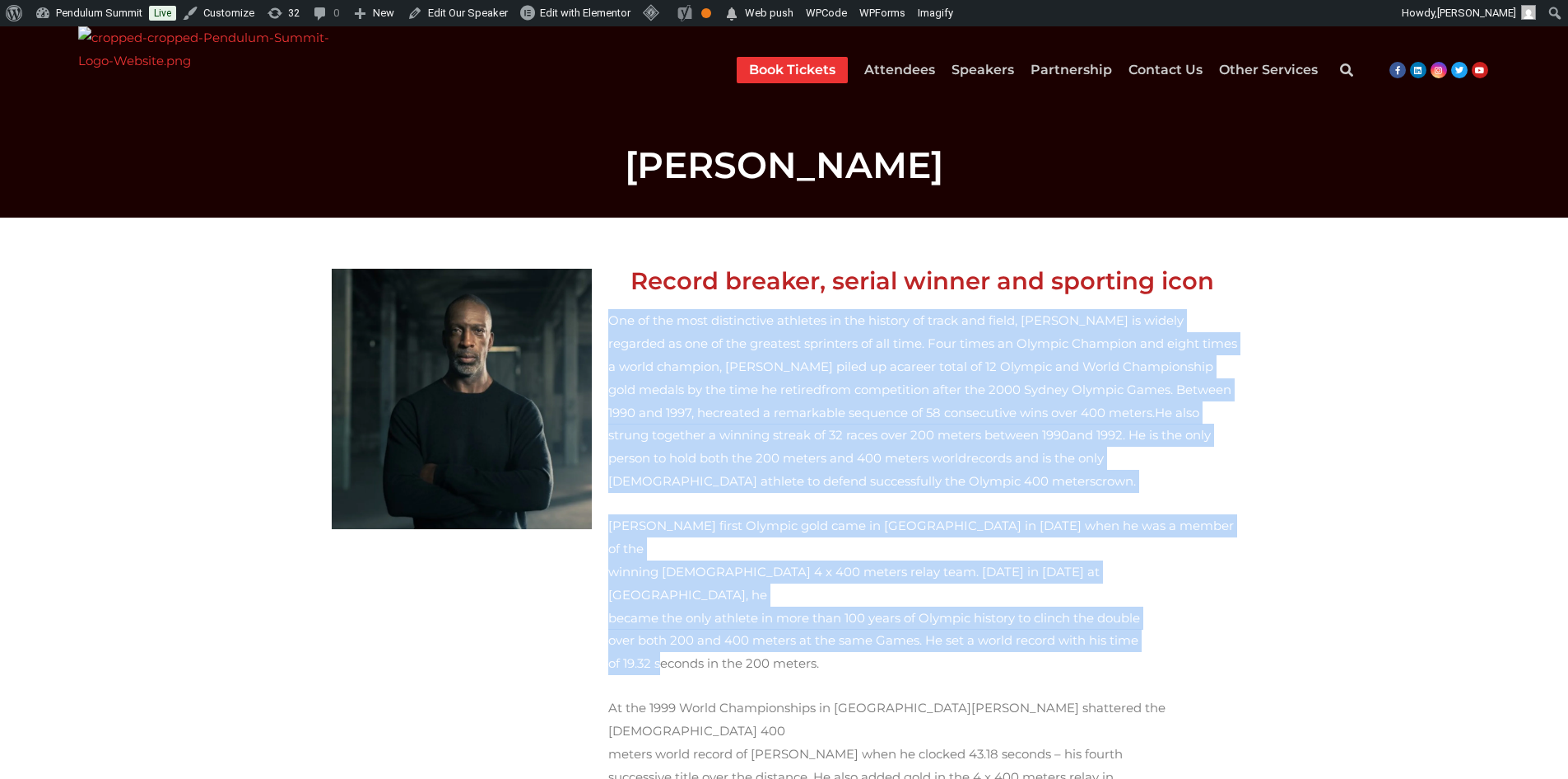
drag, startPoint x: 610, startPoint y: 317, endPoint x: 659, endPoint y: 585, distance: 272.4
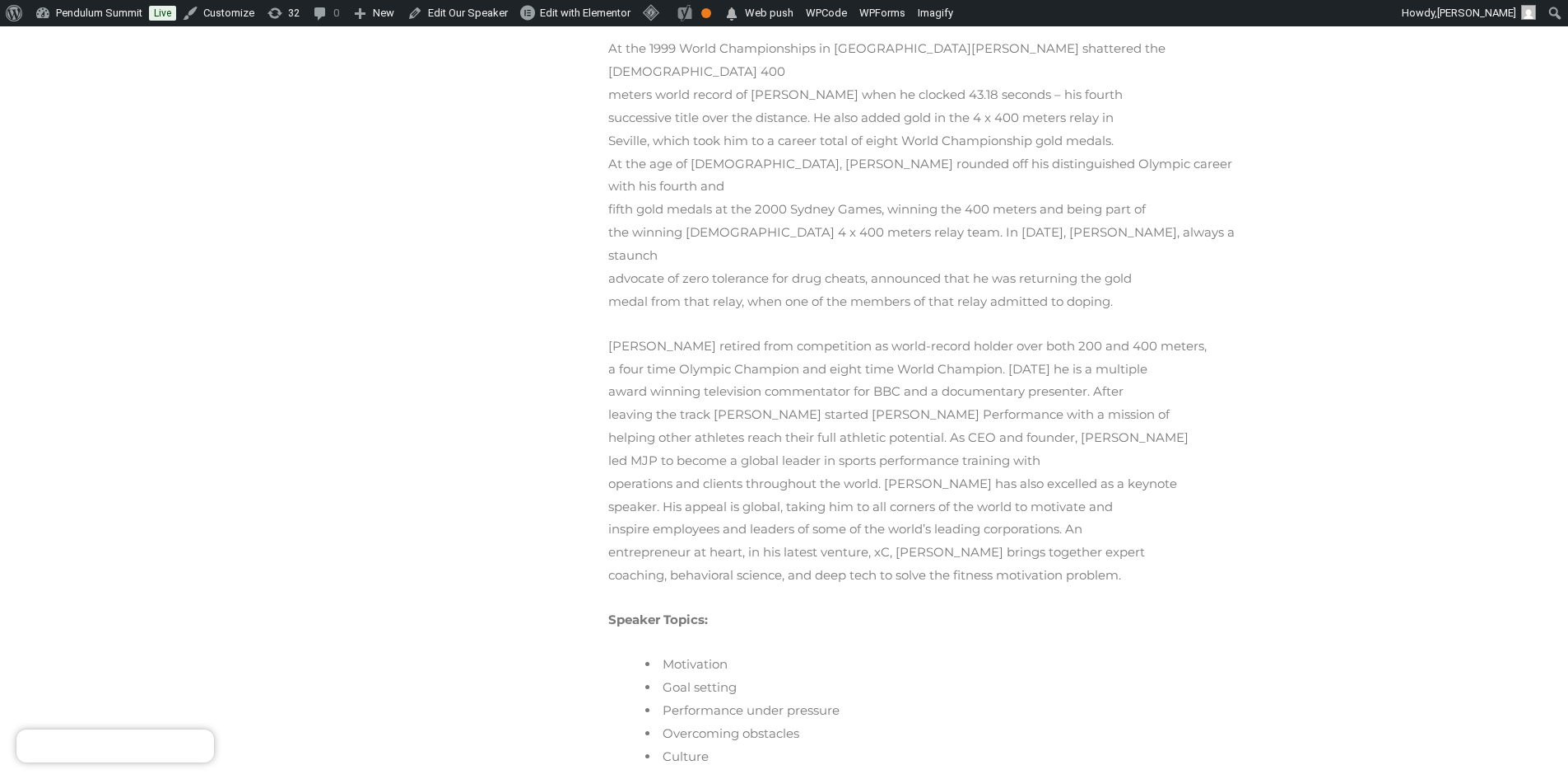
scroll to position [659, 0]
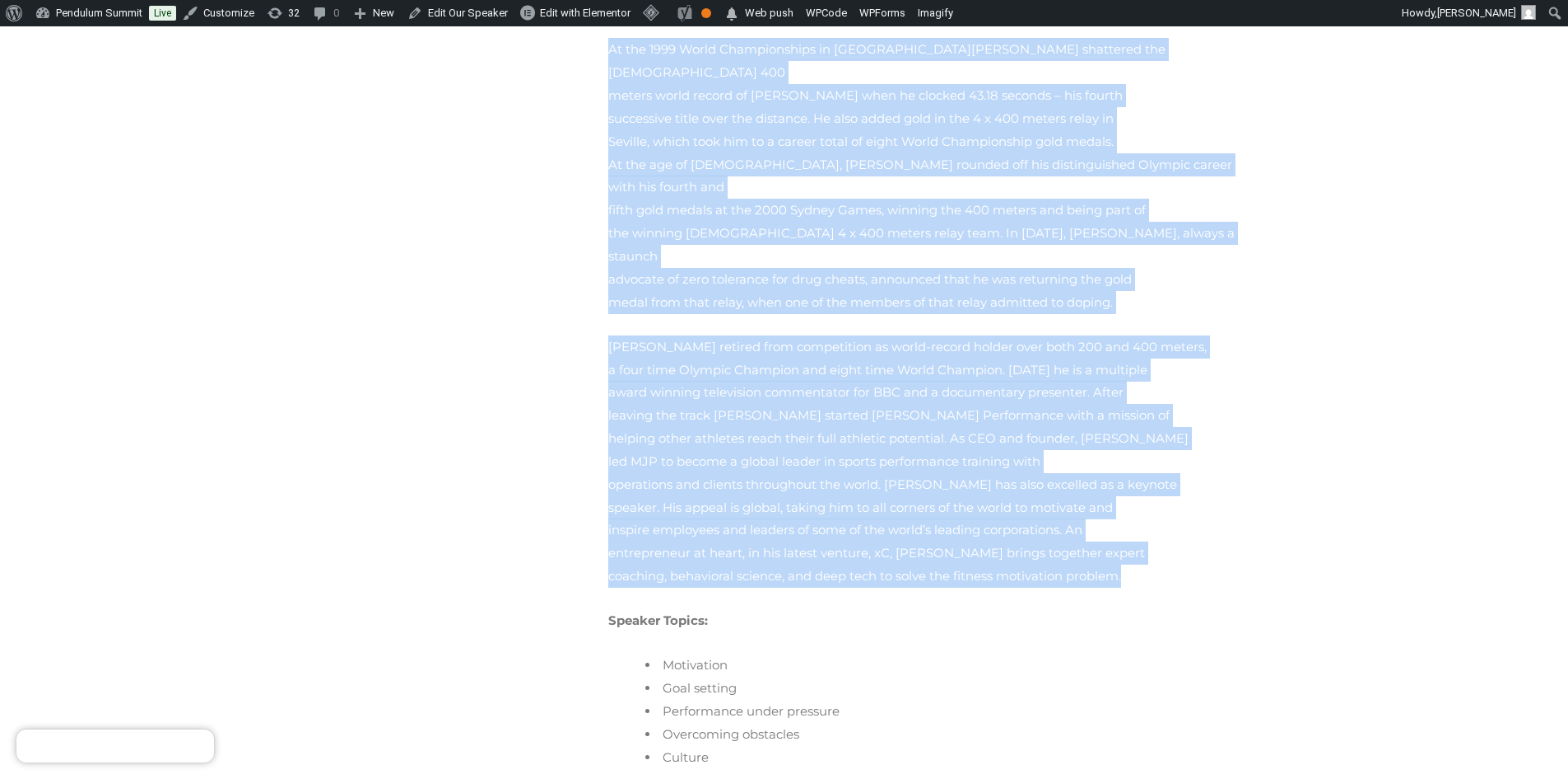
click at [1075, 442] on p "Michael retired from competition as world-record holder over both 200 and 400 m…" at bounding box center [923, 461] width 629 height 252
copy div "One of the most distinctive athletes in the history of track and field, Michael…"
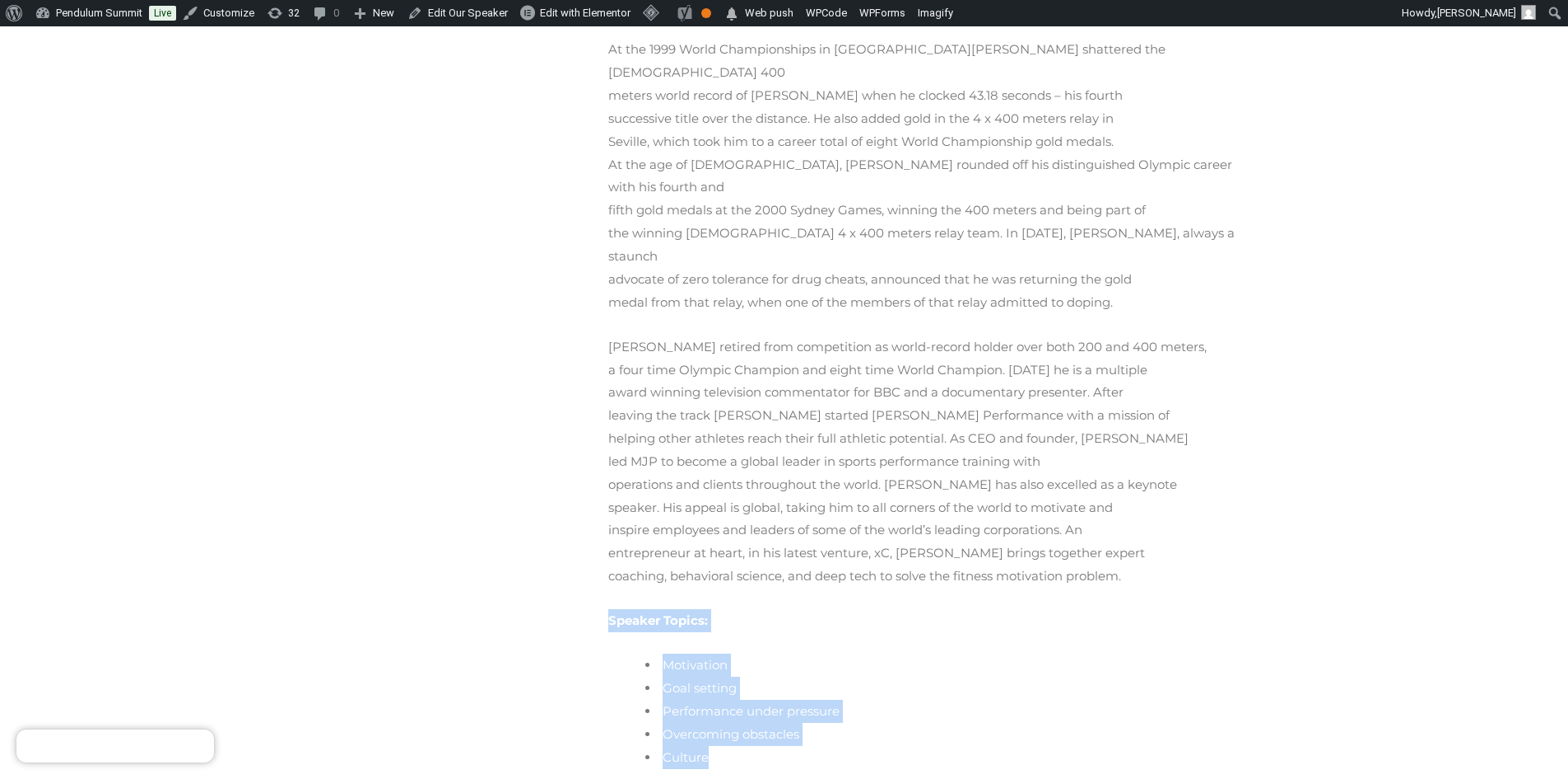
drag, startPoint x: 606, startPoint y: 481, endPoint x: 732, endPoint y: 645, distance: 206.8
click at [732, 645] on div "Record breaker, serial winner and sporting icon One of the most distinctive ath…" at bounding box center [923, 198] width 645 height 1193
copy div "Speaker Topics: Motivation Goal setting Performance under pressure Overcoming o…"
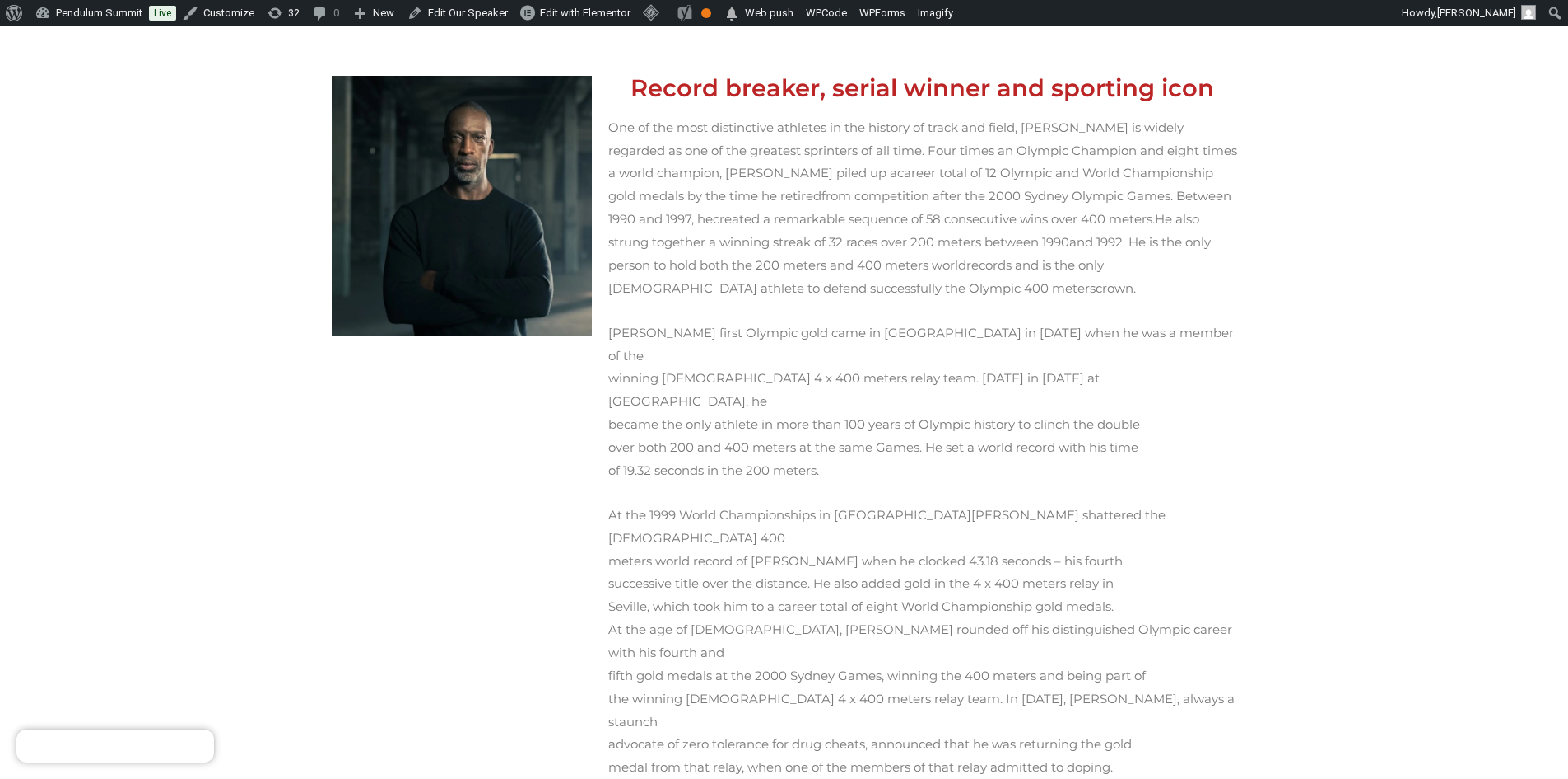
scroll to position [146, 0]
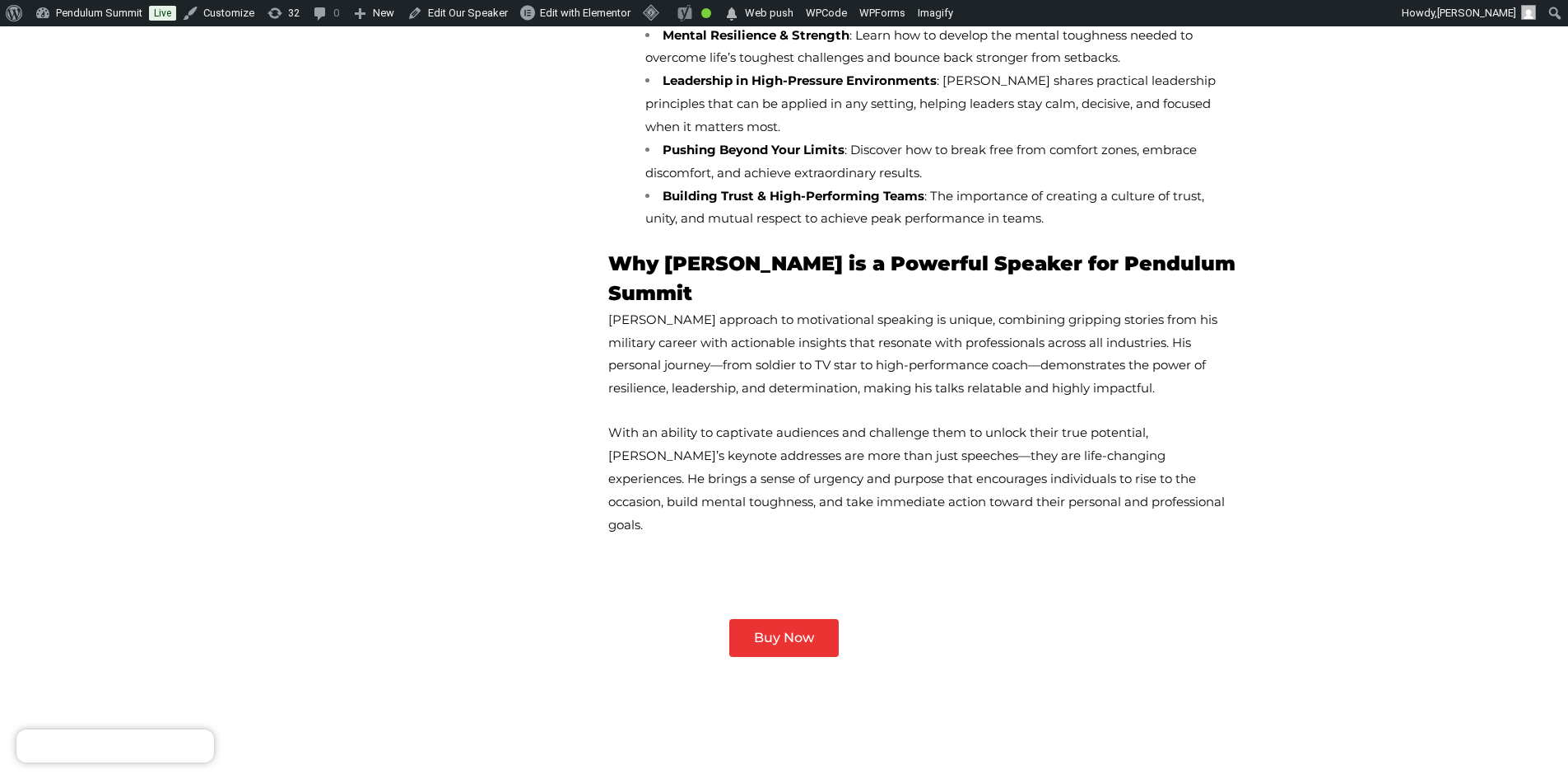
scroll to position [824, 0]
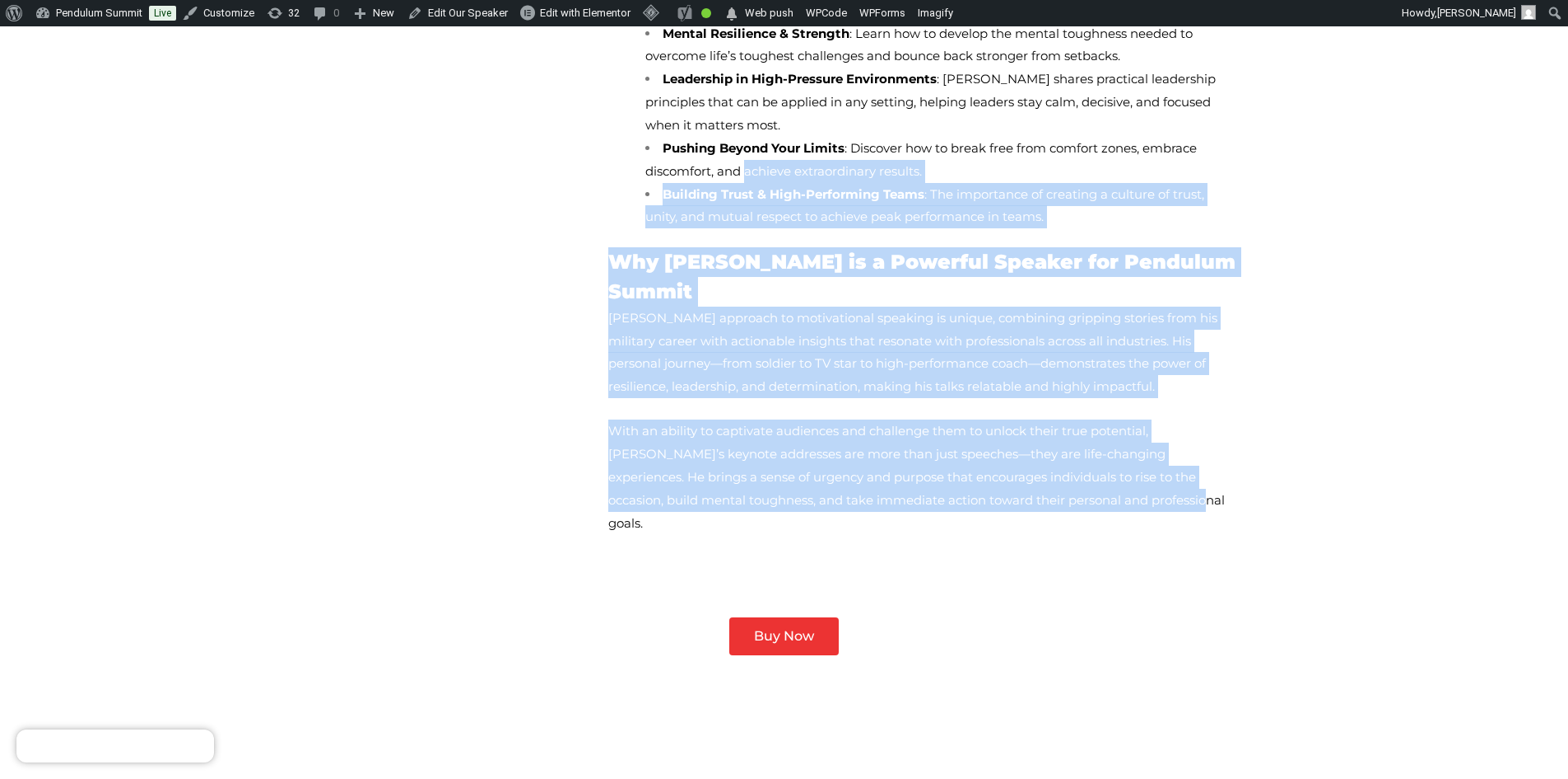
drag, startPoint x: 825, startPoint y: 467, endPoint x: 629, endPoint y: 133, distance: 387.3
click at [629, 133] on div "Ant Middleton is a former elite Special Forces soldier, best-selling author, an…" at bounding box center [923, 44] width 629 height 1071
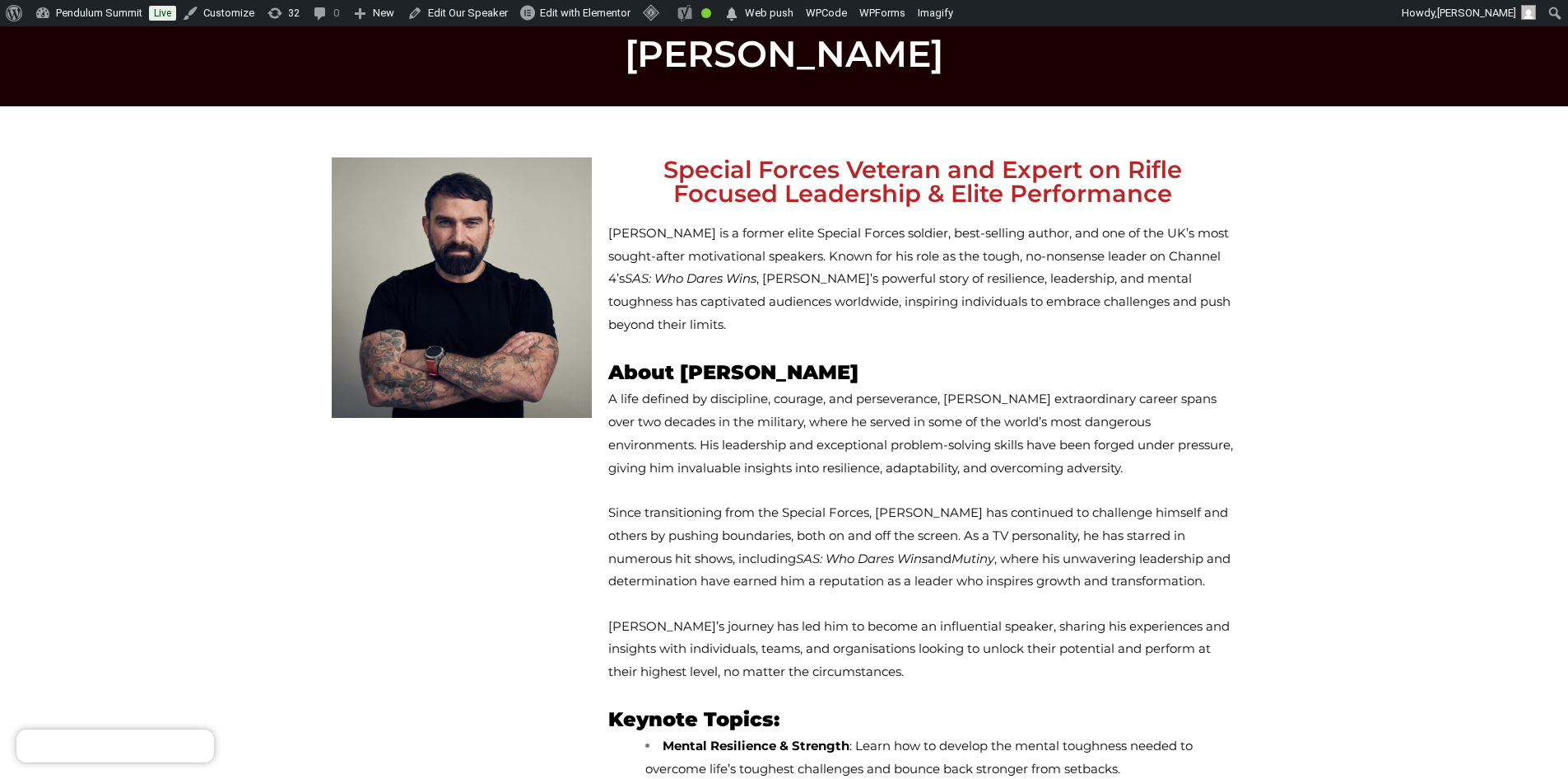
scroll to position [65, 0]
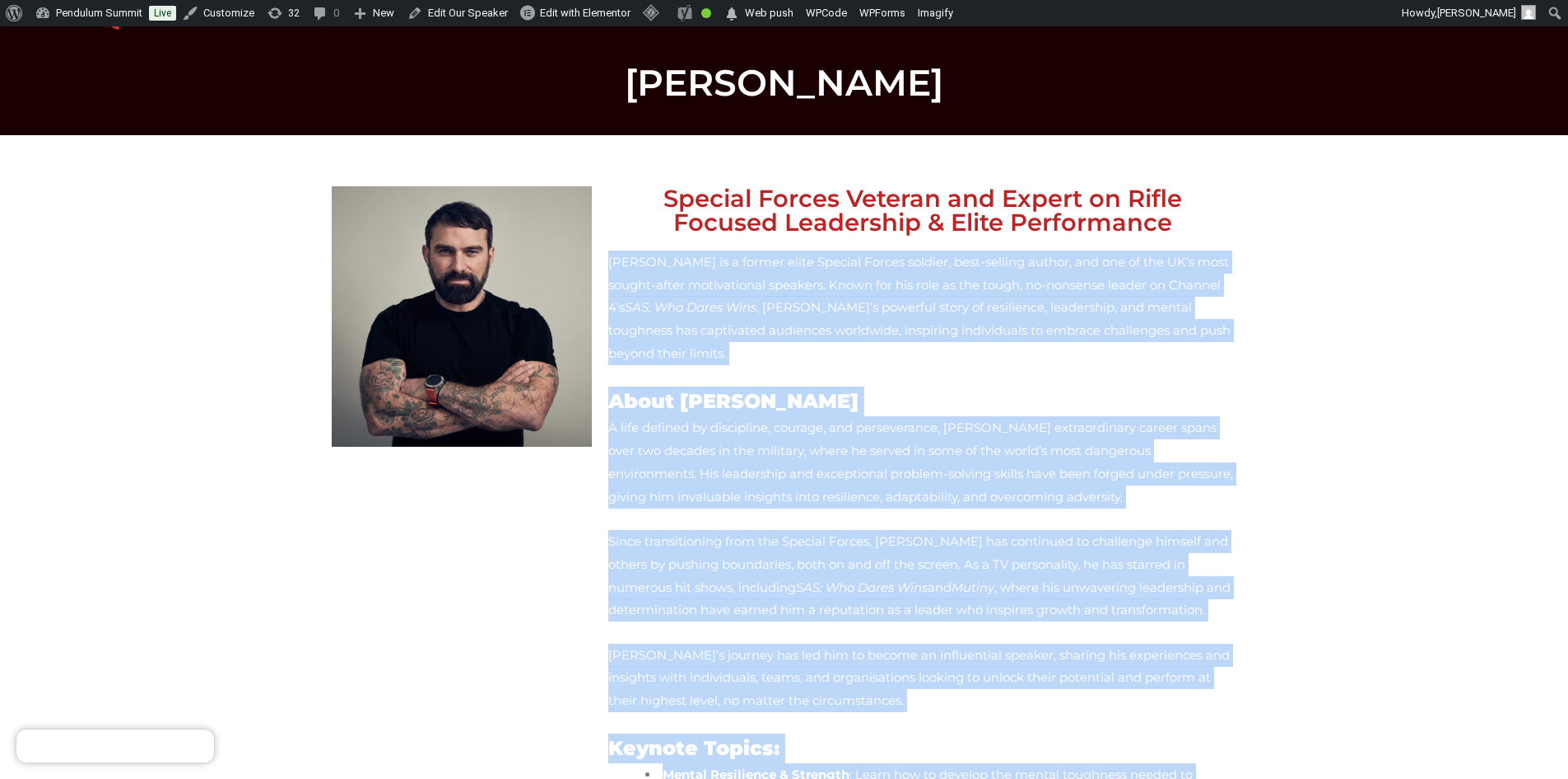
click at [607, 264] on div "Special Forces Veteran and Expert on Rifle Focused Leadership & Elite Performan…" at bounding box center [923, 764] width 645 height 1172
copy div "Ant Middleton is a former elite Special Forces soldier, best-selling author, an…"
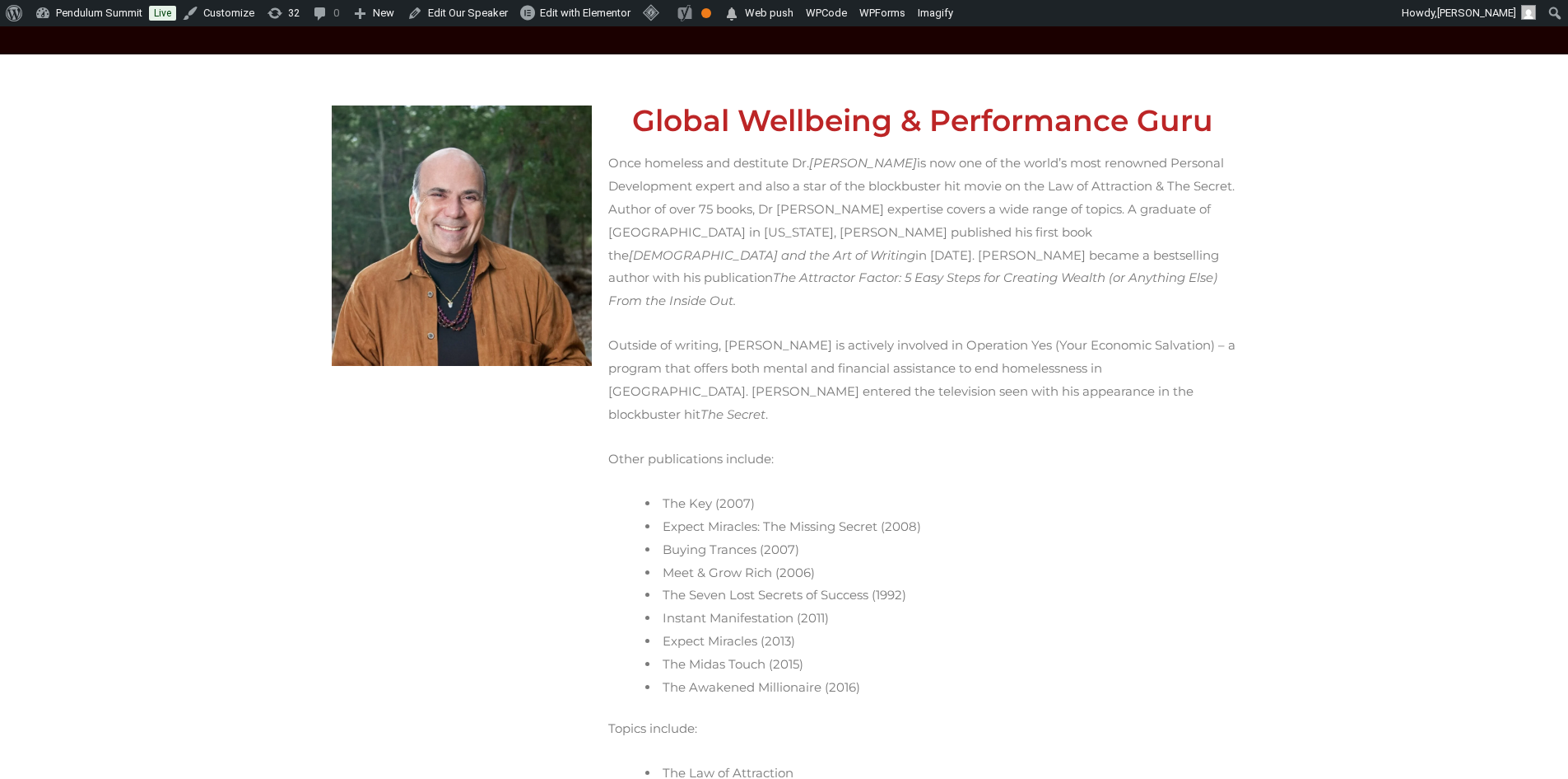
scroll to position [165, 0]
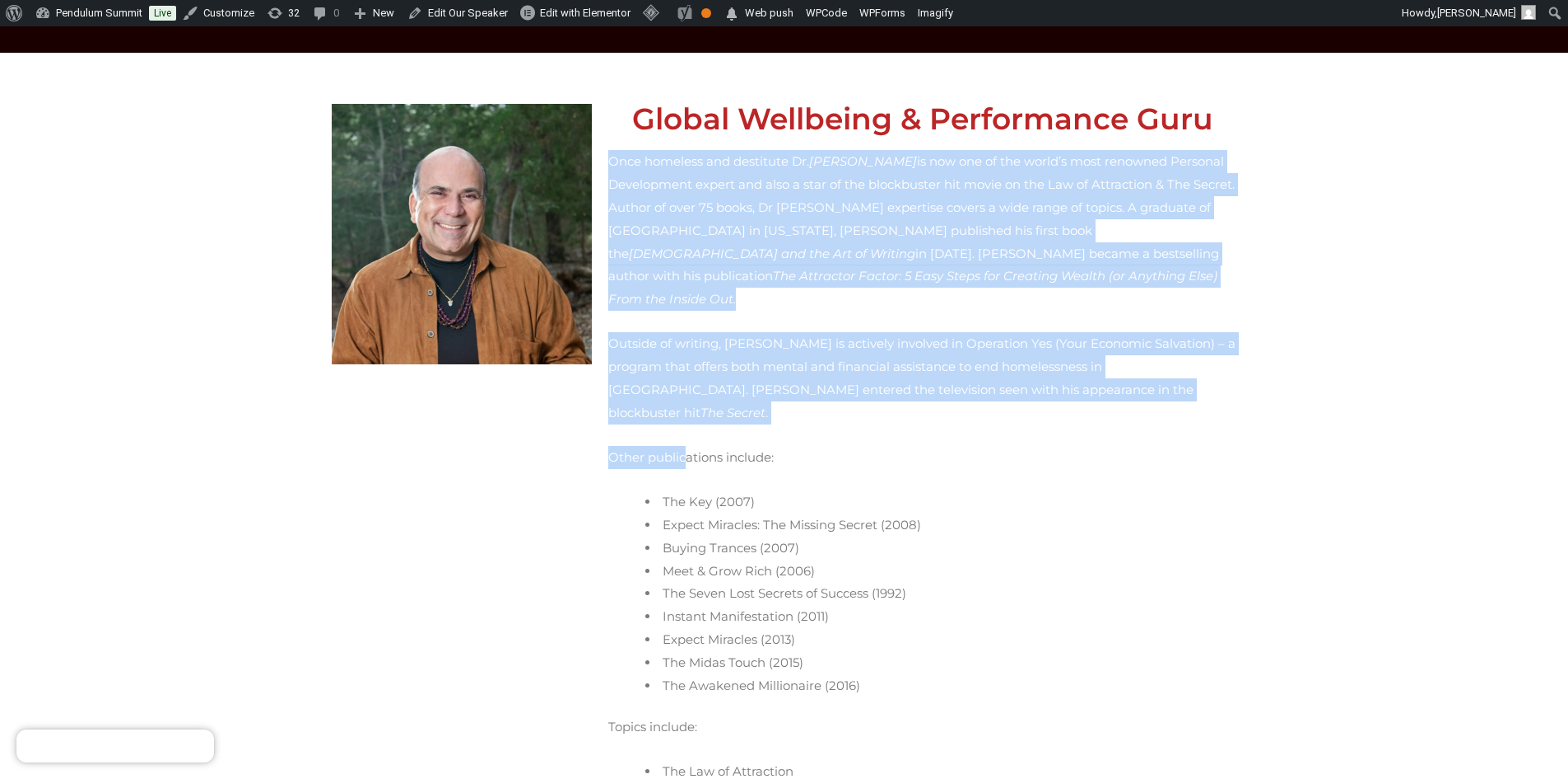
drag, startPoint x: 610, startPoint y: 157, endPoint x: 672, endPoint y: 400, distance: 250.8
click at [672, 400] on div "Once homeless and destitute Dr. Joe Vitale is now one of the world’s most renow…" at bounding box center [923, 533] width 629 height 766
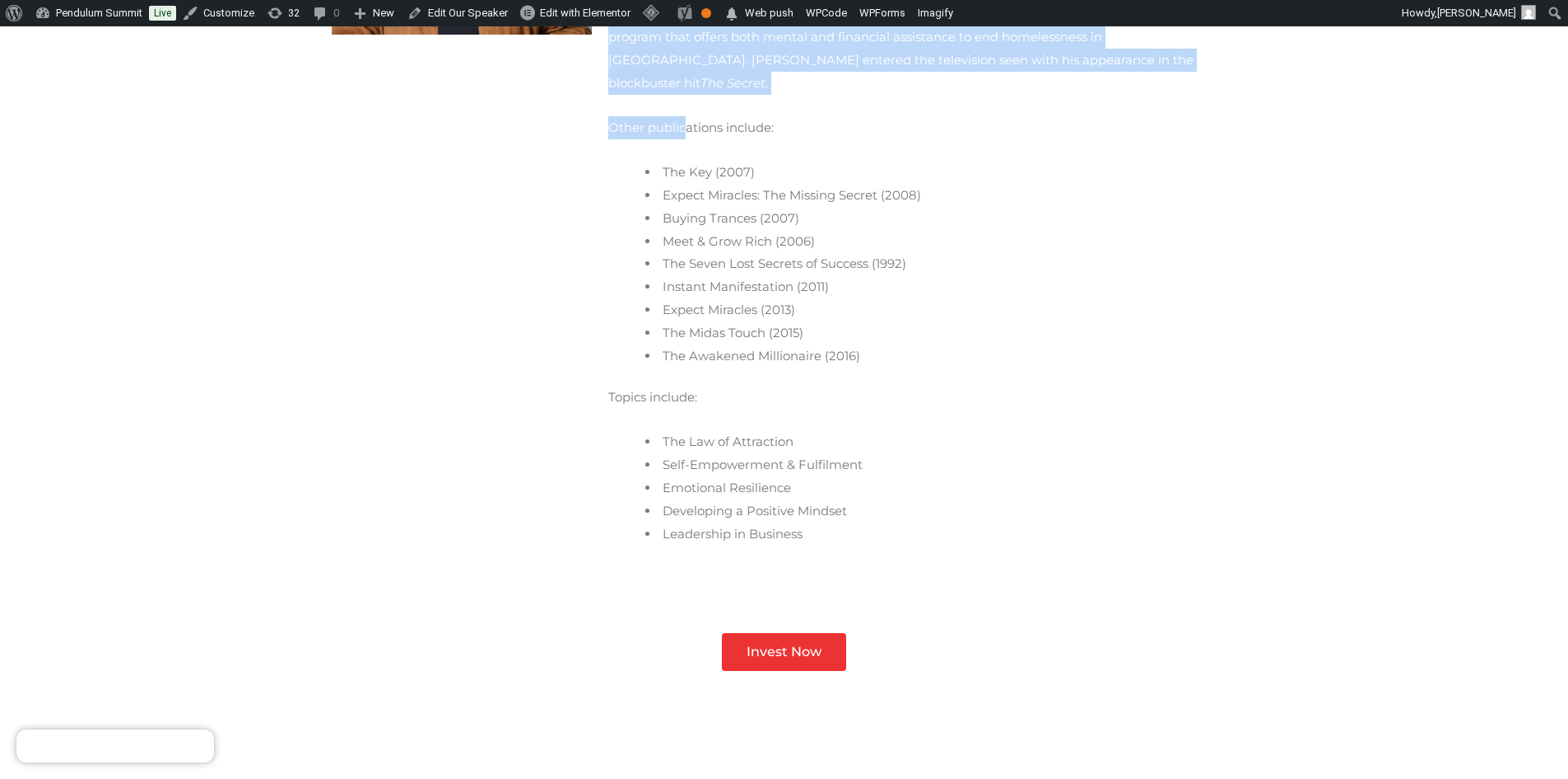
scroll to position [493, 0]
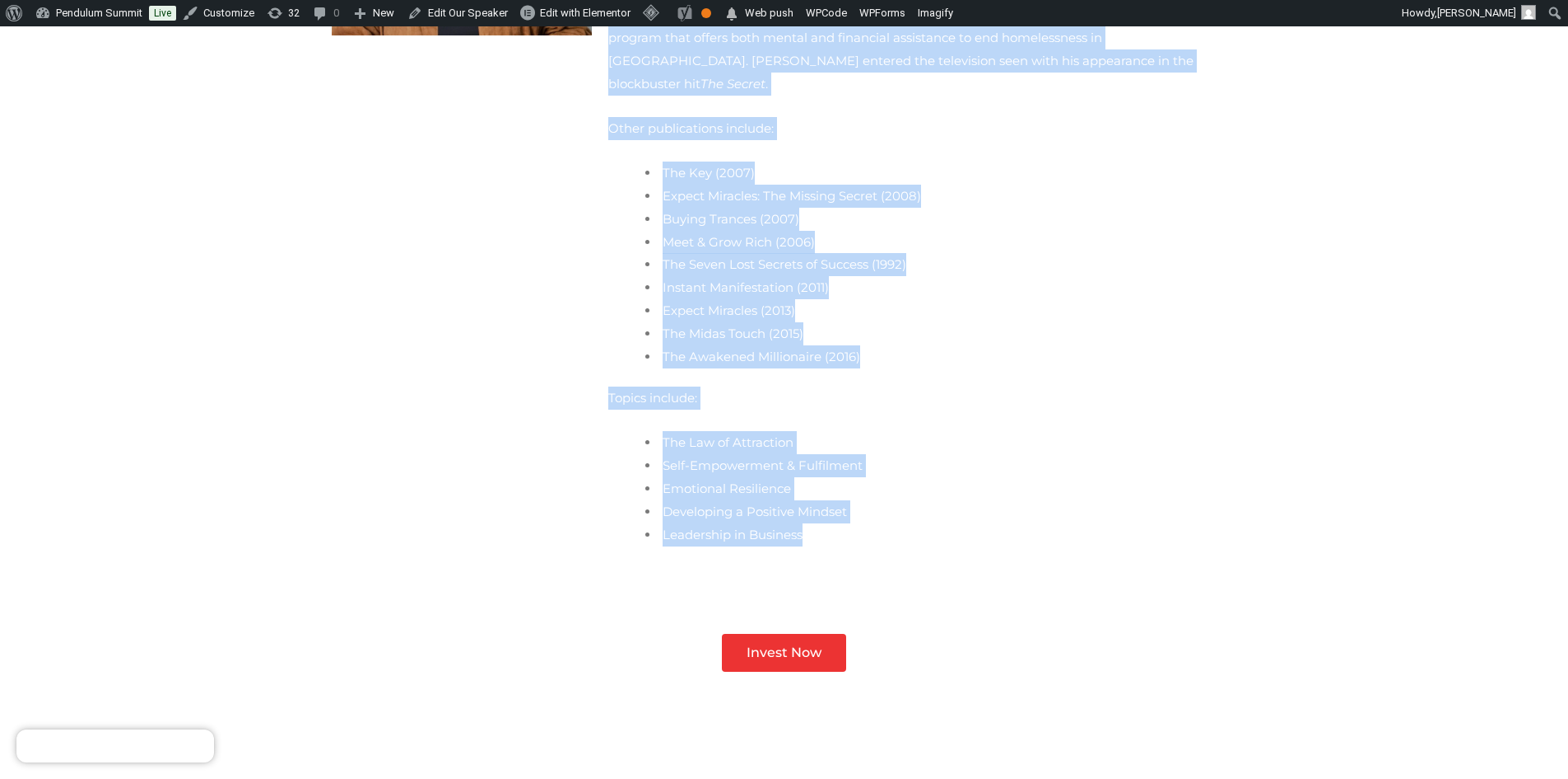
click at [812, 523] on li "Leadership in Business" at bounding box center [941, 534] width 592 height 23
copy div "Once homeless and destitute Dr. Joe Vitale is now one of the world’s most renow…"
click at [951, 431] on li "­The Law of Attraction" at bounding box center [941, 442] width 592 height 23
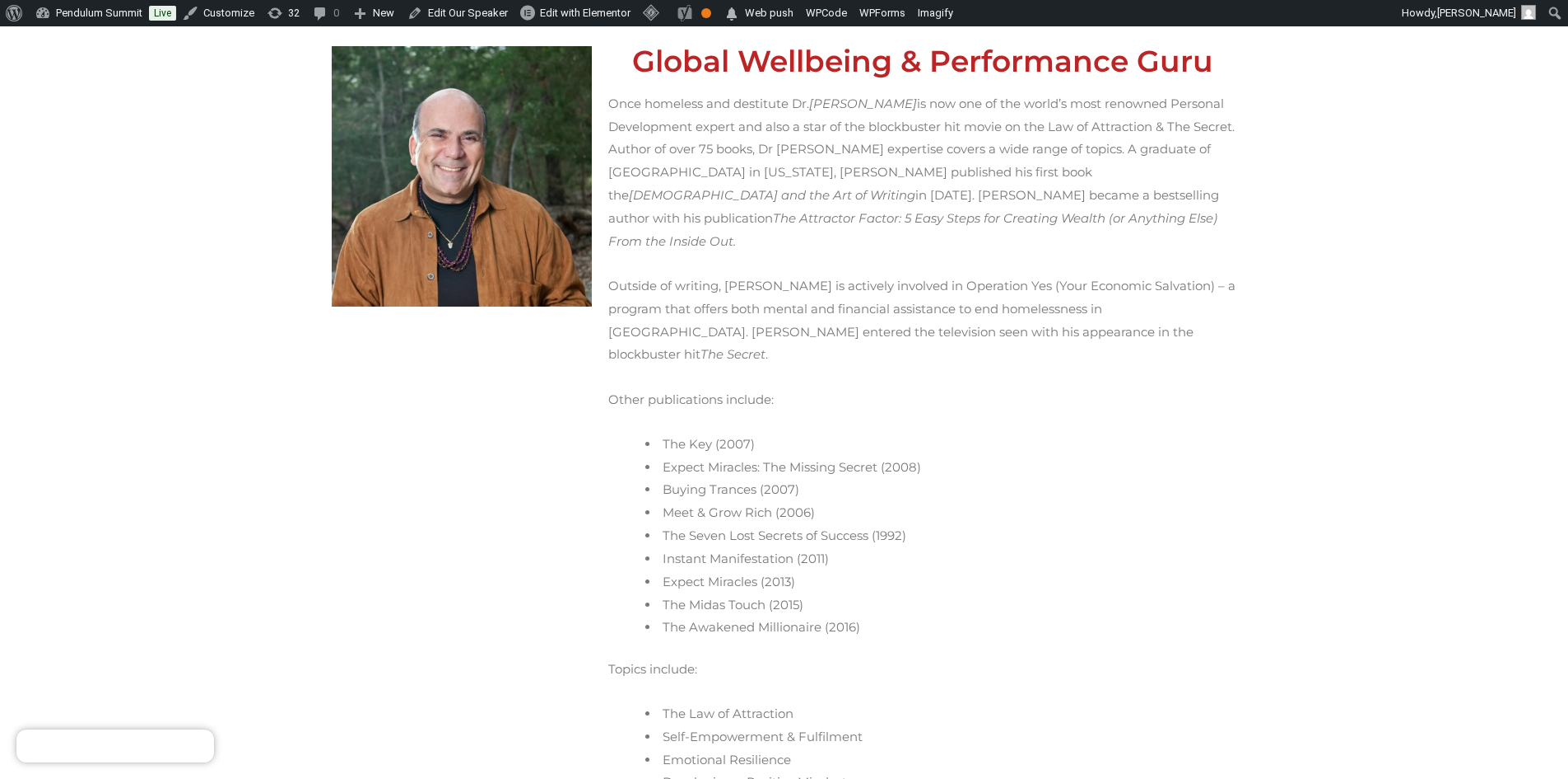
scroll to position [146, 0]
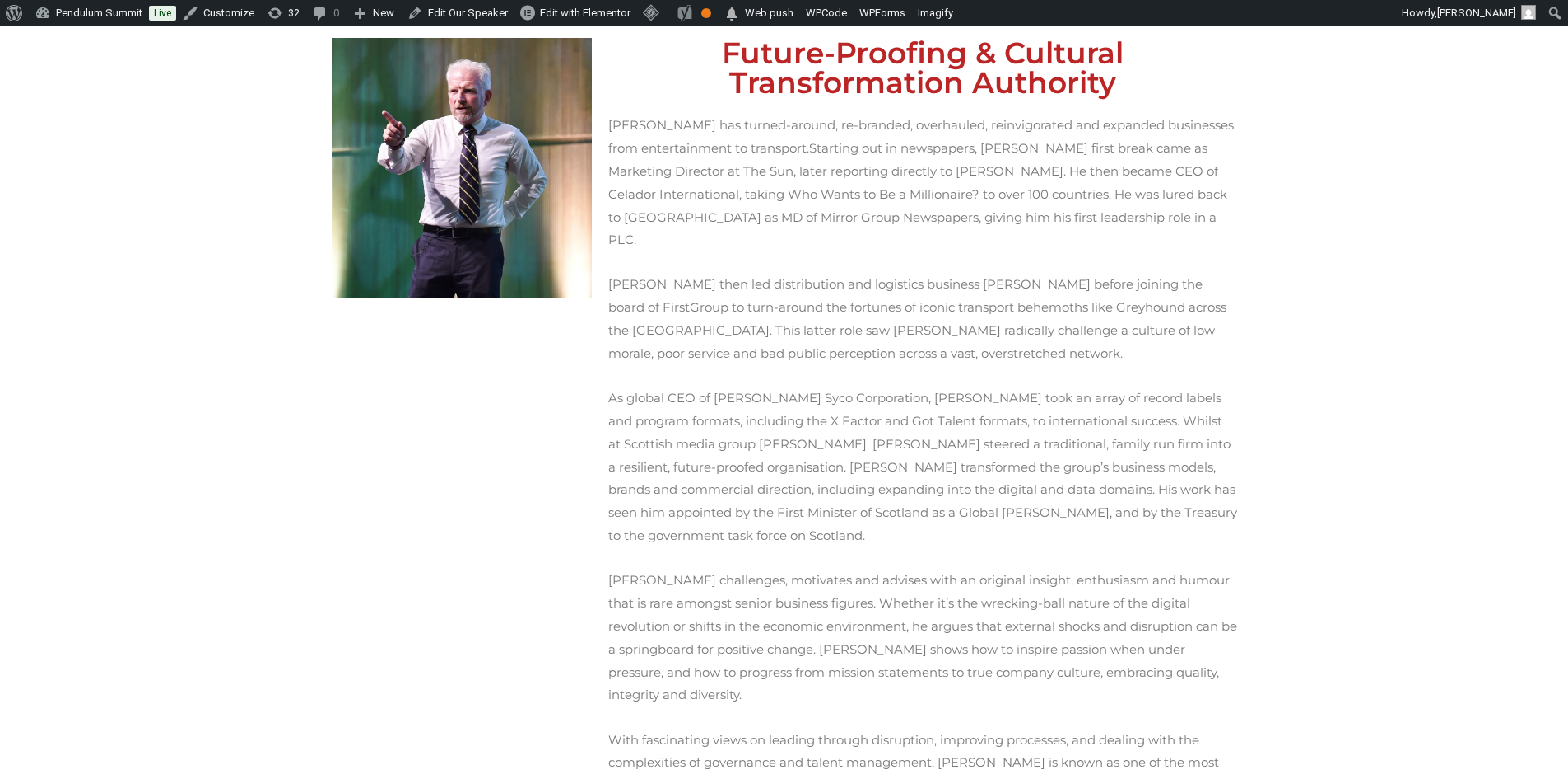
scroll to position [247, 0]
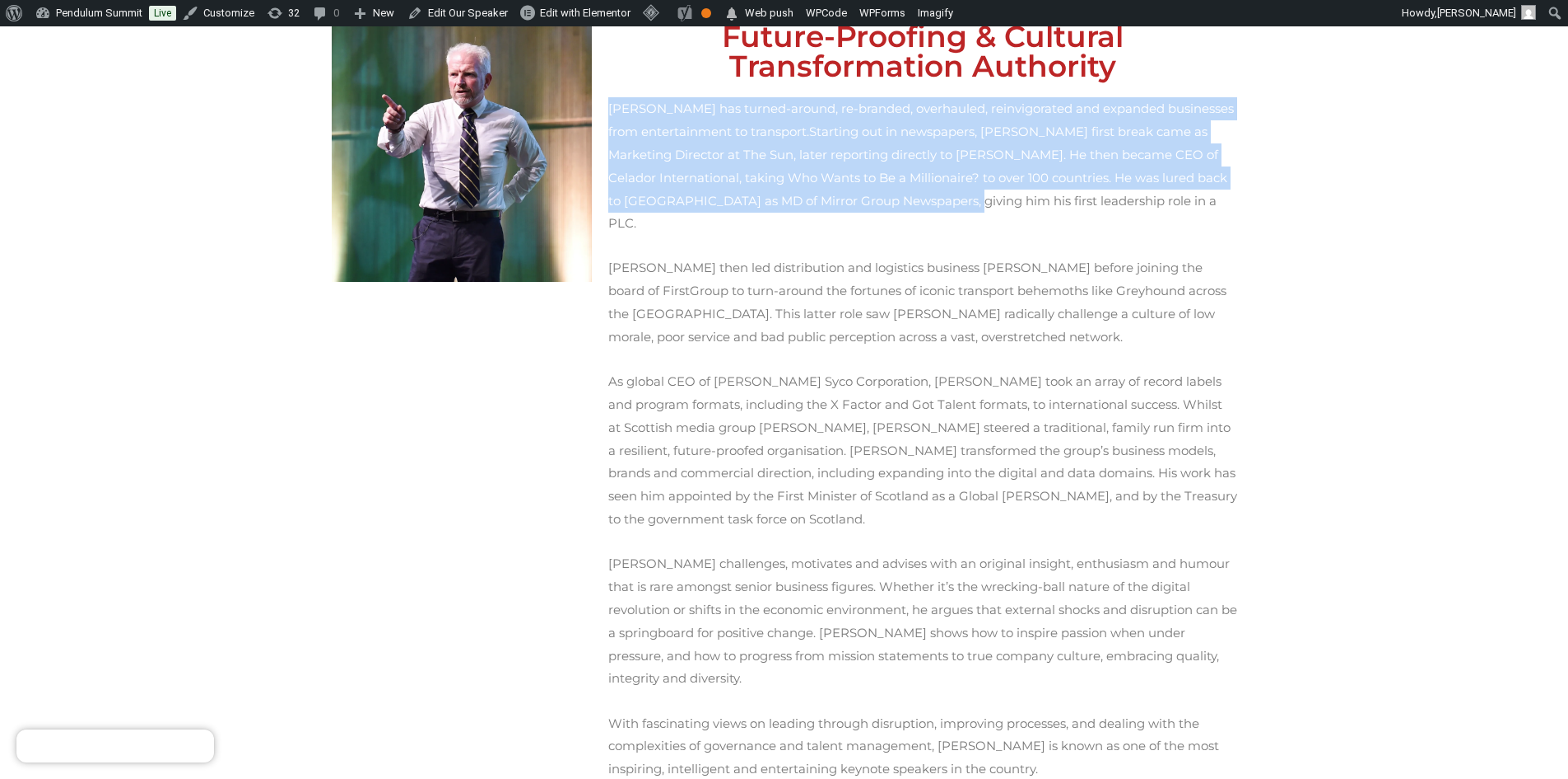
drag, startPoint x: 611, startPoint y: 101, endPoint x: 625, endPoint y: 194, distance: 94.0
click at [625, 194] on p "[PERSON_NAME] has turned-around, re-branded, overhauled, reinvigorated and expa…" at bounding box center [923, 166] width 629 height 137
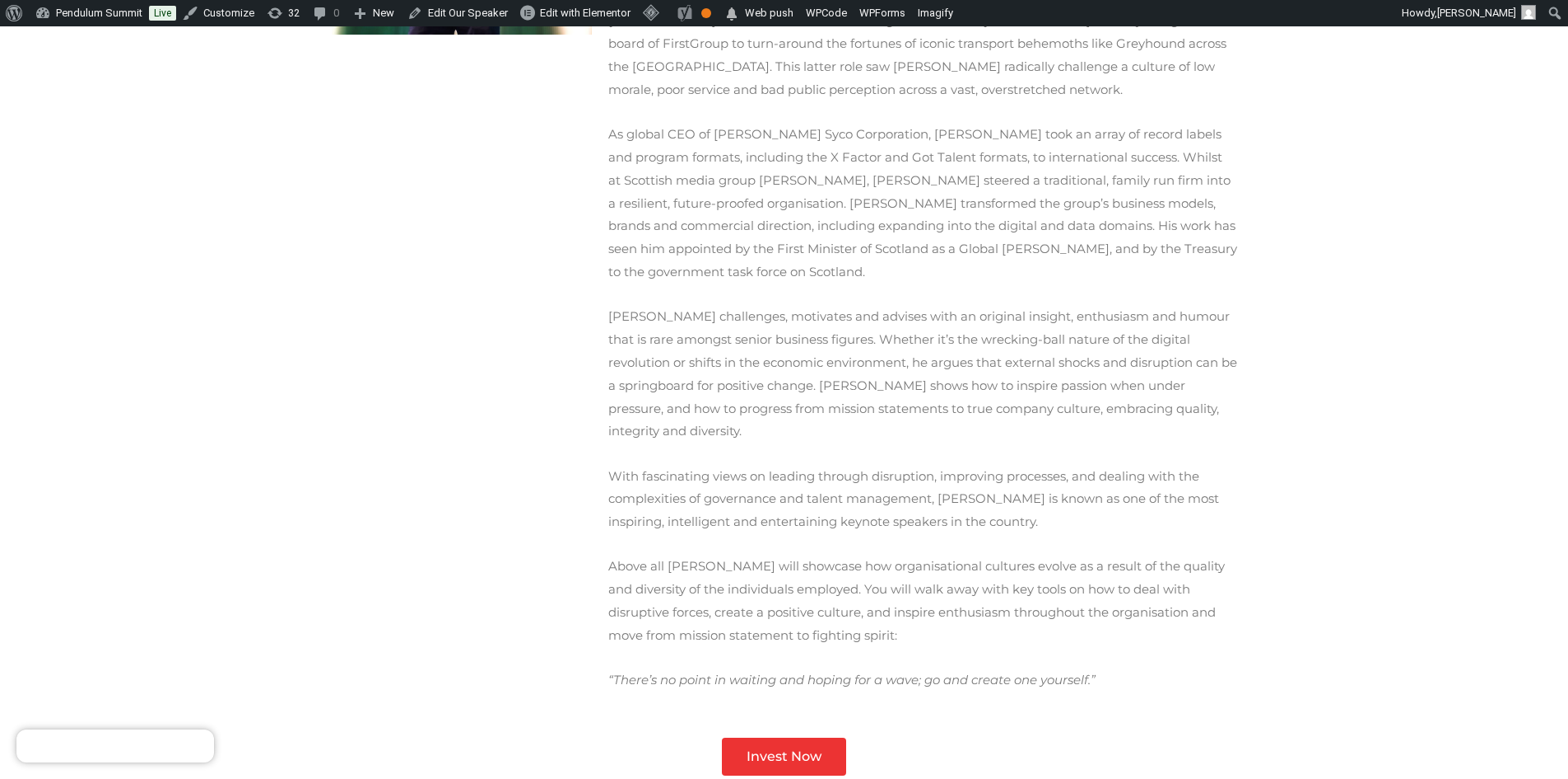
scroll to position [493, 0]
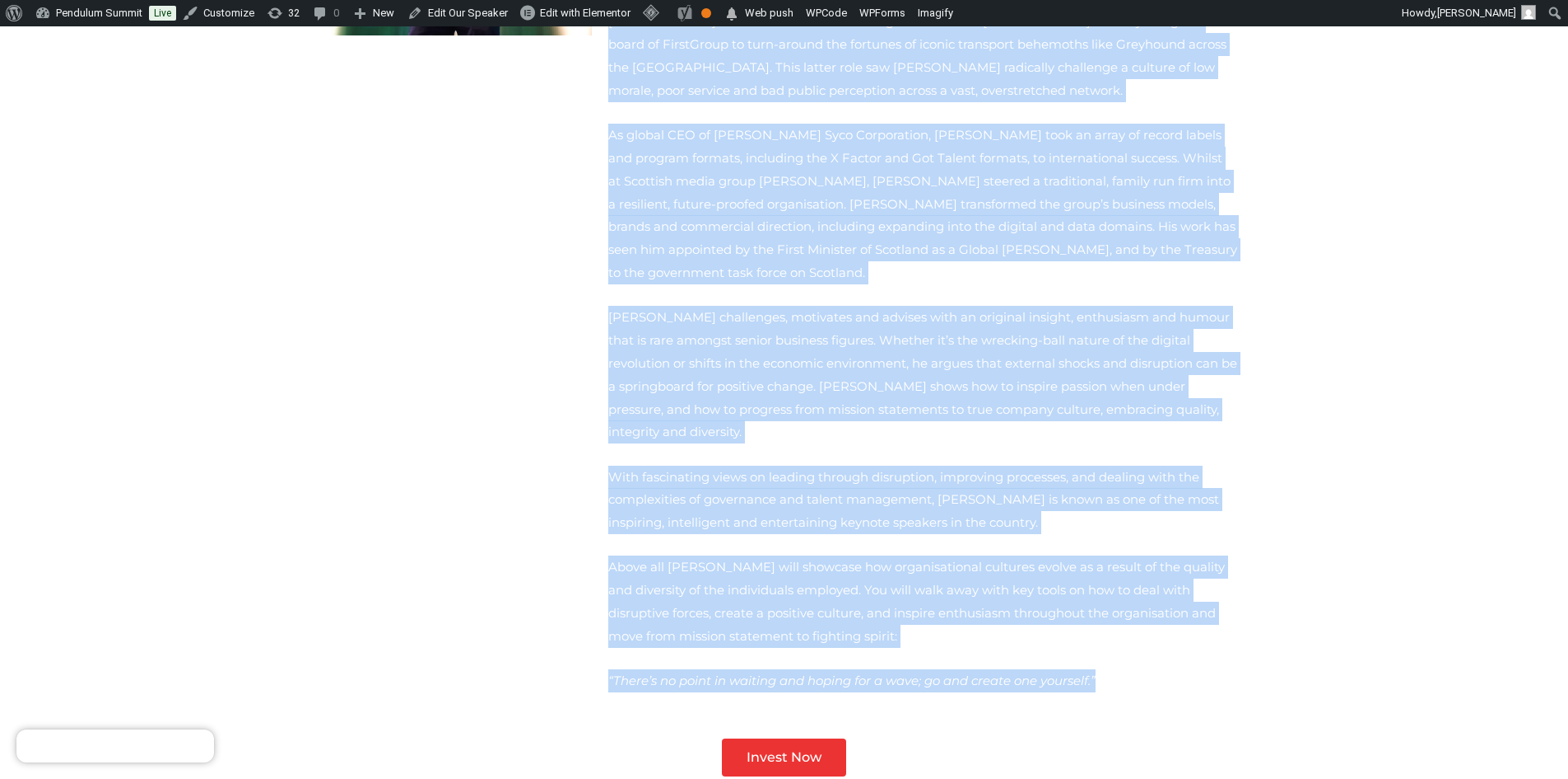
click at [1045, 669] on p "“There’s no point in waiting and hoping for a wave; go and create one yourself.”" at bounding box center [923, 680] width 629 height 23
copy div "Lorem Ipsumd sit ametco-adipis, el-seddoei, temporinci, utlaboreetdol mag aliqu…"
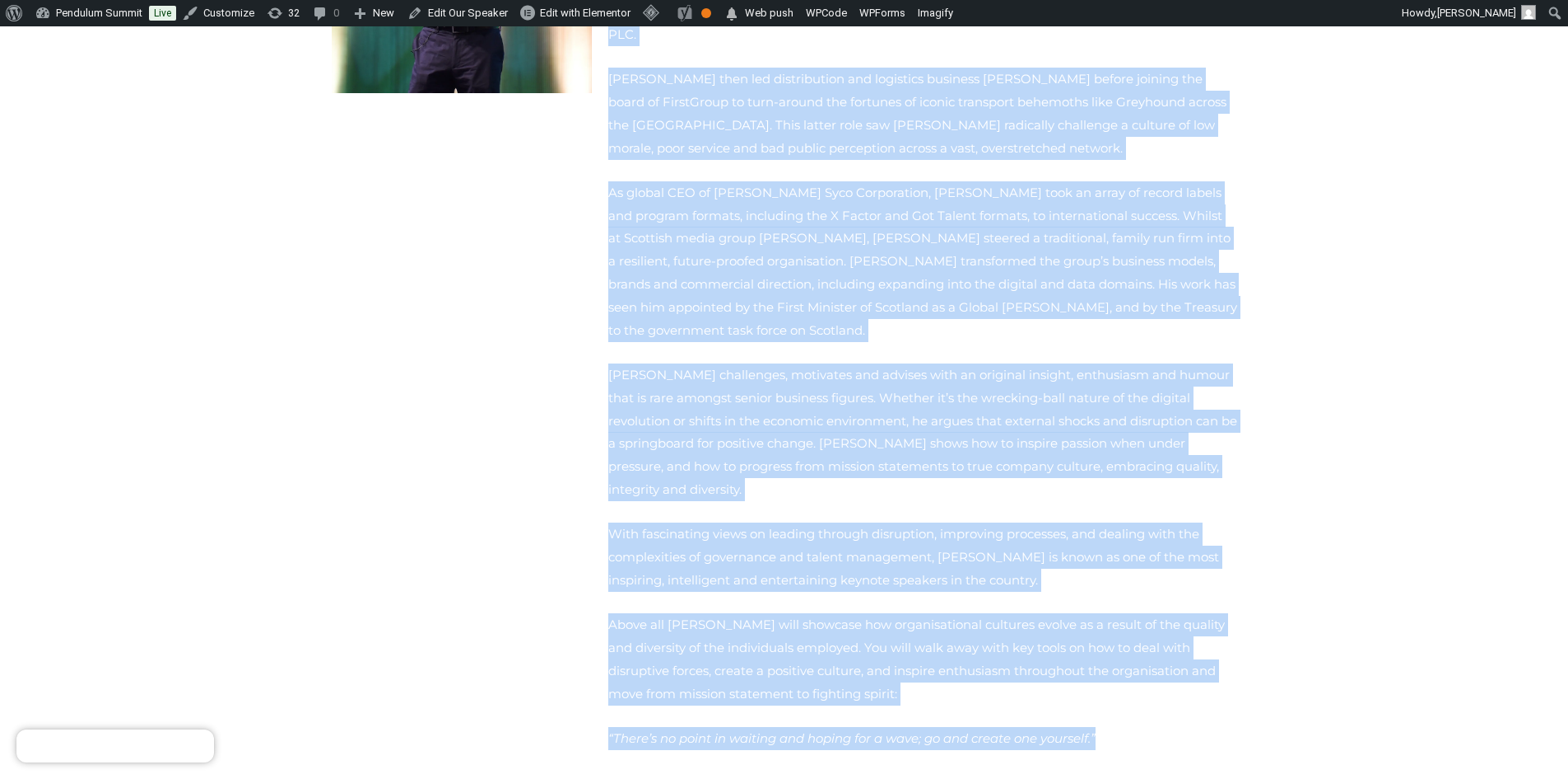
scroll to position [476, 0]
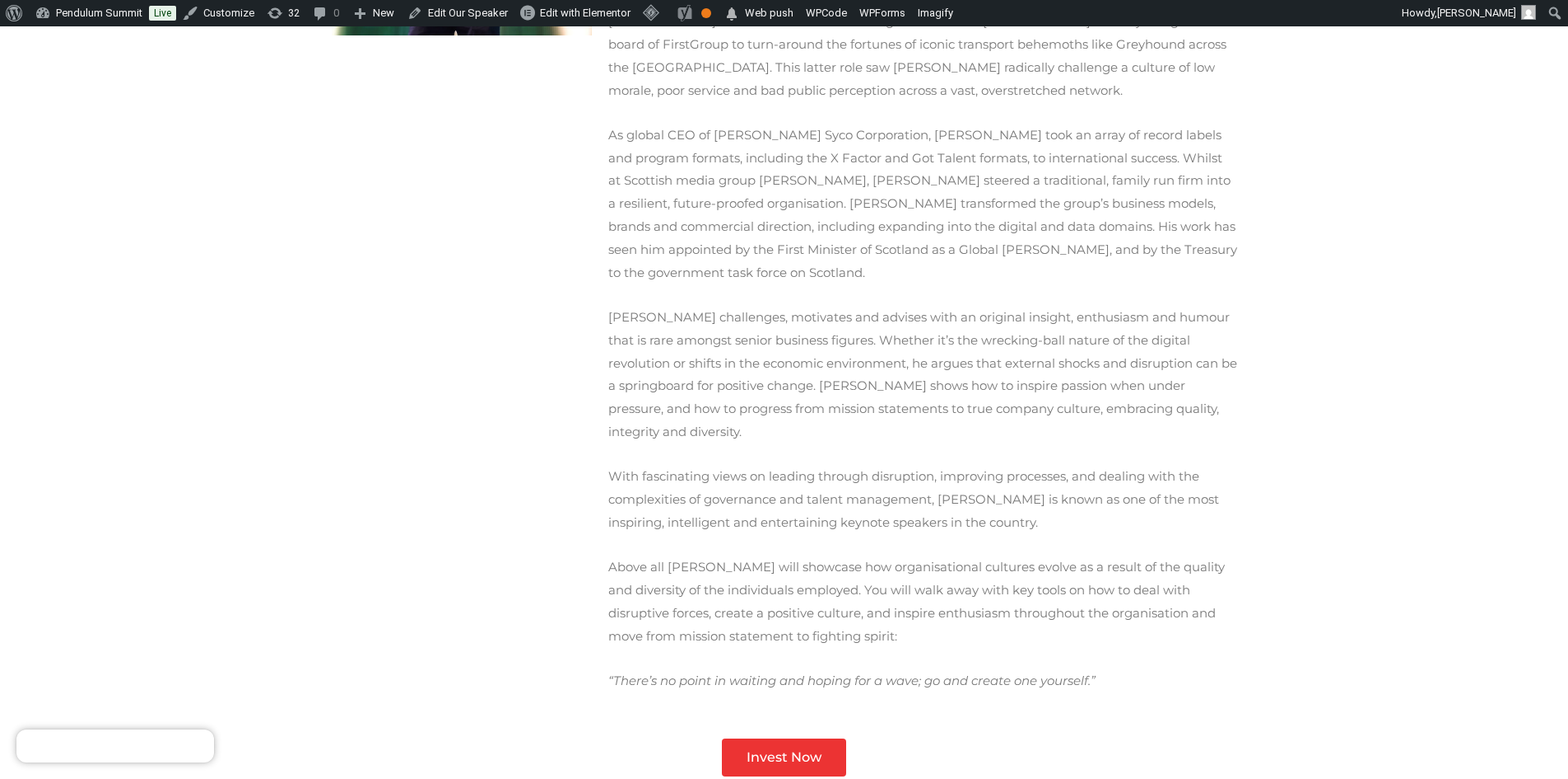
click at [434, 334] on div at bounding box center [461, 245] width 276 height 955
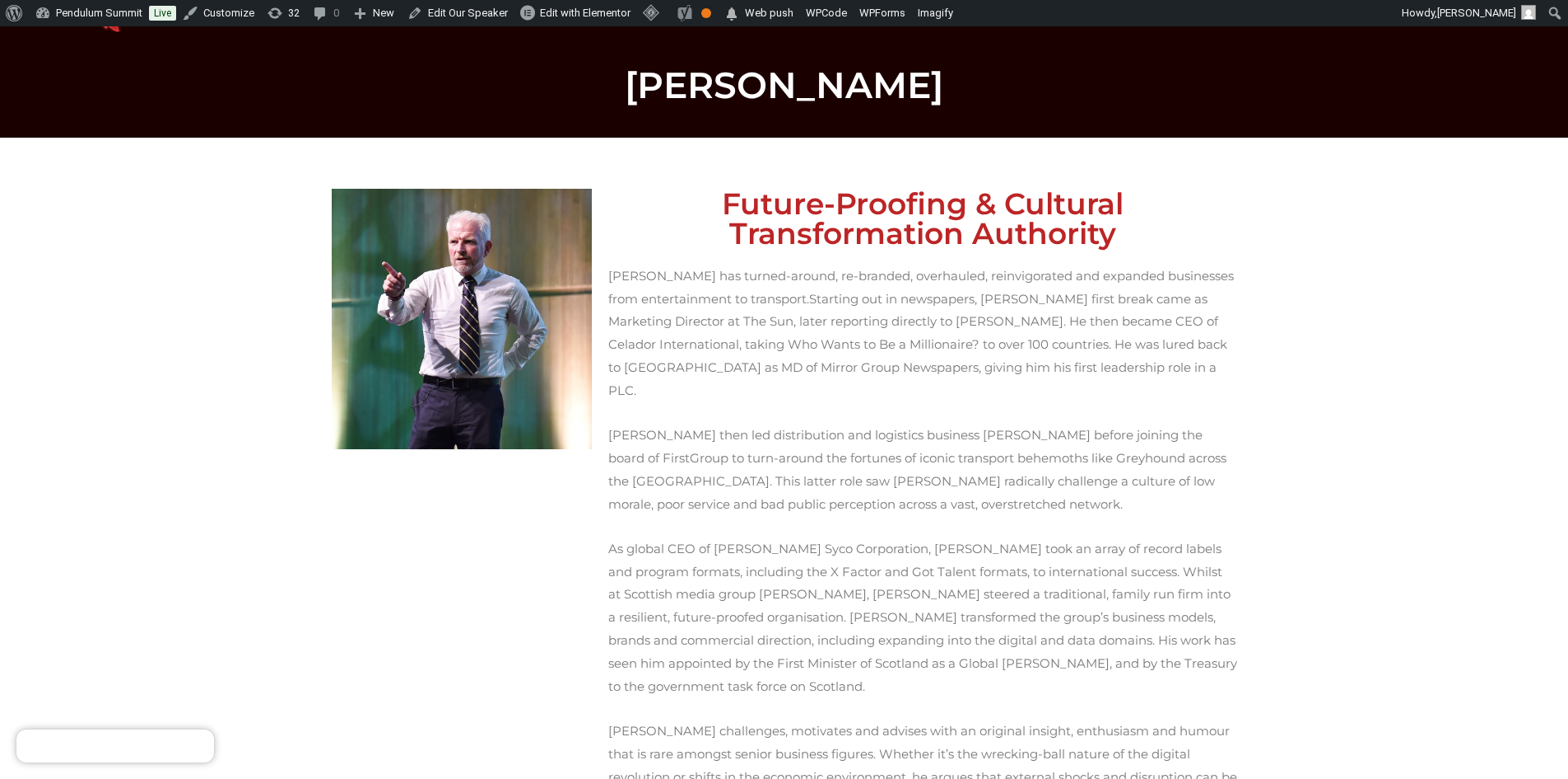
scroll to position [0, 0]
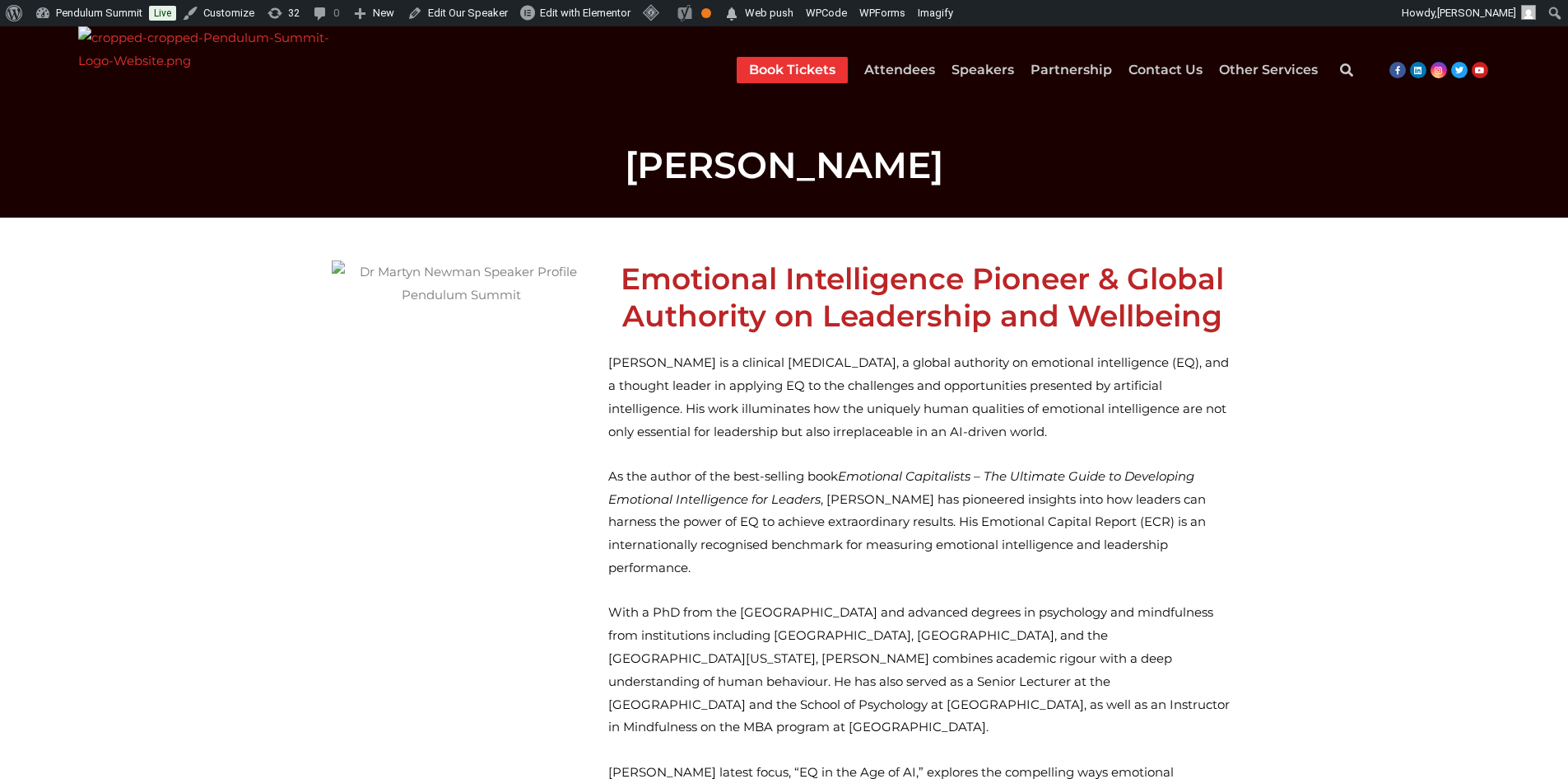
scroll to position [165, 0]
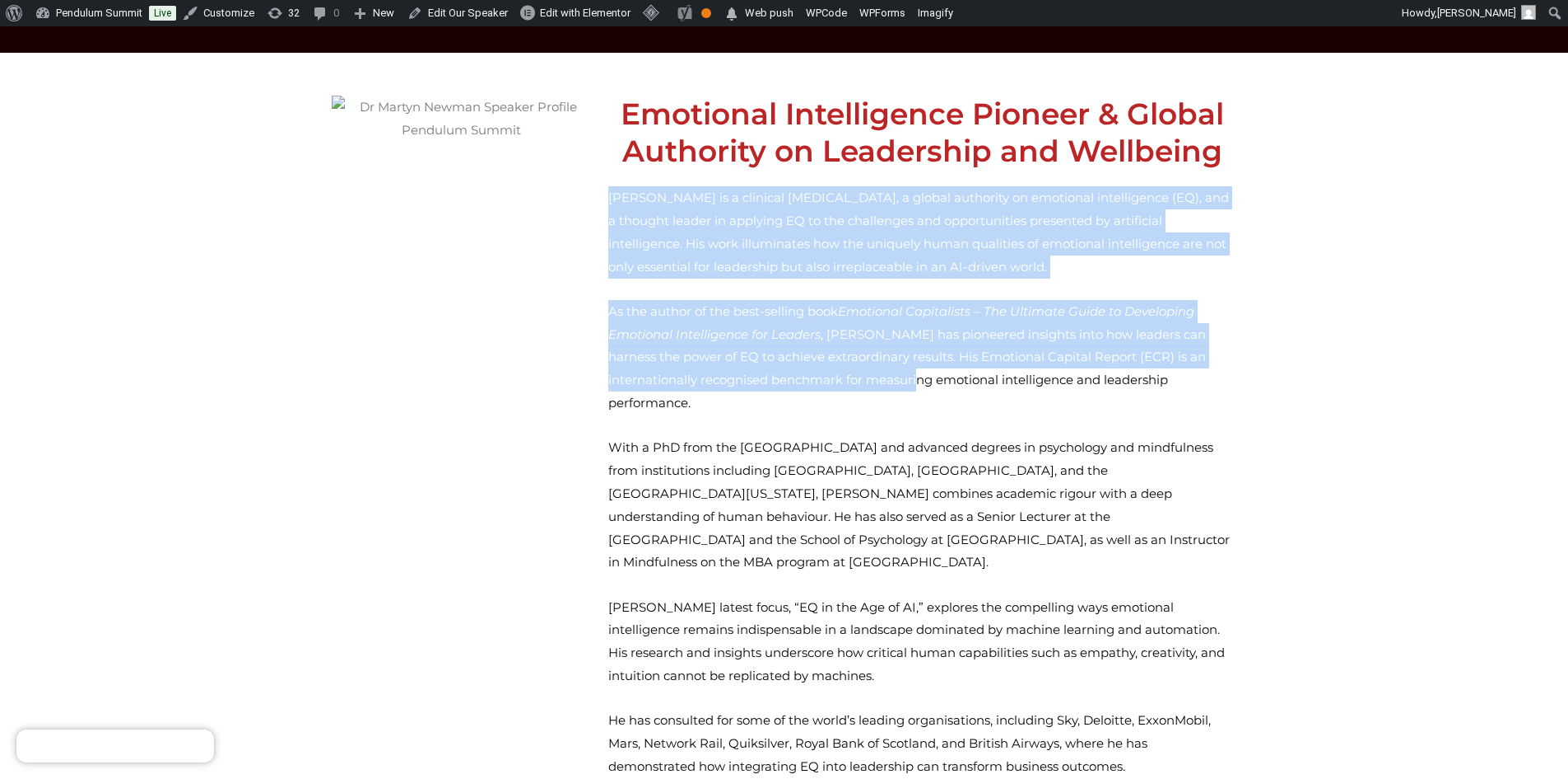
drag, startPoint x: 609, startPoint y: 195, endPoint x: 668, endPoint y: 382, distance: 196.1
click at [669, 381] on div "Dr. Martyn Newman is a clinical psychologist, a global authority on emotional i…" at bounding box center [923, 526] width 629 height 682
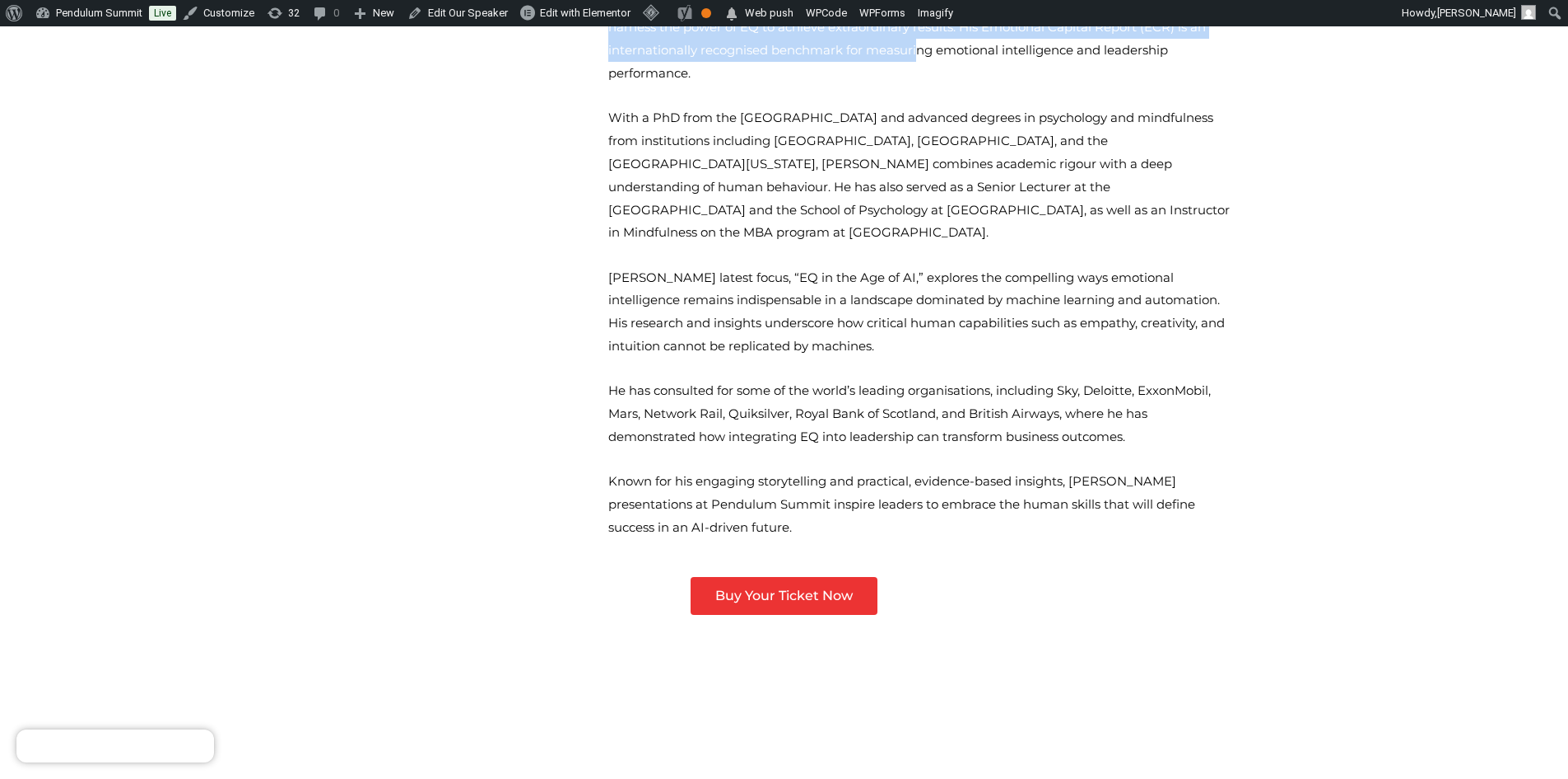
scroll to position [493, 0]
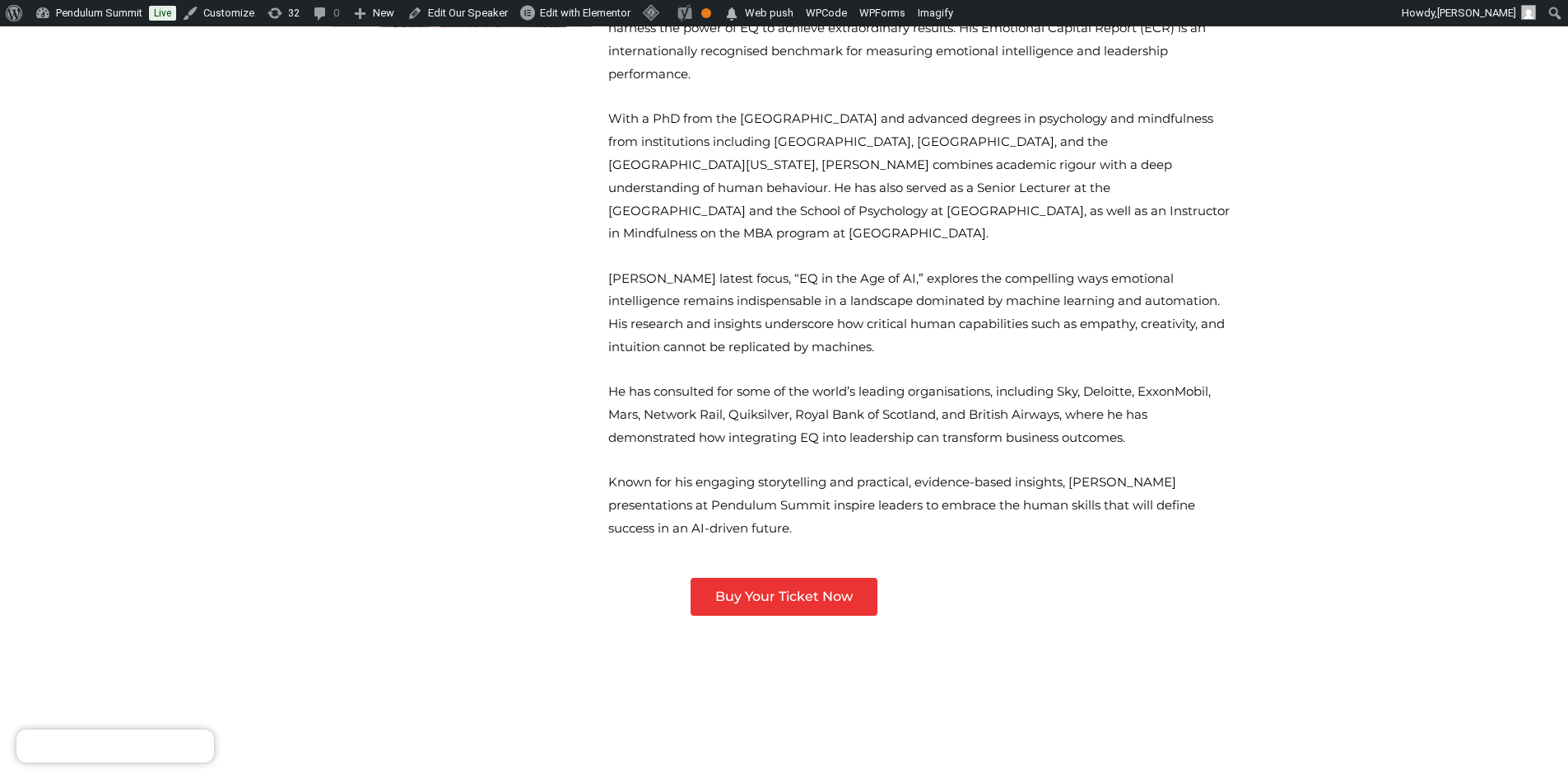
click at [1215, 471] on p "Known for his engaging storytelling and practical, evidence-based insights, Dr.…" at bounding box center [923, 505] width 629 height 70
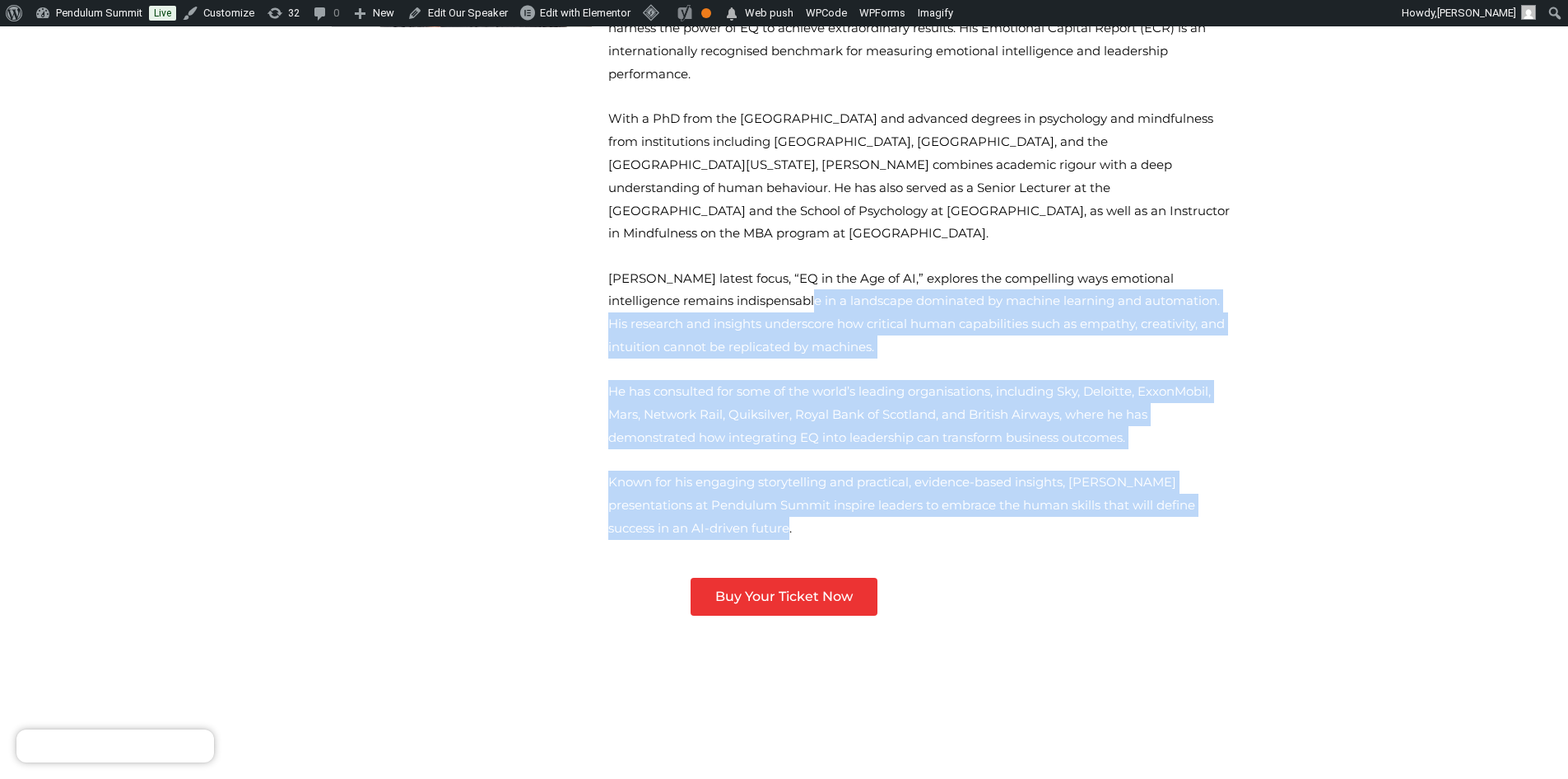
drag, startPoint x: 1210, startPoint y: 462, endPoint x: 684, endPoint y: 248, distance: 567.9
click at [684, 248] on div "Dr. Martyn Newman is a clinical psychologist, a global authority on emotional i…" at bounding box center [923, 198] width 629 height 682
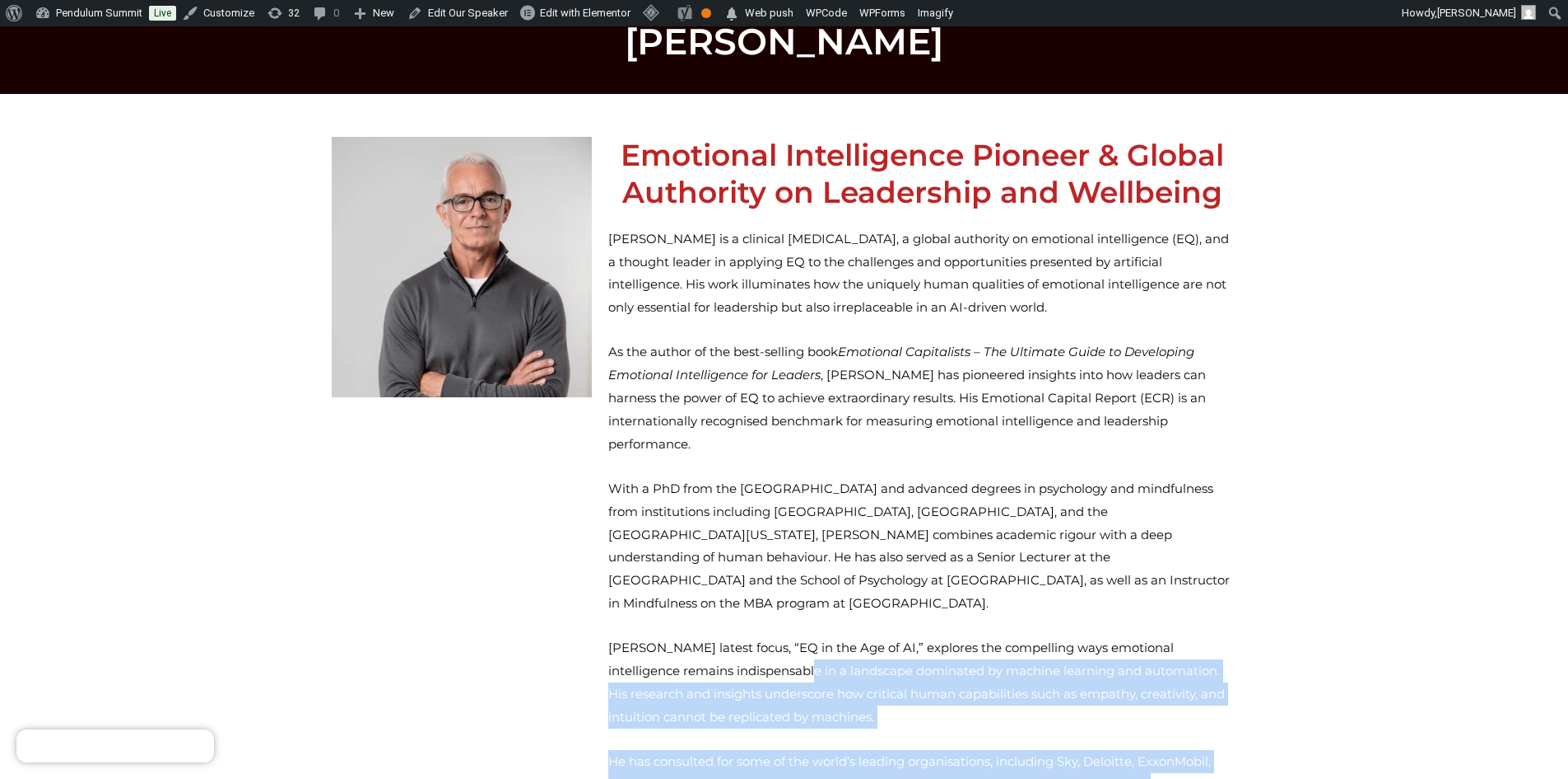
scroll to position [64, 0]
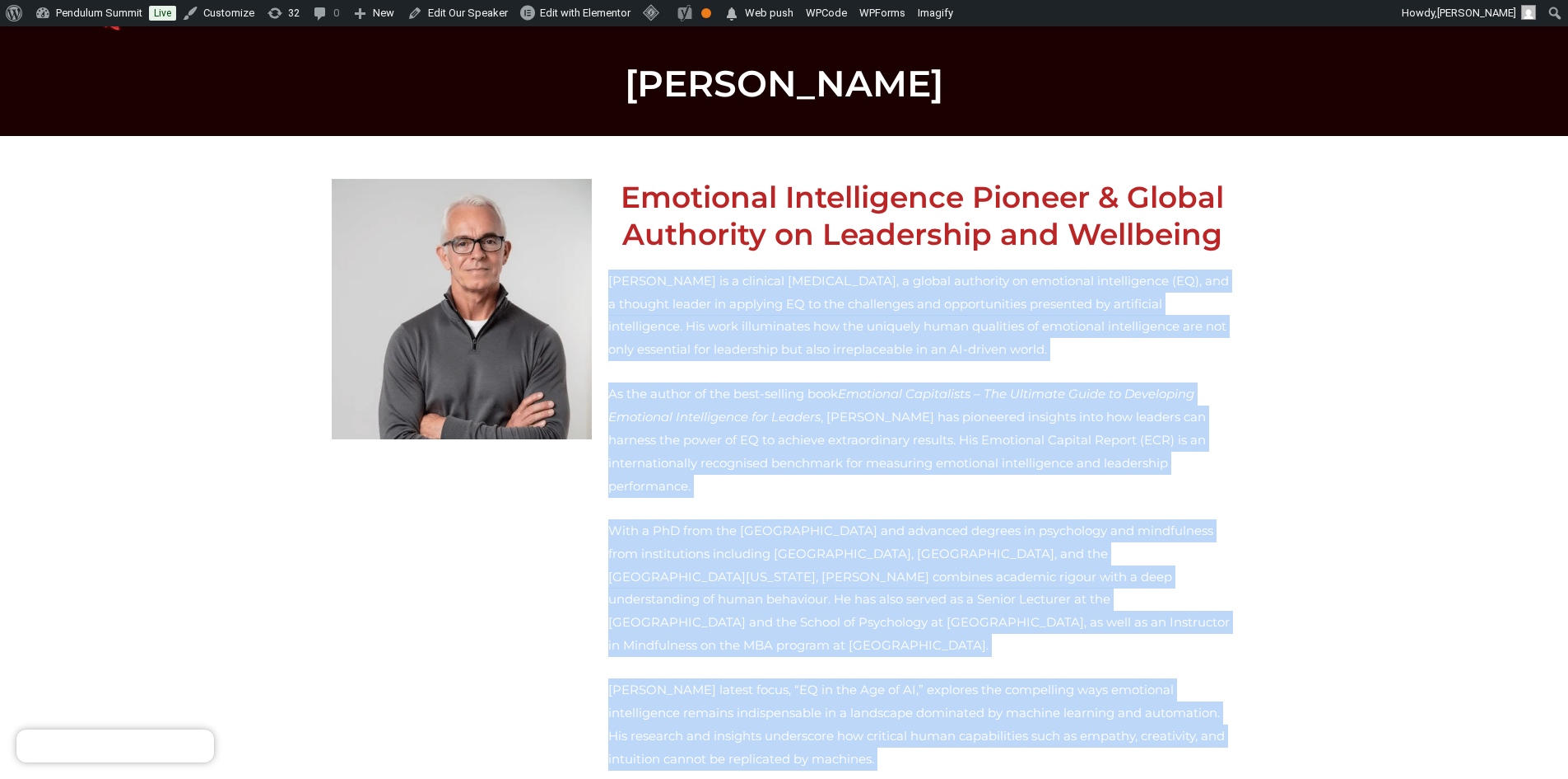
click at [610, 278] on span "Dr. Martyn Newman is a clinical psychologist, a global authority on emotional i…" at bounding box center [919, 314] width 620 height 85
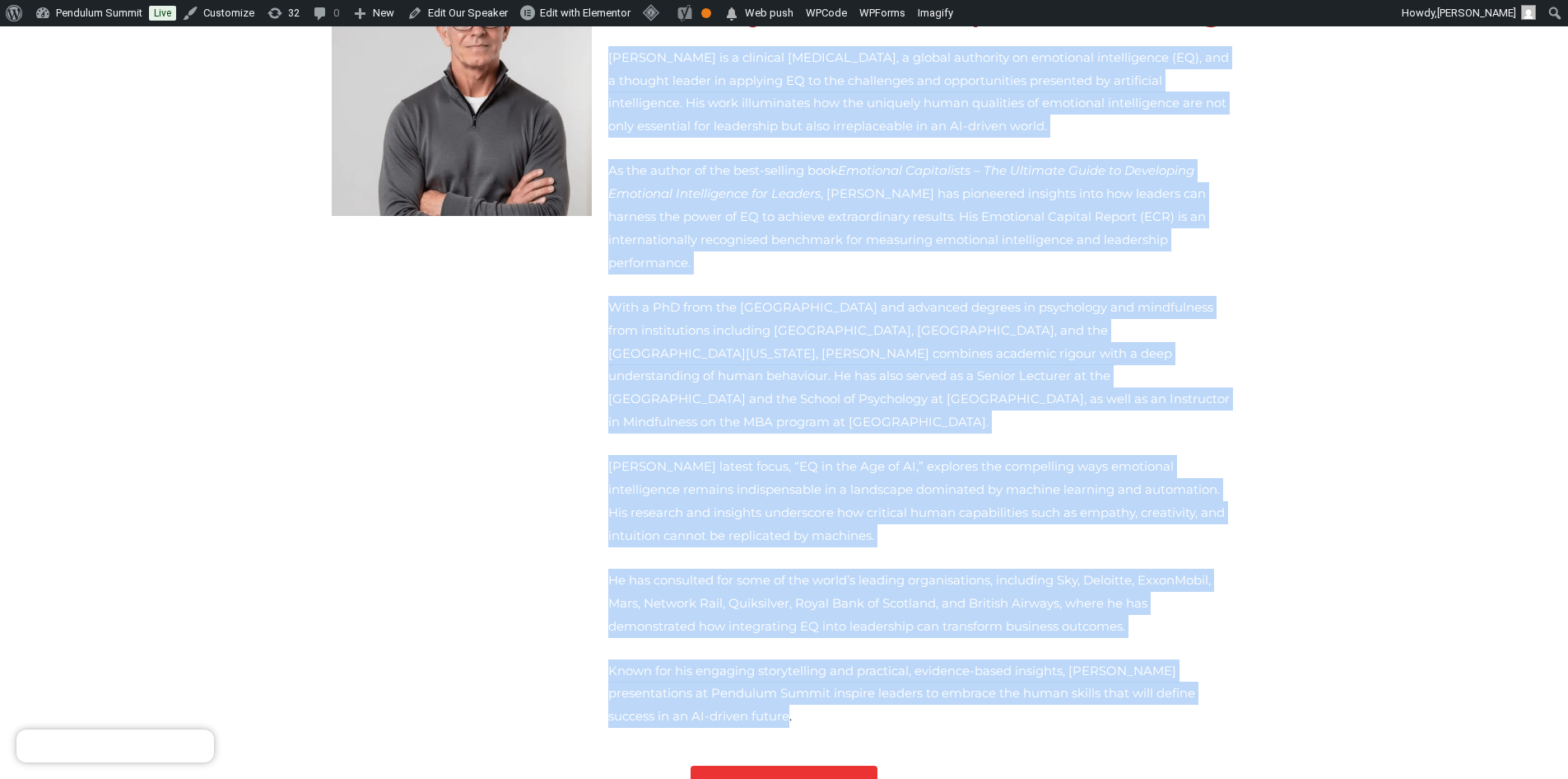
scroll to position [310, 0]
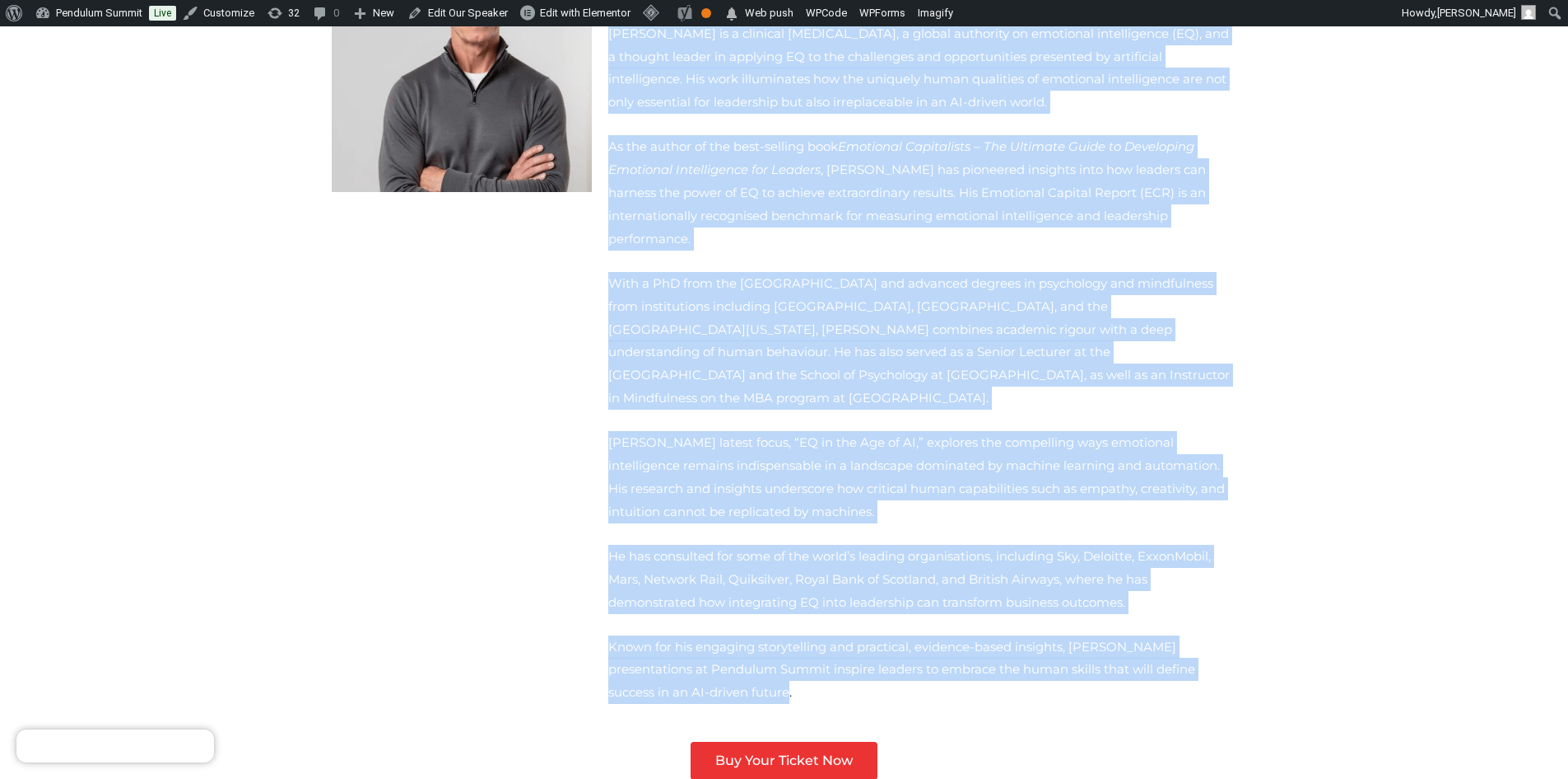
copy div "Dr. Martyn Newman is a clinical psychologist, a global authority on emotional i…"
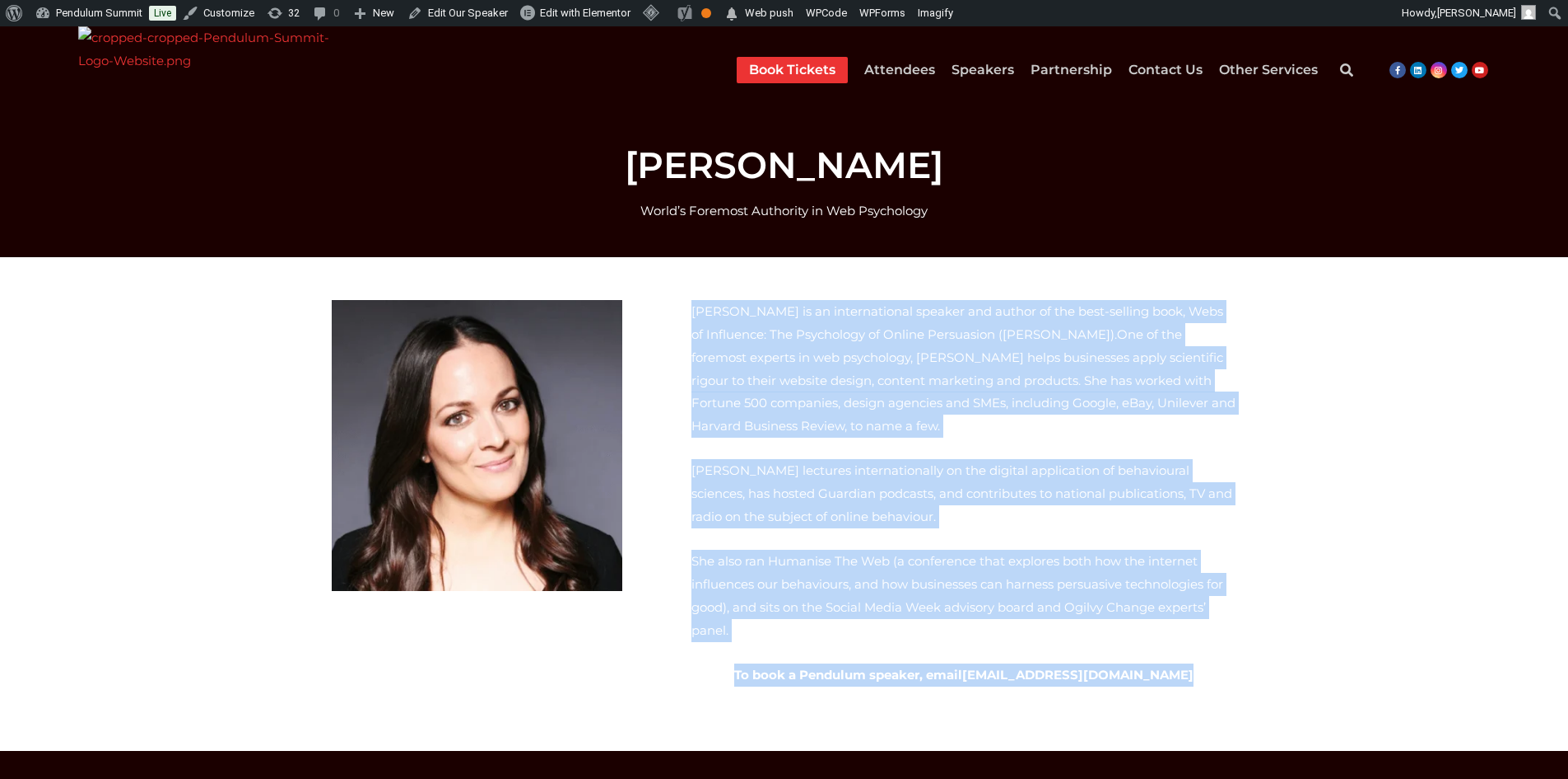
drag, startPoint x: 1187, startPoint y: 627, endPoint x: 648, endPoint y: 267, distance: 648.2
click at [648, 267] on section "Nathalie Nahai is an international speaker and author of the best-selling book,…" at bounding box center [784, 503] width 1568 height 493
copy div "Nathalie Nahai is an international speaker and author of the best-selling book,…"
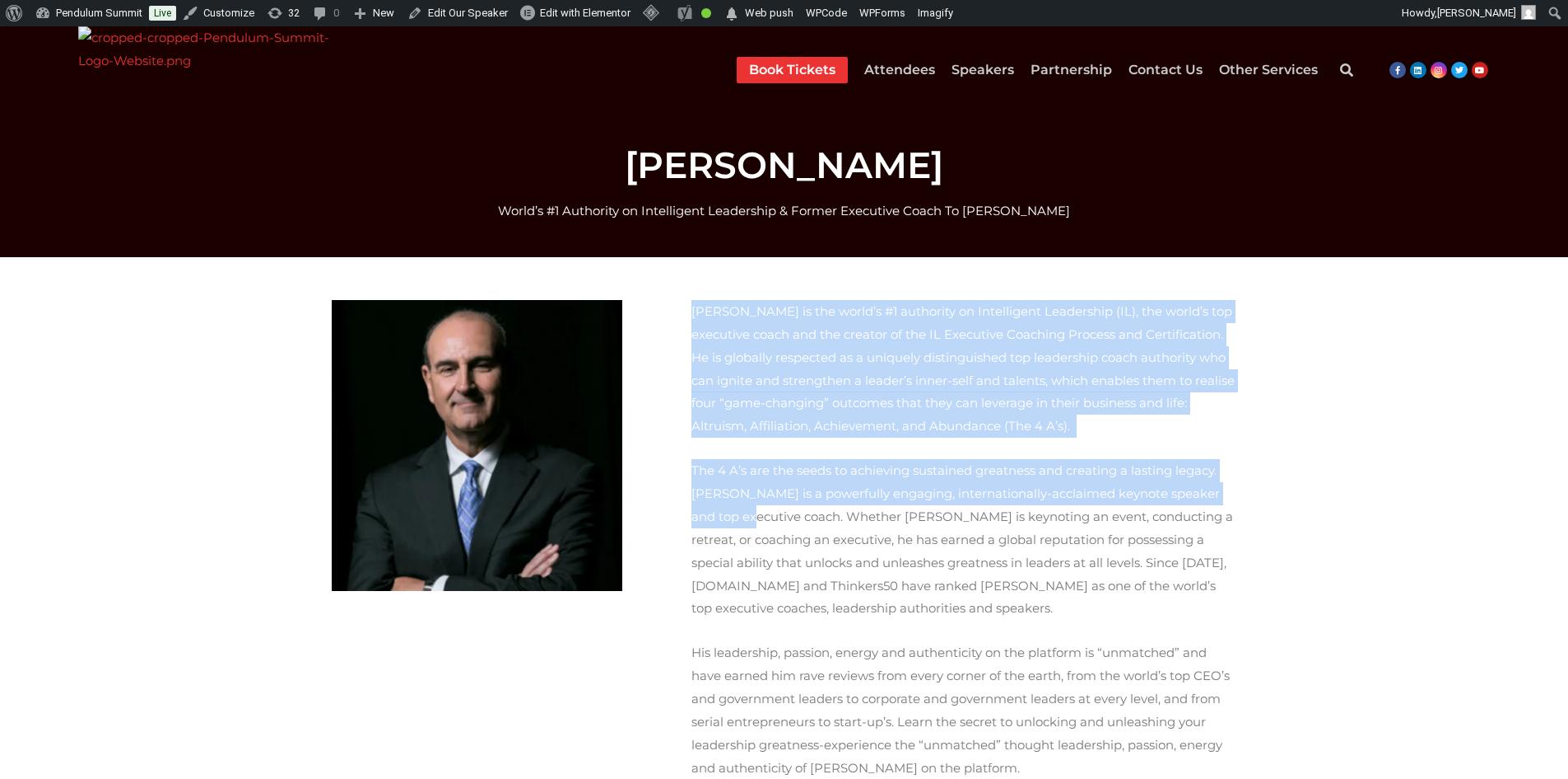
drag, startPoint x: 694, startPoint y: 307, endPoint x: 714, endPoint y: 523, distance: 216.9
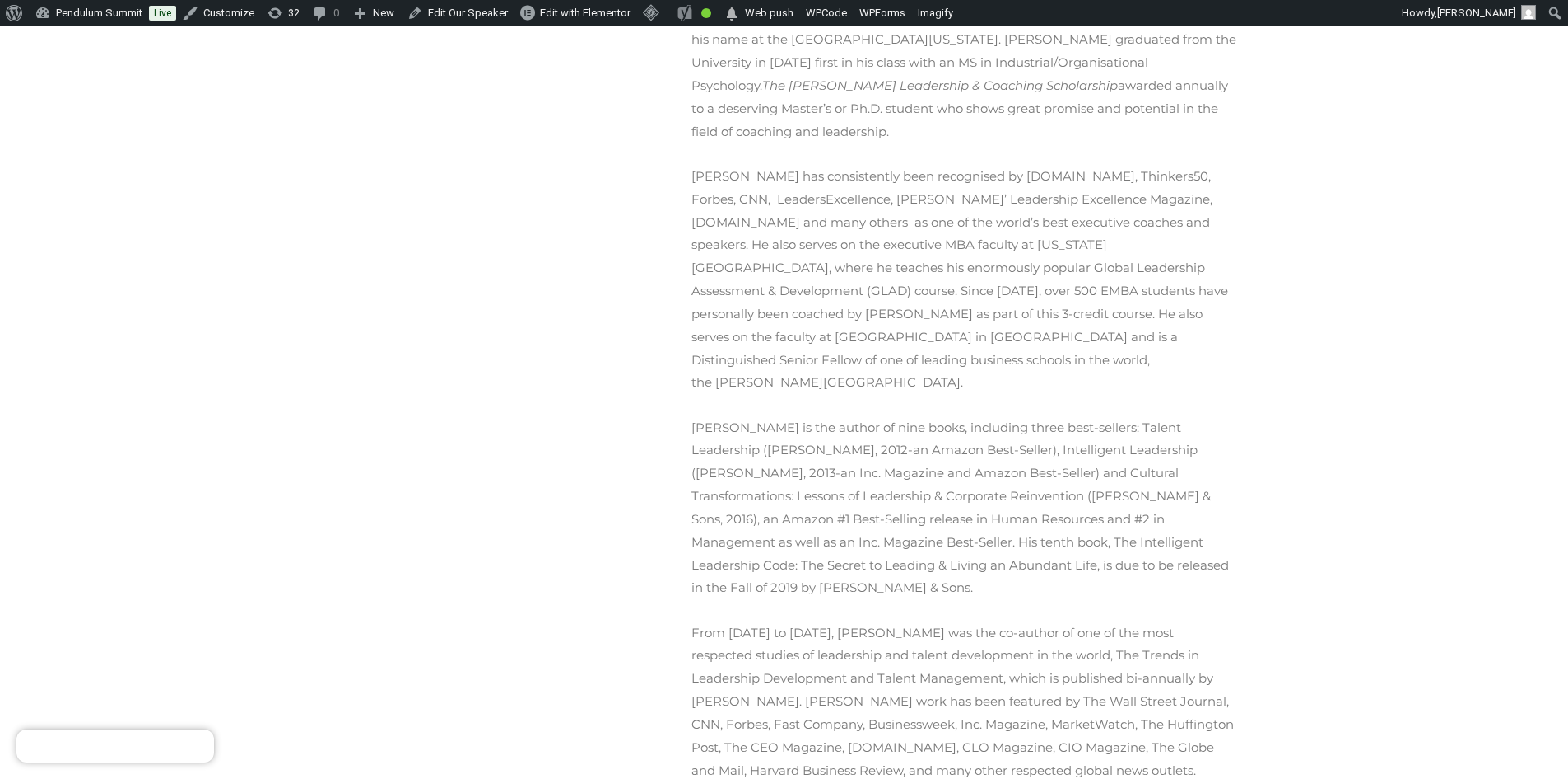
scroll to position [2225, 0]
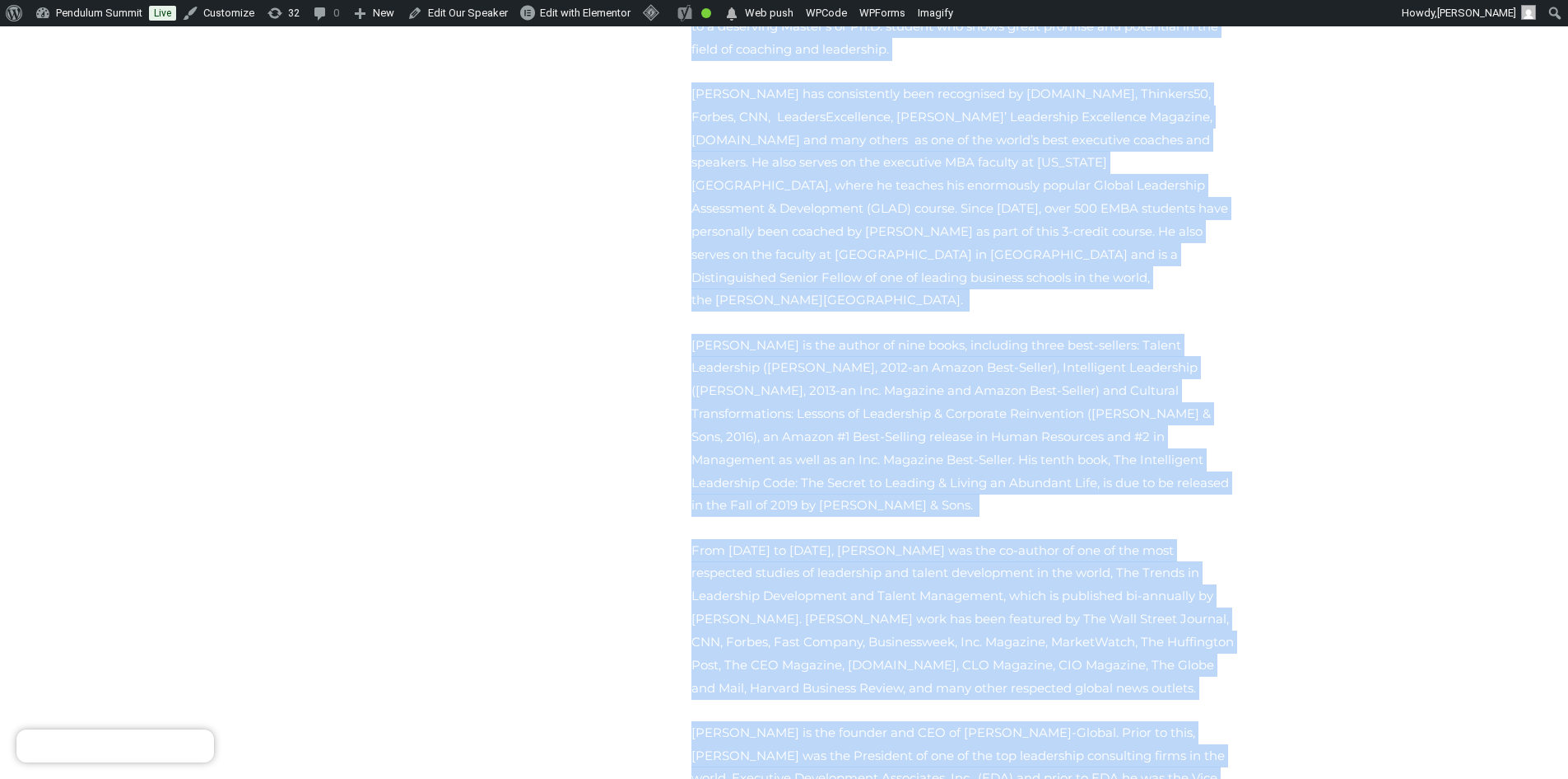
copy div "John Mattone is the world’s #1 authority on Intelligent Leadership (IL), the wo…"
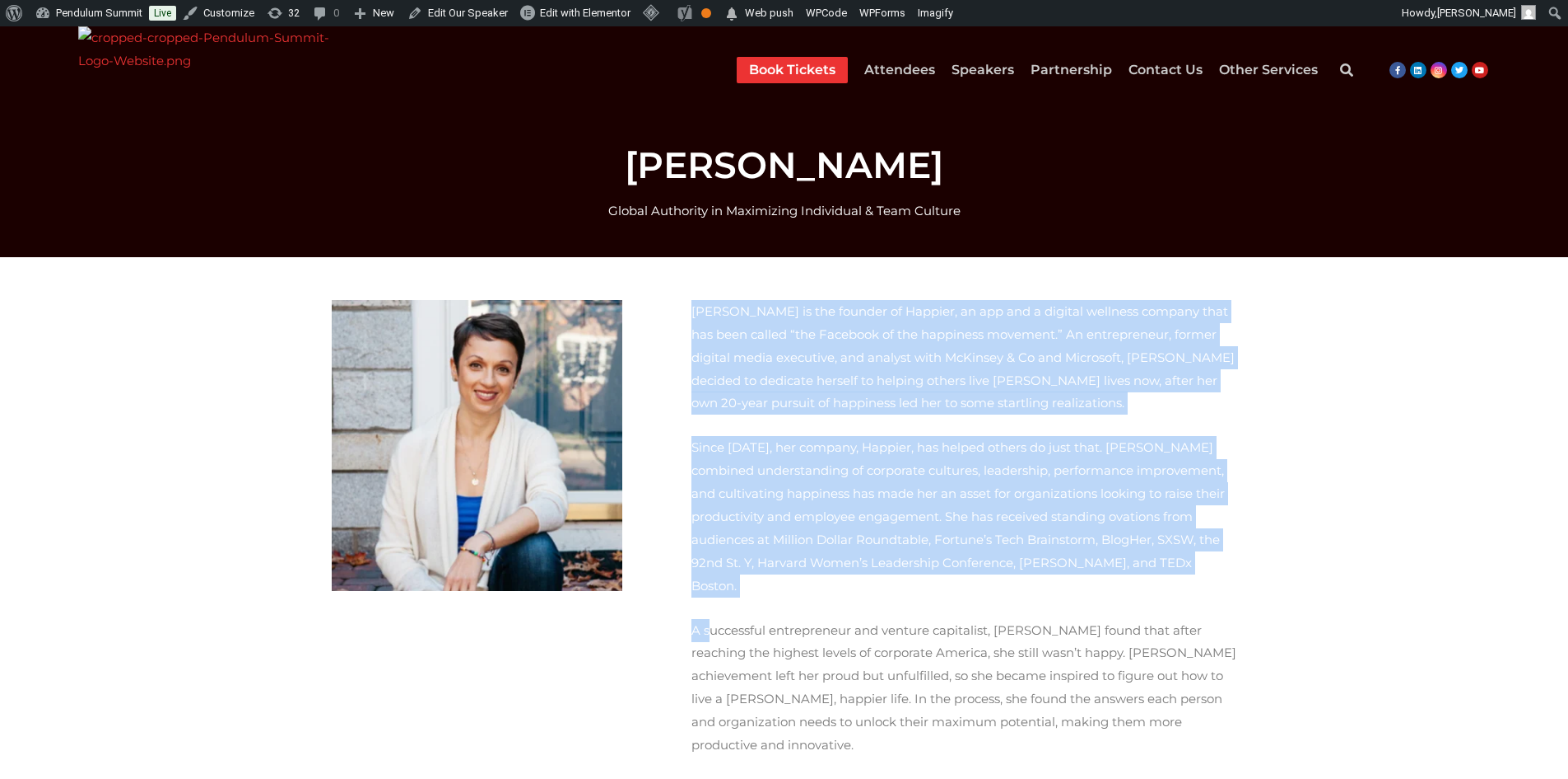
drag, startPoint x: 0, startPoint y: 0, endPoint x: 707, endPoint y: 588, distance: 919.6
click at [707, 588] on div "[PERSON_NAME] is the founder of Happier, an app and a digital wellness company …" at bounding box center [964, 767] width 563 height 951
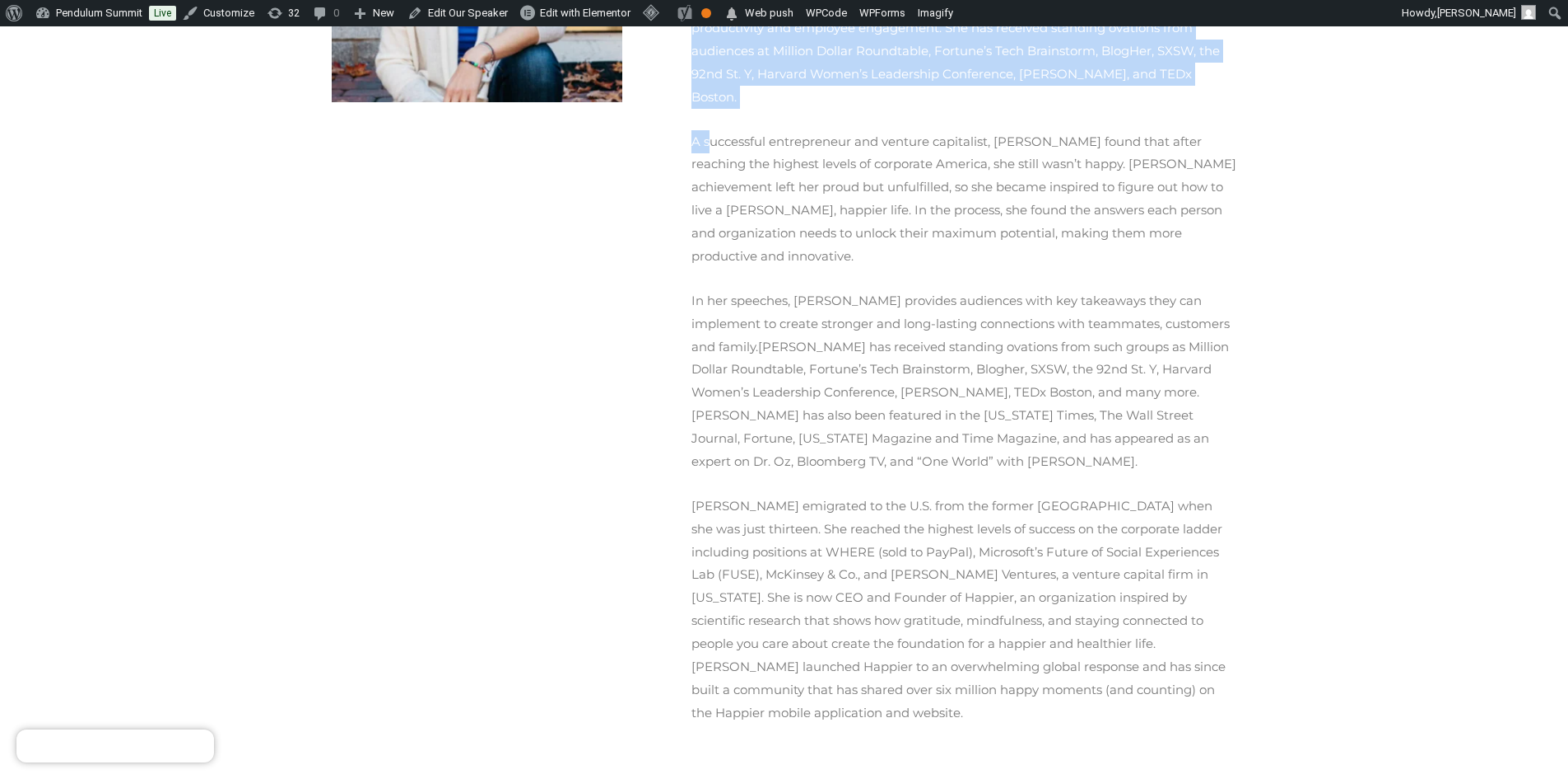
scroll to position [494, 0]
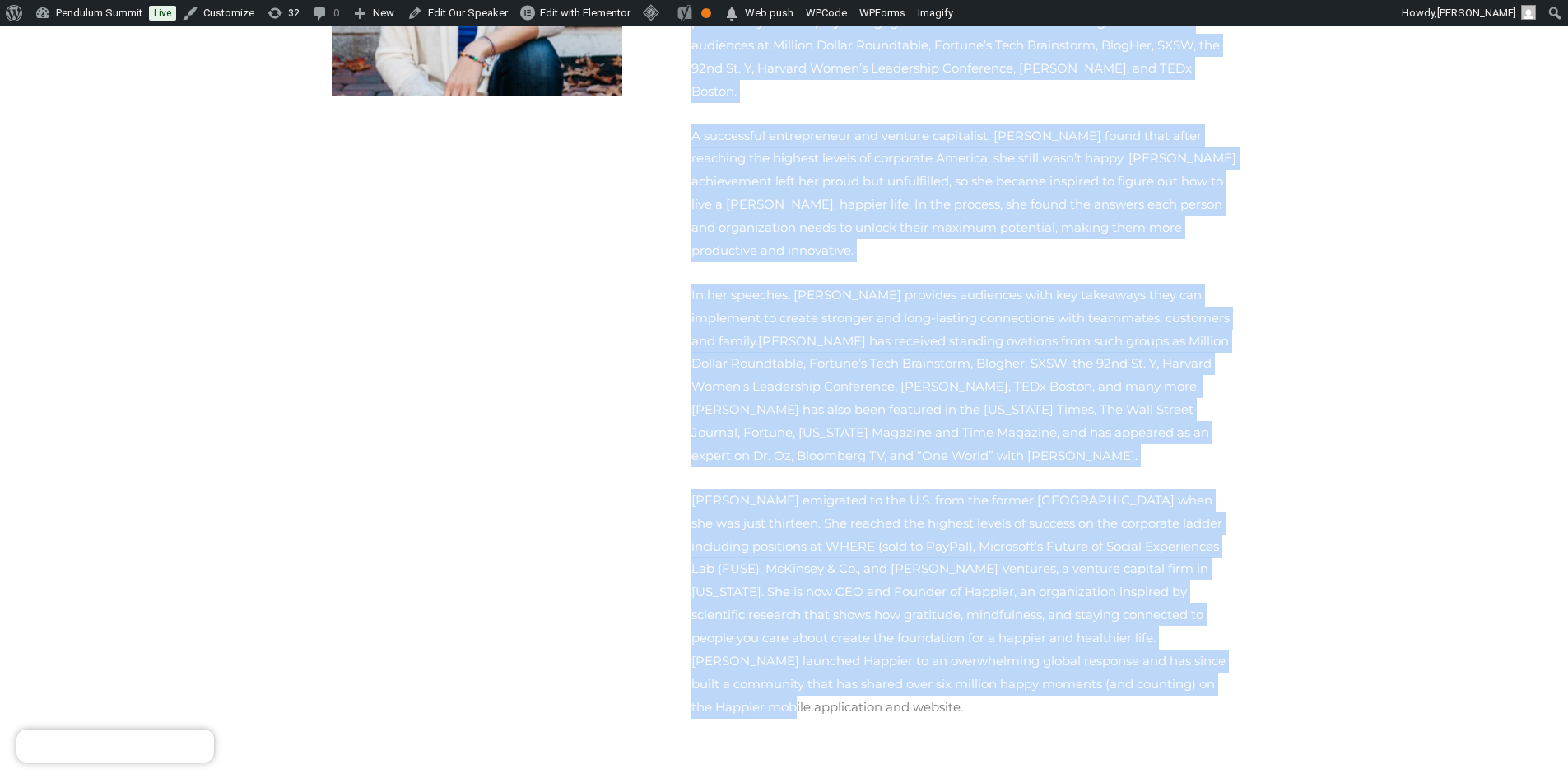
click at [739, 587] on p "Nataly emigrated to the U.S. from the former Soviet Union when she was just thi…" at bounding box center [964, 603] width 546 height 229
copy div "Nataly Kogan is the founder of Happier, an app and a digital wellness company t…"
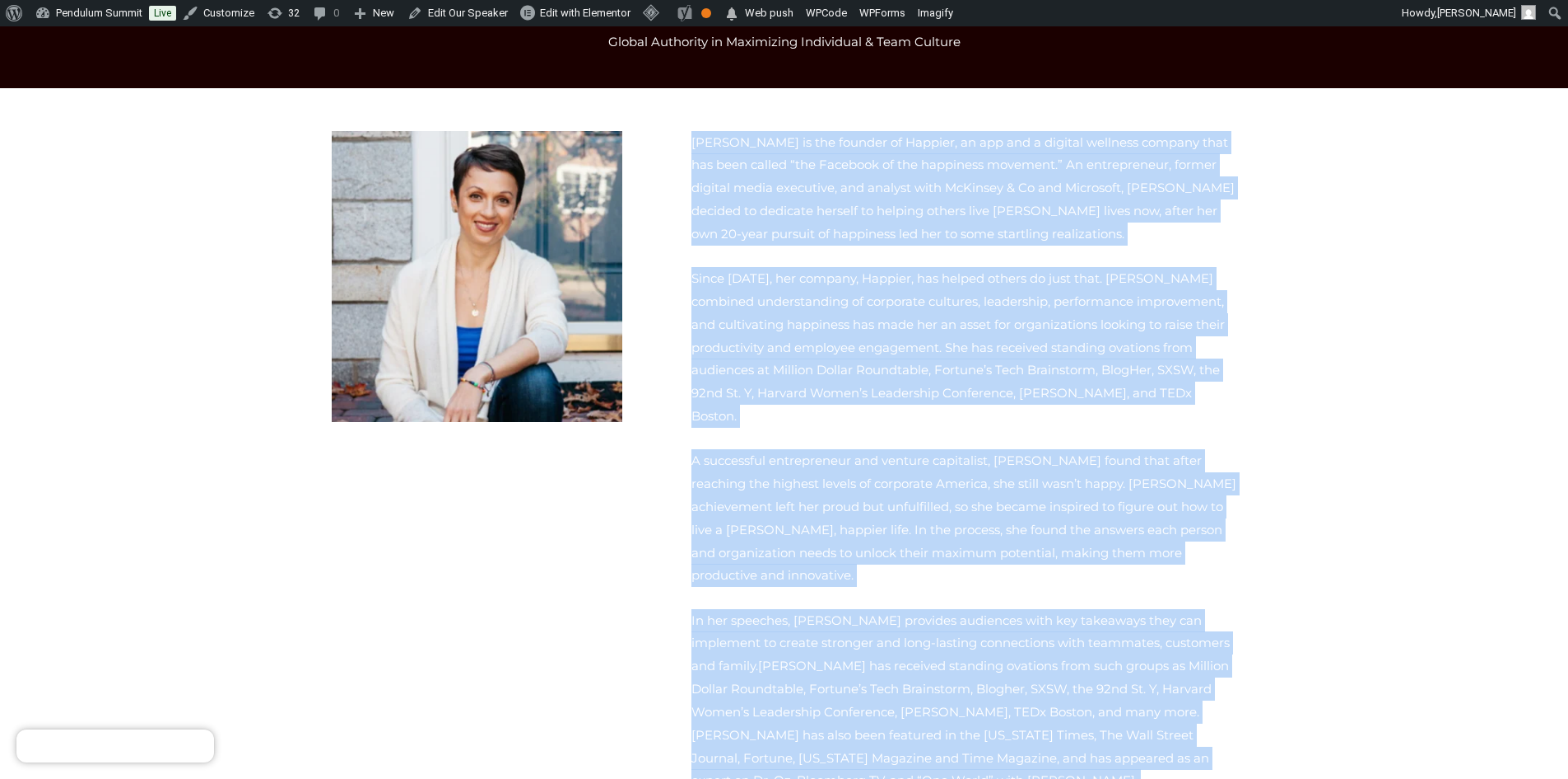
scroll to position [0, 0]
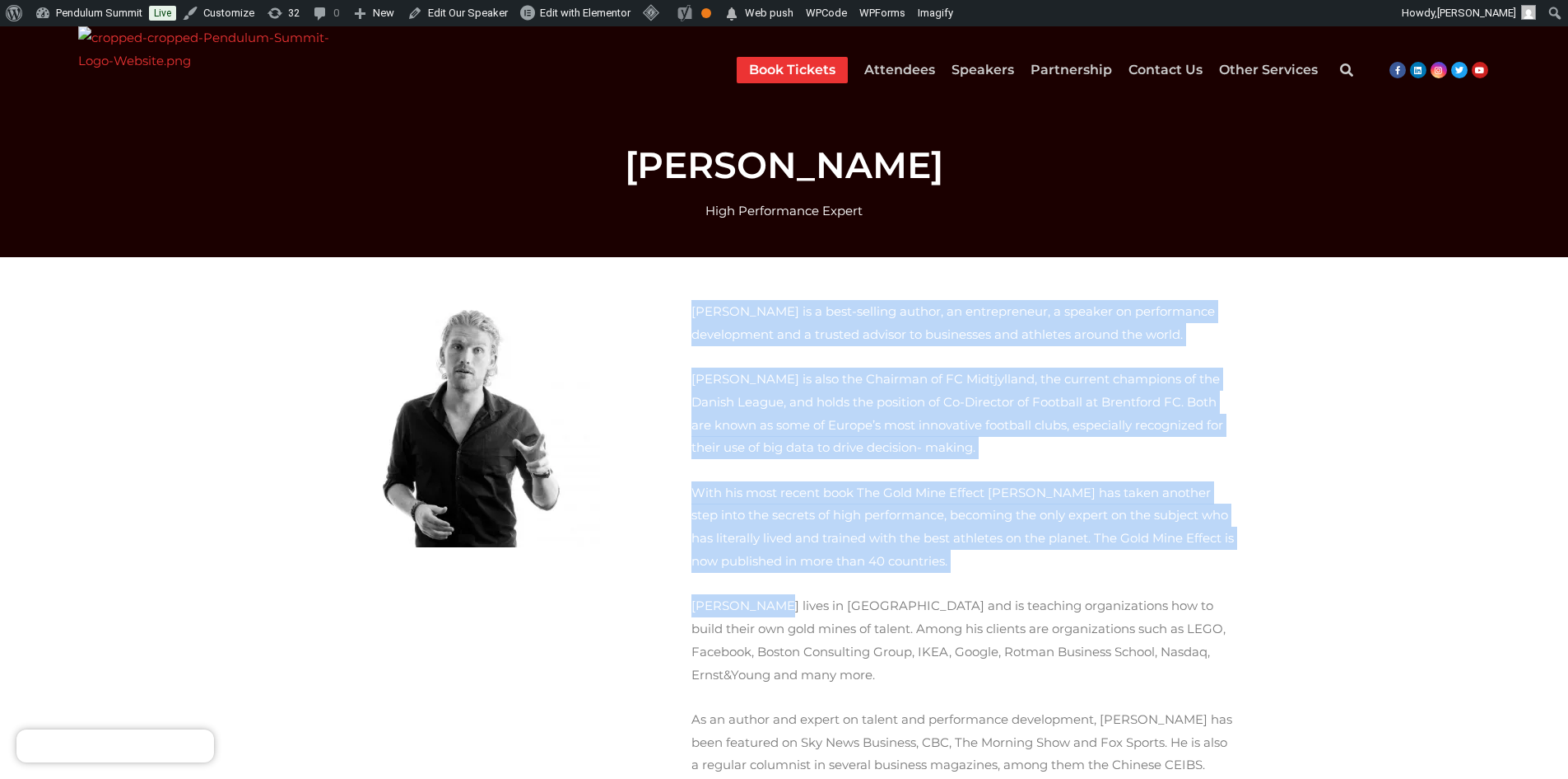
drag, startPoint x: 687, startPoint y: 300, endPoint x: 764, endPoint y: 578, distance: 288.5
click at [764, 578] on div "[PERSON_NAME] is a best-selling author, an entrepreneur, a speaker on performan…" at bounding box center [964, 571] width 563 height 559
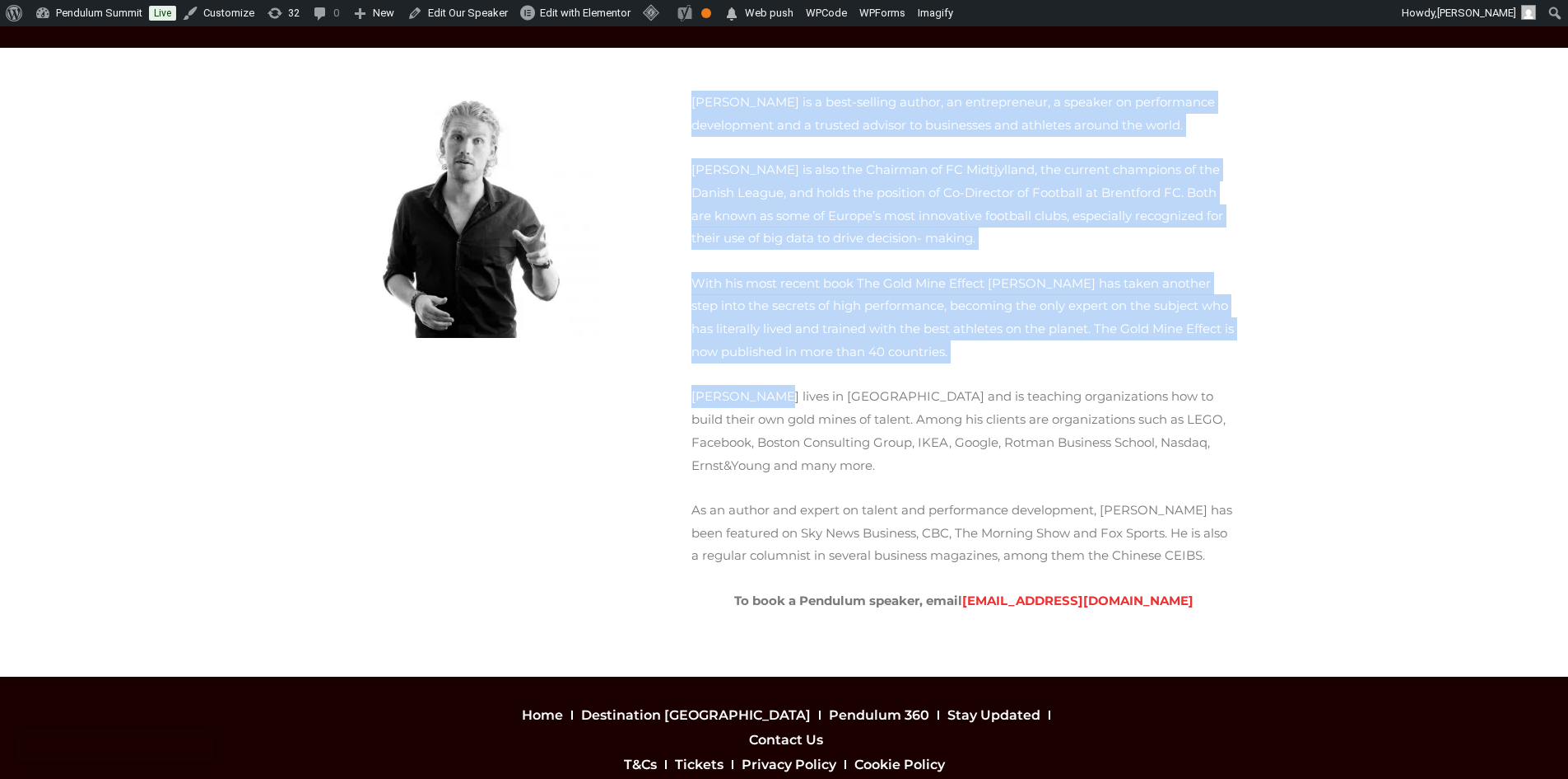
scroll to position [247, 0]
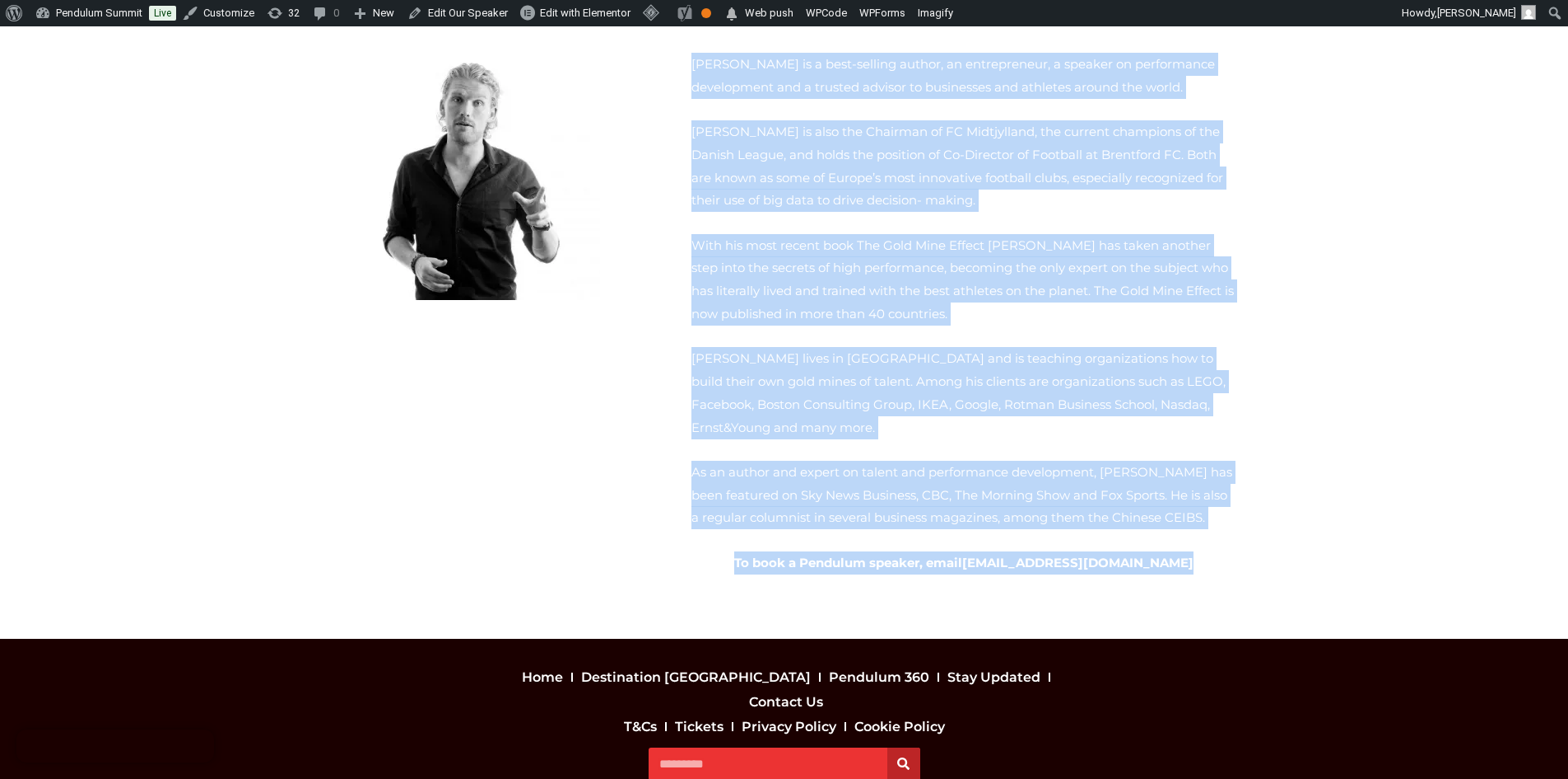
click at [1196, 551] on p "To book a Pendulum speaker, email [EMAIL_ADDRESS][DOMAIN_NAME]" at bounding box center [964, 562] width 546 height 23
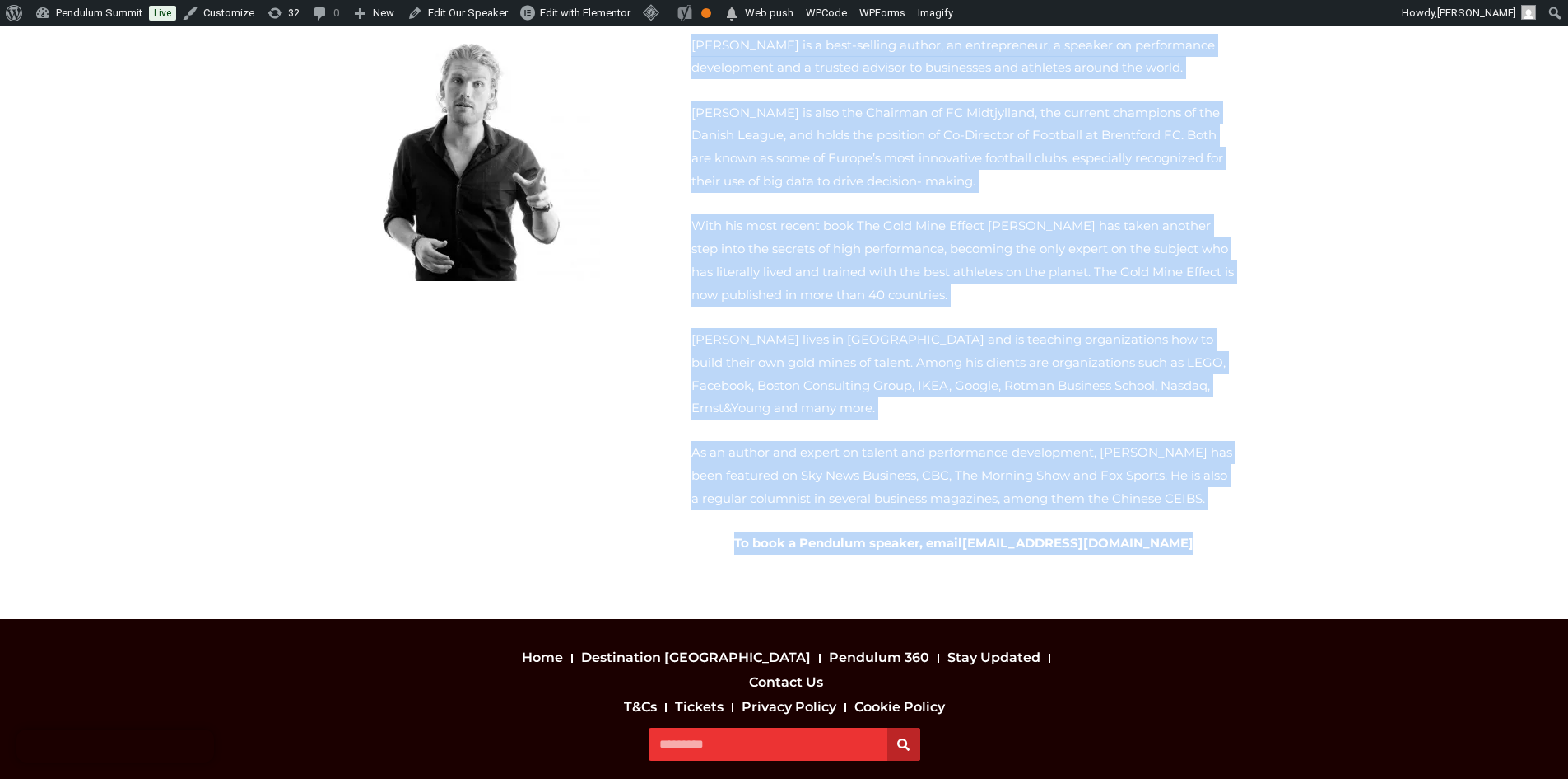
copy div "Rasmus Ankersen is a best-selling author, an entrepreneur, a speaker on perform…"
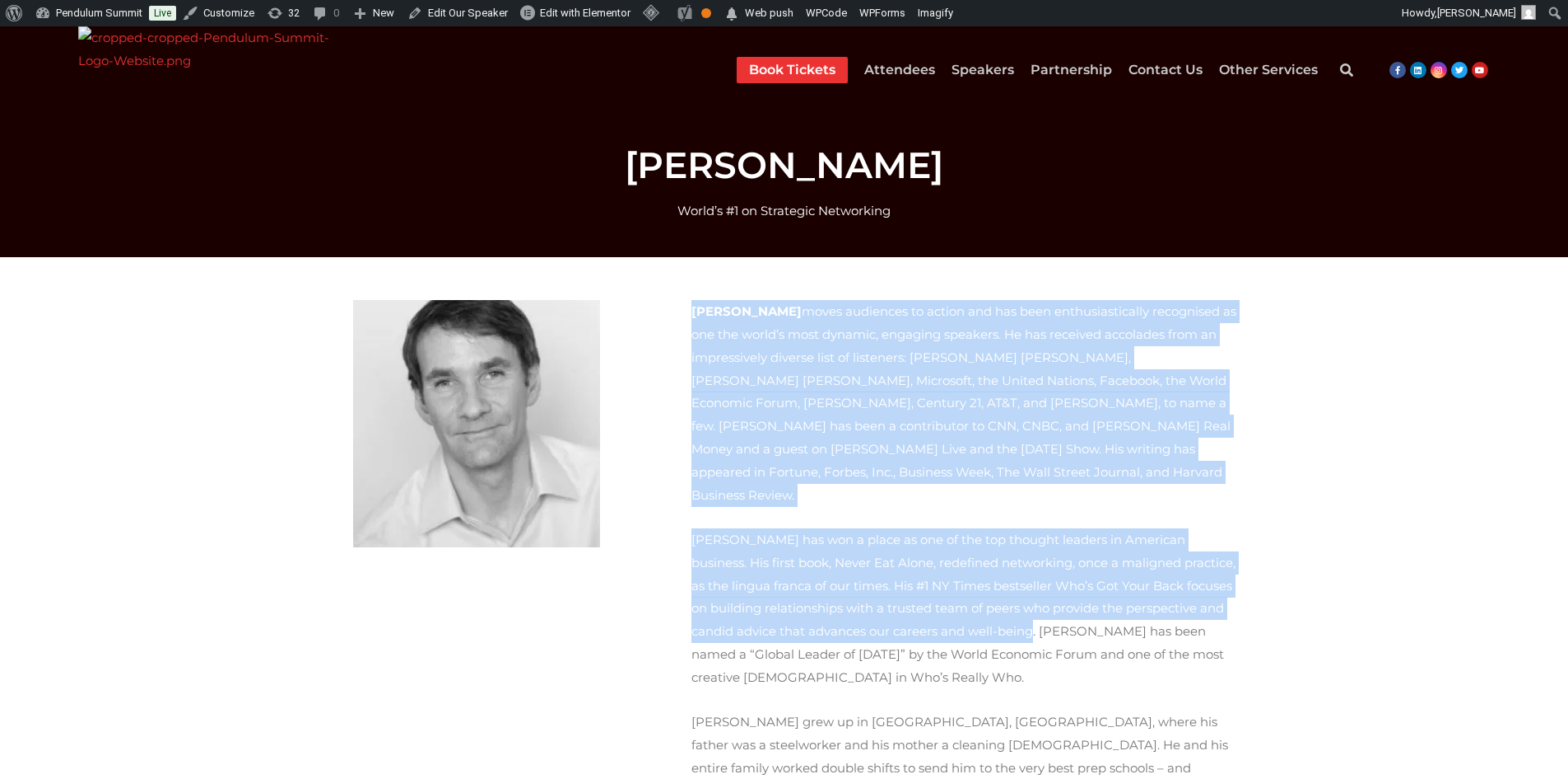
drag, startPoint x: 692, startPoint y: 310, endPoint x: 747, endPoint y: 591, distance: 286.3
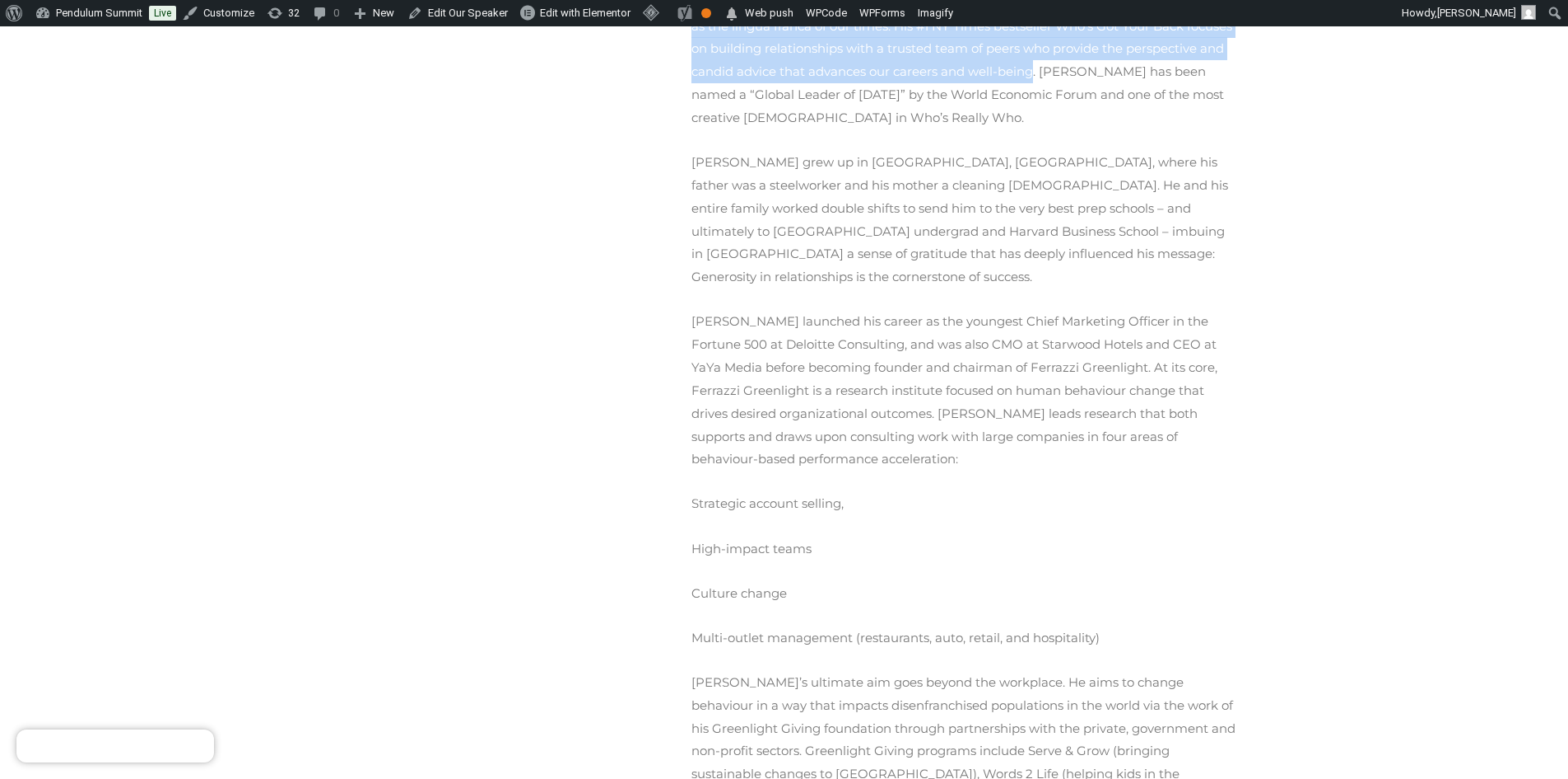
scroll to position [659, 0]
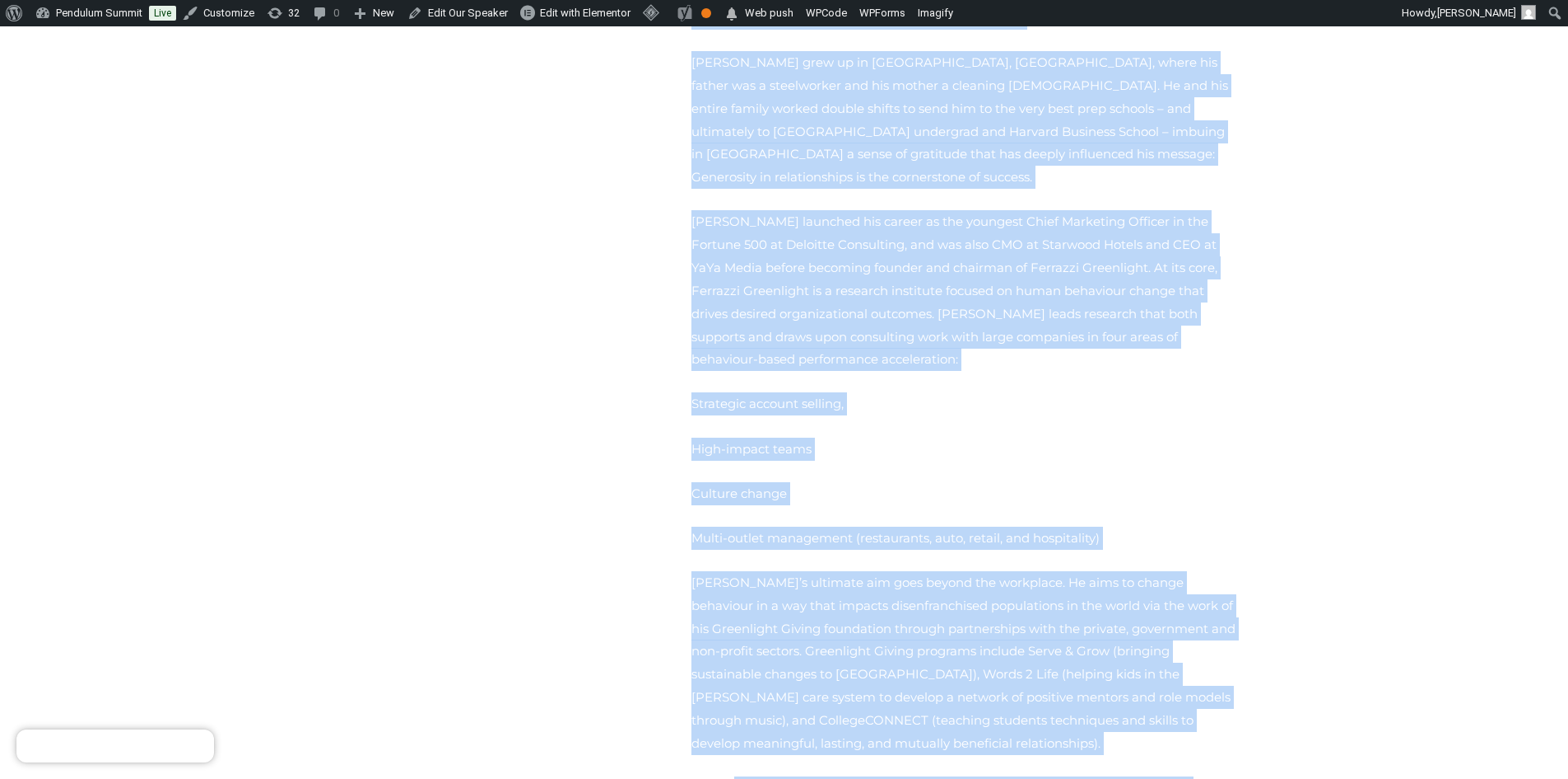
click at [1175, 776] on p "To book a Pendulum speaker, email [EMAIL_ADDRESS][DOMAIN_NAME]" at bounding box center [964, 787] width 546 height 23
copy div "Keith Ferrazzi moves audiences to action and has been enthusiastically recognis…"
click at [951, 483] on p "Culture change" at bounding box center [964, 493] width 546 height 23
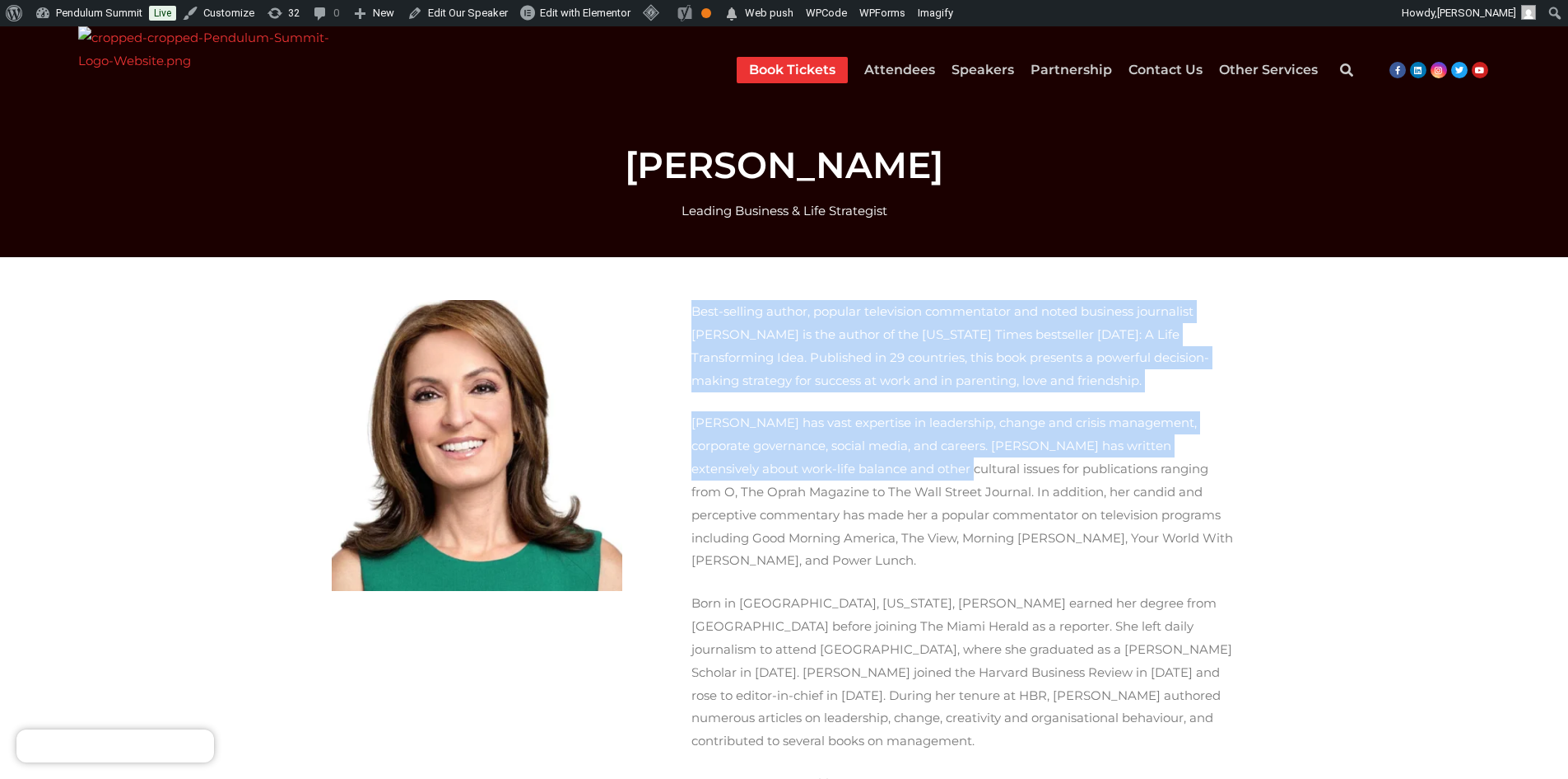
drag, startPoint x: 693, startPoint y: 304, endPoint x: 738, endPoint y: 477, distance: 178.8
click at [738, 477] on div "Best-selling author, popular television commentator and noted business journali…" at bounding box center [964, 727] width 546 height 856
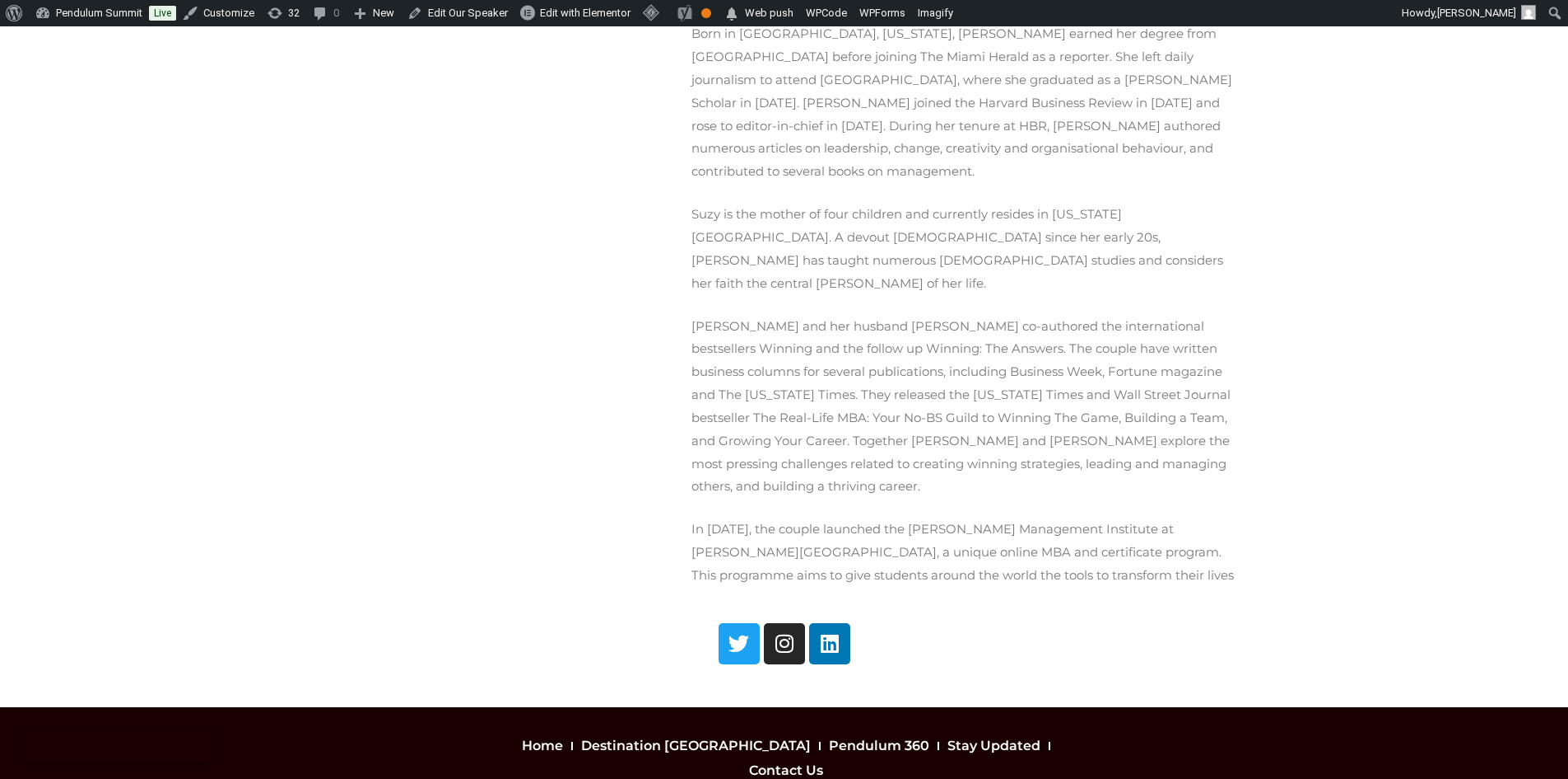
scroll to position [577, 0]
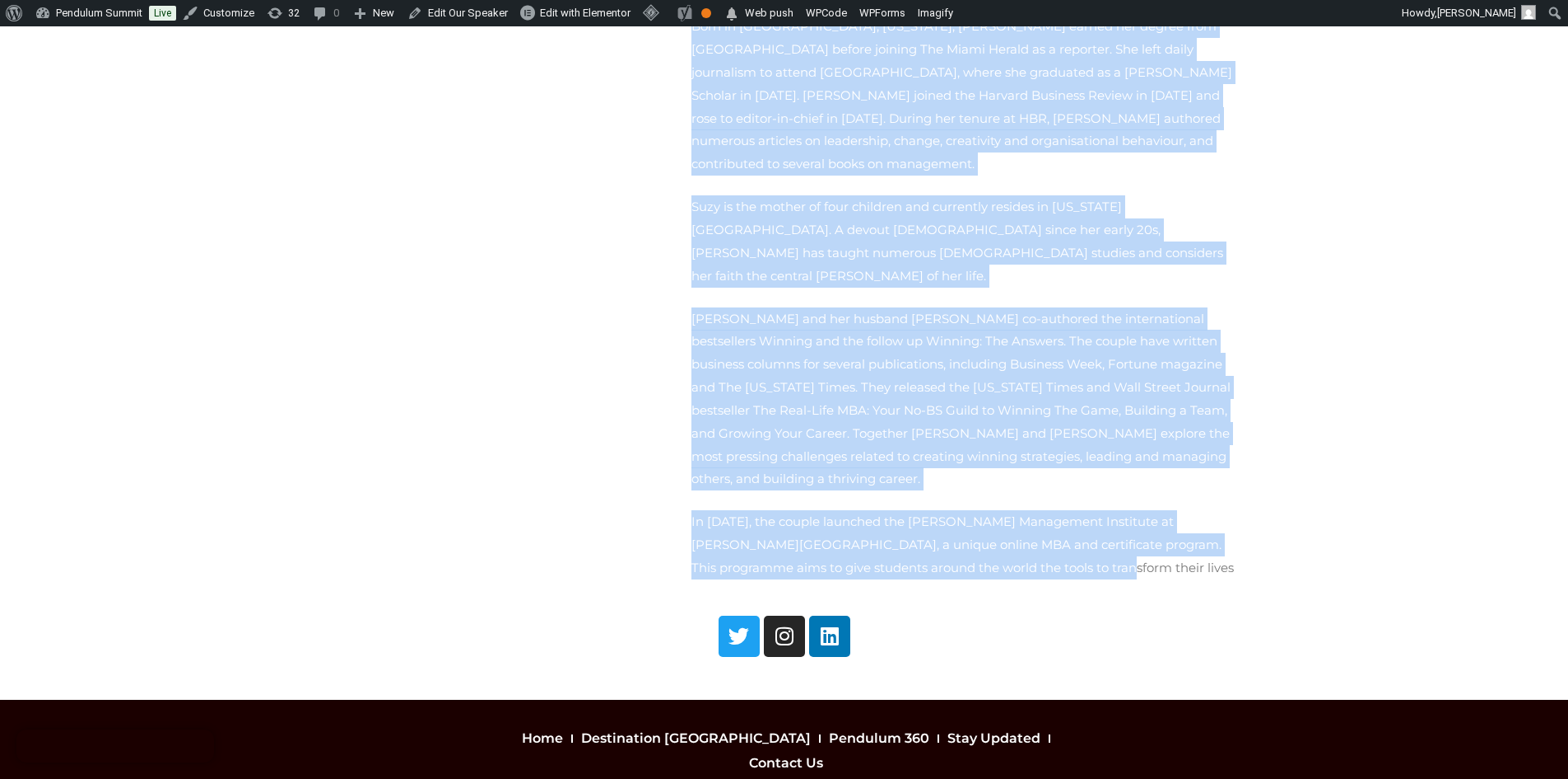
click at [873, 510] on p "In 2009, the couple launched the Jack Welch Management Institute at Strayer Uni…" at bounding box center [964, 545] width 546 height 70
copy div "Best-selling author, popular television commentator and noted business journali…"
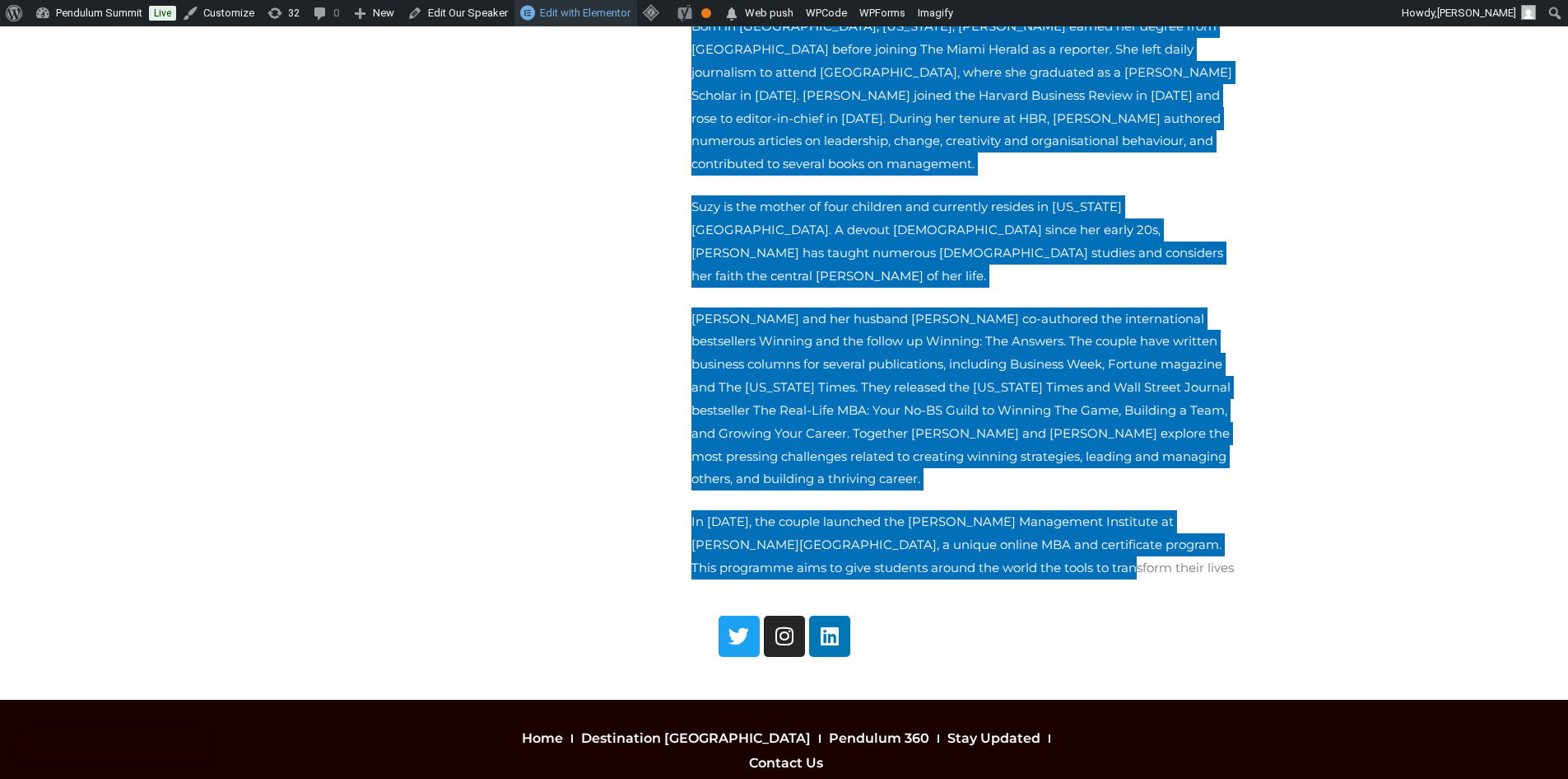
scroll to position [576, 0]
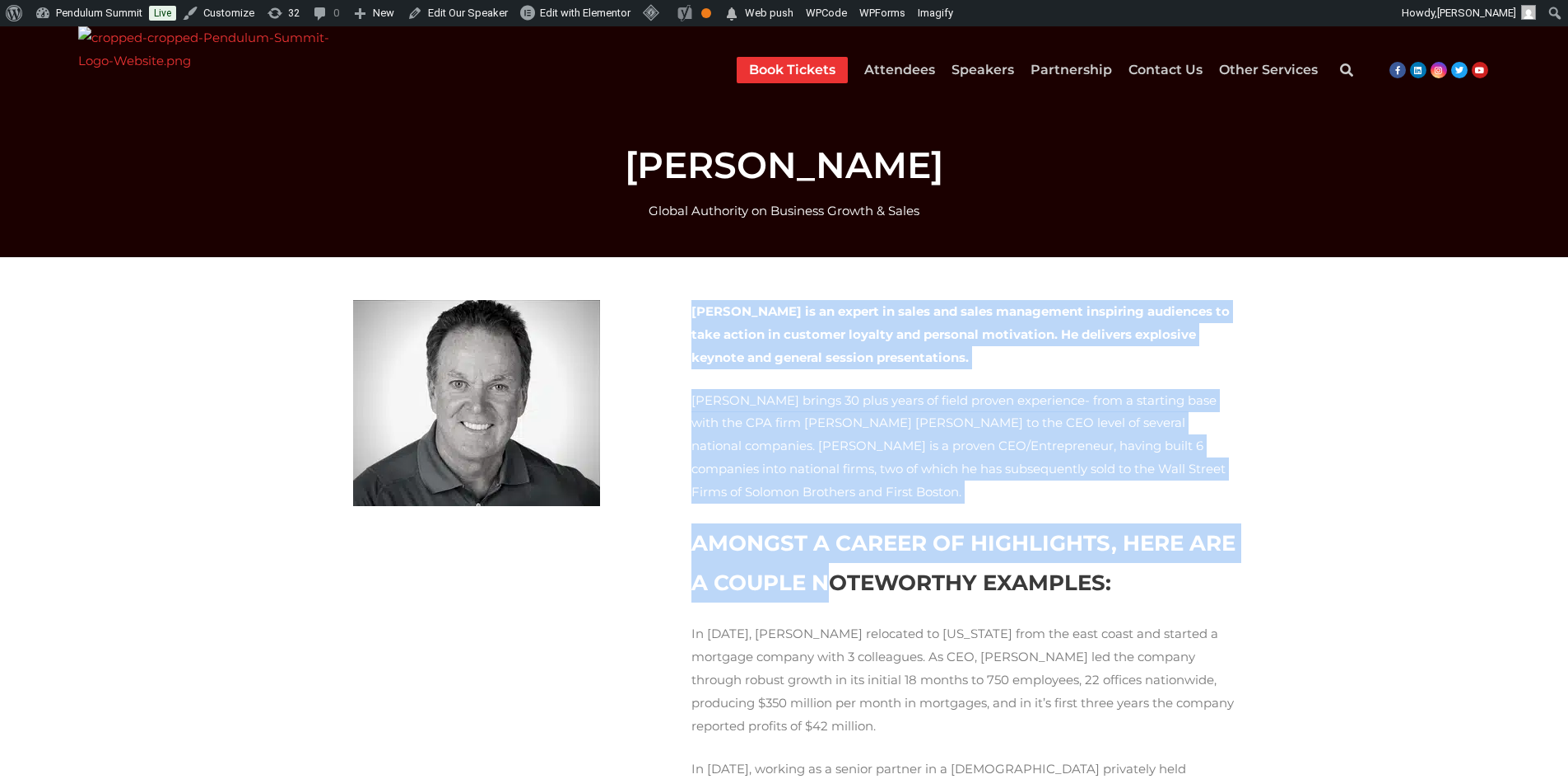
drag, startPoint x: 693, startPoint y: 309, endPoint x: 802, endPoint y: 558, distance: 271.8
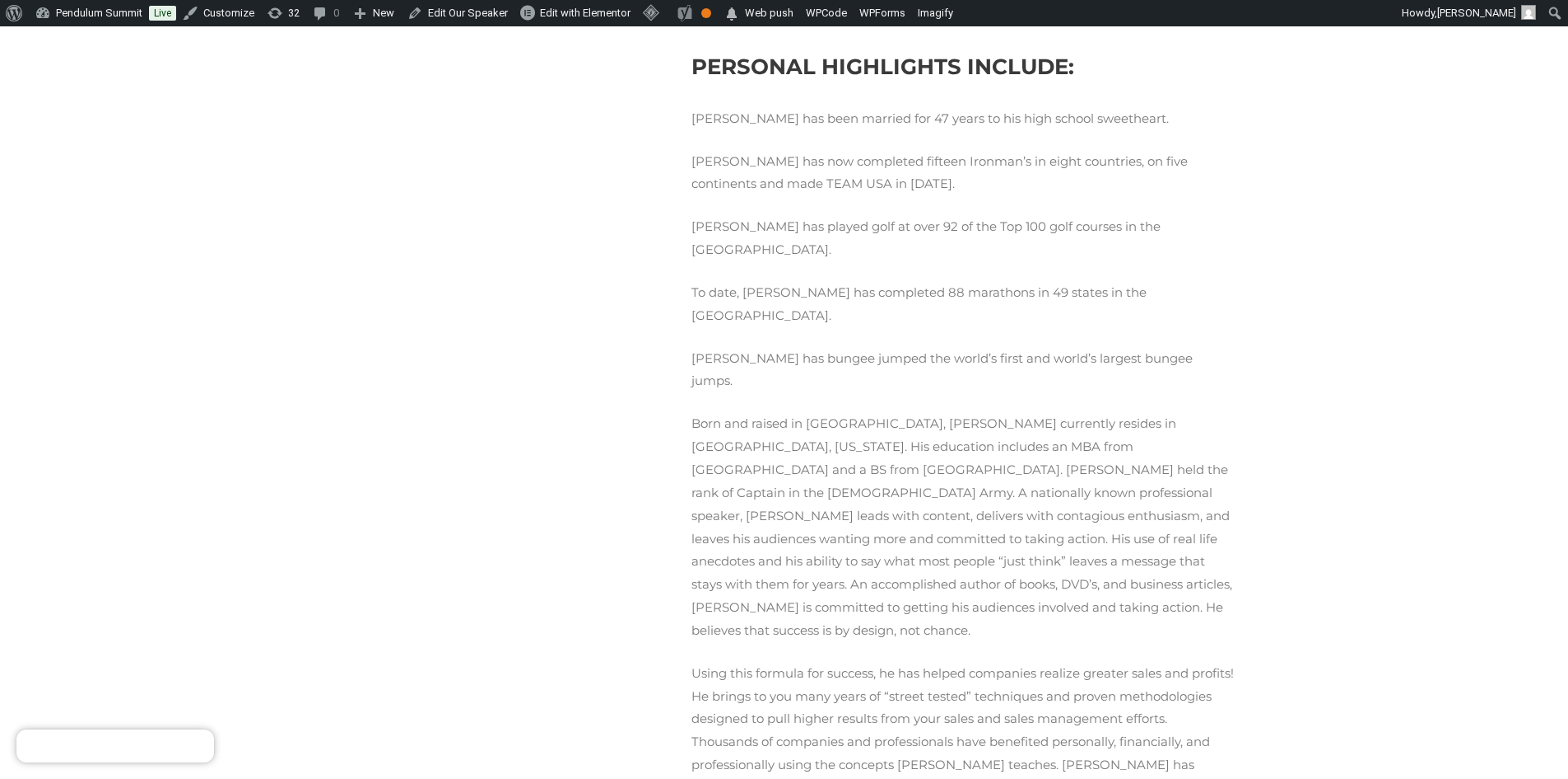
scroll to position [989, 0]
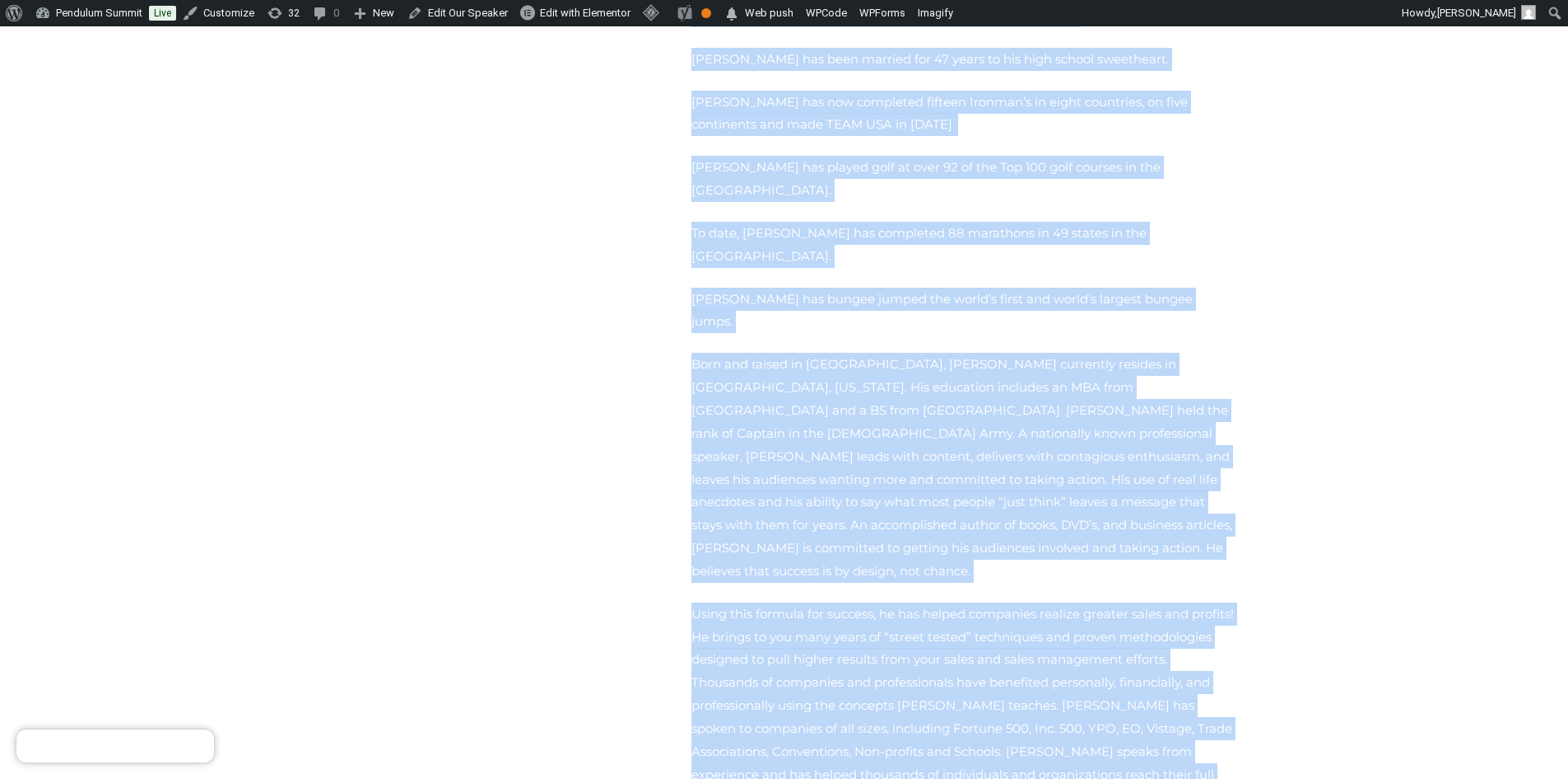
copy div "Jack Daly is an expert in sales and sales management inspiring audiences to tak…"
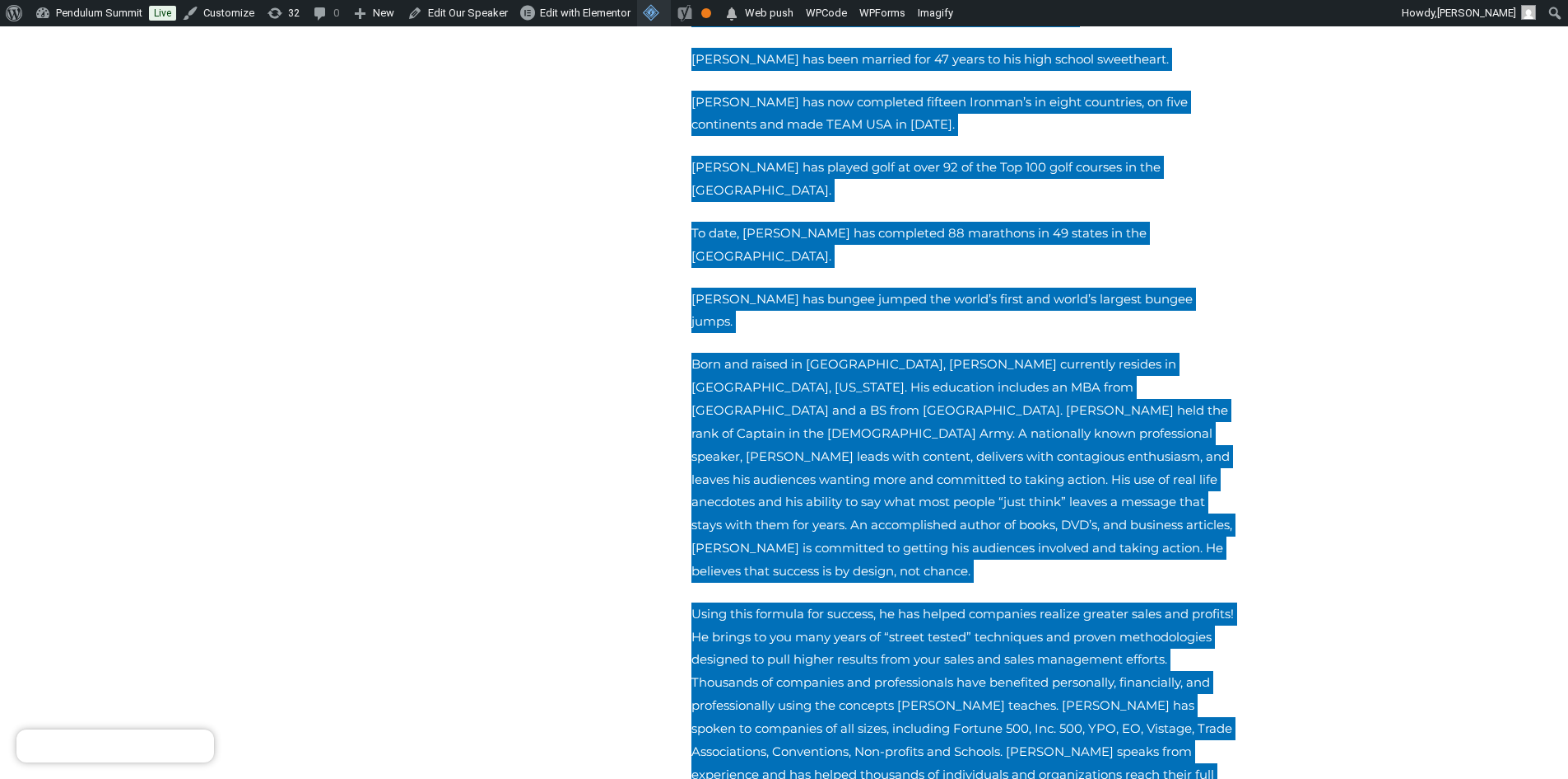
scroll to position [988, 0]
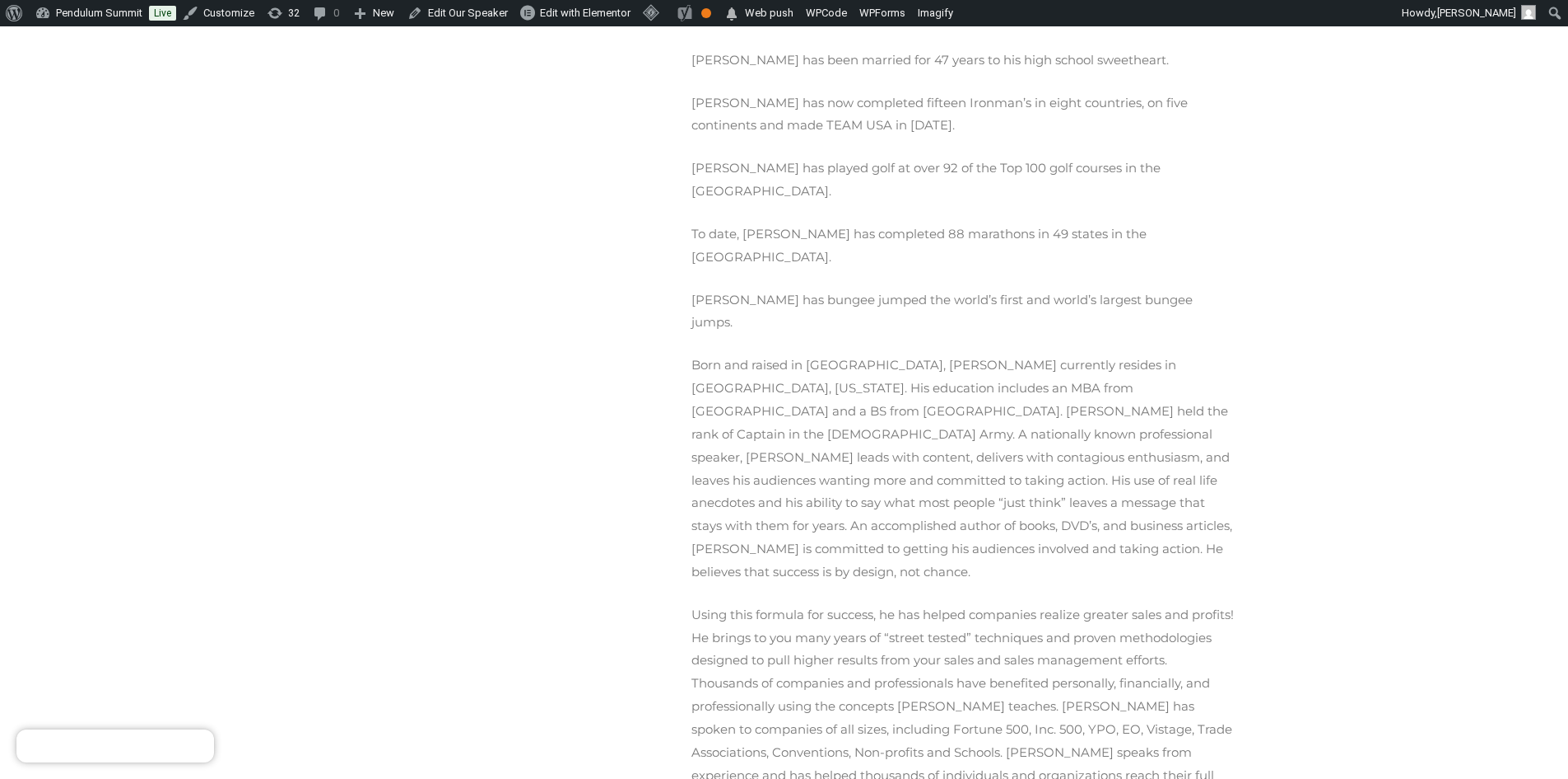
click at [431, 333] on div at bounding box center [476, 102] width 307 height 1599
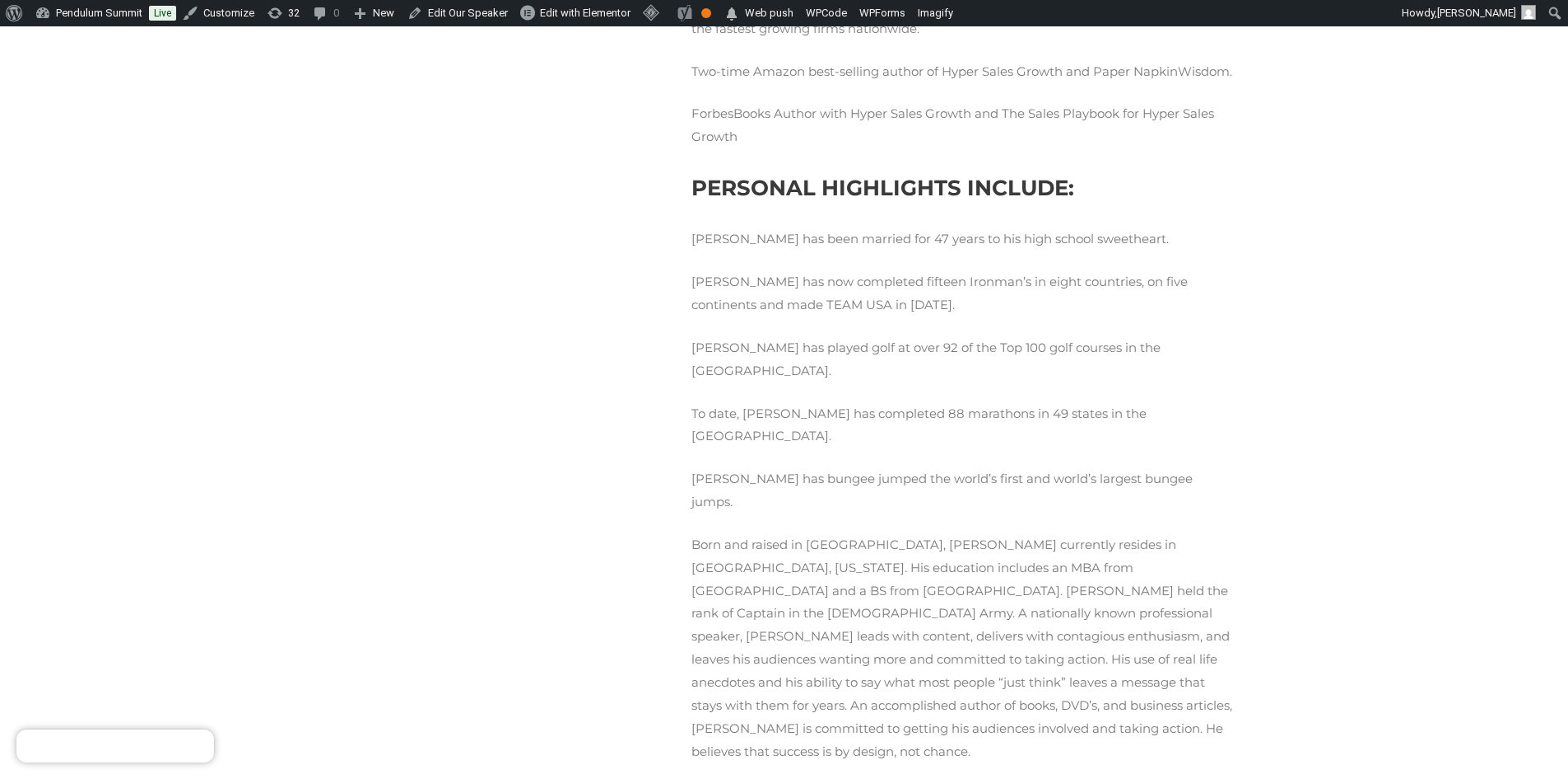
scroll to position [741, 0]
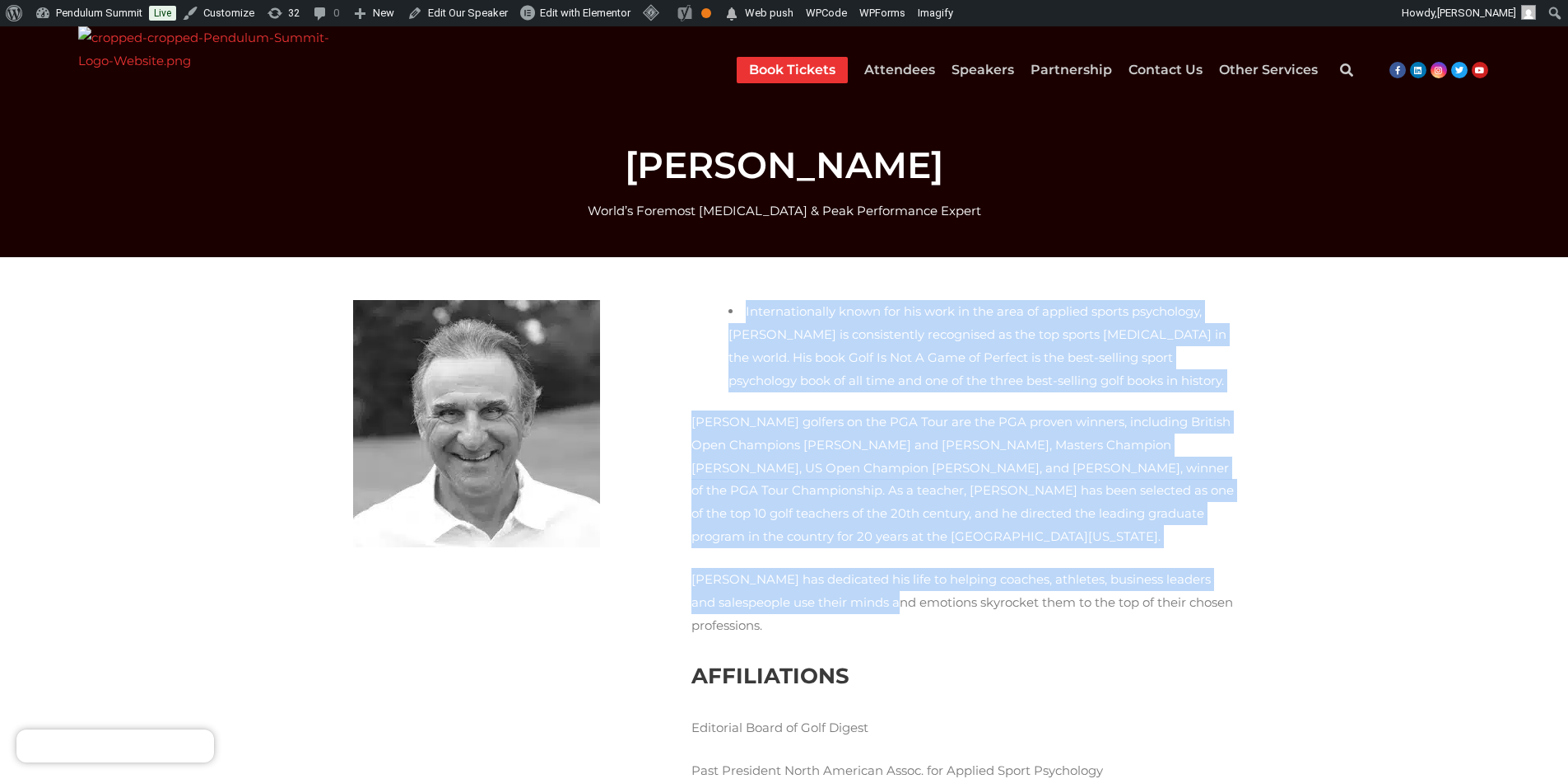
drag, startPoint x: 747, startPoint y: 307, endPoint x: 796, endPoint y: 575, distance: 272.4
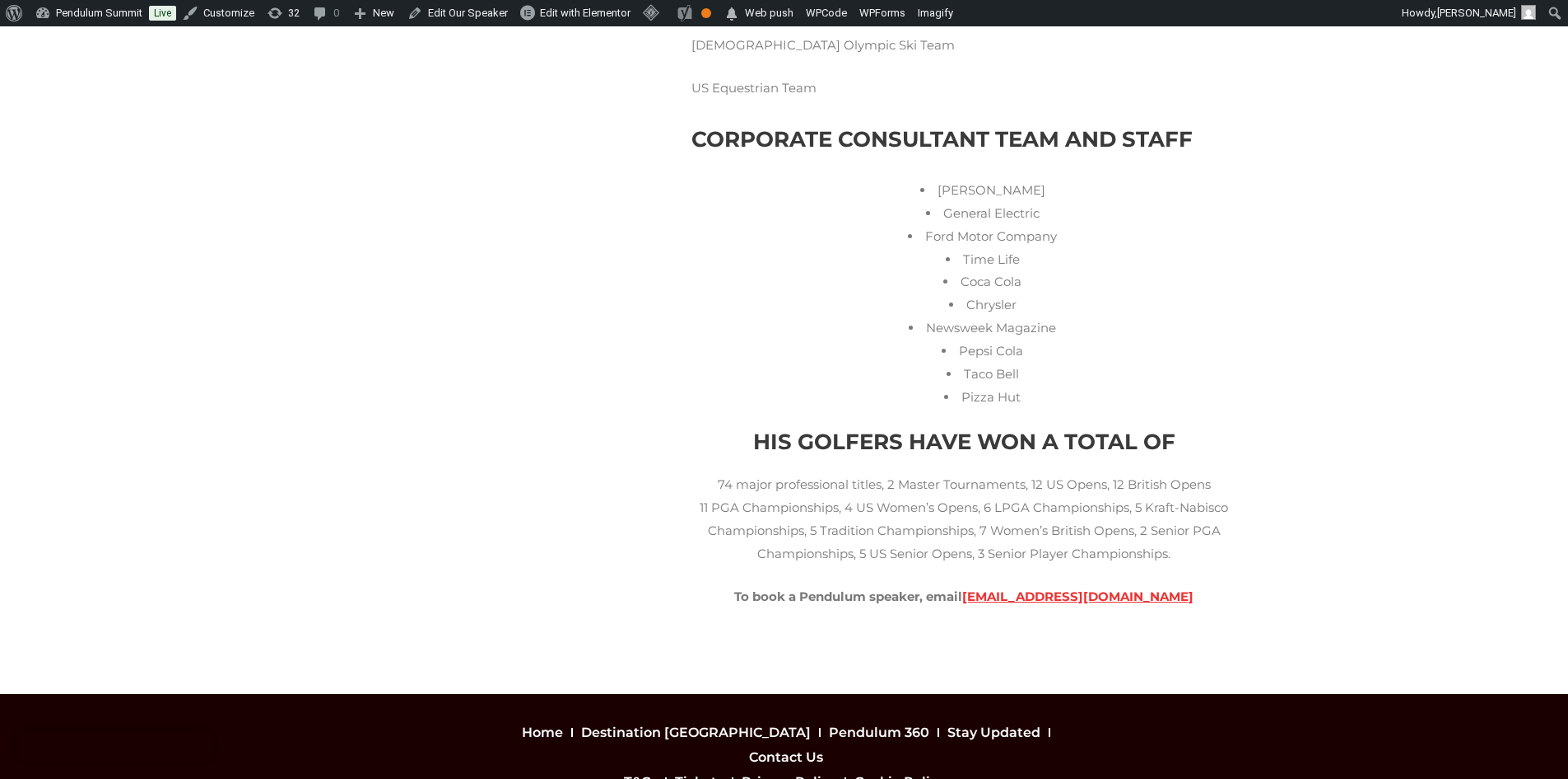
scroll to position [1317, 0]
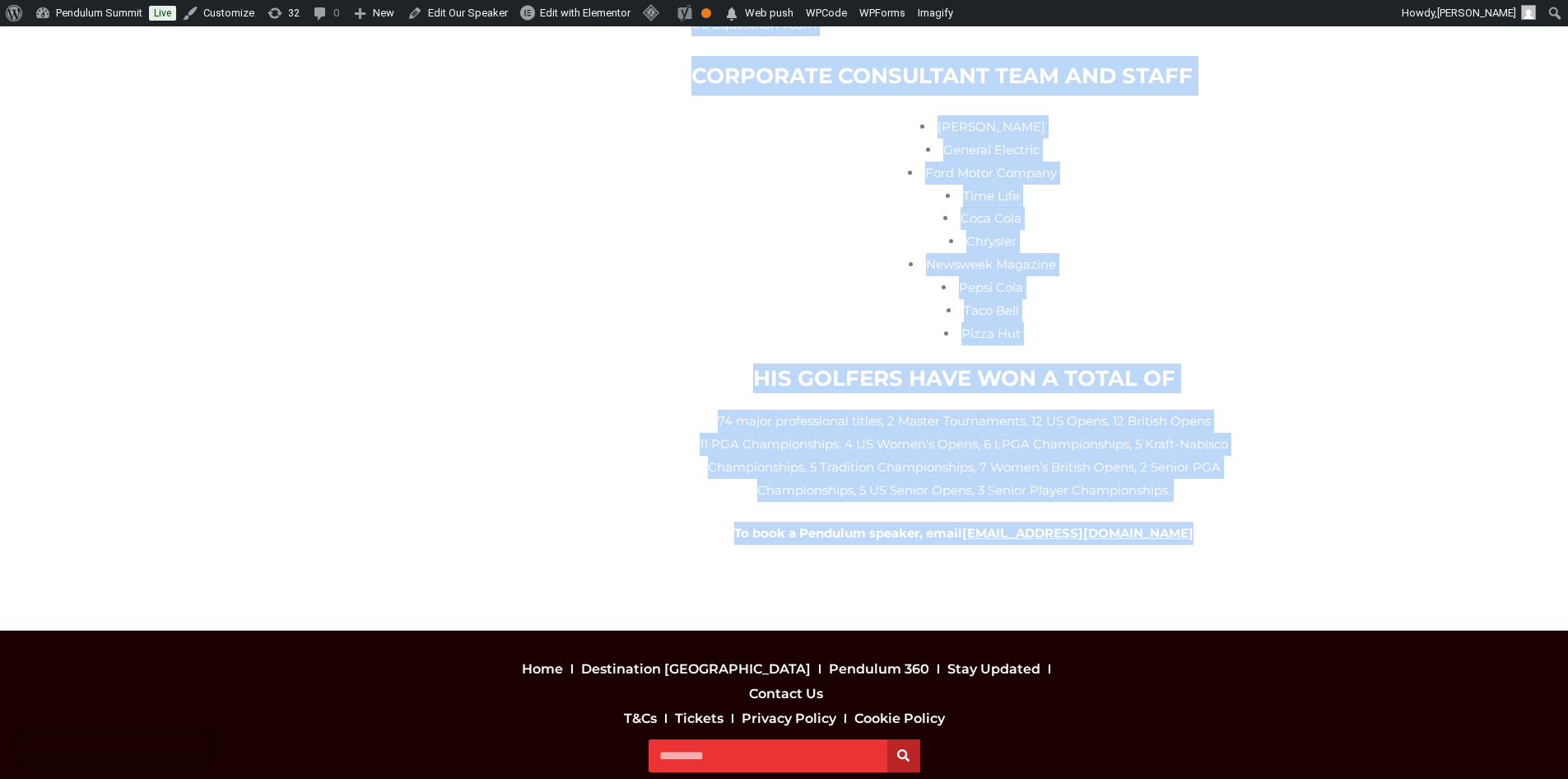
click at [1195, 521] on p "To book a Pendulum speaker, email welcome@pendulumspeakers.com" at bounding box center [964, 532] width 546 height 23
copy div "Internationally known for his work in the area of applied sports psychology, Dr…"
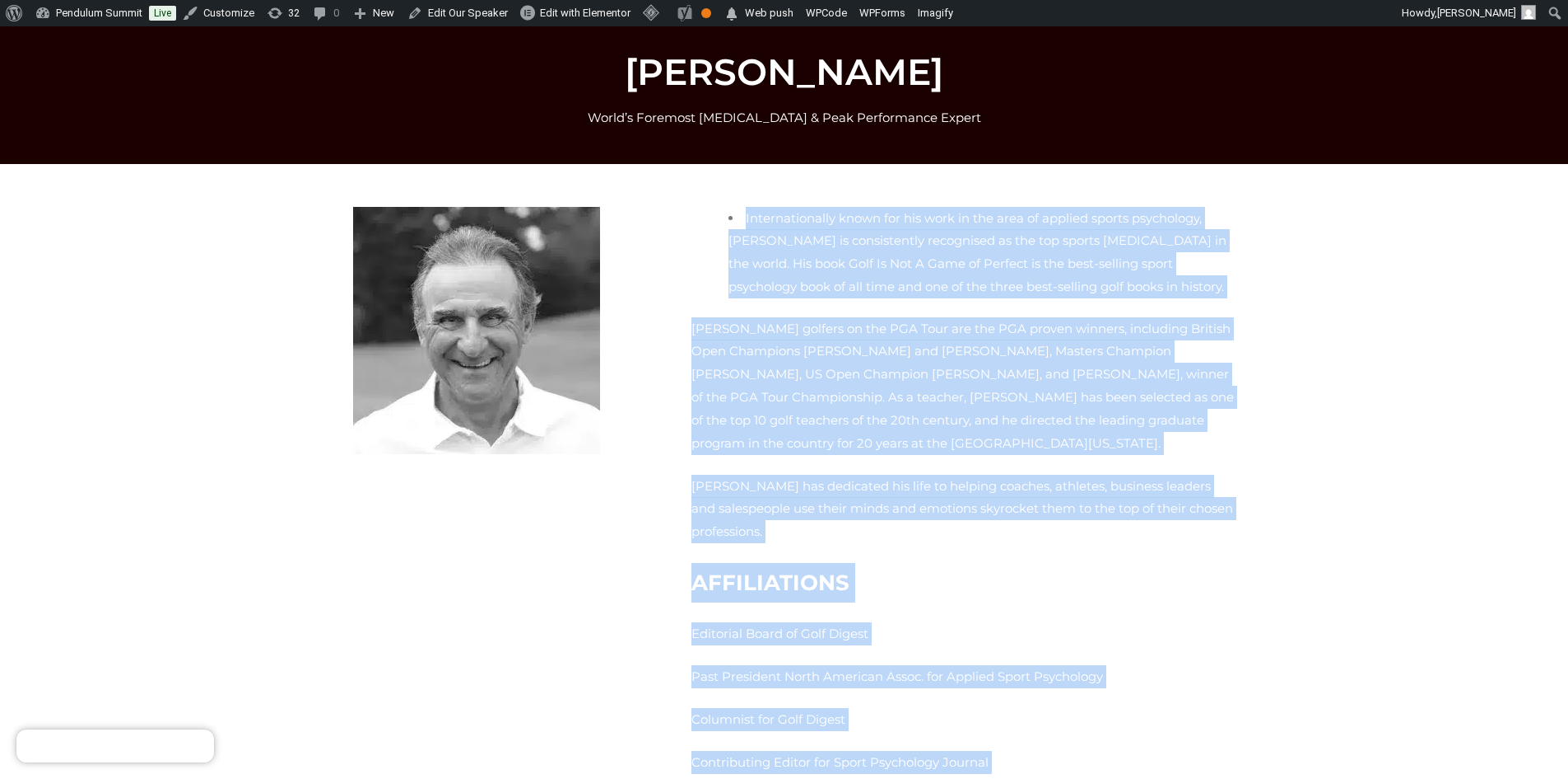
scroll to position [0, 0]
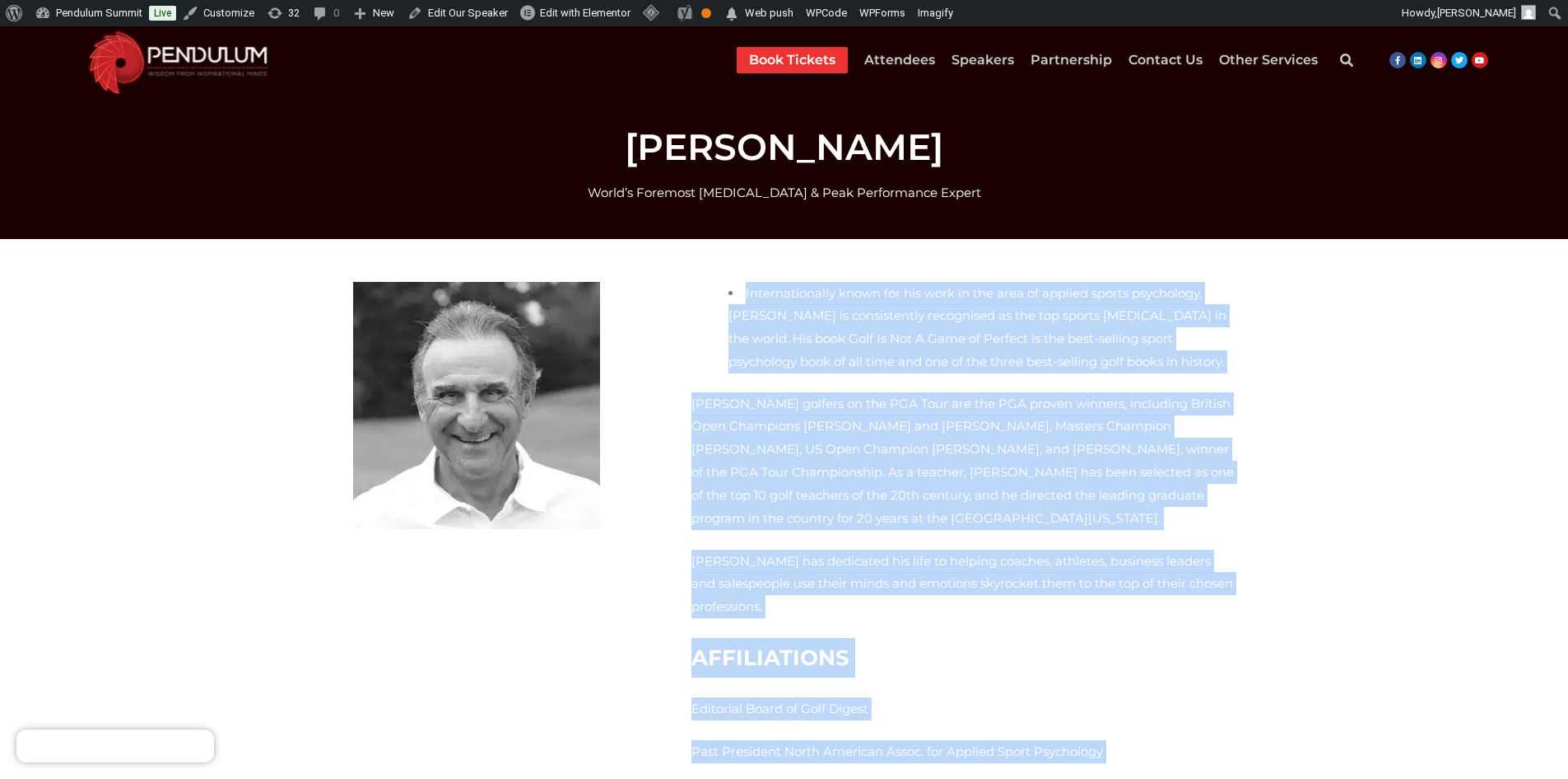
copy div "Internationally known for his work in the area of applied sports psychology, Dr…"
click at [909, 638] on p "AFFILIATIONS" at bounding box center [964, 658] width 546 height 40
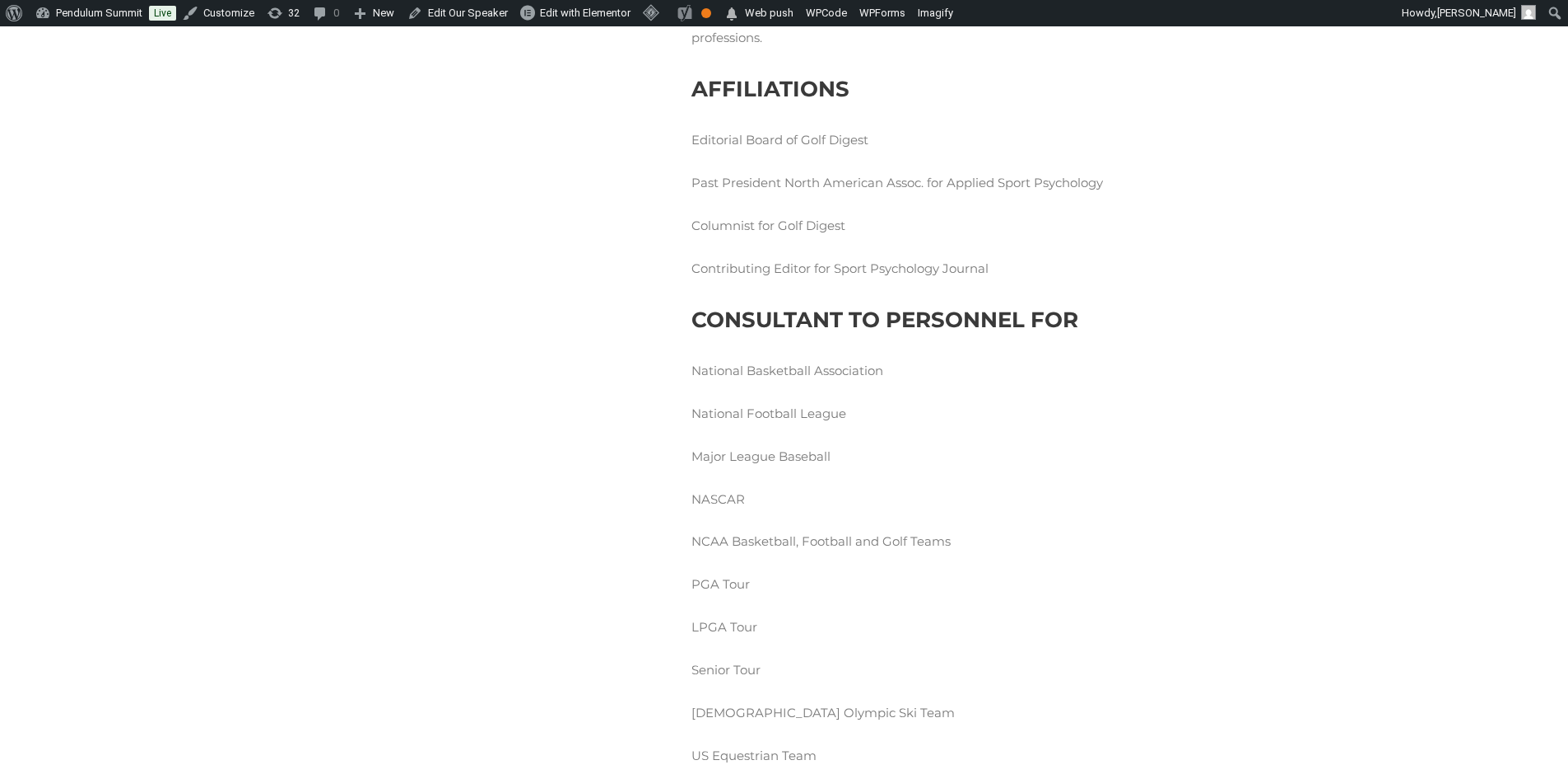
scroll to position [577, 0]
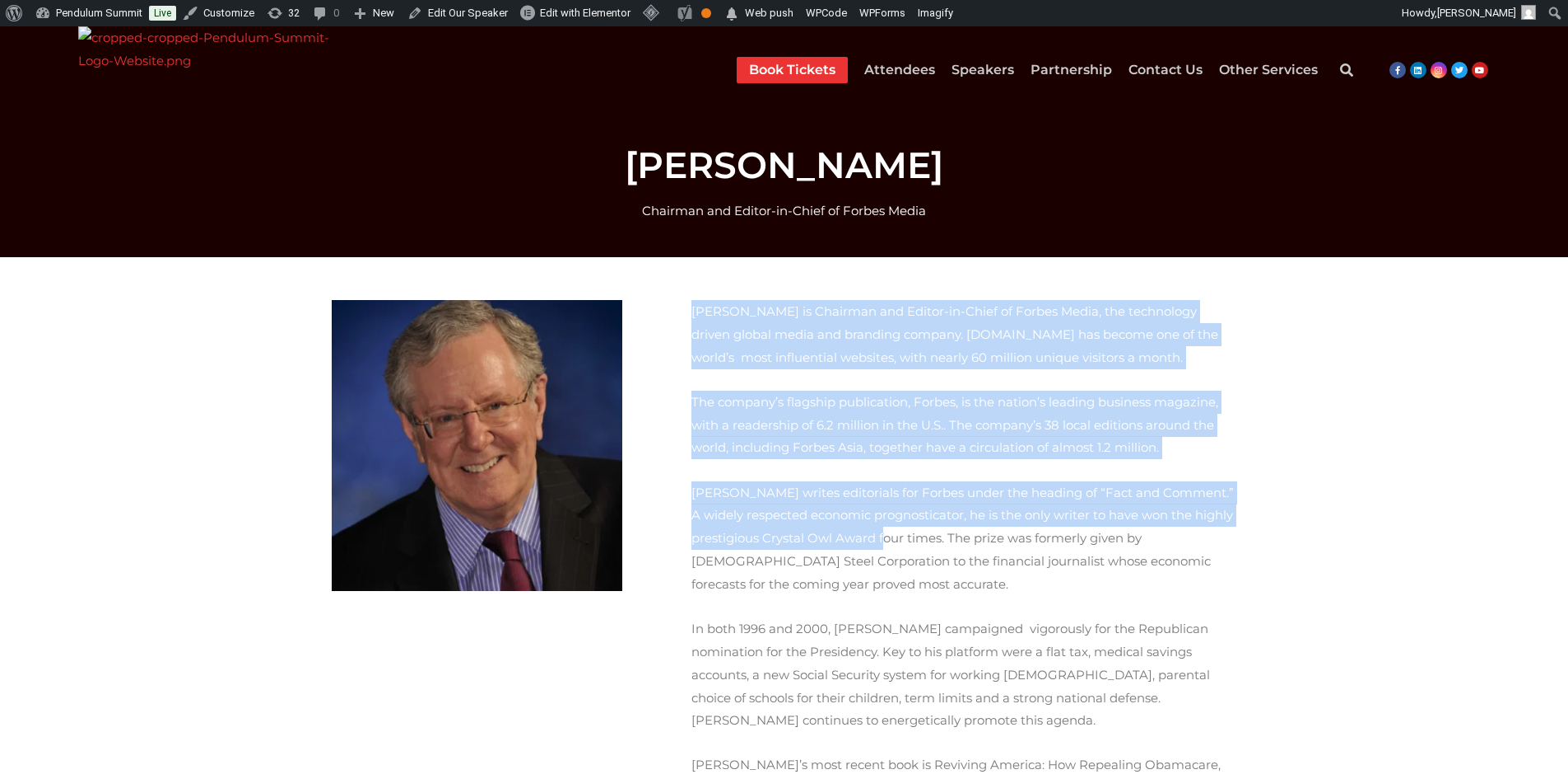
drag, startPoint x: 695, startPoint y: 307, endPoint x: 741, endPoint y: 542, distance: 239.5
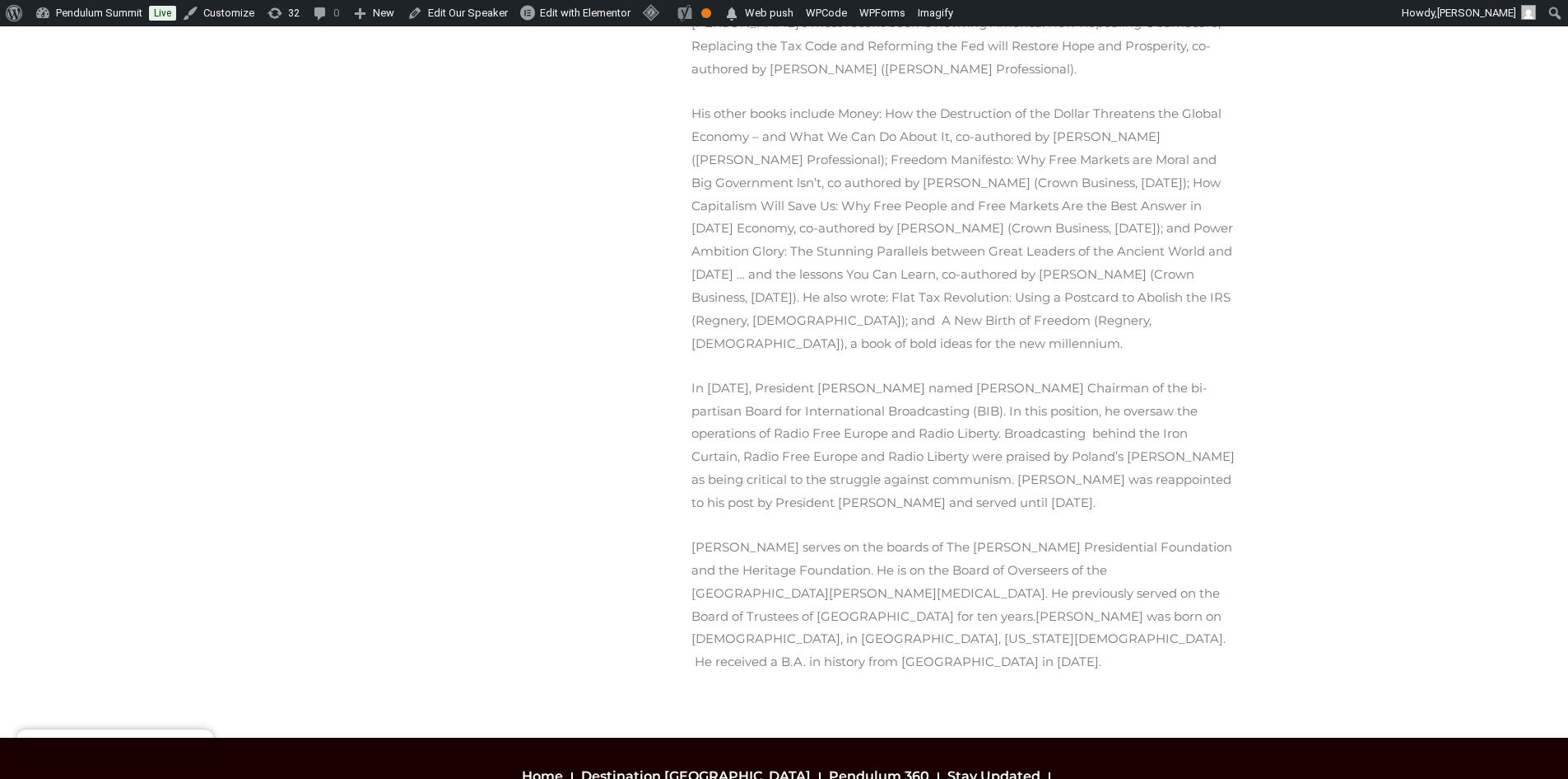
scroll to position [740, 0]
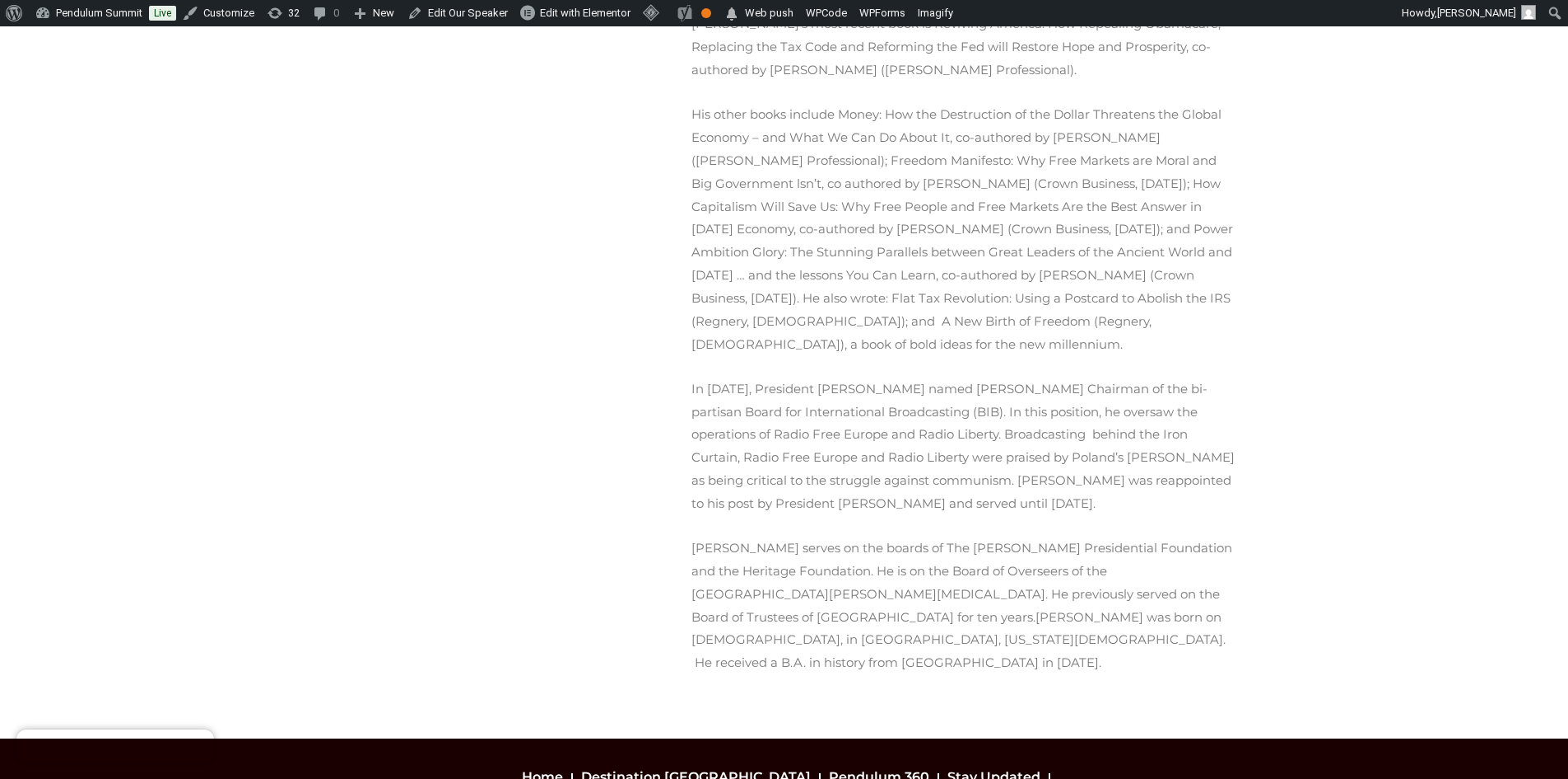
click at [1214, 536] on p "Steve serves on the boards of The Ronald Reagan Presidential Foundation and the…" at bounding box center [964, 605] width 546 height 137
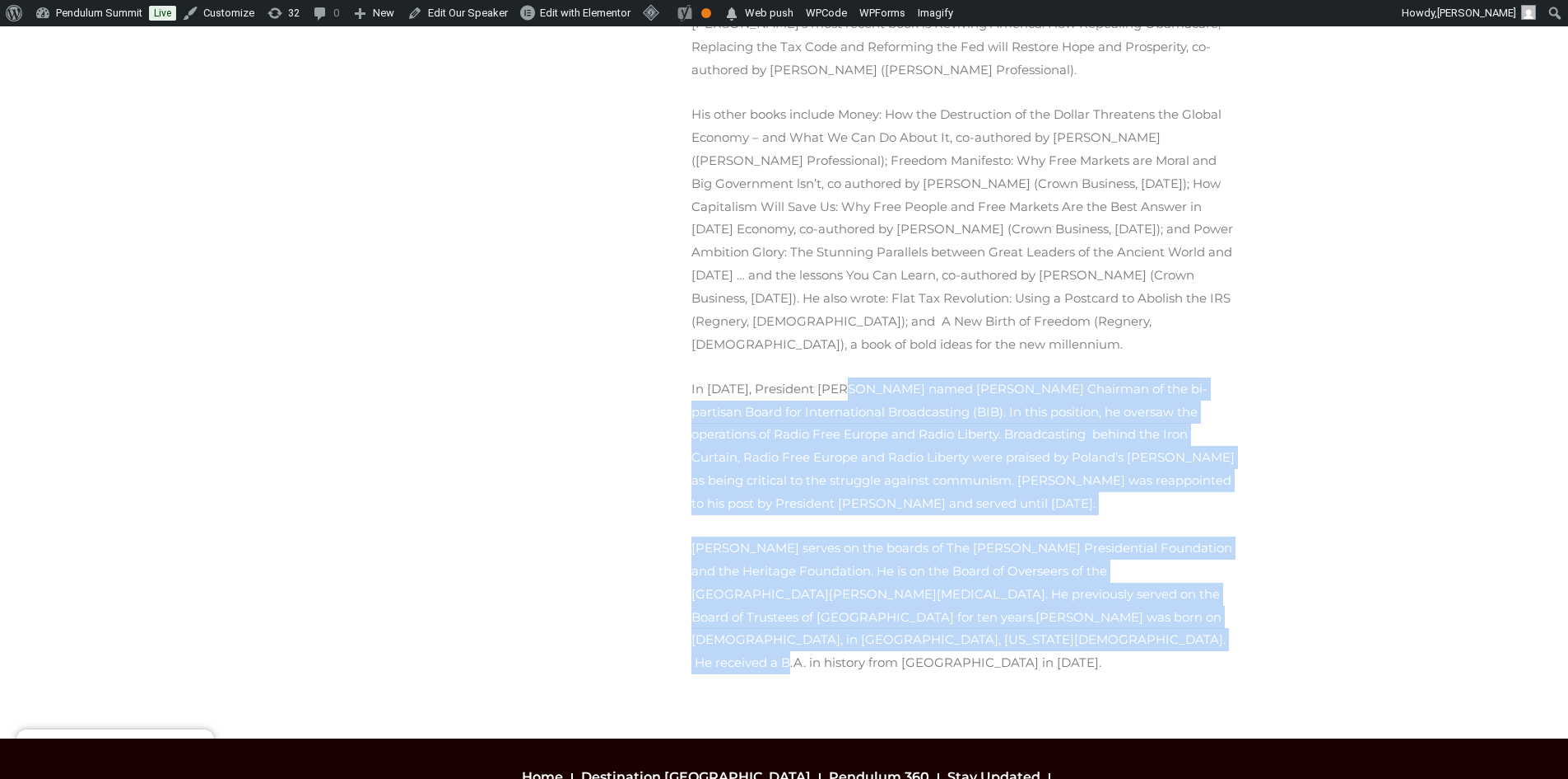
drag, startPoint x: 1214, startPoint y: 525, endPoint x: 836, endPoint y: 288, distance: 446.2
click at [836, 288] on div "Steve Forbes is Chairman and Editor-in-Chief of Forbes Media, the technology dr…" at bounding box center [964, 116] width 546 height 1114
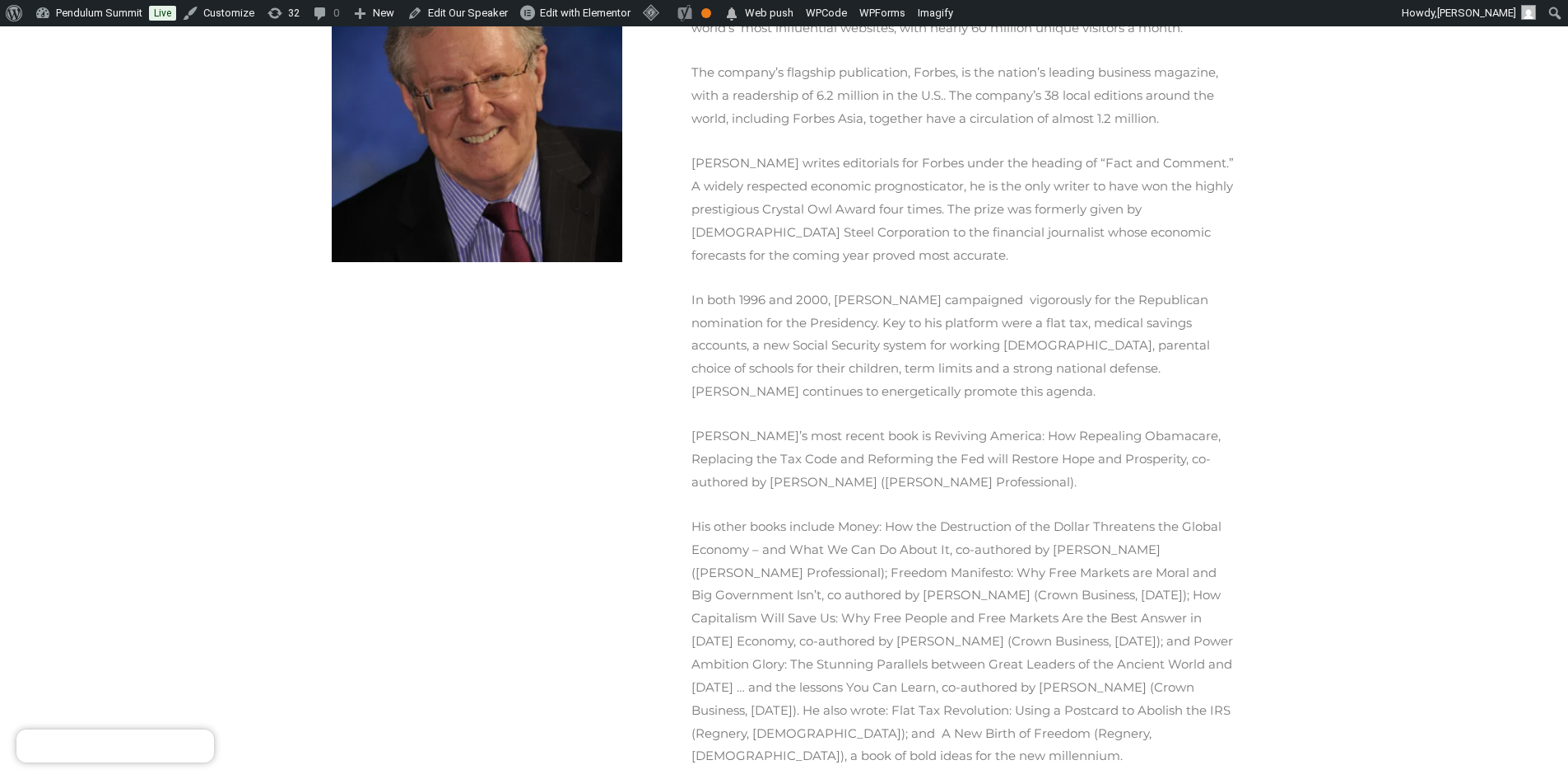
scroll to position [0, 0]
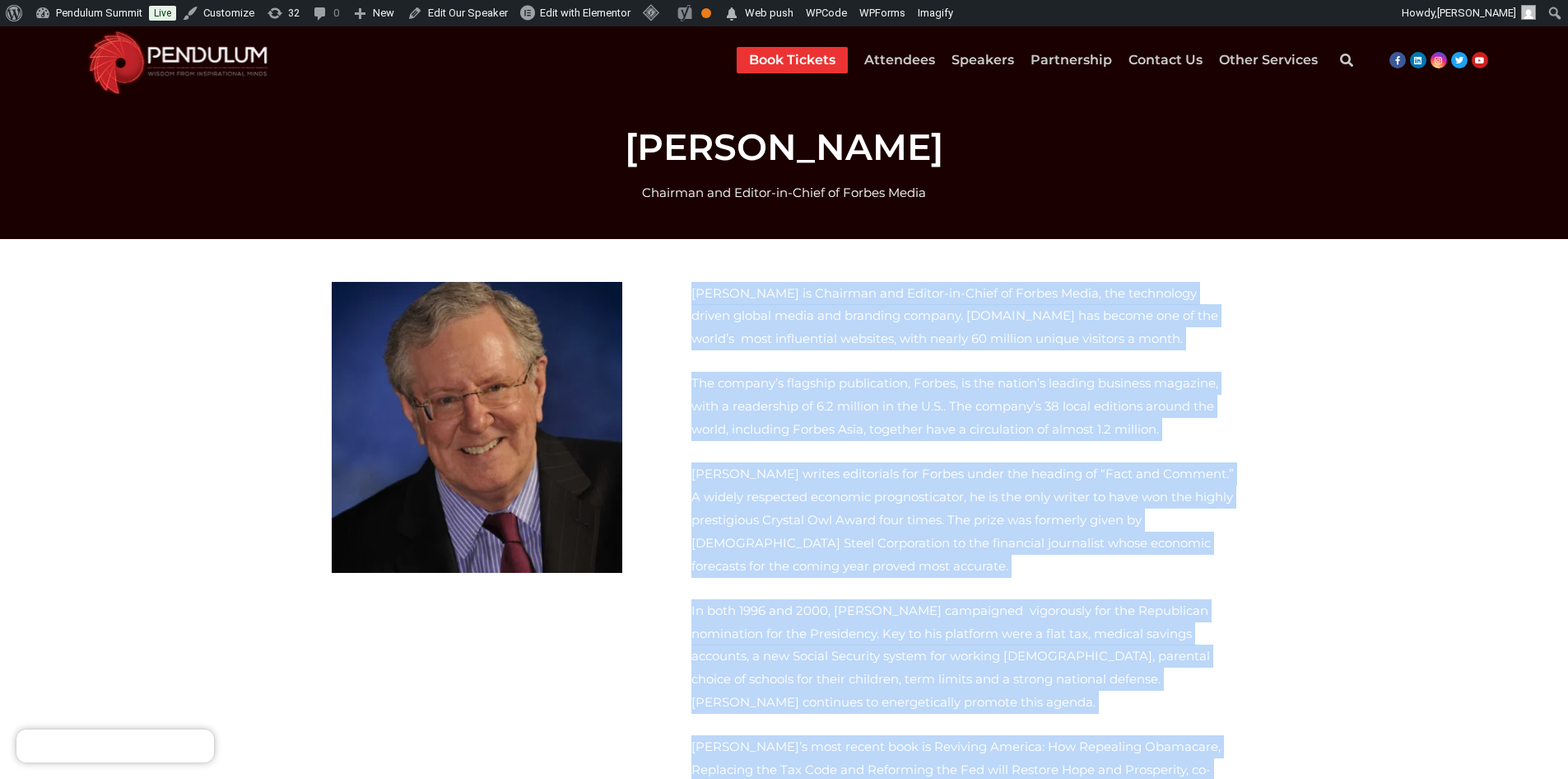
click at [692, 294] on p "Steve Forbes is Chairman and Editor-in-Chief of Forbes Media, the technology dr…" at bounding box center [964, 316] width 546 height 70
copy div "Steve Forbes is Chairman and Editor-in-Chief of Forbes Media, the technology dr…"
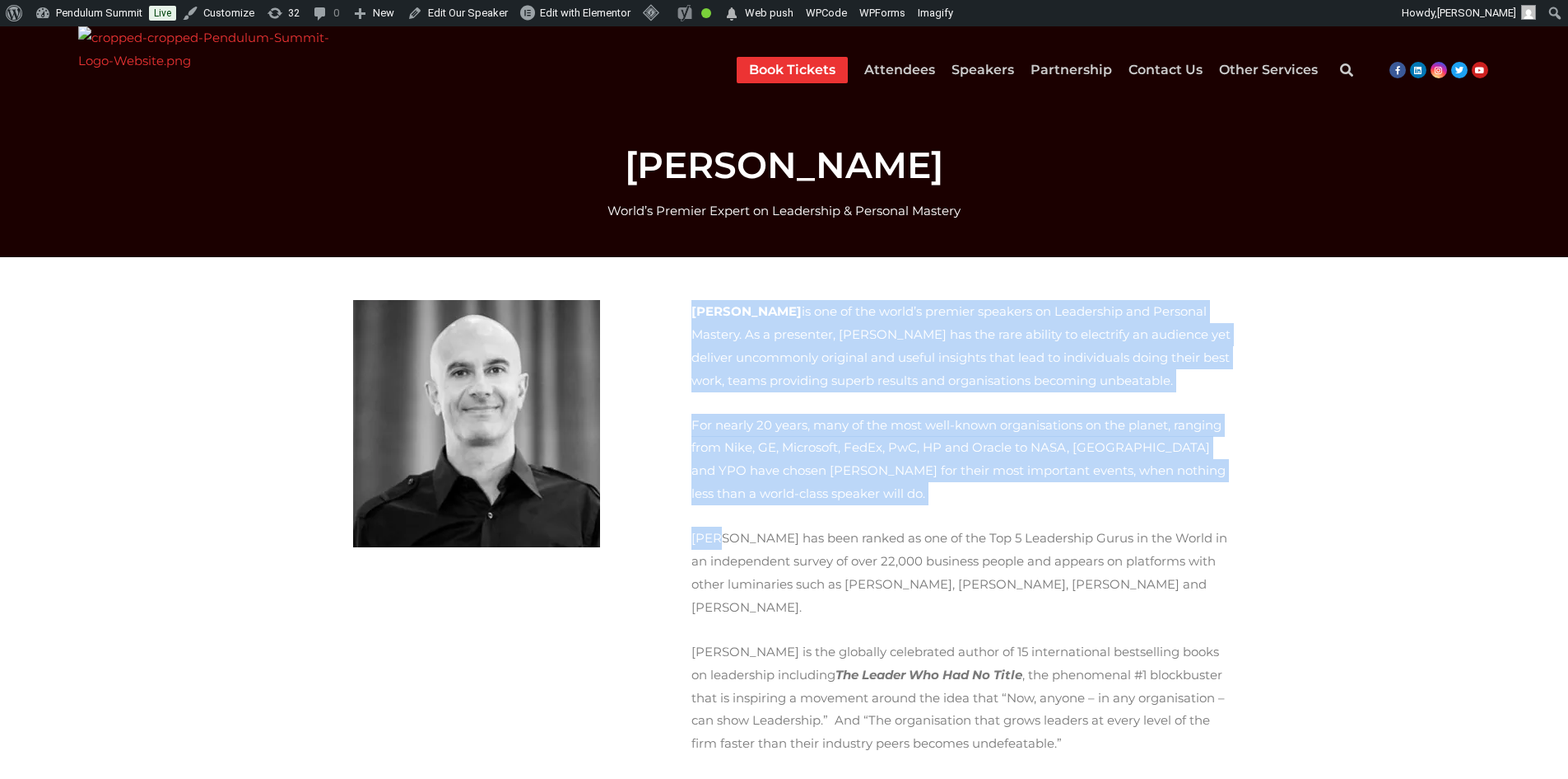
drag, startPoint x: 692, startPoint y: 309, endPoint x: 720, endPoint y: 512, distance: 204.9
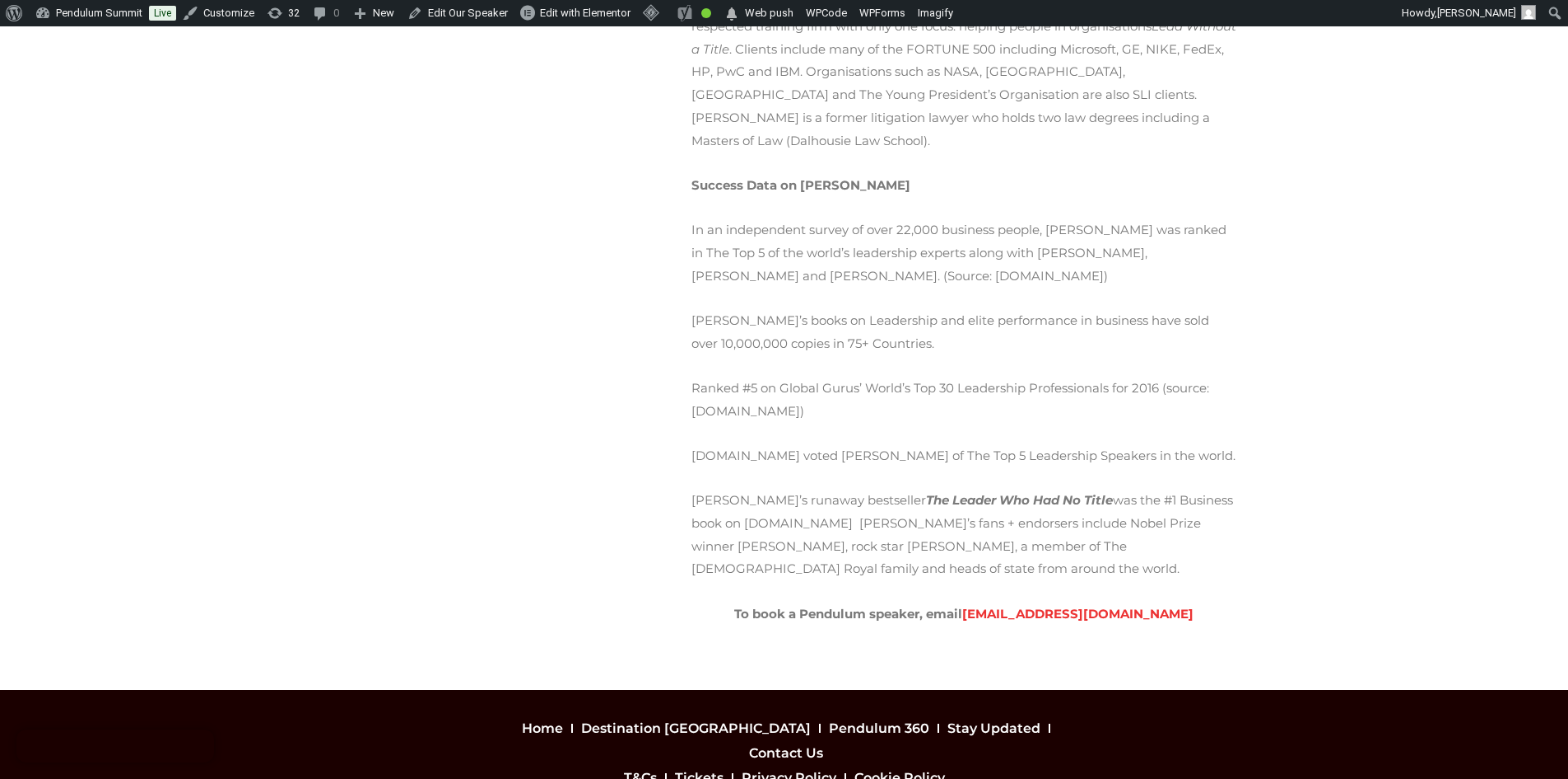
scroll to position [906, 0]
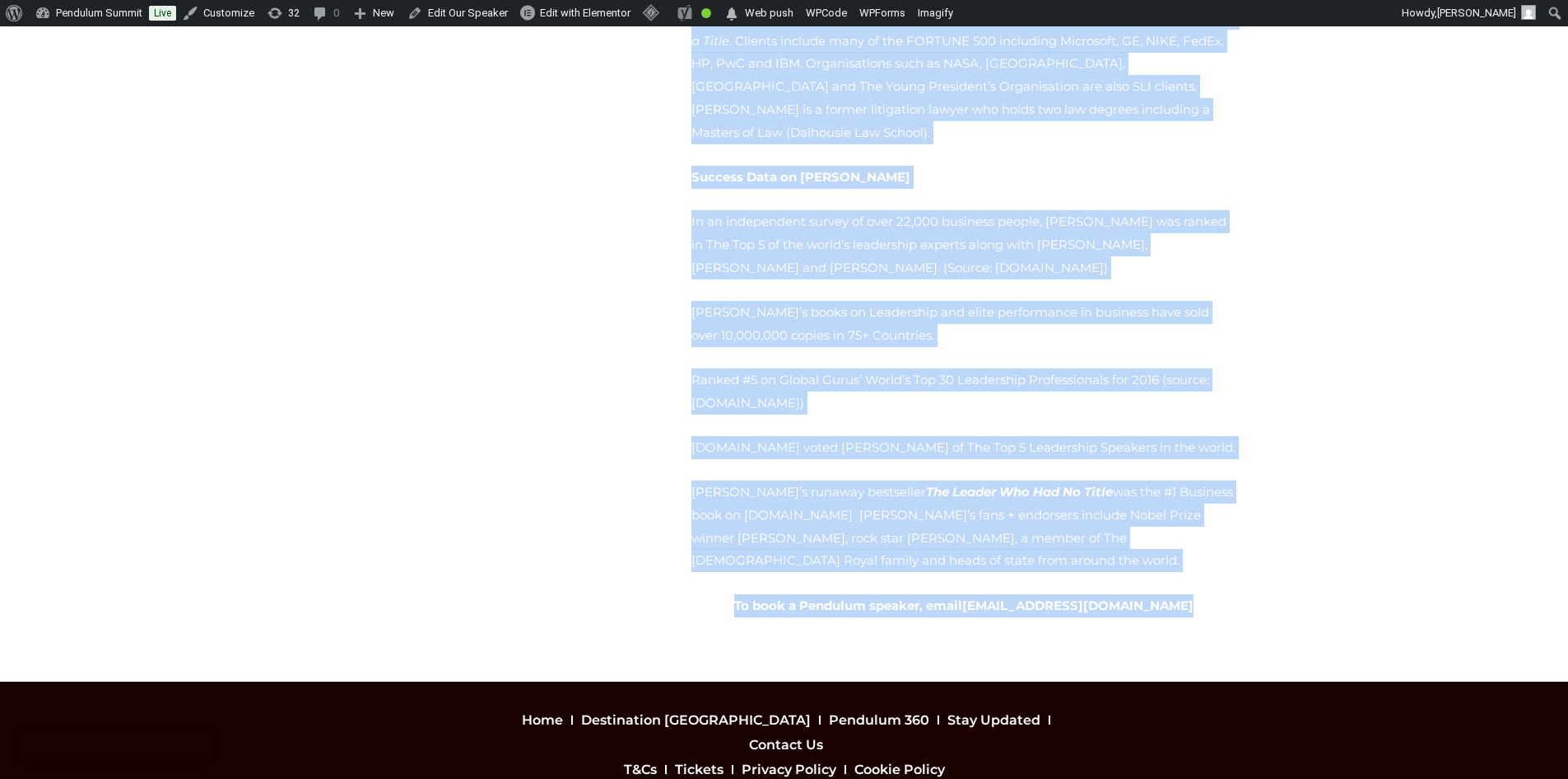
click at [1189, 594] on p "To book a Pendulum speaker, email welcome@pendulumspeakers.com" at bounding box center [964, 605] width 546 height 23
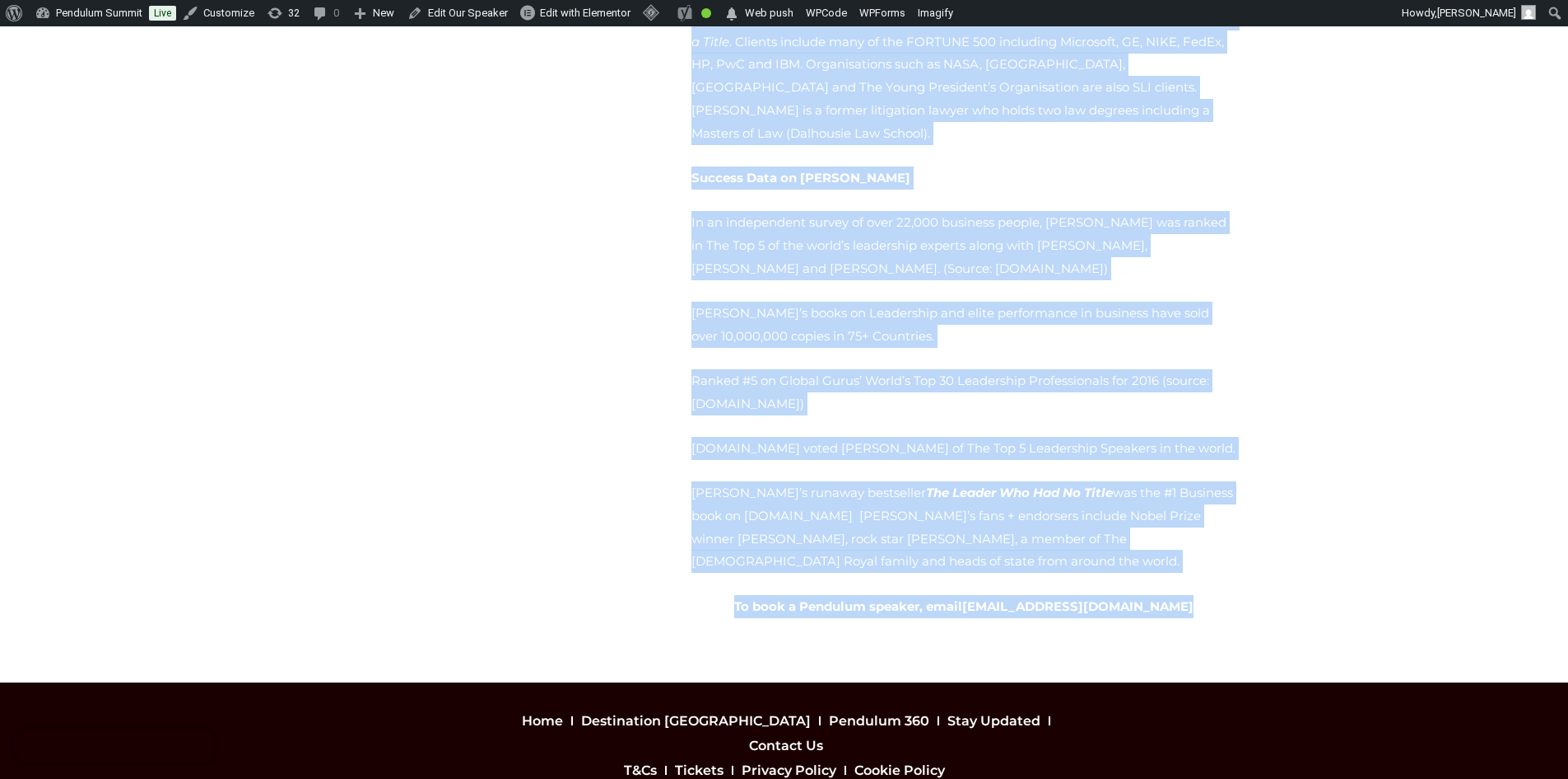
copy div "Robin Sharma is one of the world’s premier speakers on Leadership and Personal …"
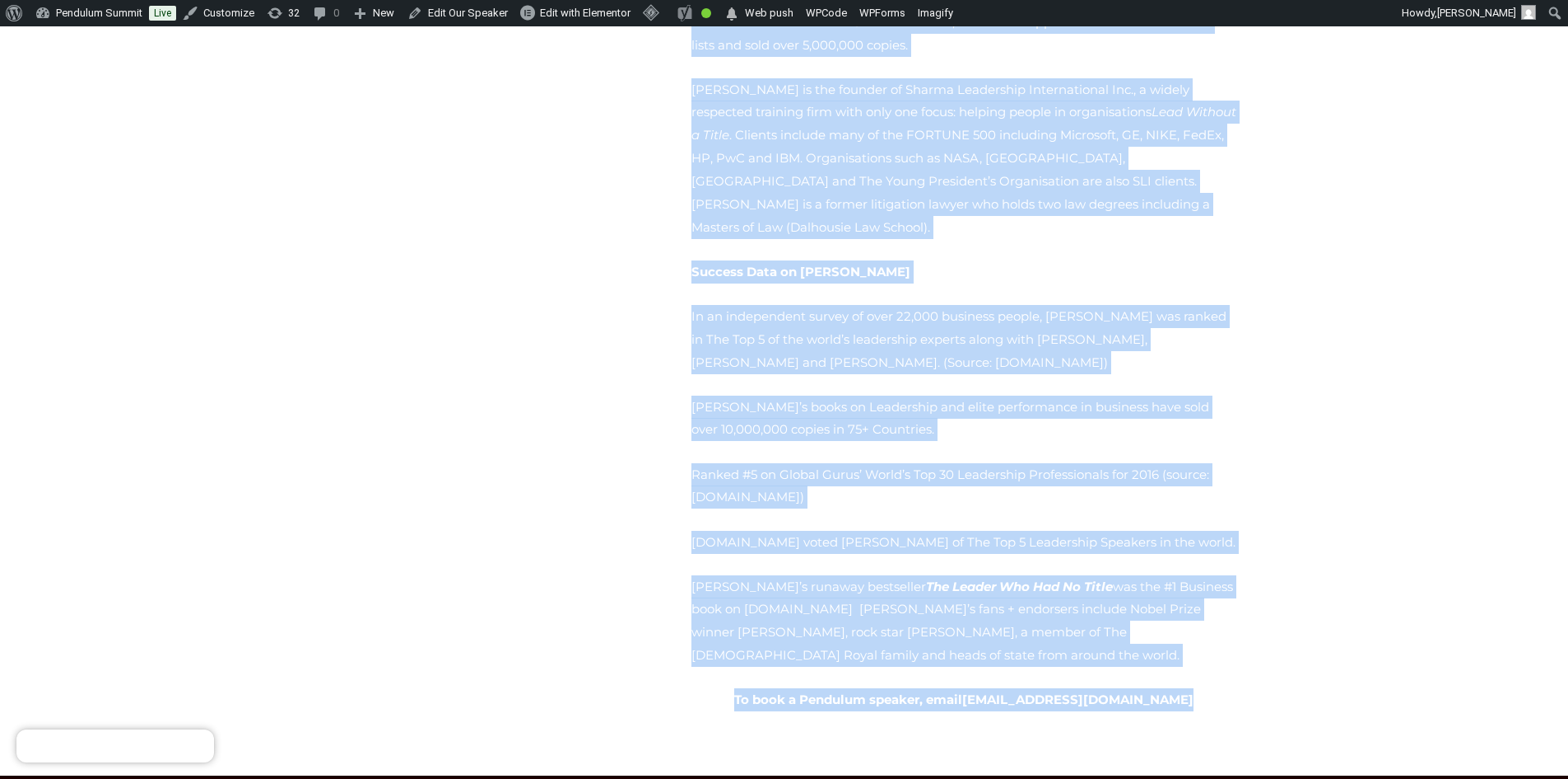
scroll to position [913, 0]
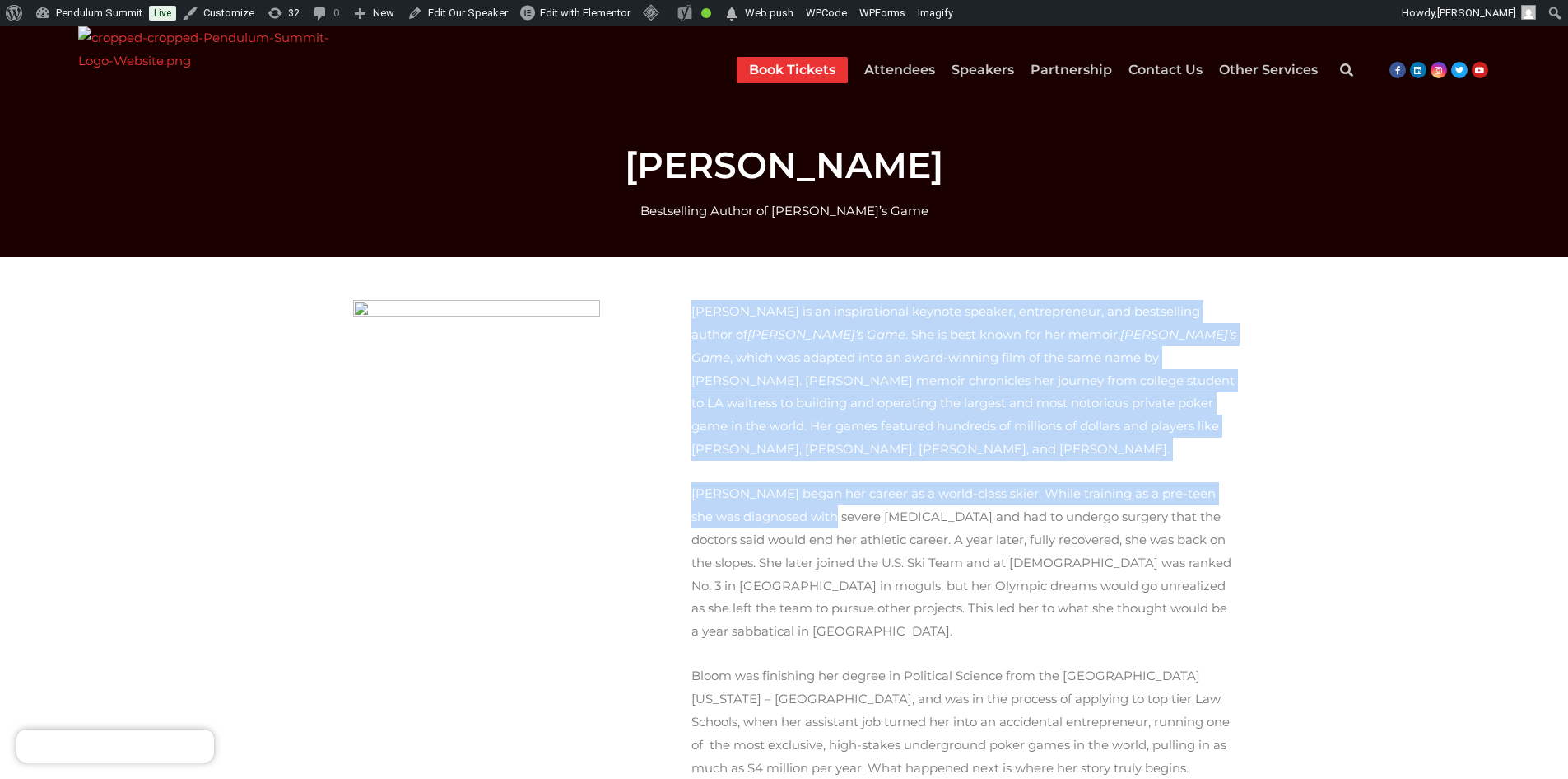
drag, startPoint x: 689, startPoint y: 309, endPoint x: 760, endPoint y: 498, distance: 201.9
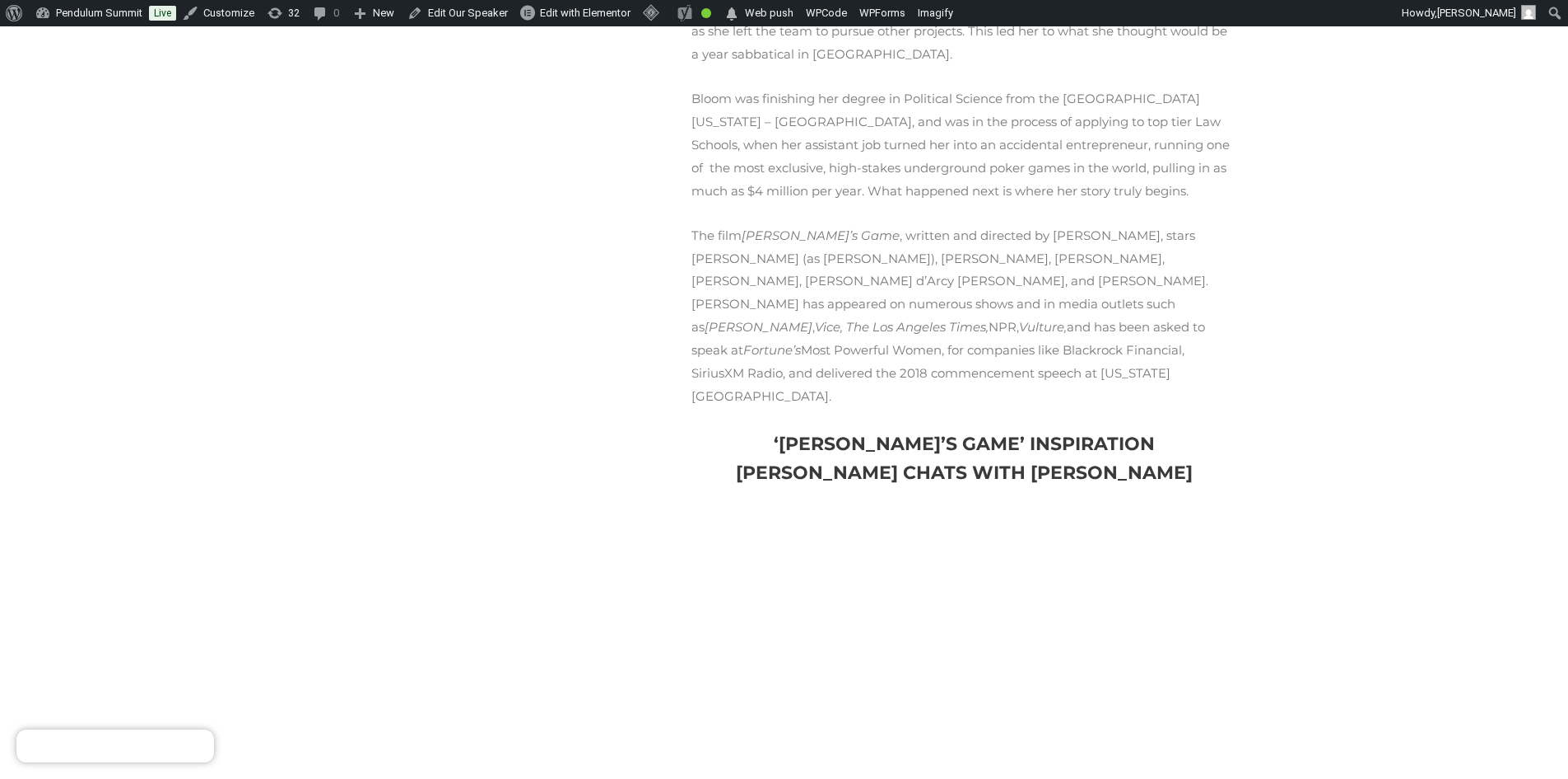
scroll to position [576, 0]
click at [1008, 430] on h5 "‘[PERSON_NAME]’S GAME’ INSPIRATION [PERSON_NAME] CHATS WITH [PERSON_NAME]" at bounding box center [964, 459] width 546 height 58
click at [996, 430] on h5 "‘[PERSON_NAME]’S GAME’ INSPIRATION [PERSON_NAME] CHATS WITH [PERSON_NAME]" at bounding box center [964, 459] width 546 height 58
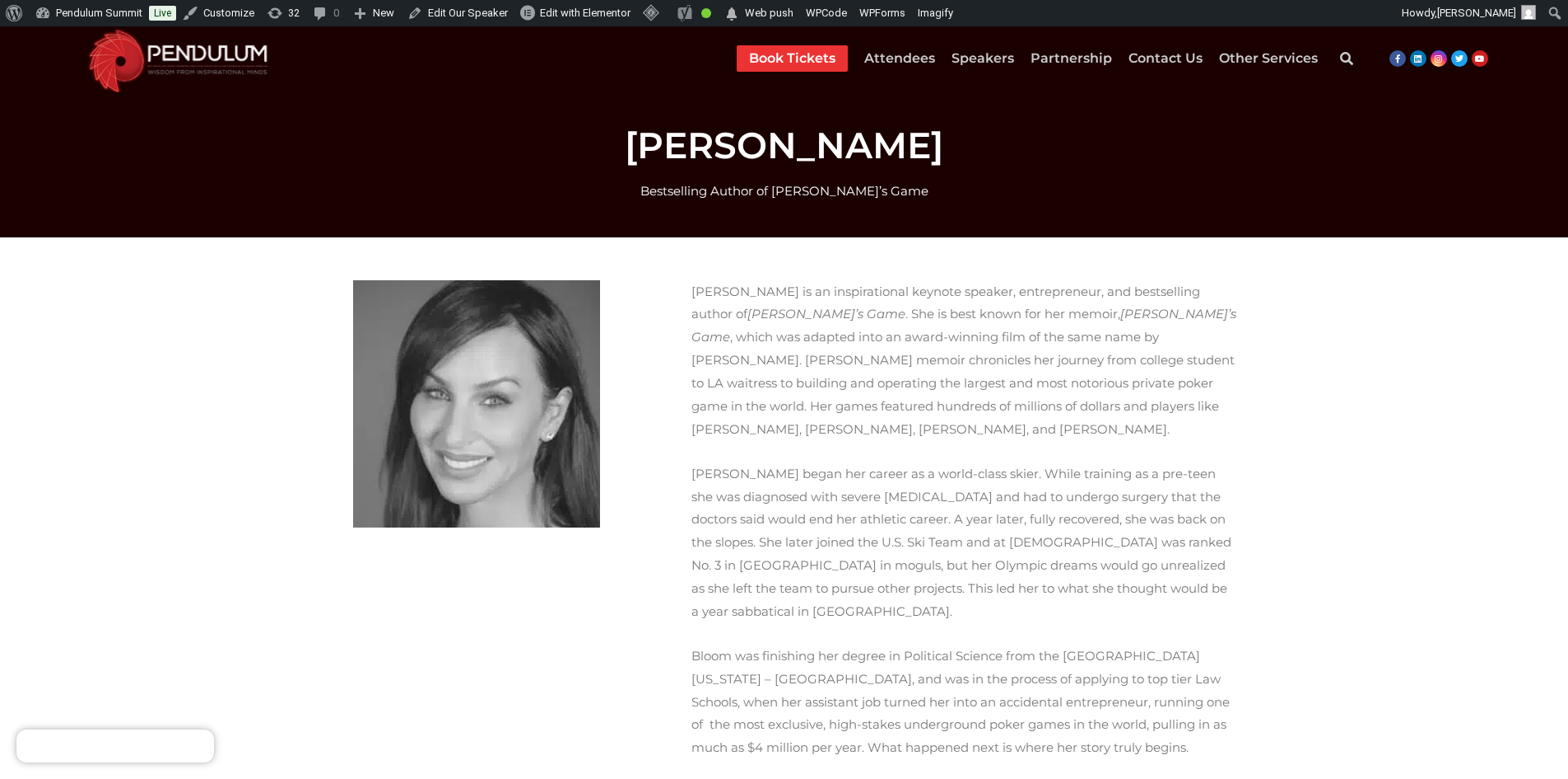
scroll to position [0, 0]
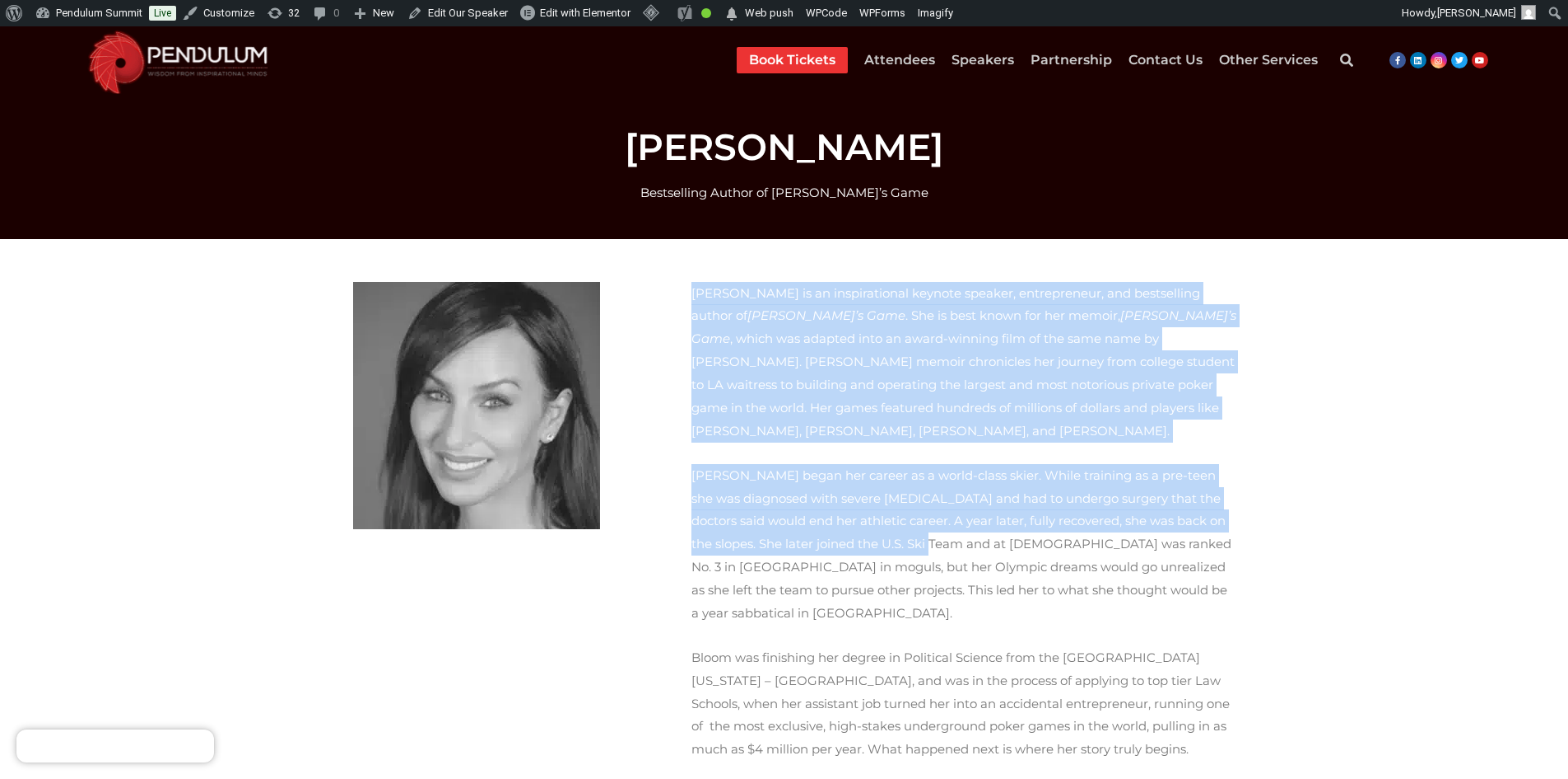
drag, startPoint x: 692, startPoint y: 292, endPoint x: 738, endPoint y: 515, distance: 227.7
click at [738, 515] on div "Molly Bloom is an inspirational keynote speaker, entrepreneur, and bestselling …" at bounding box center [964, 624] width 546 height 684
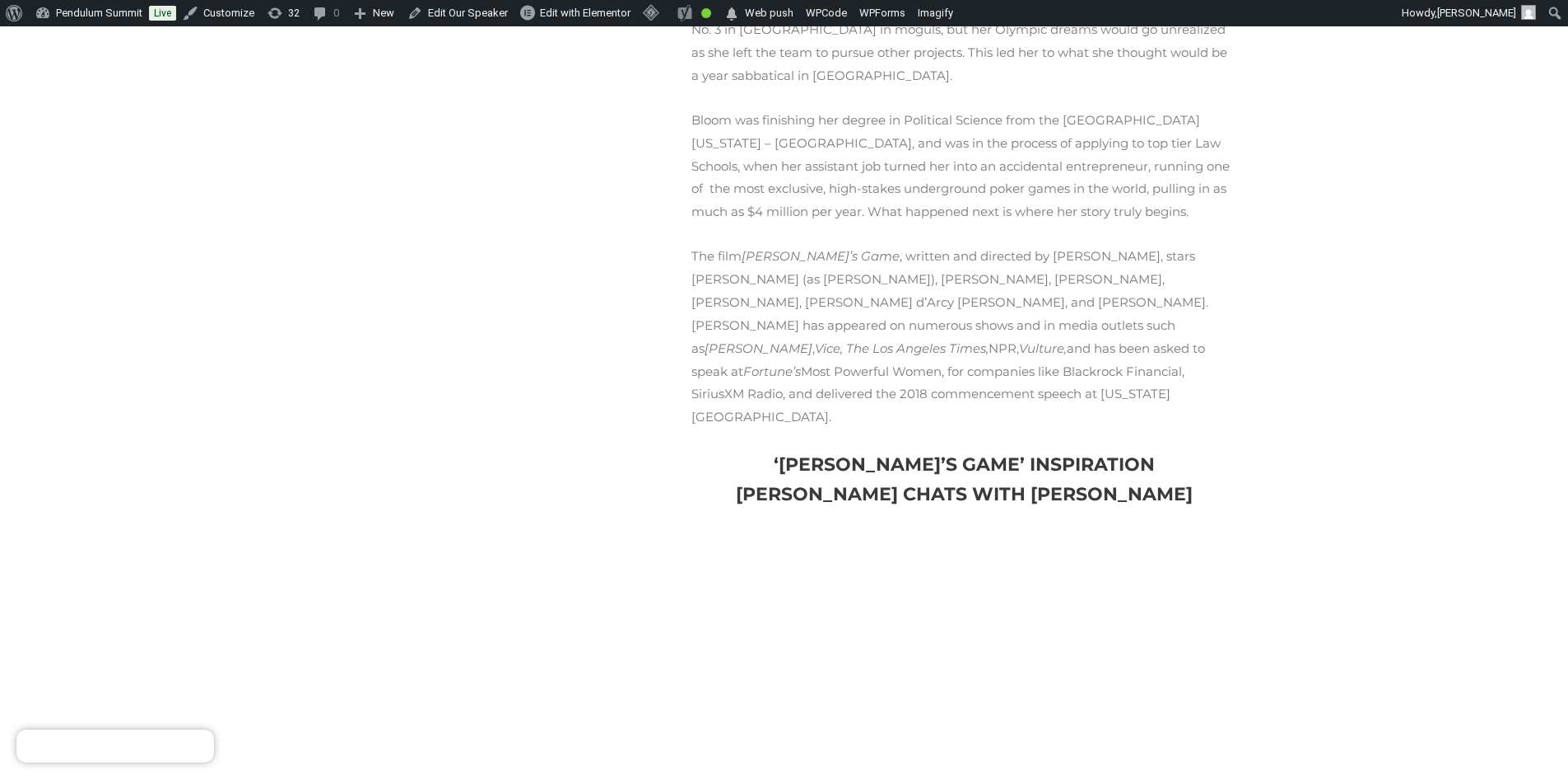
scroll to position [659, 0]
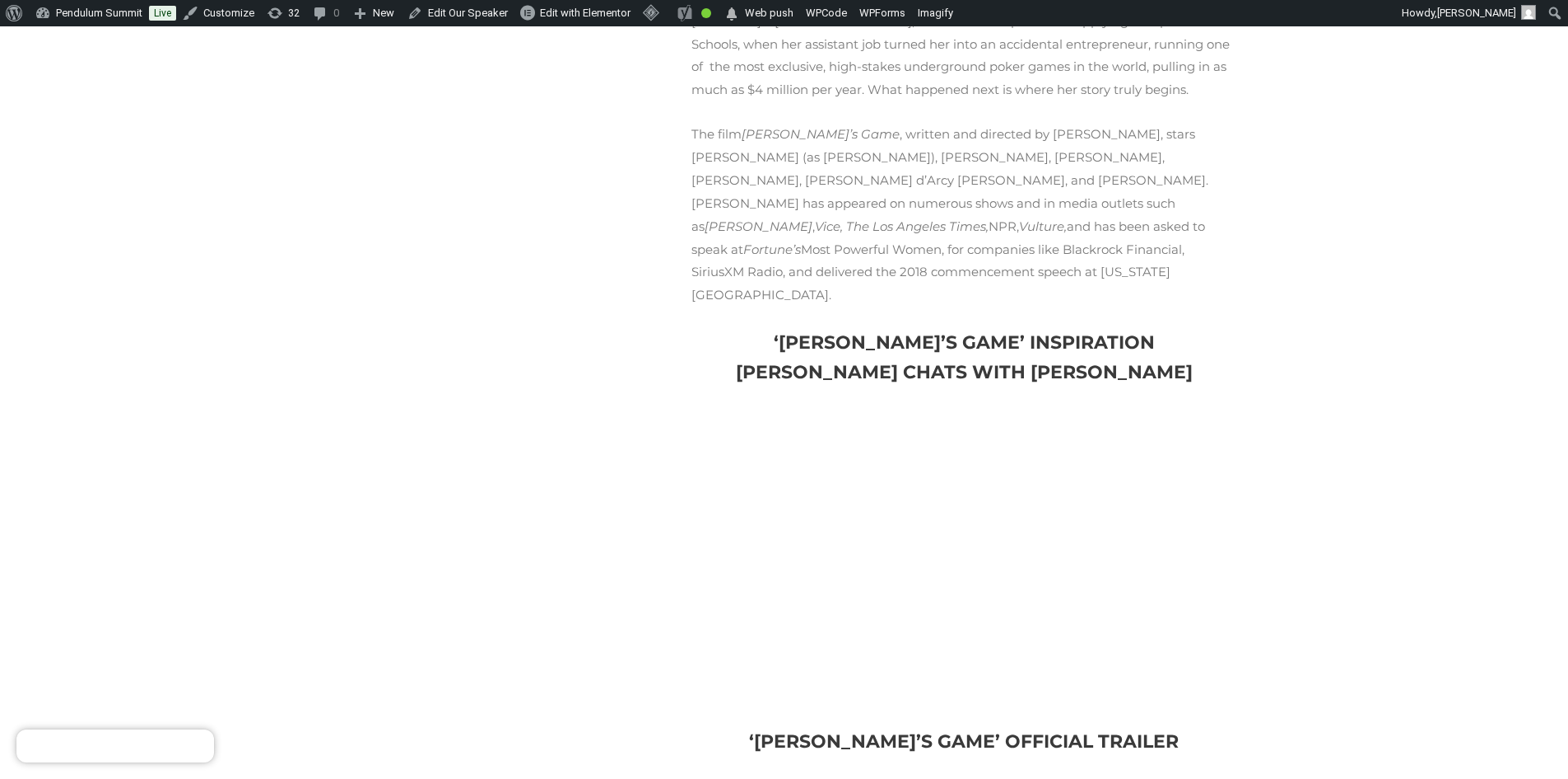
click at [1000, 328] on h5 "‘MOLLY’S GAME’ INSPIRATION MOLLY BLOOM CHATS WITH ELLEN" at bounding box center [964, 357] width 546 height 58
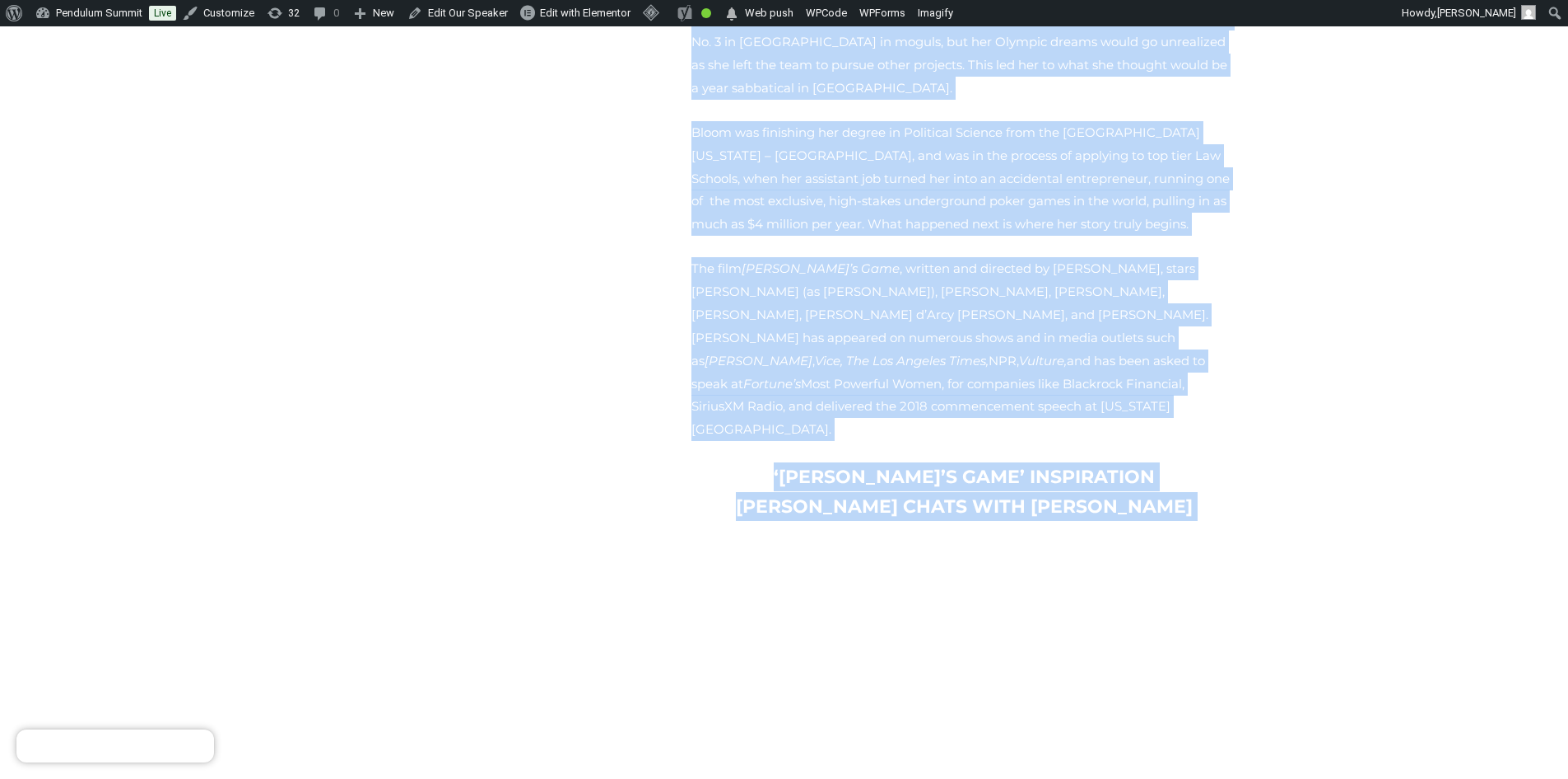
scroll to position [671, 0]
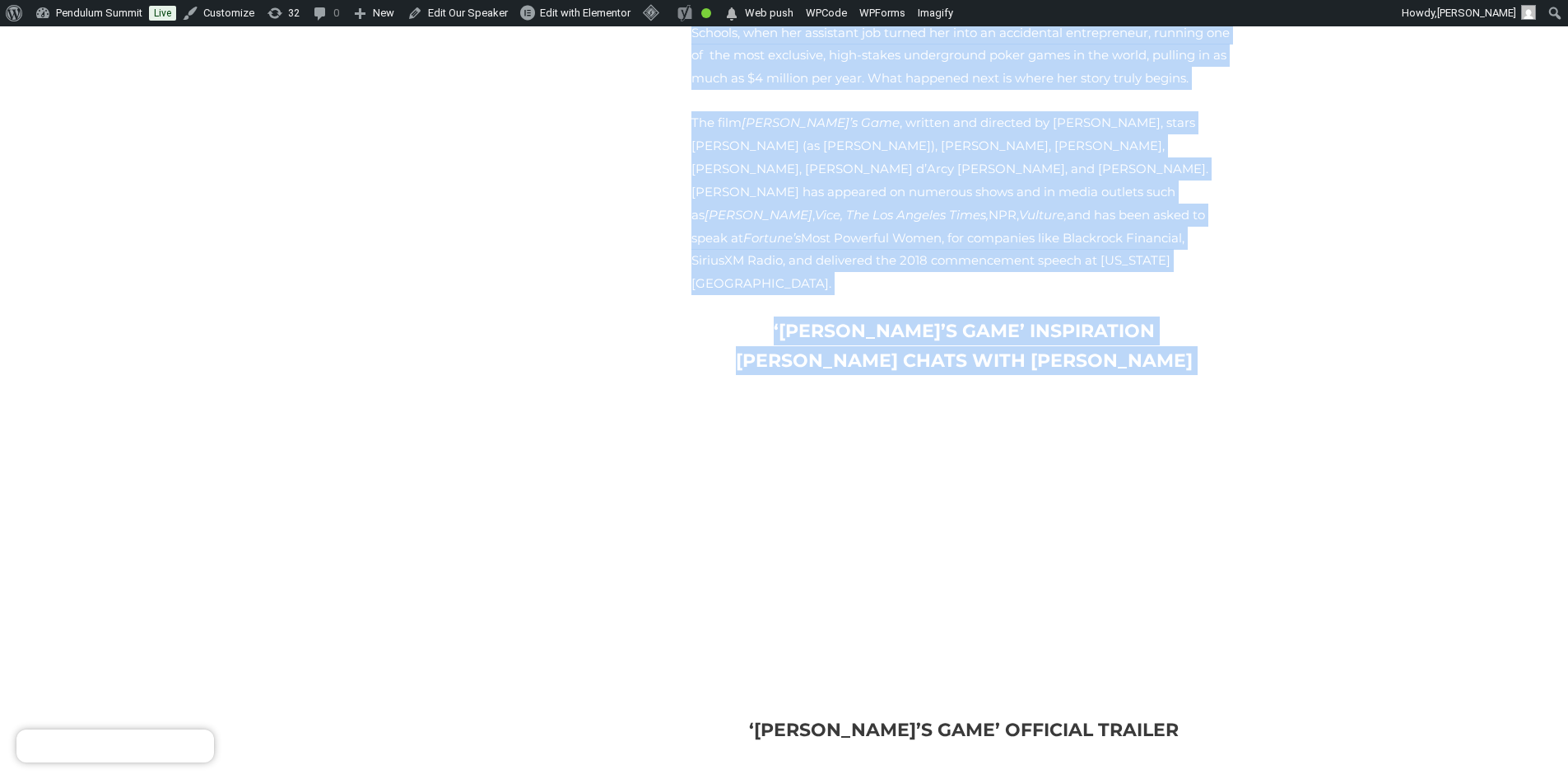
drag, startPoint x: 688, startPoint y: 292, endPoint x: 1046, endPoint y: 293, distance: 358.0
click at [1046, 293] on div "Molly Bloom is an inspirational keynote speaker, entrepreneur, and bestselling …" at bounding box center [964, 339] width 563 height 1473
copy div "Molly Bloom is an inspirational keynote speaker, entrepreneur, and bestselling …"
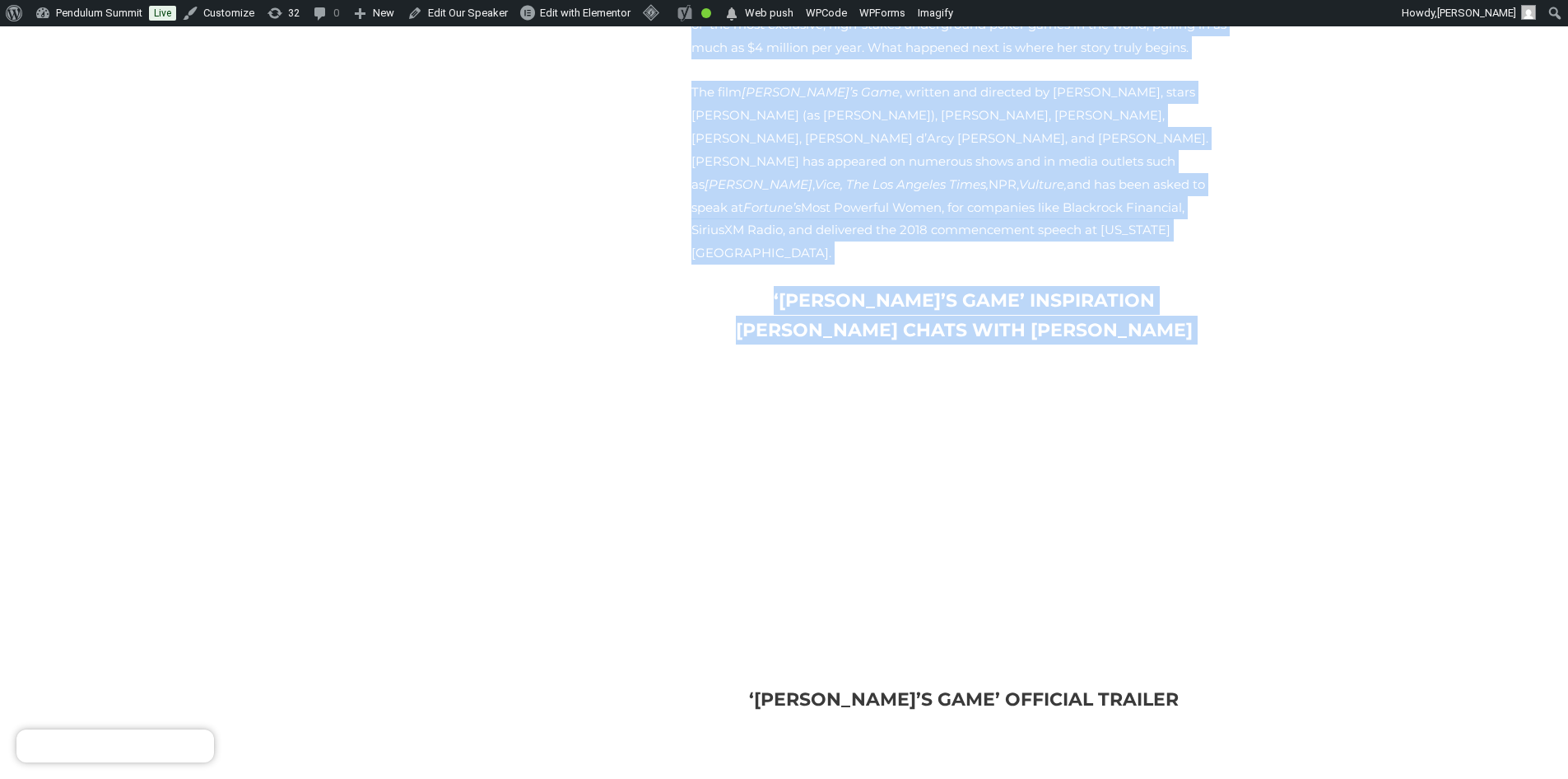
scroll to position [654, 0]
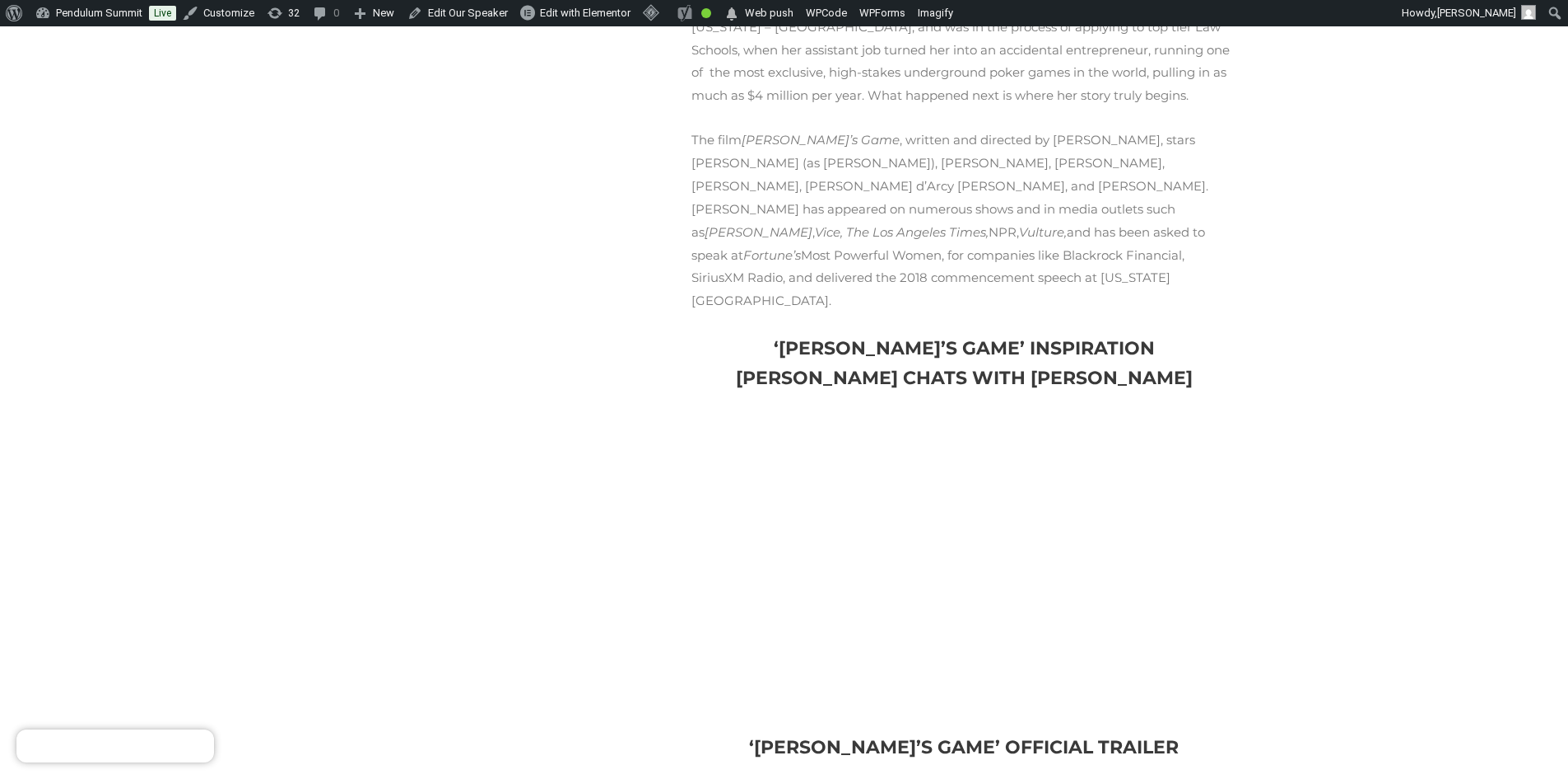
click at [1073, 732] on h5 "‘MOLLY’S GAME’ OFFICIAL TRAILER" at bounding box center [964, 746] width 546 height 29
copy div "‘MOLLY’S GAME’ OFFICIAL TRAILER"
click at [981, 310] on div "Molly Bloom is an inspirational keynote speaker, entrepreneur, and bestselling …" at bounding box center [964, 356] width 563 height 1473
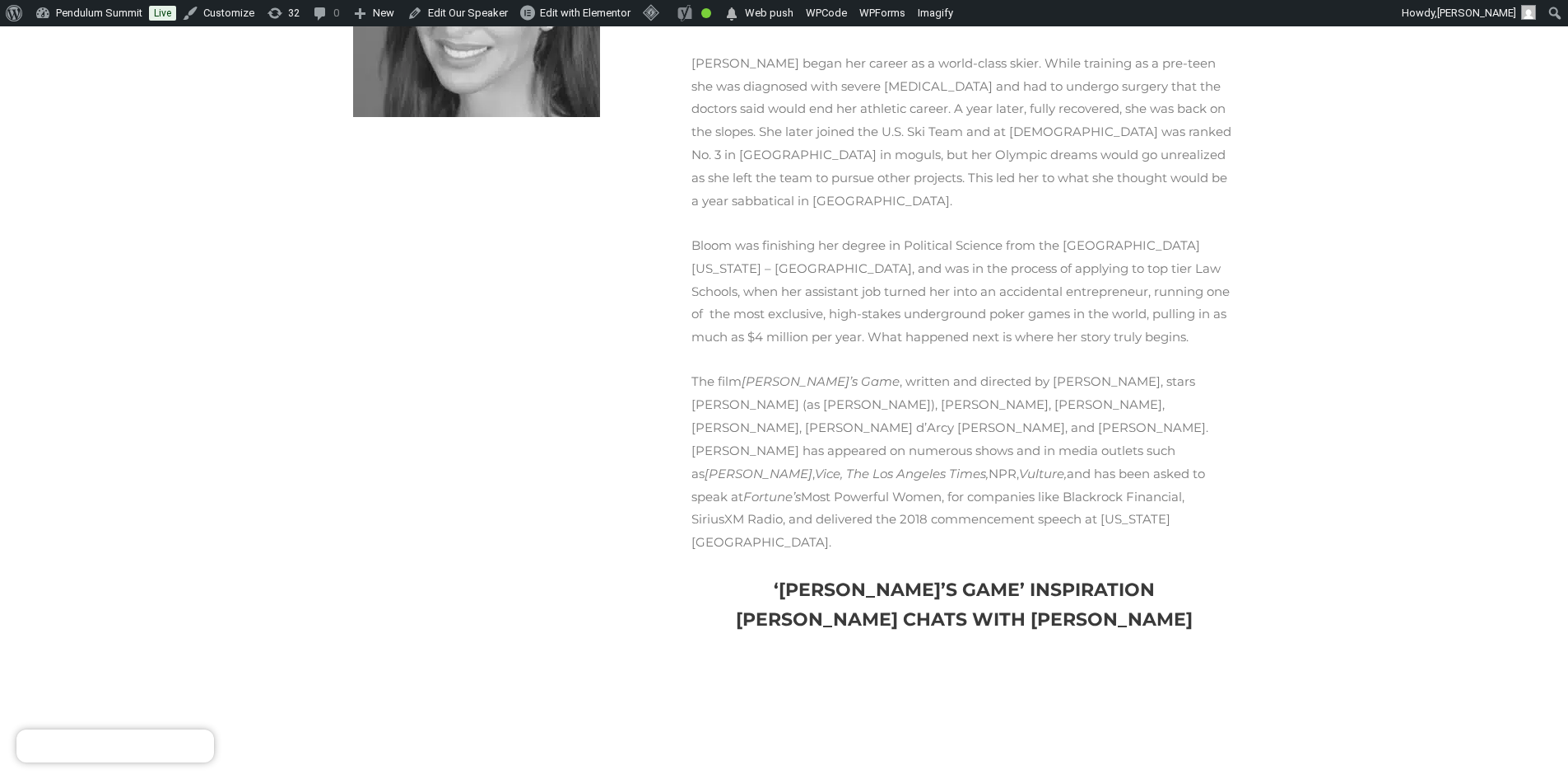
scroll to position [323, 0]
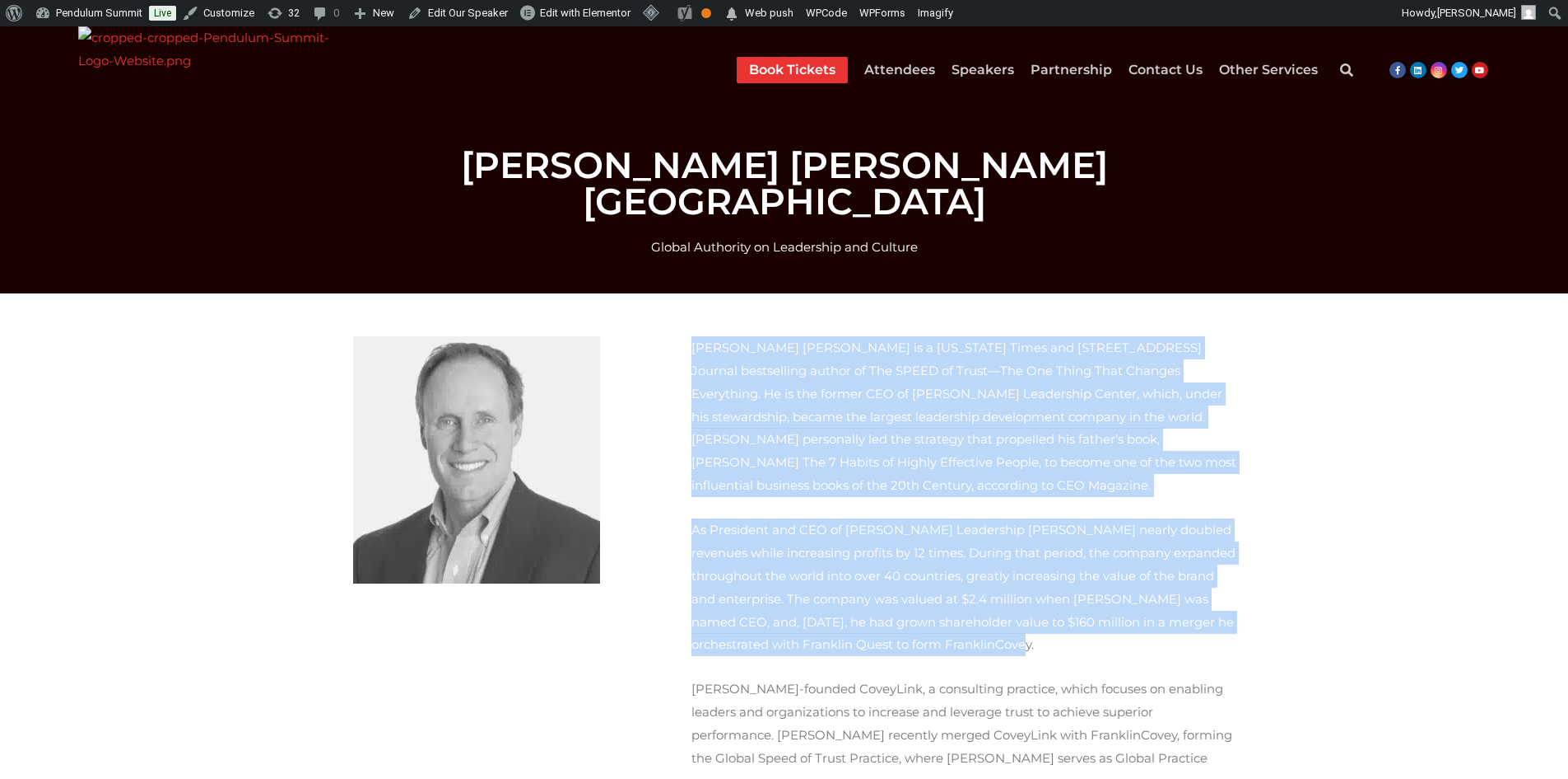
drag, startPoint x: 0, startPoint y: 0, endPoint x: 762, endPoint y: 589, distance: 963.1
click at [762, 589] on div "Stephen M. R. Covey is a New York Times and No.1 Wall Street Journal bestsellin…" at bounding box center [964, 745] width 563 height 835
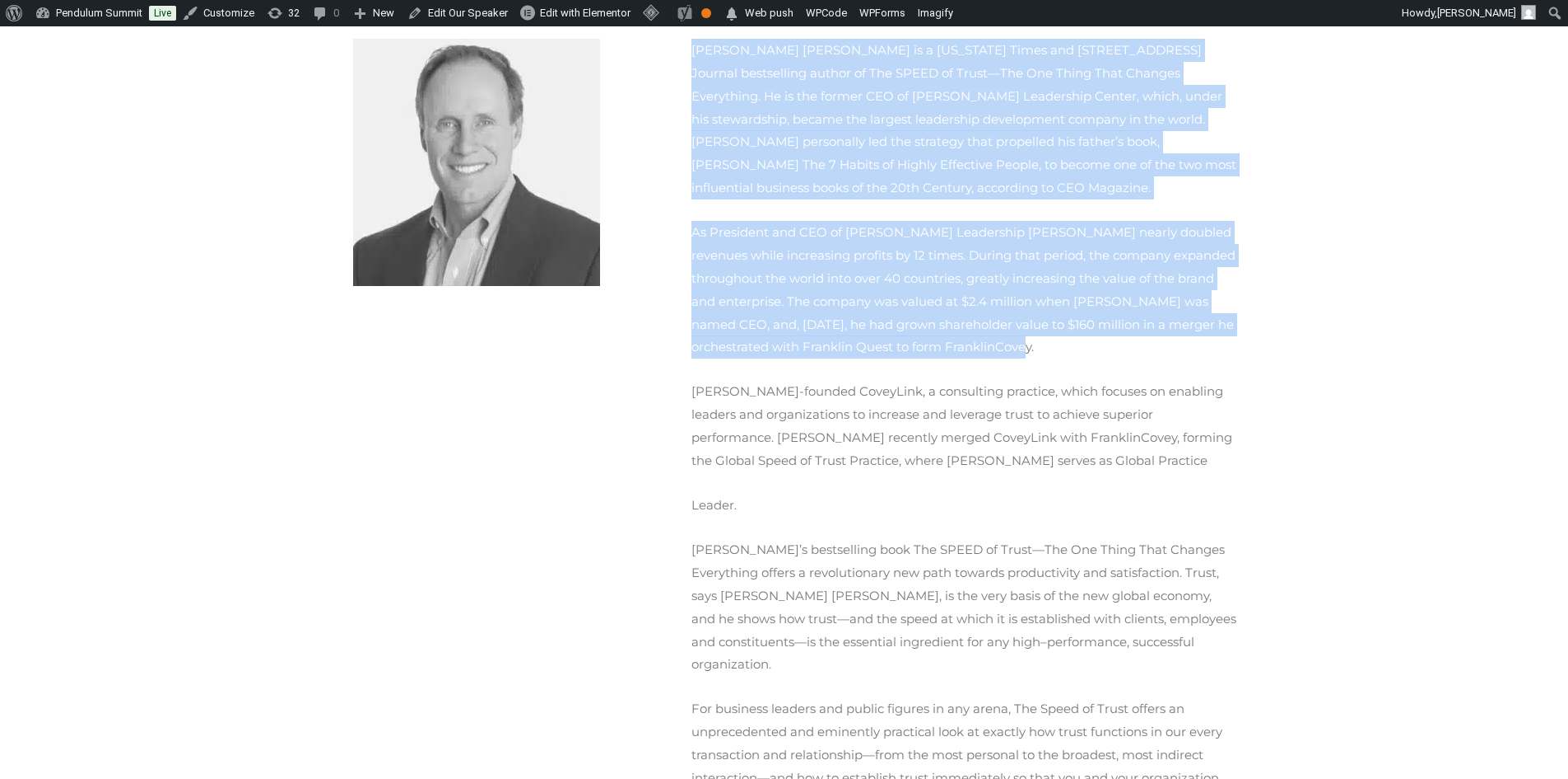
scroll to position [494, 0]
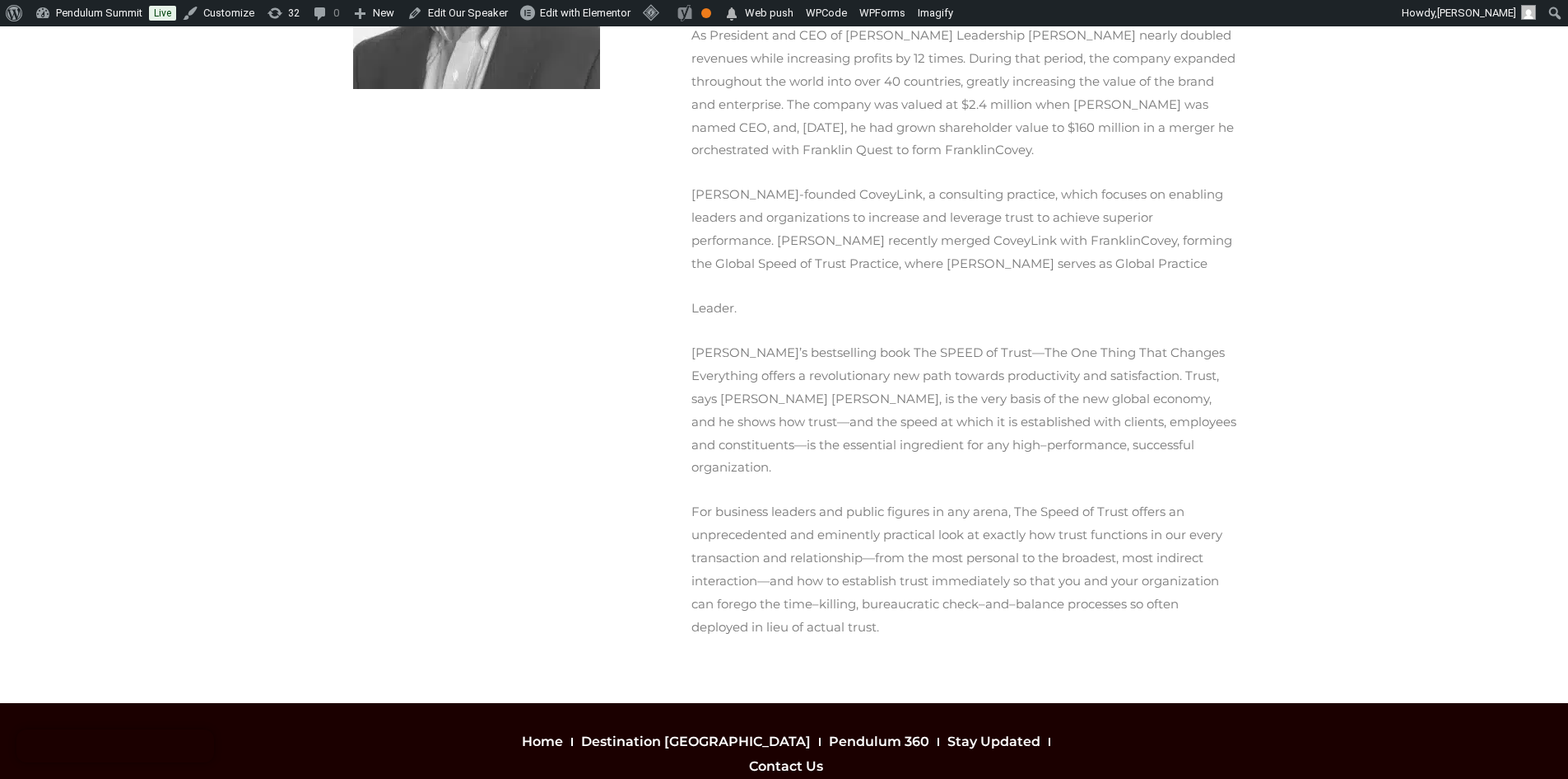
click at [1027, 522] on p "For business leaders and public figures in any arena, The Speed of Trust offers…" at bounding box center [964, 569] width 546 height 137
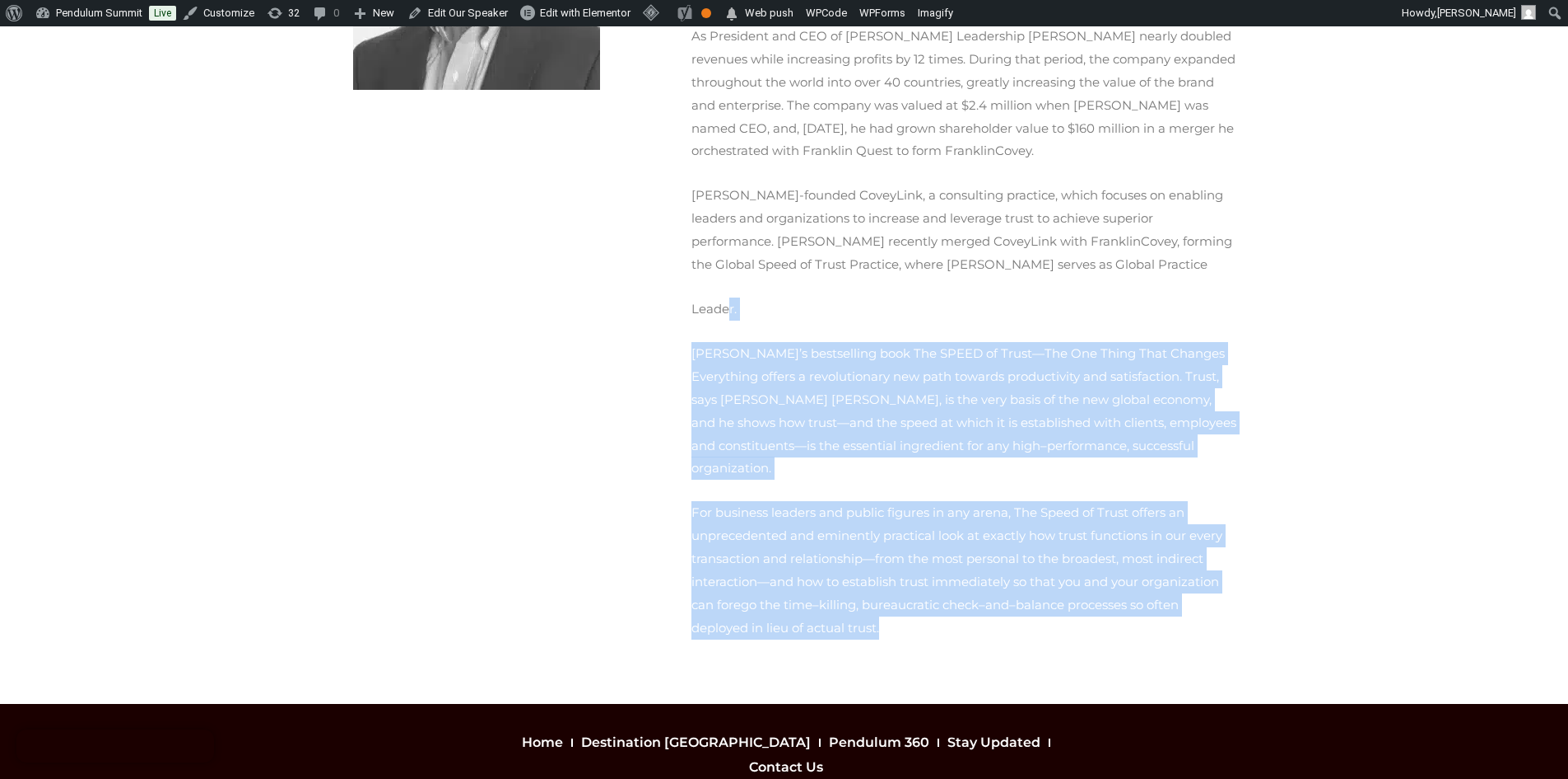
drag, startPoint x: 1026, startPoint y: 524, endPoint x: 724, endPoint y: 217, distance: 430.6
click at [724, 217] on div "Stephen M. R. Covey is a New York Times and No.1 Wall Street Journal bestsellin…" at bounding box center [964, 241] width 546 height 797
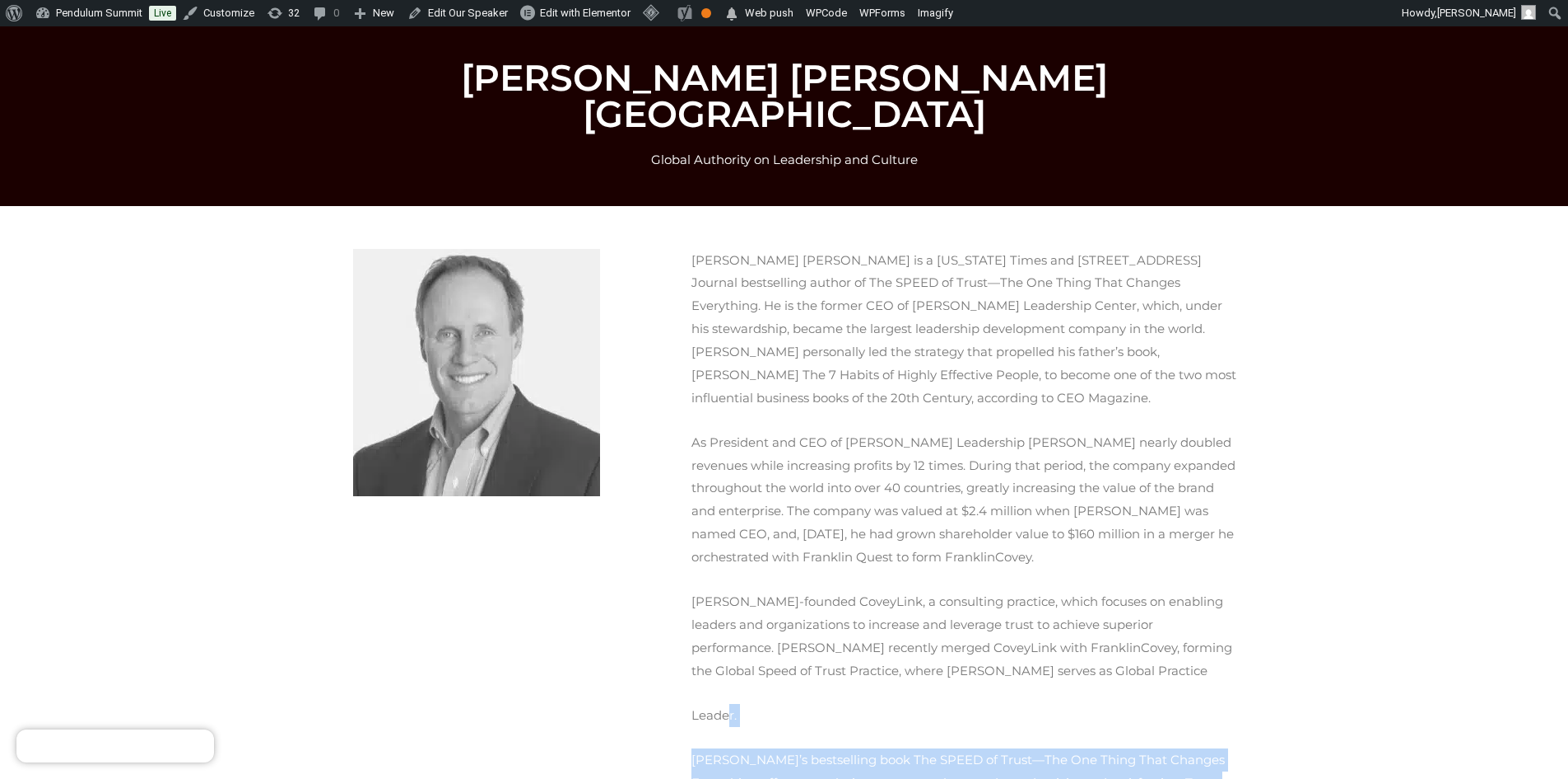
scroll to position [64, 0]
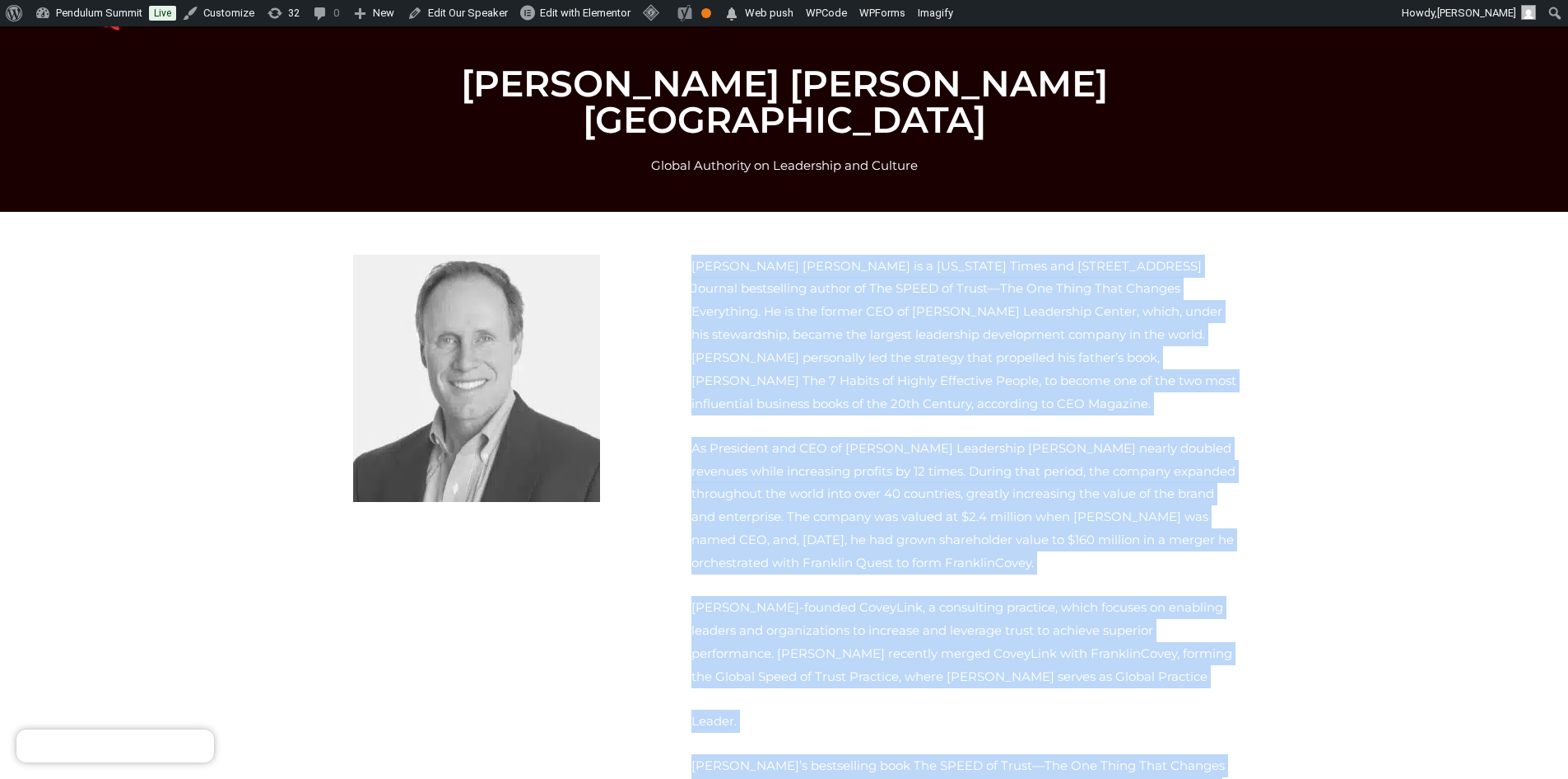
click at [692, 255] on p "Stephen M. R. Covey is a New York Times and No.1 Wall Street Journal bestsellin…" at bounding box center [964, 334] width 546 height 160
copy div "Stephen M. R. Covey is a New York Times and No.1 Wall Street Journal bestsellin…"
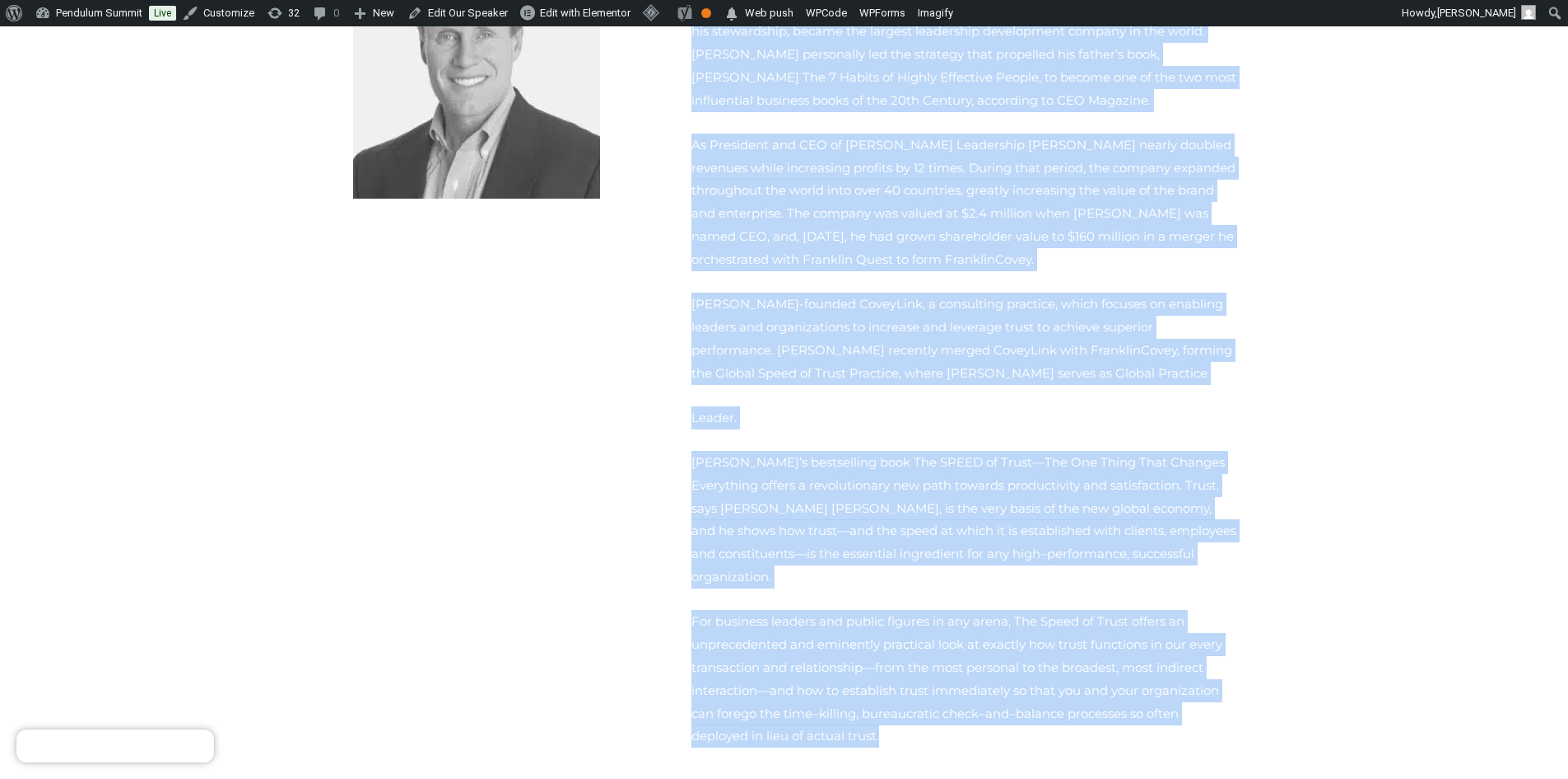
scroll to position [120, 0]
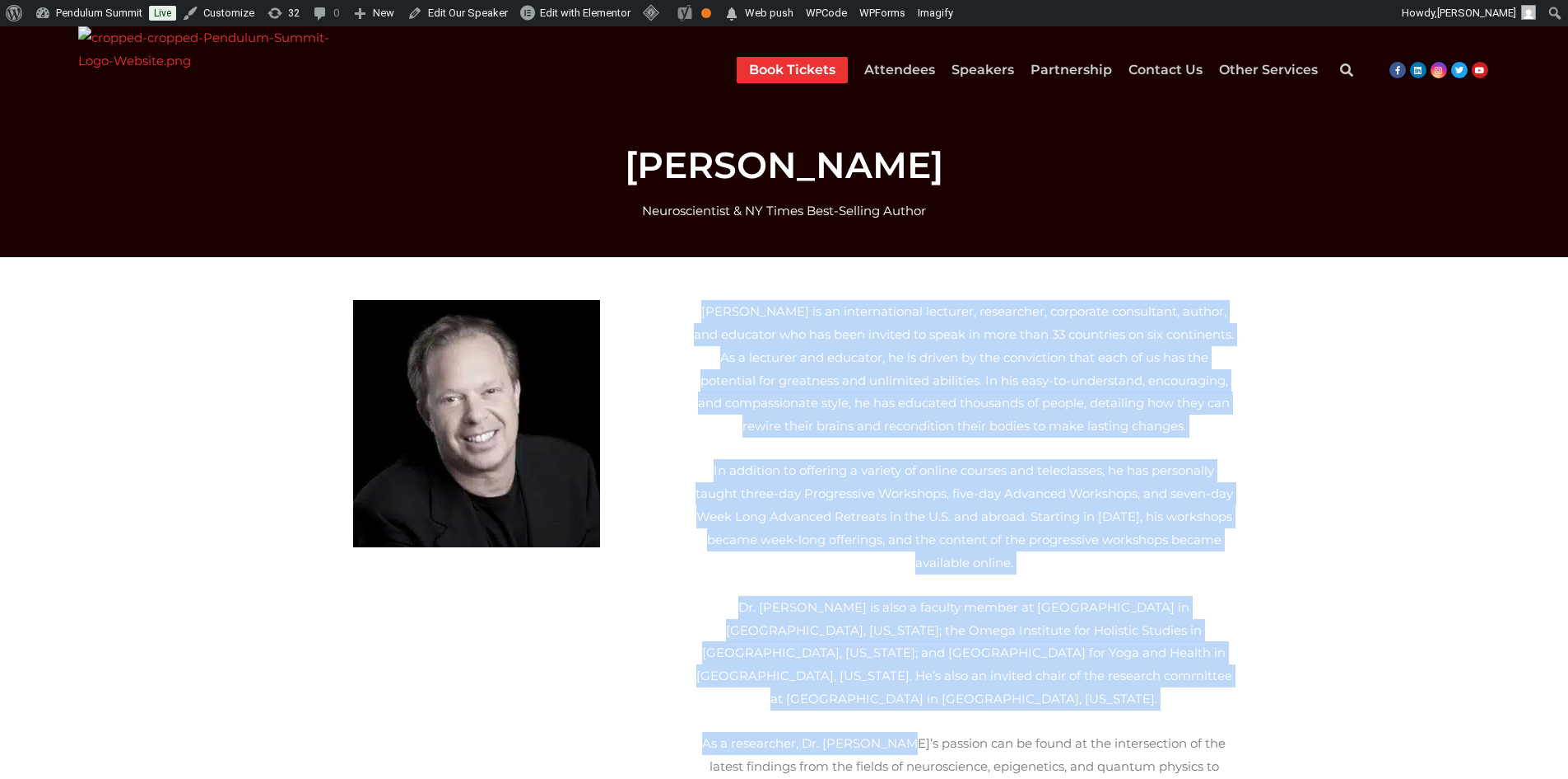
drag, startPoint x: 687, startPoint y: 309, endPoint x: 875, endPoint y: 686, distance: 421.3
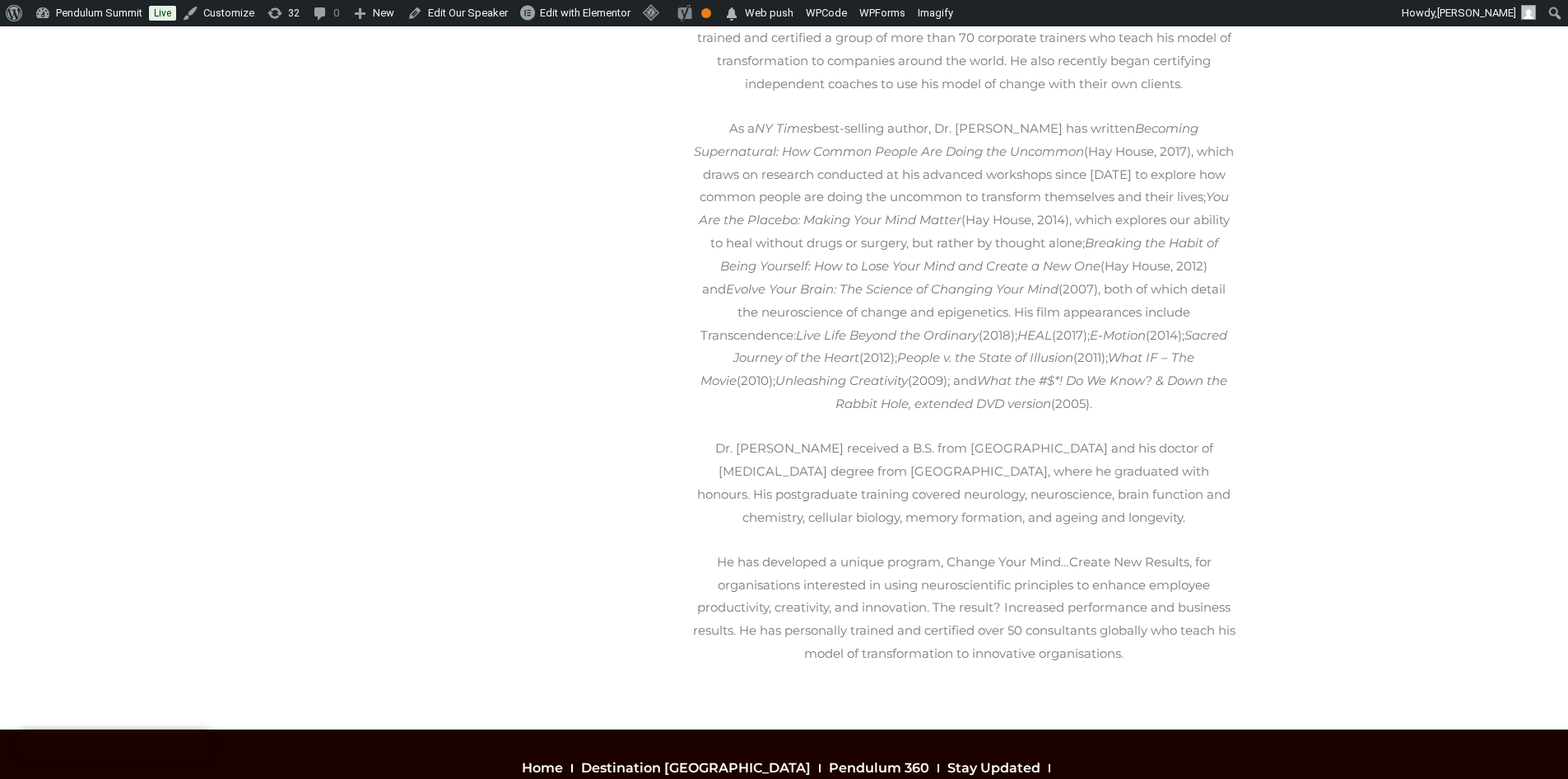
scroll to position [1071, 0]
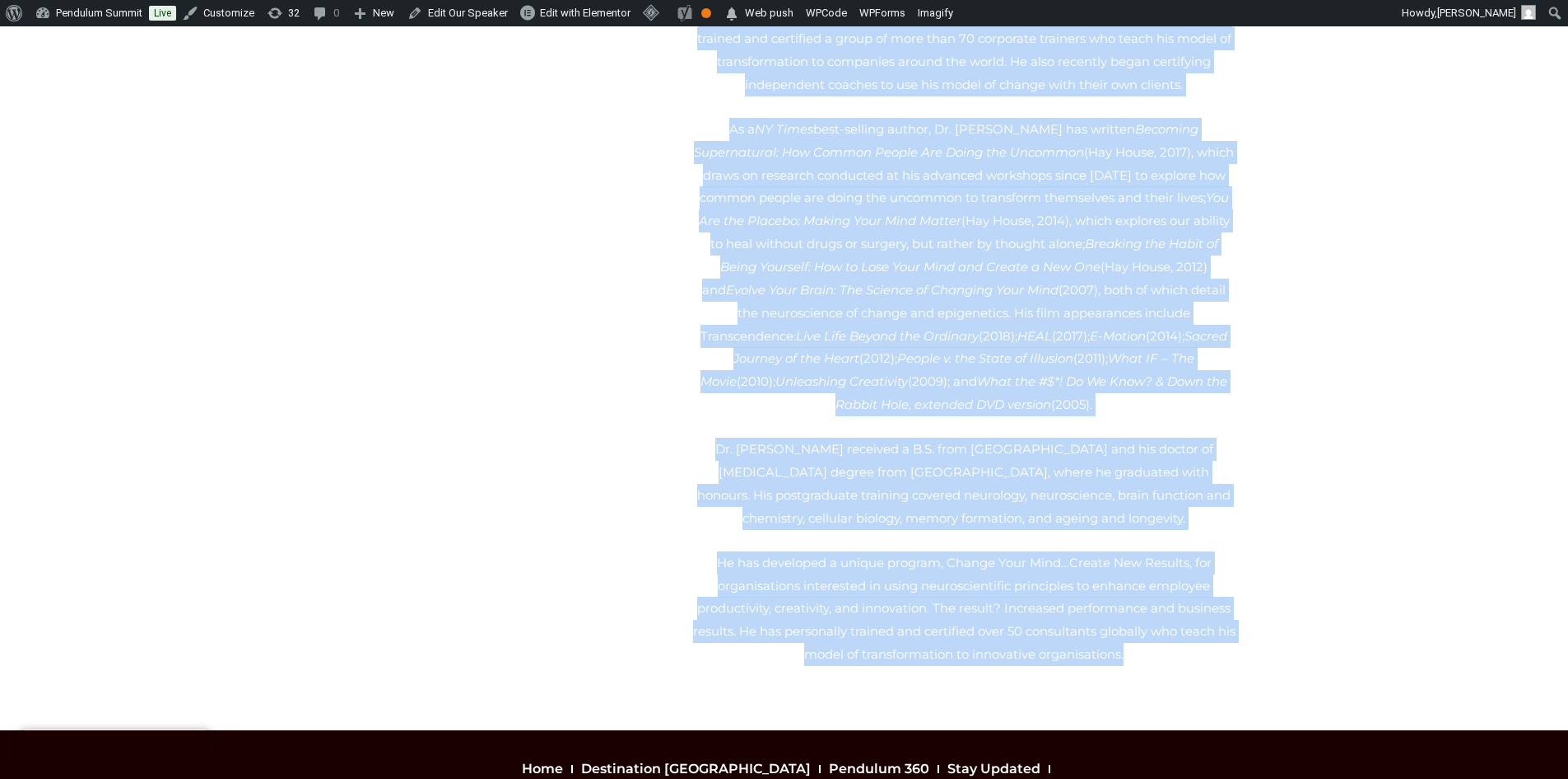
click at [1009, 551] on p "He has developed a unique program, Change Your Mind…Create New Results, for org…" at bounding box center [964, 608] width 546 height 114
copy div "Dr Joe Dispenza is an international lecturer, researcher, corporate consultant,…"
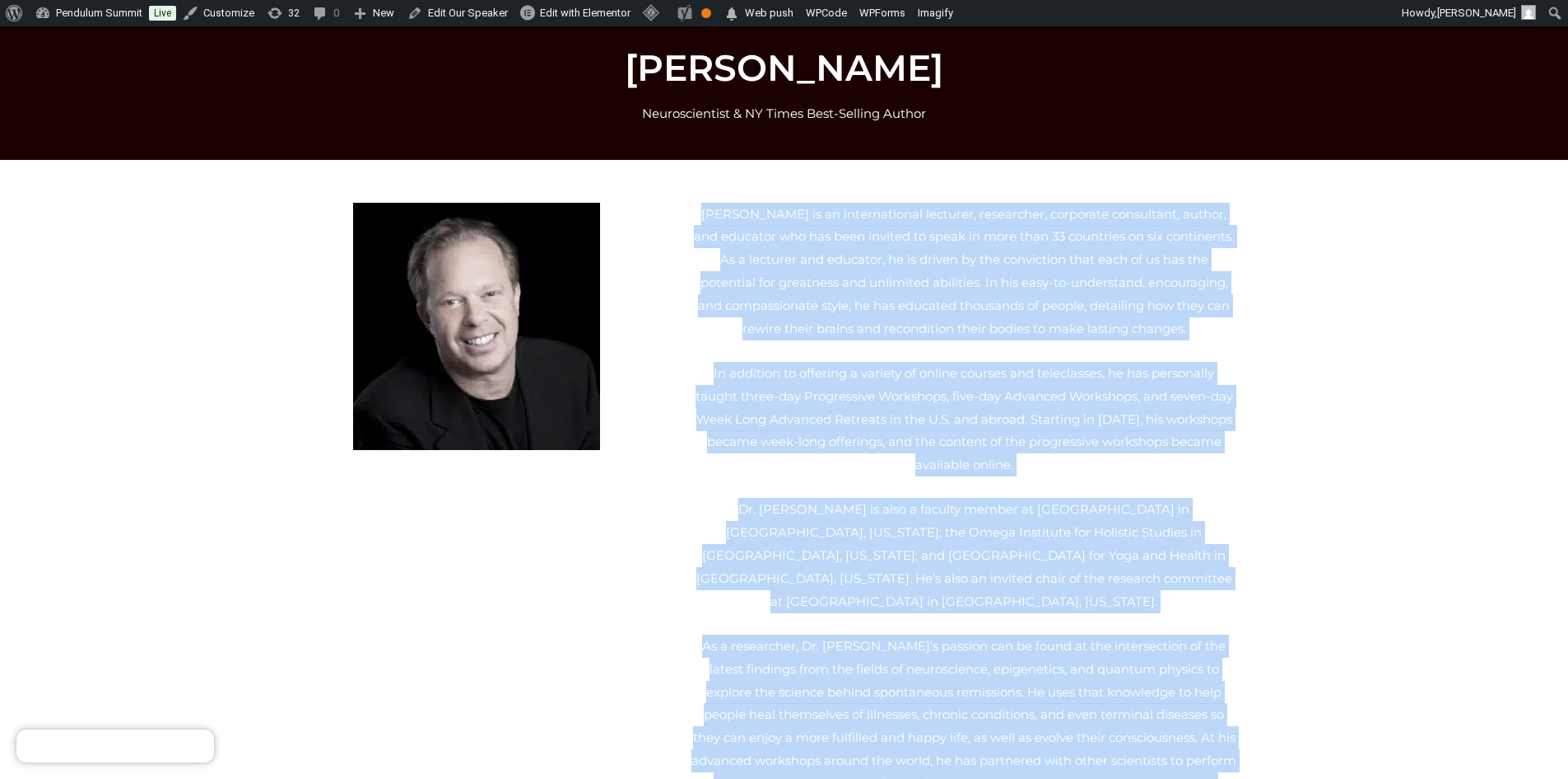
scroll to position [64, 0]
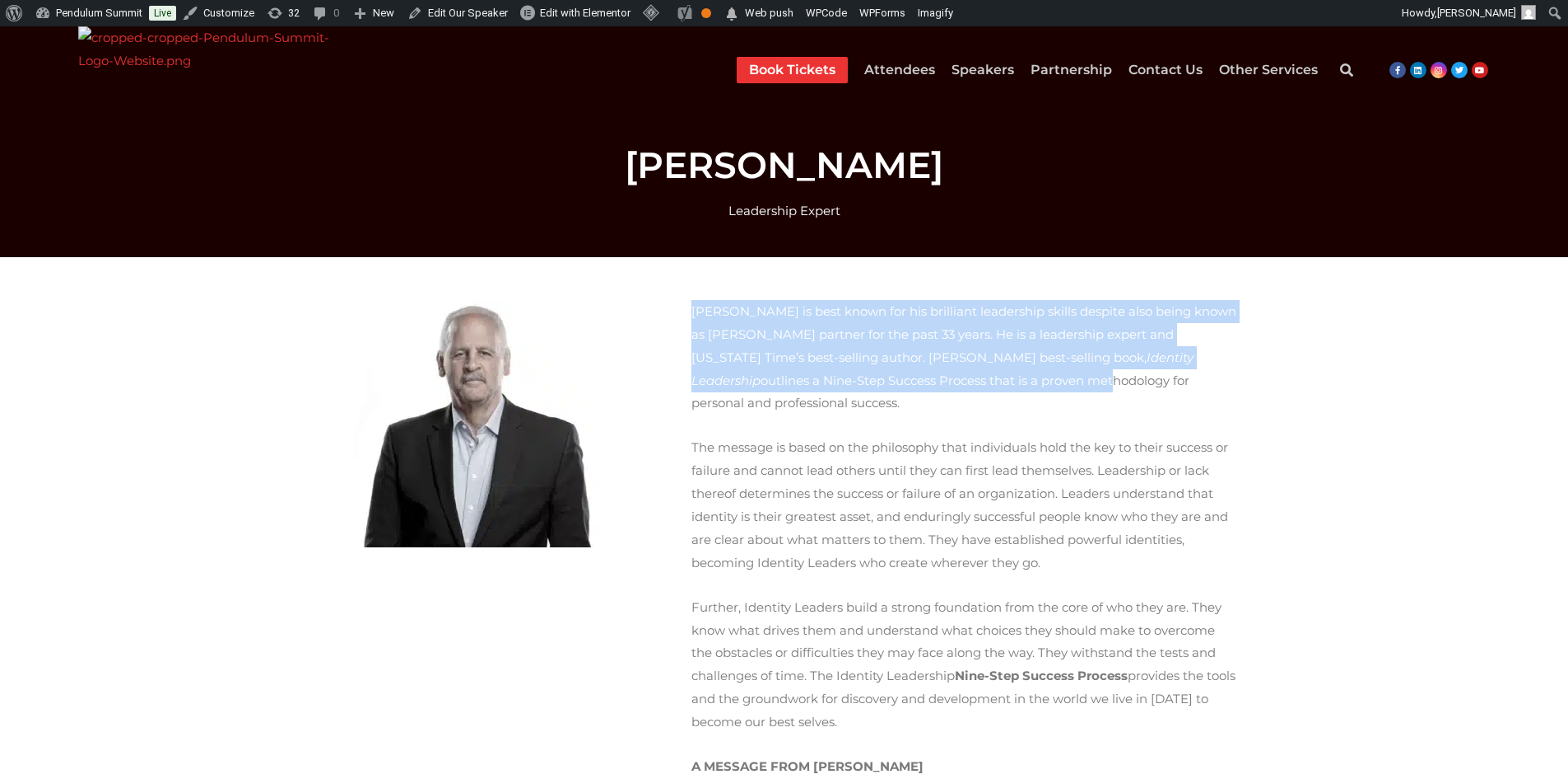
drag, startPoint x: 690, startPoint y: 310, endPoint x: 774, endPoint y: 383, distance: 111.3
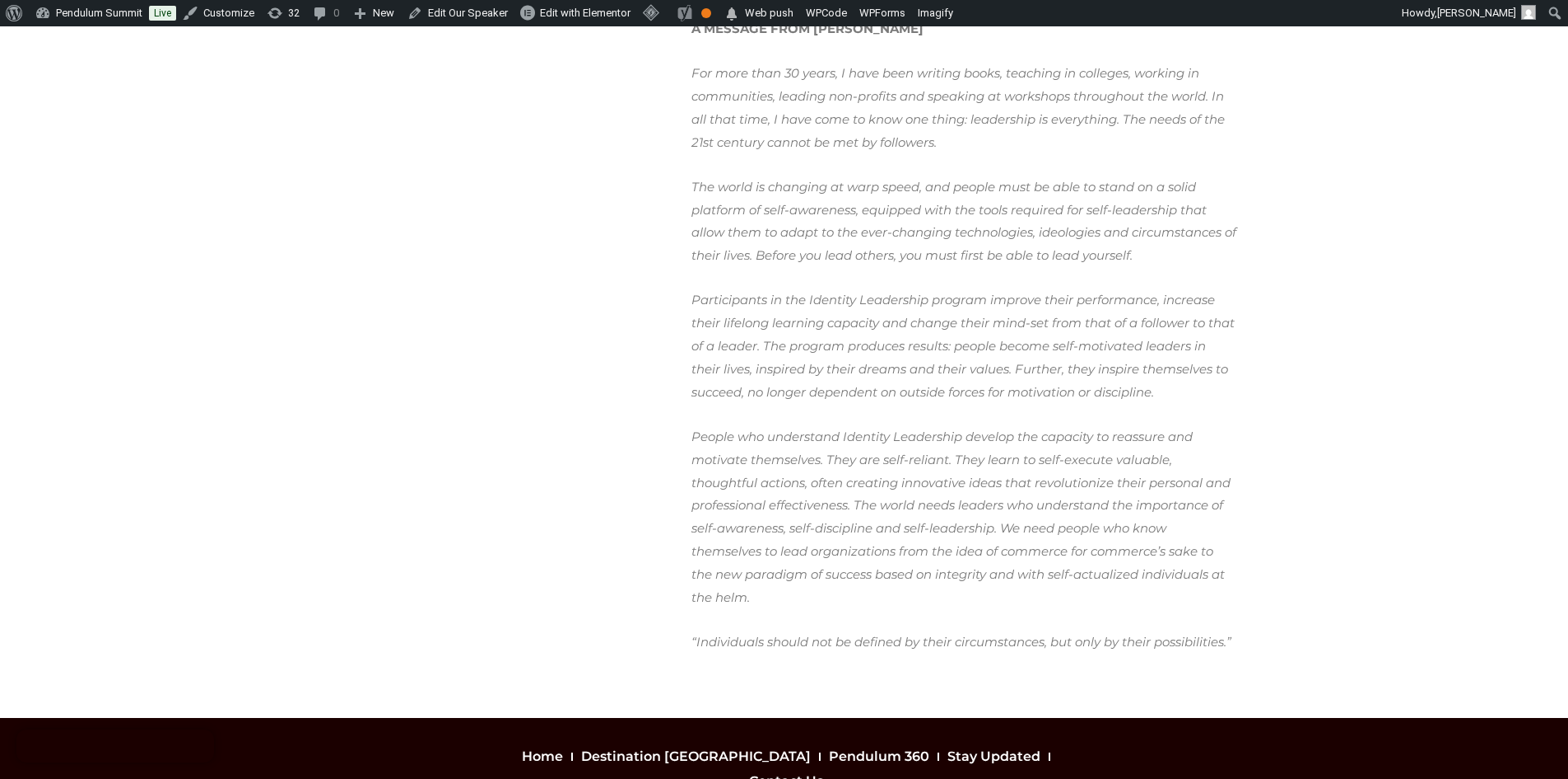
scroll to position [741, 0]
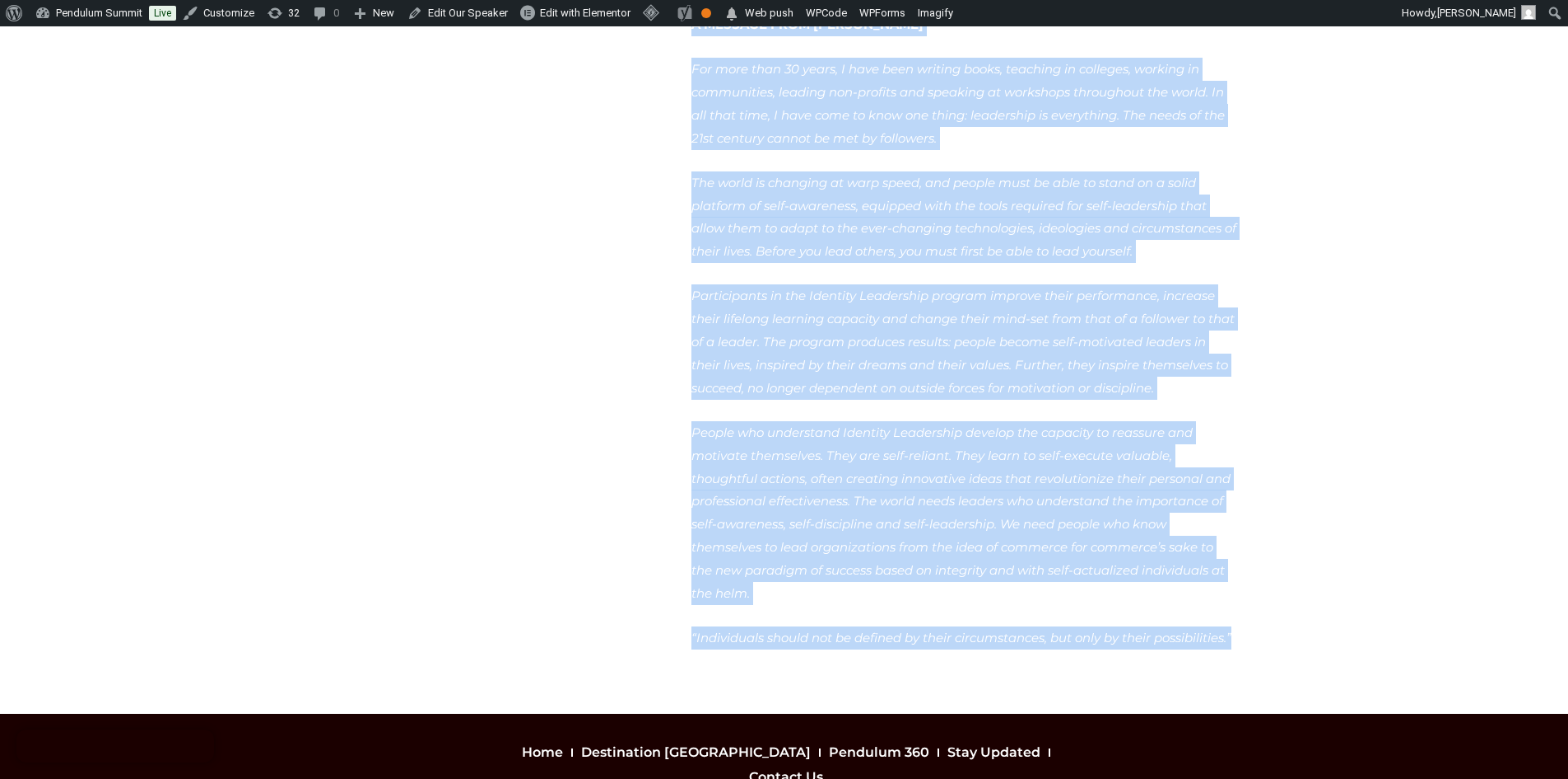
click at [1182, 626] on p "“Individuals should not be defined by their circumstances, but only by their po…" at bounding box center [964, 637] width 546 height 23
copy div "Loremip Dolors am cons adipi eli sed doeiusmod temporinci utlabo etdolor magn a…"
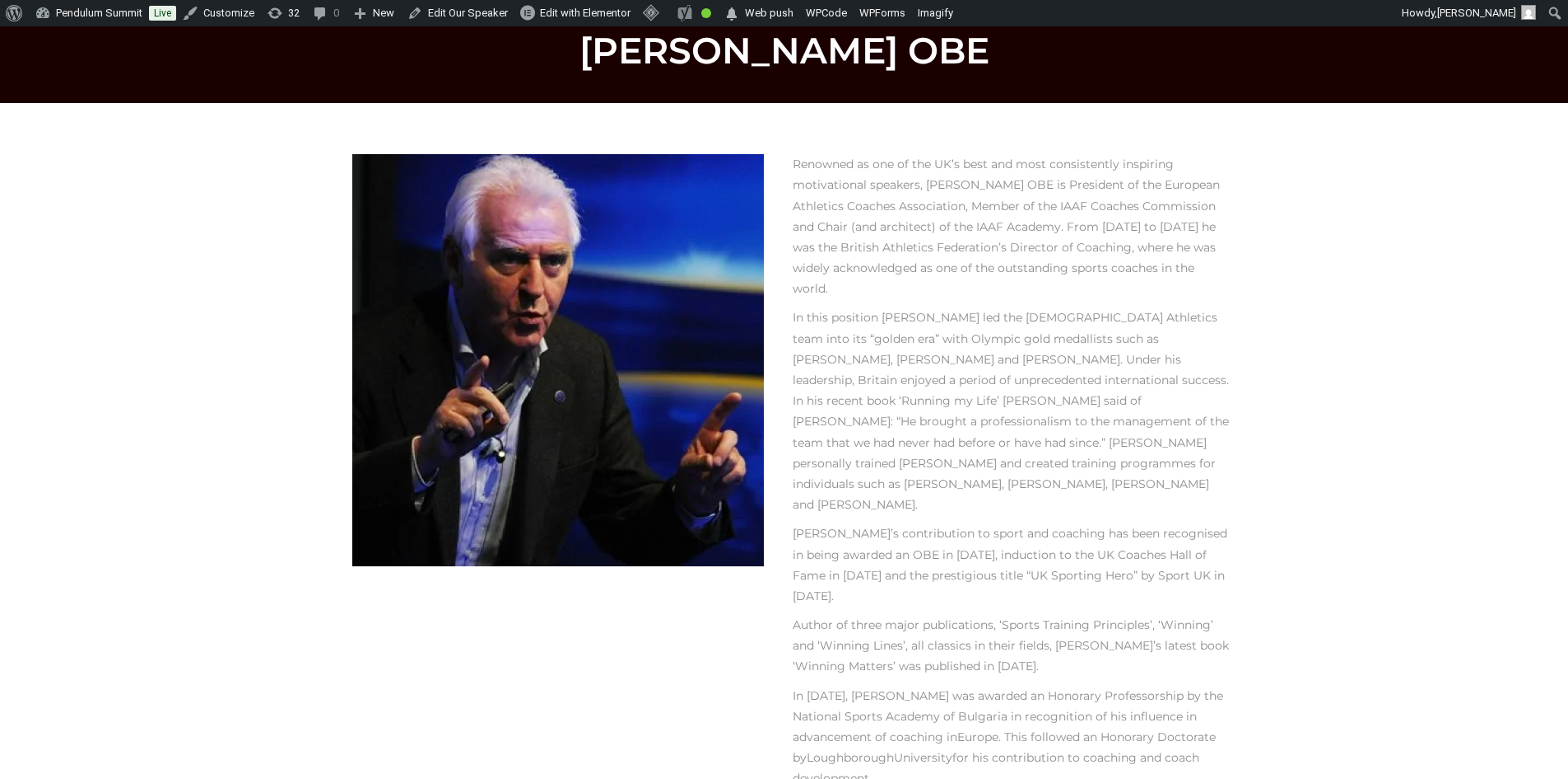
scroll to position [111, 0]
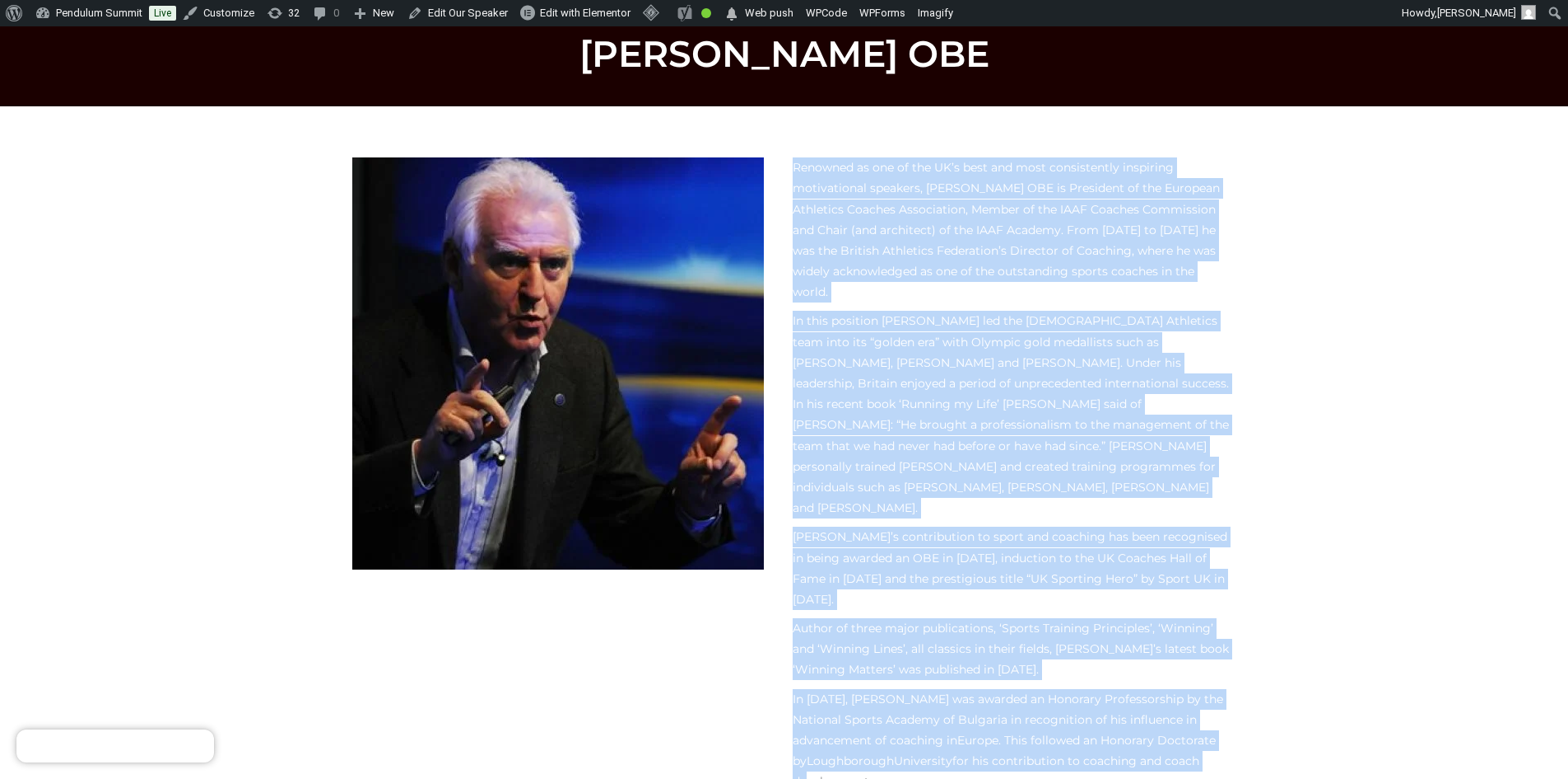
drag, startPoint x: 787, startPoint y: 163, endPoint x: 904, endPoint y: 628, distance: 479.5
click at [904, 628] on div "Renowned as one of the UK’s best and most consistently inspiring motivational s…" at bounding box center [1010, 479] width 452 height 659
copy div "Renowned as one of the UK’s best and most consistently inspiring motivational s…"
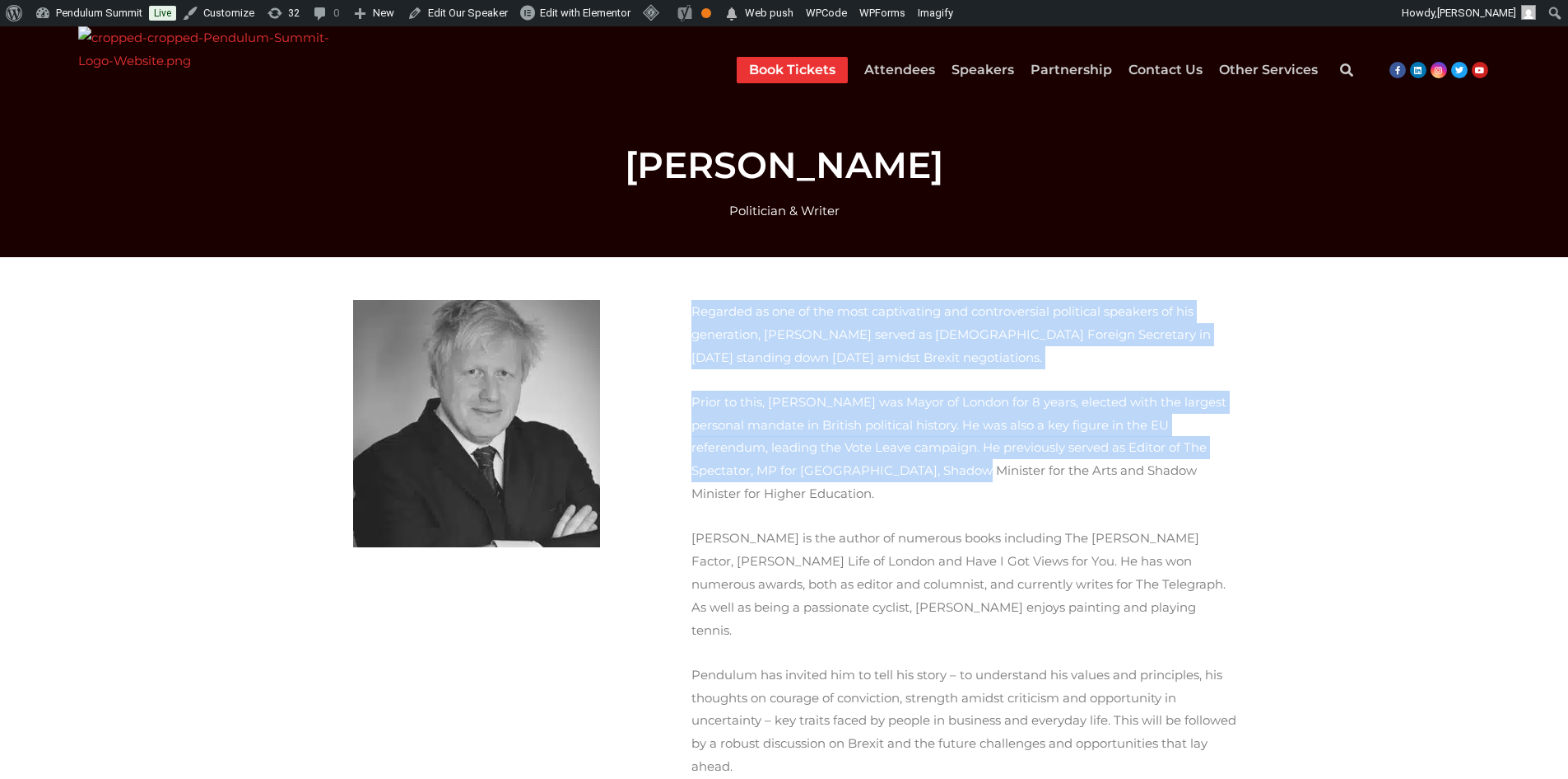
drag, startPoint x: 693, startPoint y: 307, endPoint x: 733, endPoint y: 480, distance: 177.6
click at [733, 480] on div "Regarded as one of the most captivating and controversial political speakers of…" at bounding box center [964, 560] width 546 height 522
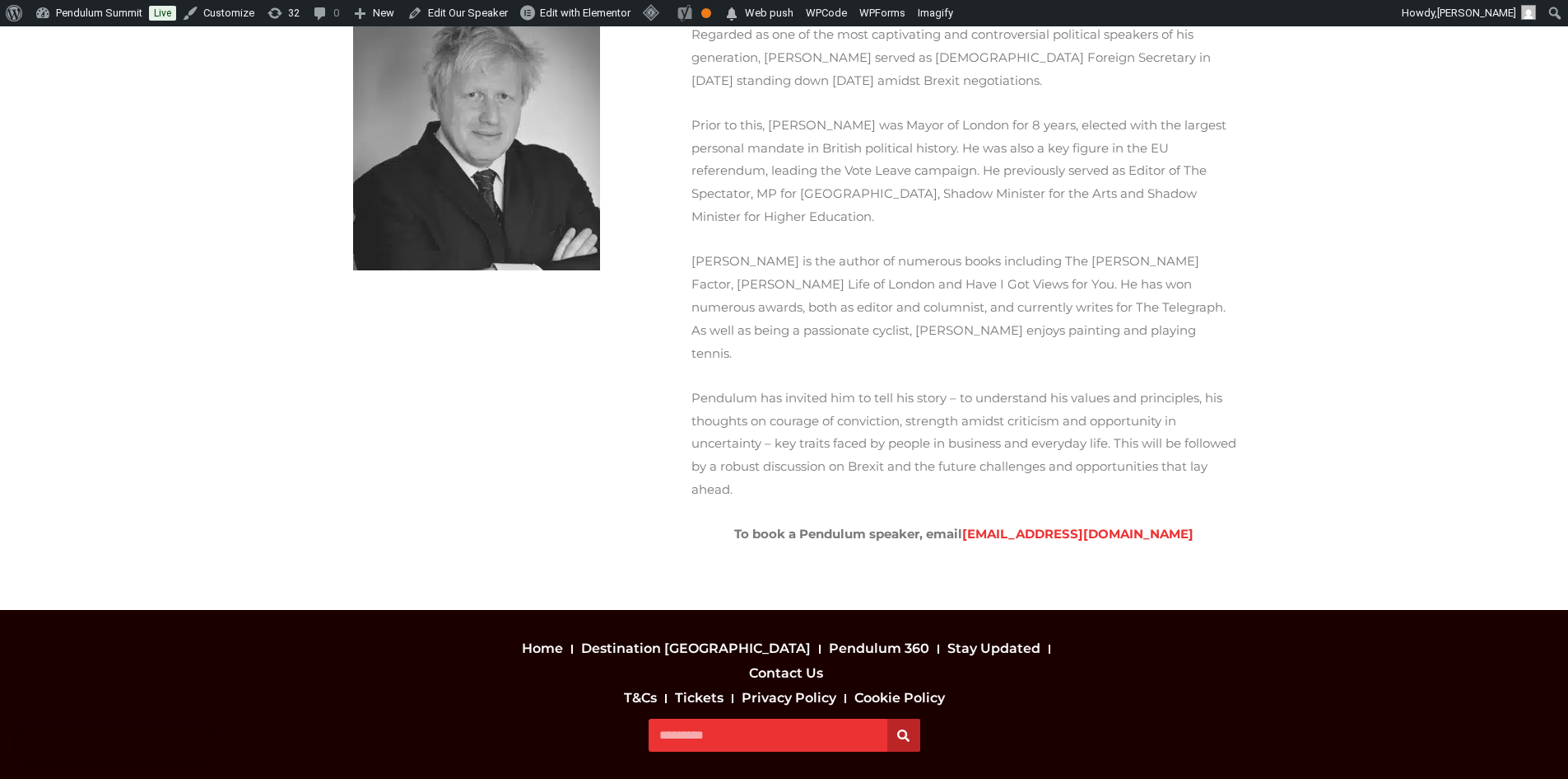
click at [1179, 522] on p "To book a Pendulum speaker, email [EMAIL_ADDRESS][DOMAIN_NAME]" at bounding box center [964, 533] width 546 height 23
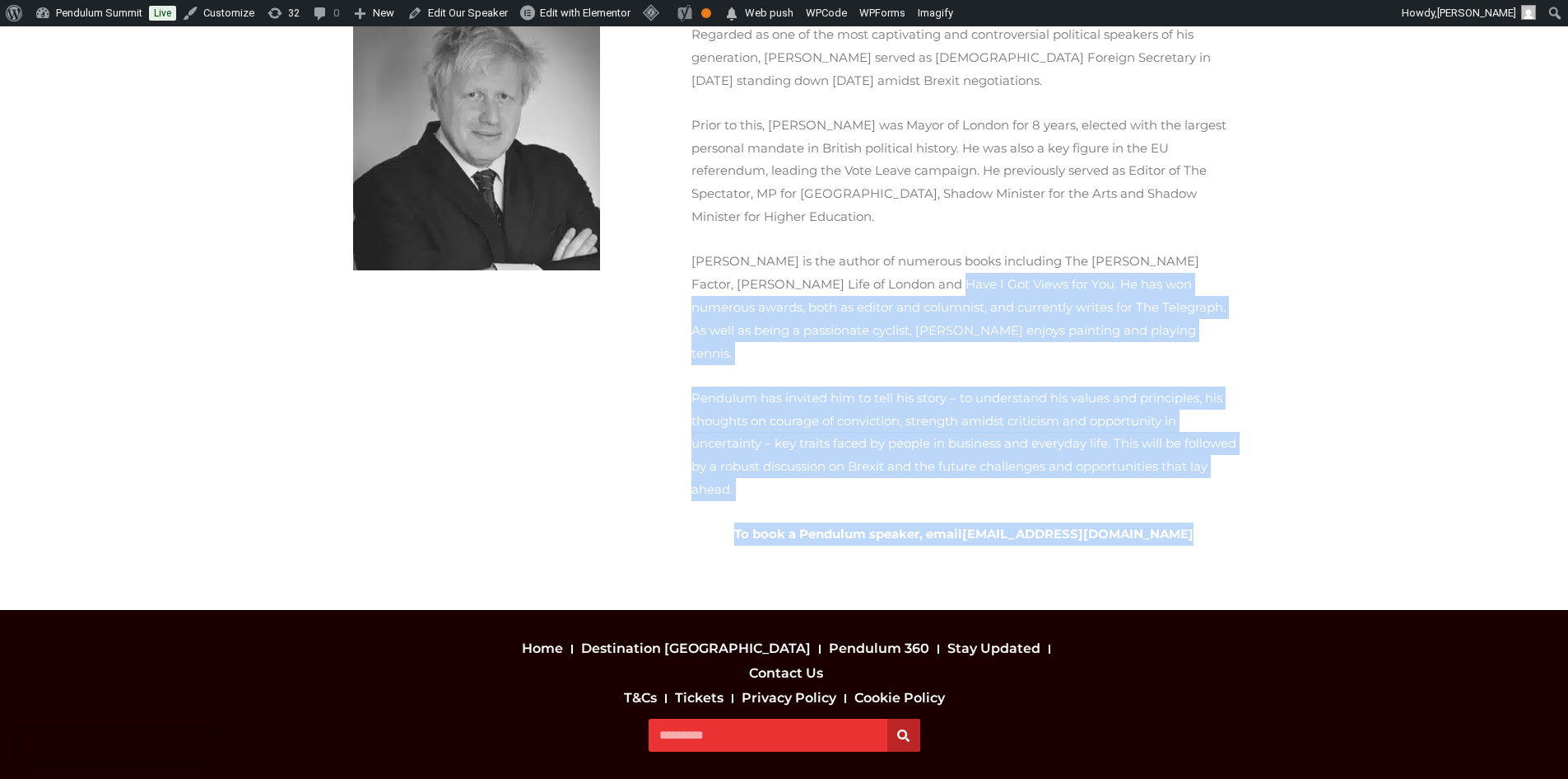
drag, startPoint x: 1179, startPoint y: 465, endPoint x: 785, endPoint y: 270, distance: 439.6
click at [785, 270] on div "Regarded as one of the most captivating and controversial political speakers of…" at bounding box center [964, 284] width 546 height 522
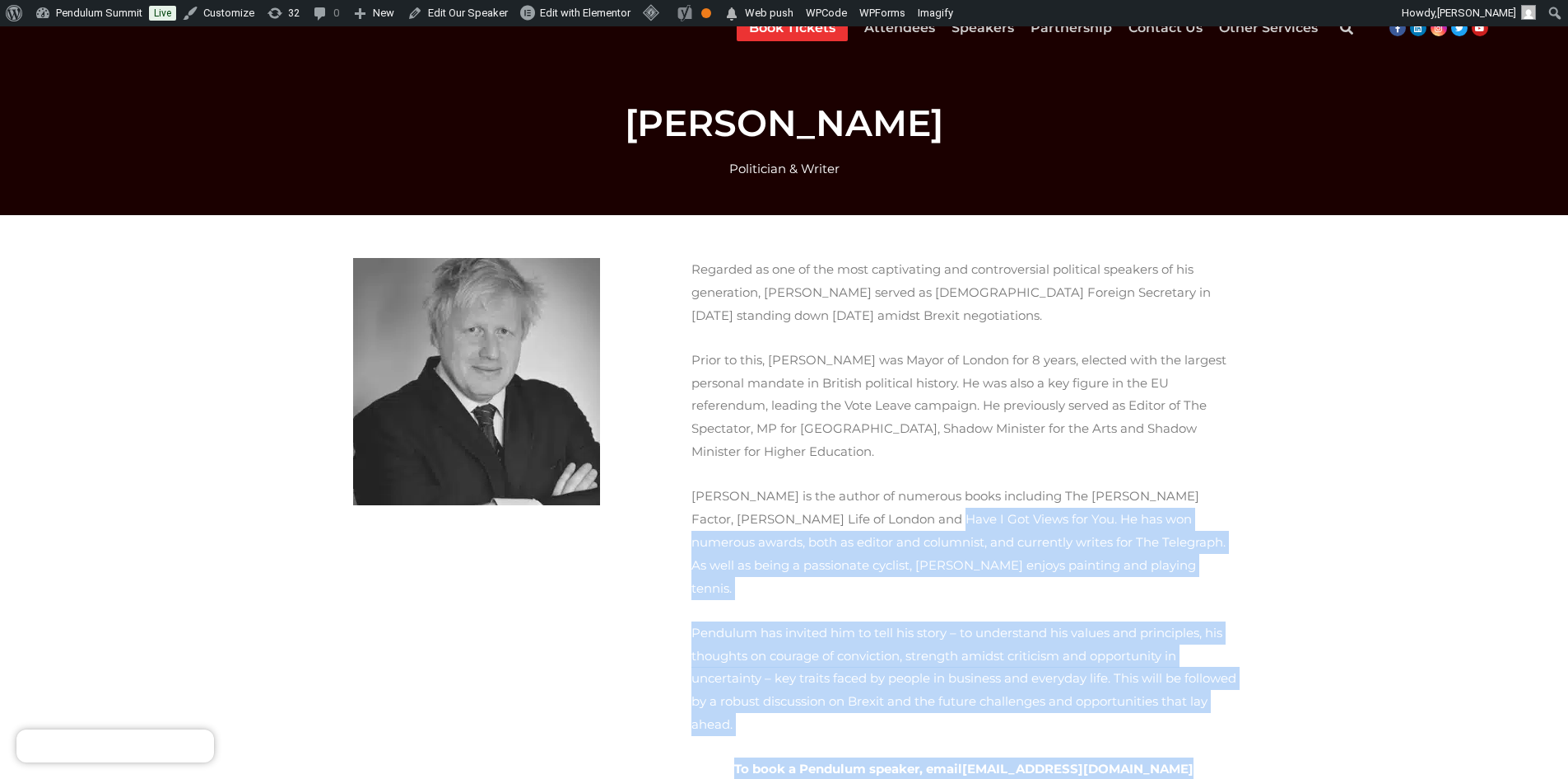
scroll to position [0, 0]
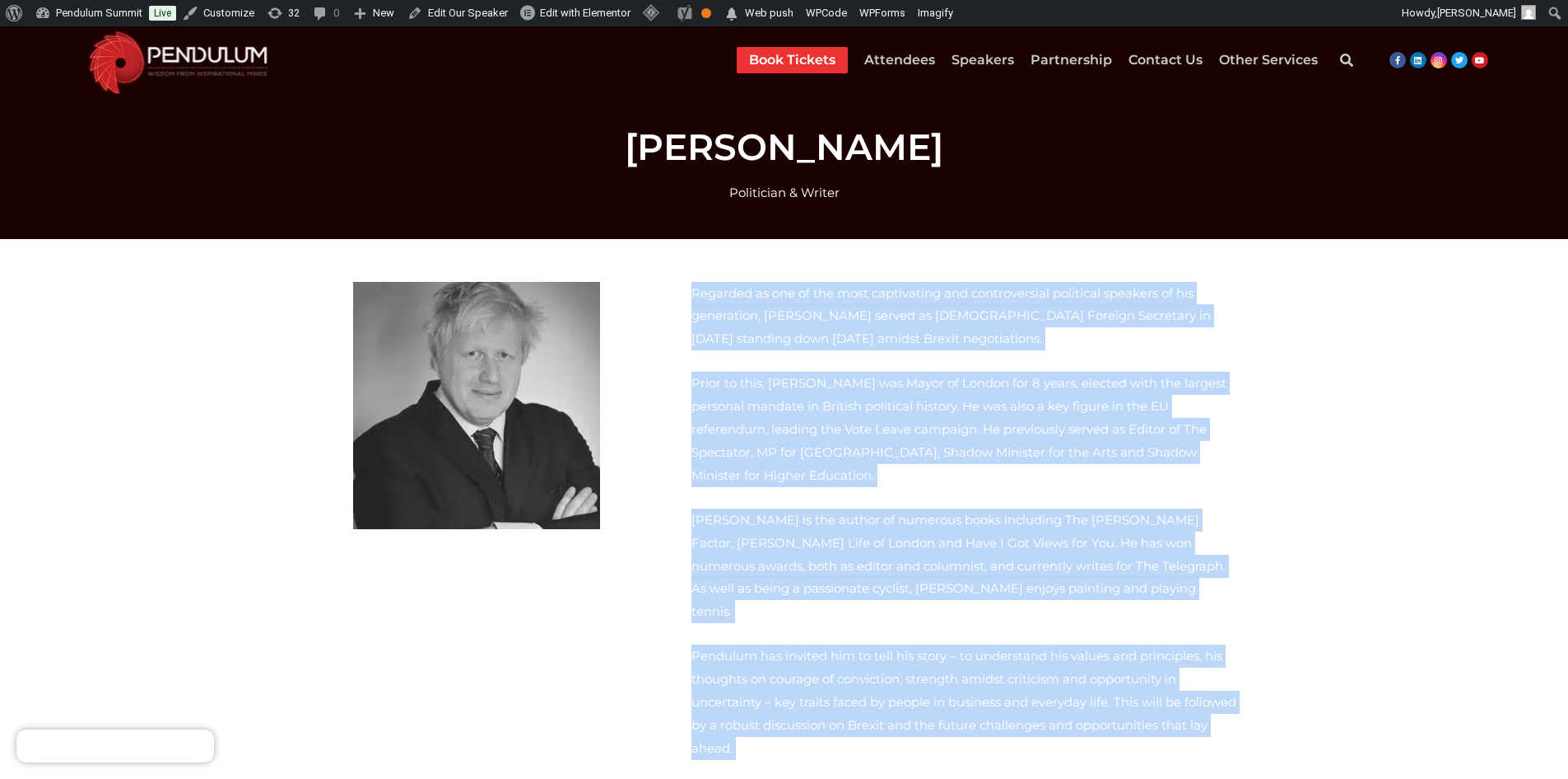
click at [692, 296] on p "Regarded as one of the most captivating and controversial political speakers of…" at bounding box center [964, 316] width 546 height 70
copy div "Loremips do sit am con adip elitseddoei tem incididuntutl etdolorem aliquaen ad…"
